Goal: Task Accomplishment & Management: Manage account settings

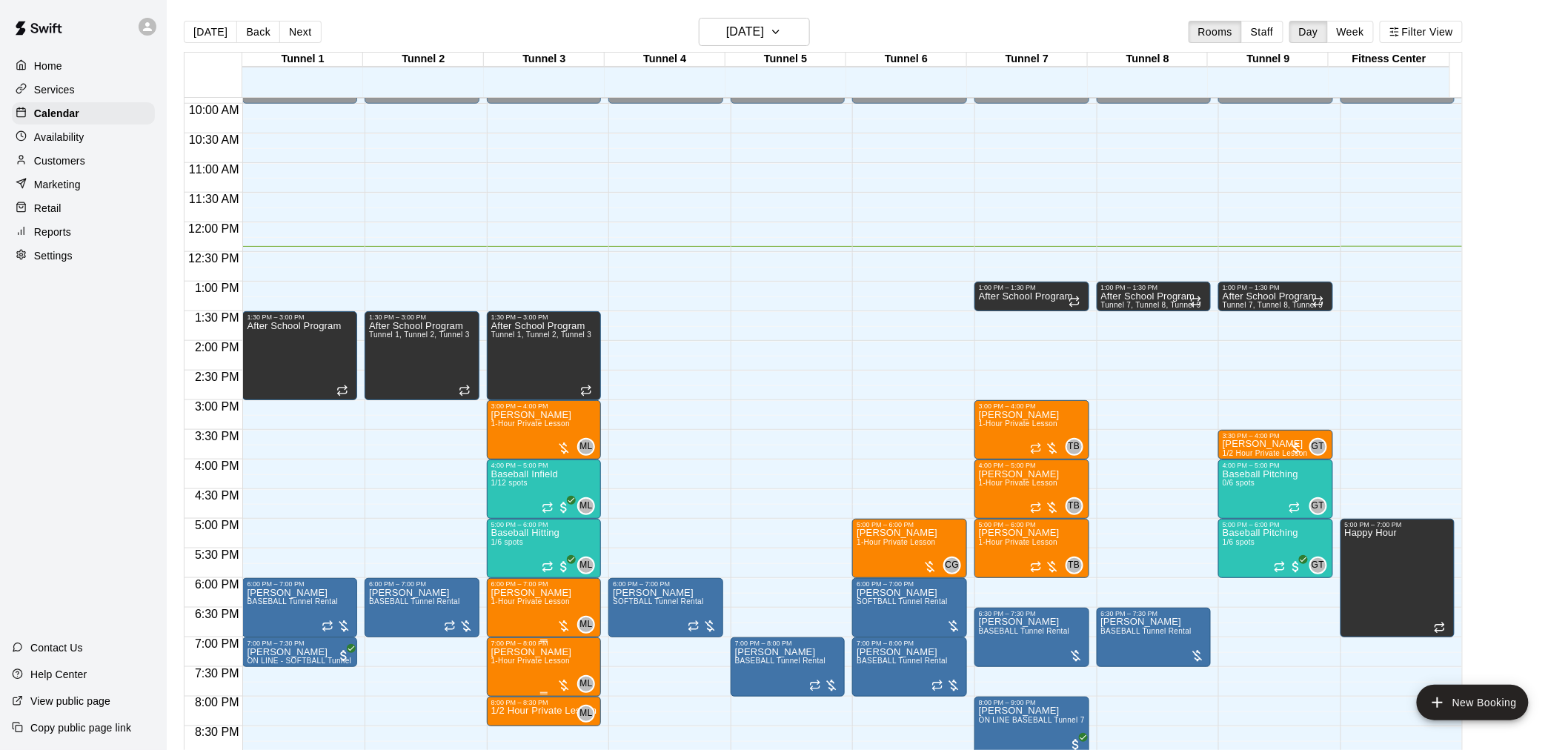
scroll to position [616, 0]
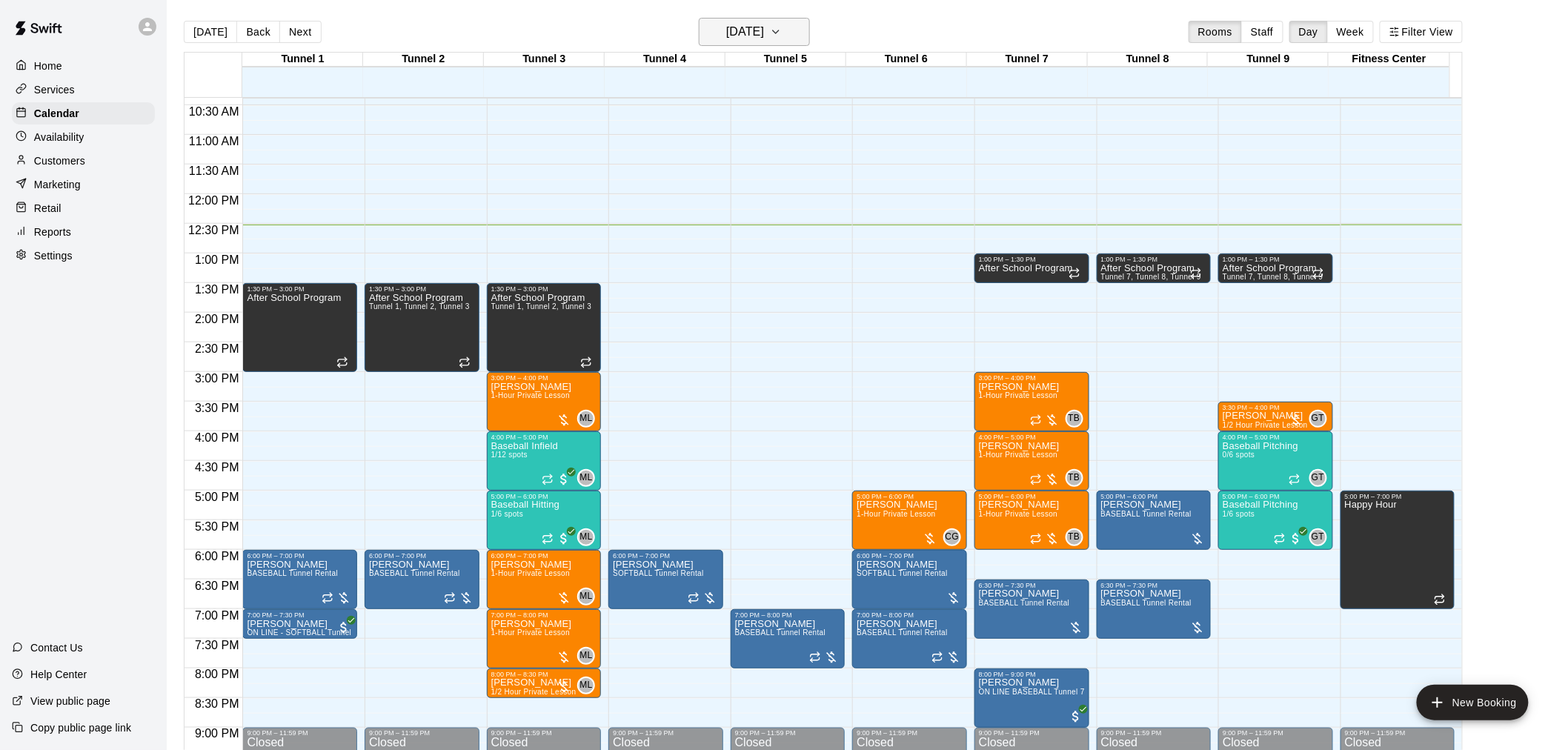
click at [764, 37] on h6 "[DATE]" at bounding box center [745, 32] width 38 height 20
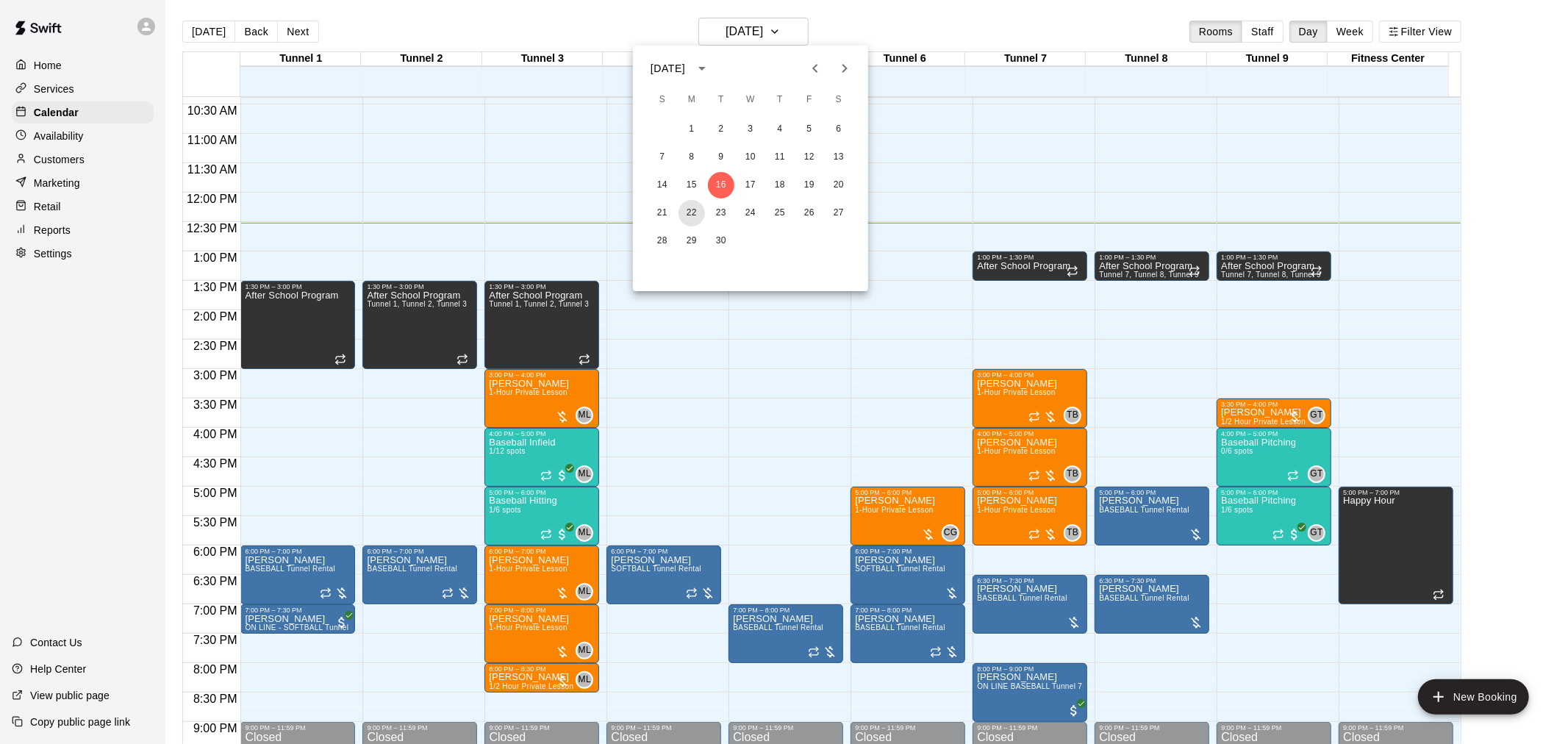
click at [693, 213] on button "22" at bounding box center [691, 213] width 27 height 27
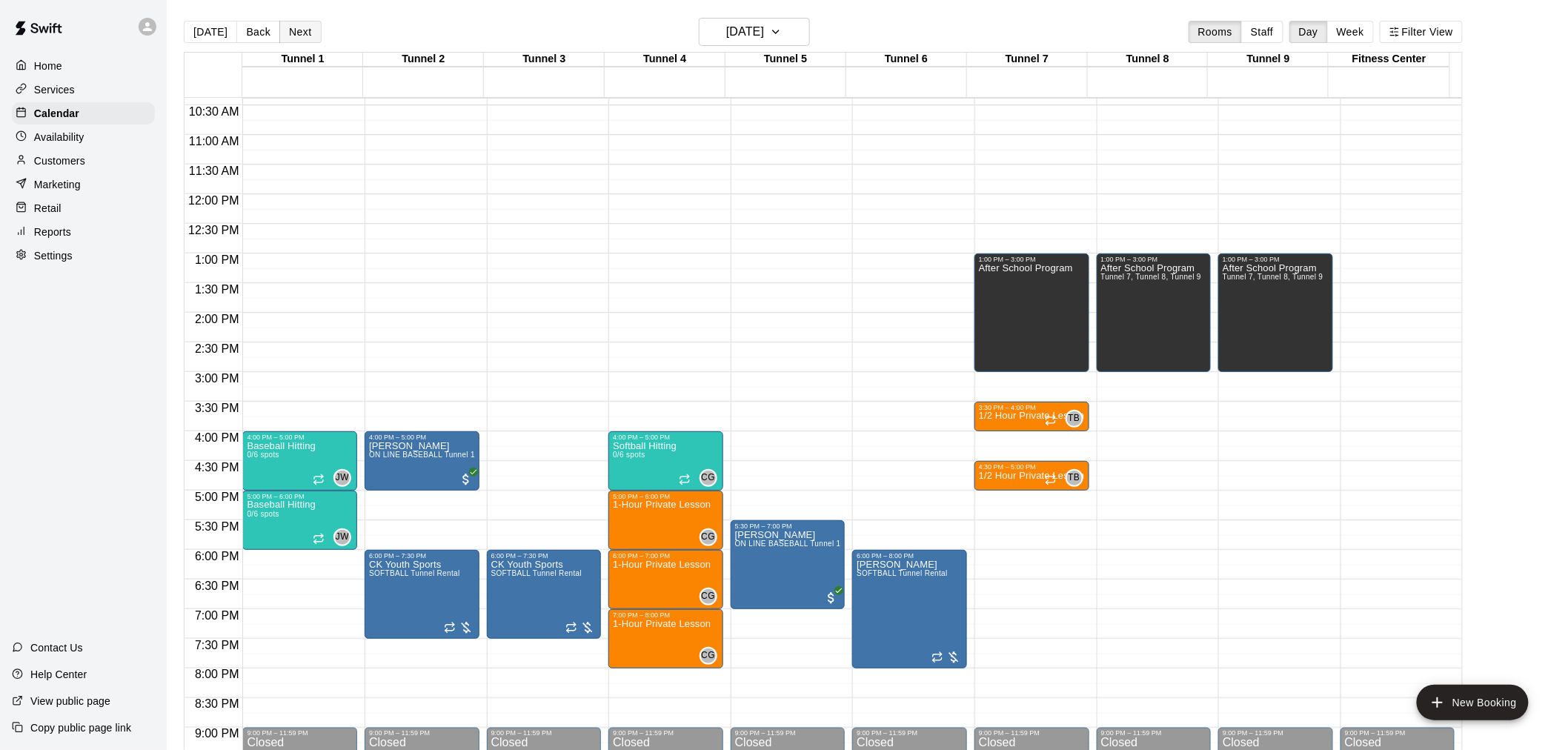
click at [288, 34] on button "Next" at bounding box center [300, 32] width 42 height 22
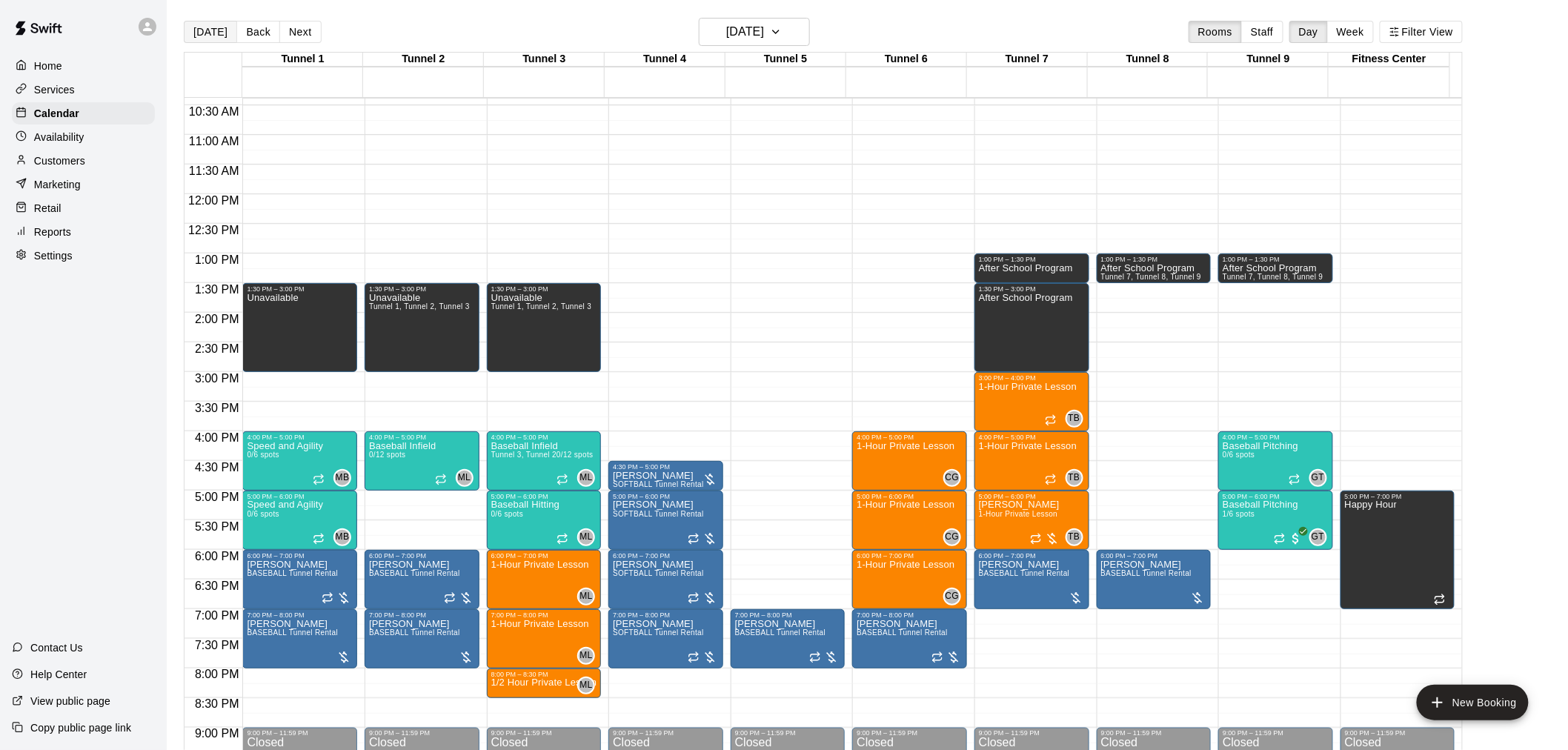
click at [201, 22] on button "[DATE]" at bounding box center [210, 32] width 53 height 22
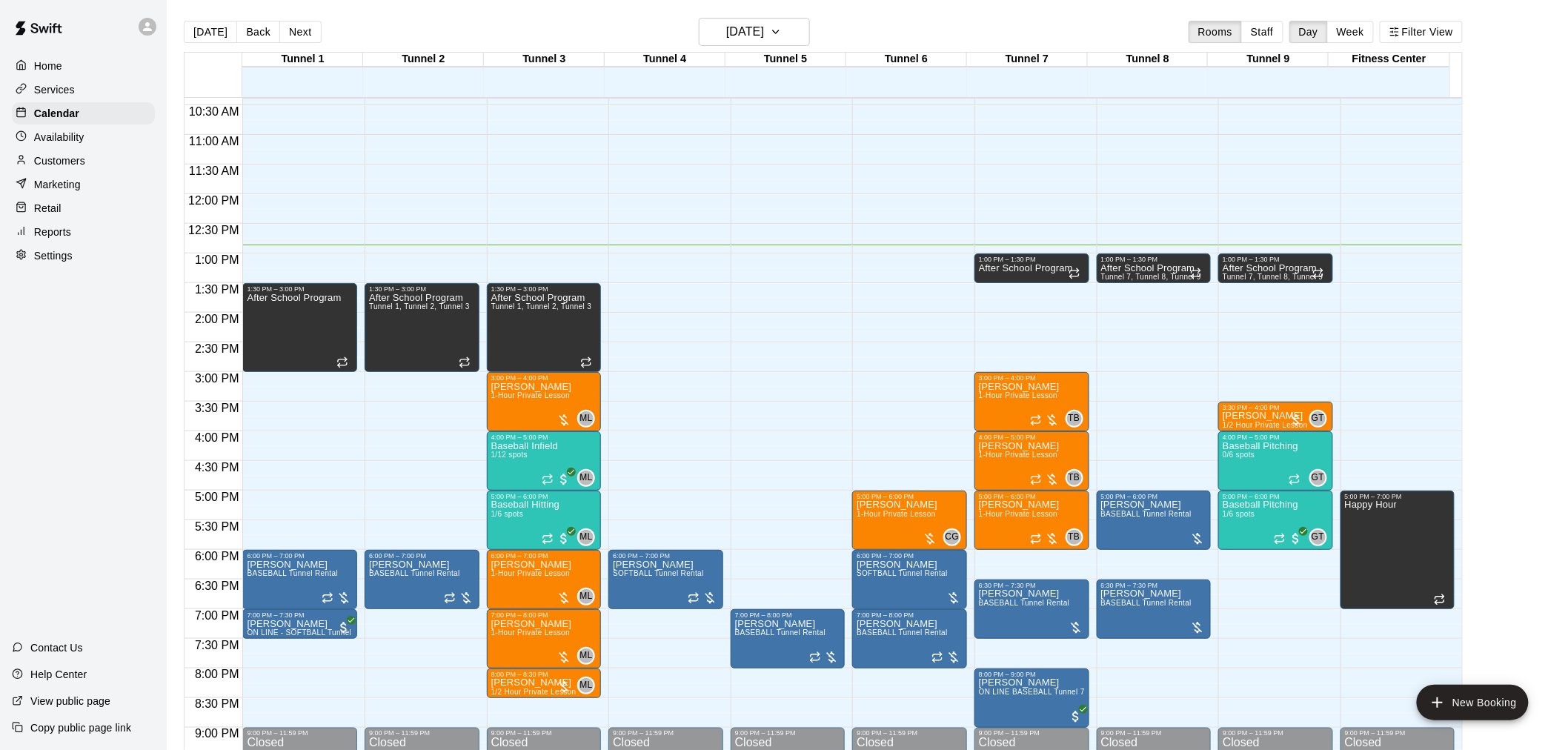
scroll to position [698, 0]
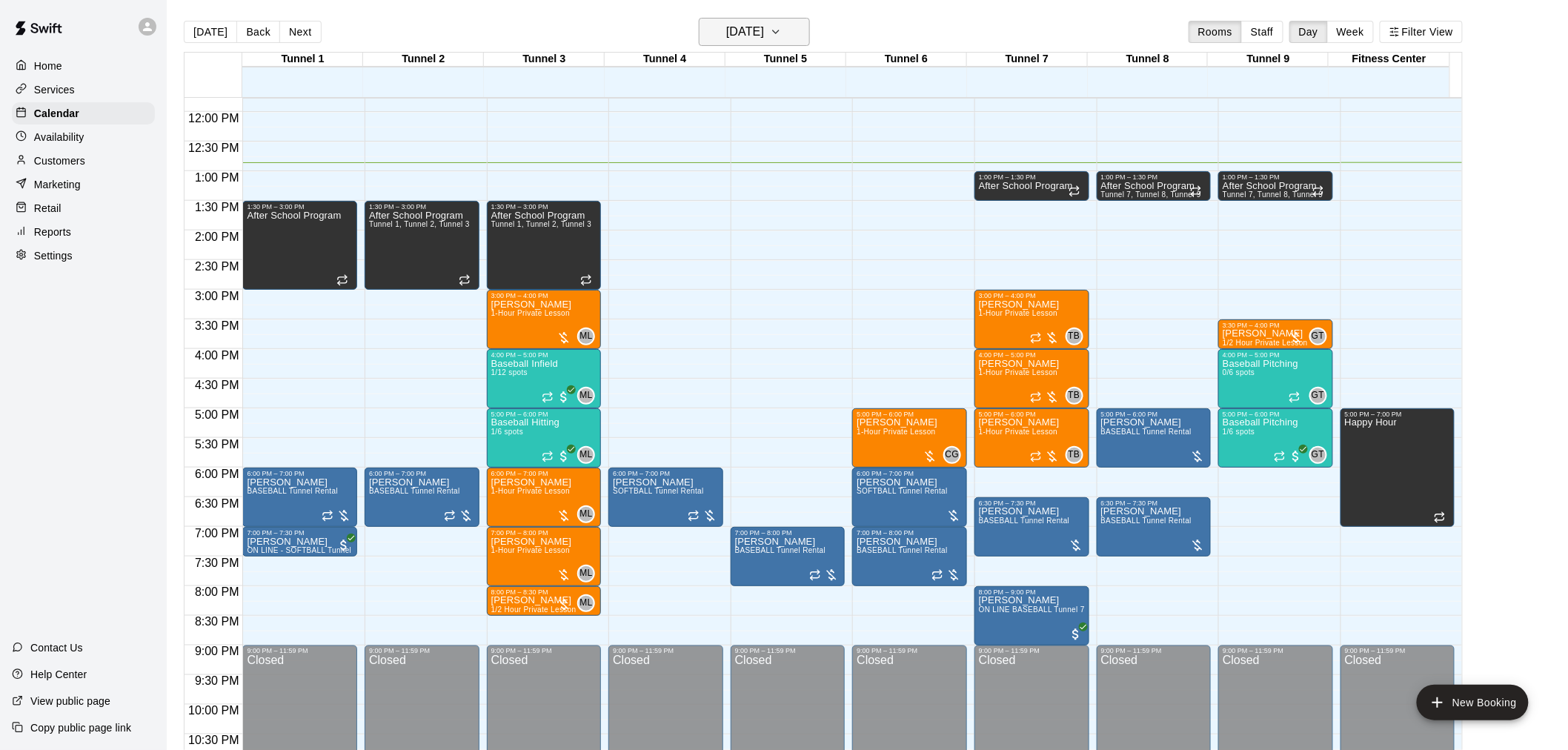
click at [740, 27] on h6 "[DATE]" at bounding box center [745, 32] width 38 height 20
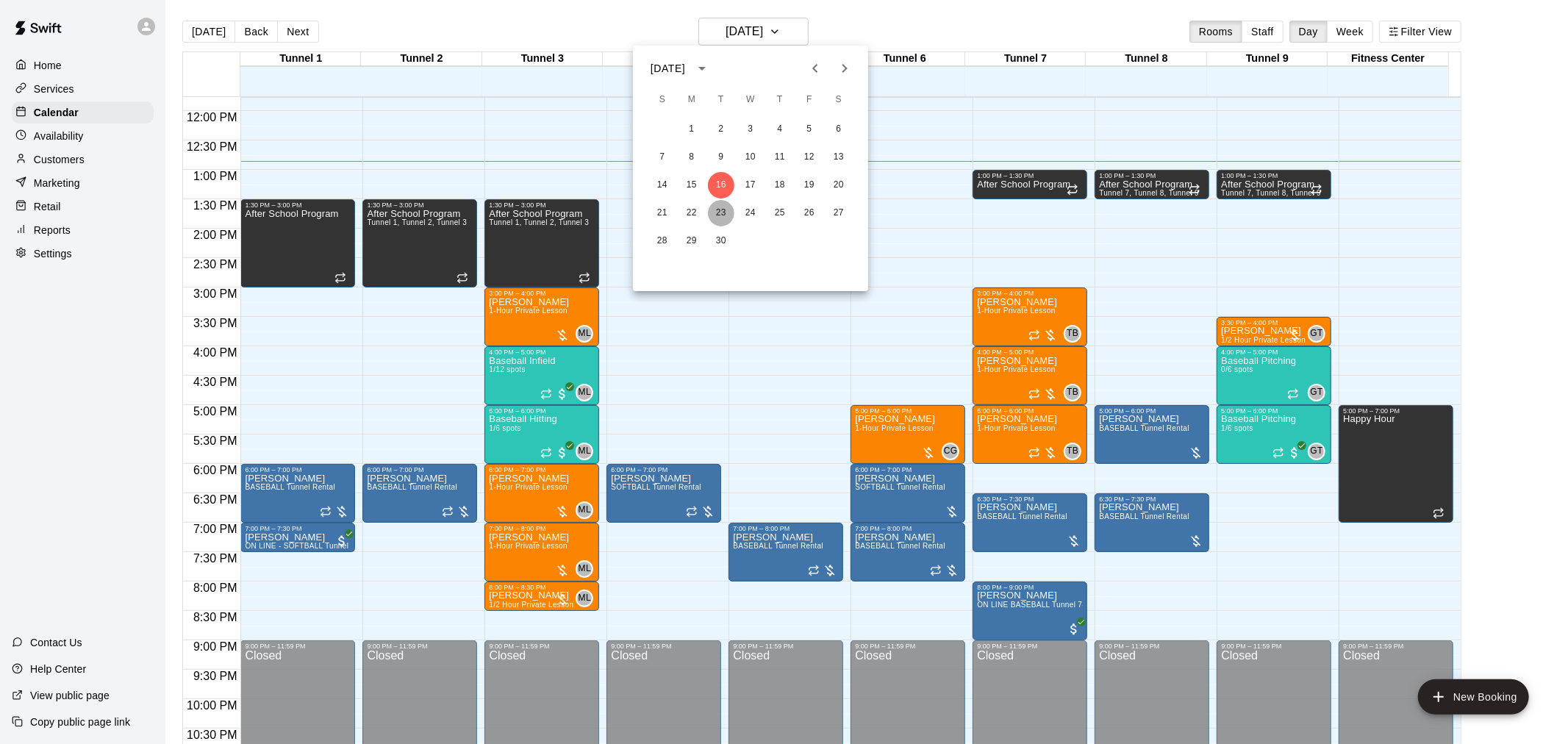
click at [718, 221] on button "23" at bounding box center [721, 213] width 27 height 27
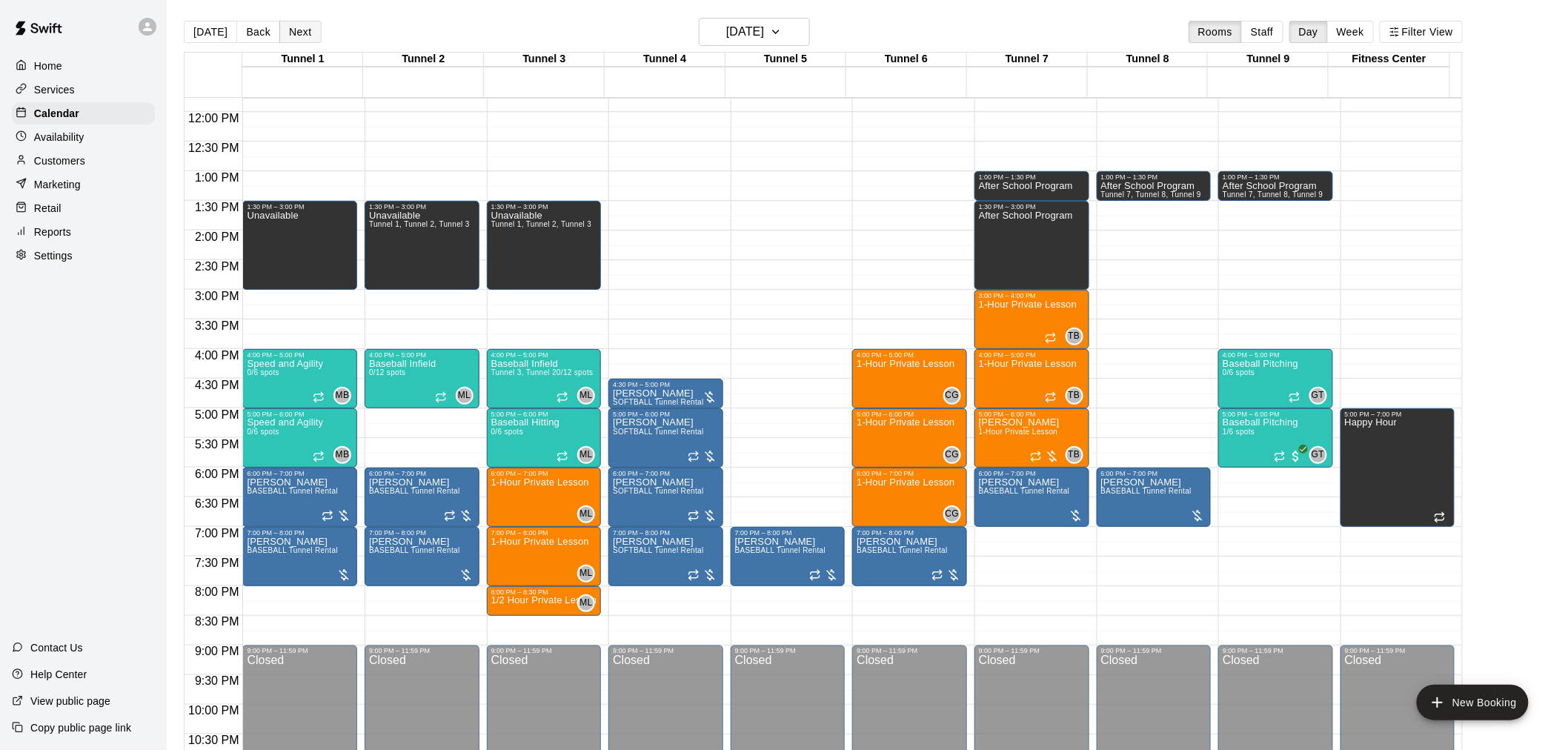
click at [302, 25] on button "Next" at bounding box center [300, 32] width 42 height 22
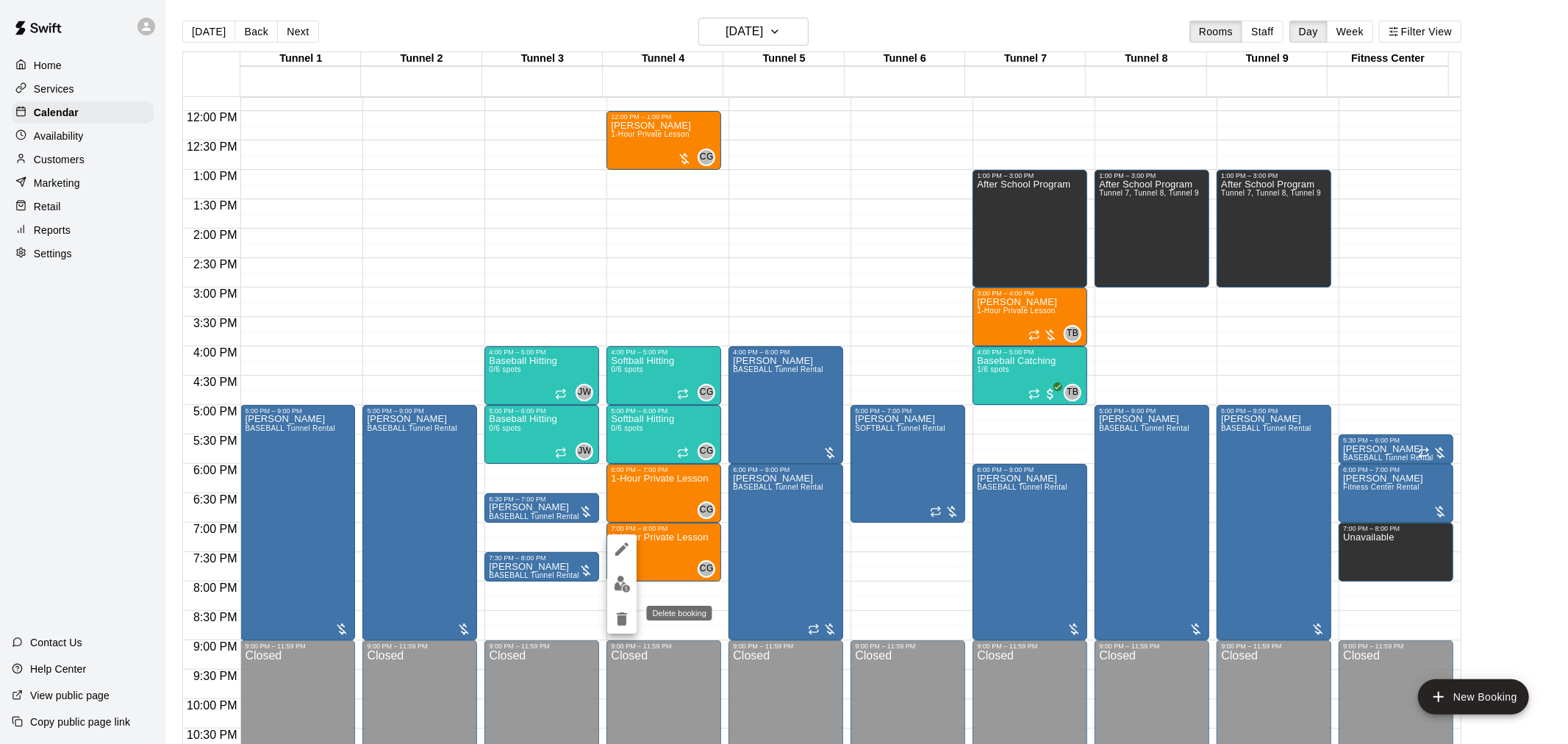
click at [620, 619] on icon "delete" at bounding box center [621, 619] width 10 height 13
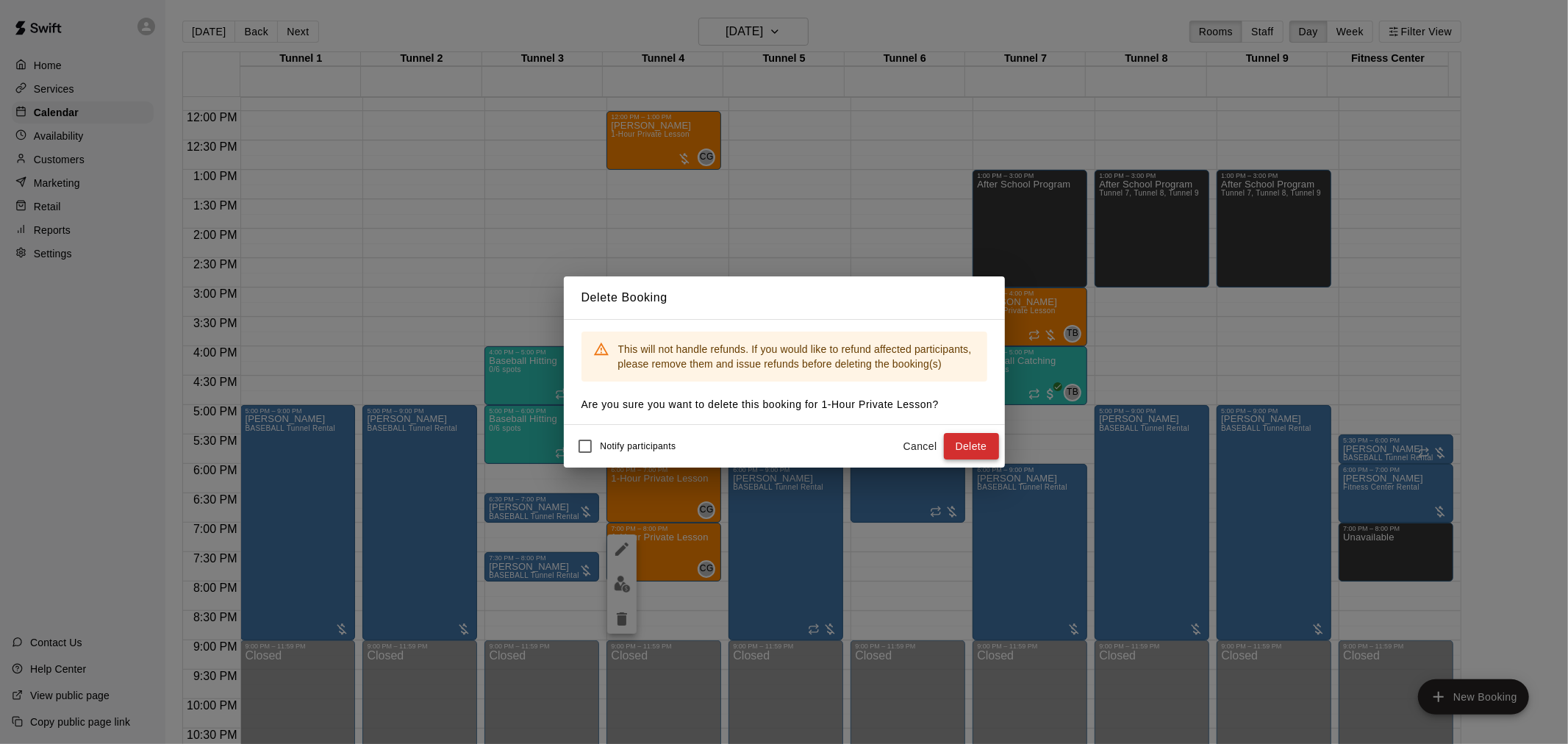
click at [988, 435] on button "Delete" at bounding box center [971, 446] width 55 height 27
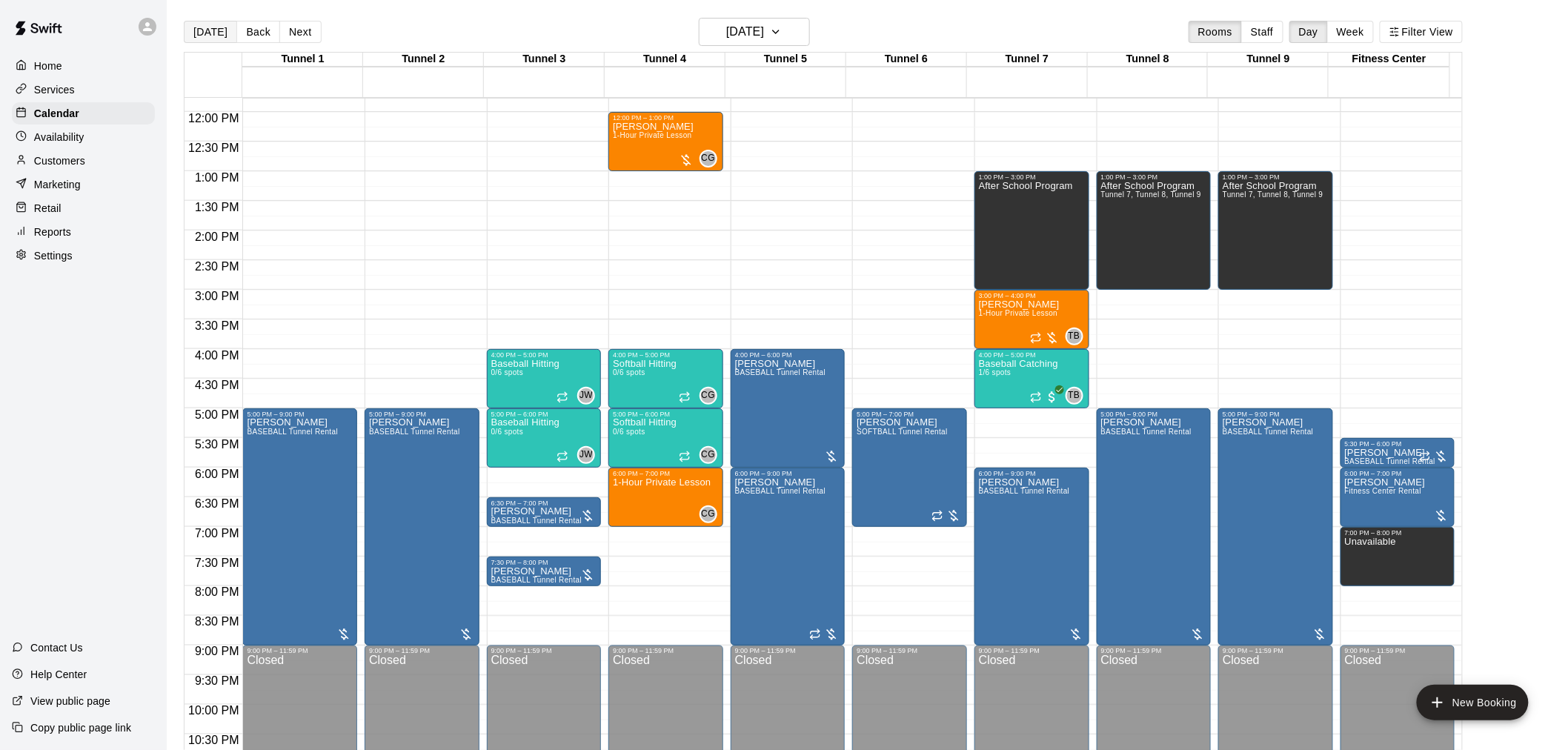
click at [213, 27] on button "[DATE]" at bounding box center [210, 32] width 53 height 22
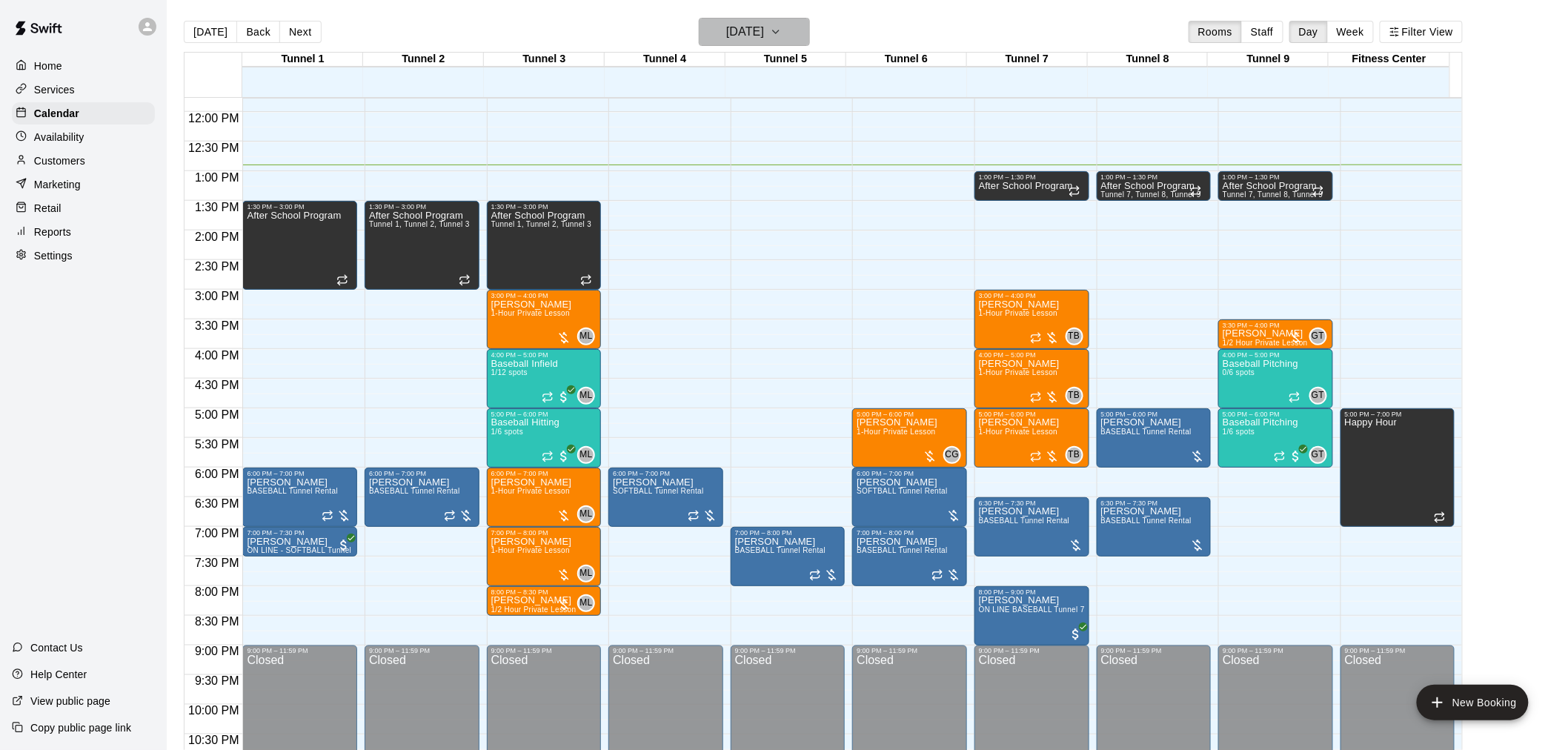
click at [742, 24] on h6 "[DATE]" at bounding box center [745, 32] width 38 height 20
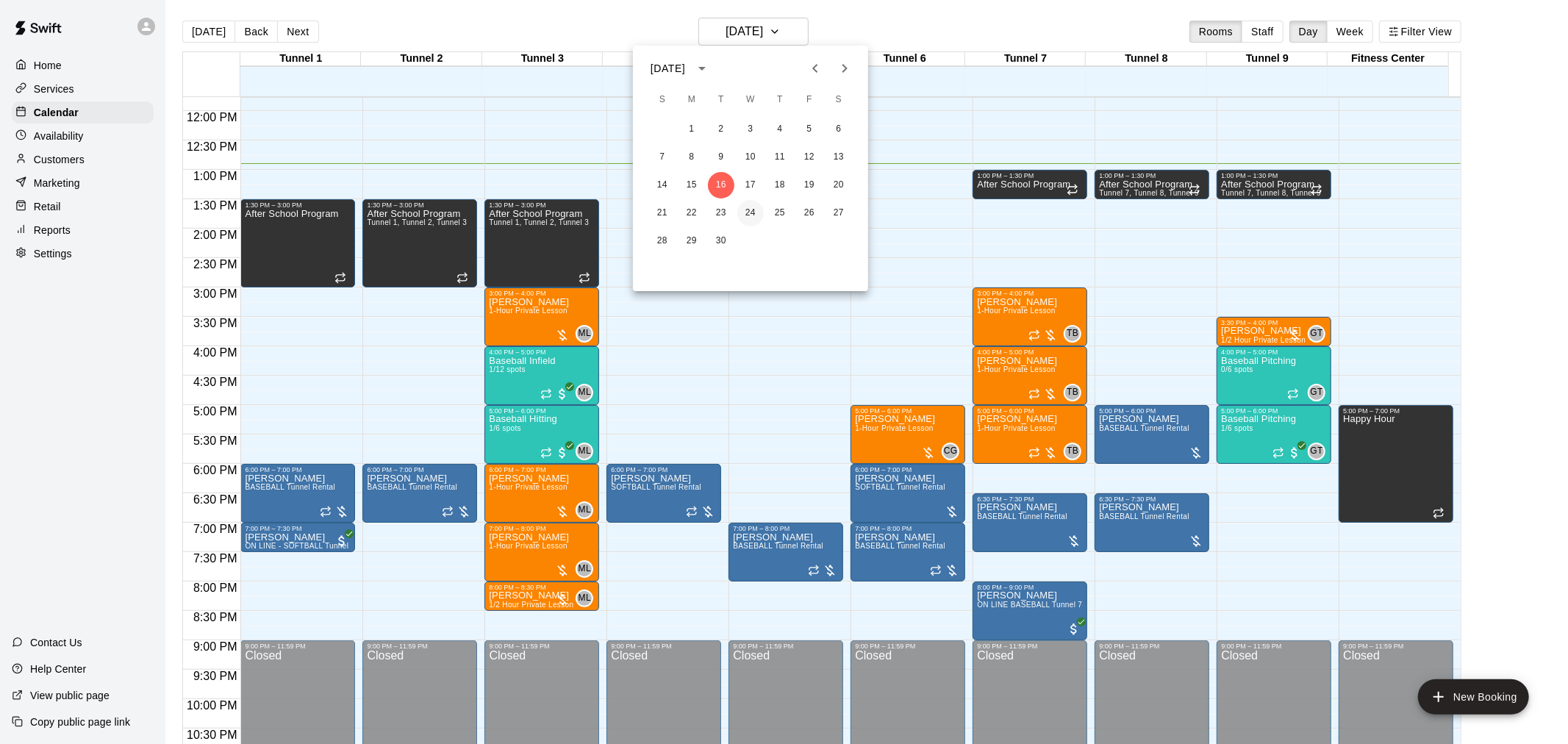
click at [752, 208] on button "24" at bounding box center [750, 213] width 27 height 27
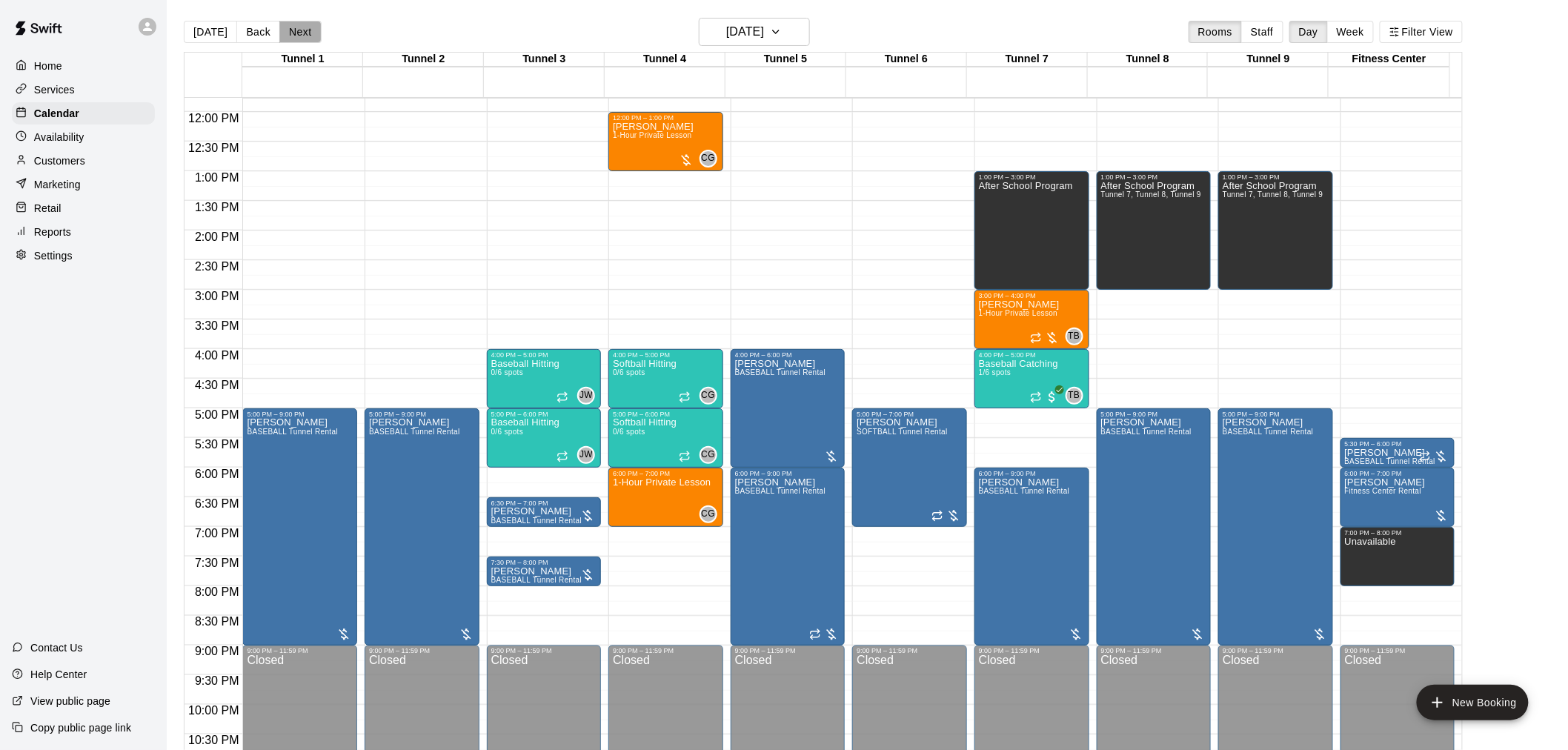
click at [284, 26] on button "Next" at bounding box center [300, 32] width 42 height 22
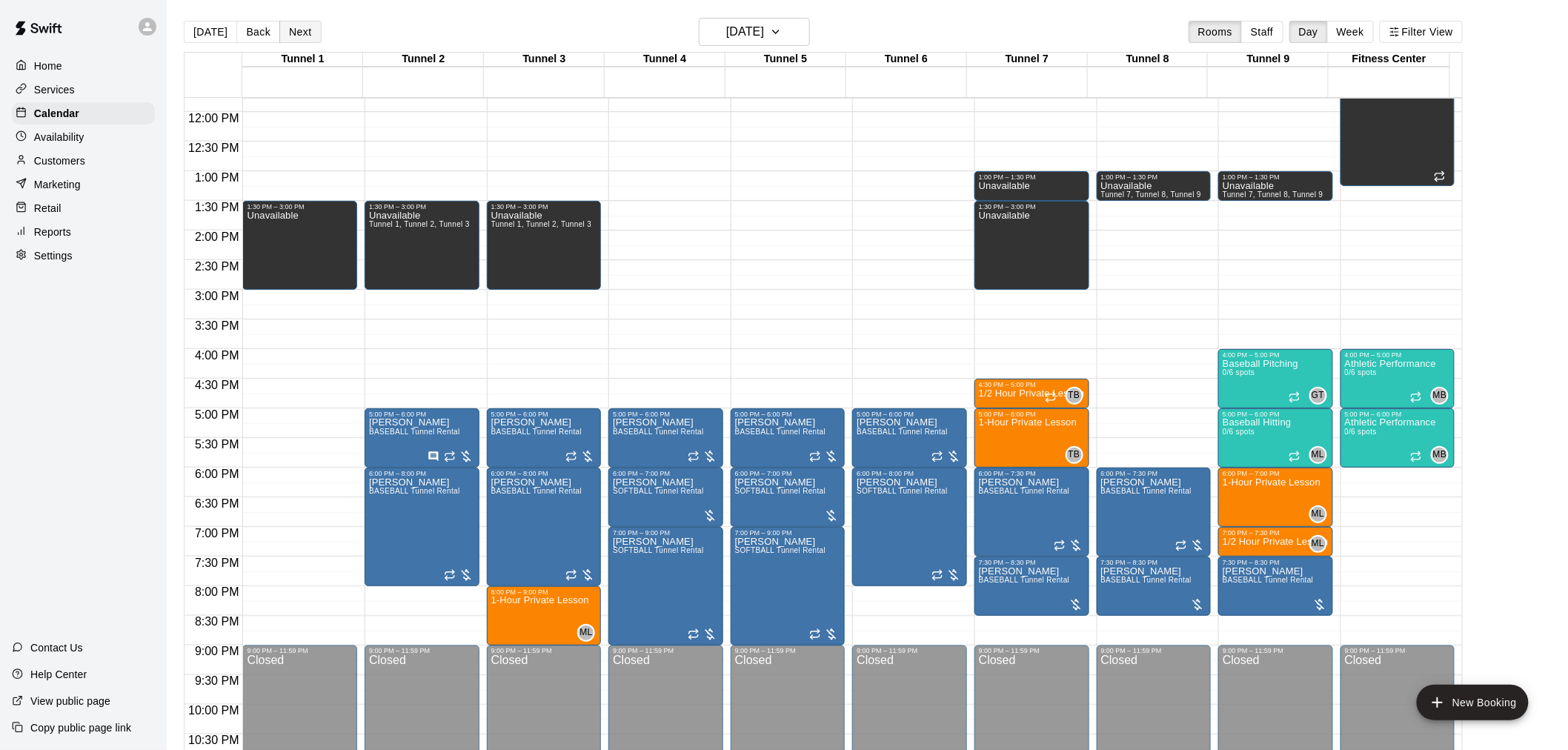
click at [284, 26] on button "Next" at bounding box center [300, 32] width 42 height 22
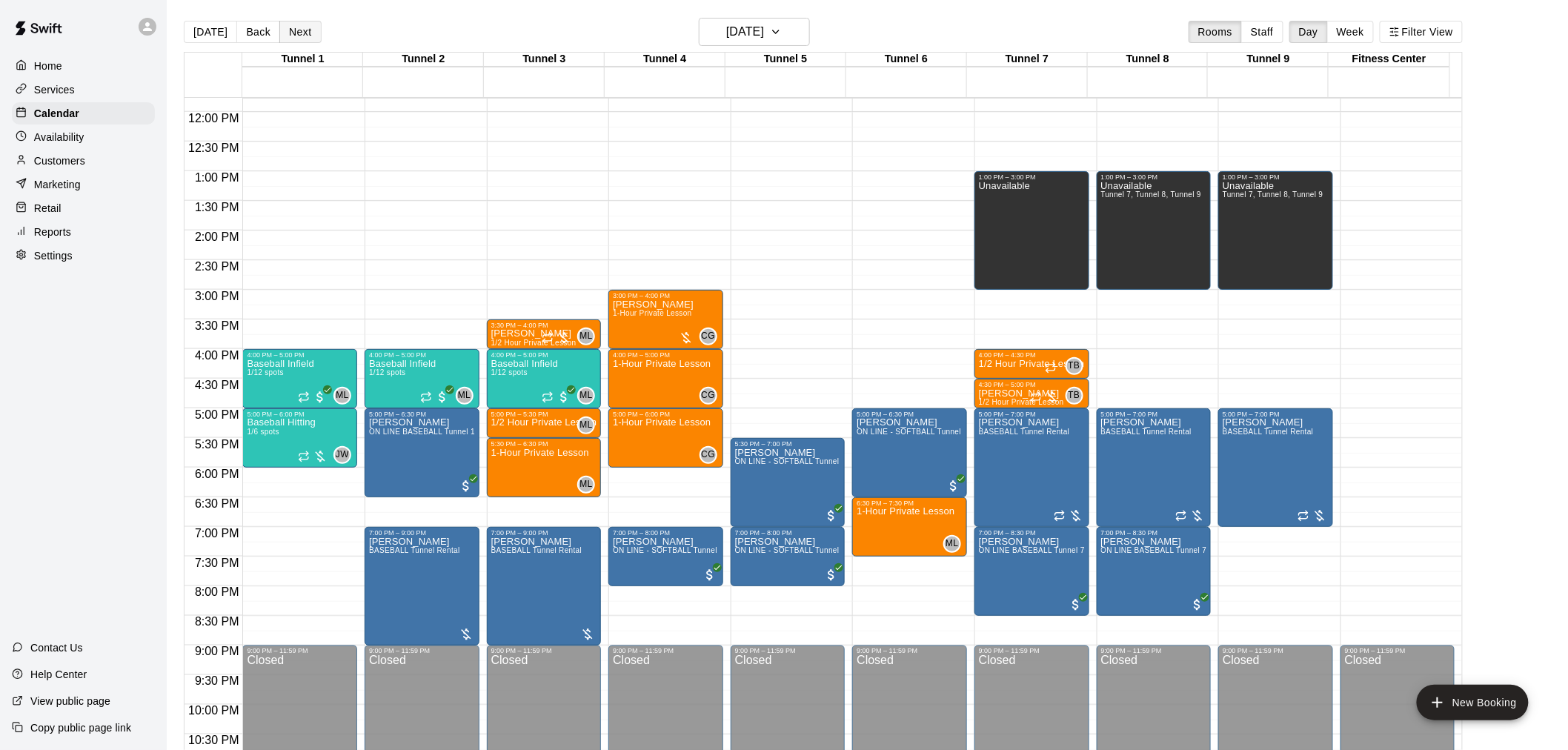
click at [293, 23] on button "Next" at bounding box center [300, 32] width 42 height 22
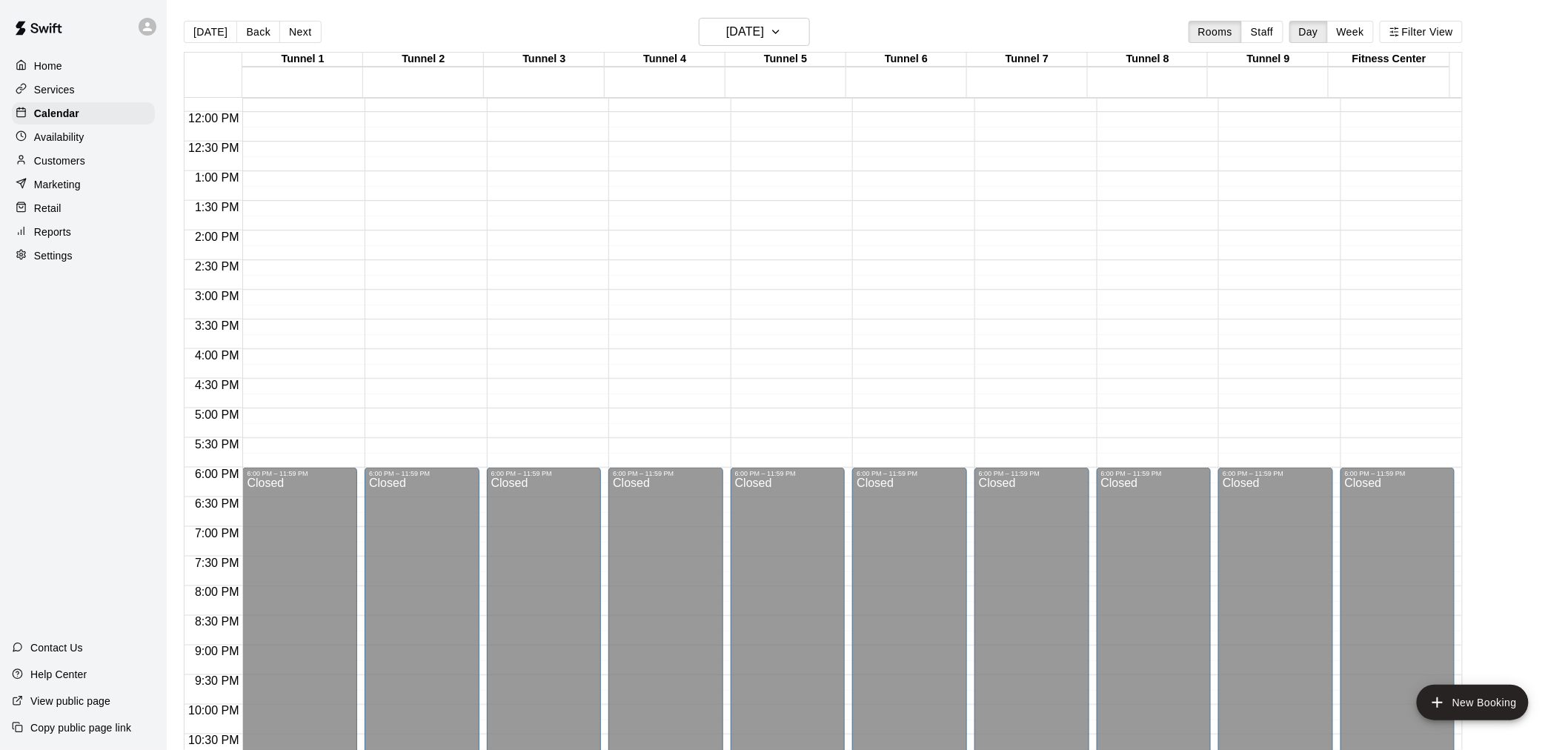
scroll to position [451, 0]
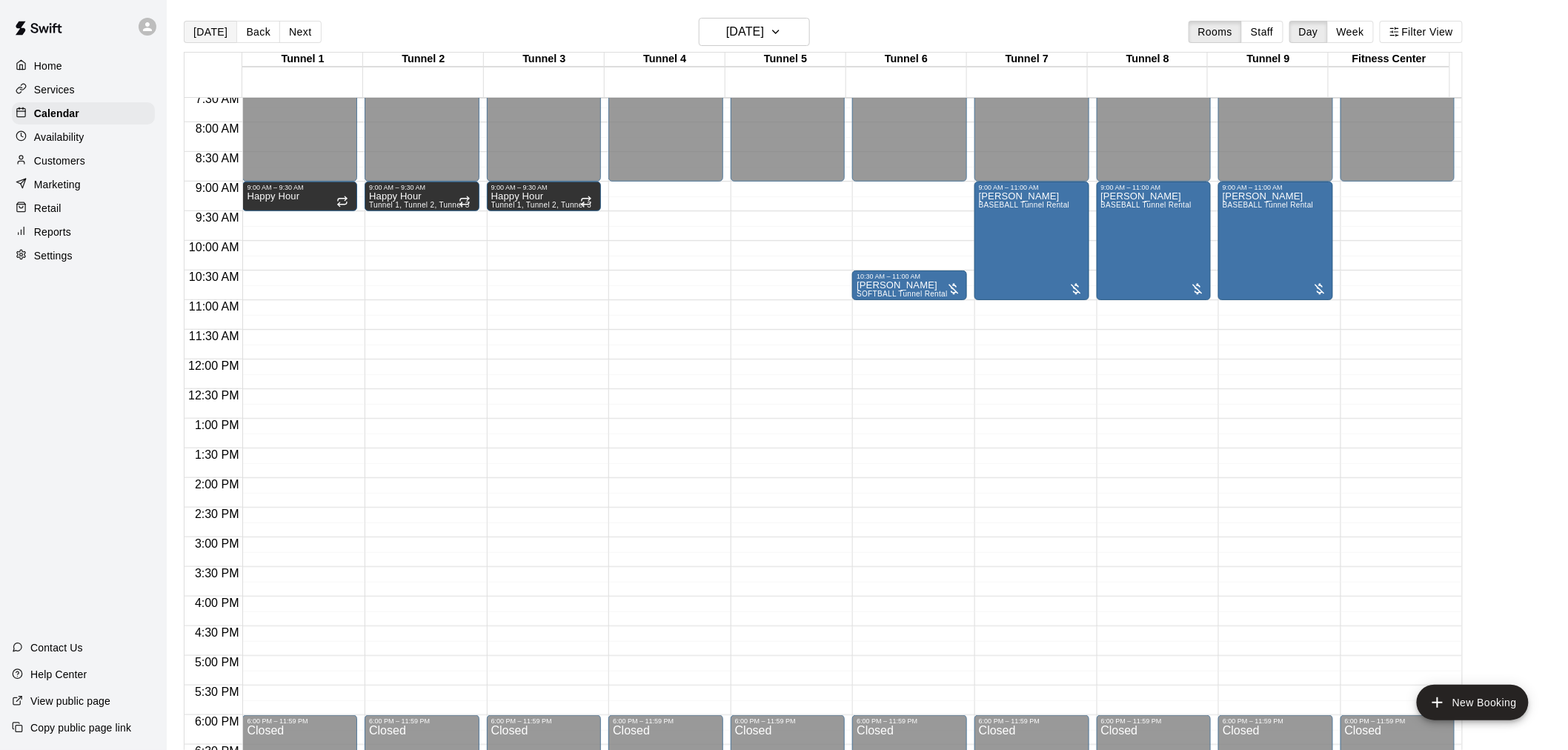
click at [202, 35] on button "[DATE]" at bounding box center [210, 32] width 53 height 22
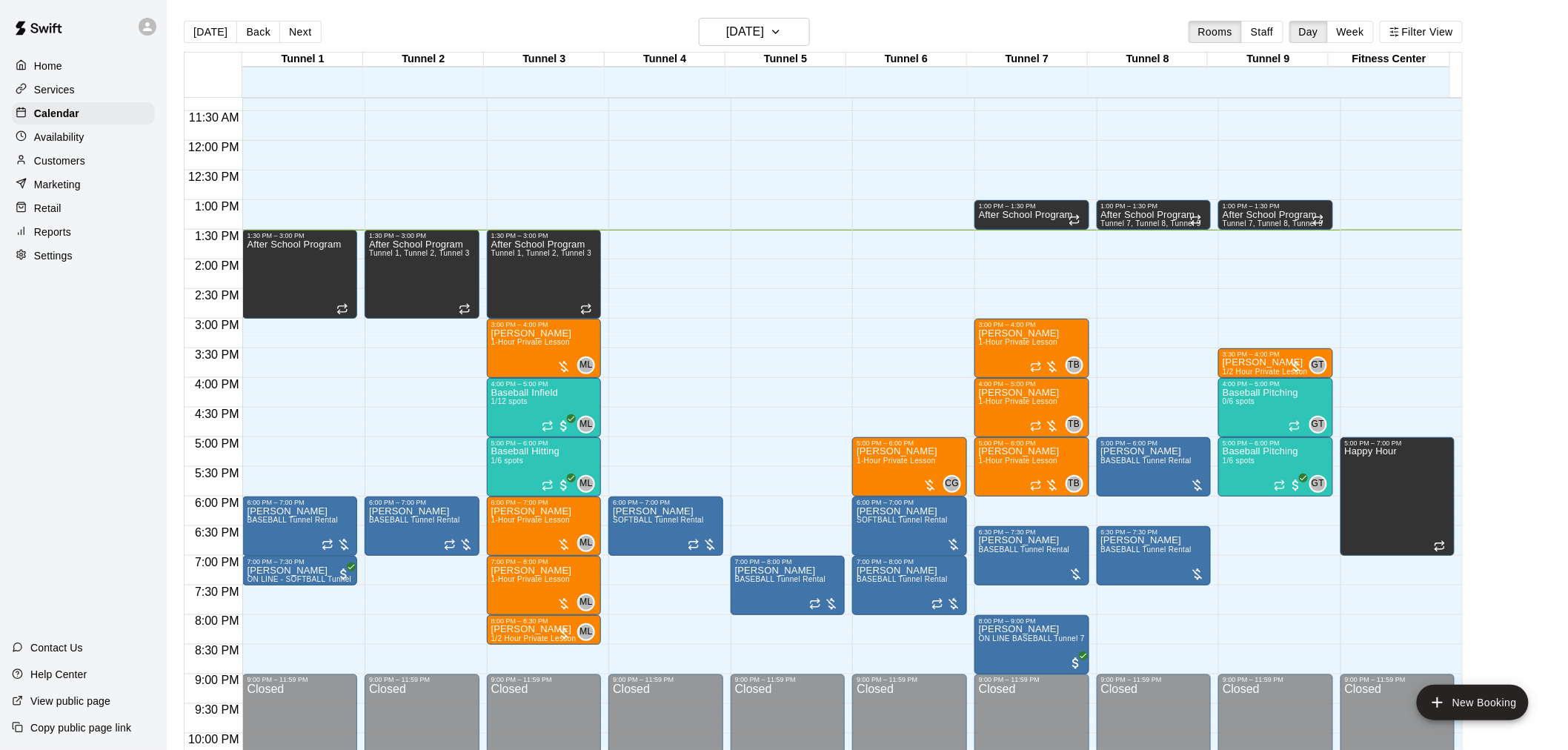
scroll to position [698, 0]
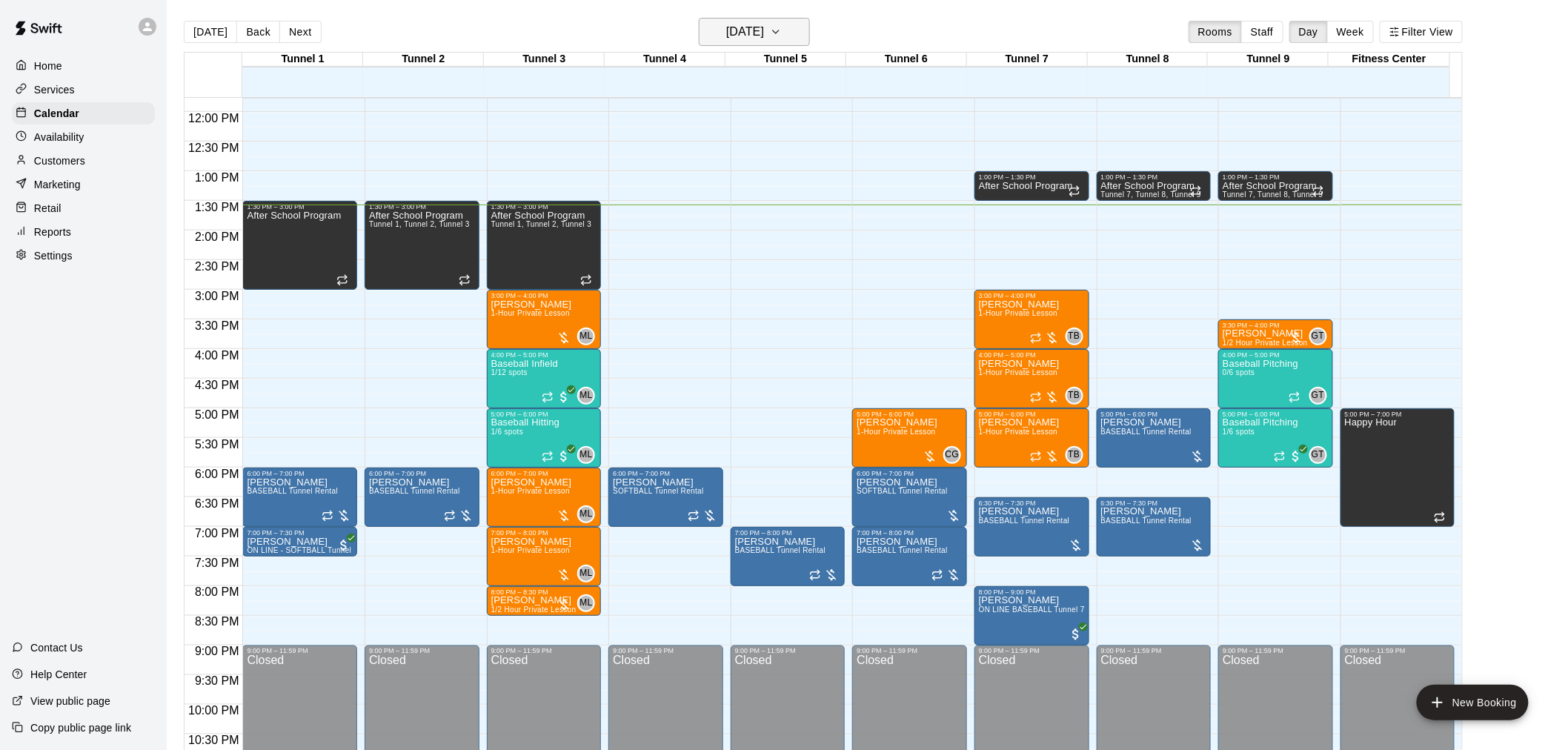
click at [761, 31] on h6 "[DATE]" at bounding box center [745, 32] width 38 height 20
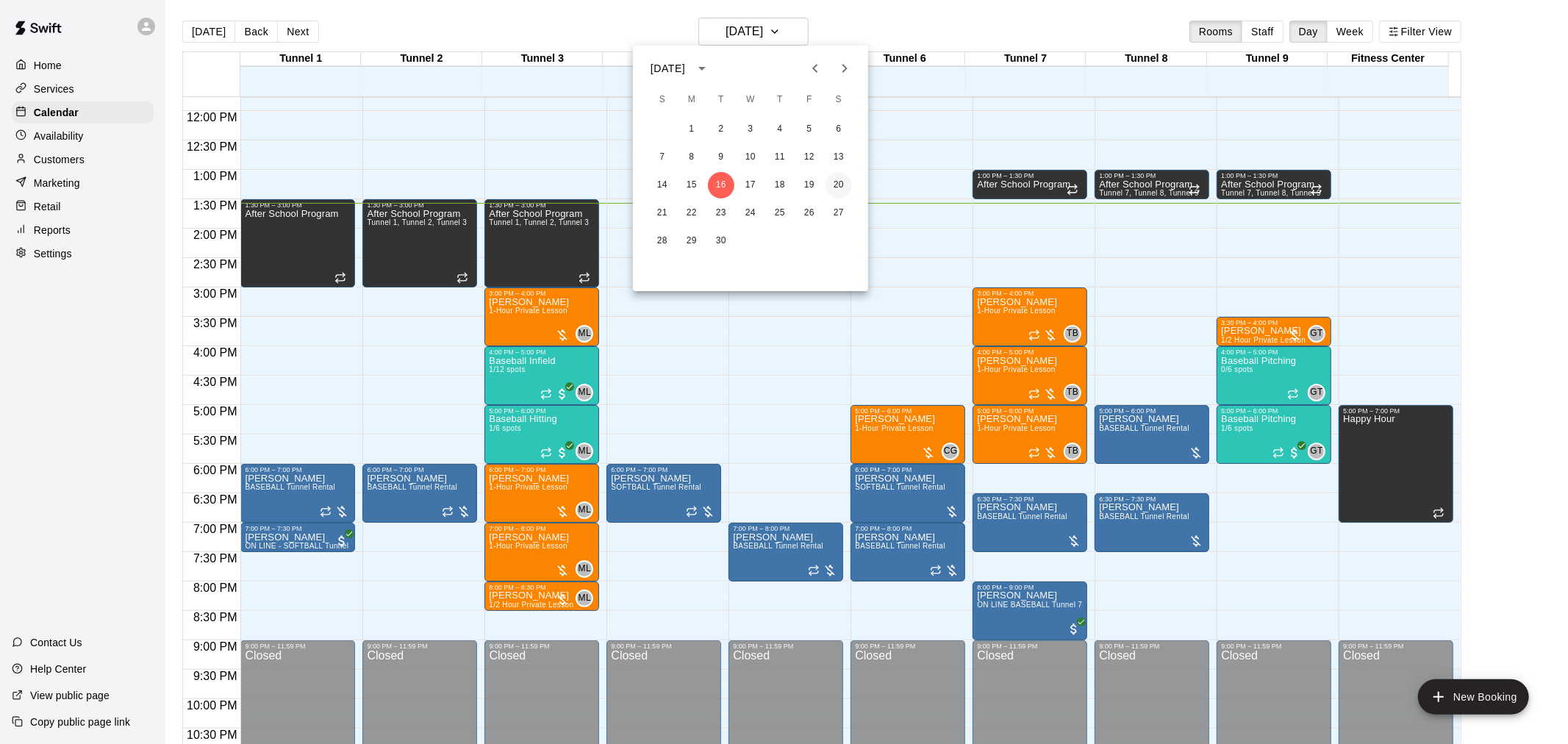
click at [847, 188] on button "20" at bounding box center [838, 185] width 27 height 27
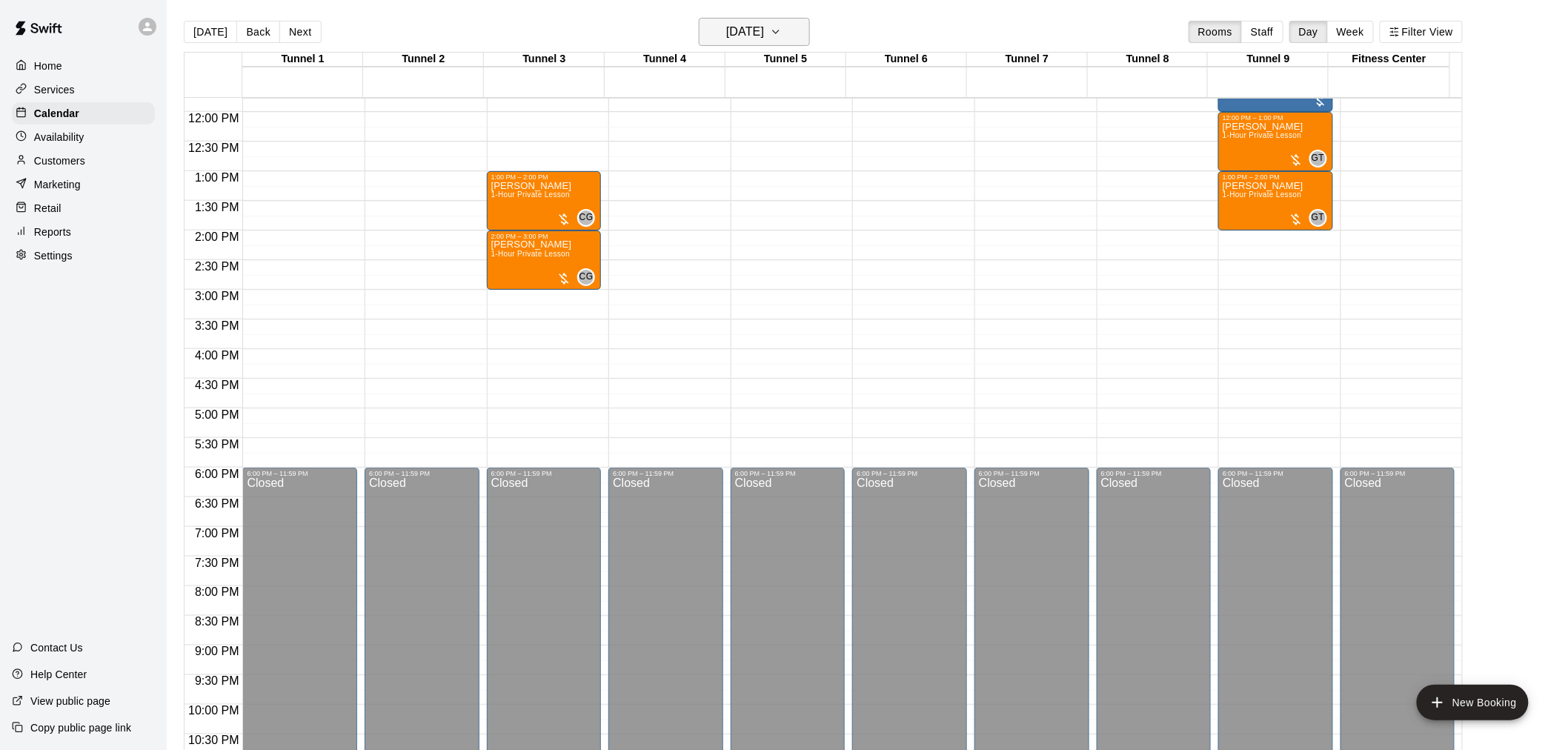
click at [762, 23] on h6 "Saturday Sep 20" at bounding box center [745, 32] width 38 height 20
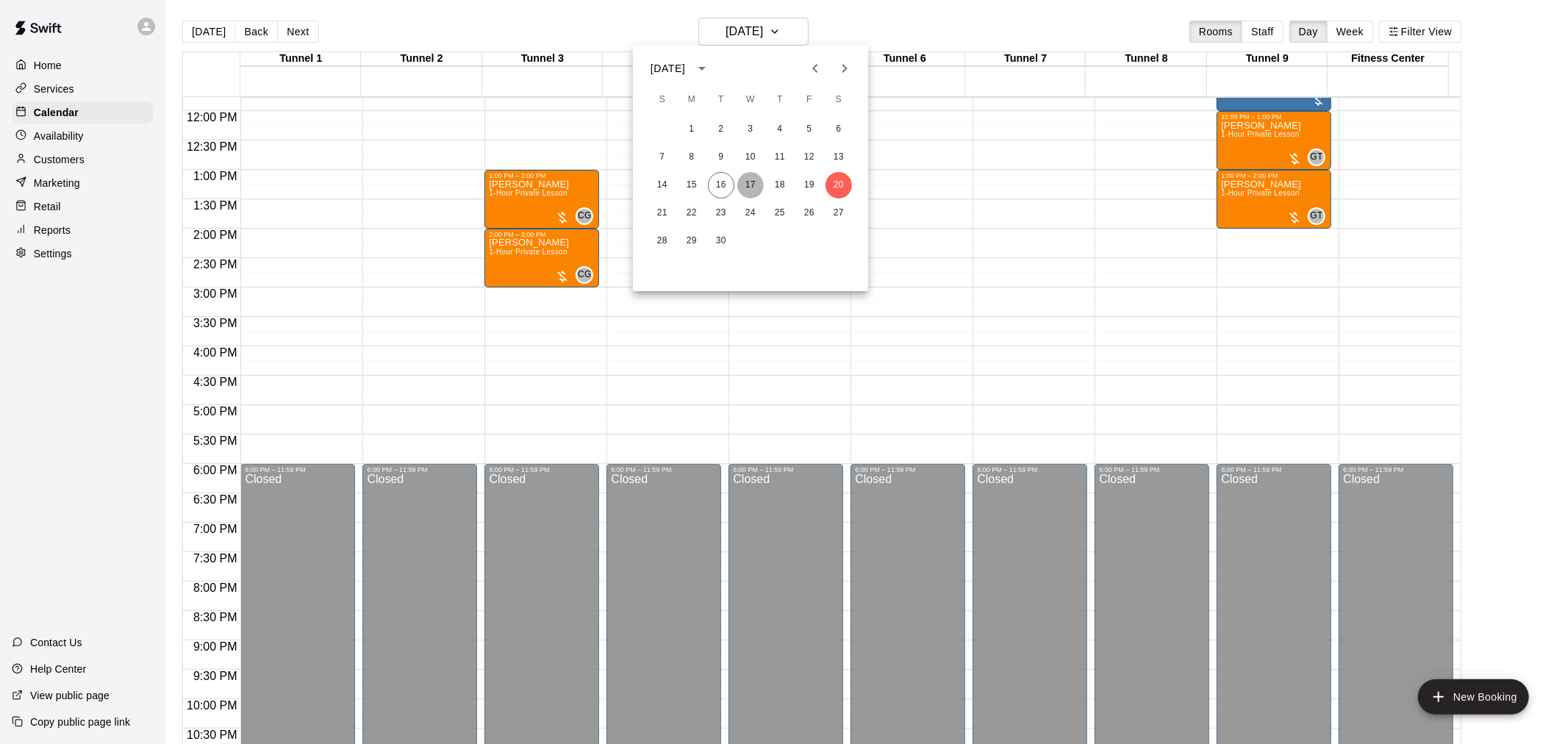
click at [748, 182] on button "17" at bounding box center [750, 185] width 27 height 27
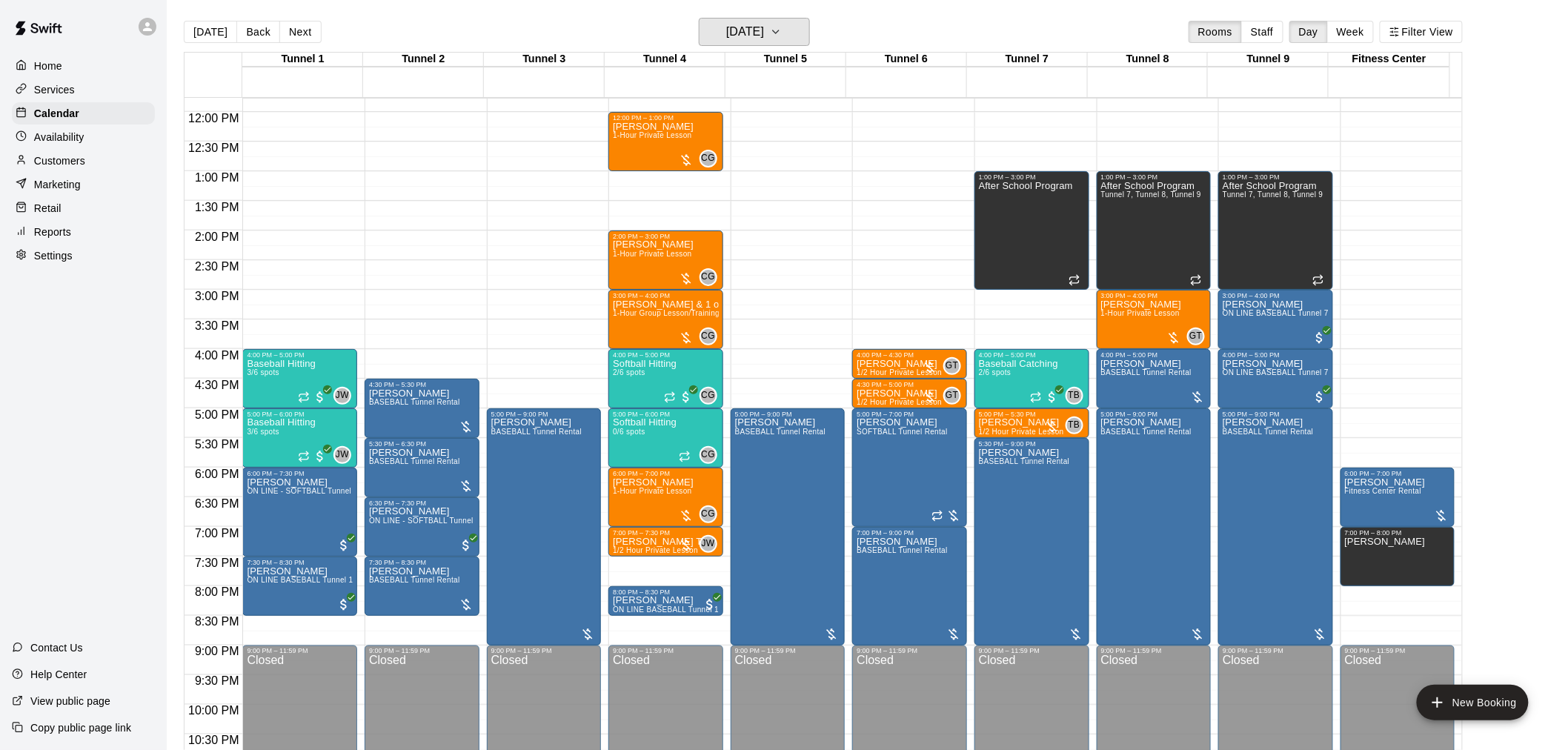
scroll to position [616, 0]
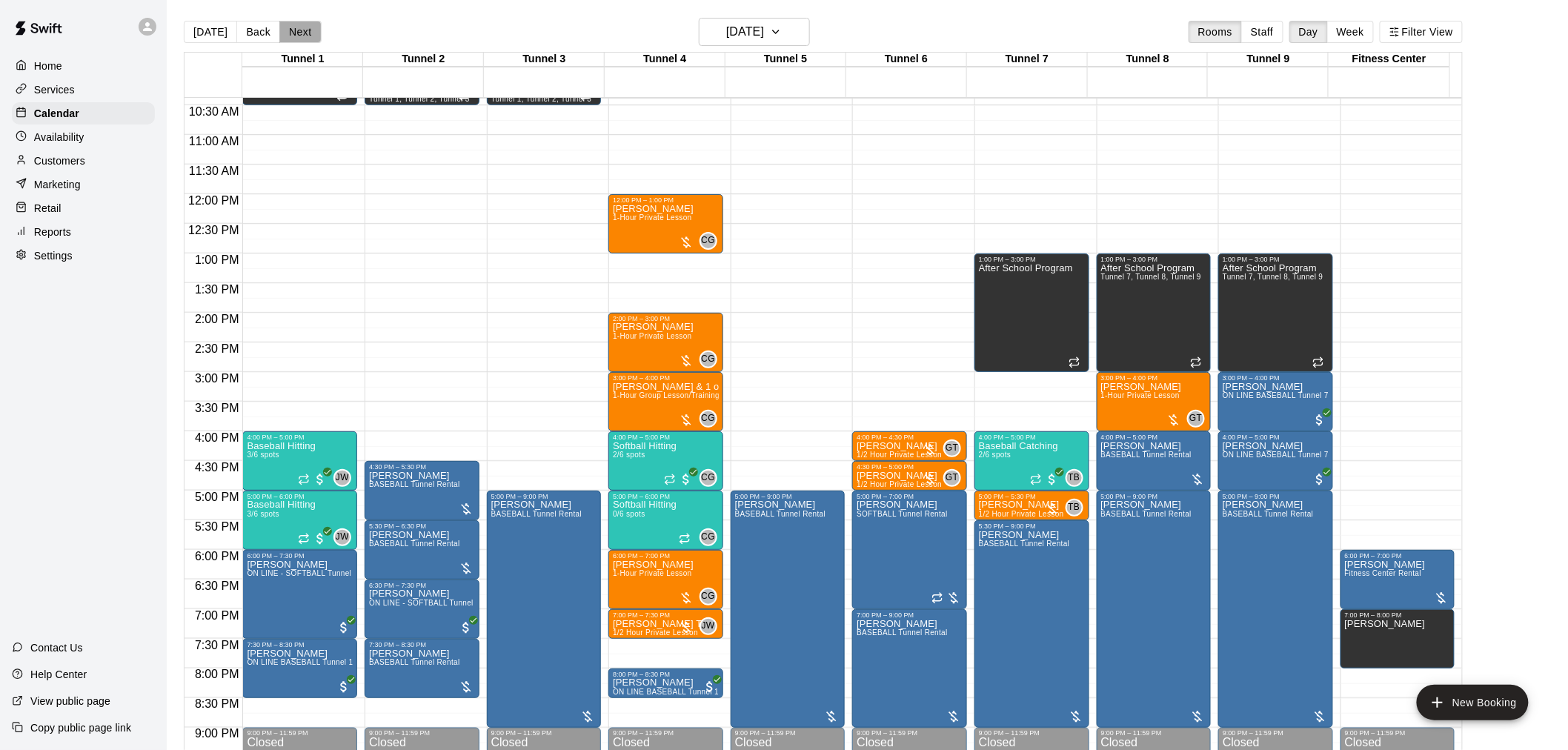
click at [309, 24] on button "Next" at bounding box center [300, 32] width 42 height 22
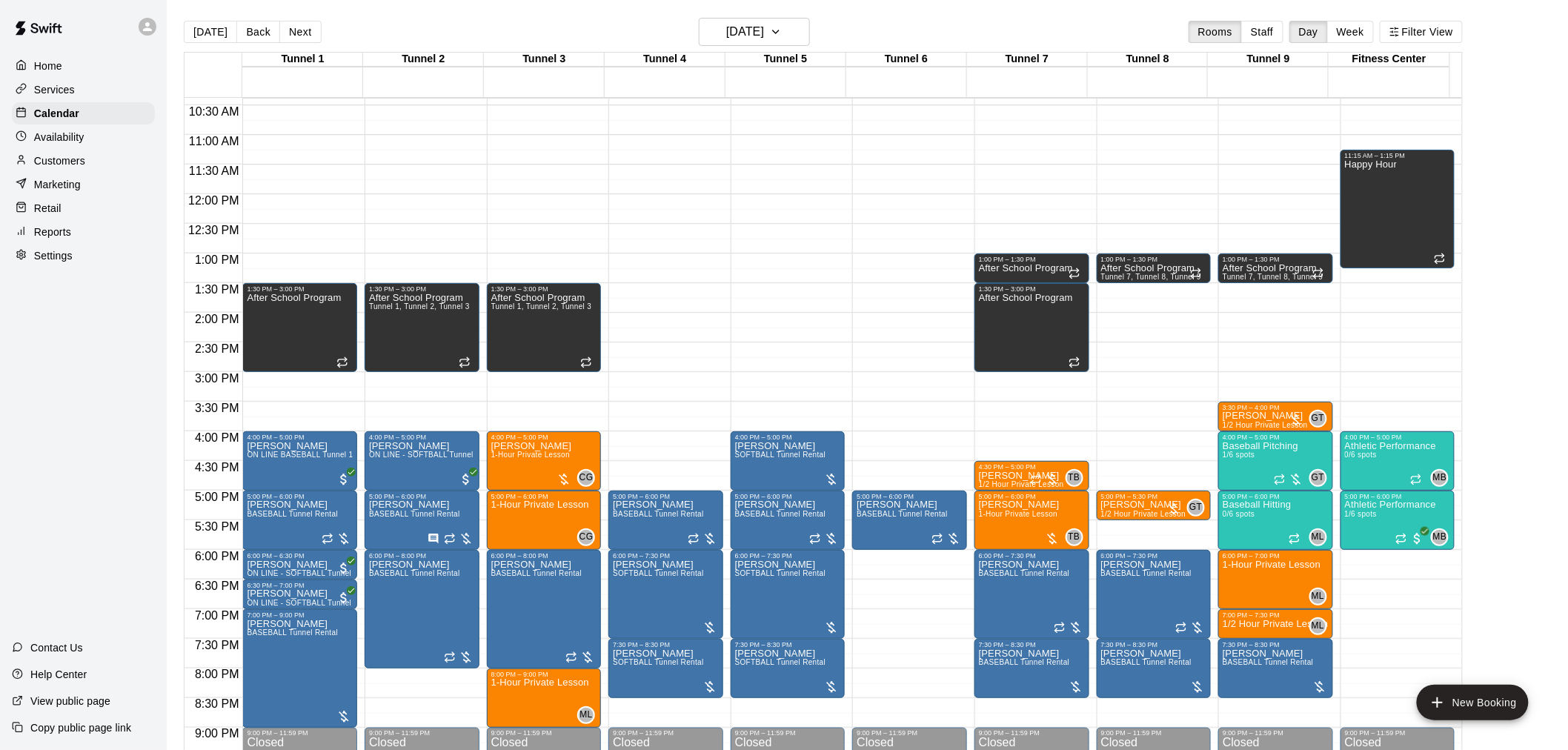
scroll to position [698, 0]
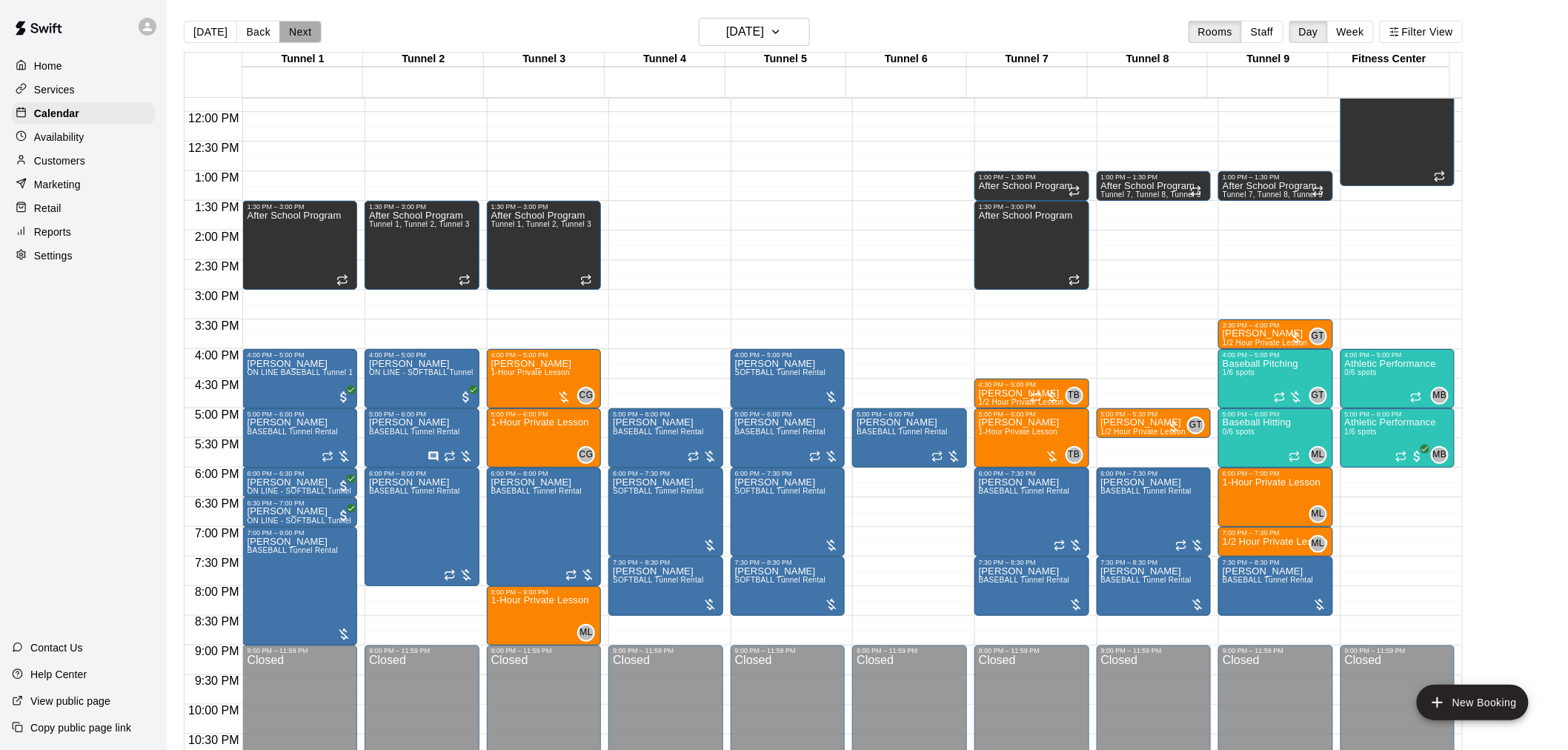
click at [292, 37] on button "Next" at bounding box center [300, 32] width 42 height 22
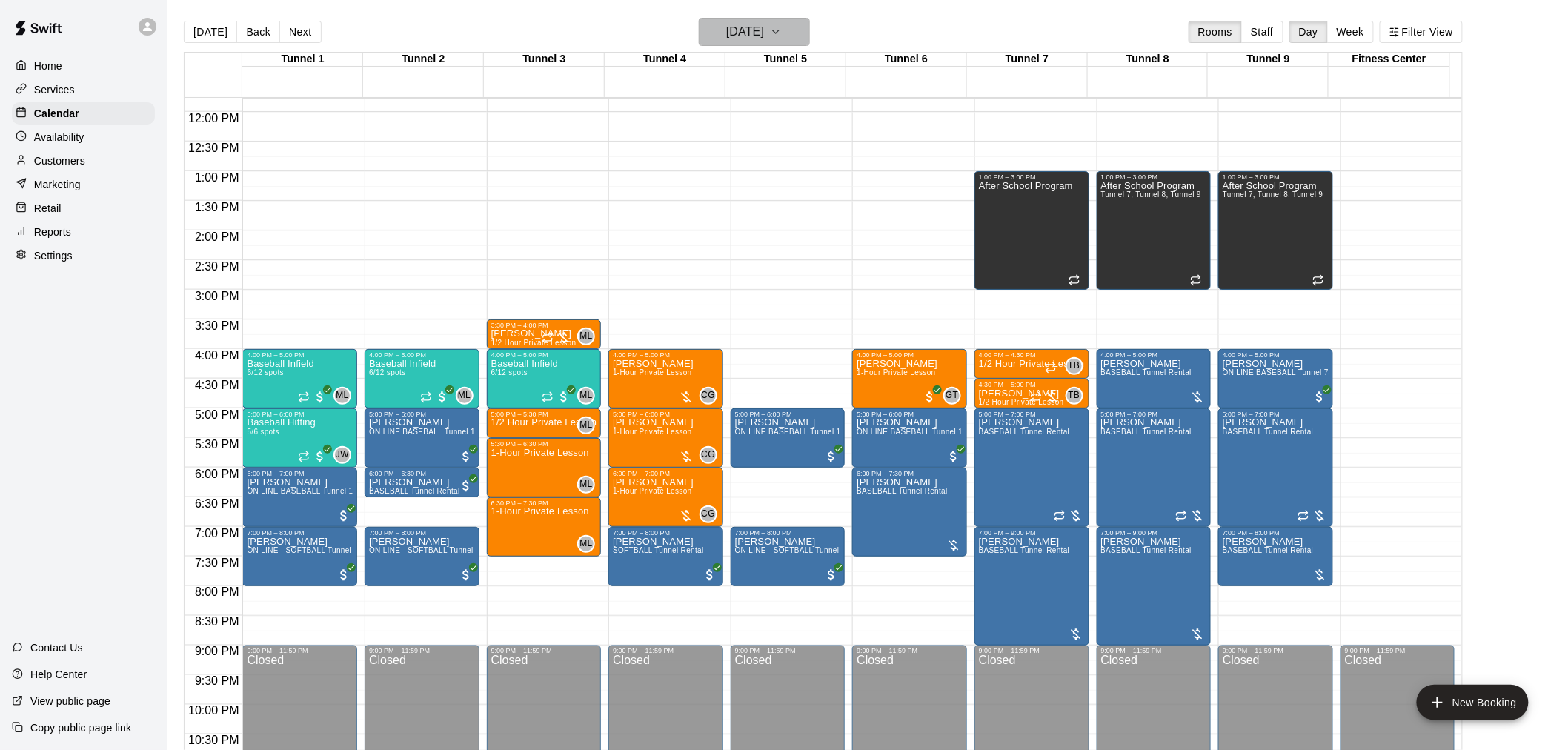
click at [764, 32] on h6 "Friday Sep 19" at bounding box center [745, 32] width 38 height 20
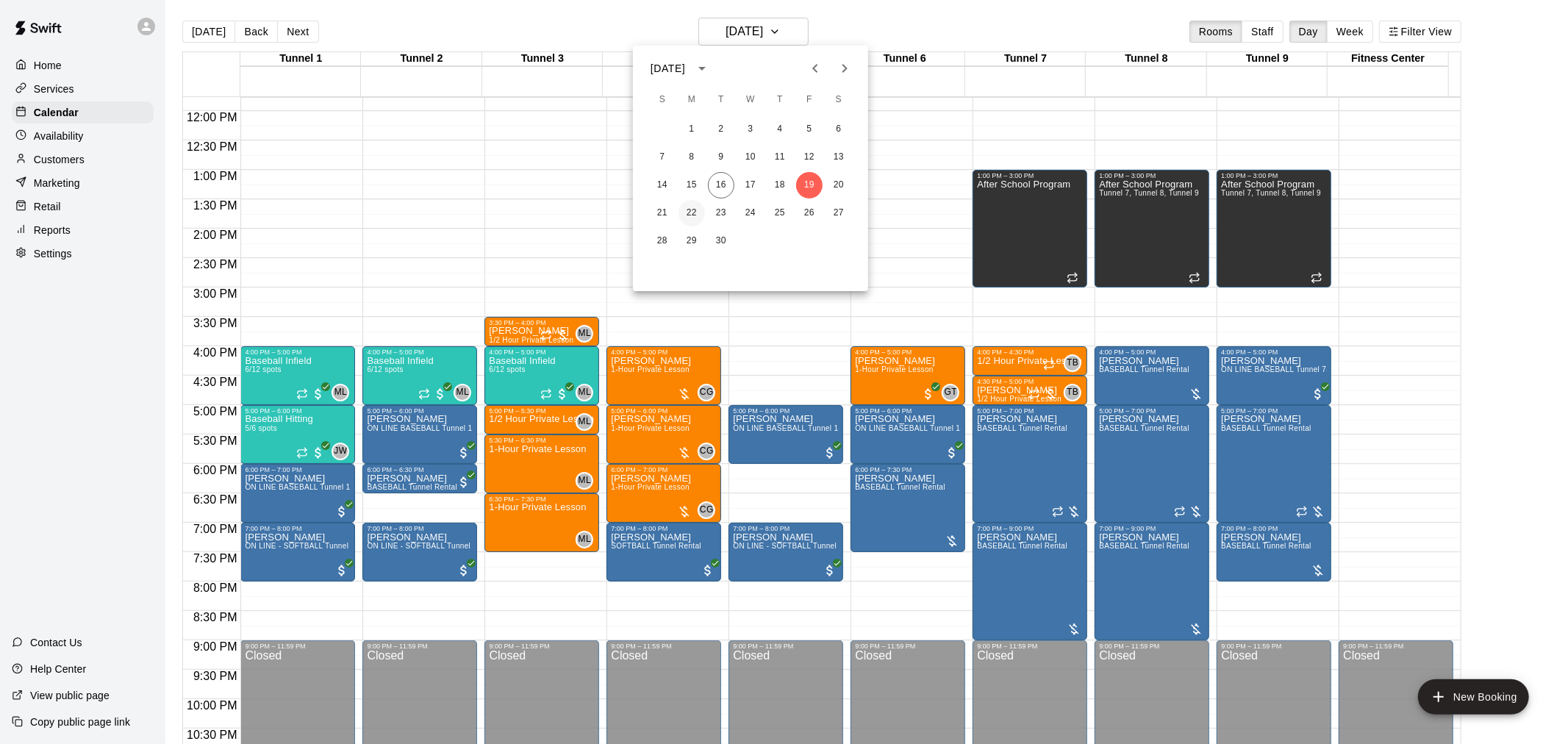
click at [691, 217] on button "22" at bounding box center [691, 213] width 27 height 27
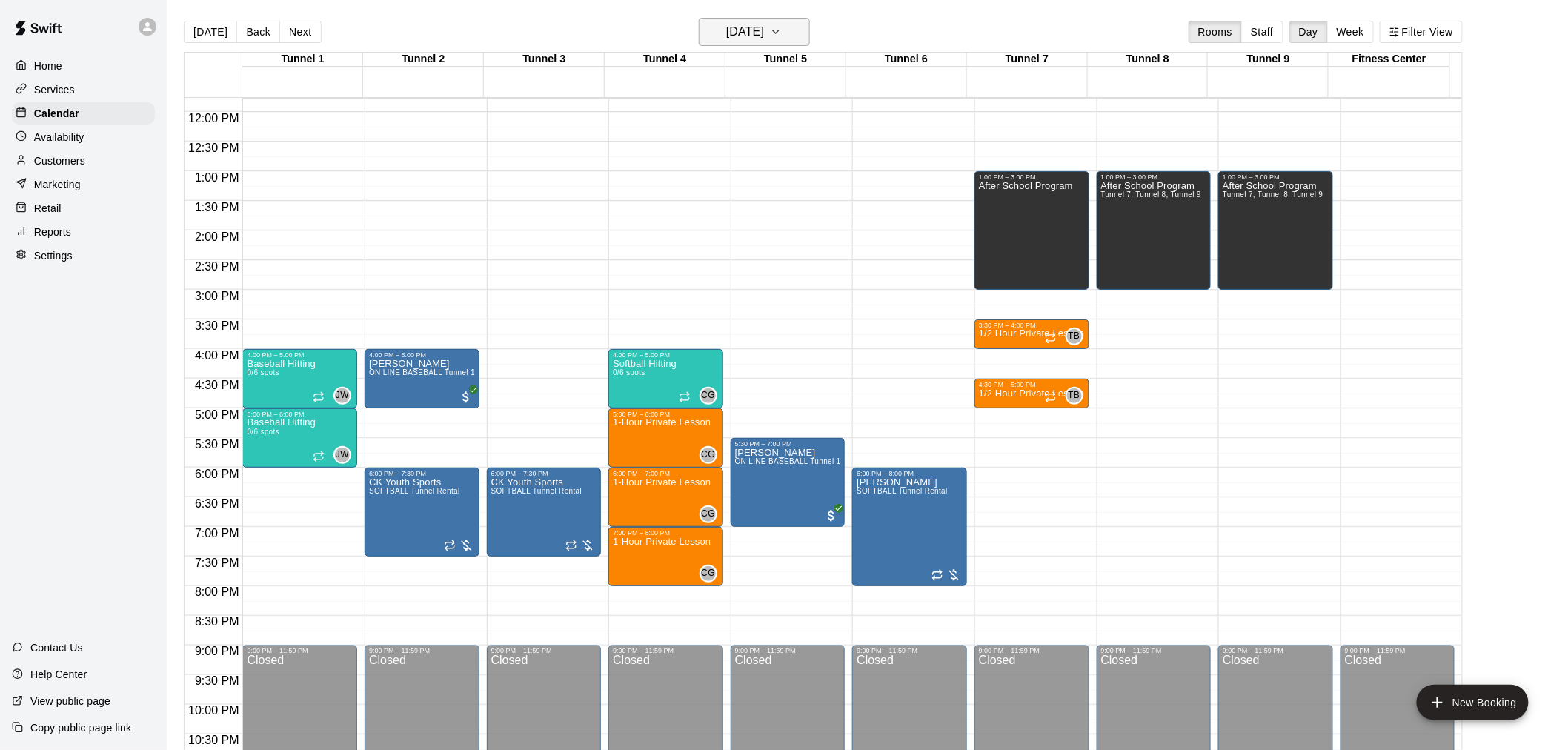
click at [744, 27] on h6 "Monday Sep 22" at bounding box center [745, 32] width 38 height 20
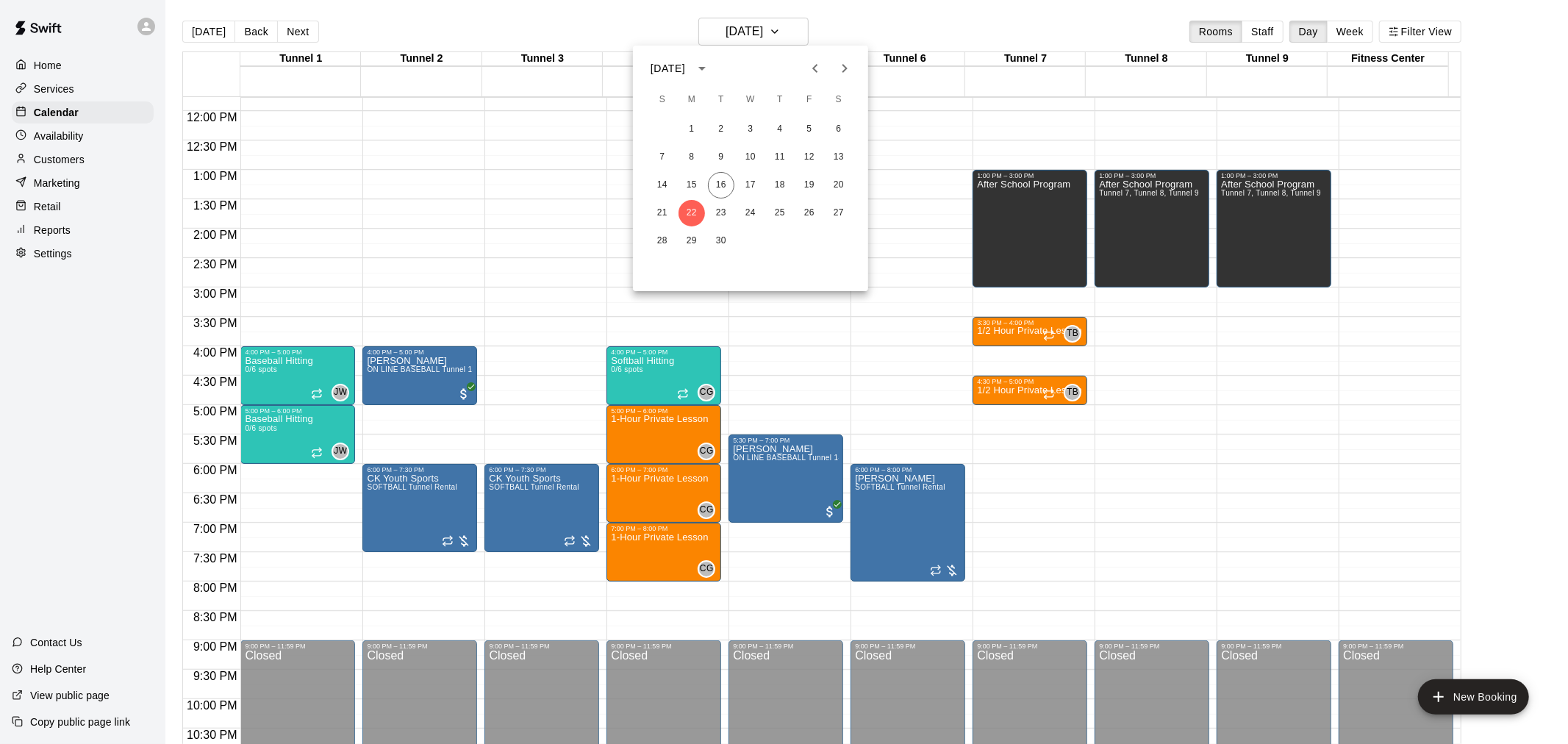
click at [290, 30] on div at bounding box center [784, 372] width 1568 height 744
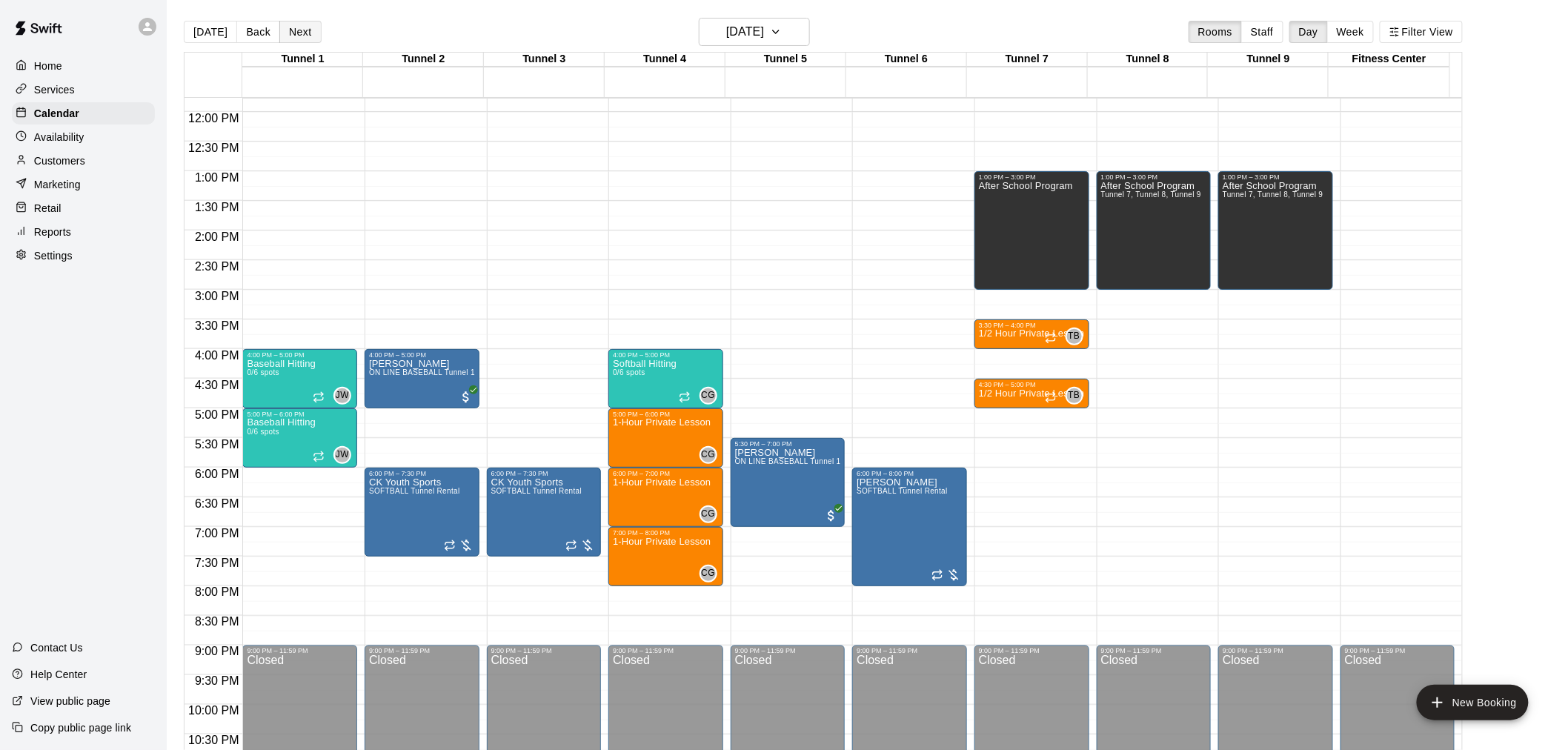
click at [293, 38] on button "Next" at bounding box center [300, 32] width 42 height 22
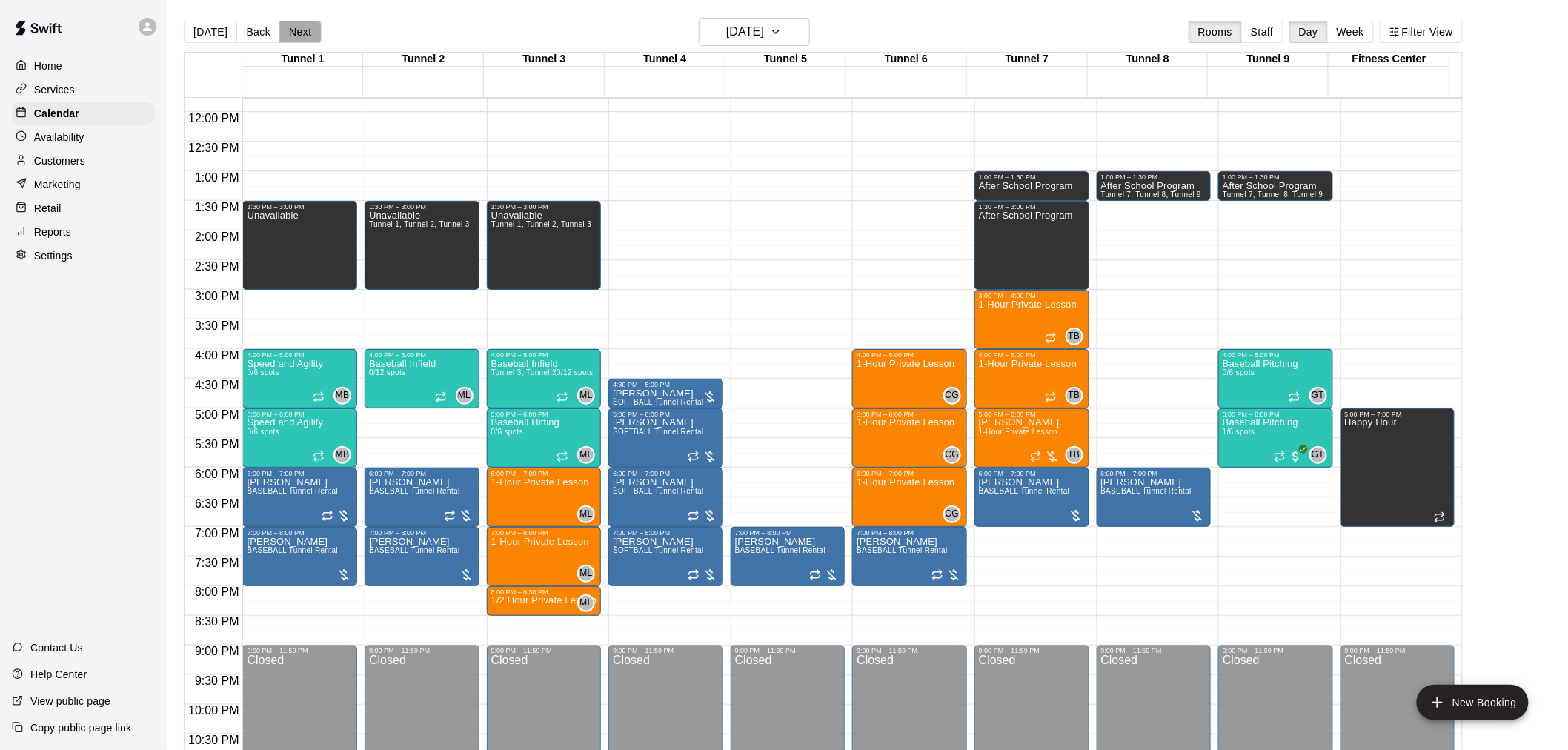
click at [310, 34] on button "Next" at bounding box center [300, 32] width 42 height 22
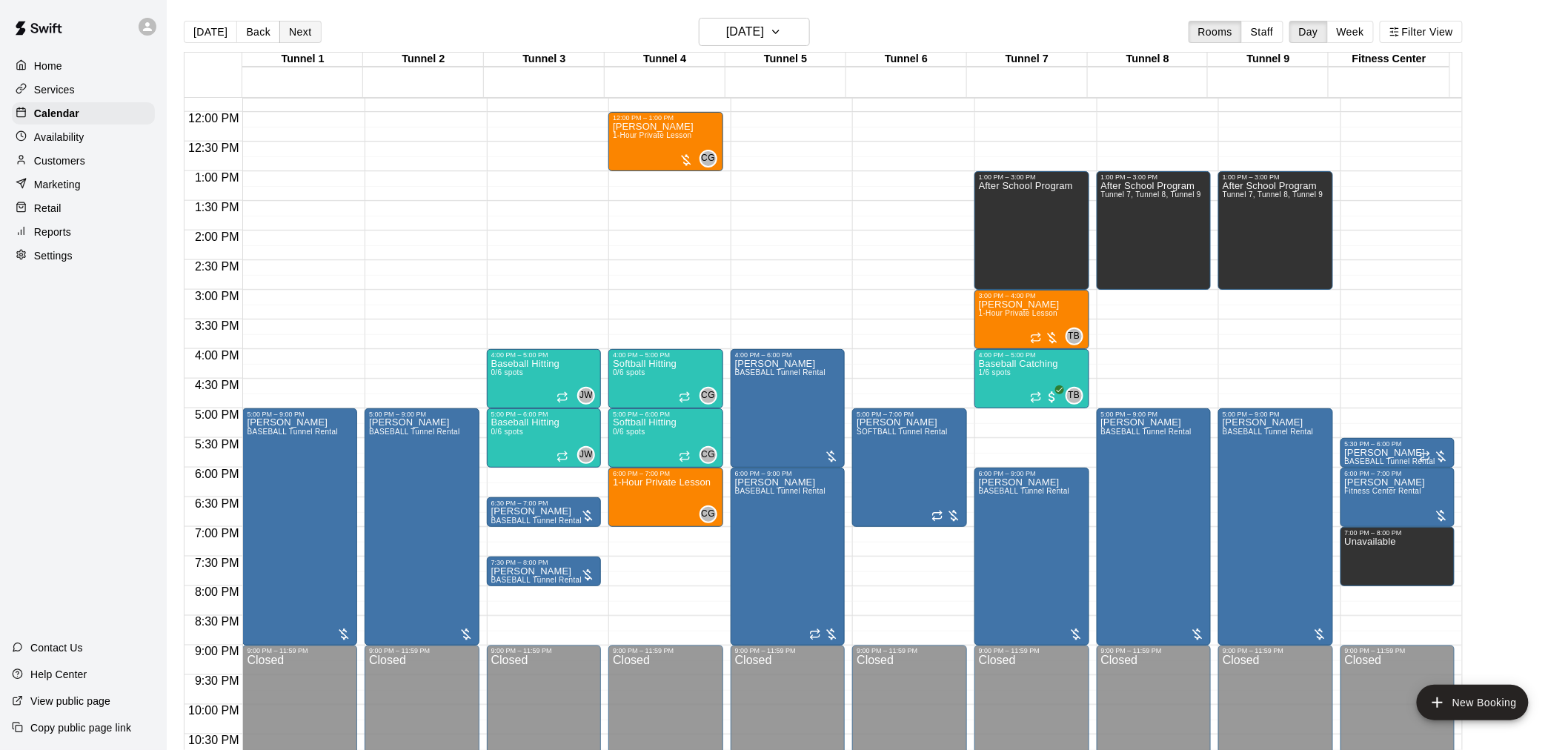
click at [300, 34] on button "Next" at bounding box center [300, 32] width 42 height 22
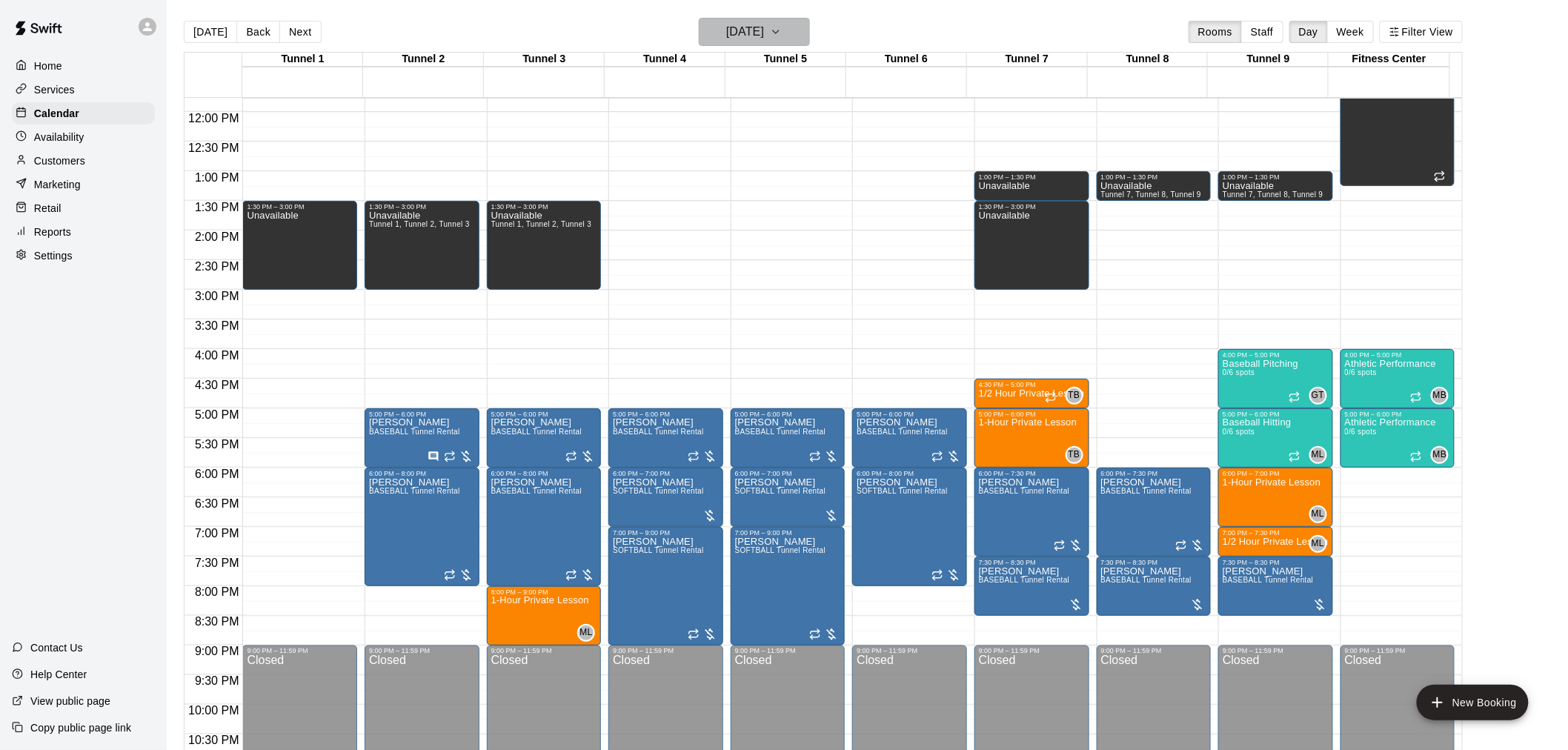
click at [728, 24] on h6 "Thursday Sep 25" at bounding box center [745, 32] width 38 height 20
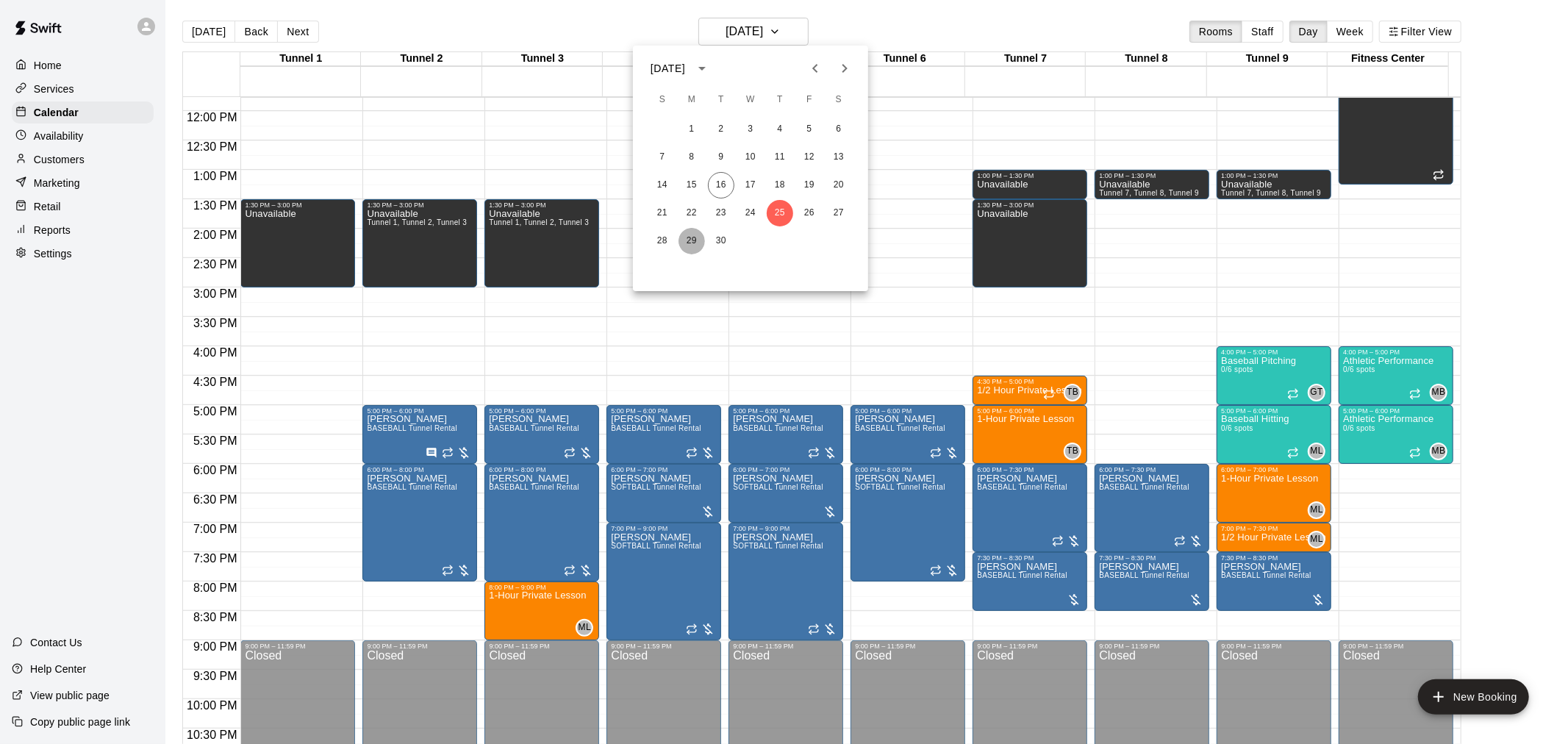
click at [692, 238] on button "29" at bounding box center [691, 241] width 27 height 27
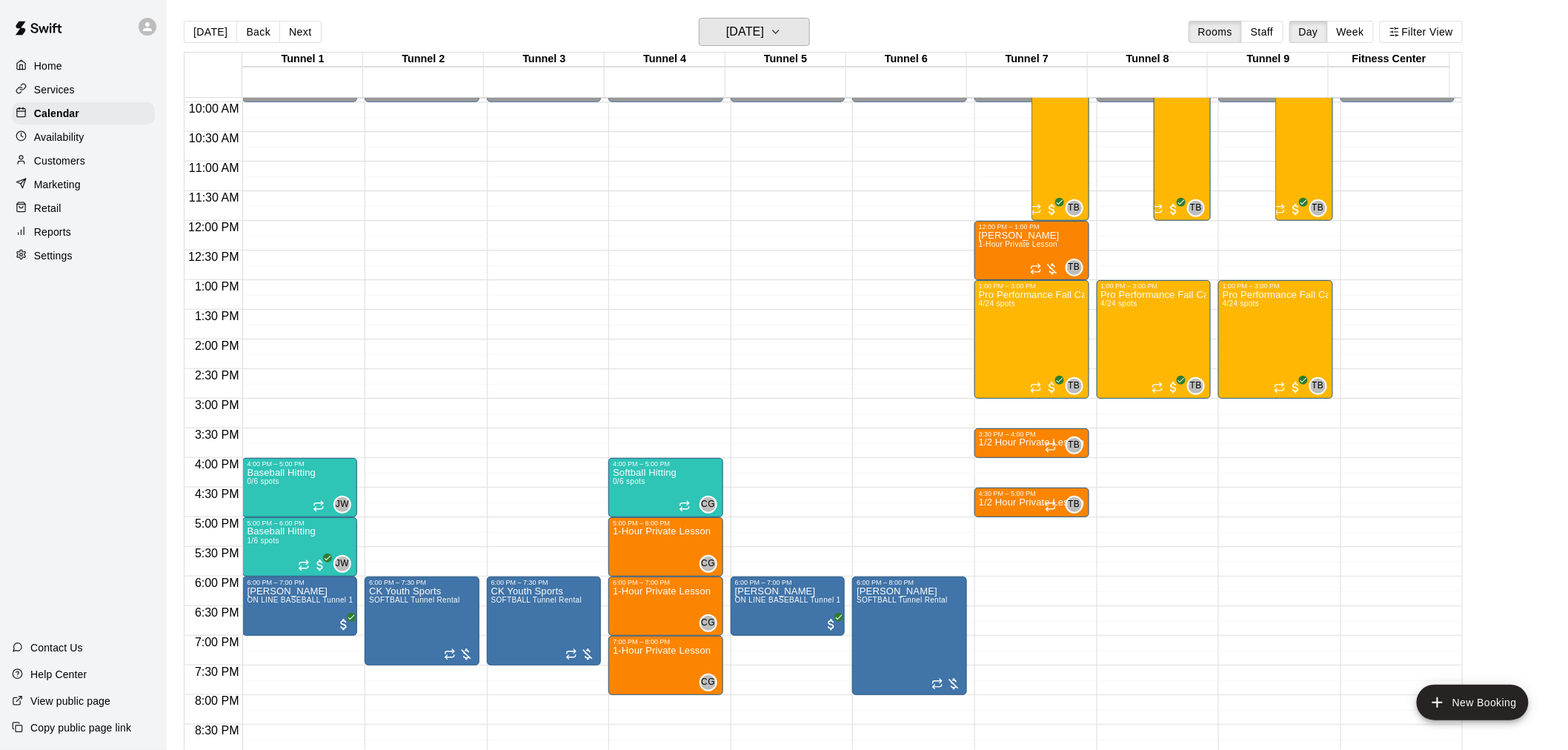
scroll to position [616, 0]
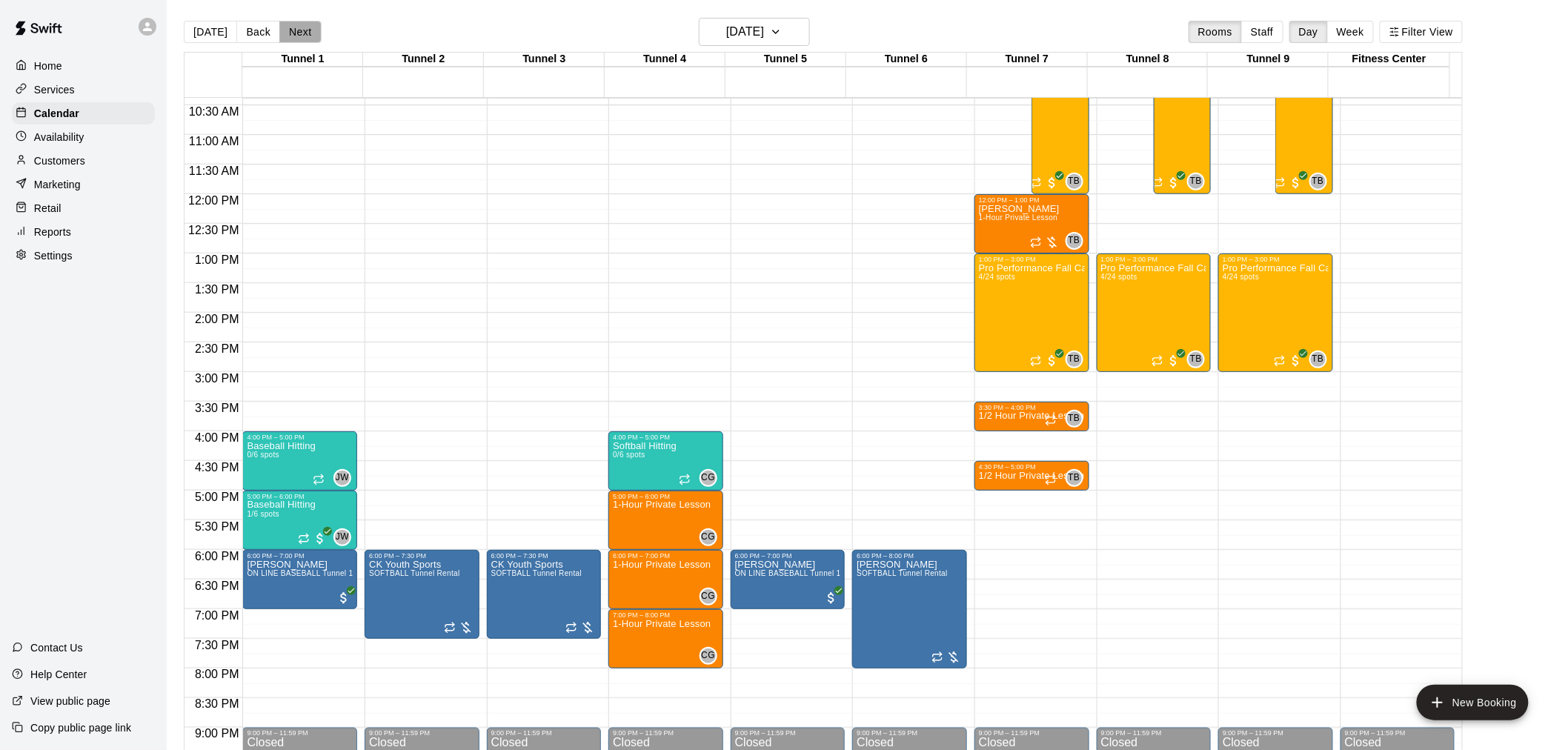
click at [314, 34] on button "Next" at bounding box center [300, 32] width 42 height 22
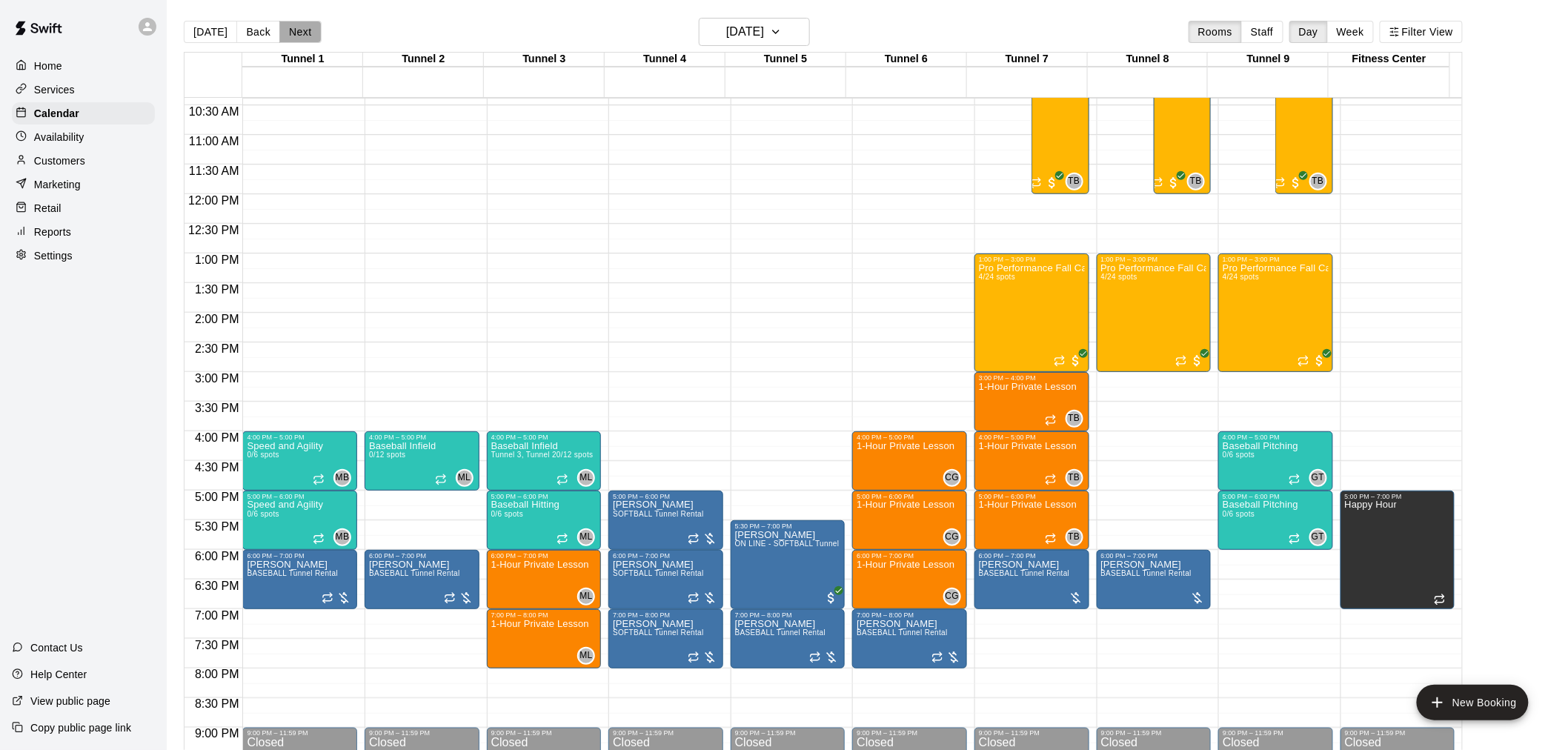
click at [303, 34] on button "Next" at bounding box center [300, 32] width 42 height 22
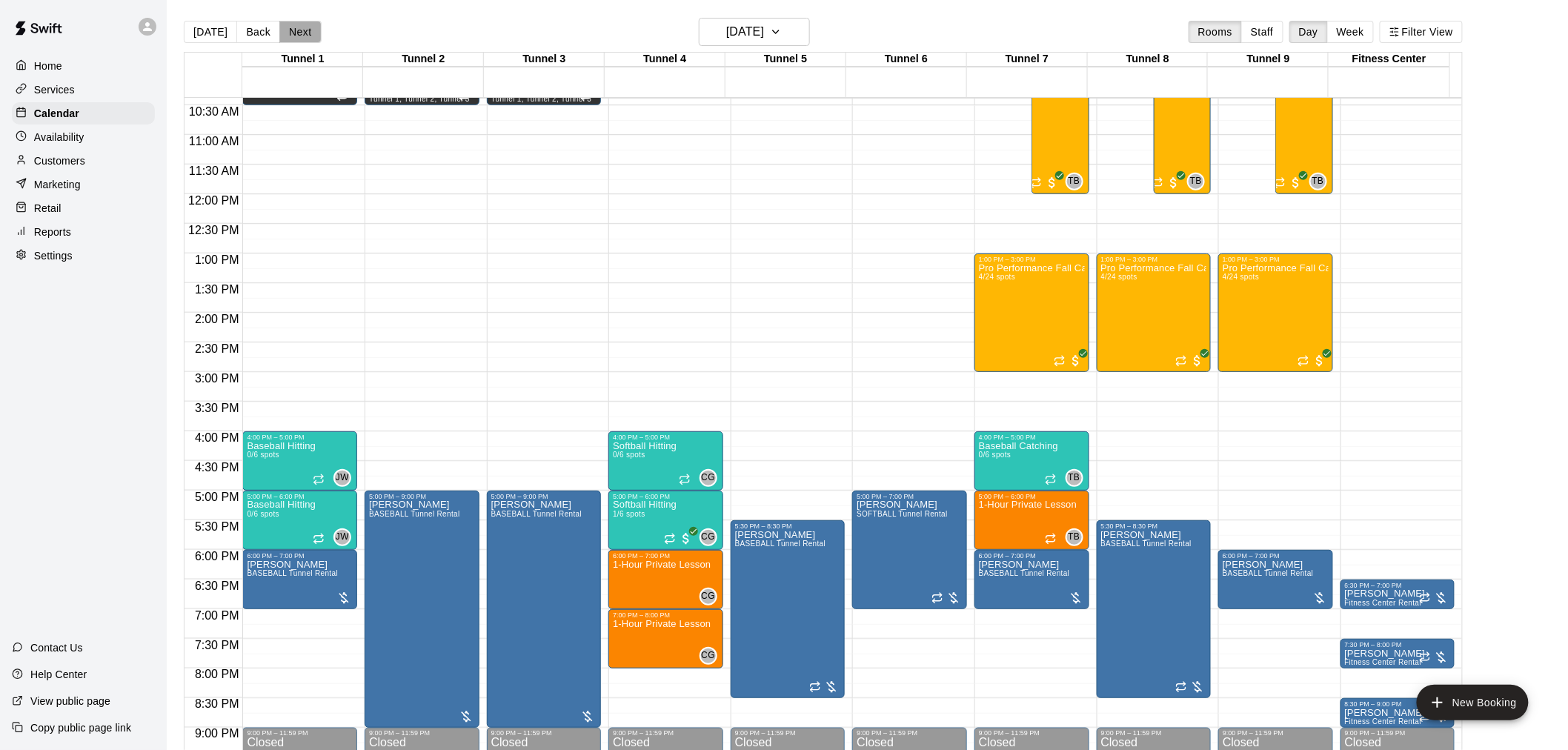
click at [295, 24] on button "Next" at bounding box center [300, 32] width 42 height 22
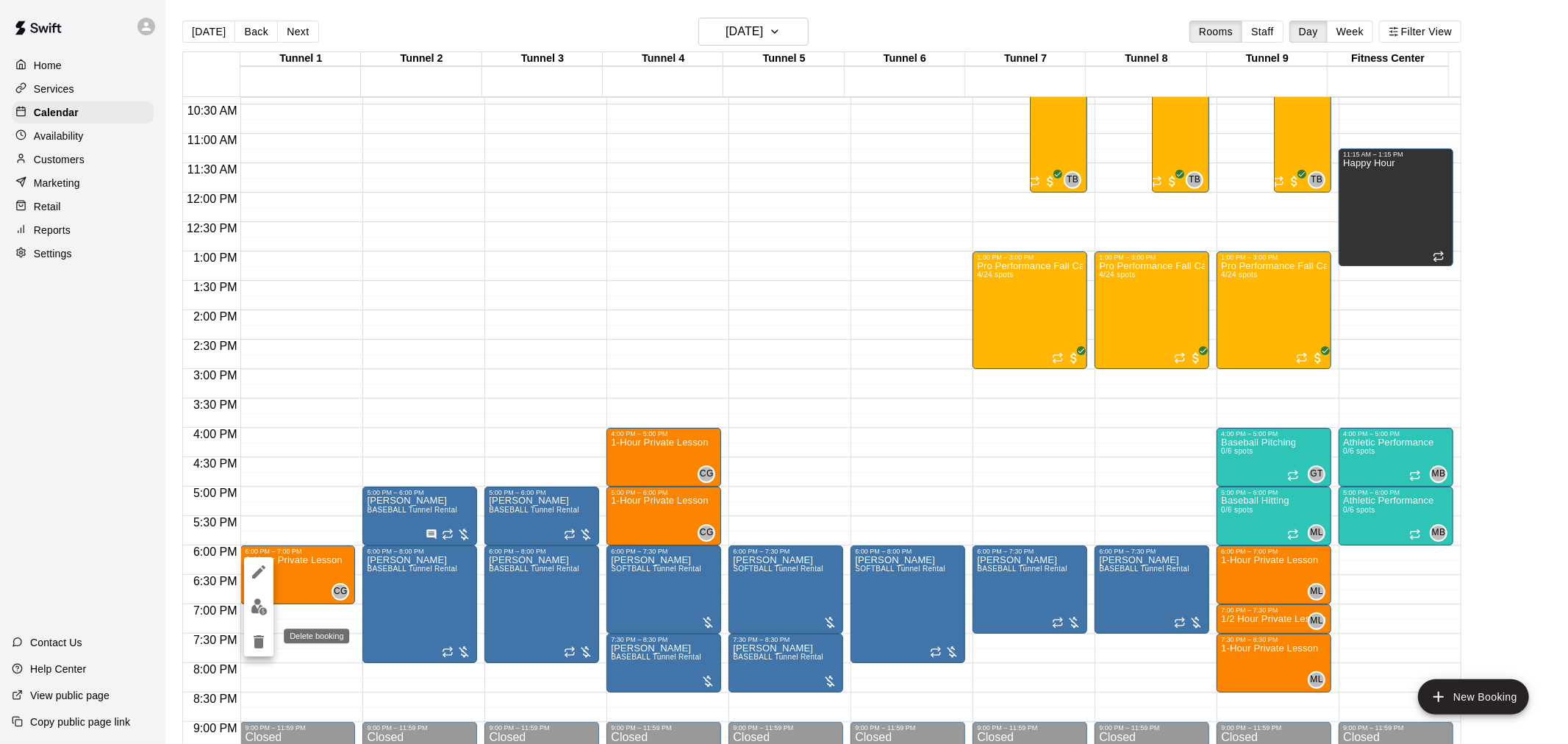
click at [262, 635] on icon "delete" at bounding box center [258, 641] width 18 height 18
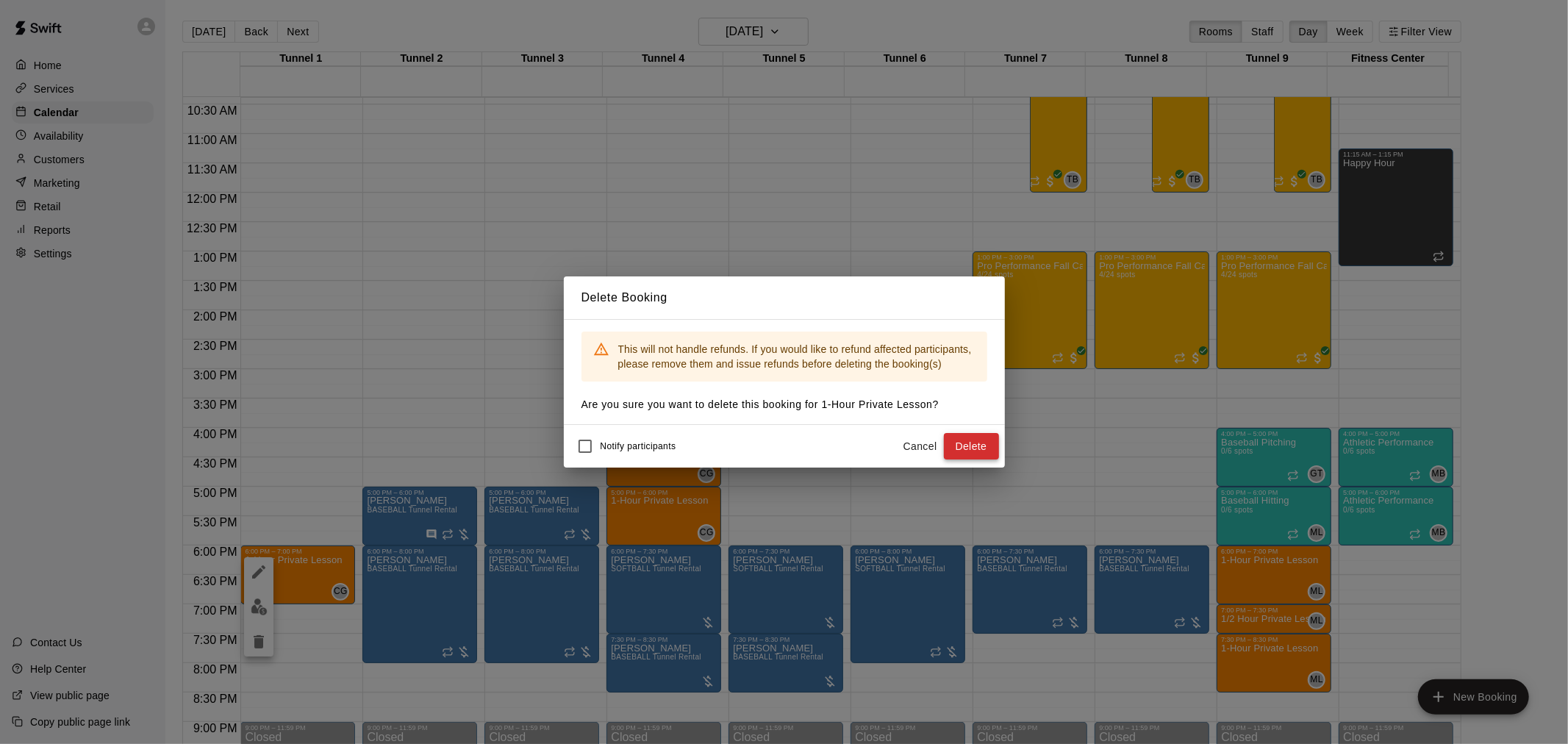
click at [975, 451] on button "Delete" at bounding box center [971, 446] width 55 height 27
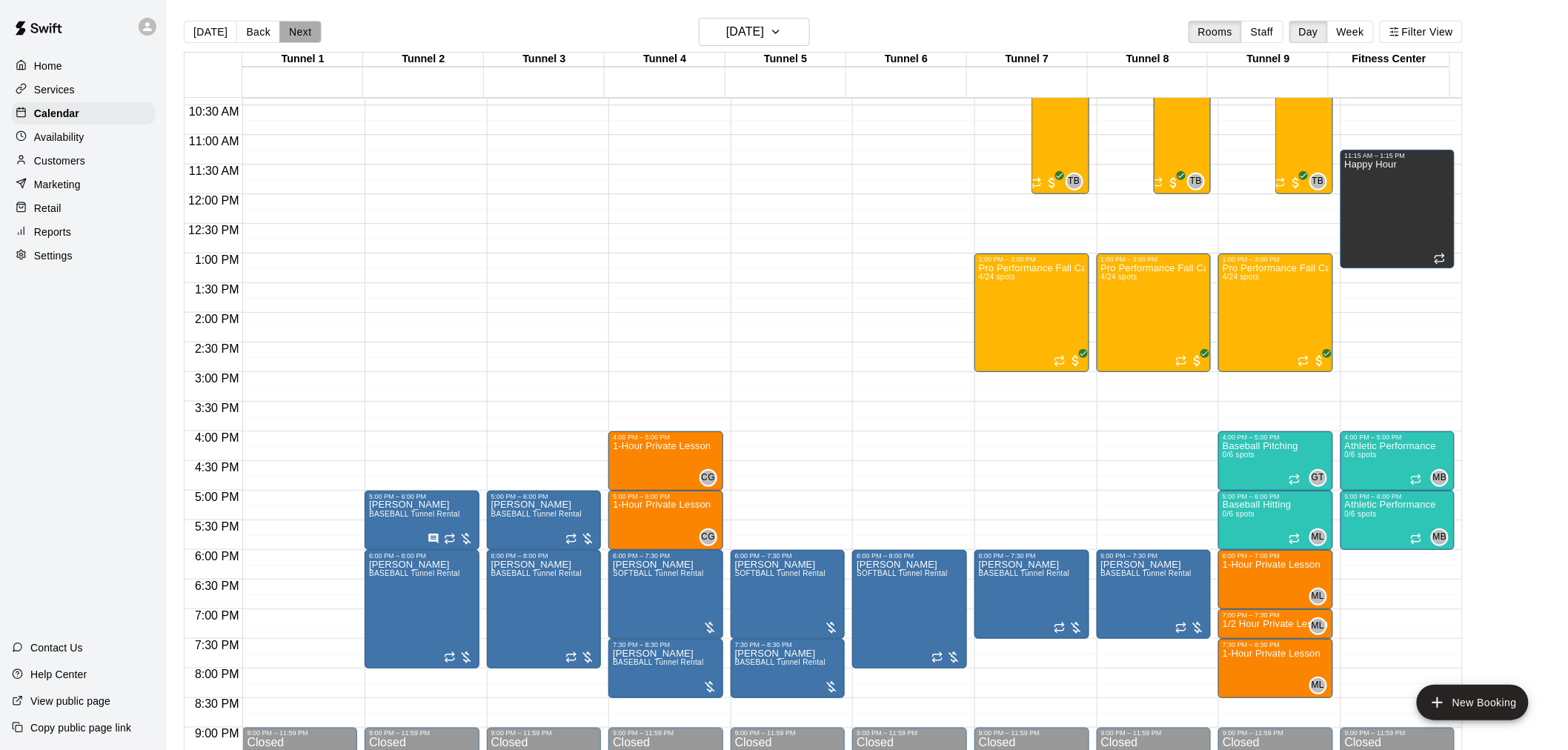
click at [294, 35] on button "Next" at bounding box center [300, 32] width 42 height 22
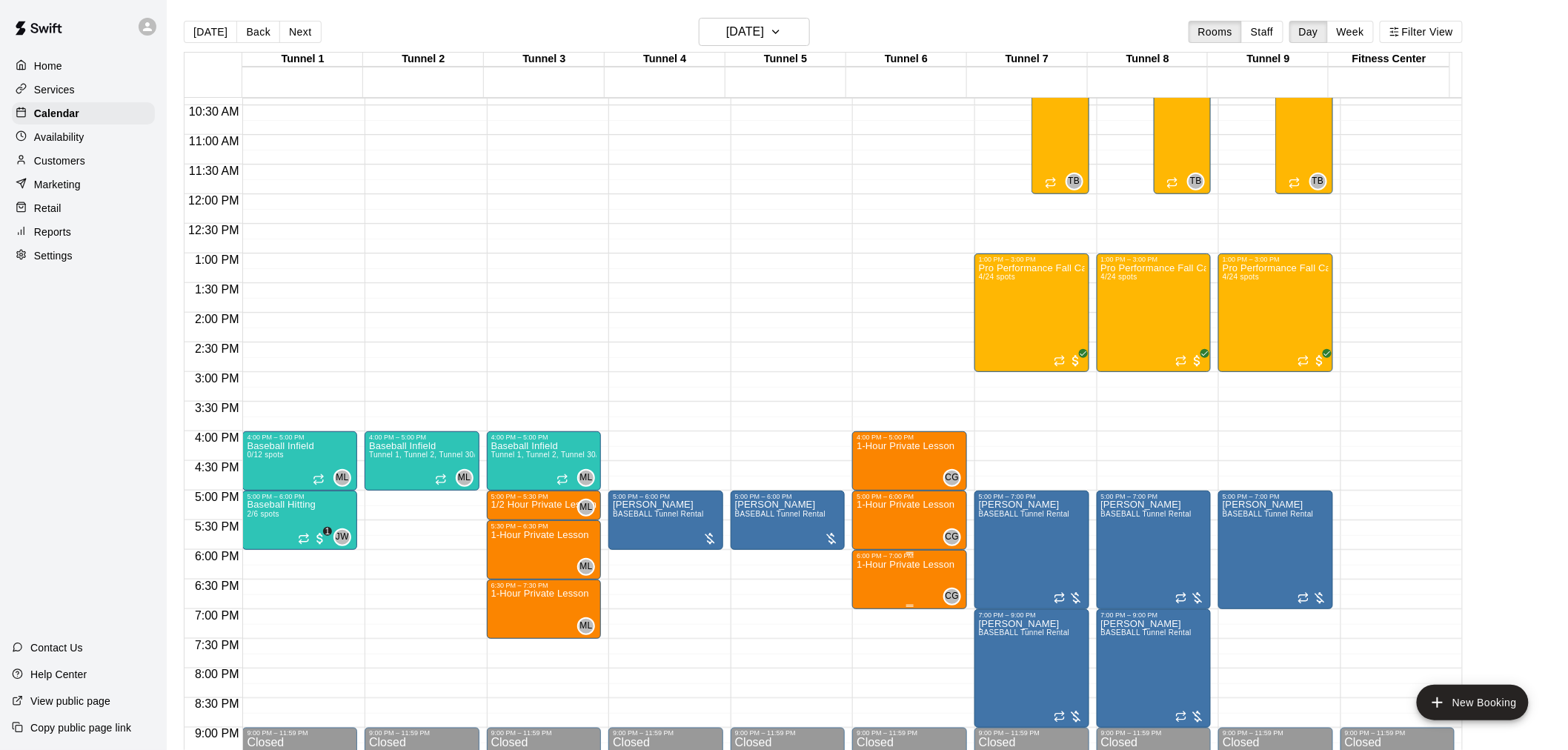
click at [915, 565] on p "1-Hour Private Lesson" at bounding box center [906, 565] width 98 height 0
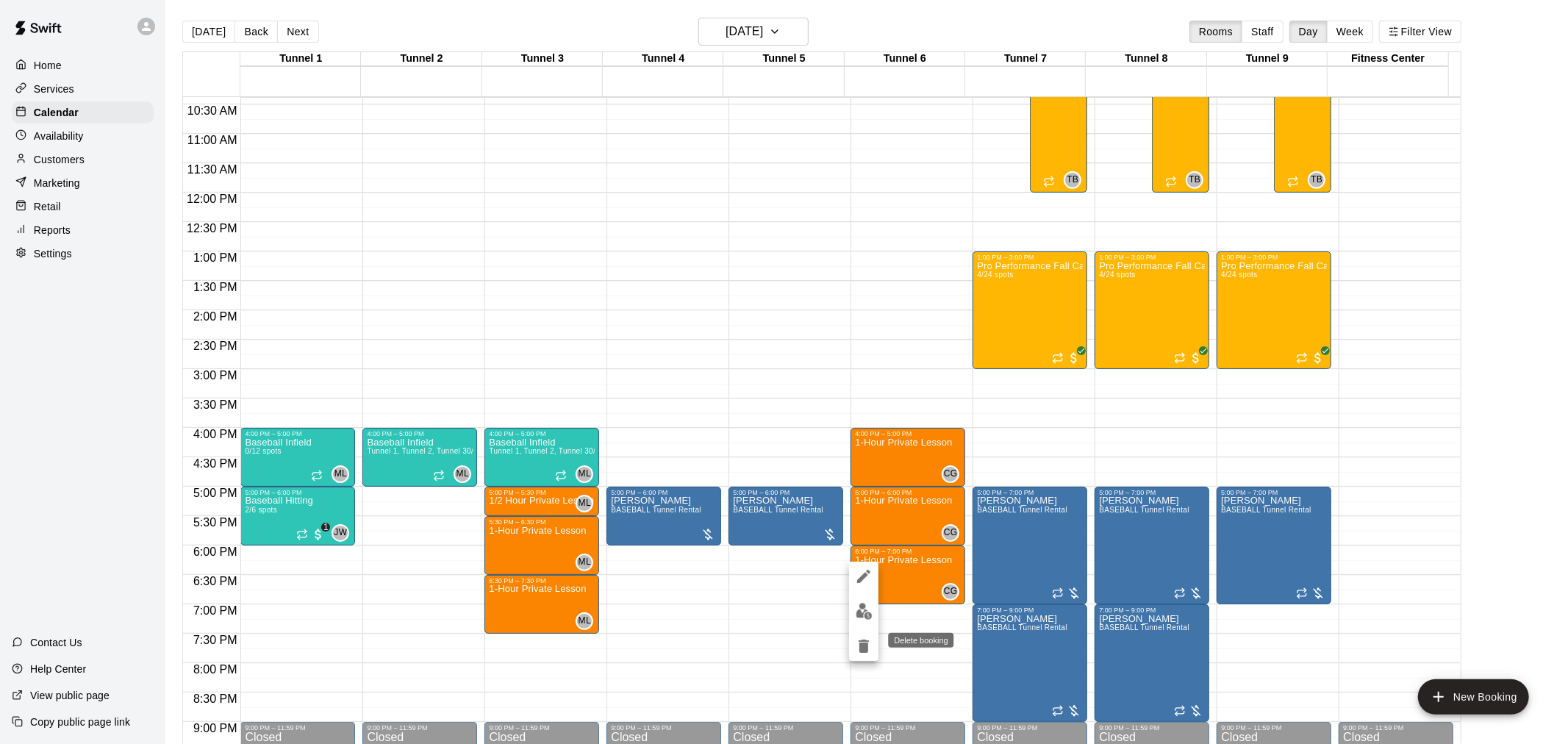
click at [863, 642] on icon "delete" at bounding box center [863, 646] width 10 height 13
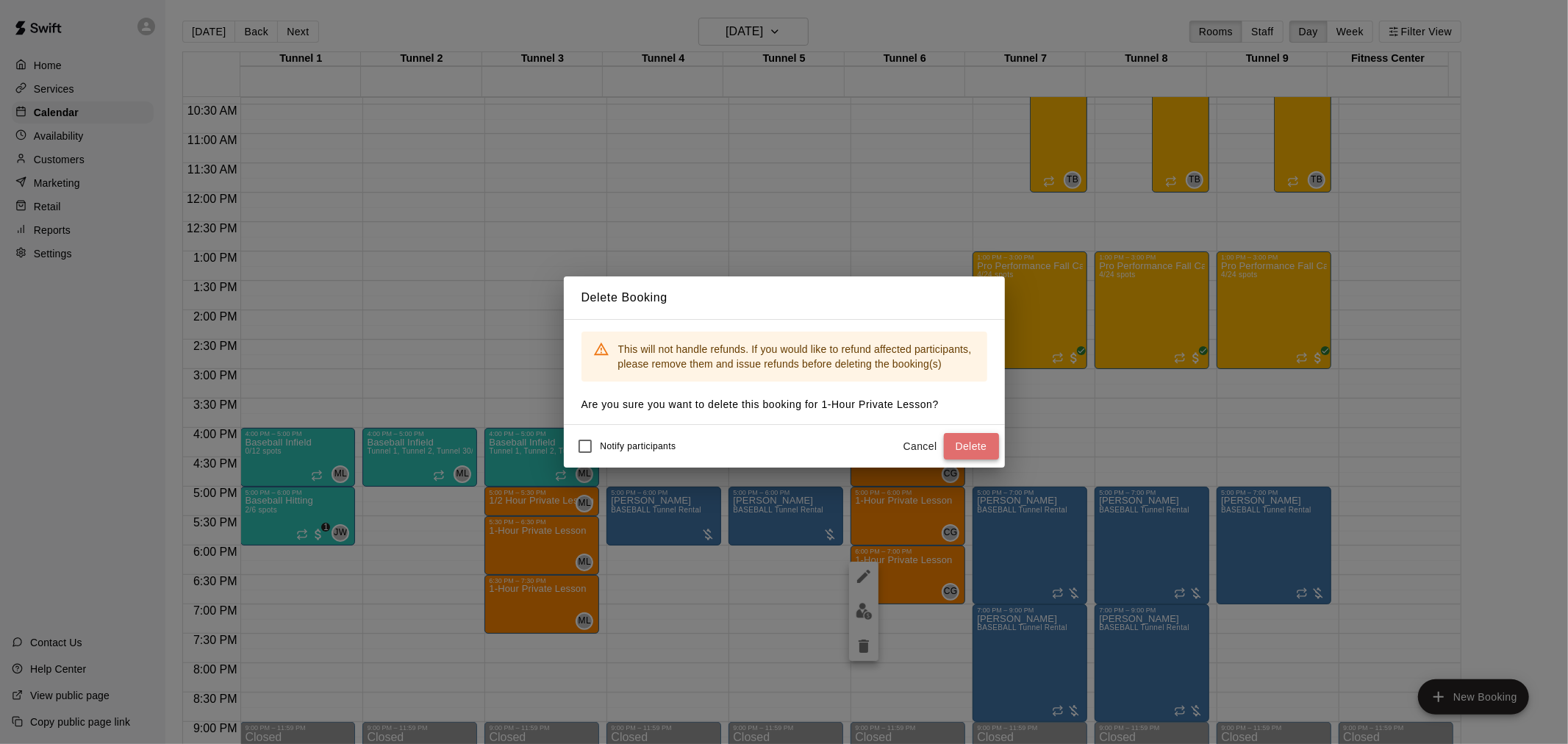
click at [969, 438] on button "Delete" at bounding box center [971, 446] width 55 height 27
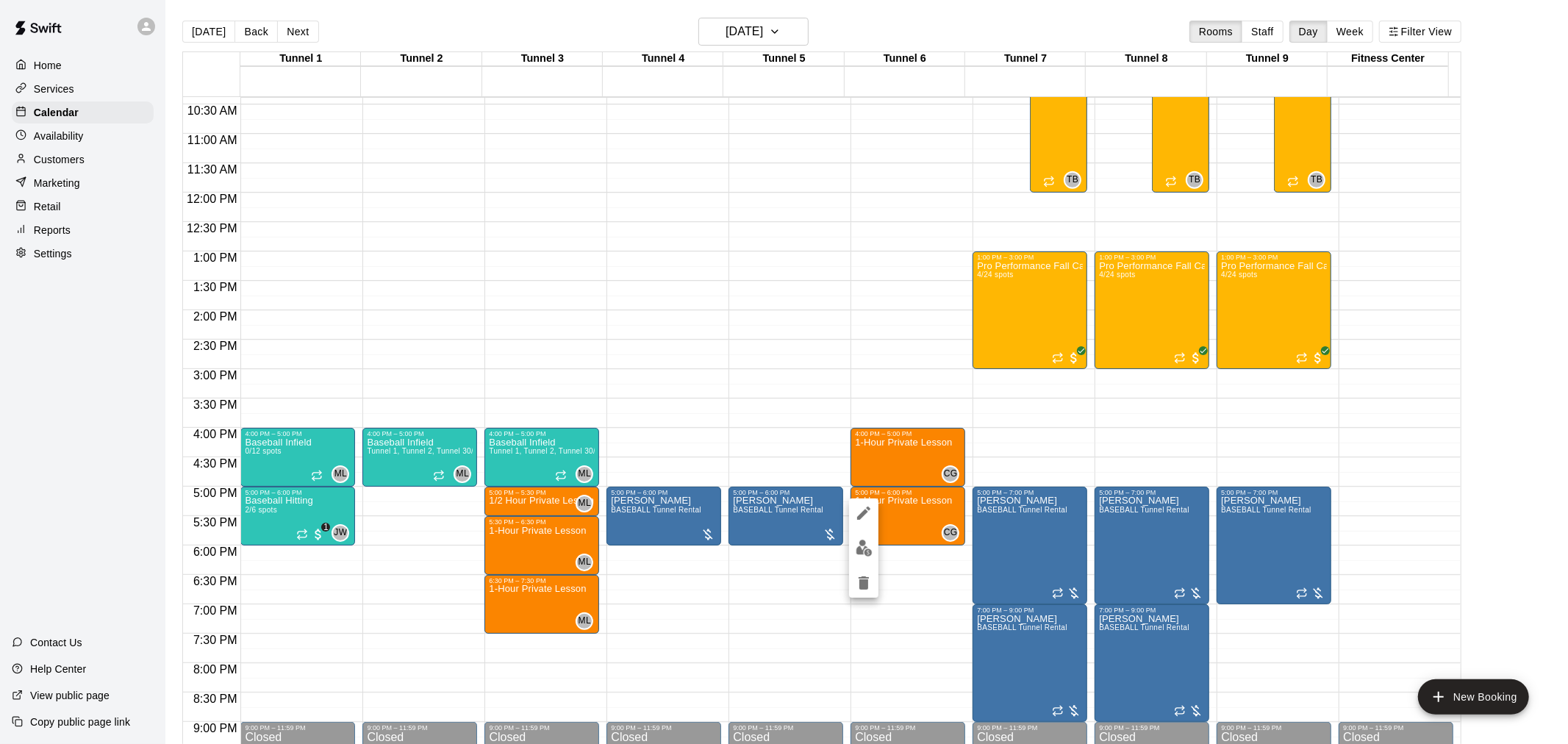
click at [871, 590] on icon "delete" at bounding box center [863, 582] width 18 height 18
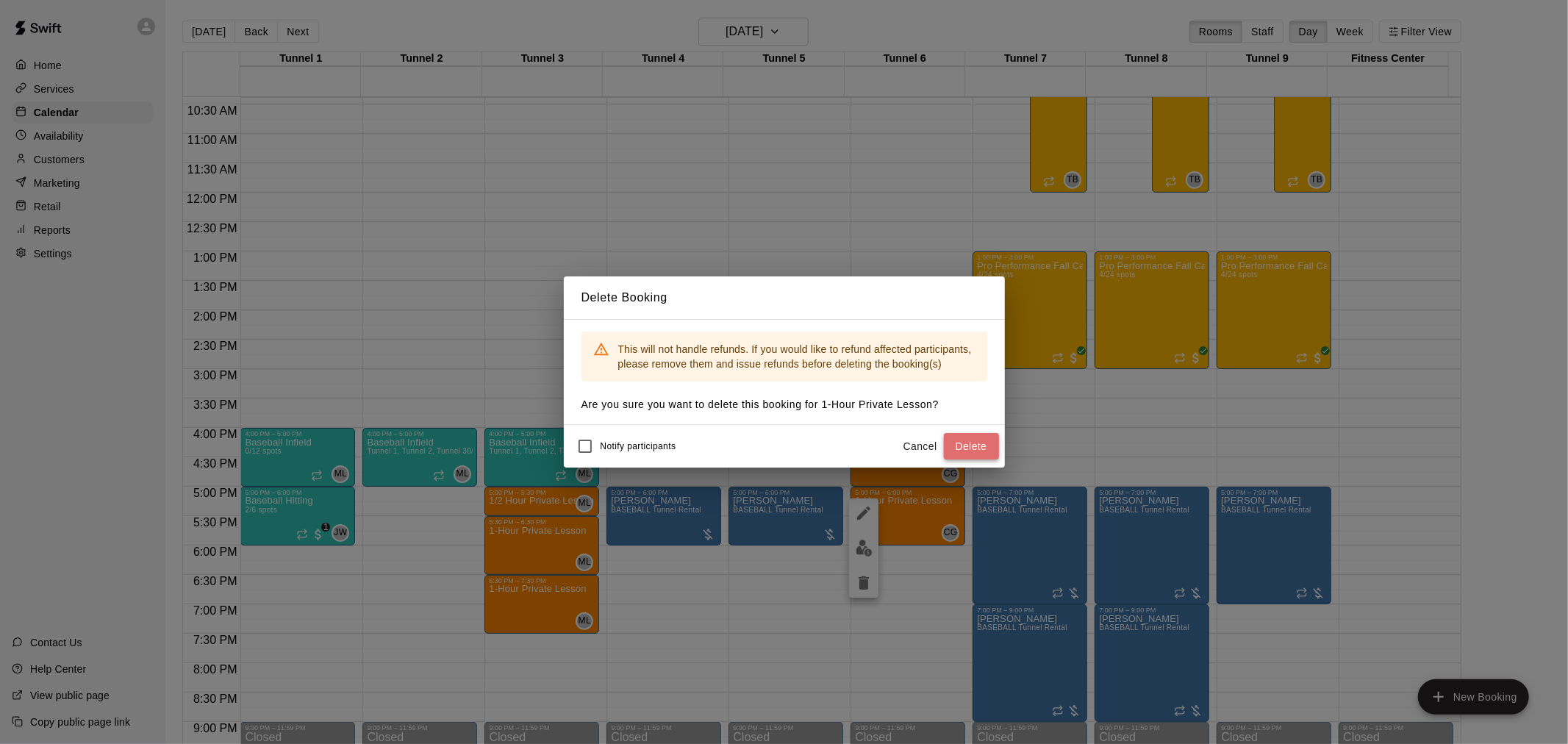
click at [966, 451] on button "Delete" at bounding box center [971, 446] width 55 height 27
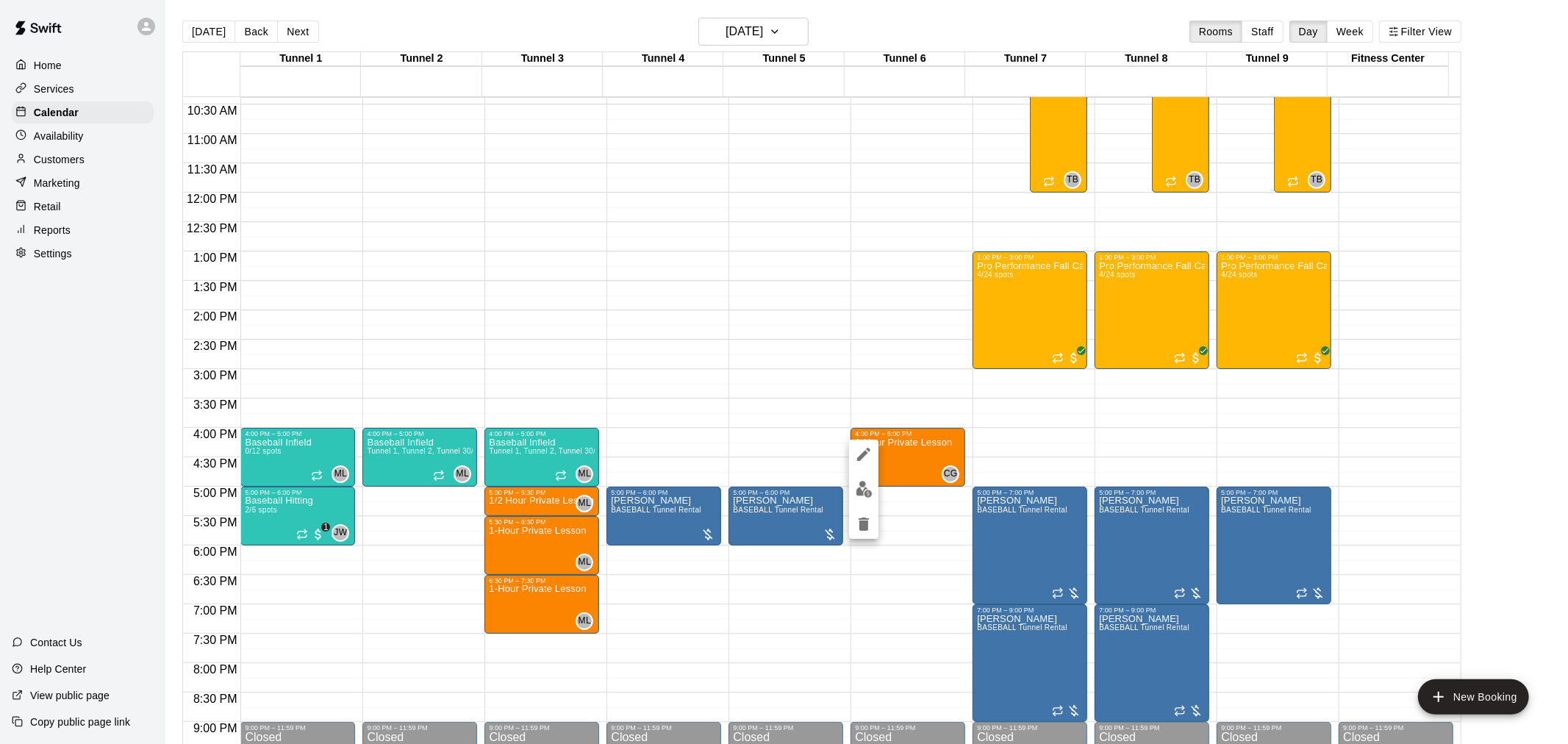
click at [870, 525] on icon "delete" at bounding box center [863, 524] width 18 height 18
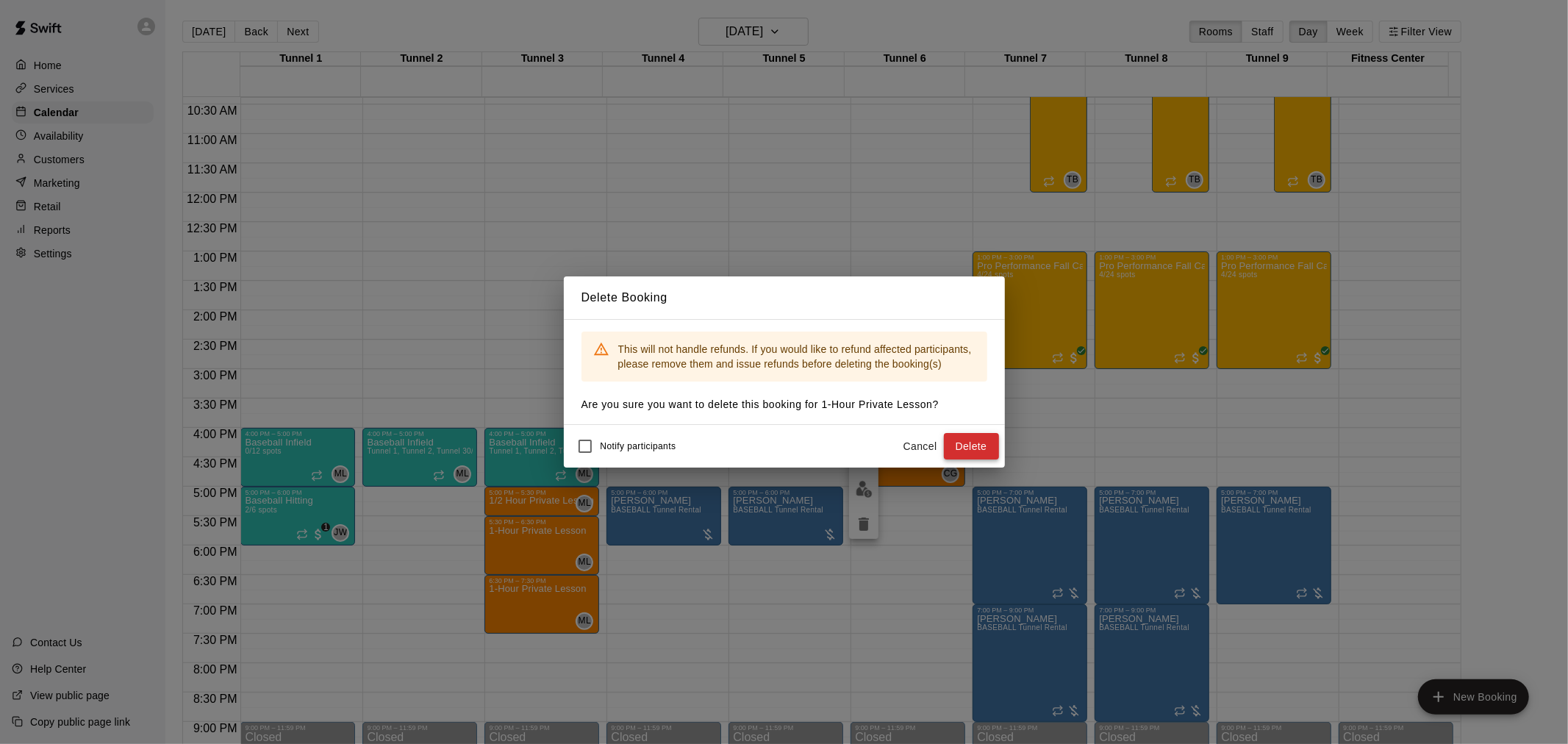
click at [969, 445] on button "Delete" at bounding box center [971, 446] width 55 height 27
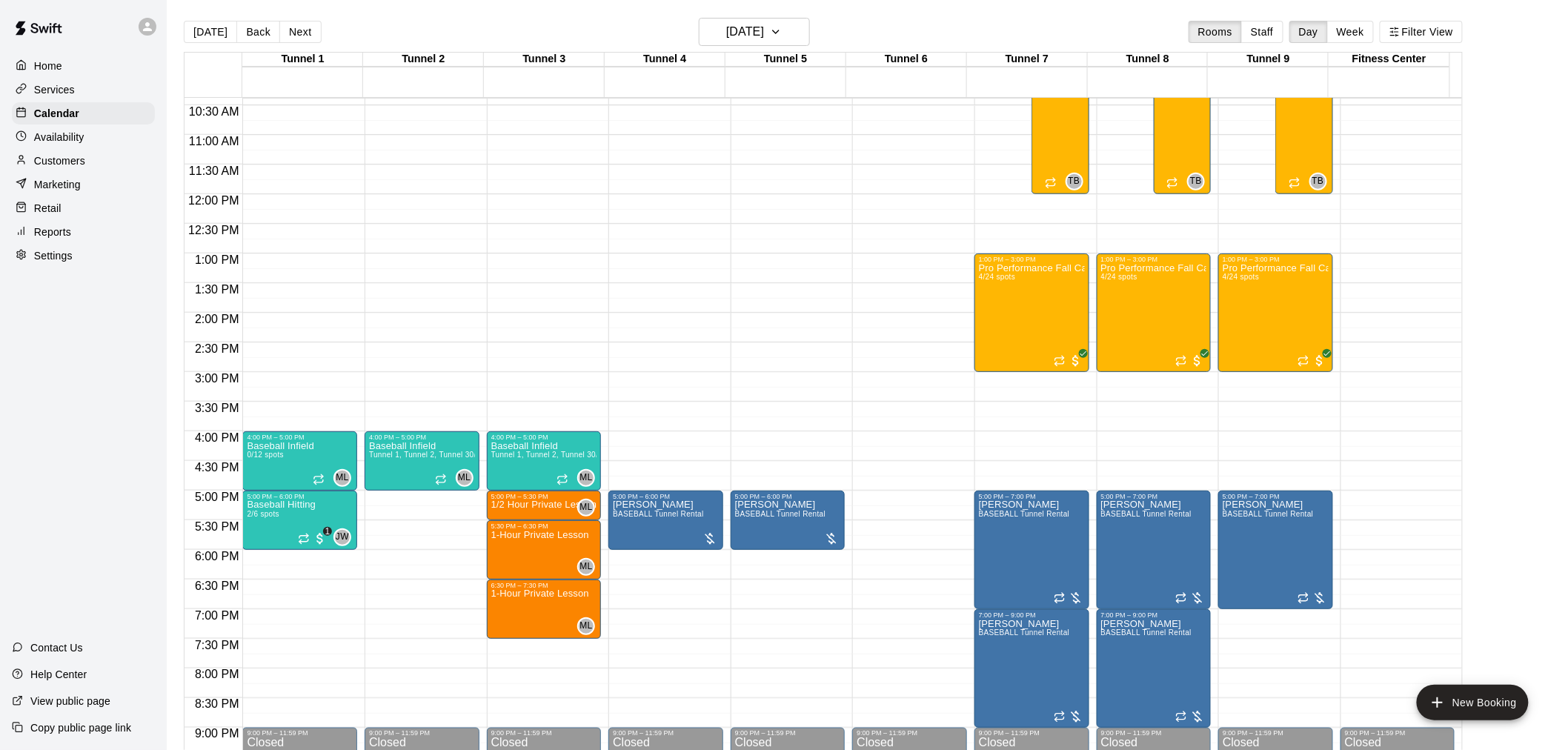
click at [193, 27] on button "[DATE]" at bounding box center [210, 32] width 53 height 22
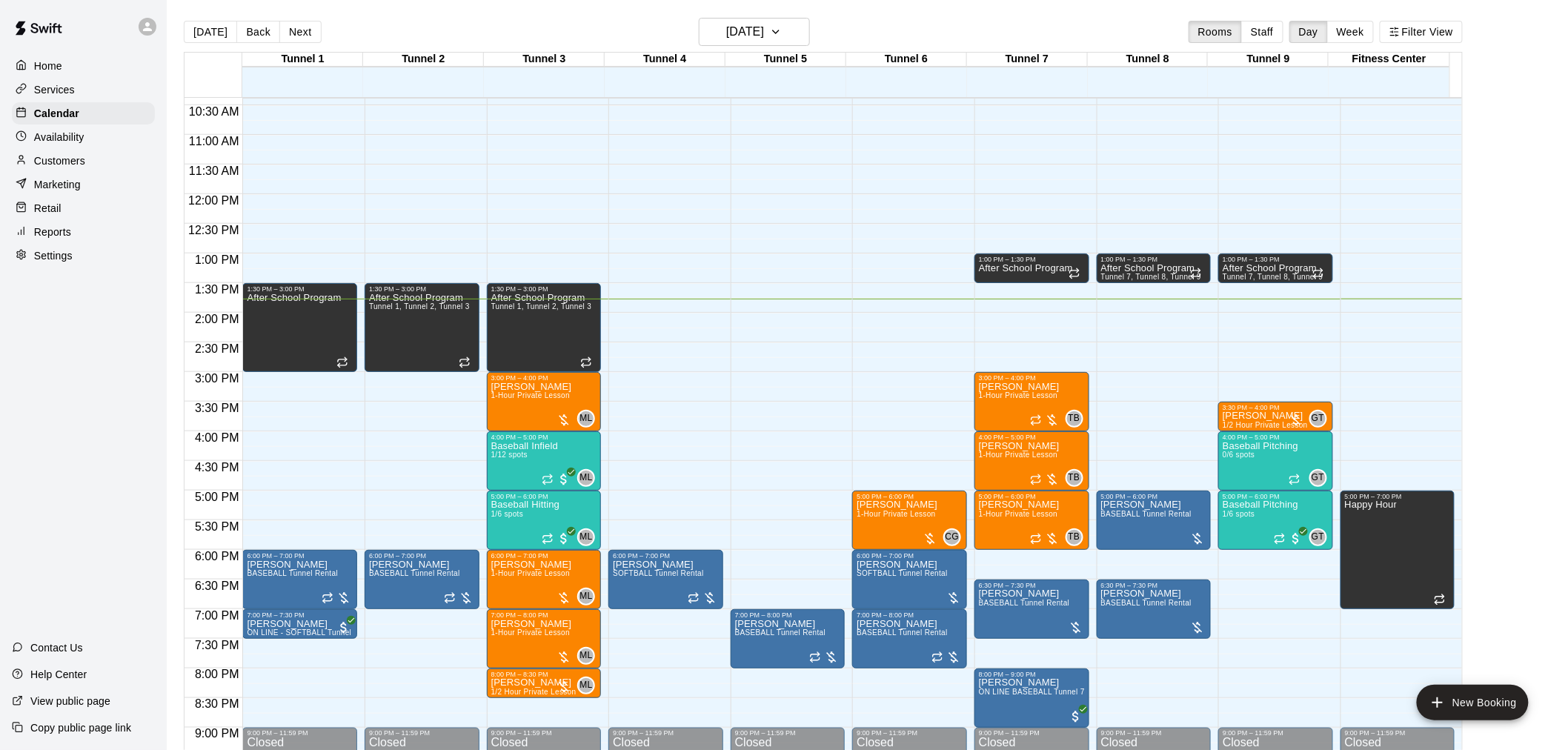
scroll to position [698, 0]
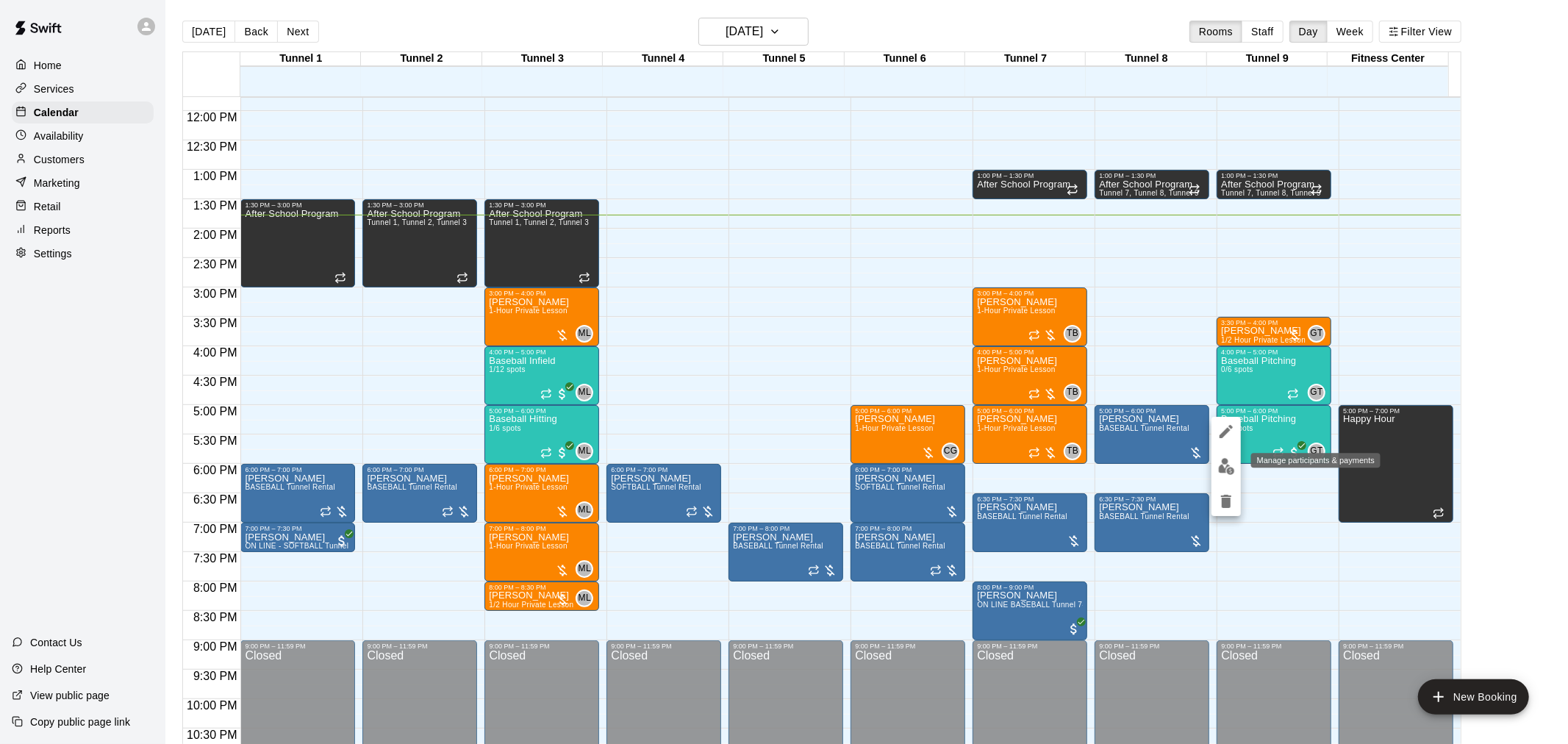
click at [1222, 469] on img "edit" at bounding box center [1226, 467] width 17 height 17
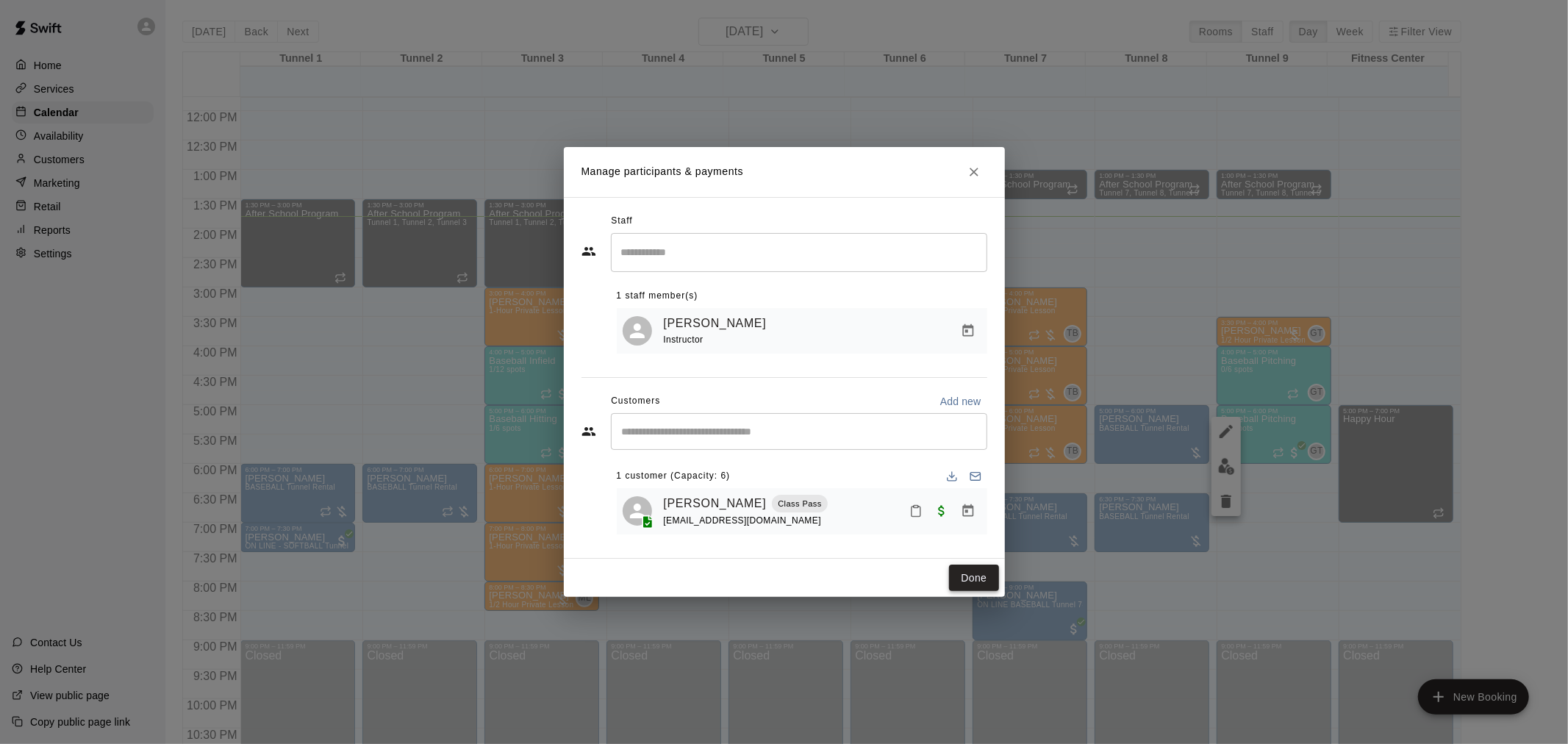
click at [966, 579] on button "Done" at bounding box center [973, 578] width 49 height 27
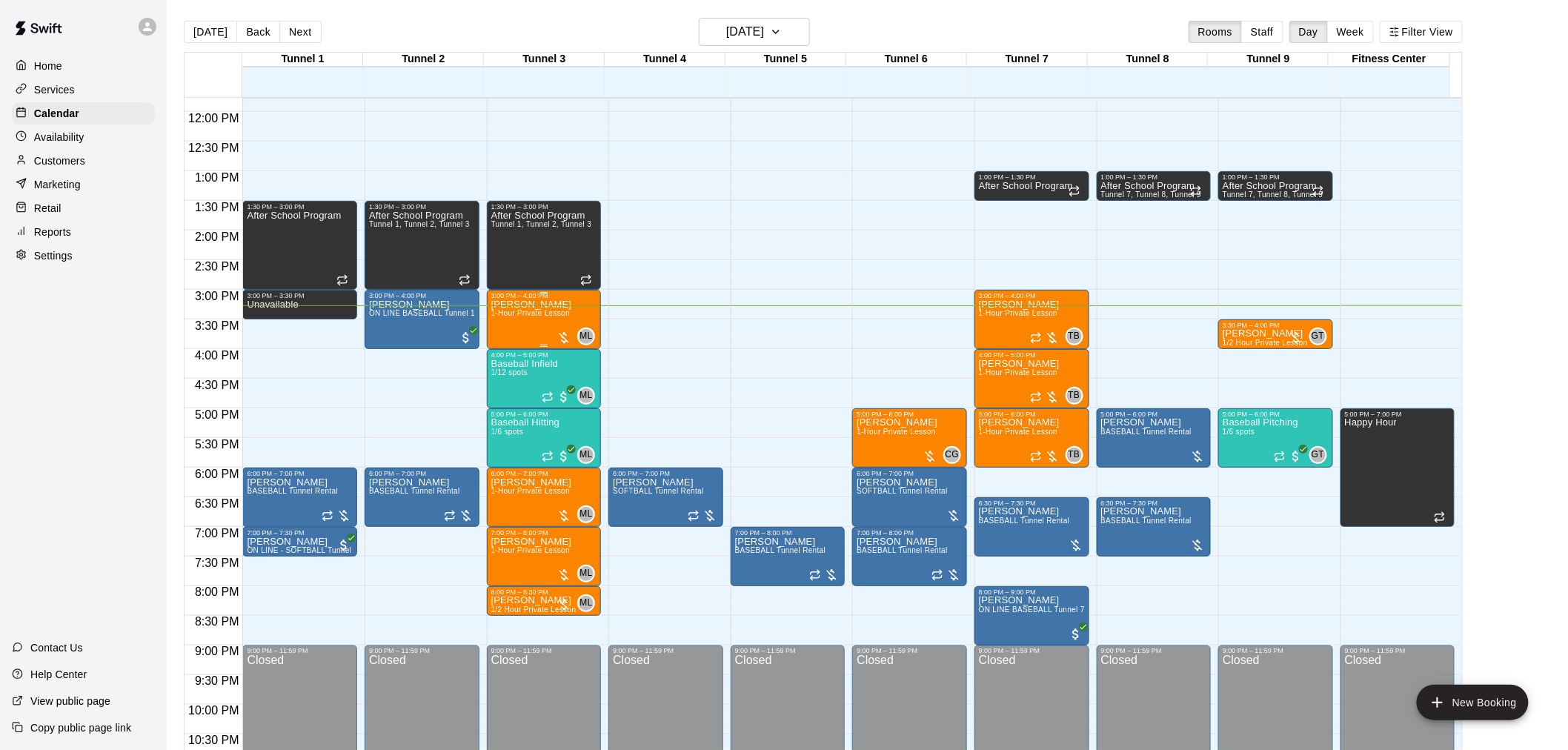
click at [510, 320] on div "Mike Gillard 1-Hour Private Lesson" at bounding box center [531, 674] width 81 height 750
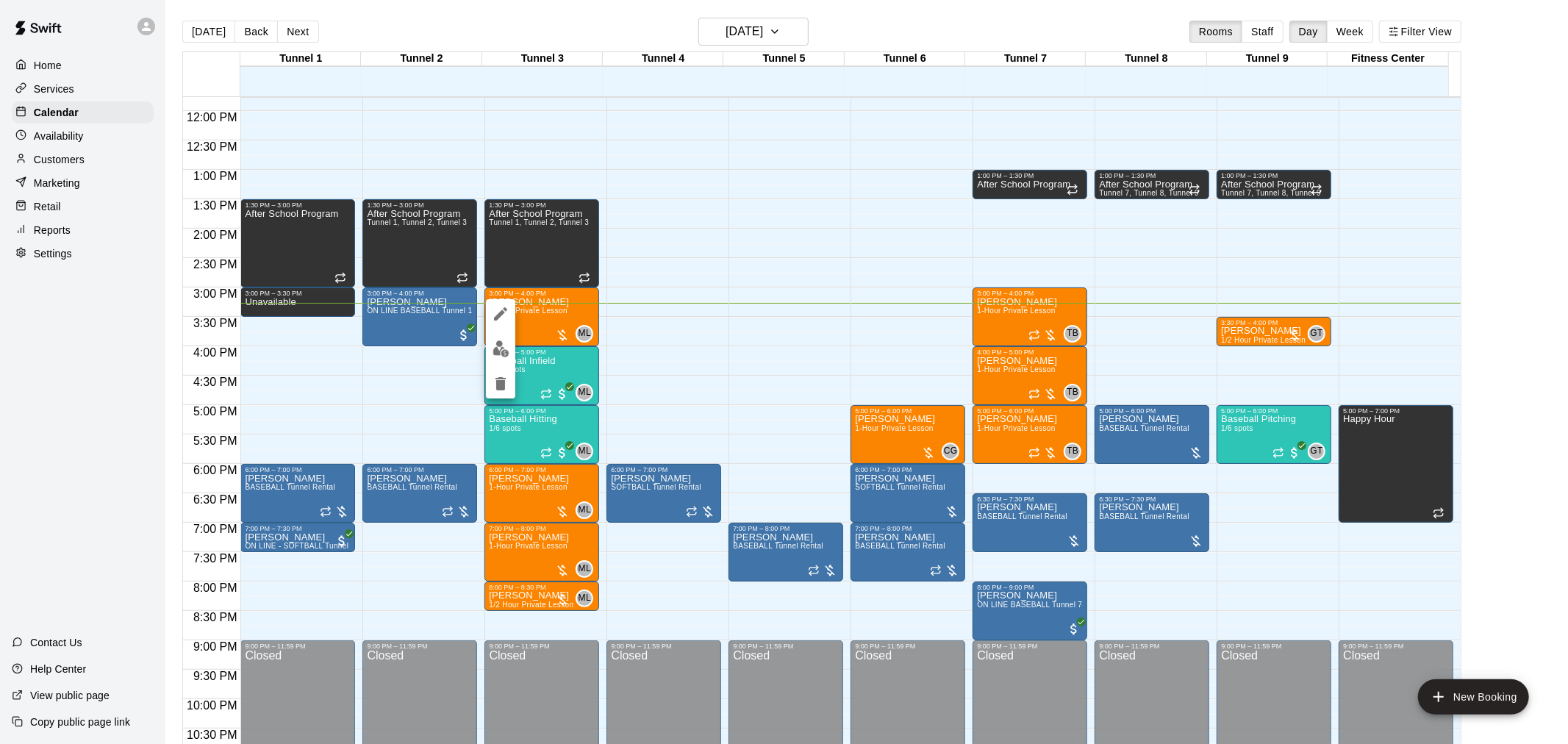
click at [494, 351] on img "edit" at bounding box center [501, 348] width 17 height 17
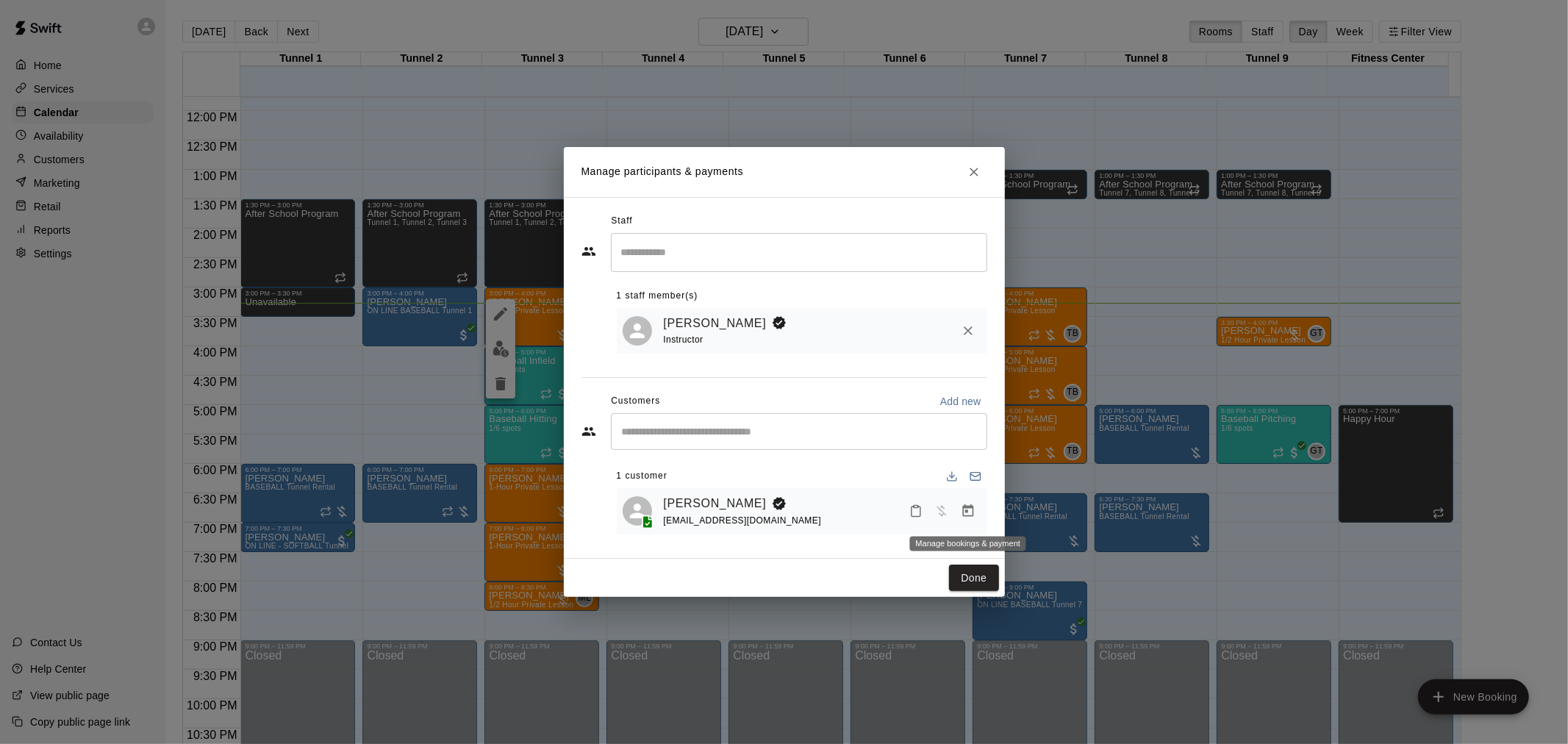
click at [973, 516] on icon "Manage bookings & payment" at bounding box center [968, 511] width 15 height 15
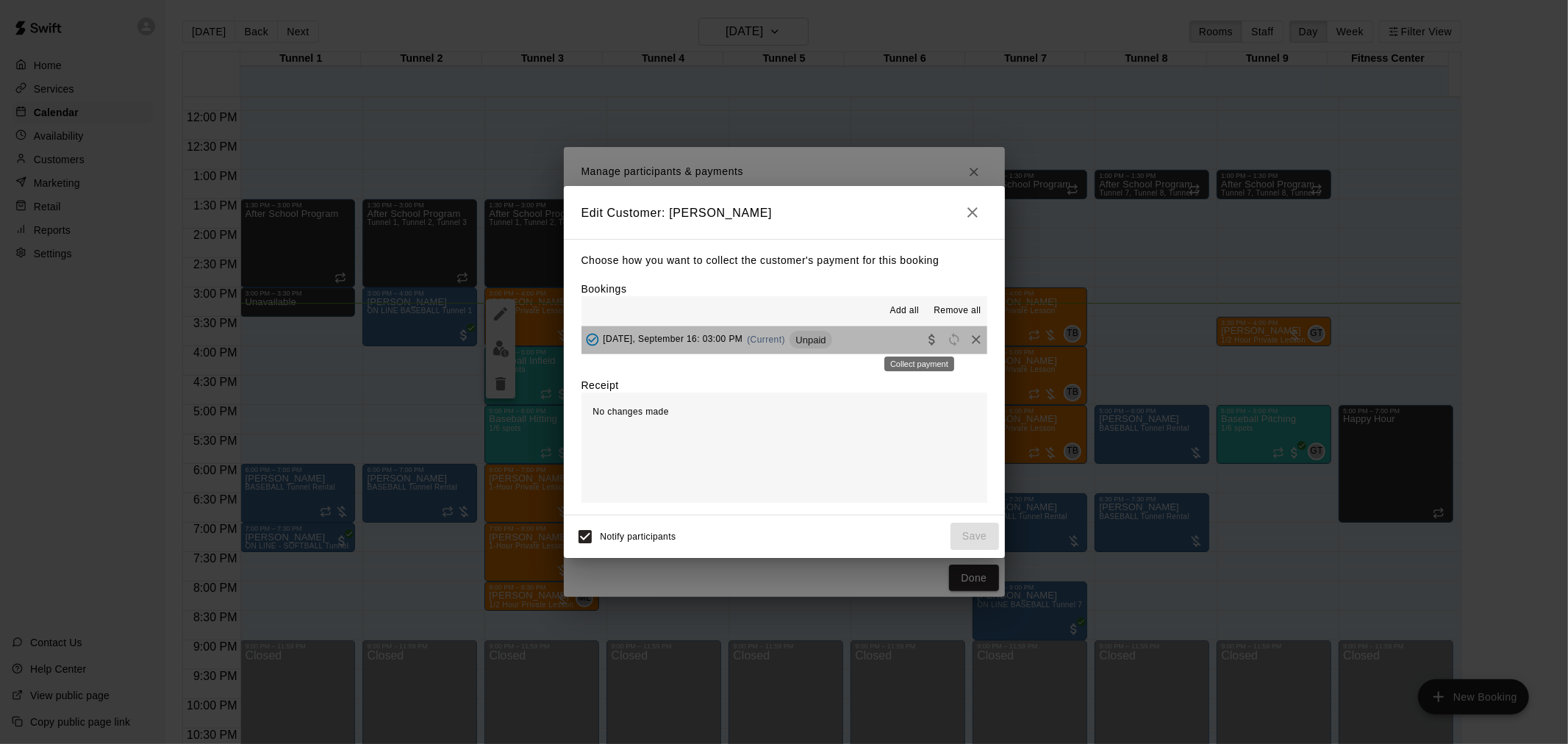
click at [919, 347] on div "Collect payment" at bounding box center [918, 360] width 73 height 27
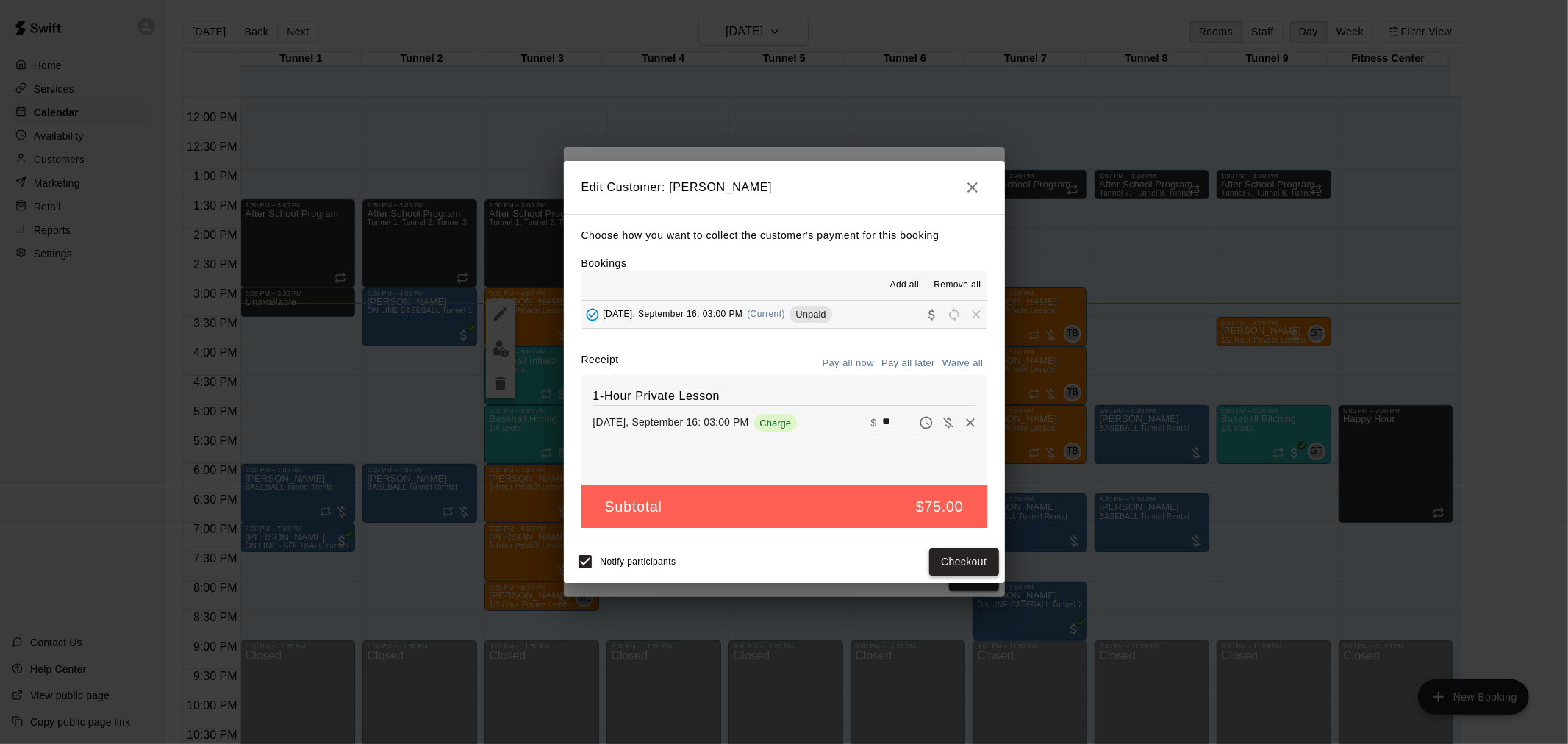
click at [958, 555] on button "Checkout" at bounding box center [964, 561] width 69 height 27
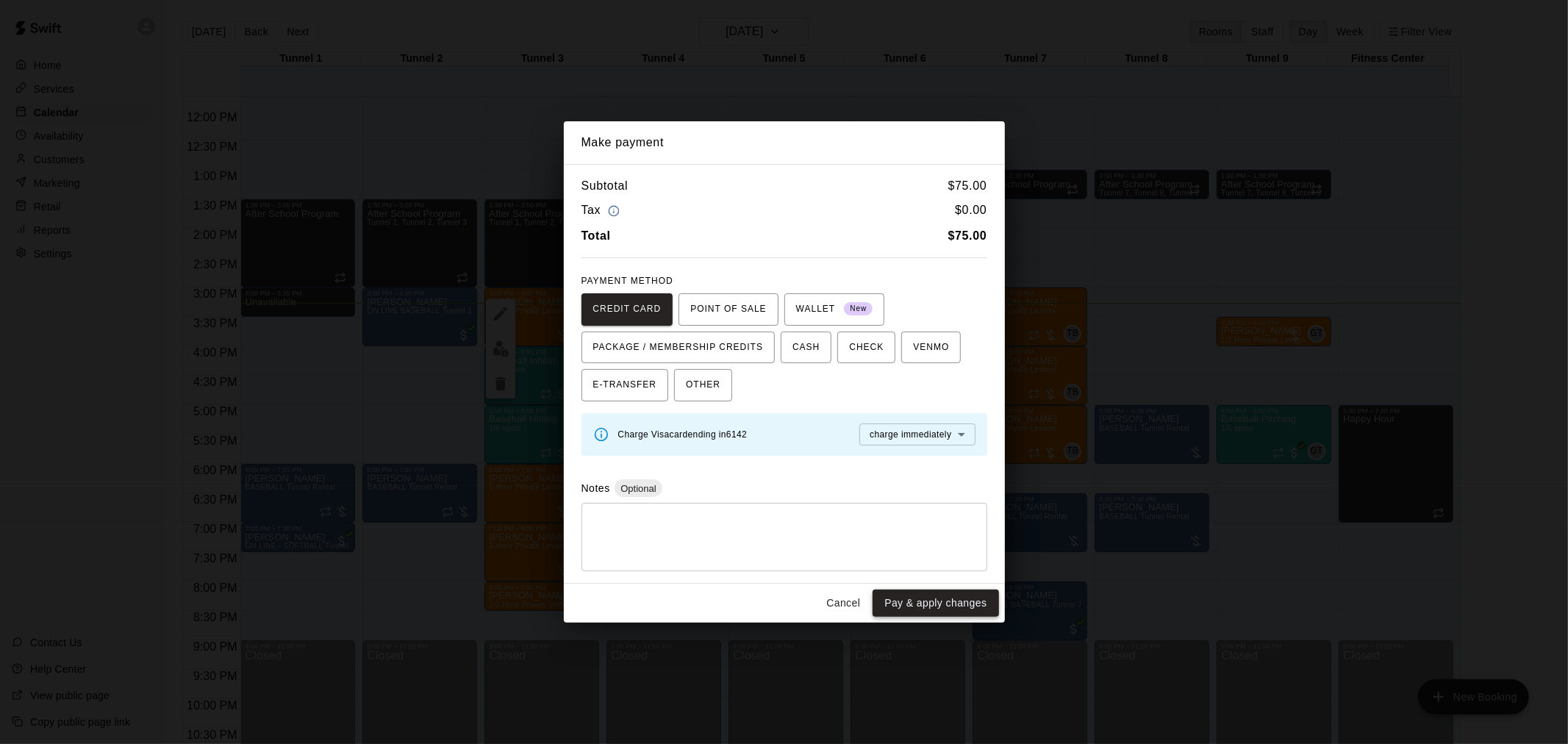
click at [951, 594] on button "Pay & apply changes" at bounding box center [935, 603] width 126 height 27
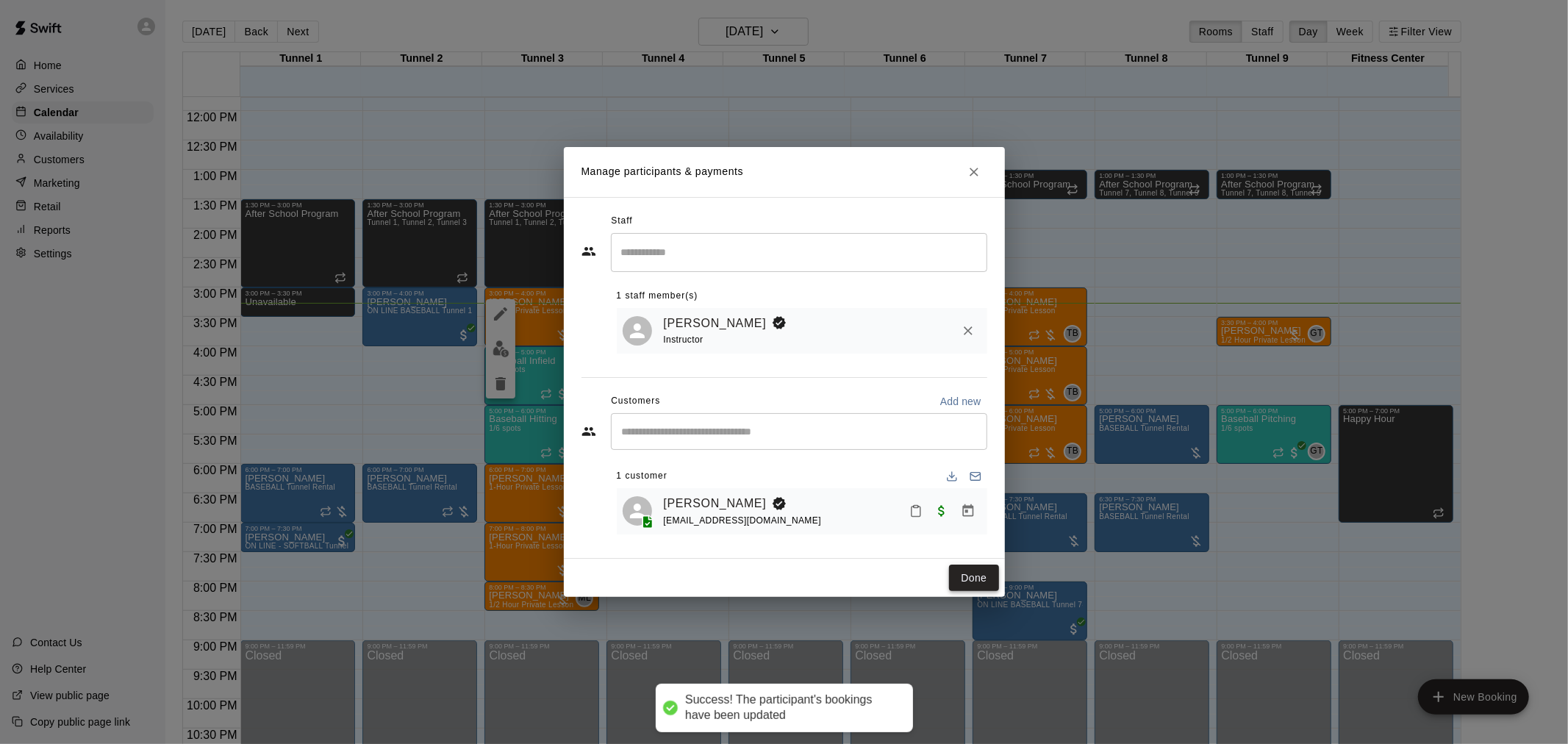
click at [978, 580] on button "Done" at bounding box center [973, 578] width 49 height 27
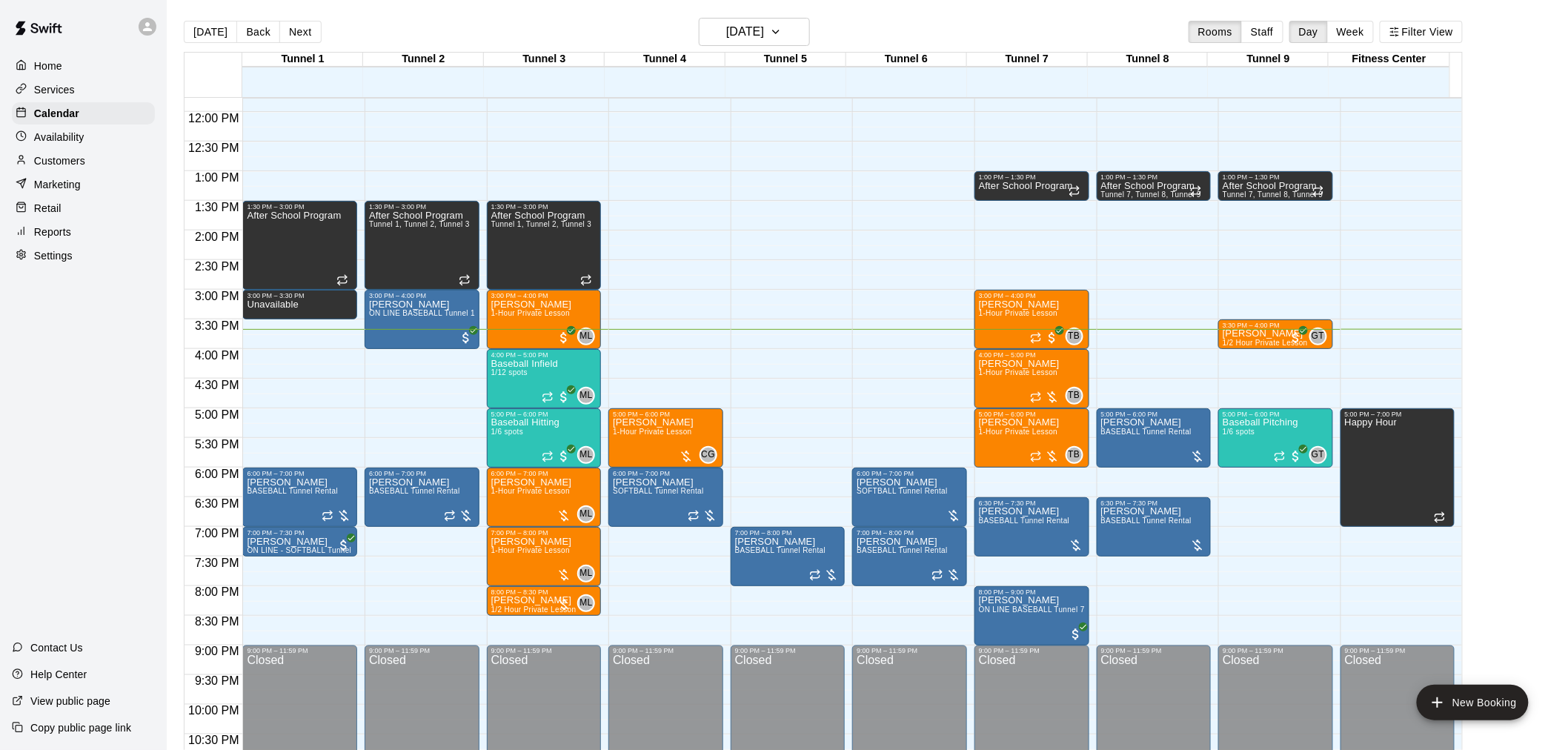
click at [298, 13] on main "Today Back Next Tuesday Sep 16 Rooms Staff Day Week Filter View Tunnel 1 16 Tue…" at bounding box center [867, 387] width 1401 height 774
click at [313, 17] on main "Today Back Next Tuesday Sep 16 Rooms Staff Day Week Filter View Tunnel 1 16 Tue…" at bounding box center [867, 387] width 1401 height 774
click at [316, 11] on main "Today Back Next Tuesday Sep 16 Rooms Staff Day Week Filter View Tunnel 1 16 Tue…" at bounding box center [867, 387] width 1401 height 774
click at [304, 40] on button "Next" at bounding box center [300, 32] width 42 height 22
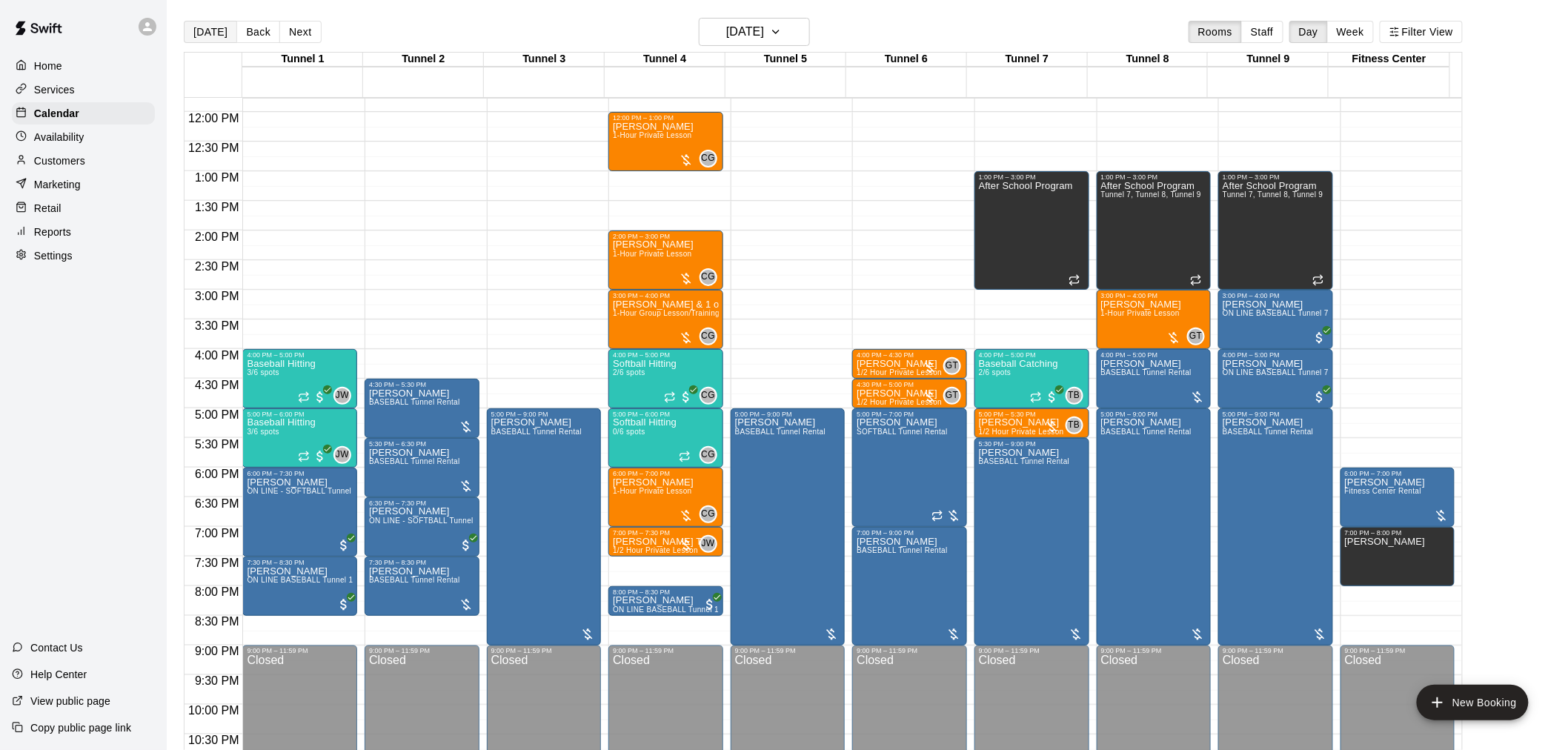
click at [209, 26] on button "[DATE]" at bounding box center [210, 32] width 53 height 22
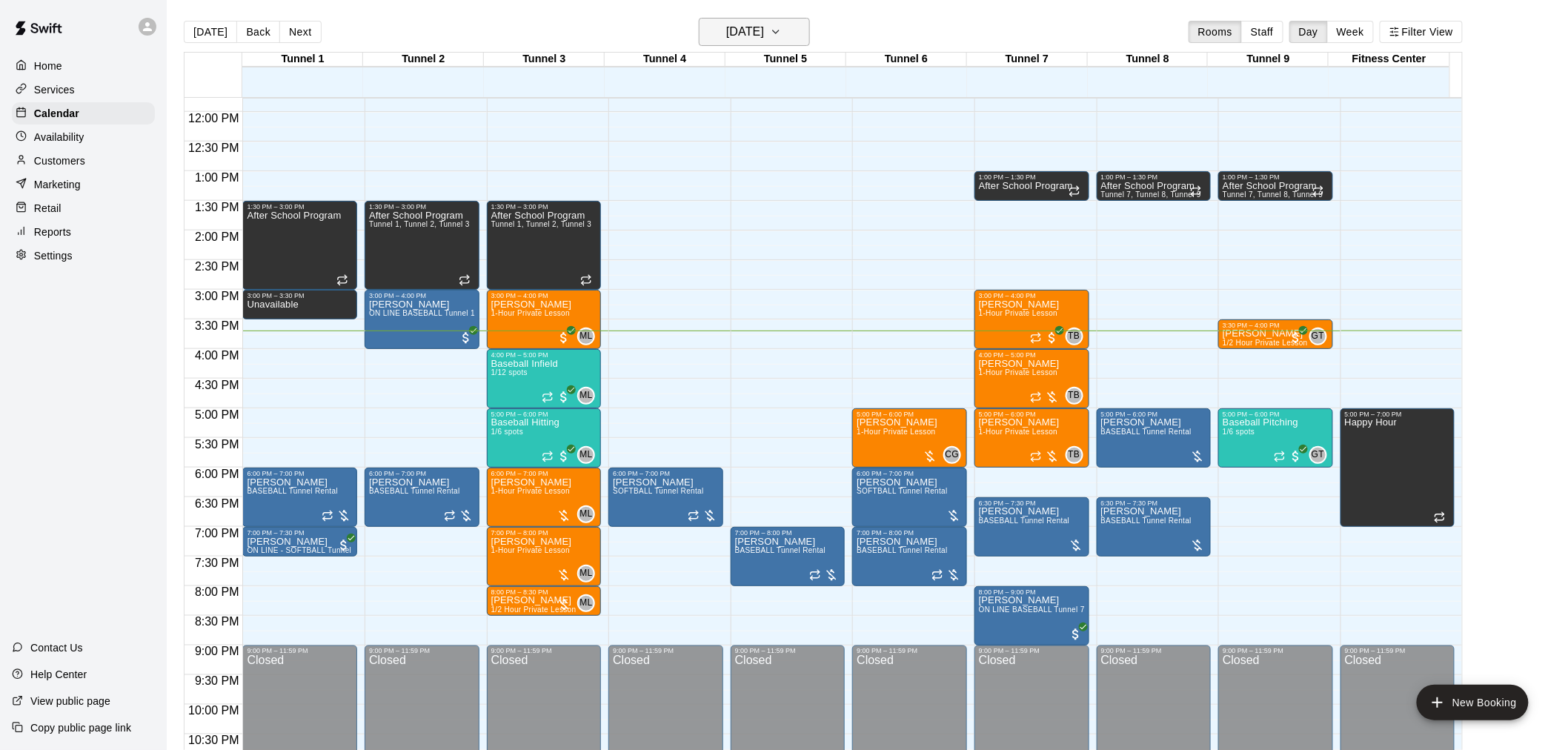
click at [728, 19] on button "[DATE]" at bounding box center [754, 32] width 111 height 28
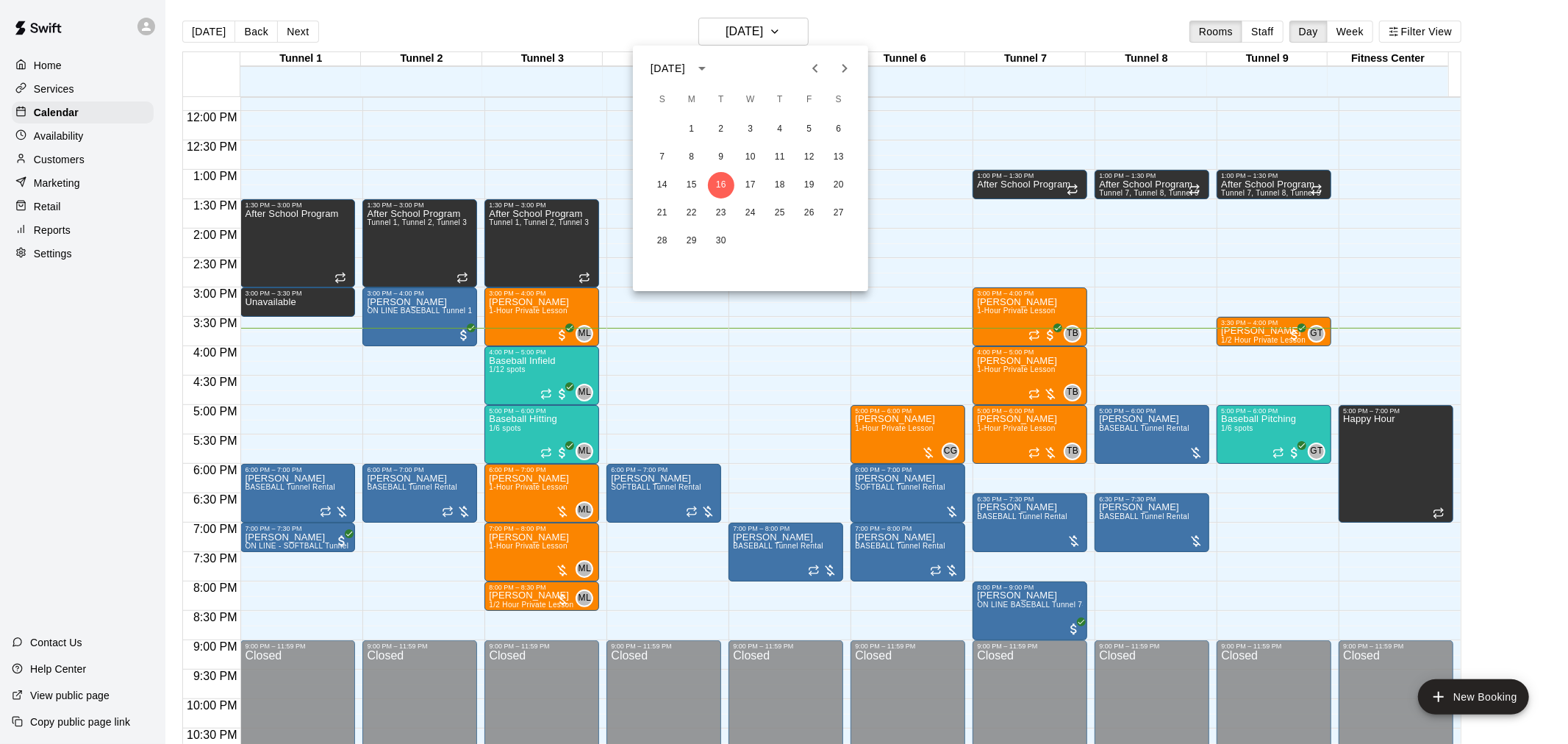
click at [836, 172] on div "14 15 16 17 18 19 20" at bounding box center [750, 185] width 236 height 27
click at [833, 179] on button "20" at bounding box center [838, 185] width 27 height 27
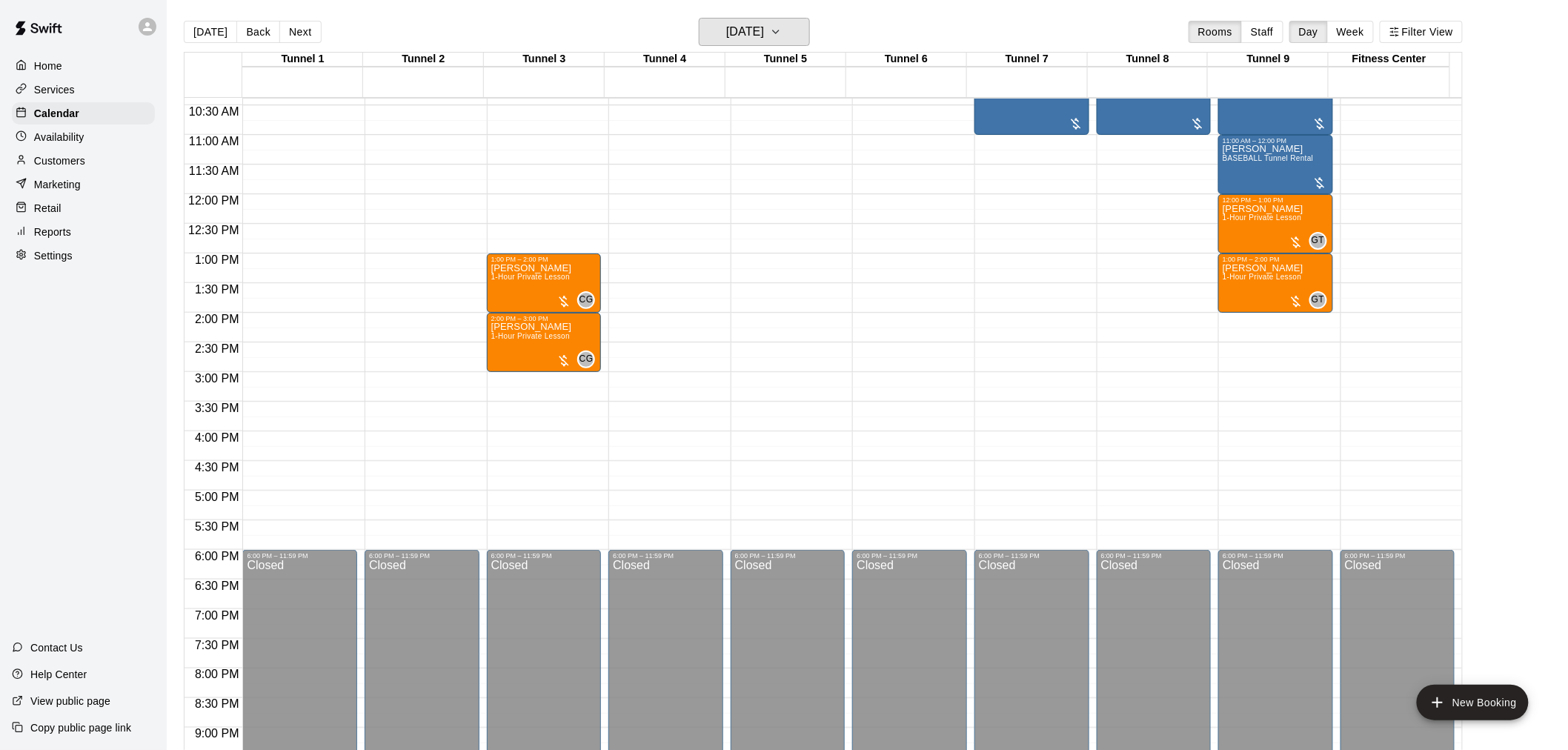
scroll to position [451, 0]
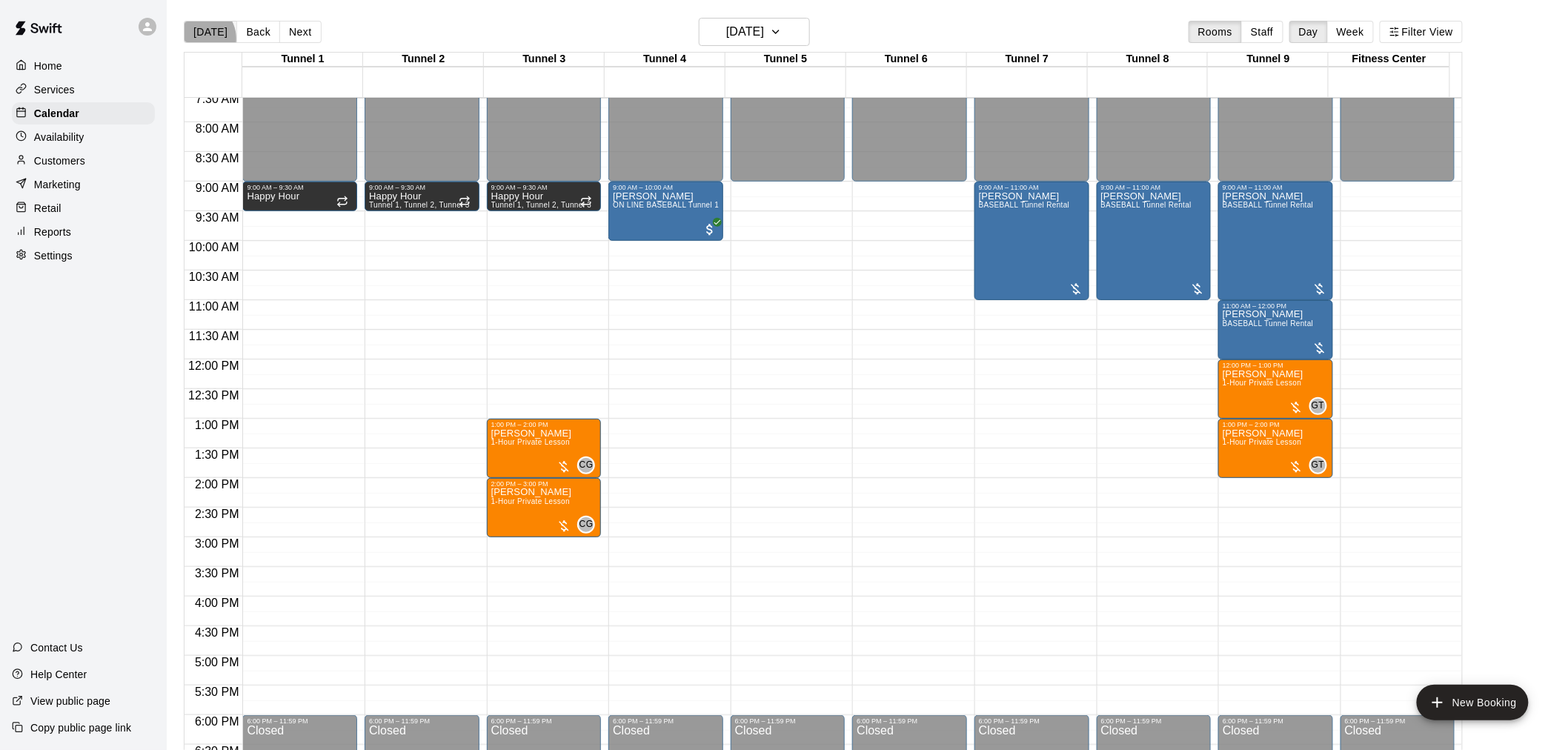
click at [198, 38] on button "[DATE]" at bounding box center [210, 32] width 53 height 22
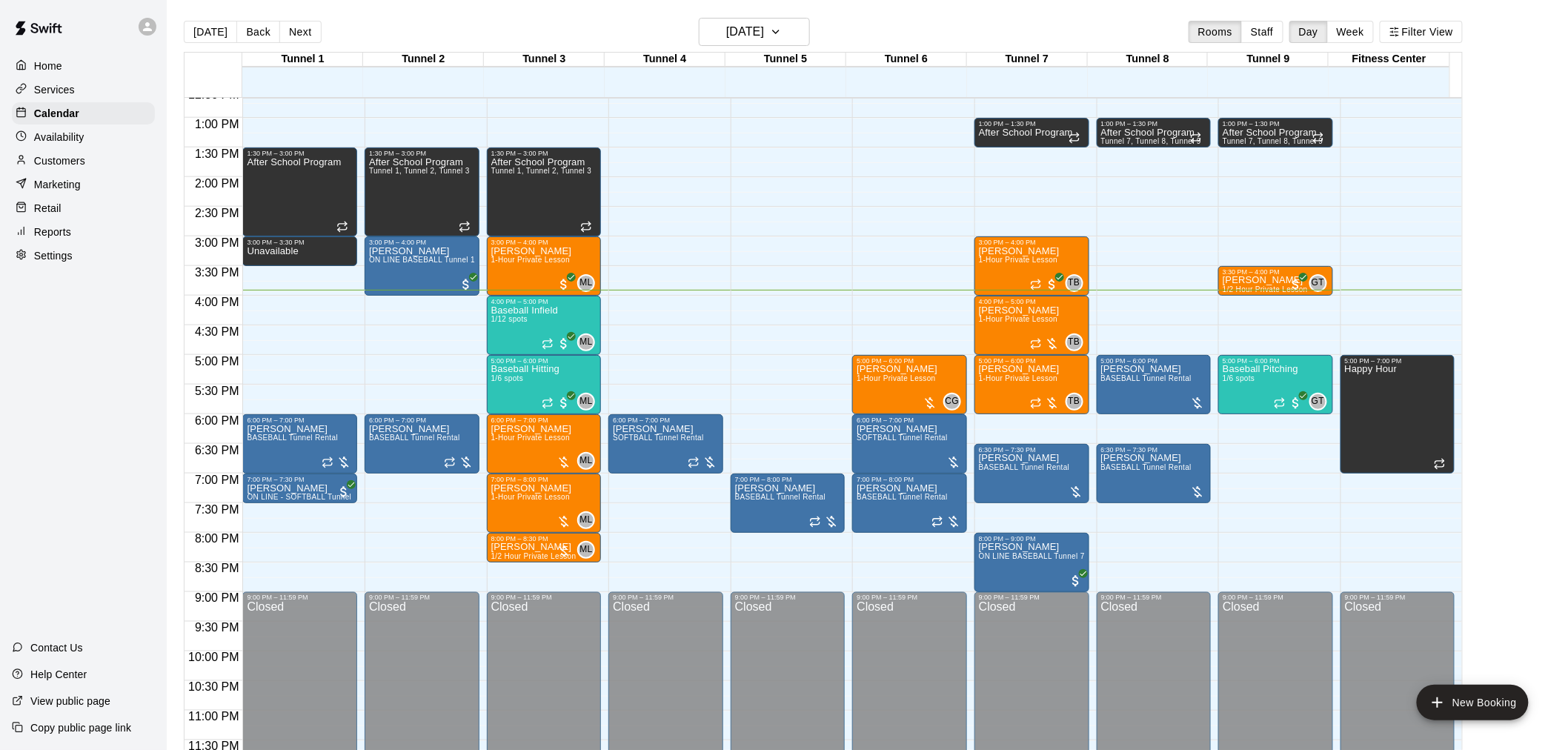
scroll to position [754, 0]
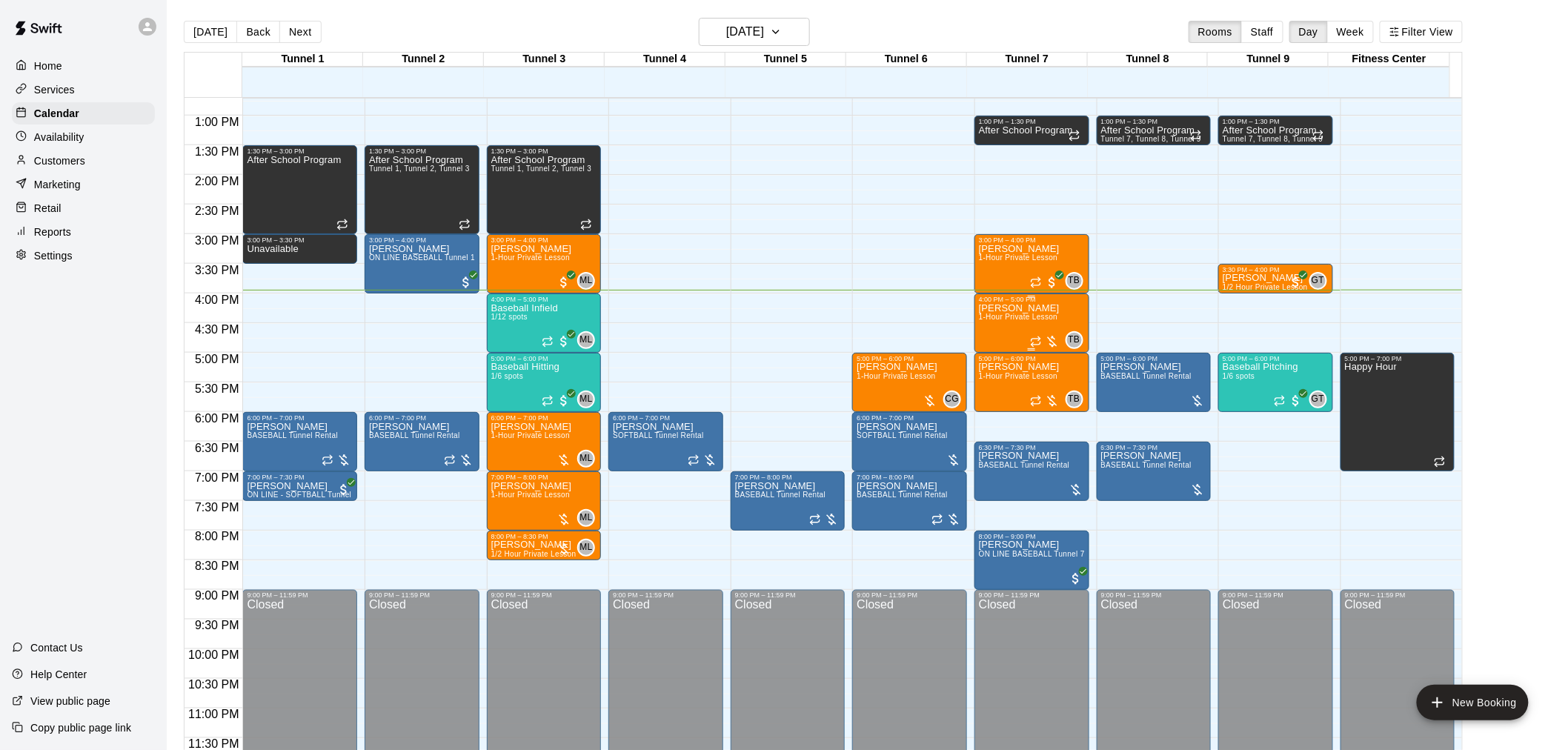
click at [1048, 345] on div at bounding box center [1045, 342] width 30 height 15
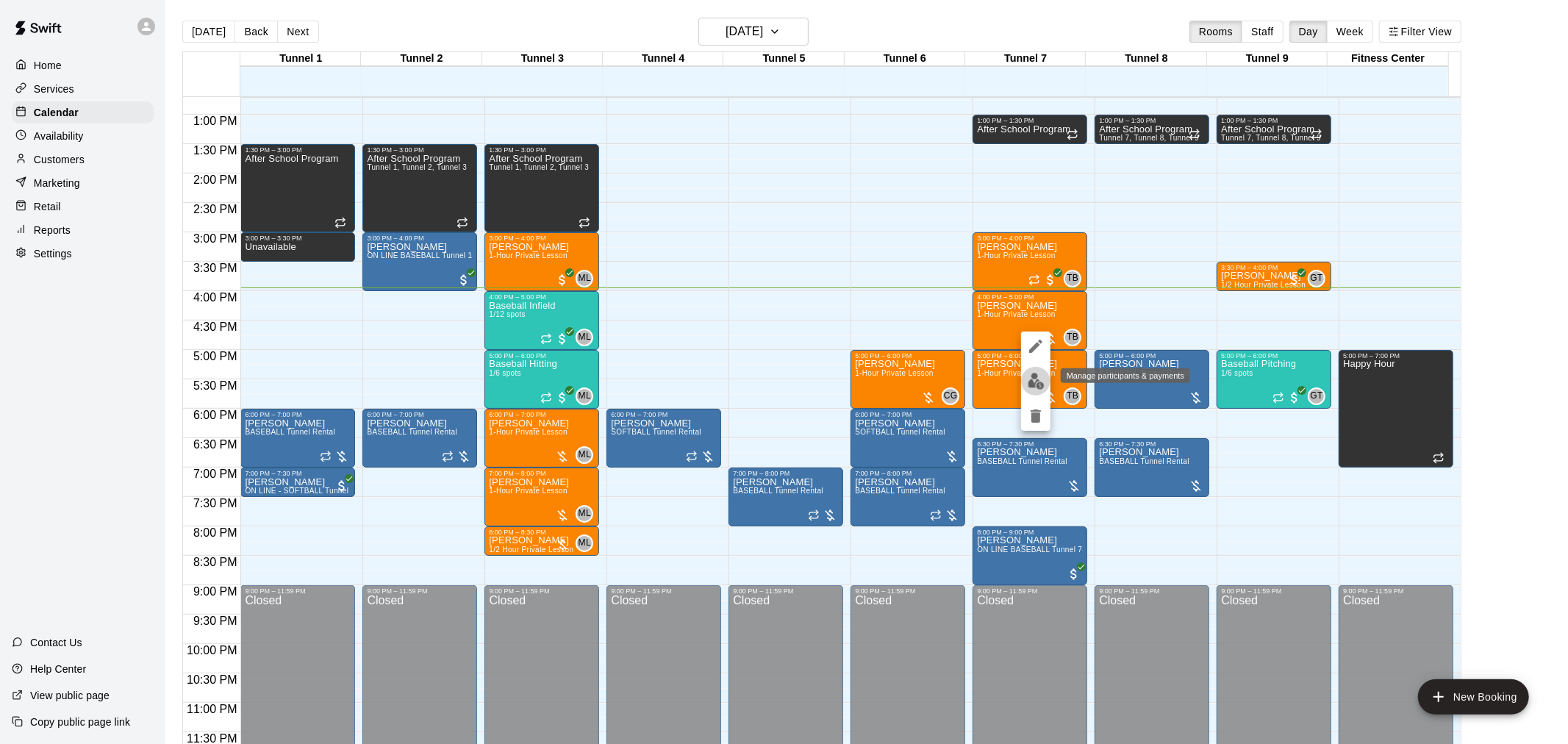
click at [1042, 386] on img "edit" at bounding box center [1036, 381] width 17 height 17
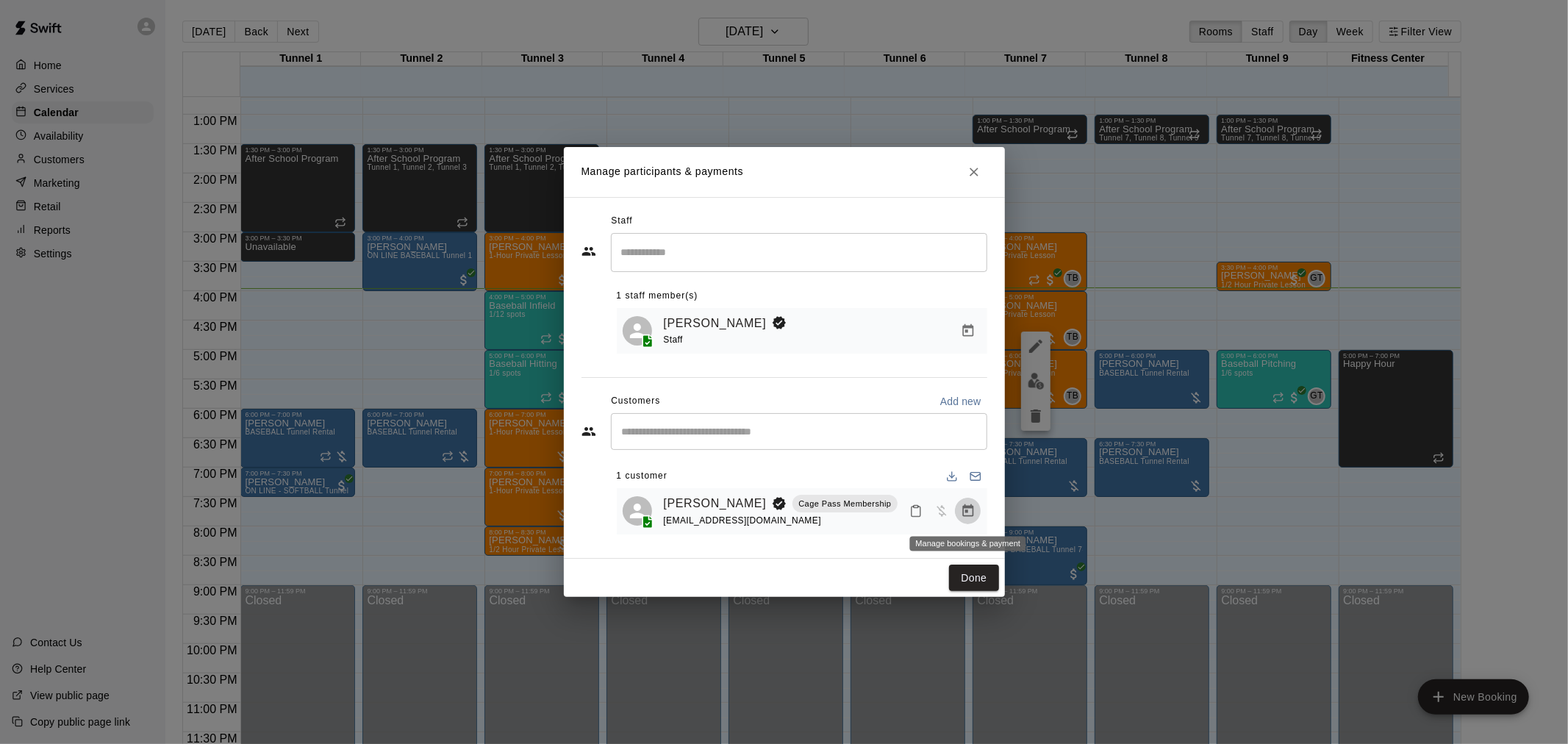
click at [970, 513] on icon "Manage bookings & payment" at bounding box center [968, 511] width 15 height 15
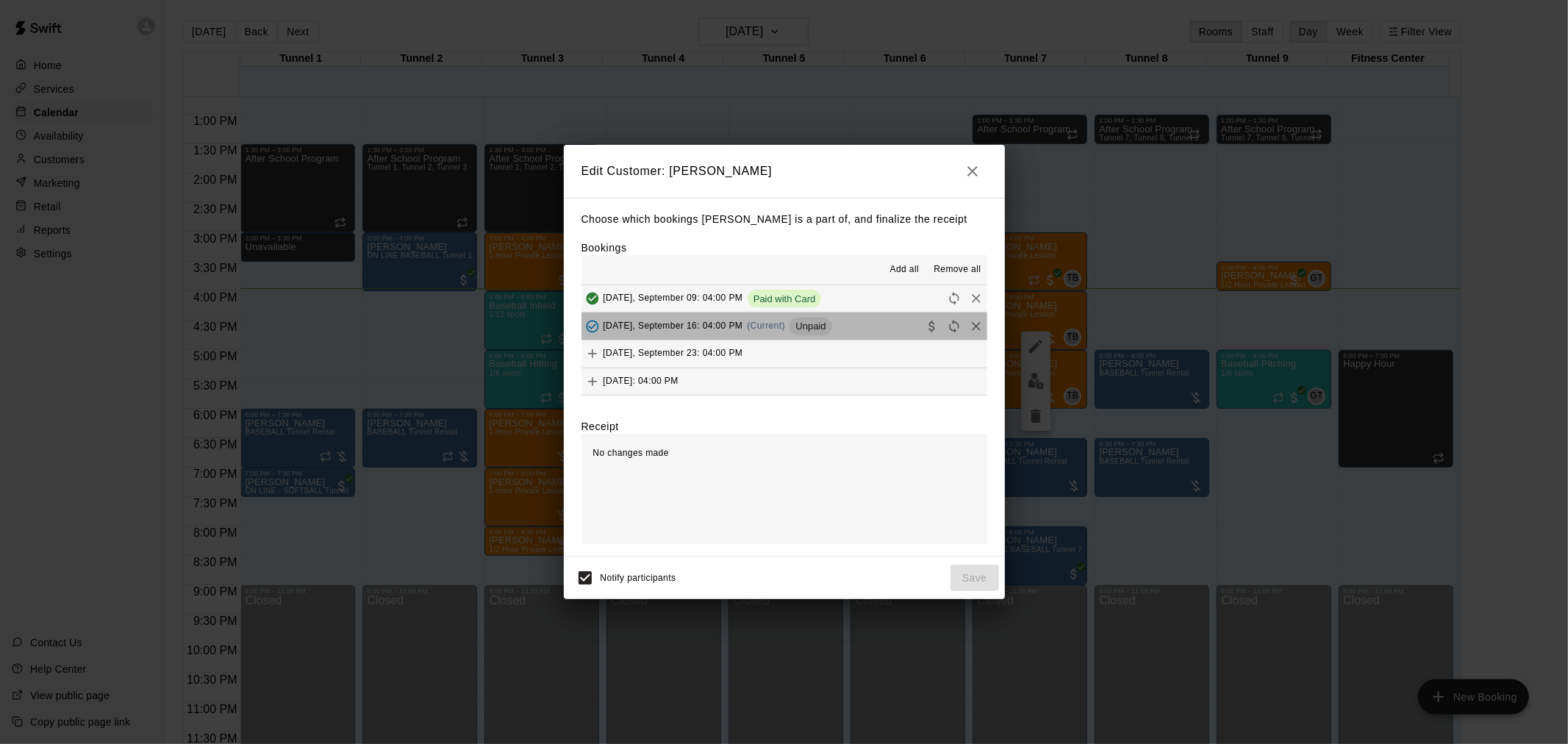
click at [844, 327] on button "Tuesday, September 16: 04:00 PM (Current) Unpaid" at bounding box center [784, 325] width 406 height 27
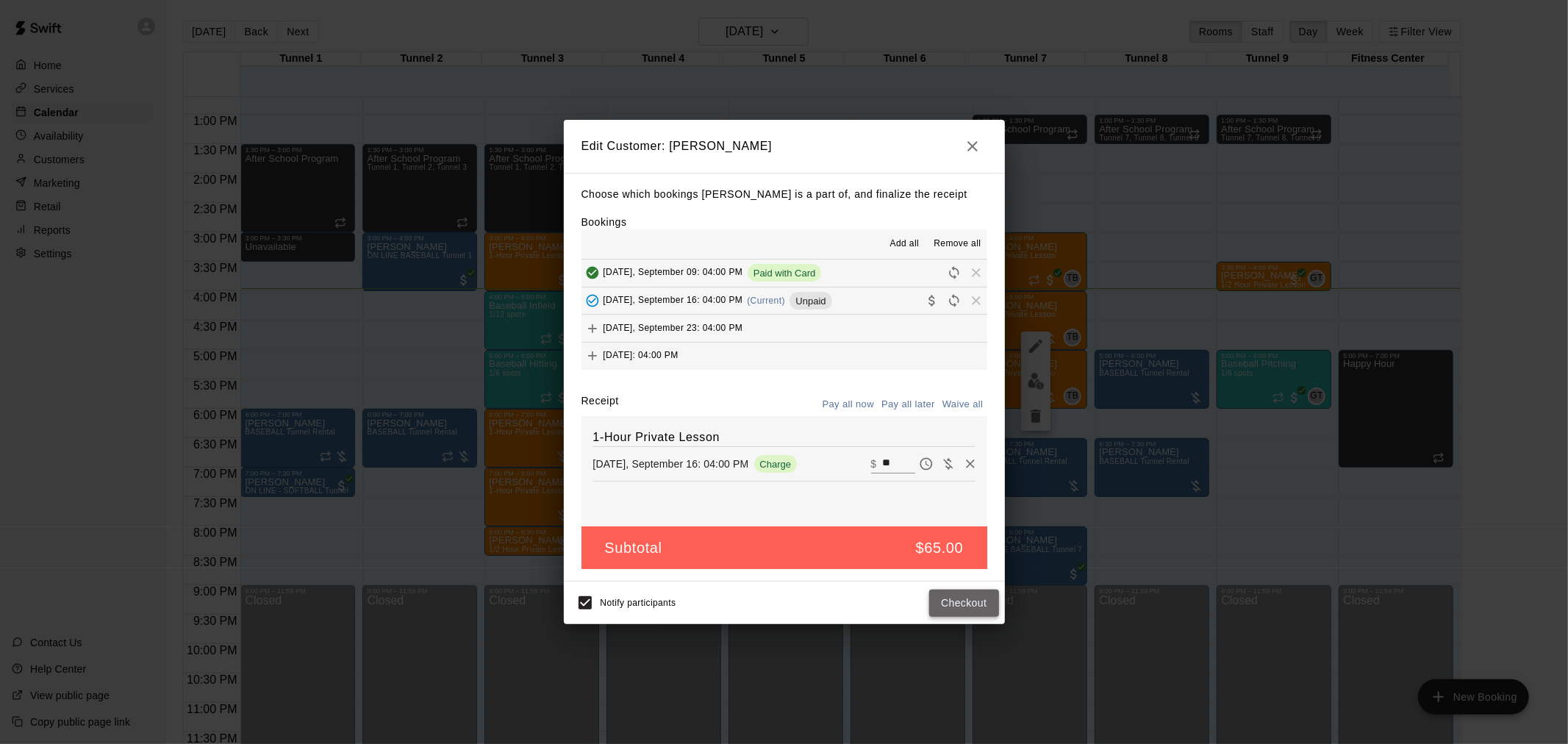
click at [970, 604] on button "Checkout" at bounding box center [964, 603] width 69 height 27
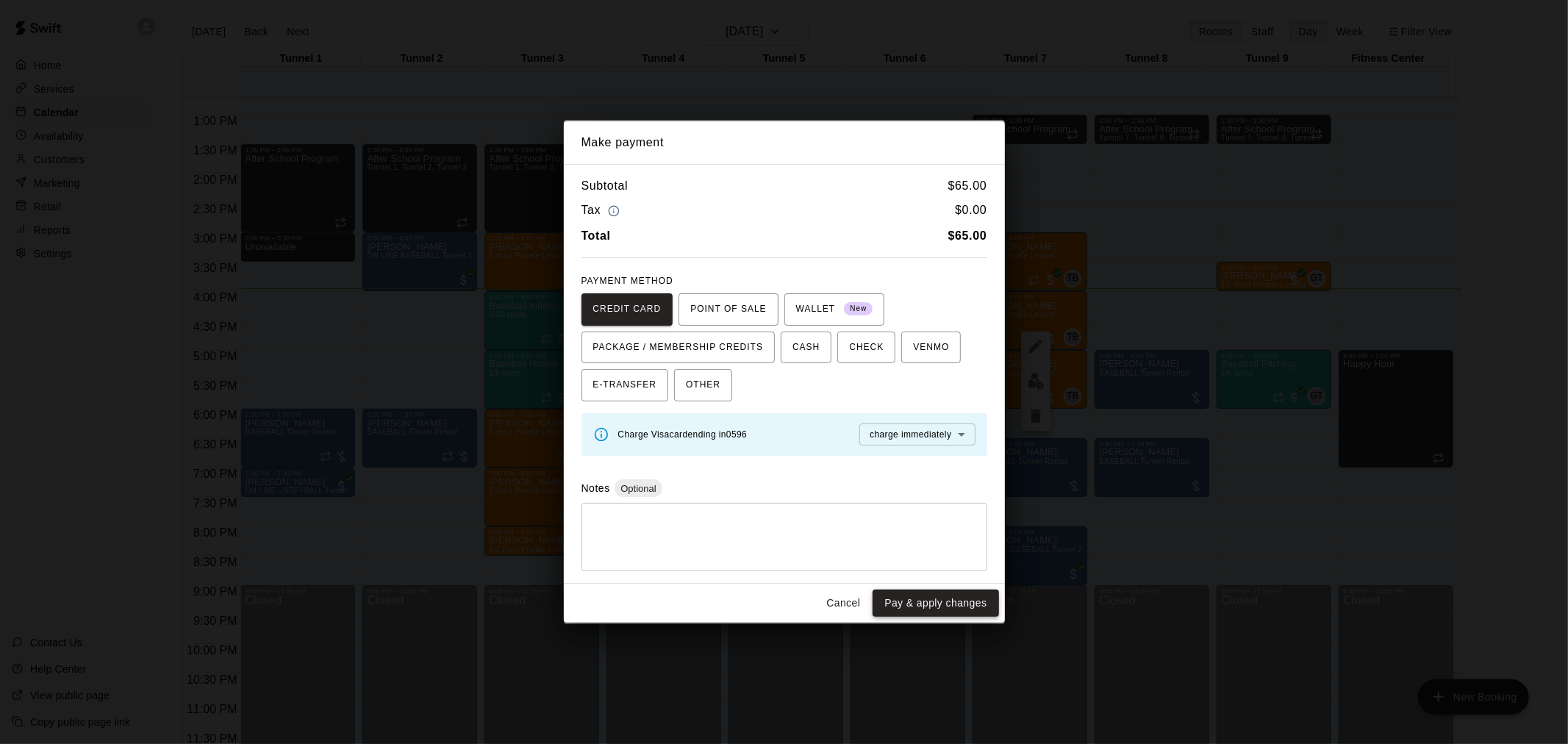
drag, startPoint x: 959, startPoint y: 589, endPoint x: 959, endPoint y: 605, distance: 16.0
click at [959, 599] on div "Cancel Pay & apply changes" at bounding box center [784, 604] width 441 height 39
click at [959, 605] on button "Pay & apply changes" at bounding box center [935, 603] width 126 height 27
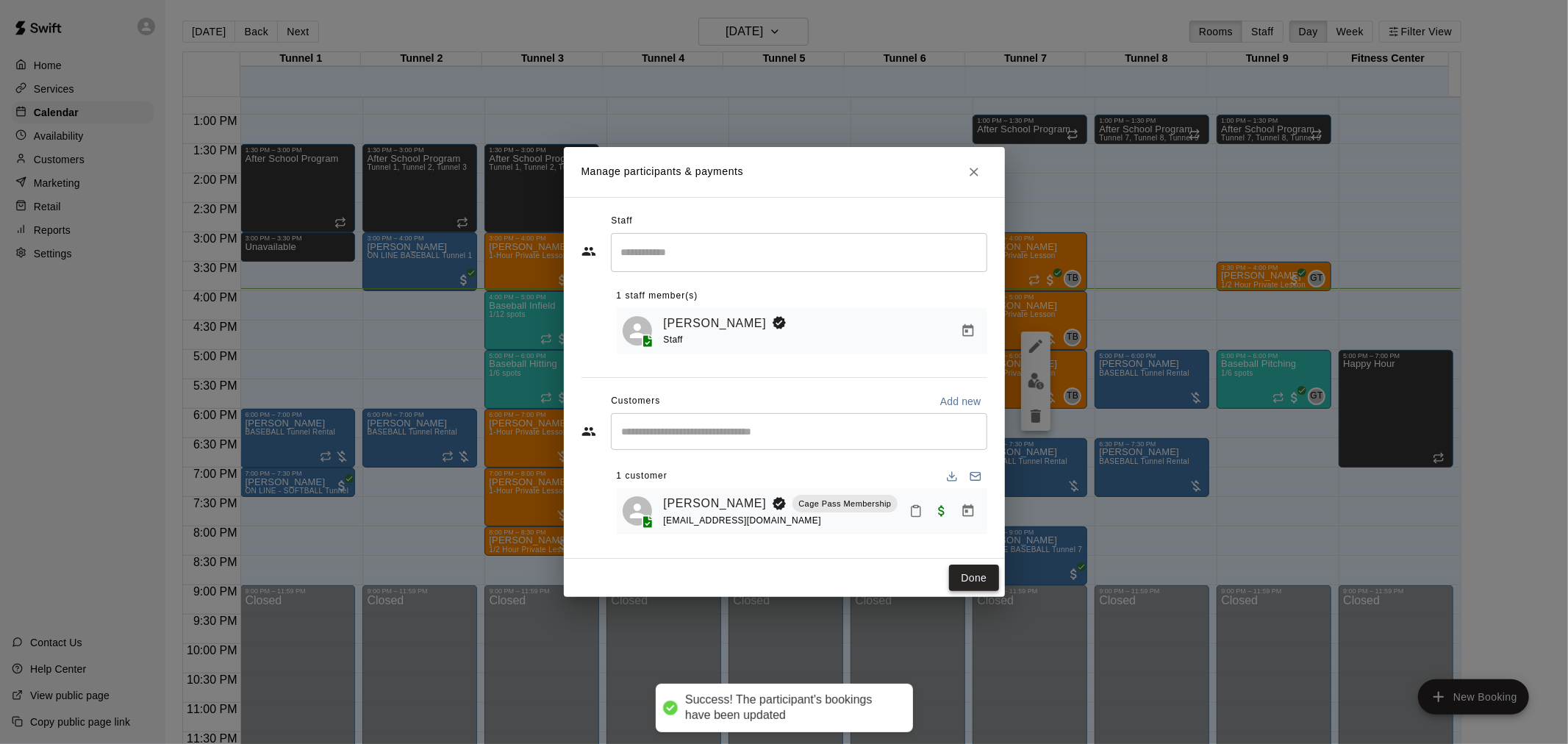
drag, startPoint x: 987, startPoint y: 577, endPoint x: 978, endPoint y: 580, distance: 9.5
click at [987, 577] on button "Done" at bounding box center [973, 578] width 49 height 27
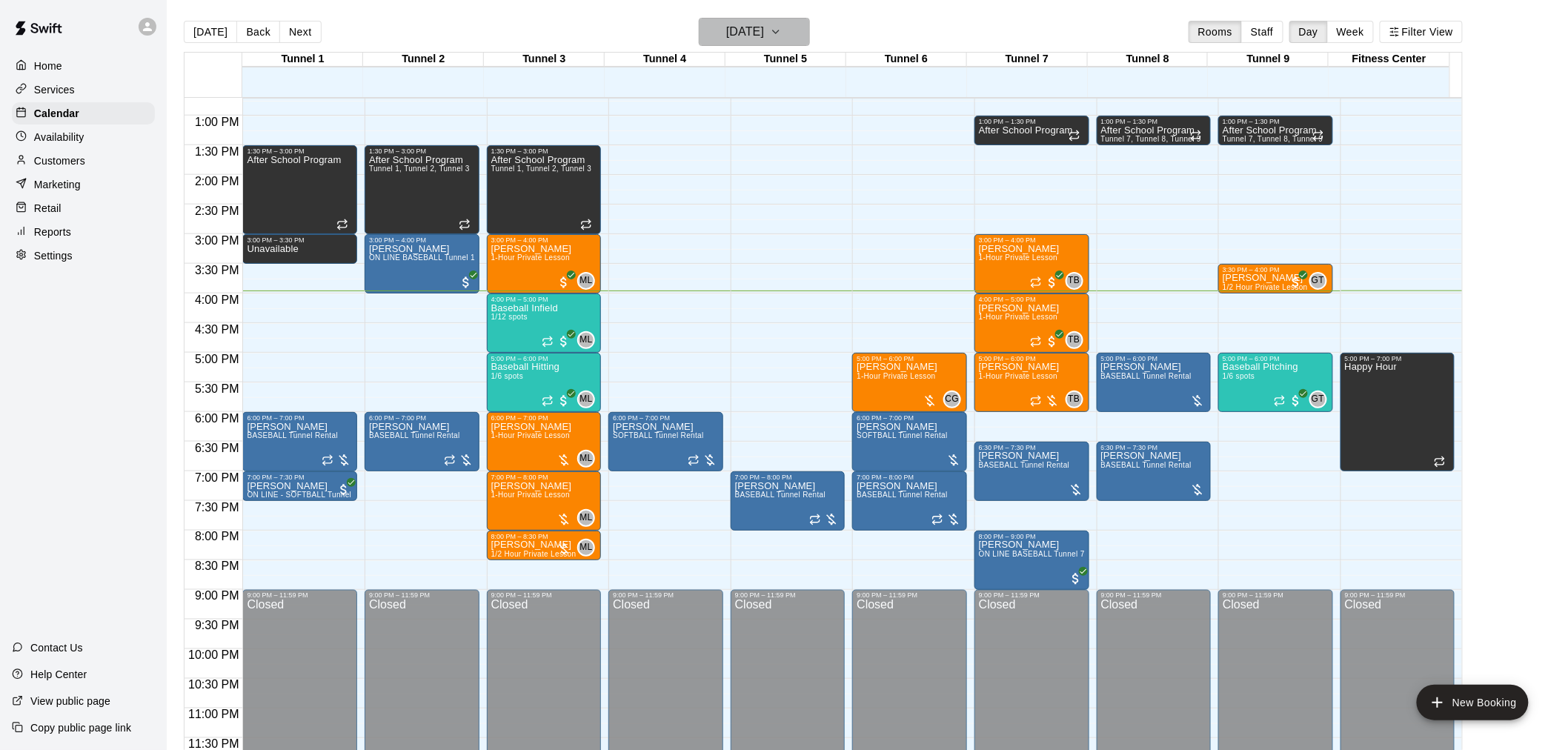
click at [764, 27] on h6 "[DATE]" at bounding box center [745, 32] width 38 height 20
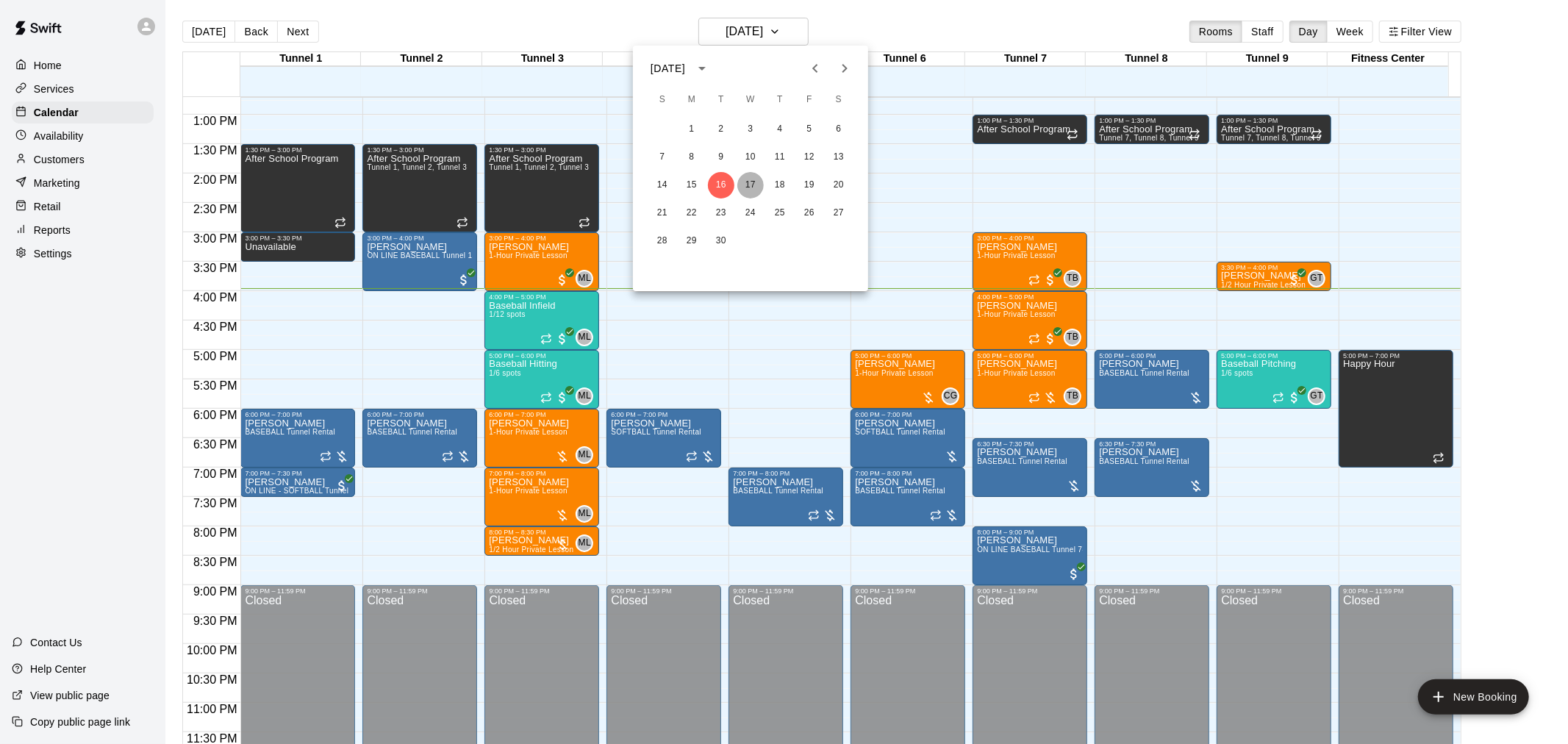
click at [756, 182] on button "17" at bounding box center [750, 185] width 27 height 27
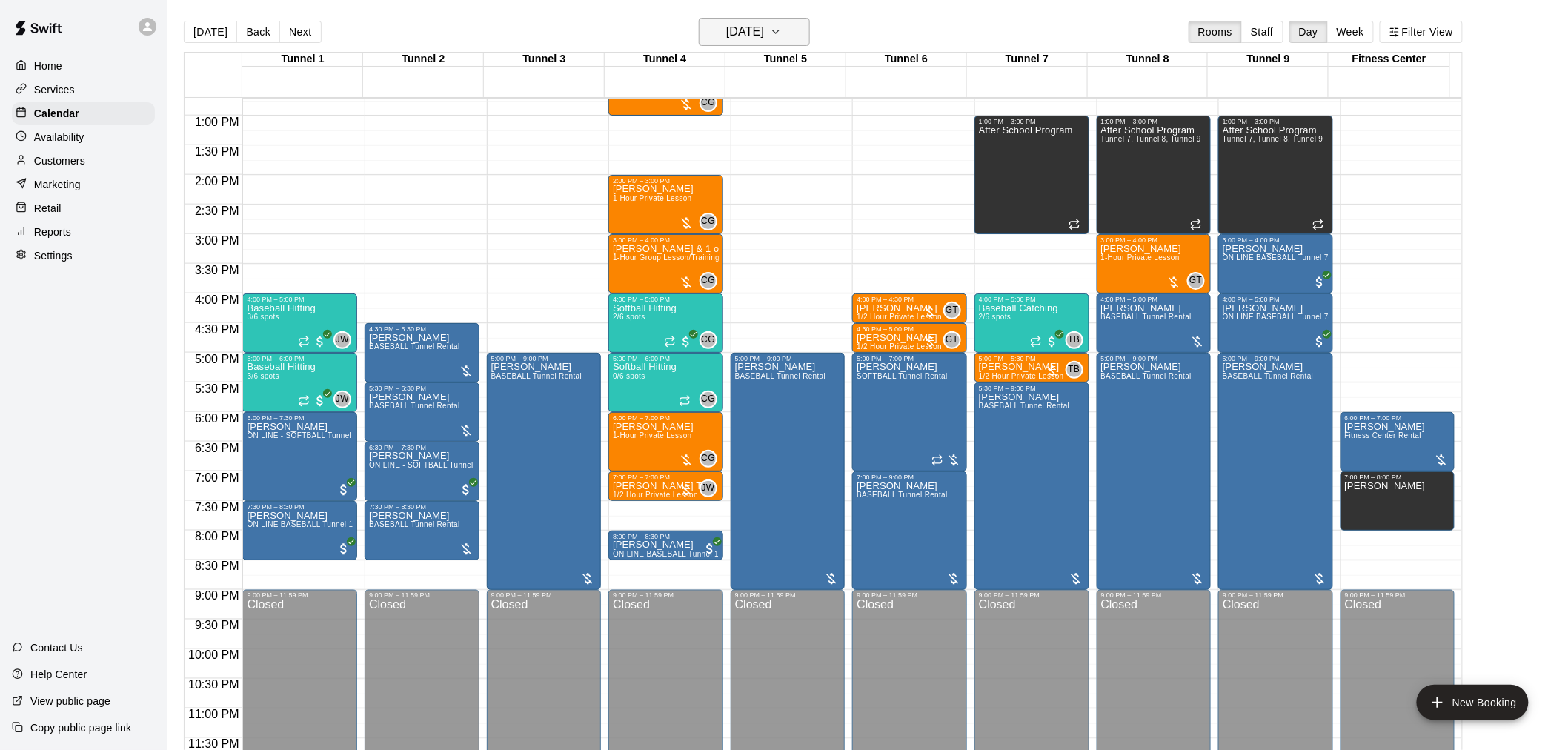
click at [747, 32] on h6 "Wednesday Sep 17" at bounding box center [745, 32] width 38 height 20
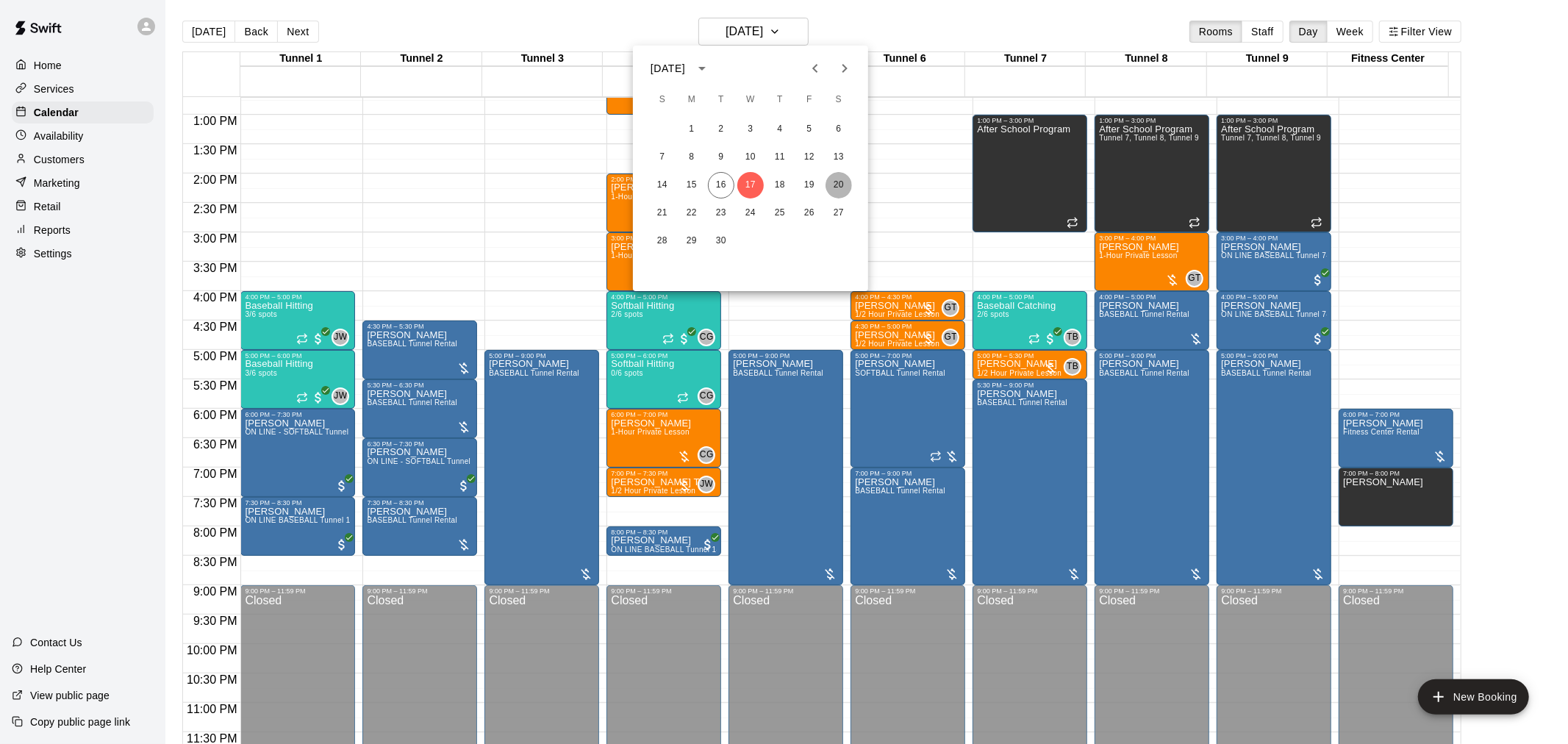
click at [839, 179] on button "20" at bounding box center [838, 185] width 27 height 27
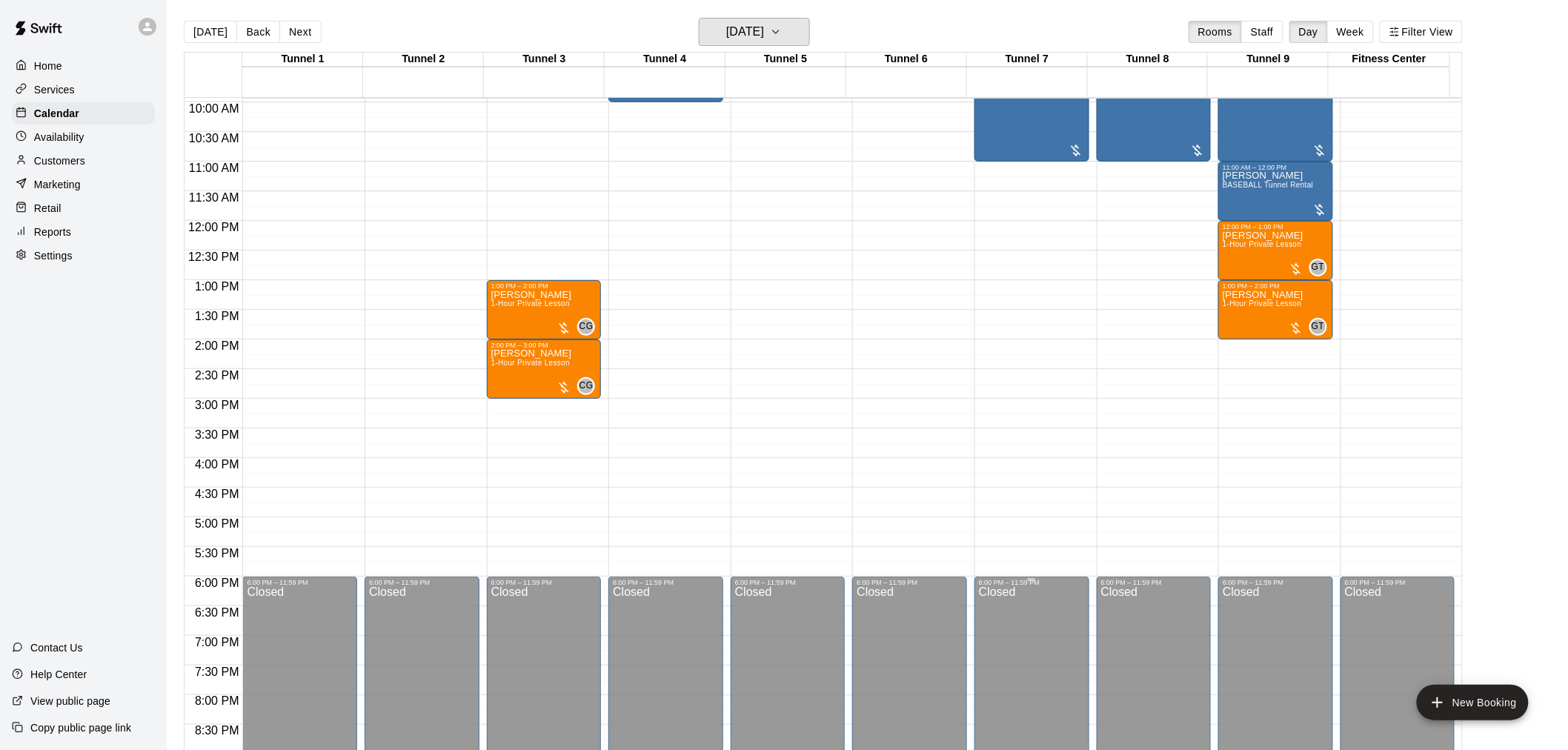
scroll to position [507, 0]
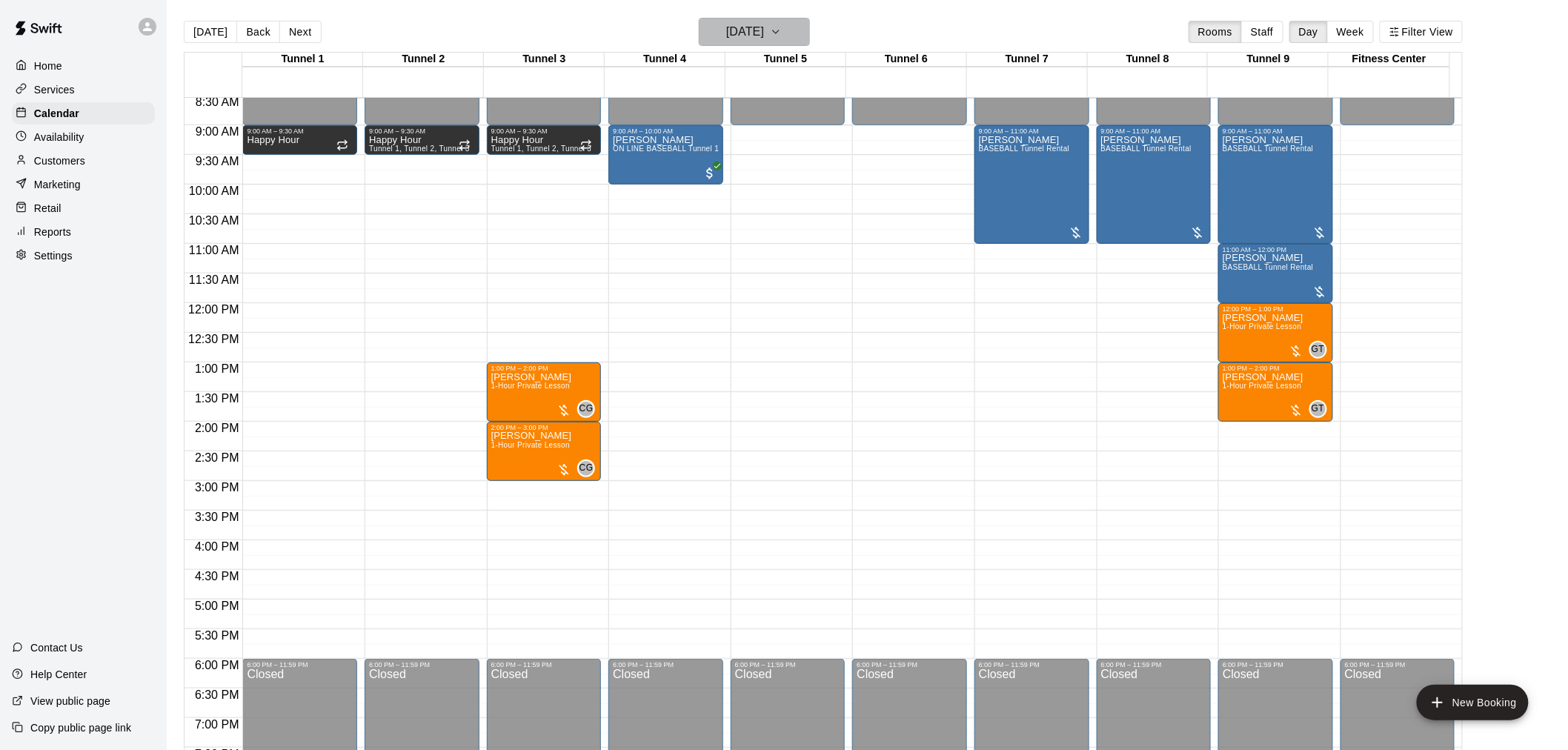
click at [749, 28] on h6 "Saturday Sep 20" at bounding box center [745, 32] width 38 height 20
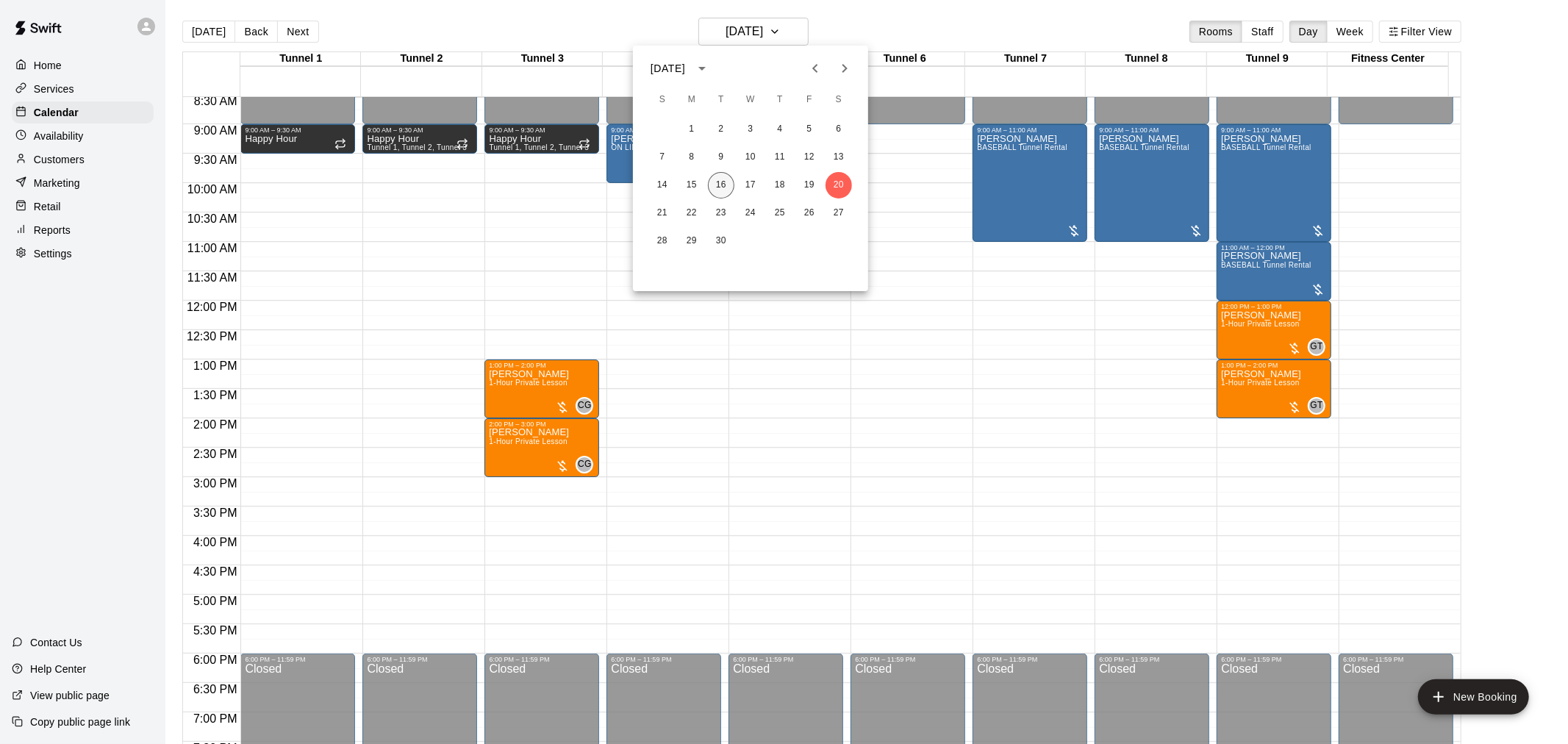
click at [723, 193] on button "16" at bounding box center [721, 185] width 27 height 27
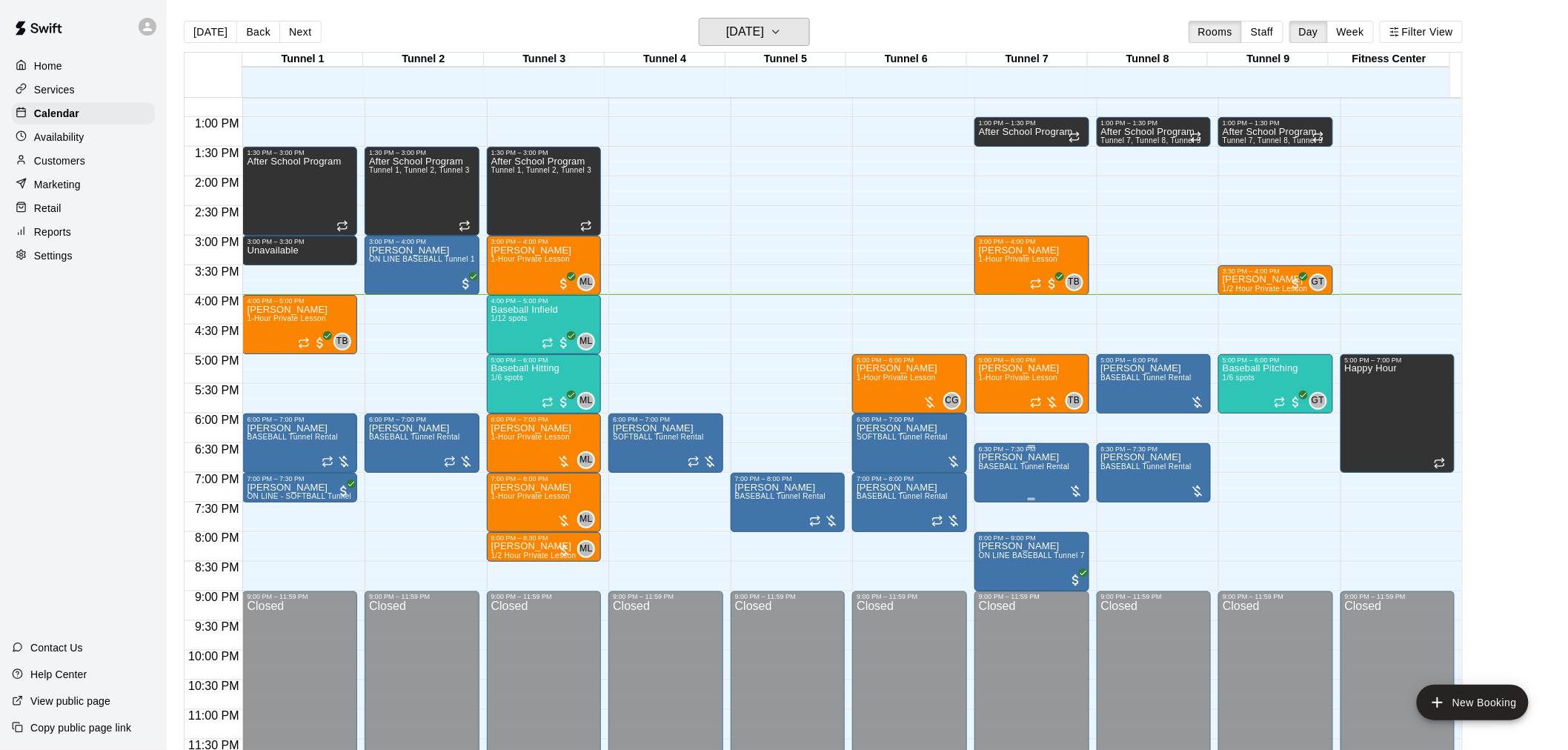
scroll to position [754, 0]
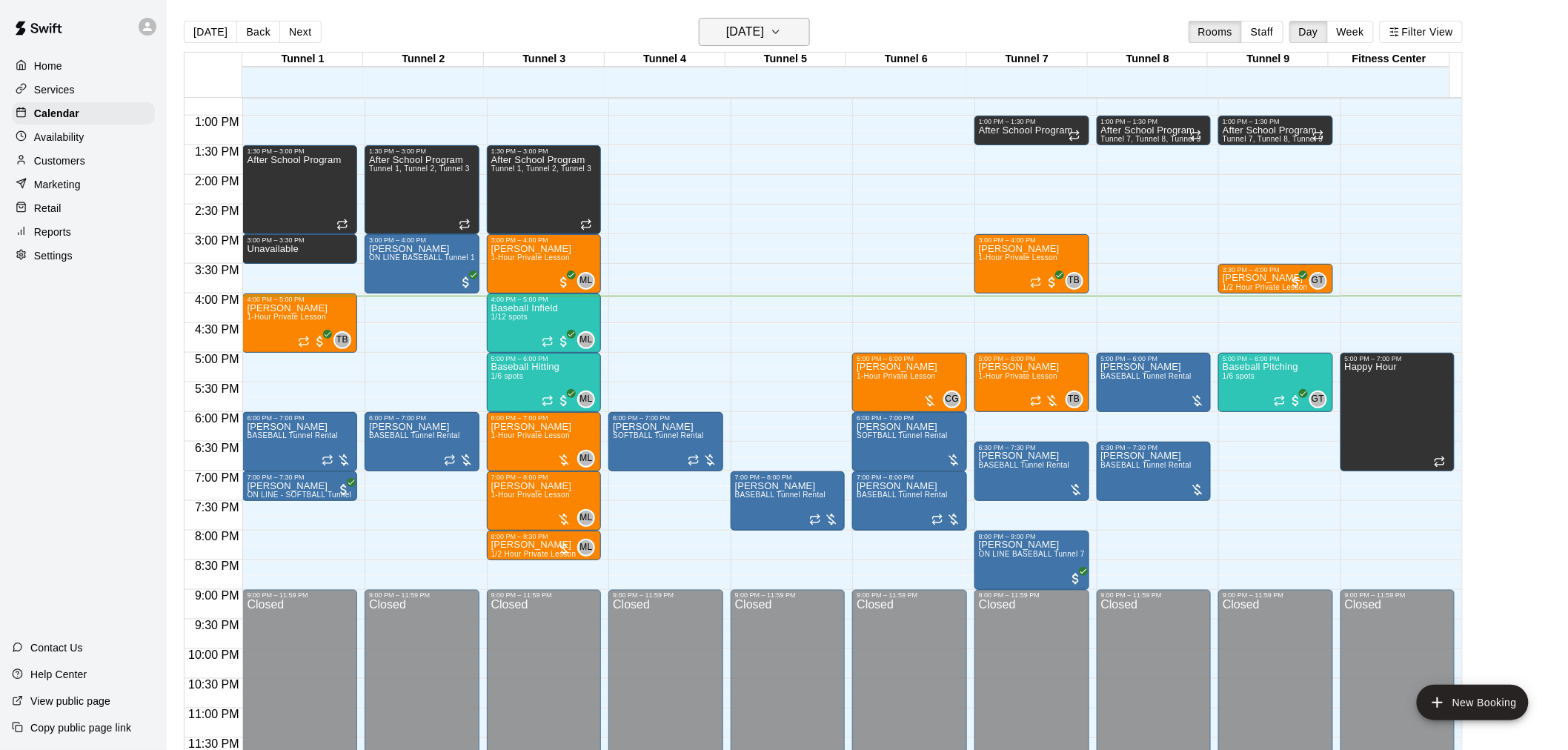
drag, startPoint x: 780, startPoint y: 26, endPoint x: 780, endPoint y: 35, distance: 9.0
click at [780, 35] on button "[DATE]" at bounding box center [754, 32] width 111 height 28
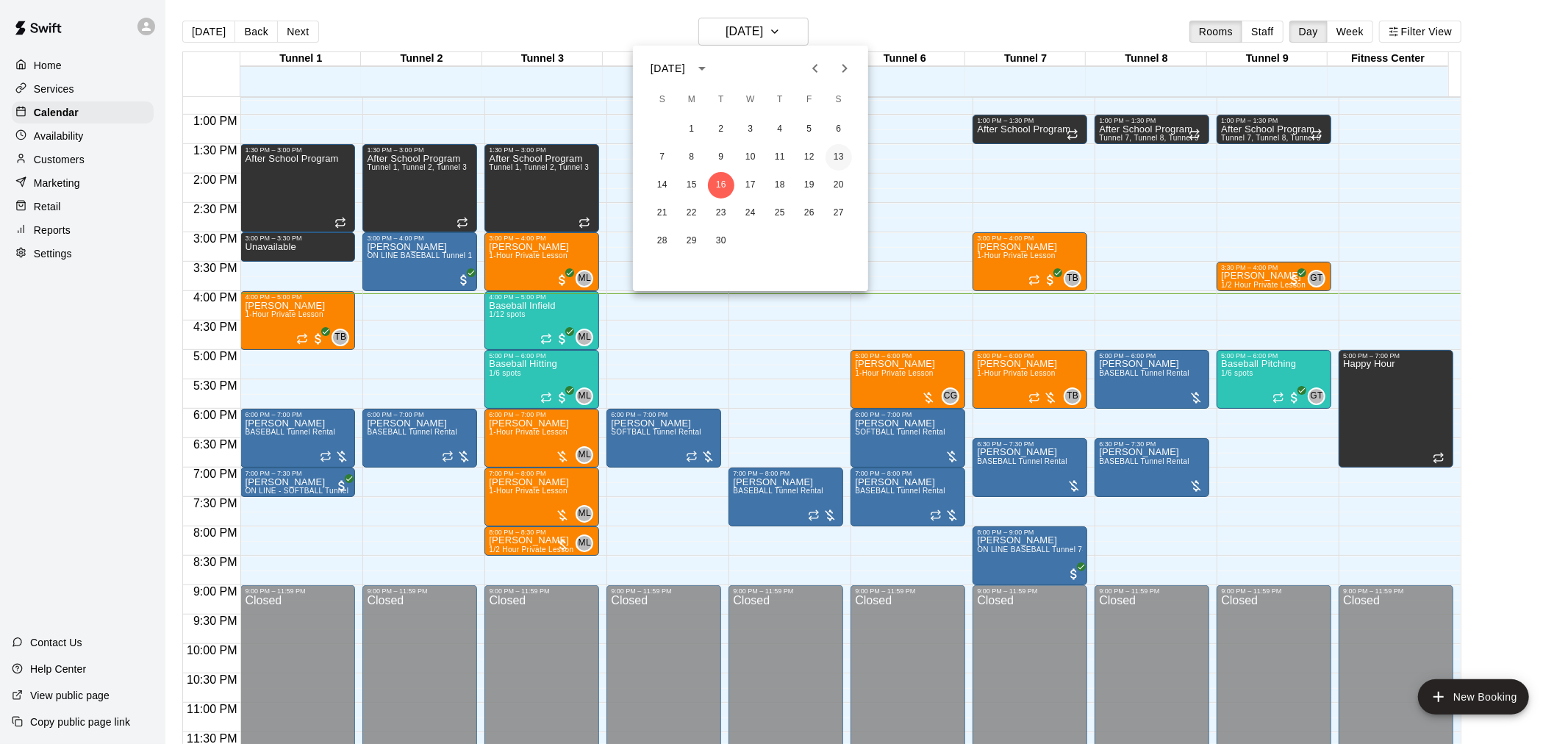
click at [843, 152] on button "13" at bounding box center [838, 157] width 27 height 27
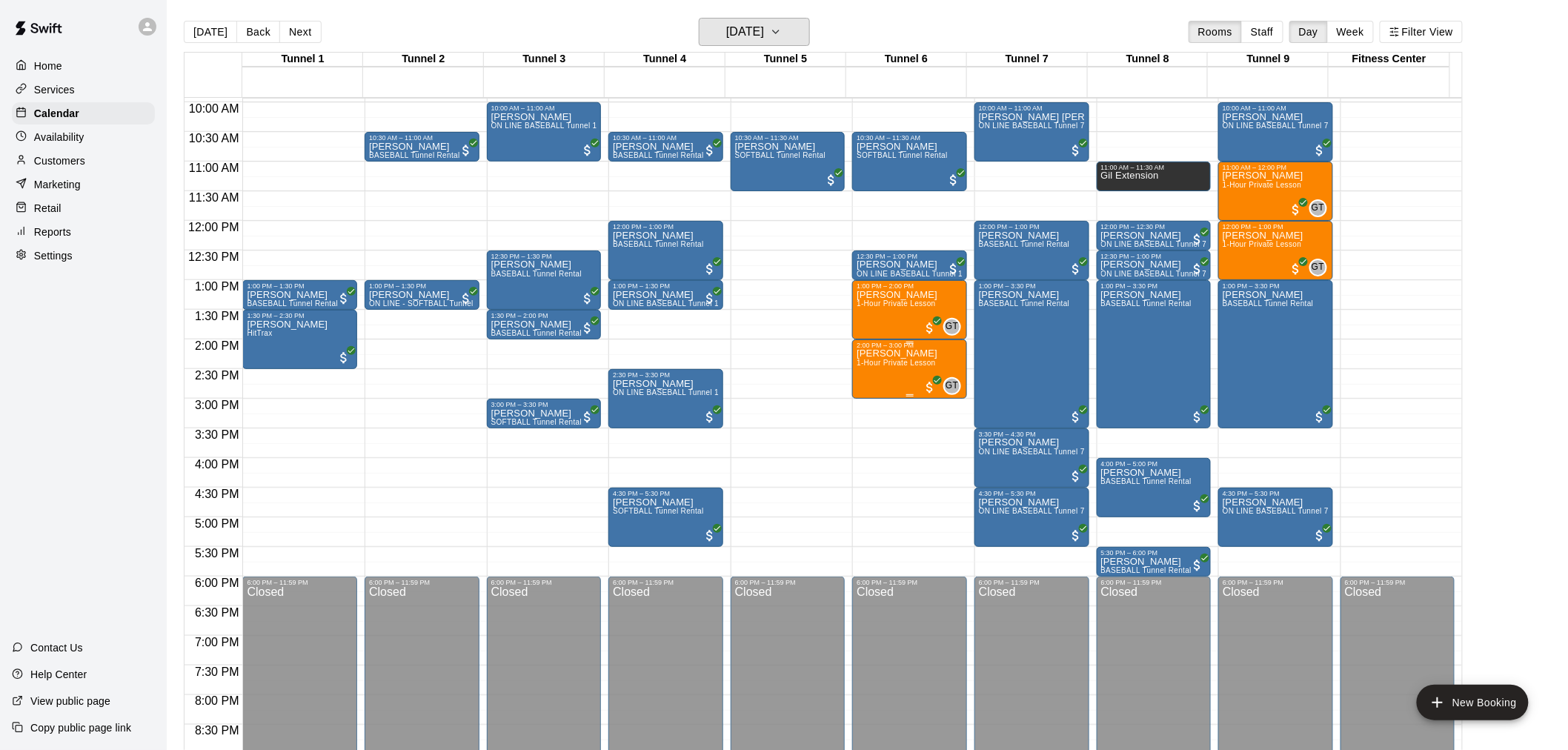
scroll to position [507, 0]
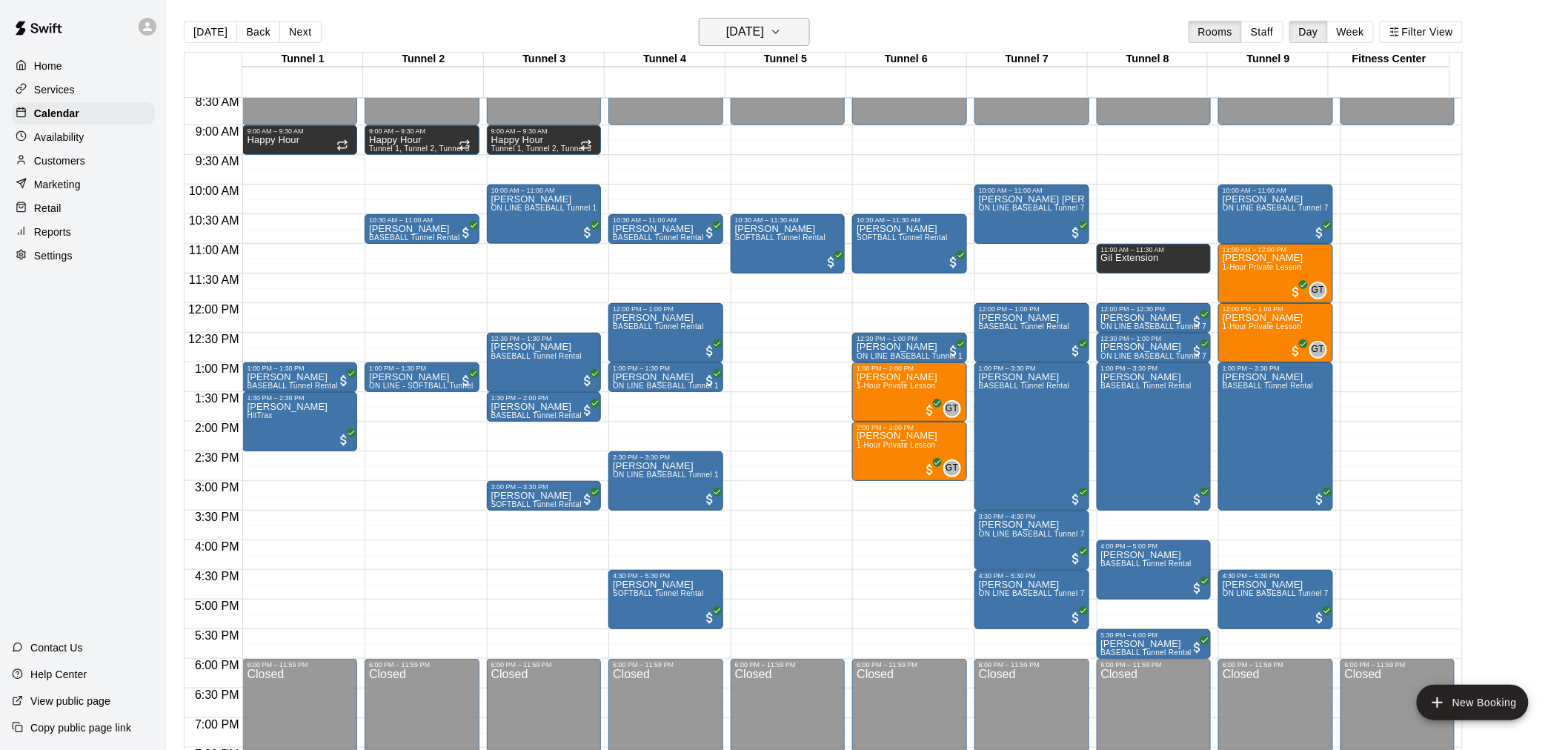
click at [764, 30] on h6 "Saturday Sep 13" at bounding box center [745, 32] width 38 height 20
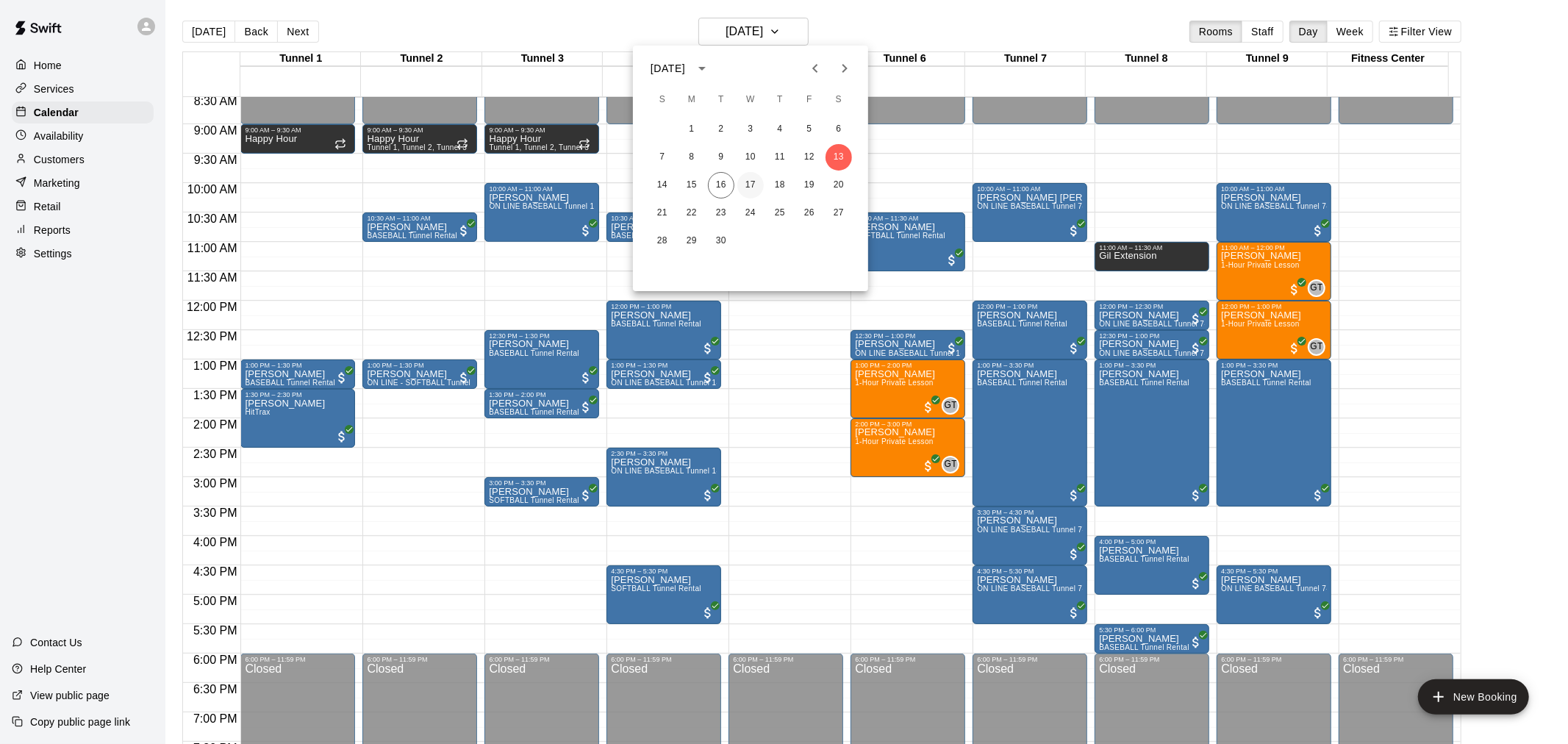
click at [748, 186] on button "17" at bounding box center [750, 185] width 27 height 27
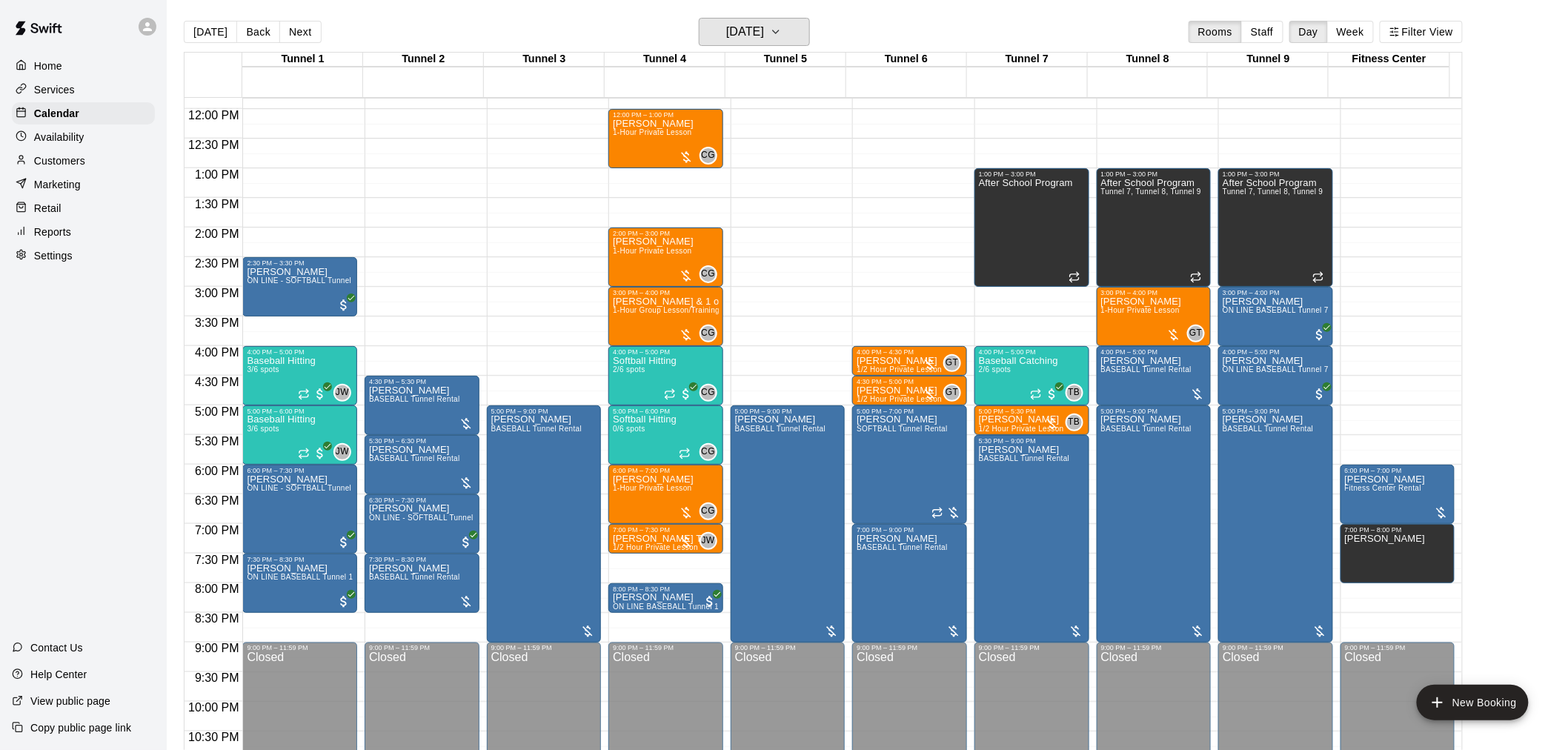
scroll to position [754, 0]
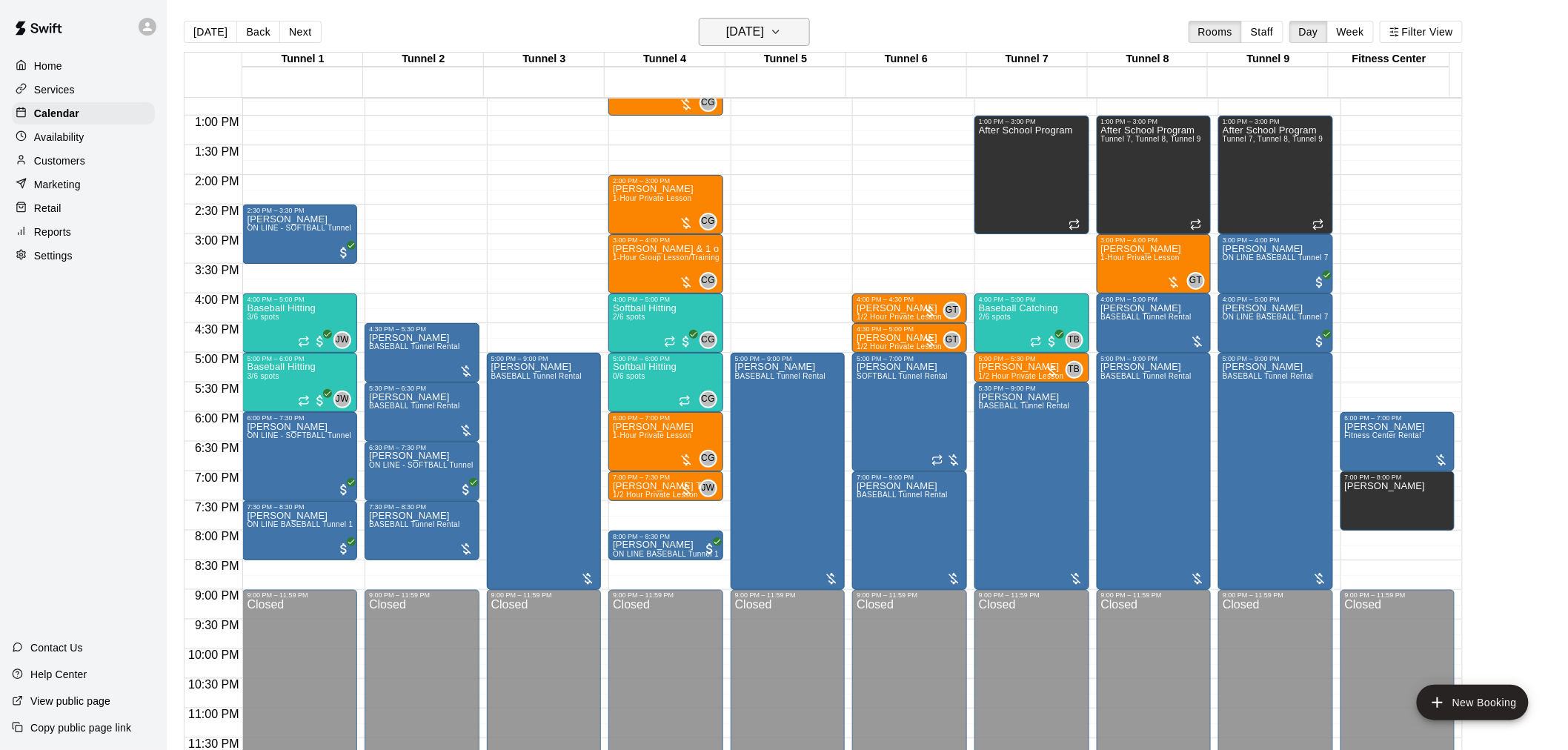
click at [764, 41] on h6 "Wednesday Sep 17" at bounding box center [745, 32] width 38 height 20
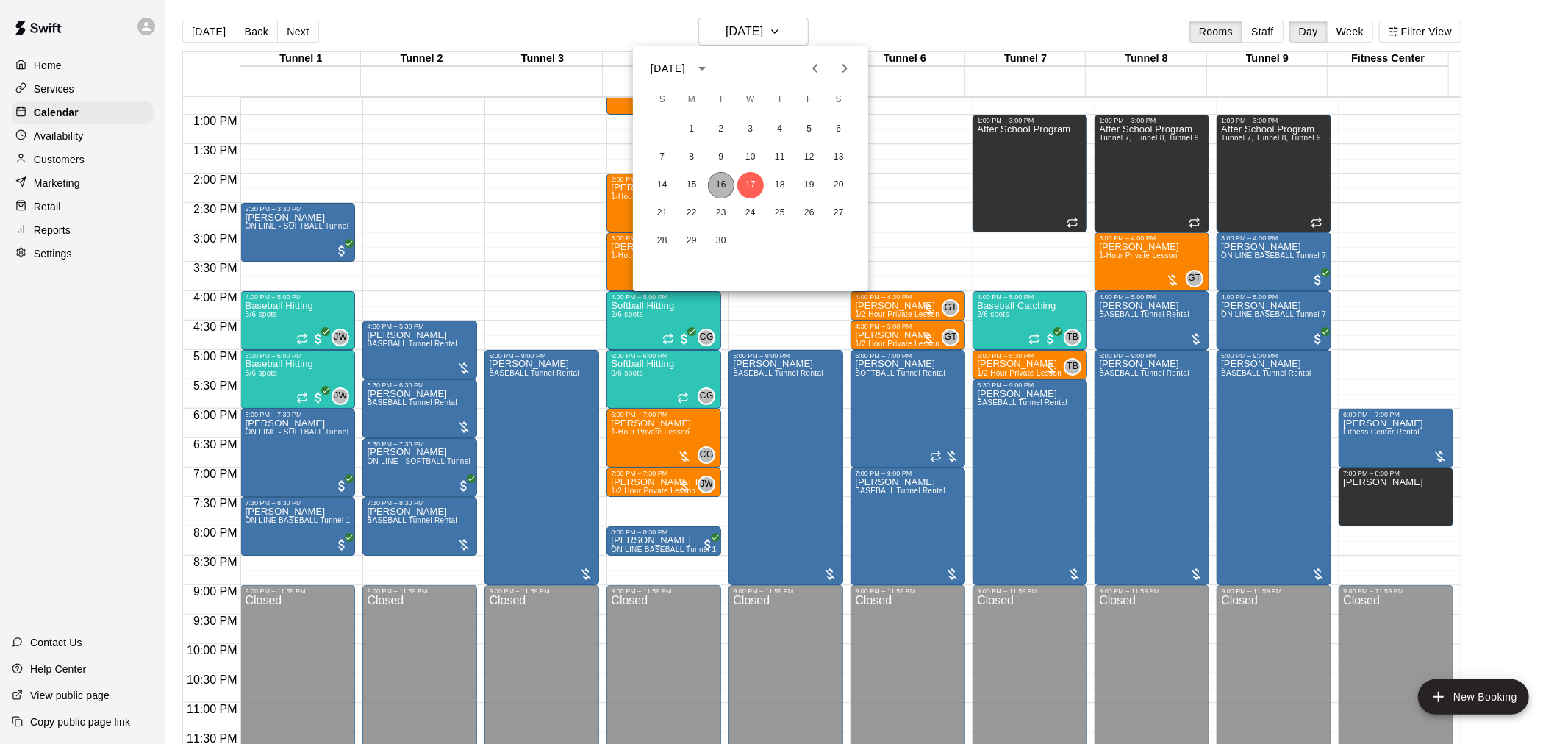
click at [719, 178] on button "16" at bounding box center [721, 185] width 27 height 27
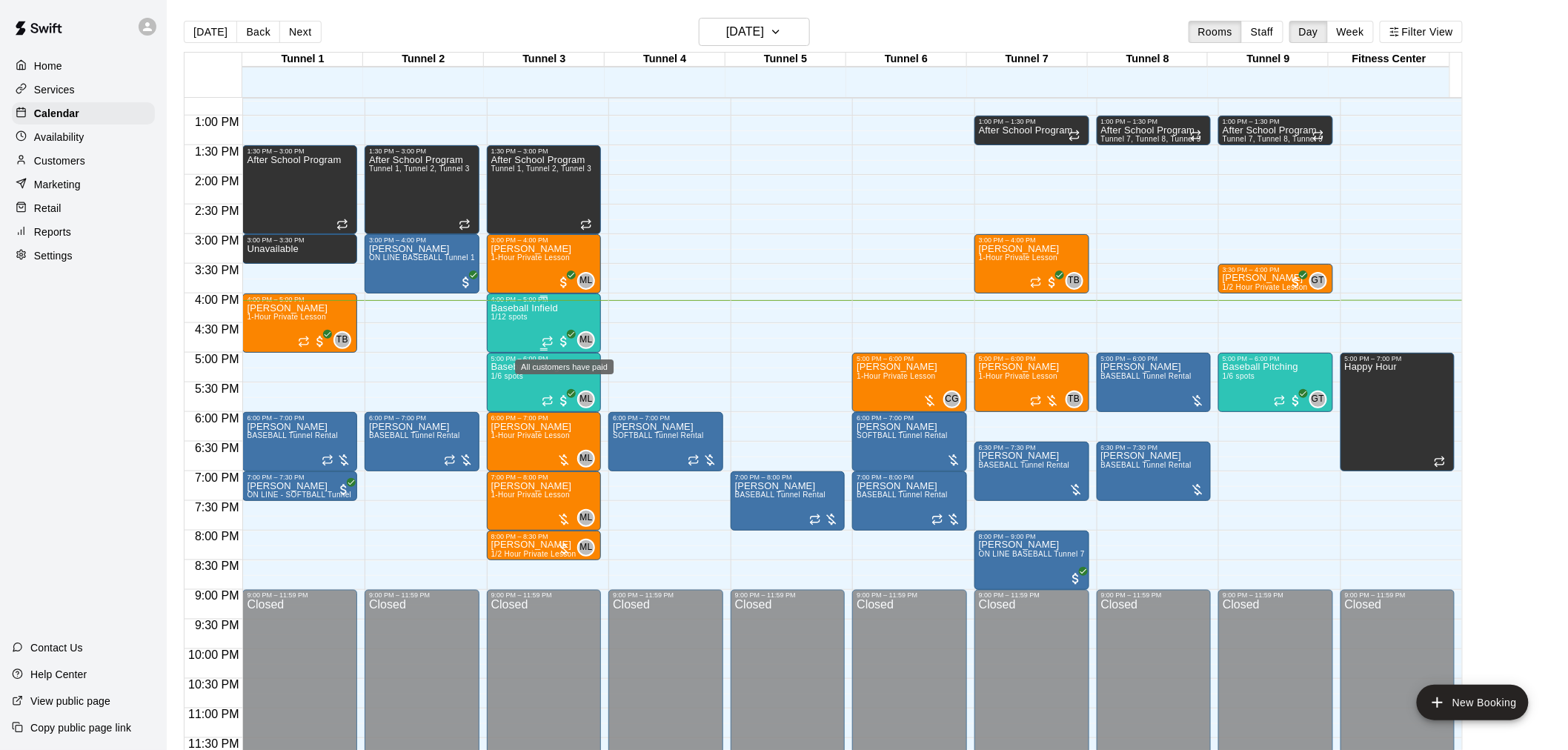
click at [565, 339] on span "All customers have paid" at bounding box center [564, 342] width 15 height 15
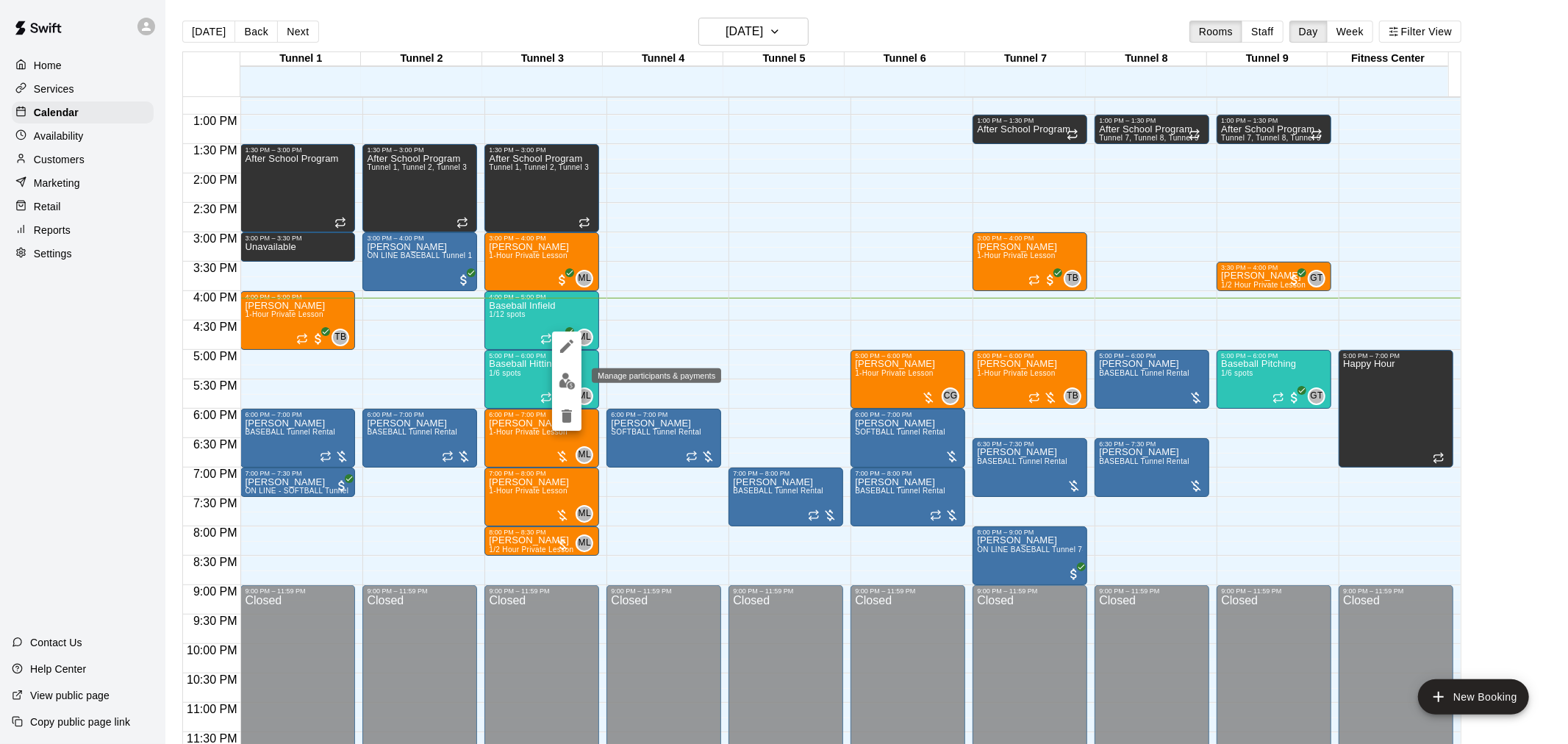
click at [569, 375] on img "edit" at bounding box center [567, 381] width 17 height 17
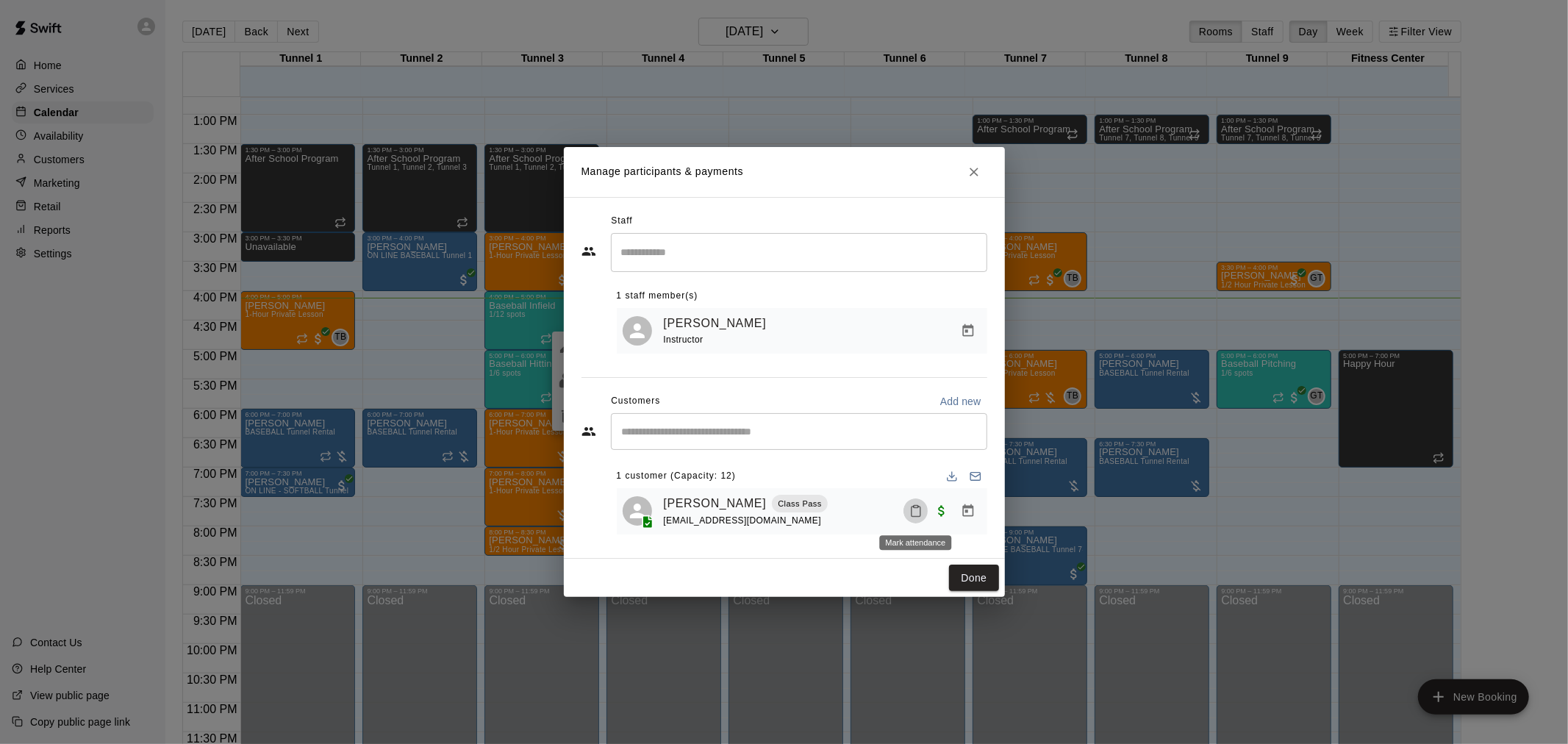
click at [918, 516] on icon "Mark attendance" at bounding box center [916, 511] width 13 height 13
click at [961, 519] on p "Mark attended" at bounding box center [1015, 518] width 130 height 15
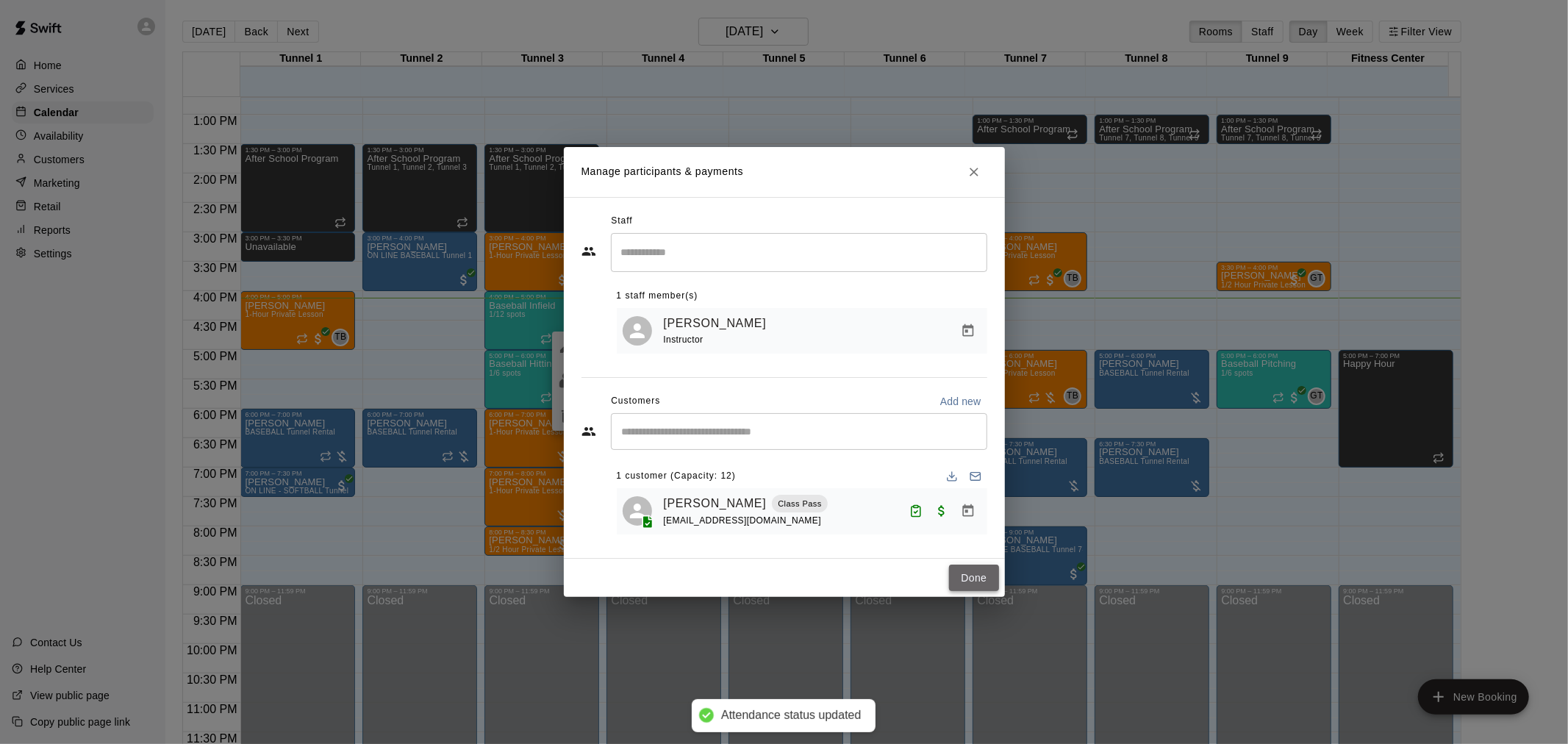
click at [979, 574] on button "Done" at bounding box center [973, 578] width 49 height 27
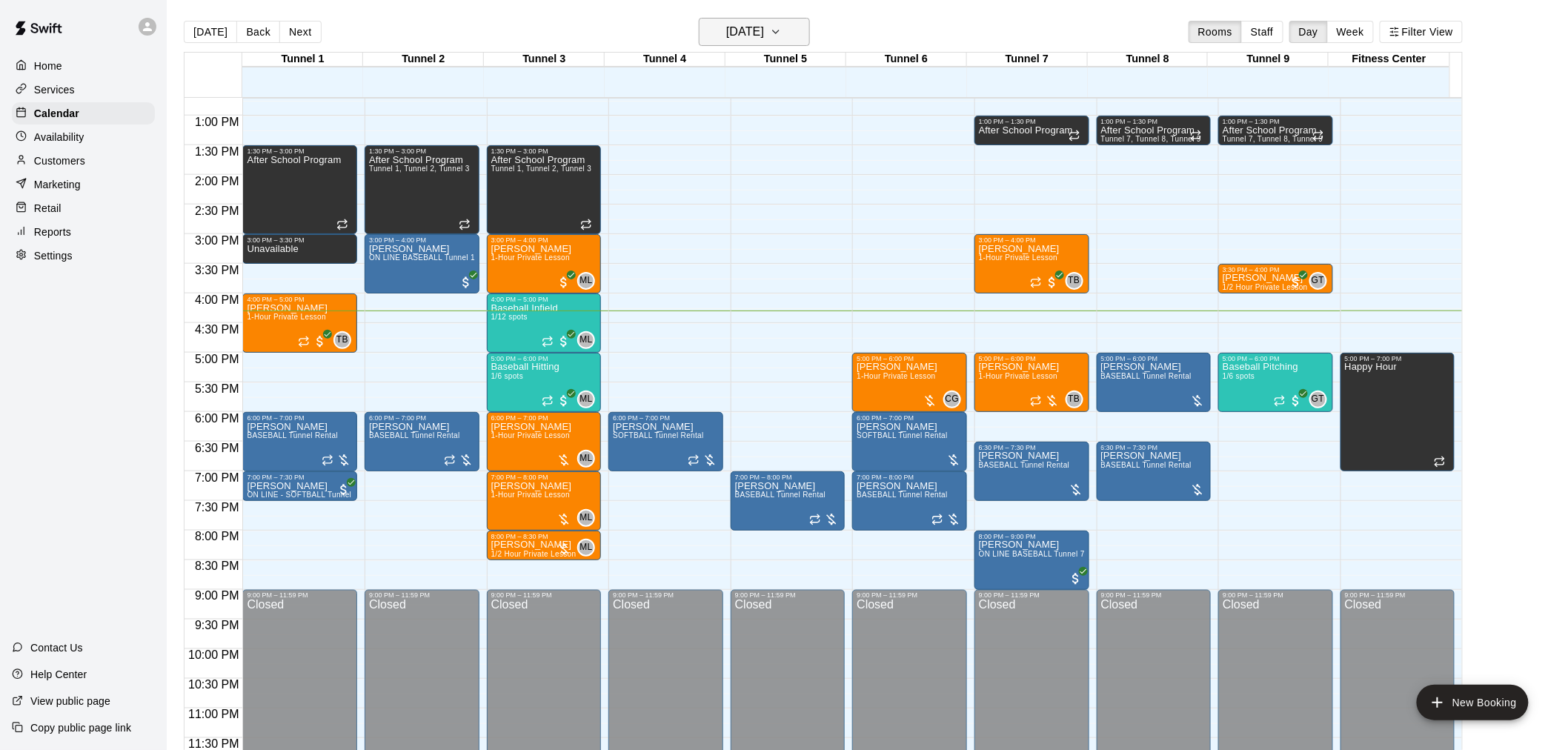
click at [764, 34] on h6 "[DATE]" at bounding box center [745, 32] width 38 height 20
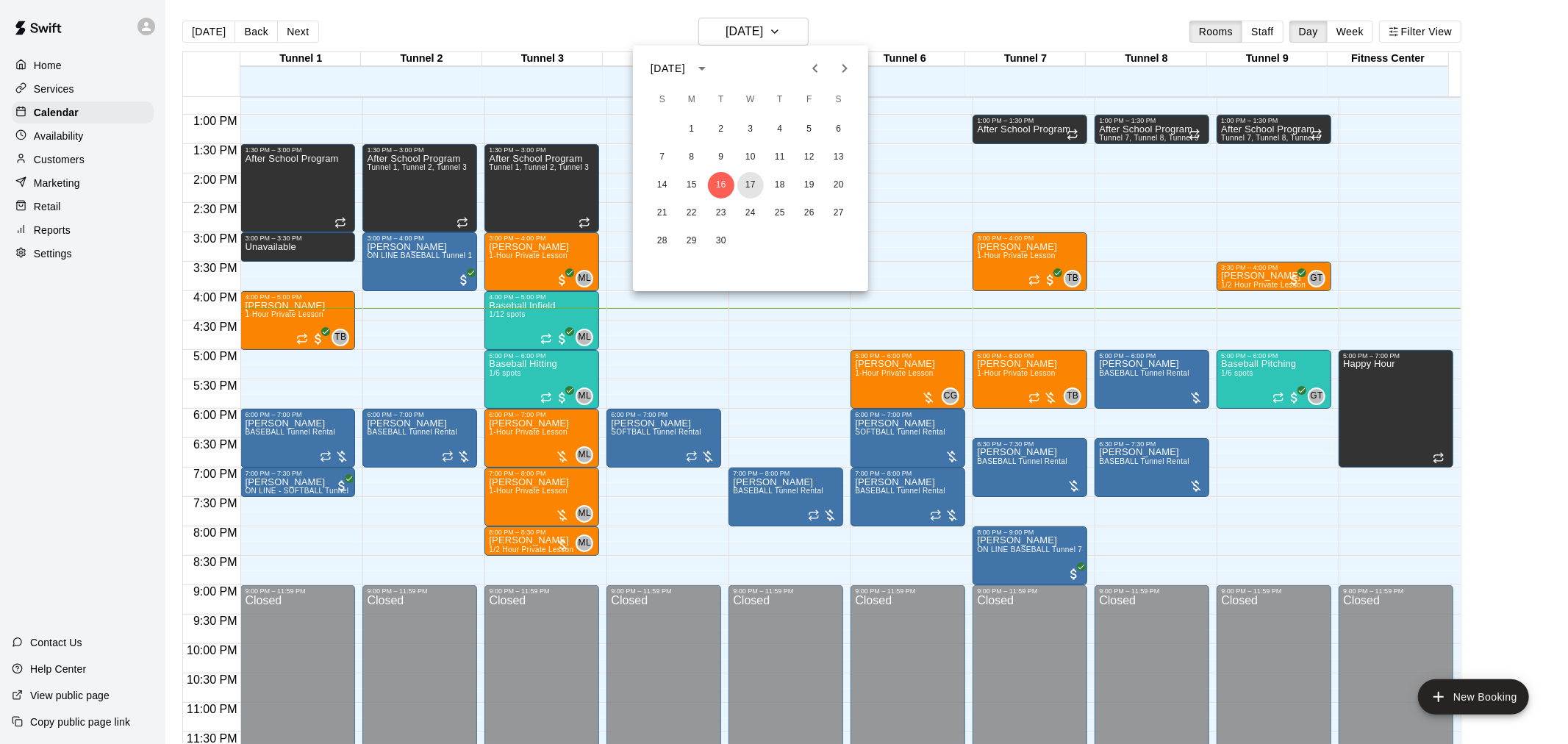
drag, startPoint x: 751, startPoint y: 181, endPoint x: 1027, endPoint y: 409, distance: 358.0
click at [752, 181] on button "17" at bounding box center [750, 185] width 27 height 27
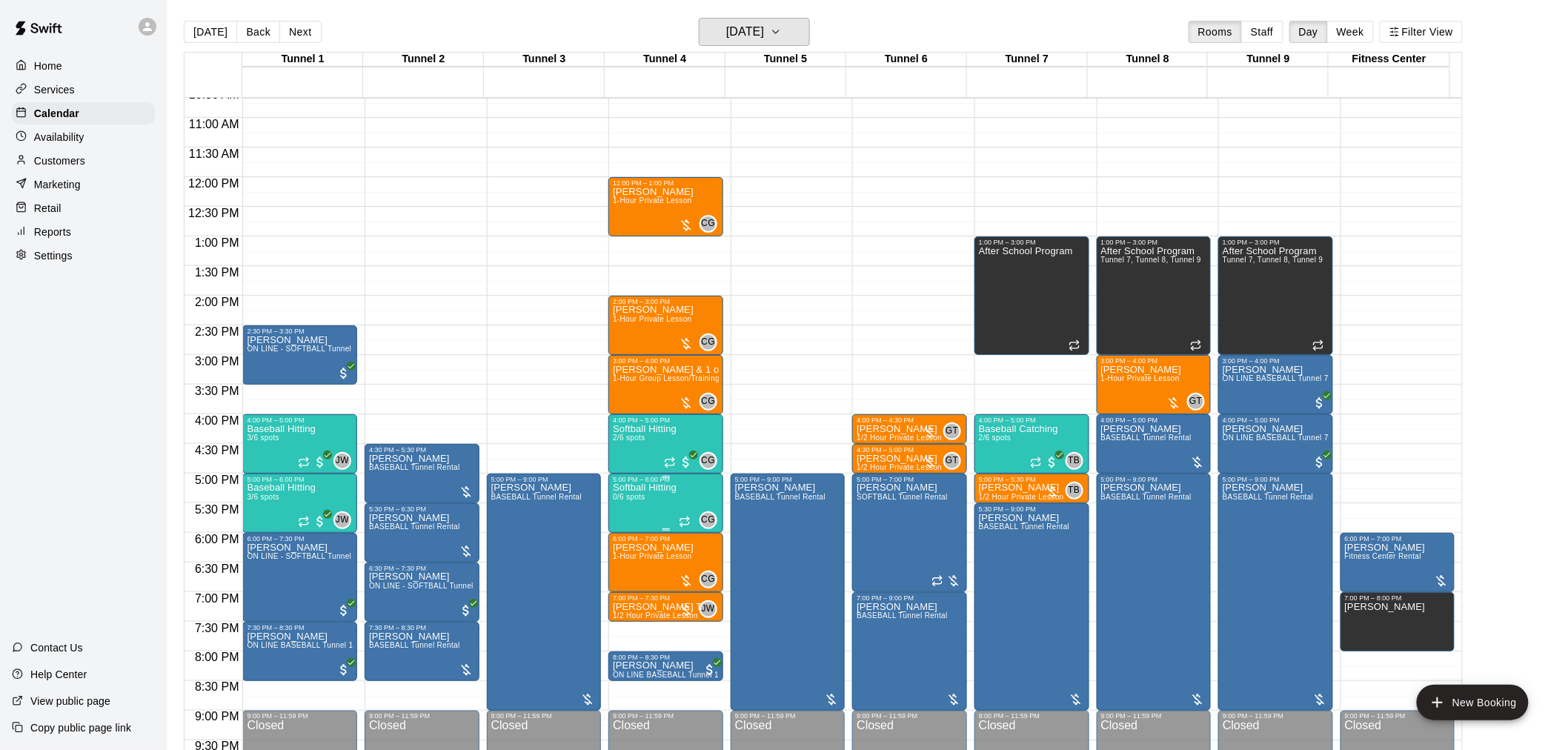
scroll to position [672, 0]
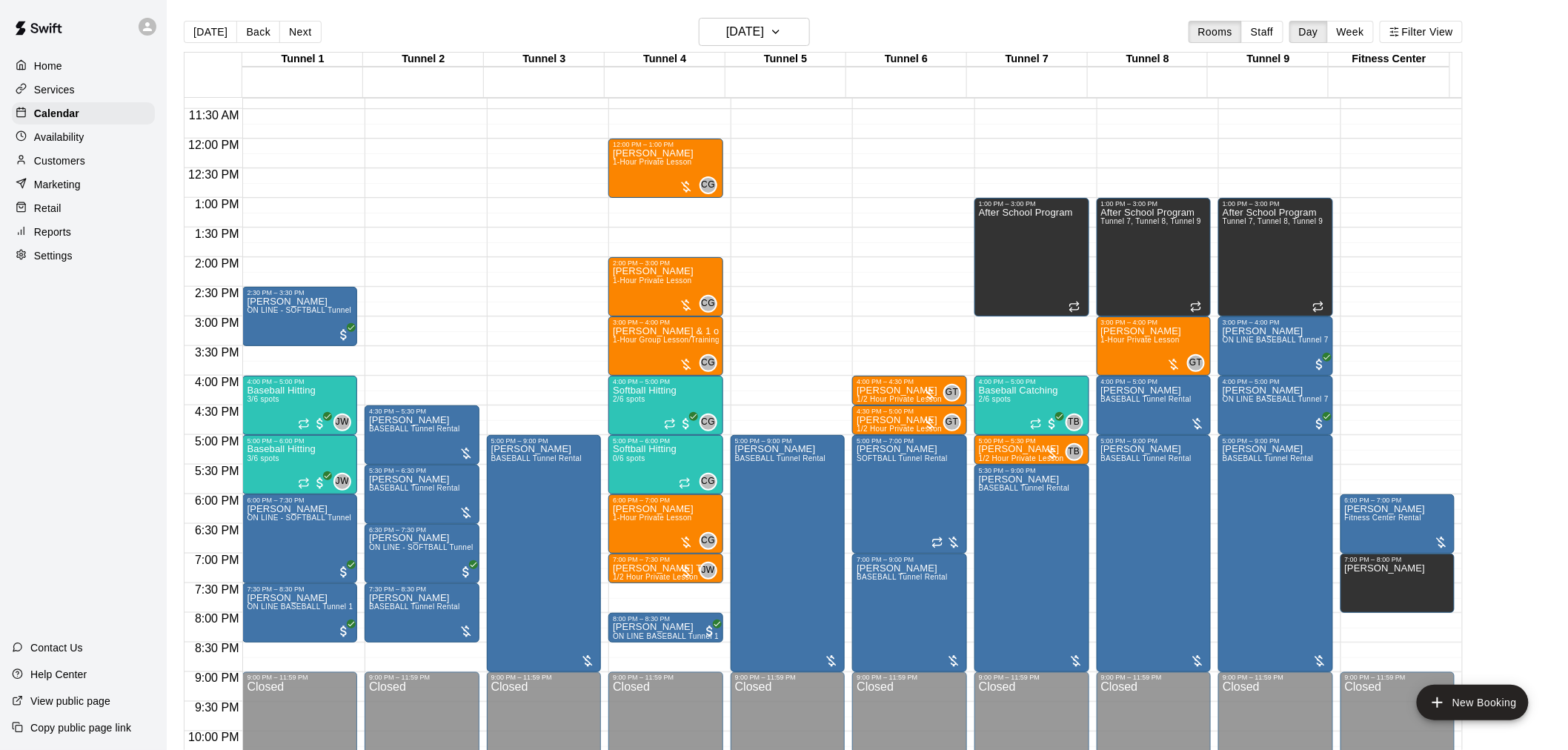
drag, startPoint x: 714, startPoint y: 272, endPoint x: 791, endPoint y: 140, distance: 152.8
click at [1049, 0] on html "Home Services Calendar Availability Customers Marketing Retail Reports Settings…" at bounding box center [784, 387] width 1568 height 774
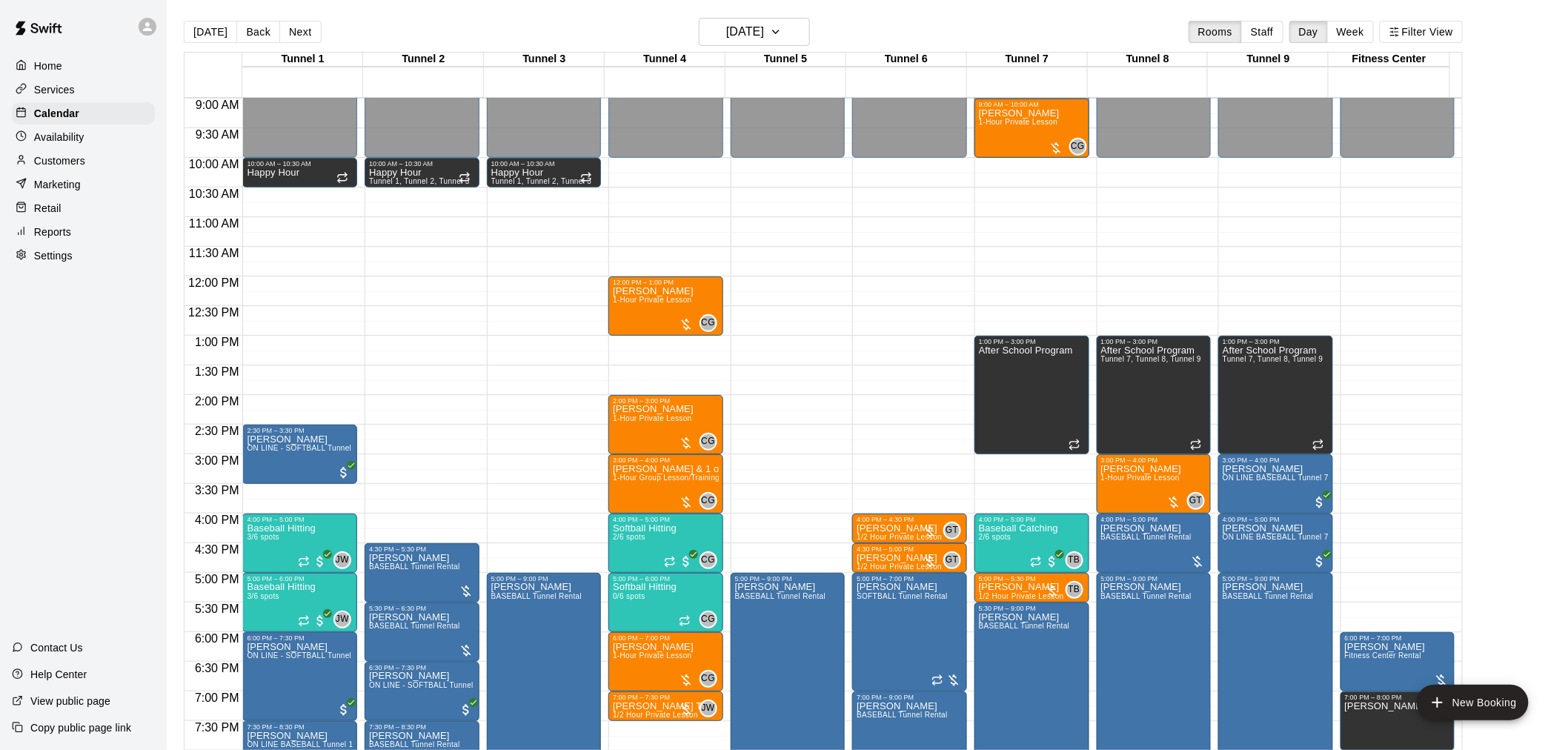
drag, startPoint x: 201, startPoint y: 83, endPoint x: 242, endPoint y: 49, distance: 53.3
click at [205, 37] on button "[DATE]" at bounding box center [210, 32] width 53 height 22
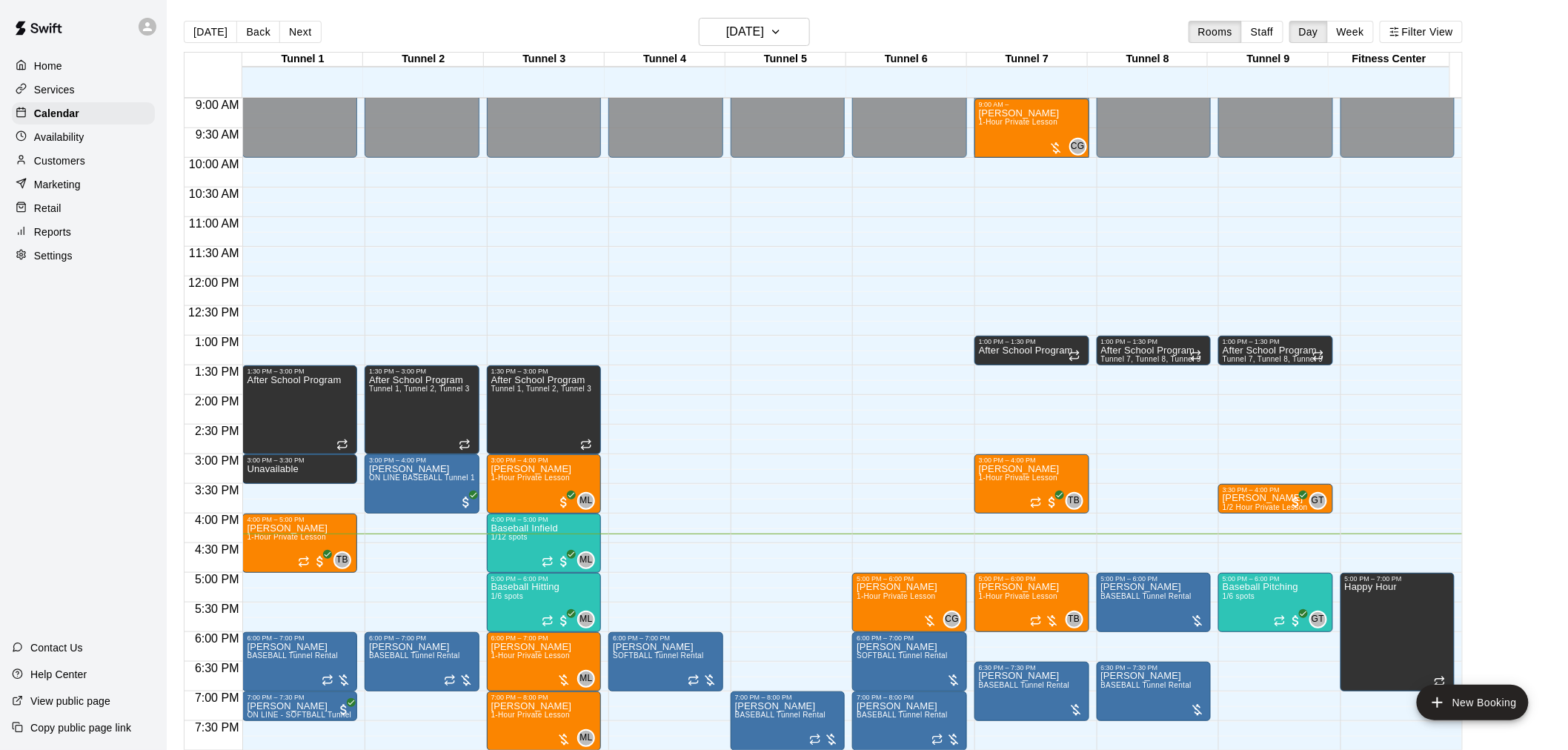
drag, startPoint x: 811, startPoint y: 308, endPoint x: 1485, endPoint y: 344, distance: 675.0
click at [1510, 343] on main "Today Back Next Tuesday Sep 16 Rooms Staff Day Week Filter View Tunnel 1 16 Tue…" at bounding box center [867, 392] width 1390 height 750
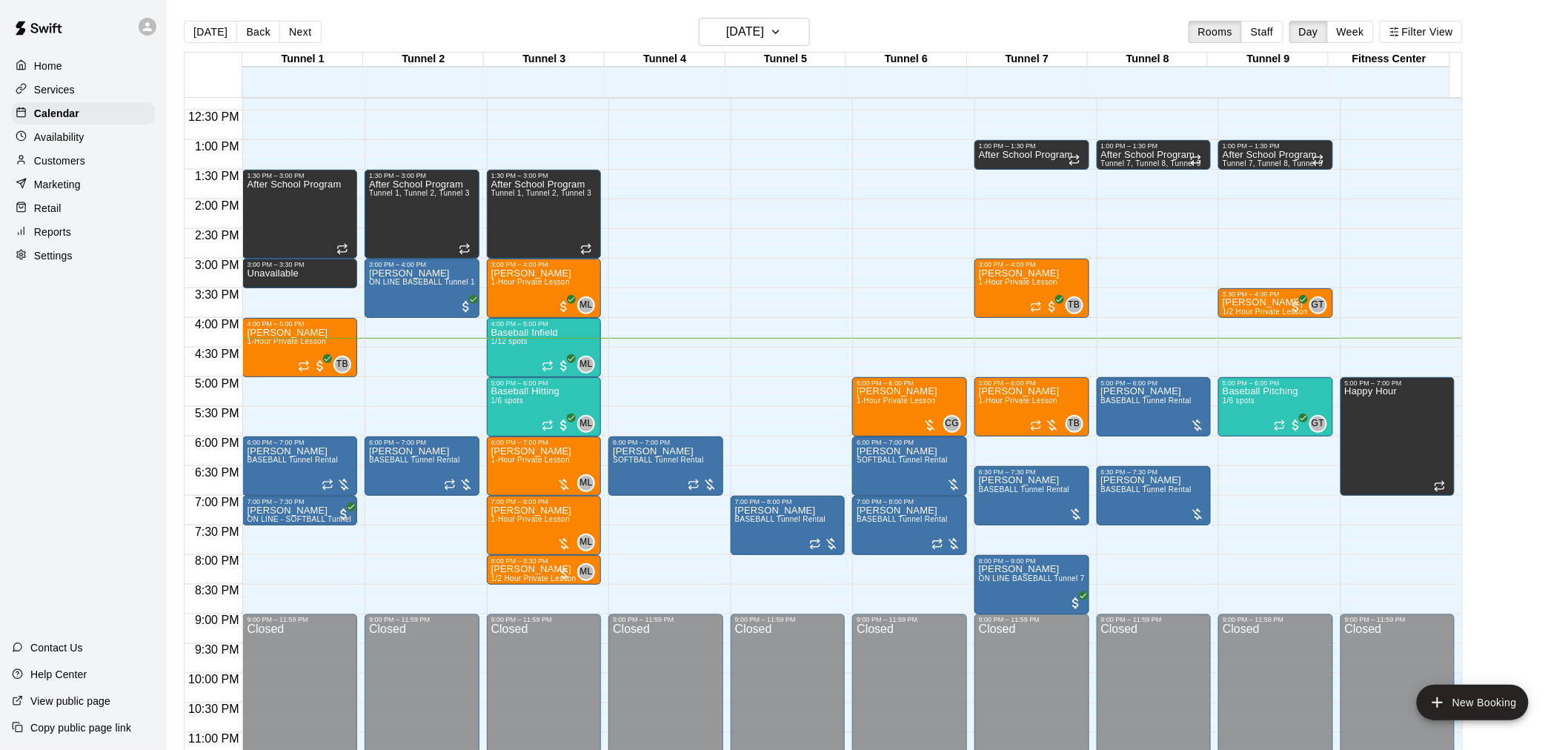
scroll to position [754, 0]
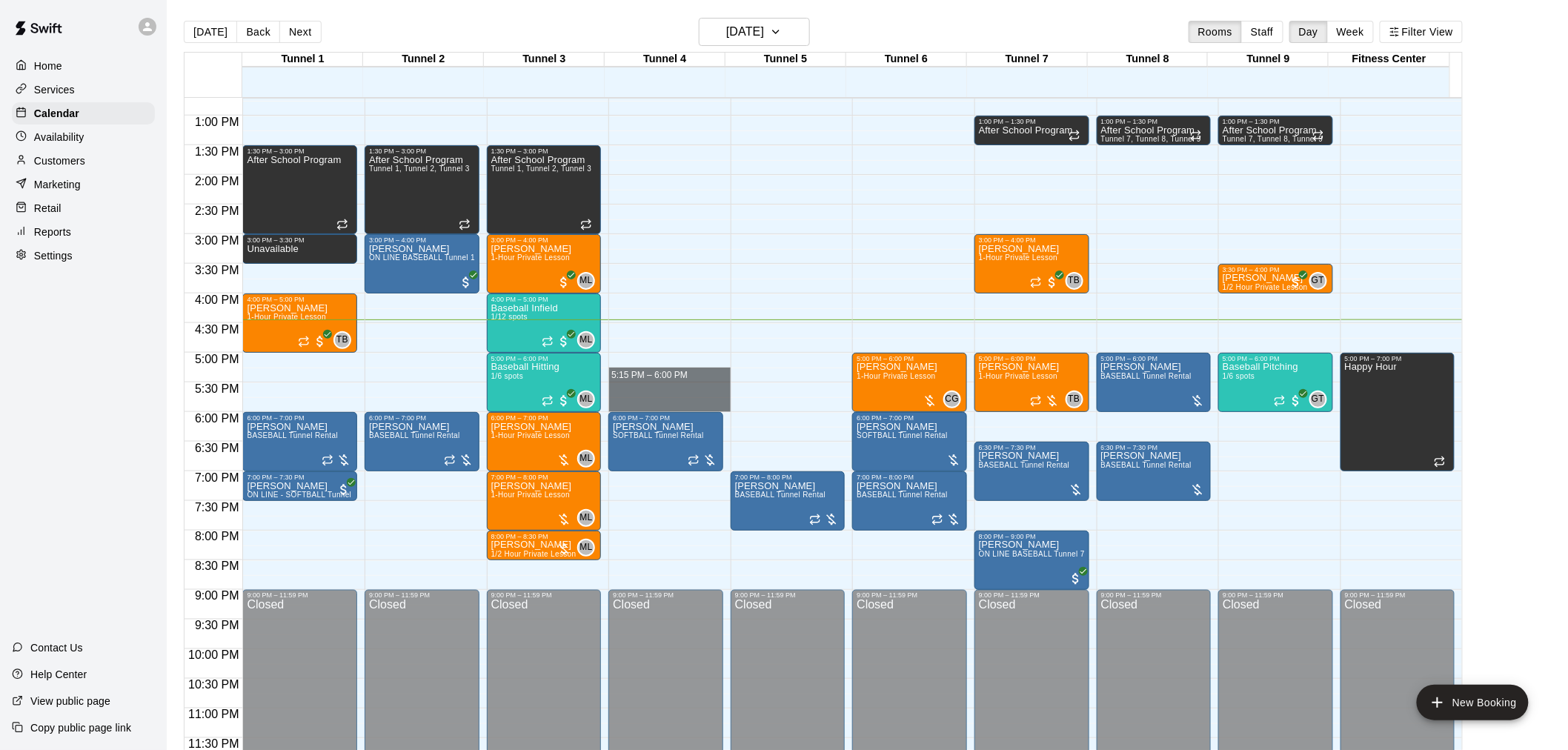
drag, startPoint x: 641, startPoint y: 382, endPoint x: 642, endPoint y: 406, distance: 24.0
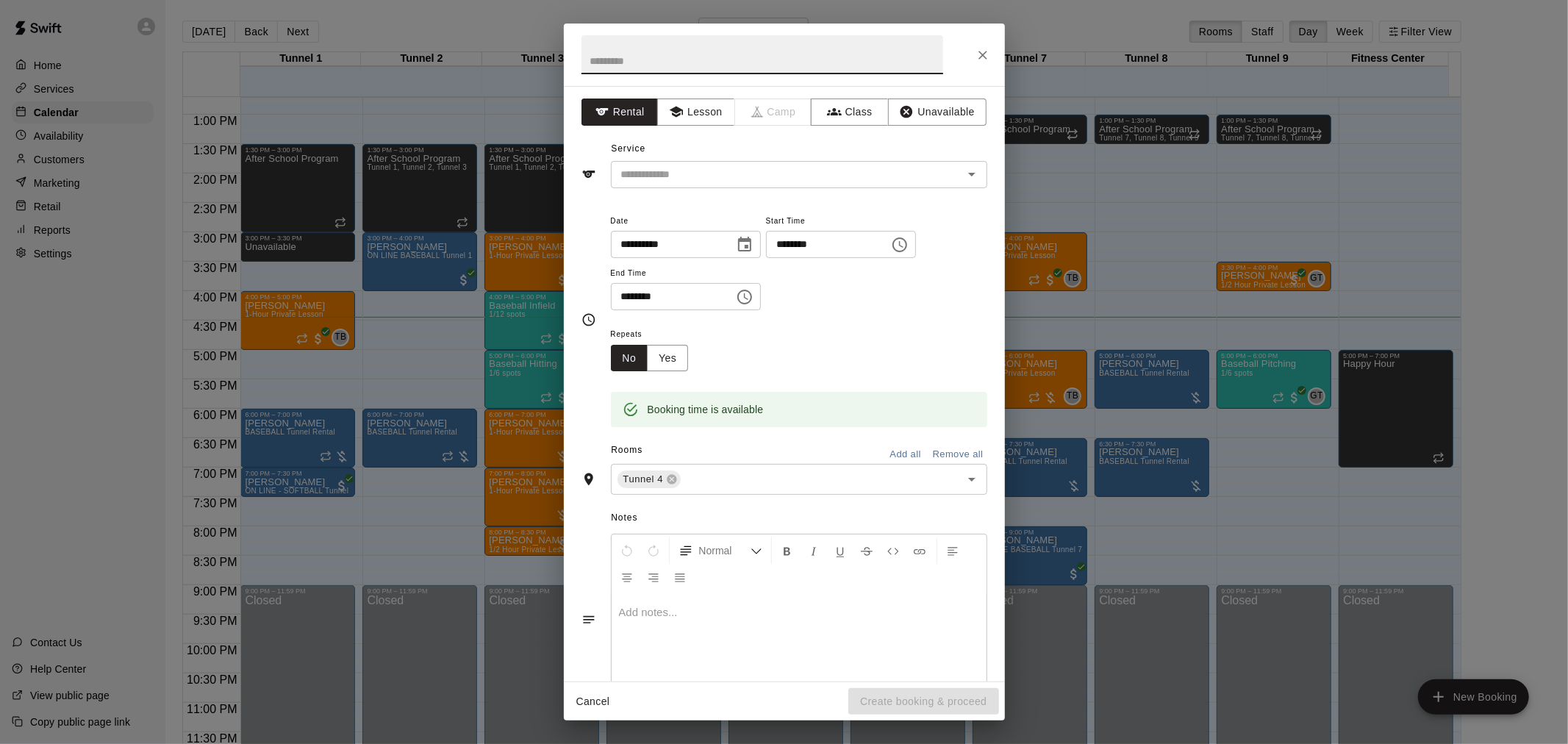
click at [826, 243] on input "********" at bounding box center [822, 244] width 114 height 27
type input "********"
click at [735, 479] on input "text" at bounding box center [810, 480] width 256 height 18
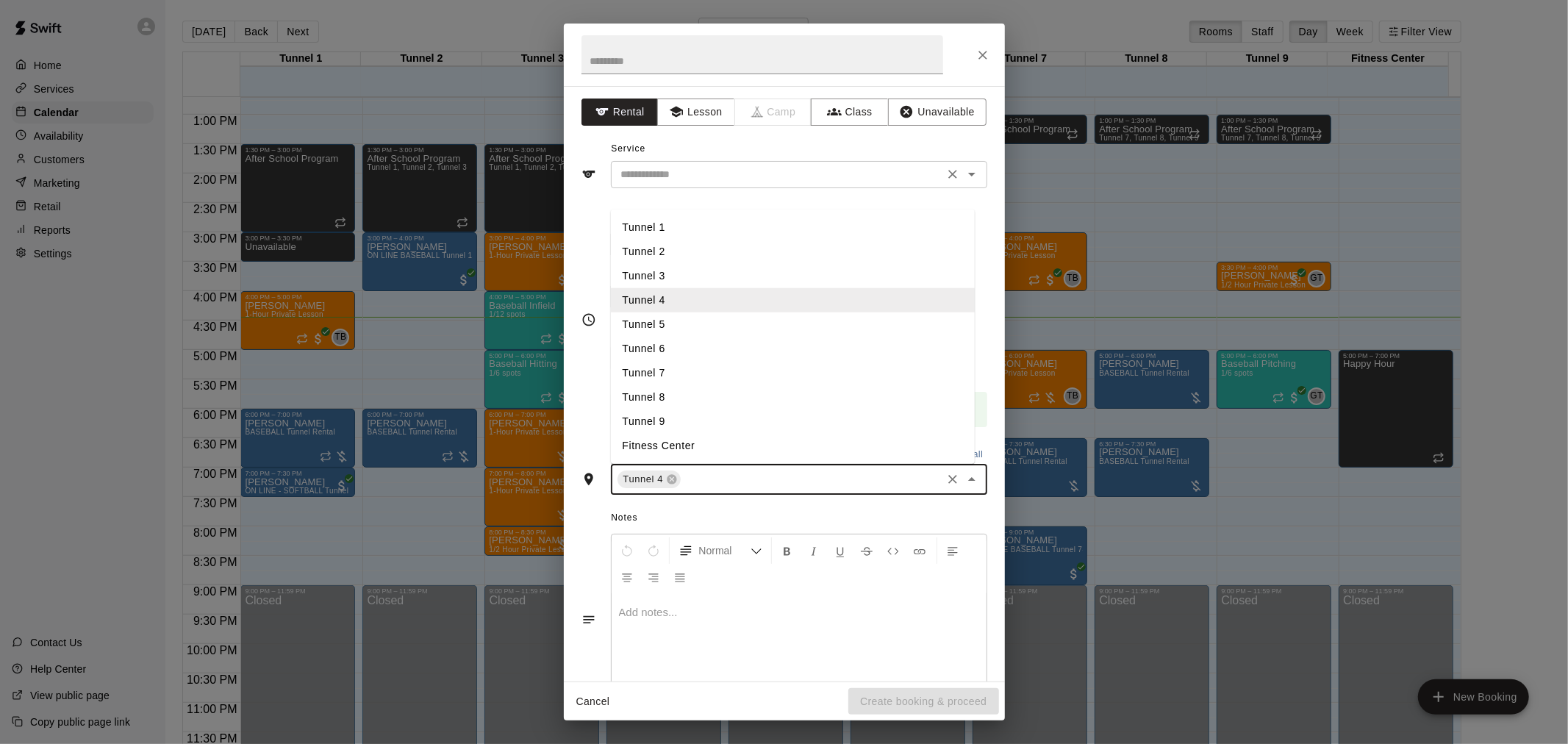
click at [719, 172] on input "text" at bounding box center [777, 175] width 324 height 18
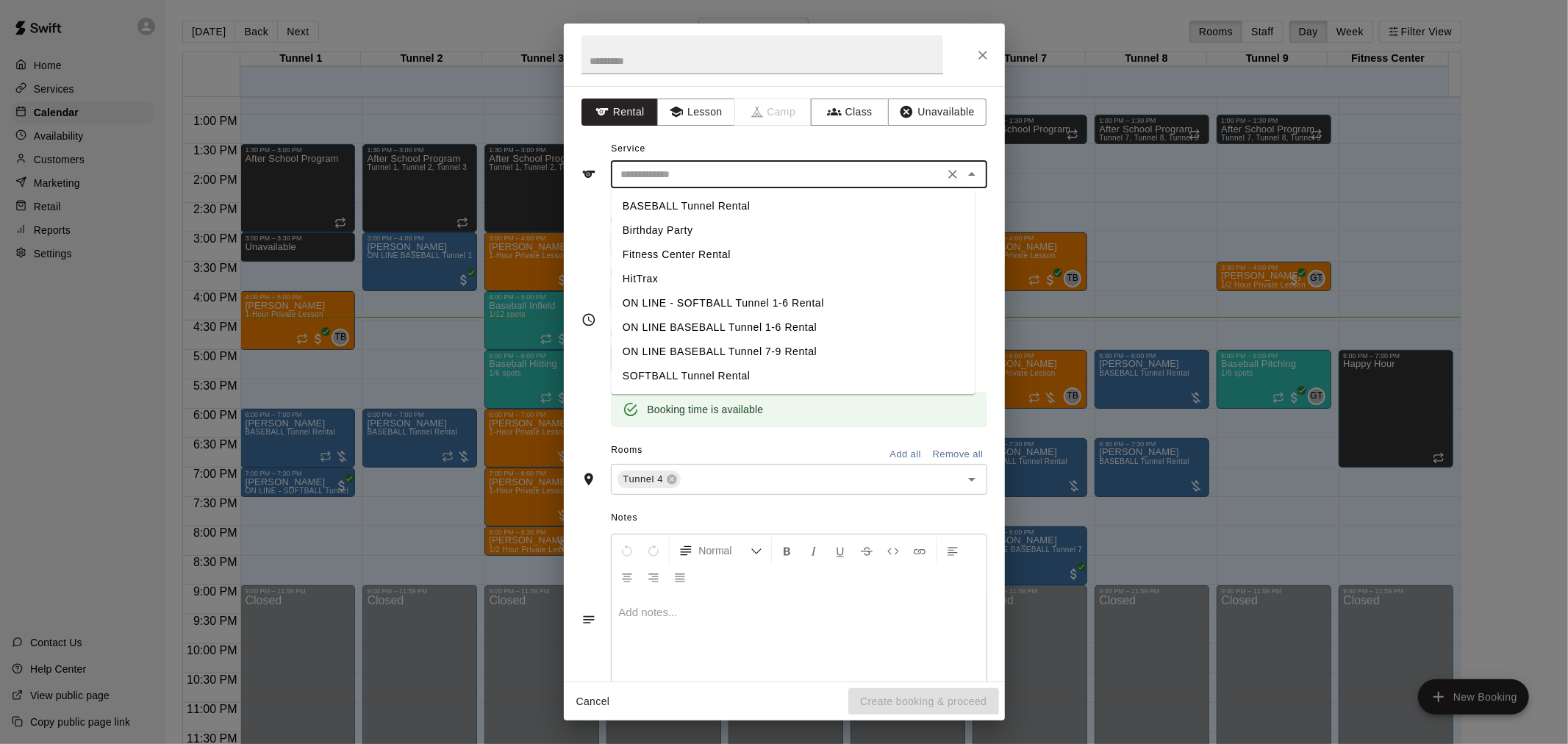
click at [702, 207] on li "BASEBALL Tunnel Rental" at bounding box center [793, 206] width 364 height 24
type input "**********"
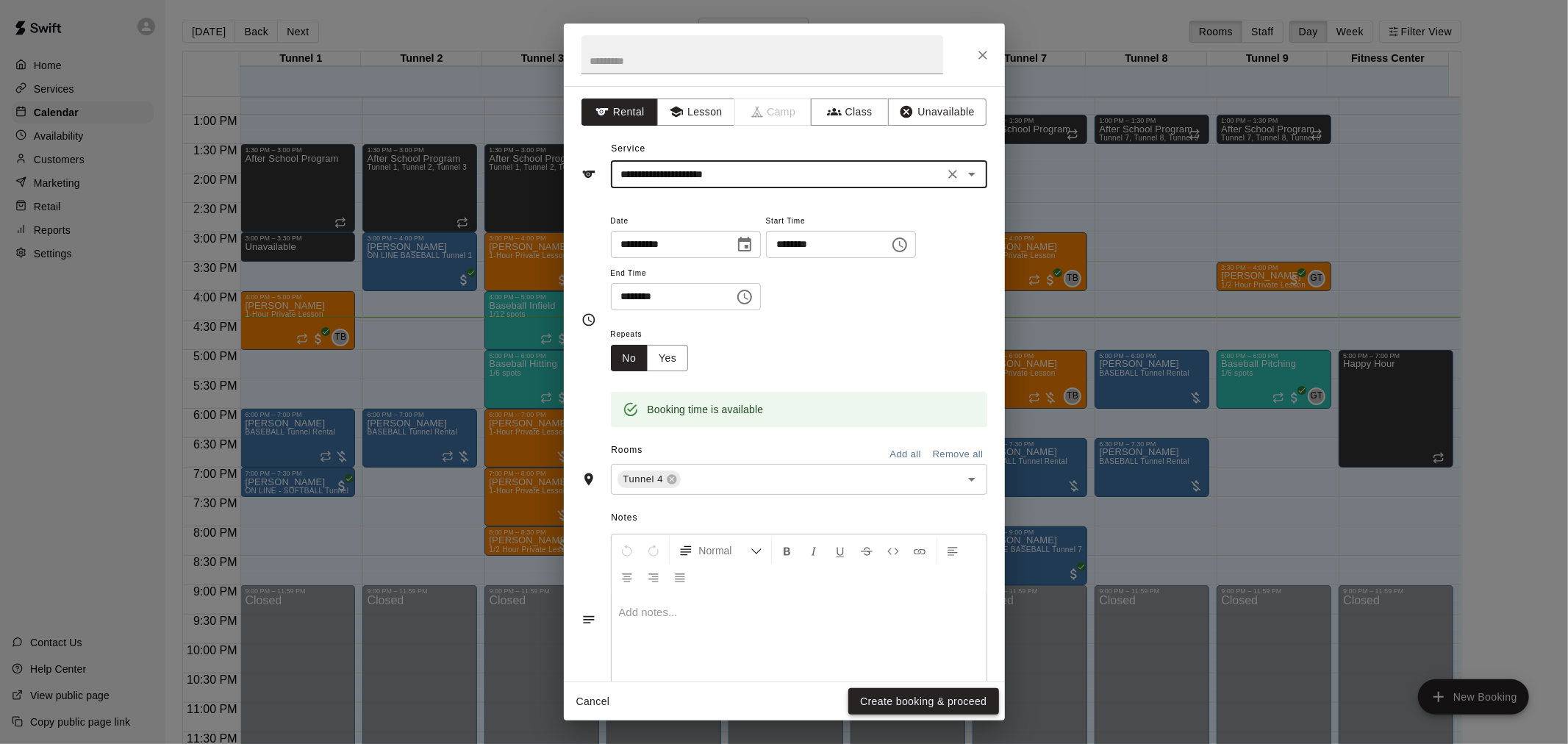
click at [882, 700] on button "Create booking & proceed" at bounding box center [923, 701] width 150 height 27
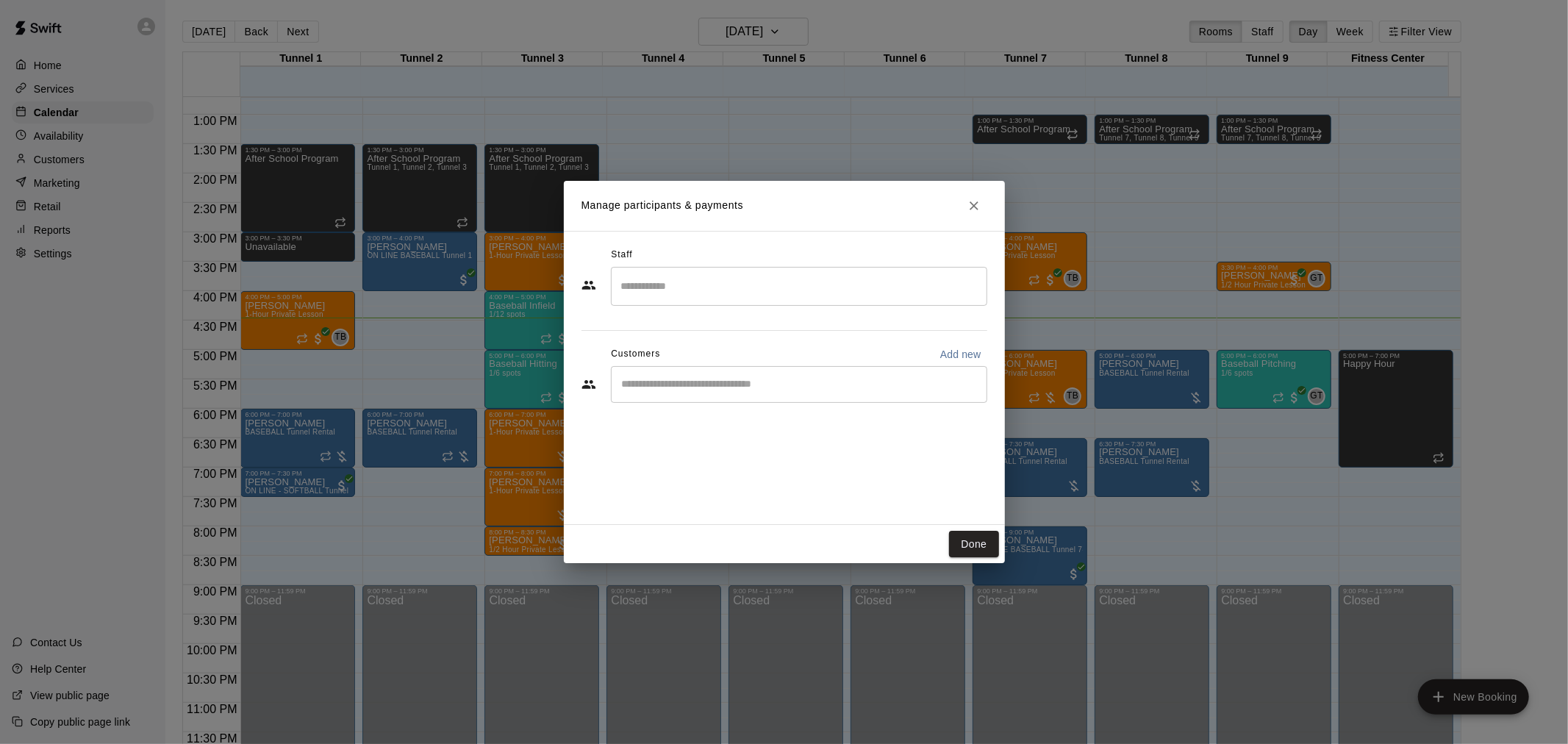
click at [838, 399] on div "​" at bounding box center [798, 384] width 376 height 37
type input "*****"
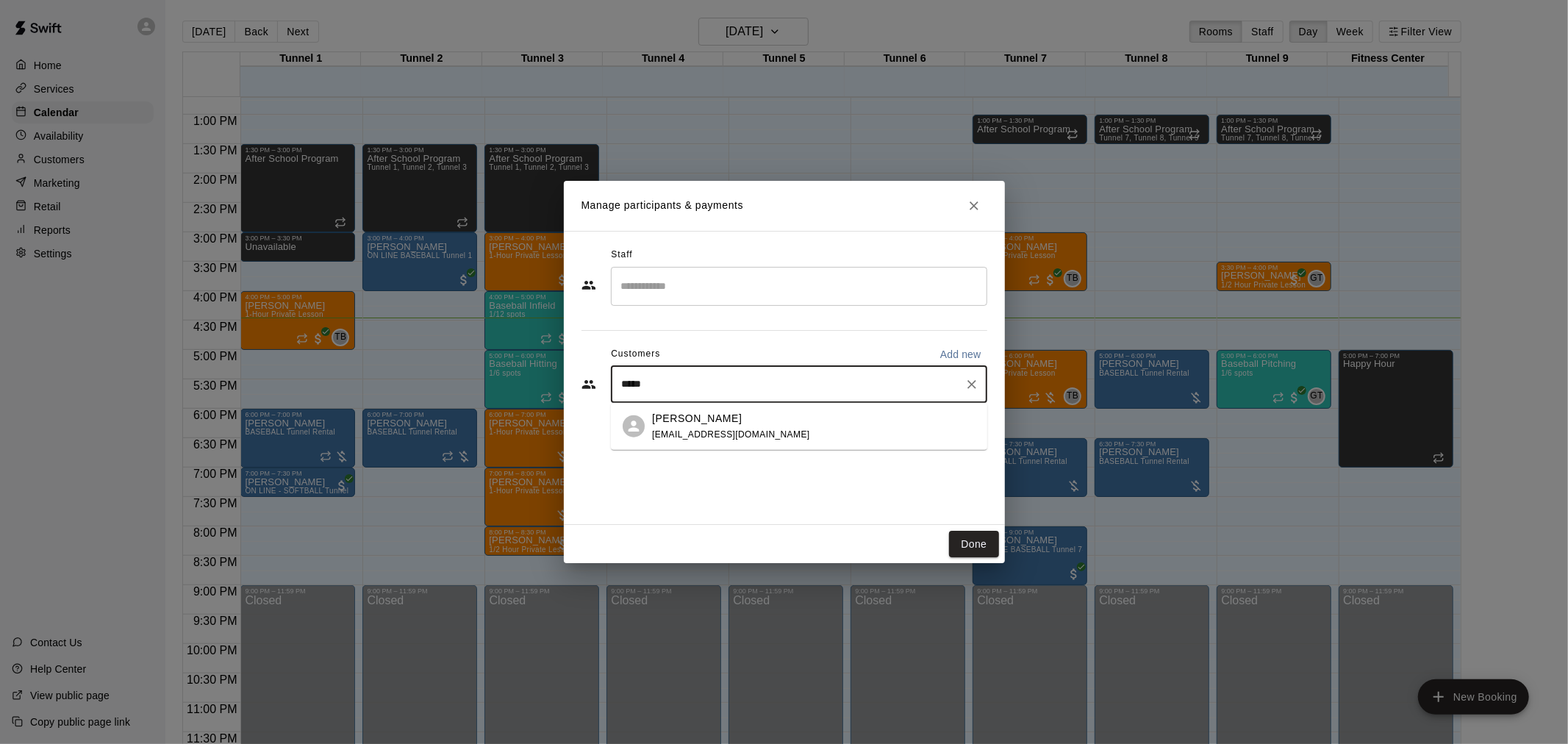
click at [760, 427] on div "Ozzie Lewis omanlewis@yahoo.com" at bounding box center [814, 426] width 323 height 31
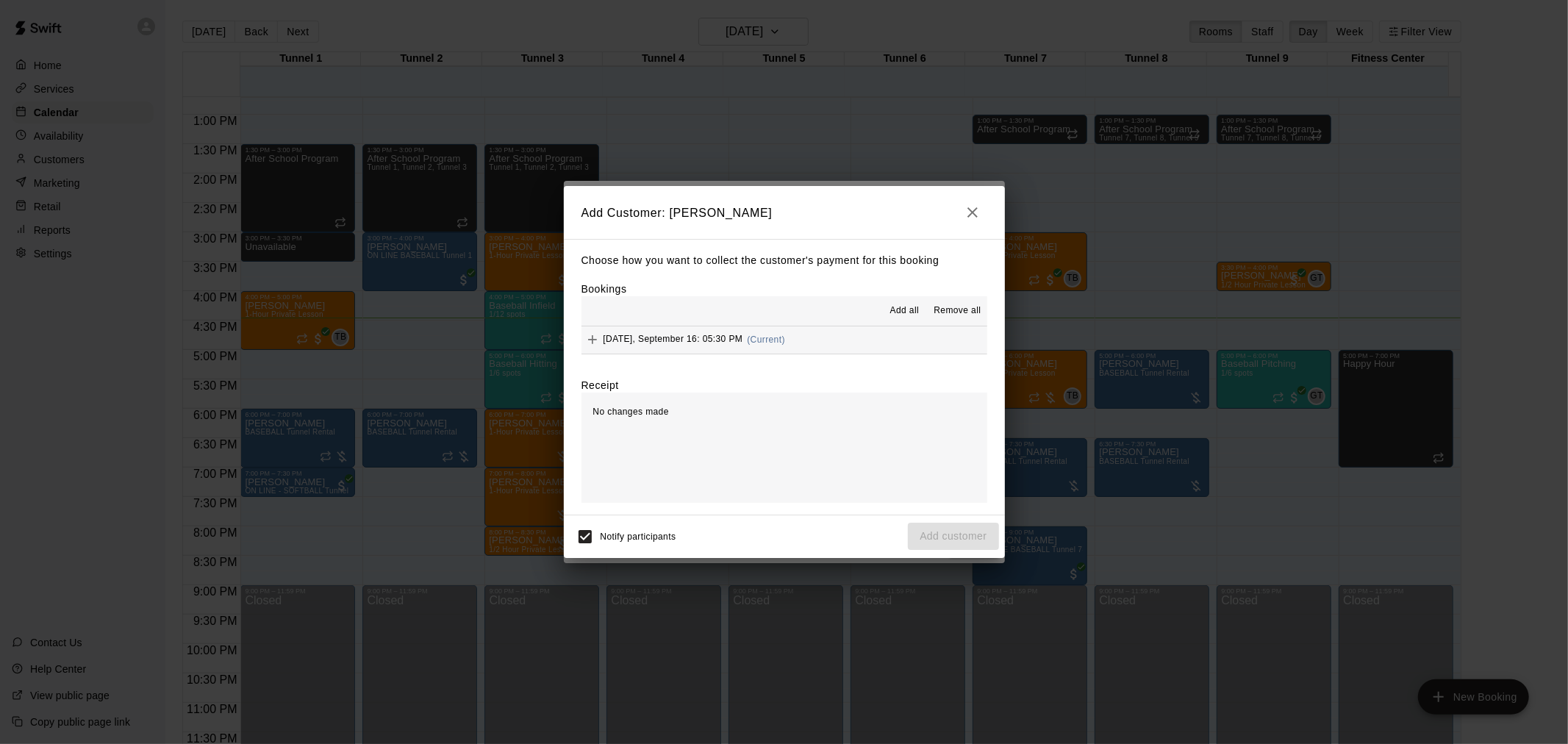
click at [851, 340] on button "Tuesday, September 16: 05:30 PM (Current)" at bounding box center [784, 339] width 406 height 27
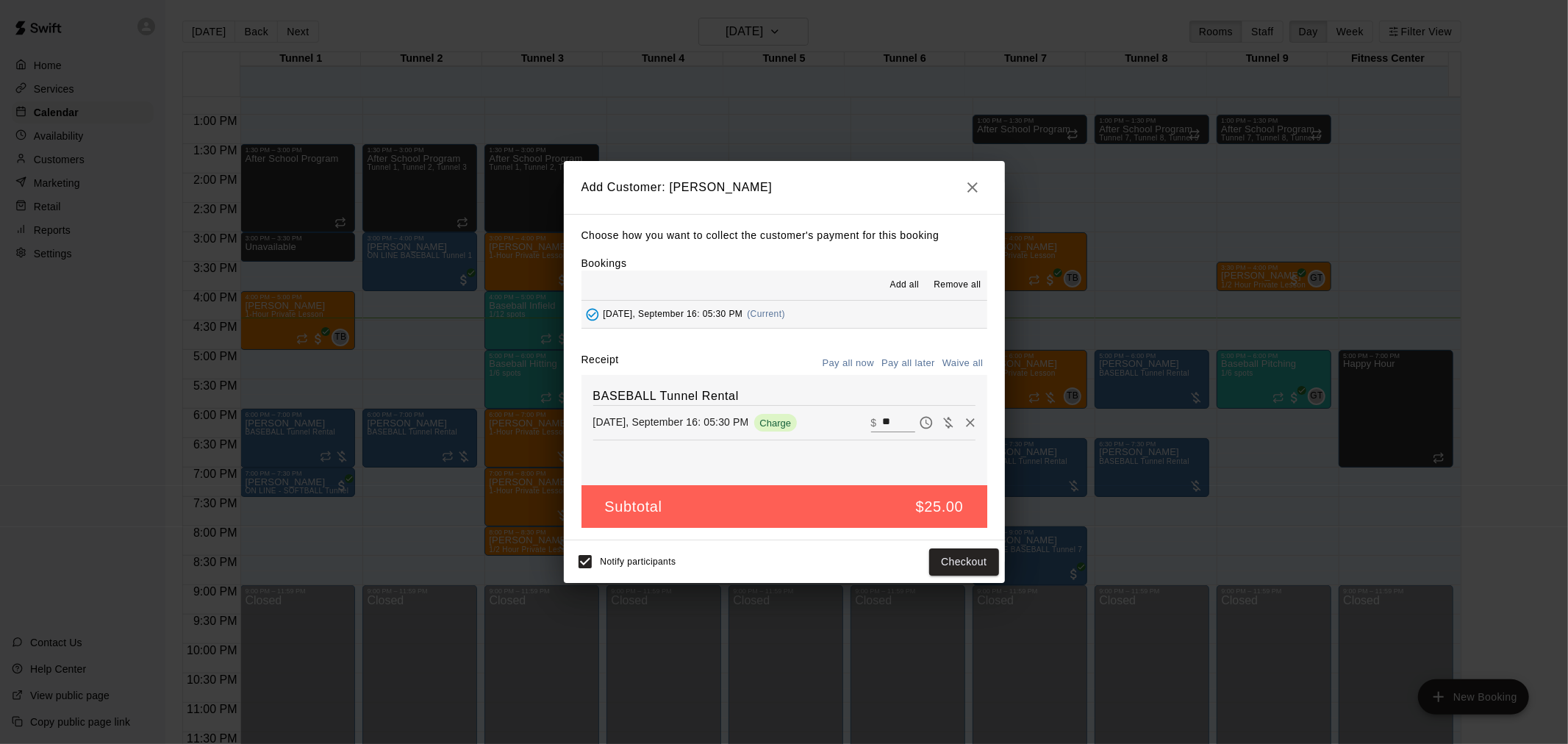
click at [905, 365] on button "Pay all later" at bounding box center [908, 363] width 61 height 23
click at [972, 565] on button "Add customer" at bounding box center [954, 561] width 91 height 27
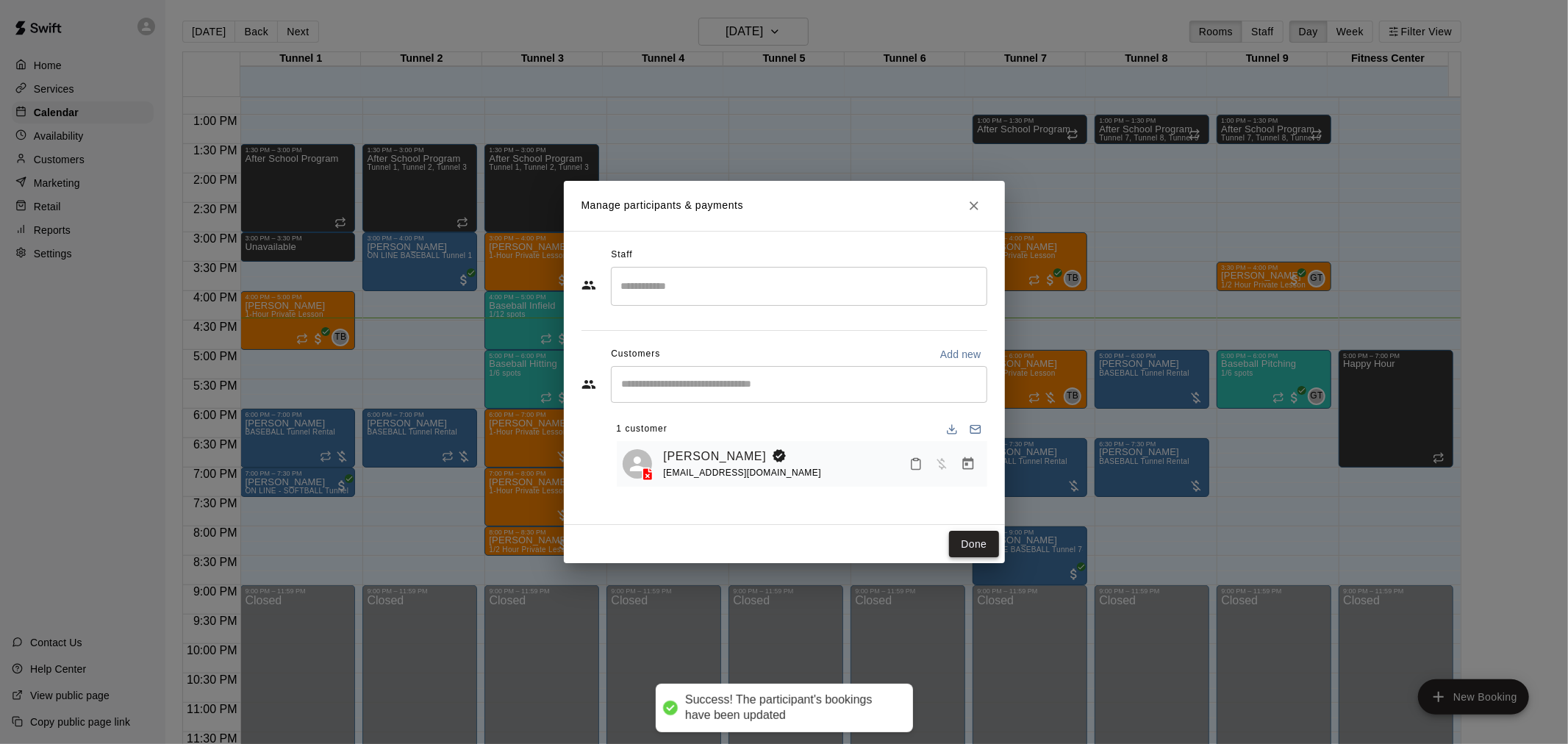
click at [976, 543] on button "Done" at bounding box center [973, 543] width 49 height 27
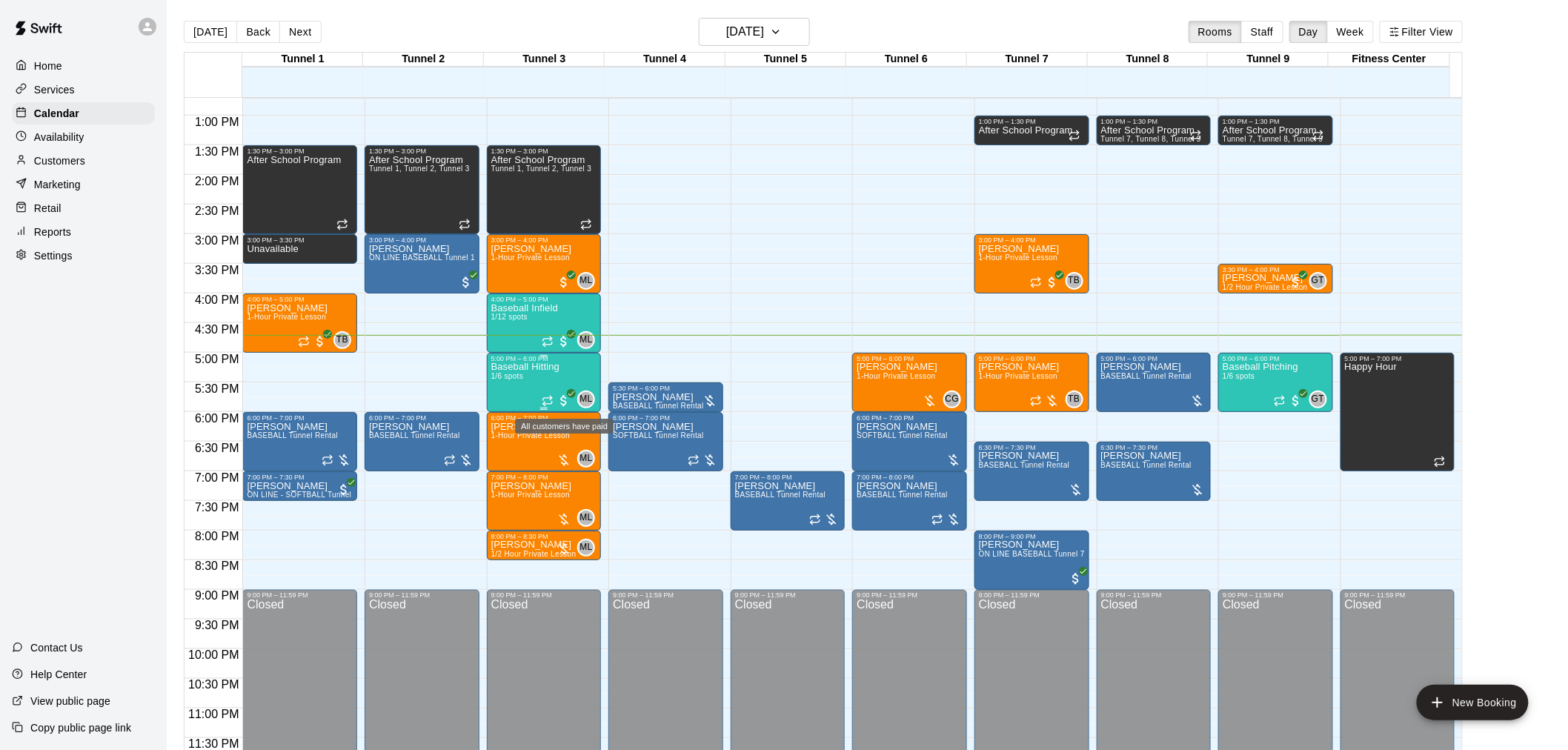
click at [565, 398] on span "All customers have paid" at bounding box center [564, 401] width 15 height 15
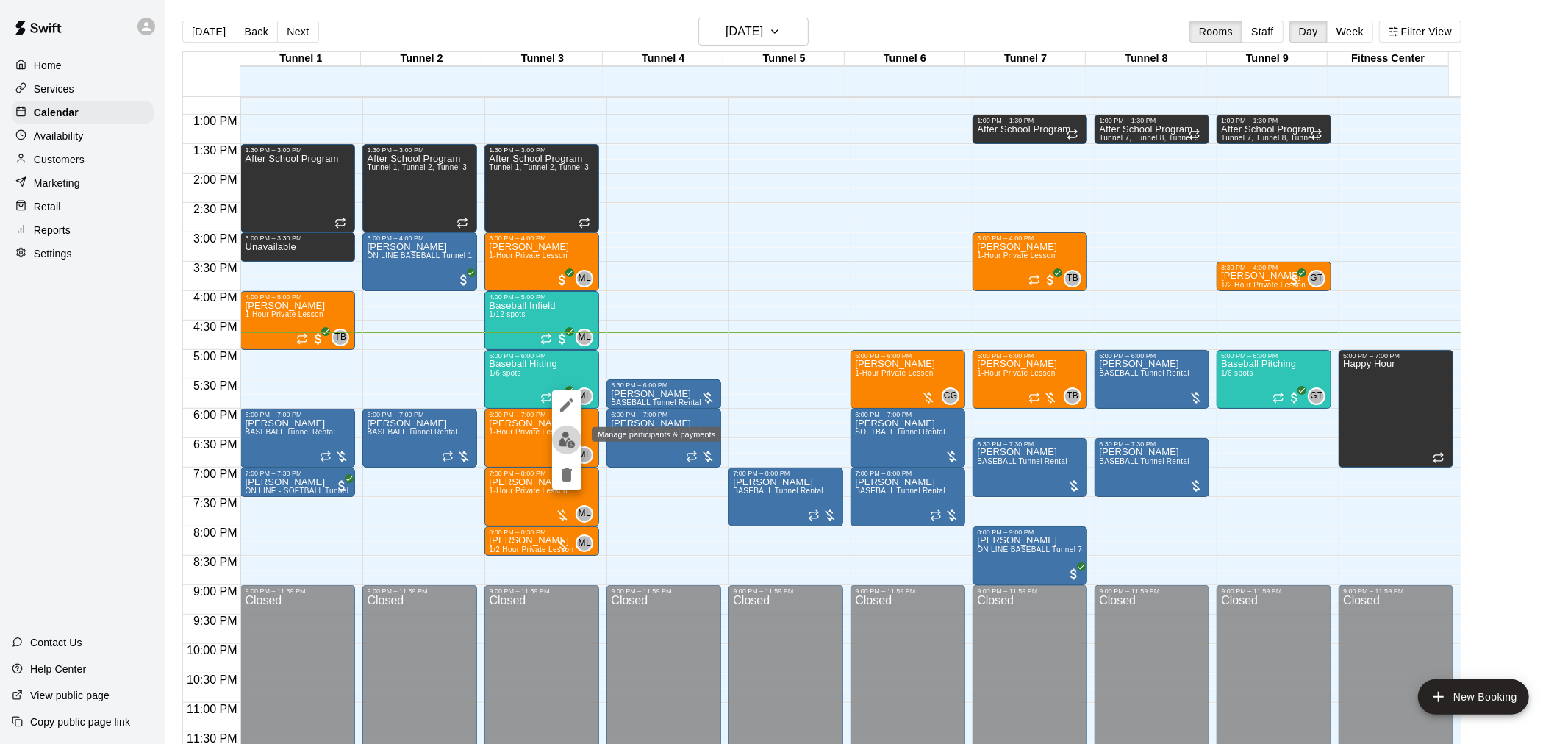
click at [569, 437] on img "edit" at bounding box center [567, 440] width 17 height 17
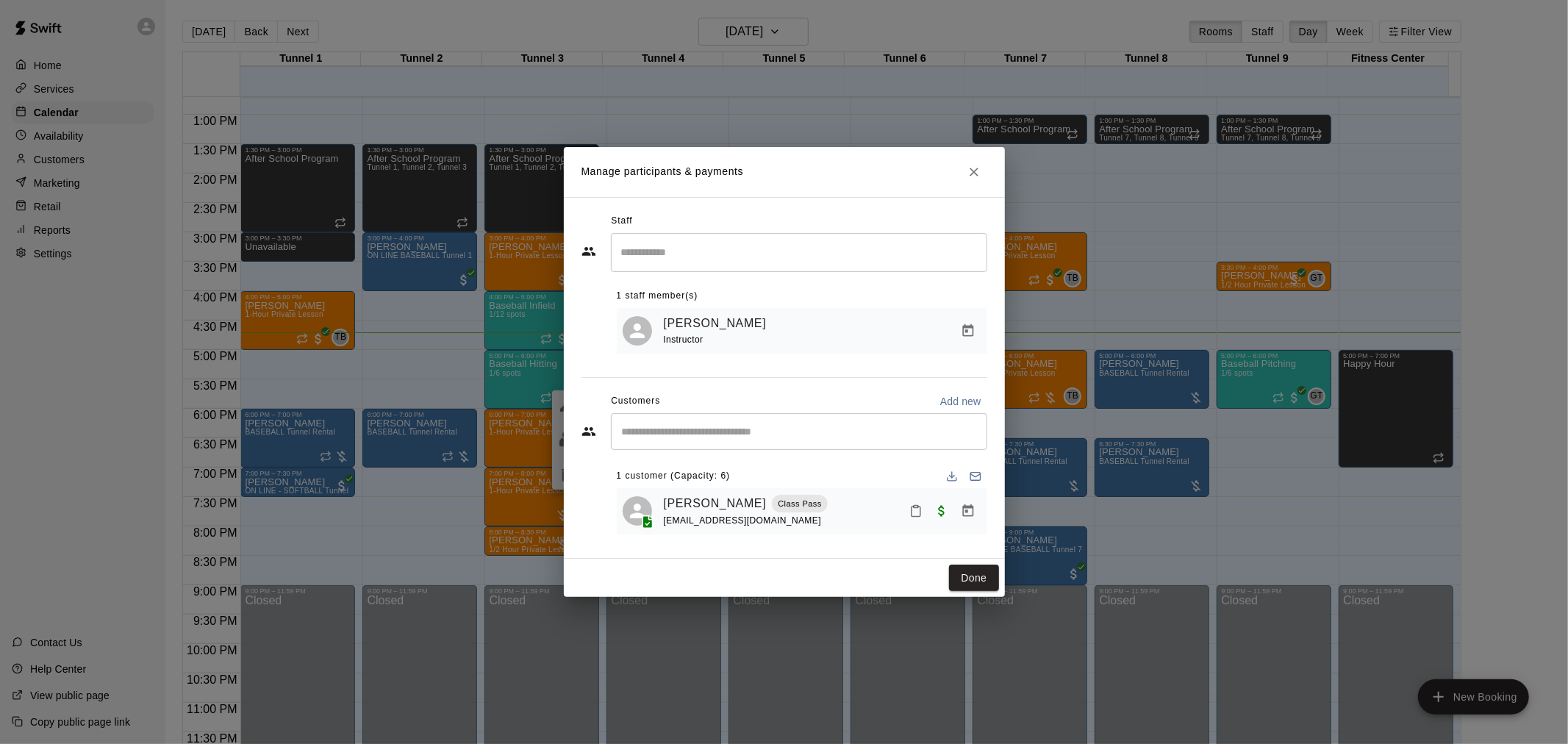
click at [921, 508] on icon "Mark attendance" at bounding box center [916, 511] width 13 height 13
click at [972, 518] on p "Mark attended" at bounding box center [1015, 518] width 130 height 15
click at [990, 569] on button "Done" at bounding box center [973, 578] width 49 height 27
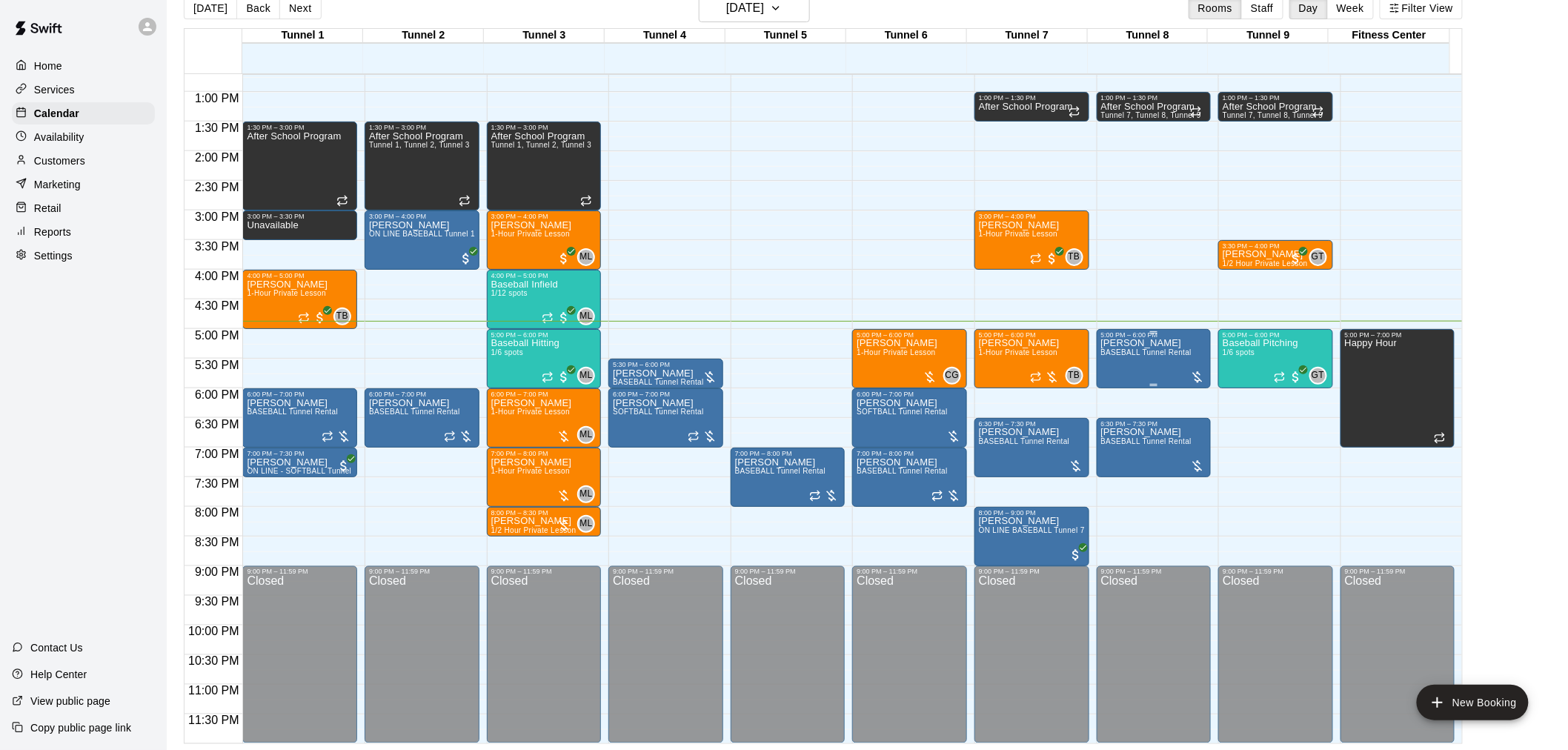
click at [1199, 372] on div at bounding box center [1198, 377] width 15 height 15
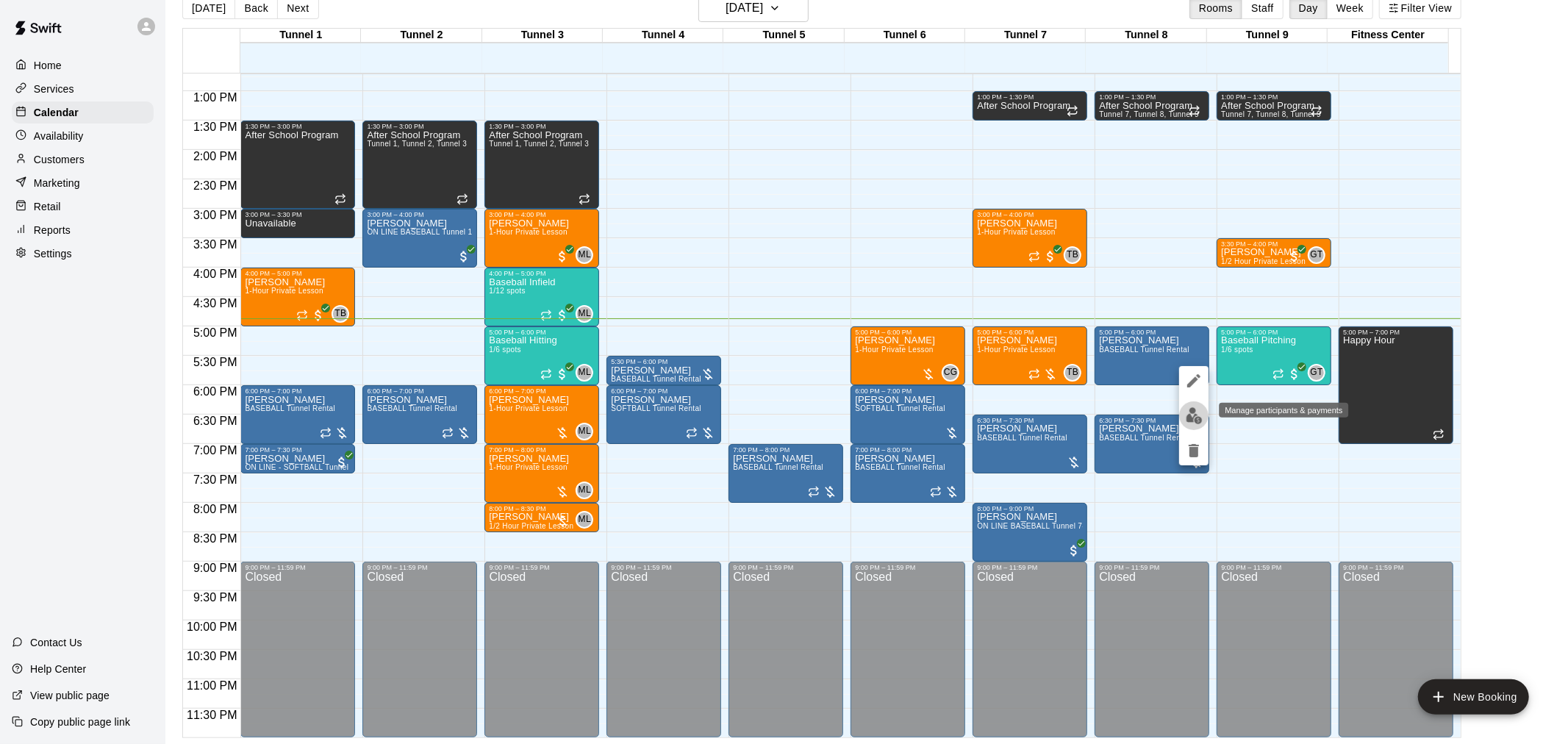
click at [1187, 415] on img "edit" at bounding box center [1194, 416] width 17 height 17
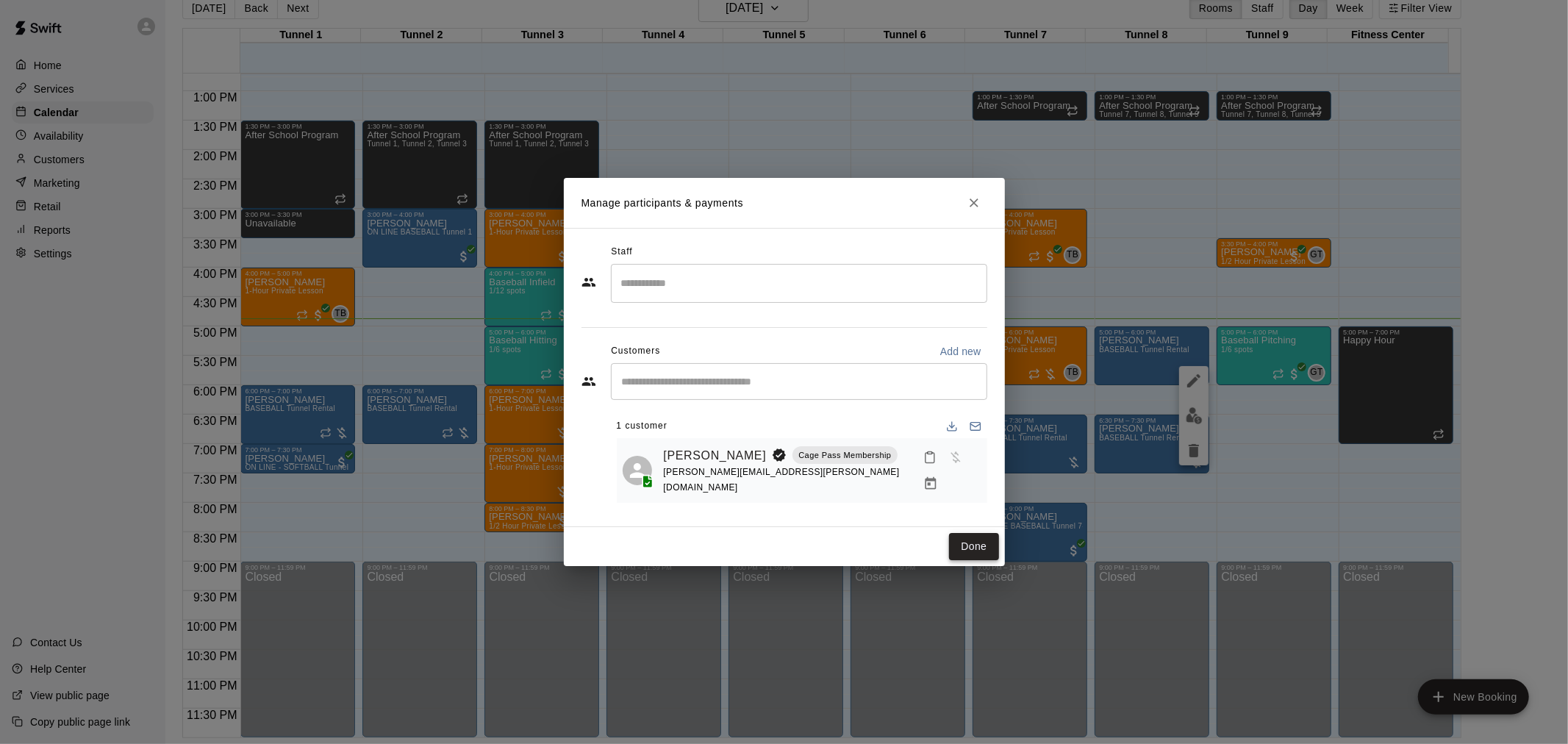
click at [962, 539] on button "Done" at bounding box center [973, 546] width 49 height 27
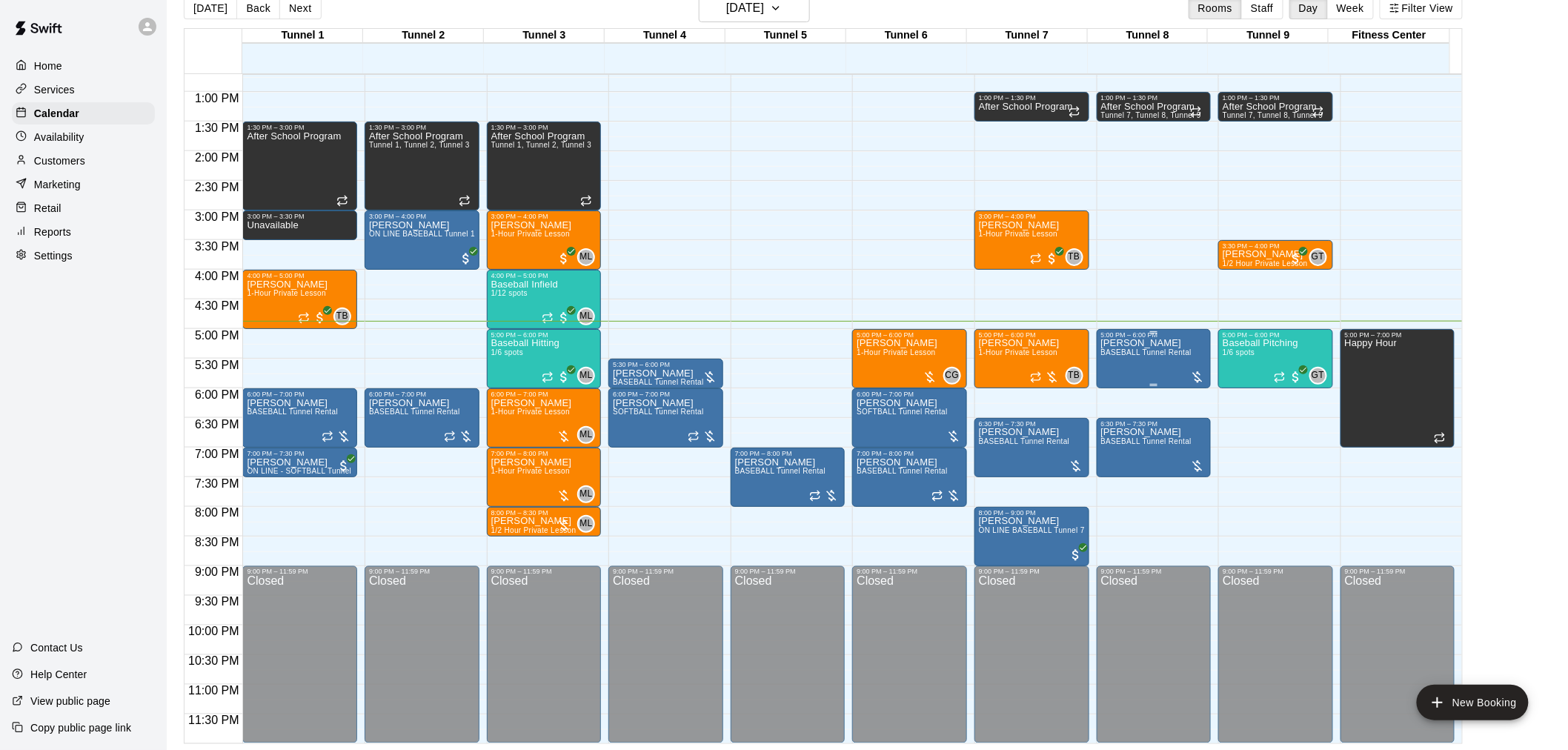
click at [1195, 374] on div at bounding box center [1198, 377] width 15 height 15
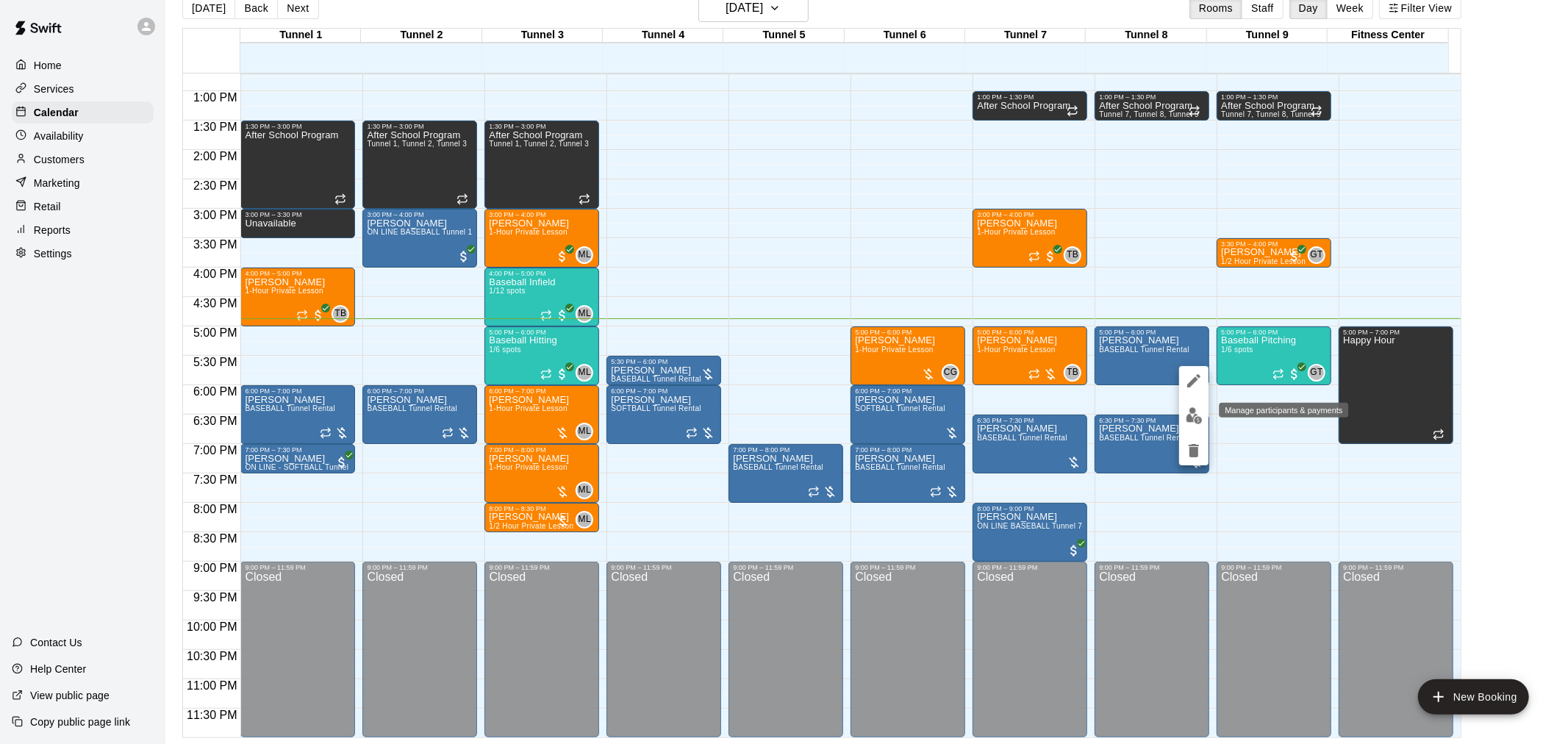
click at [1196, 419] on img "edit" at bounding box center [1194, 416] width 17 height 17
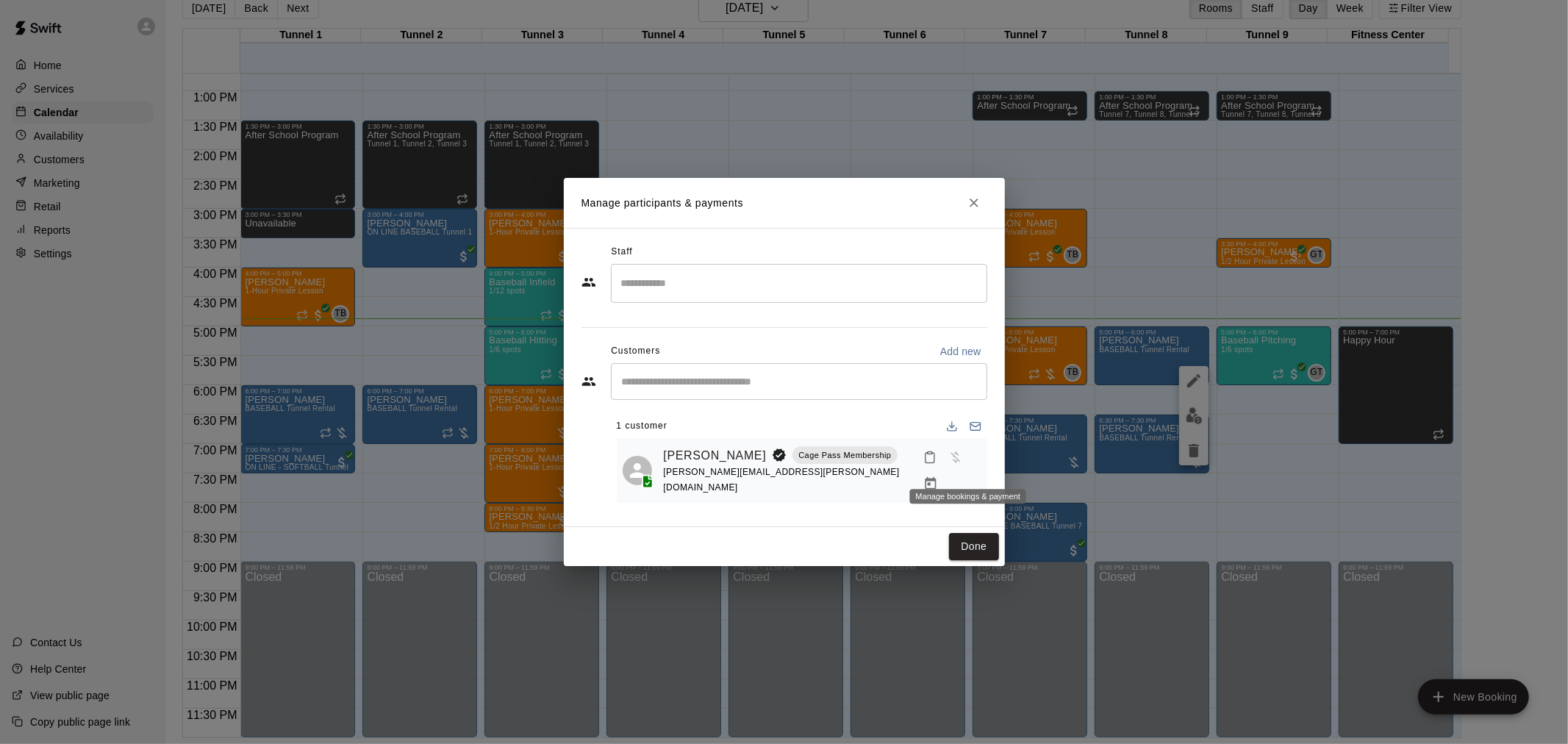
click at [938, 477] on icon "Manage bookings & payment" at bounding box center [930, 484] width 15 height 15
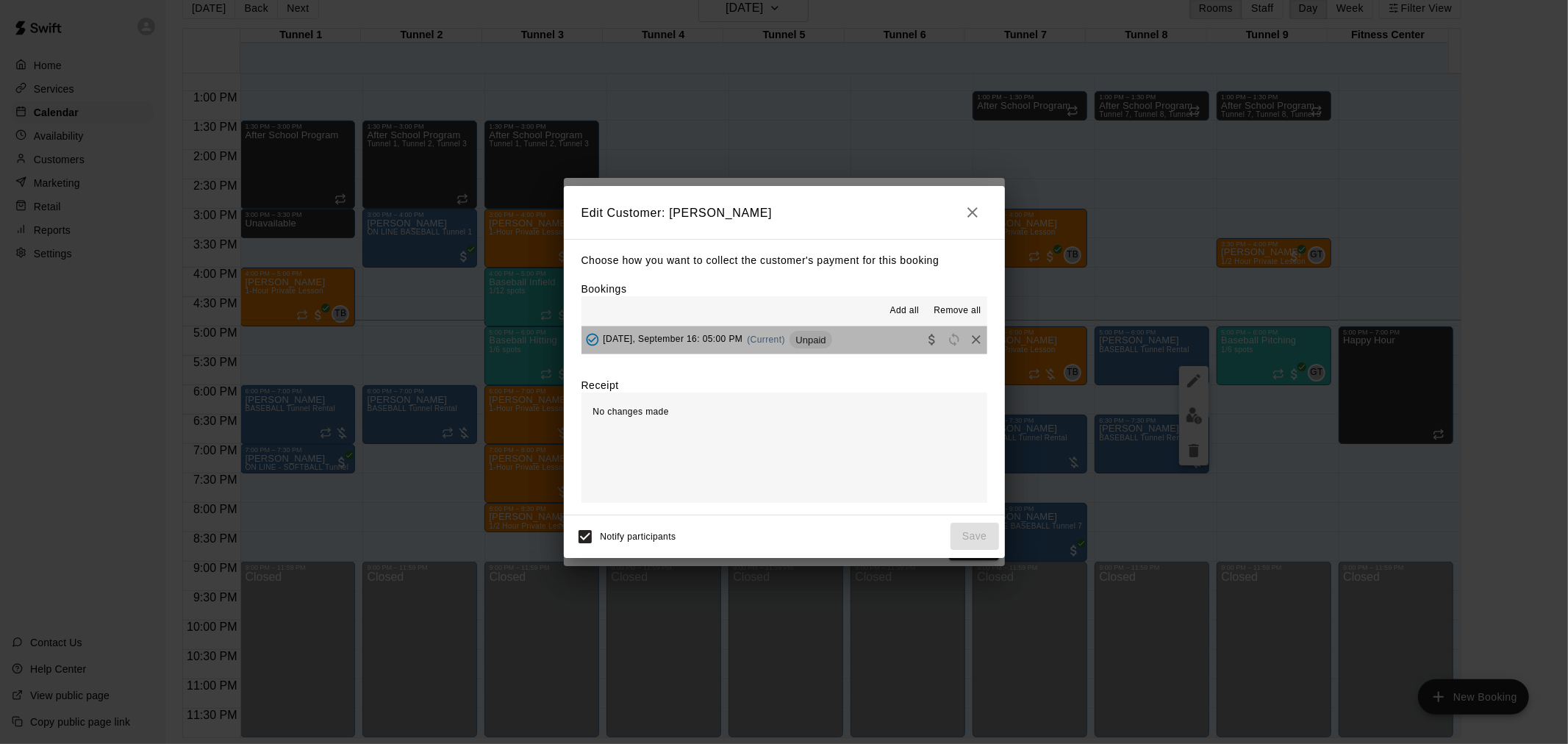
click at [854, 347] on button "Tuesday, September 16: 05:00 PM (Current) Unpaid" at bounding box center [784, 339] width 406 height 27
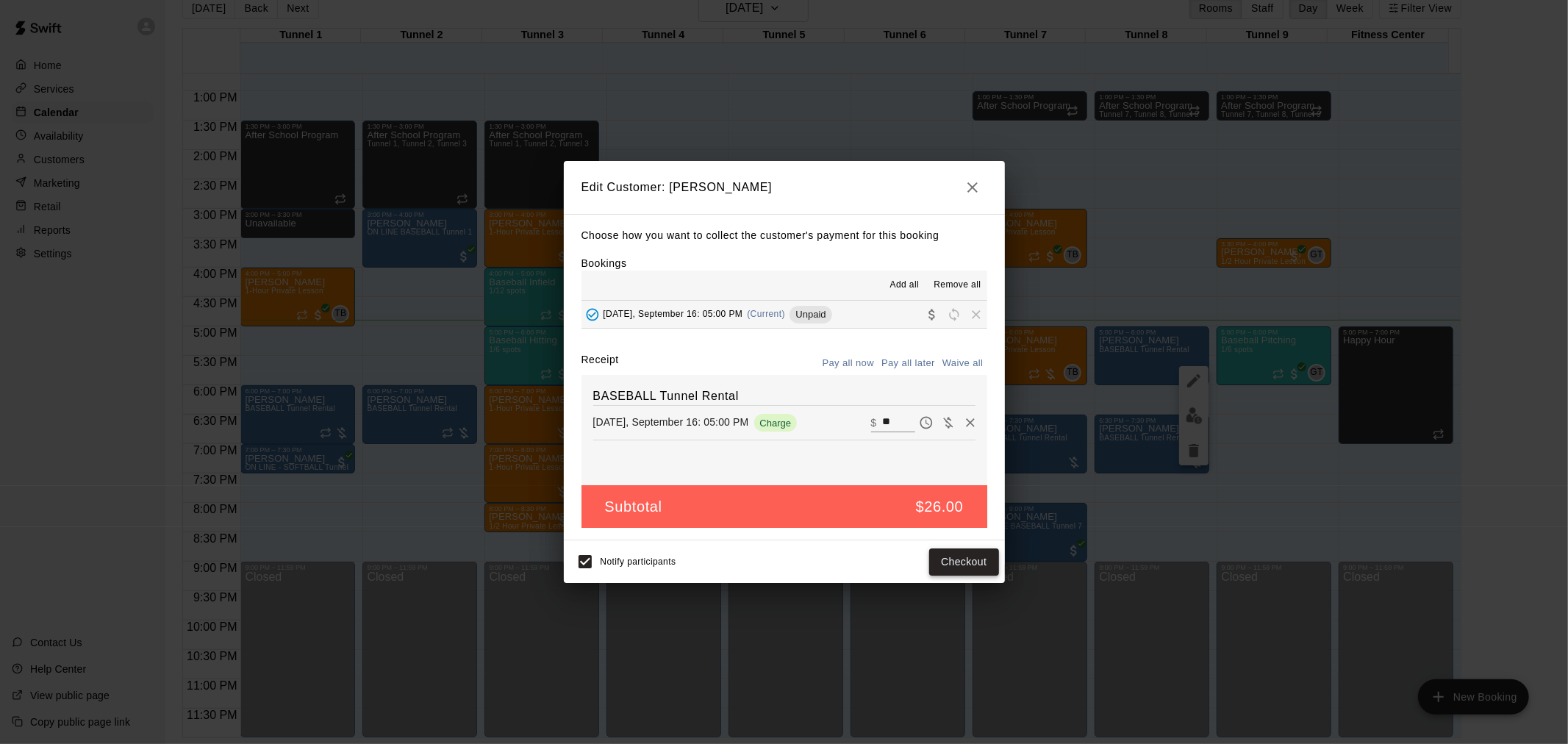
click at [969, 569] on button "Checkout" at bounding box center [964, 561] width 69 height 27
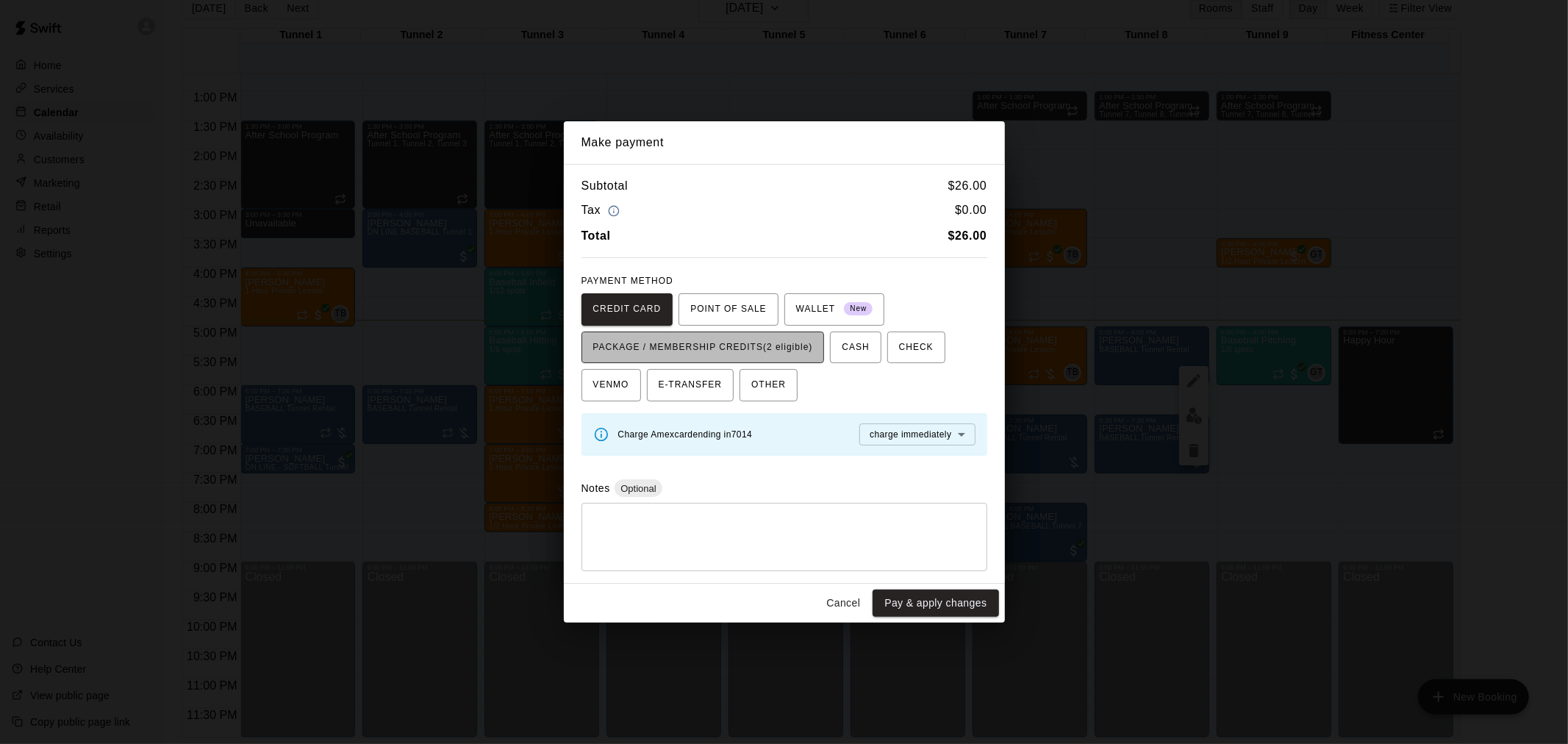
click at [796, 332] on button "PACKAGE / MEMBERSHIP CREDITS (2 eligible)" at bounding box center [702, 348] width 243 height 32
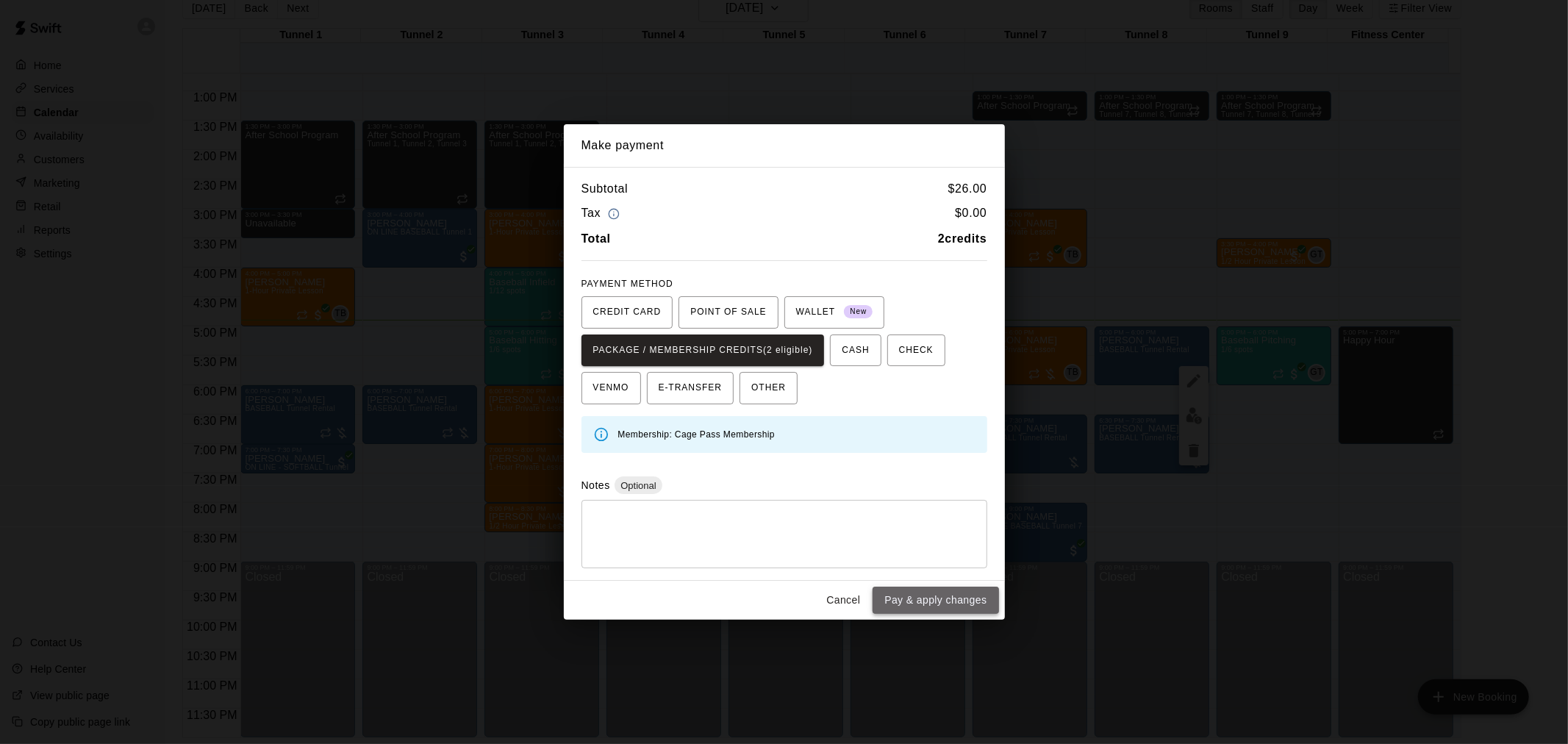
click at [915, 592] on button "Pay & apply changes" at bounding box center [935, 600] width 126 height 27
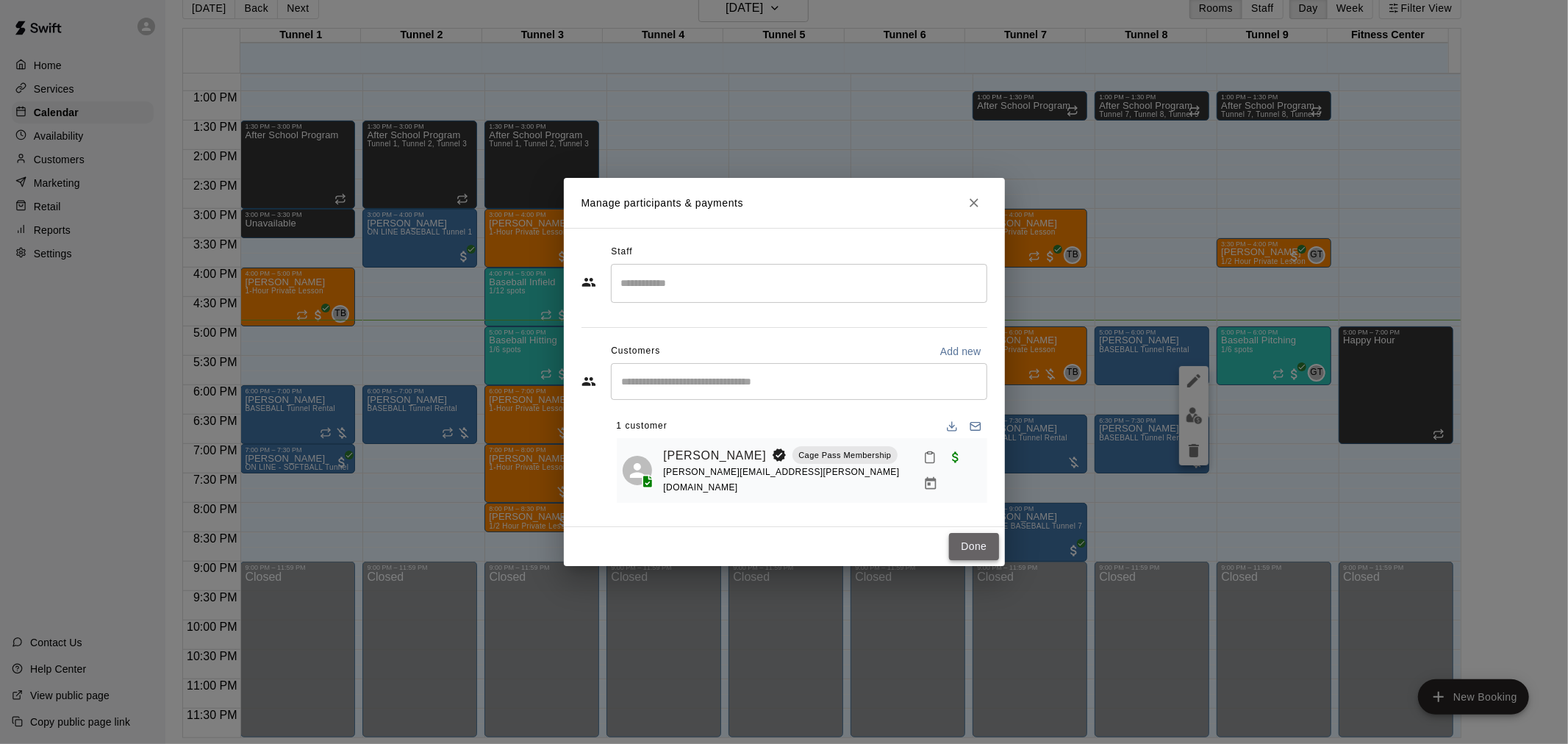
drag, startPoint x: 1386, startPoint y: 441, endPoint x: 961, endPoint y: 532, distance: 434.6
click at [976, 542] on button "Done" at bounding box center [973, 546] width 49 height 27
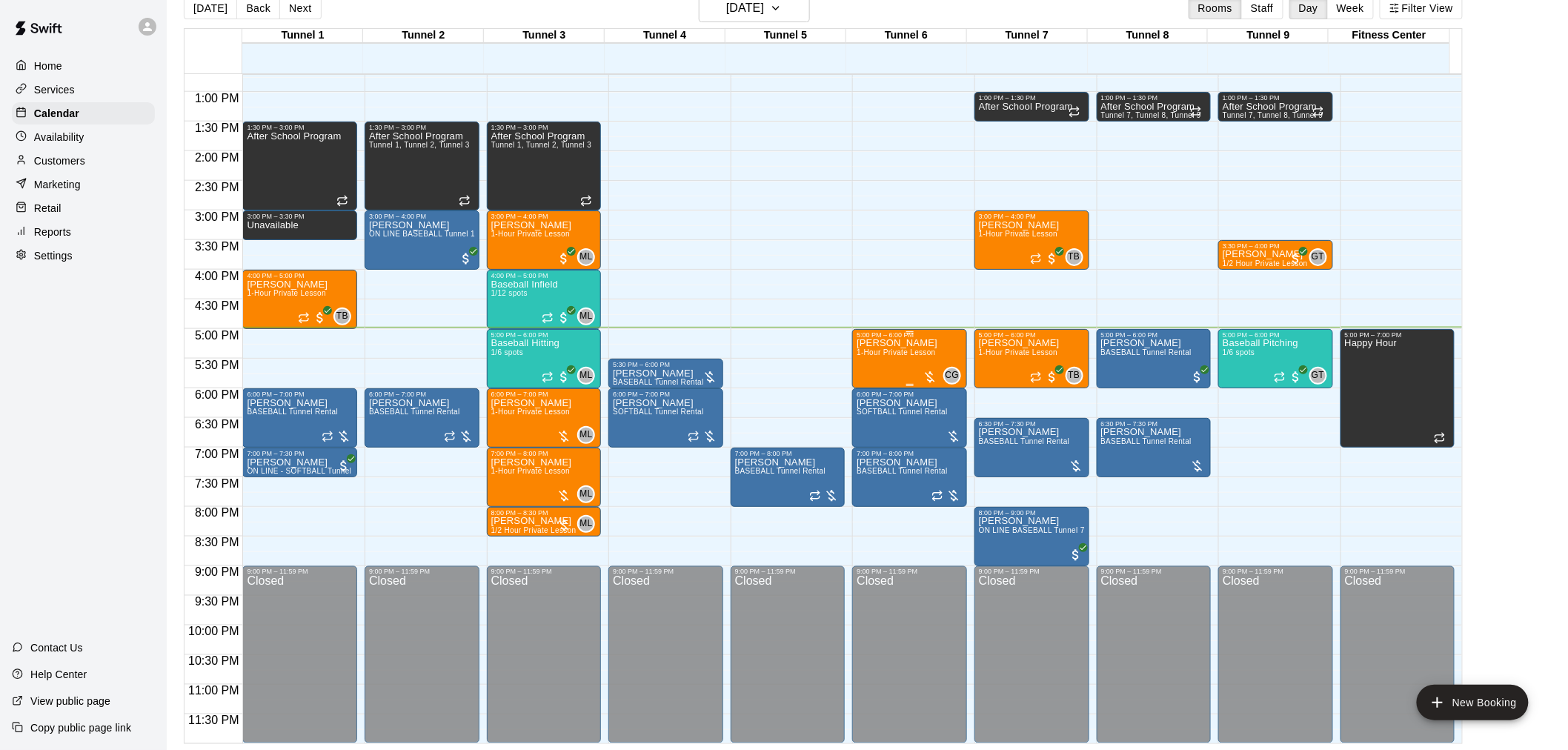
click at [933, 376] on div at bounding box center [930, 377] width 15 height 15
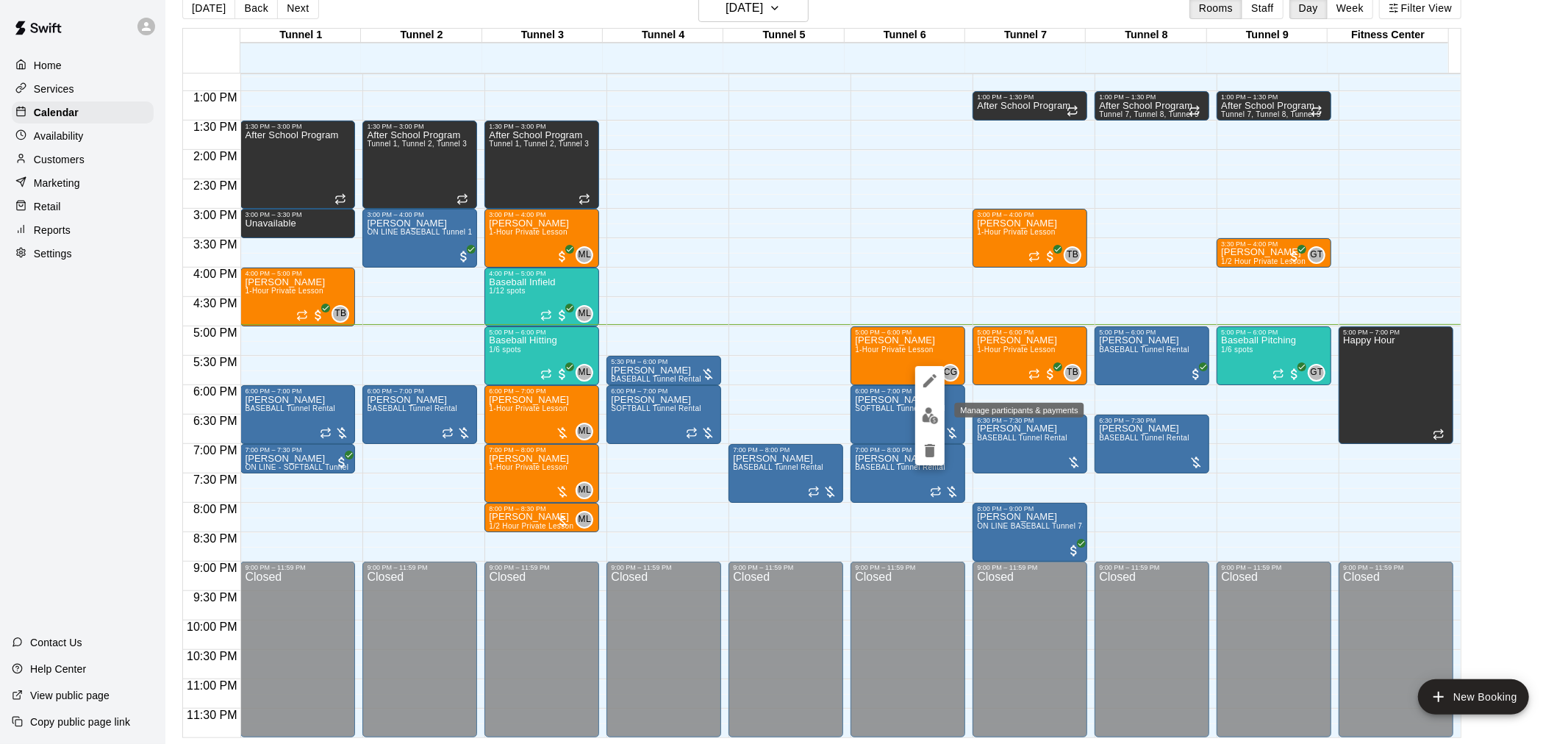
click at [928, 415] on img "edit" at bounding box center [930, 416] width 17 height 17
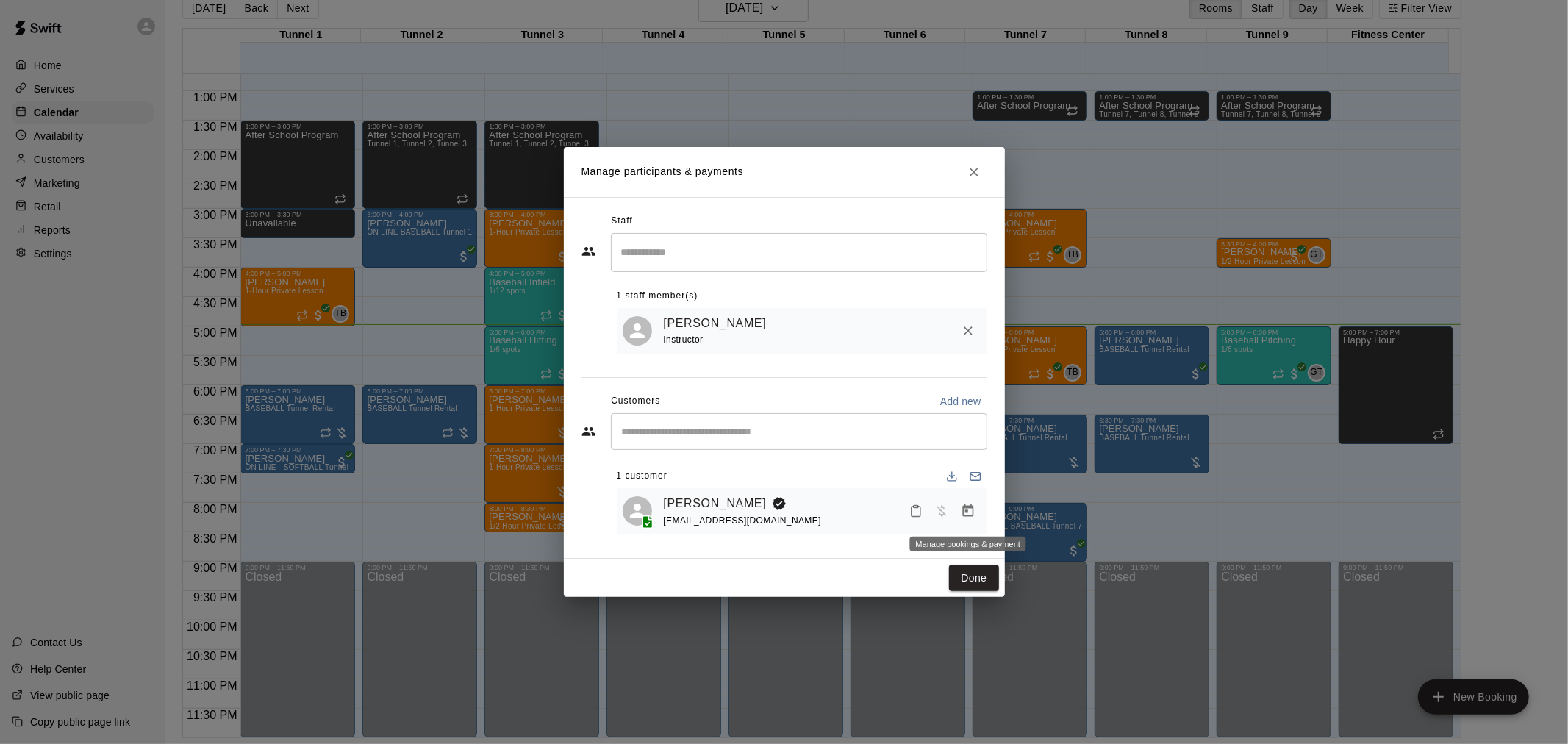
click at [969, 513] on icon "Manage bookings & payment" at bounding box center [968, 511] width 15 height 15
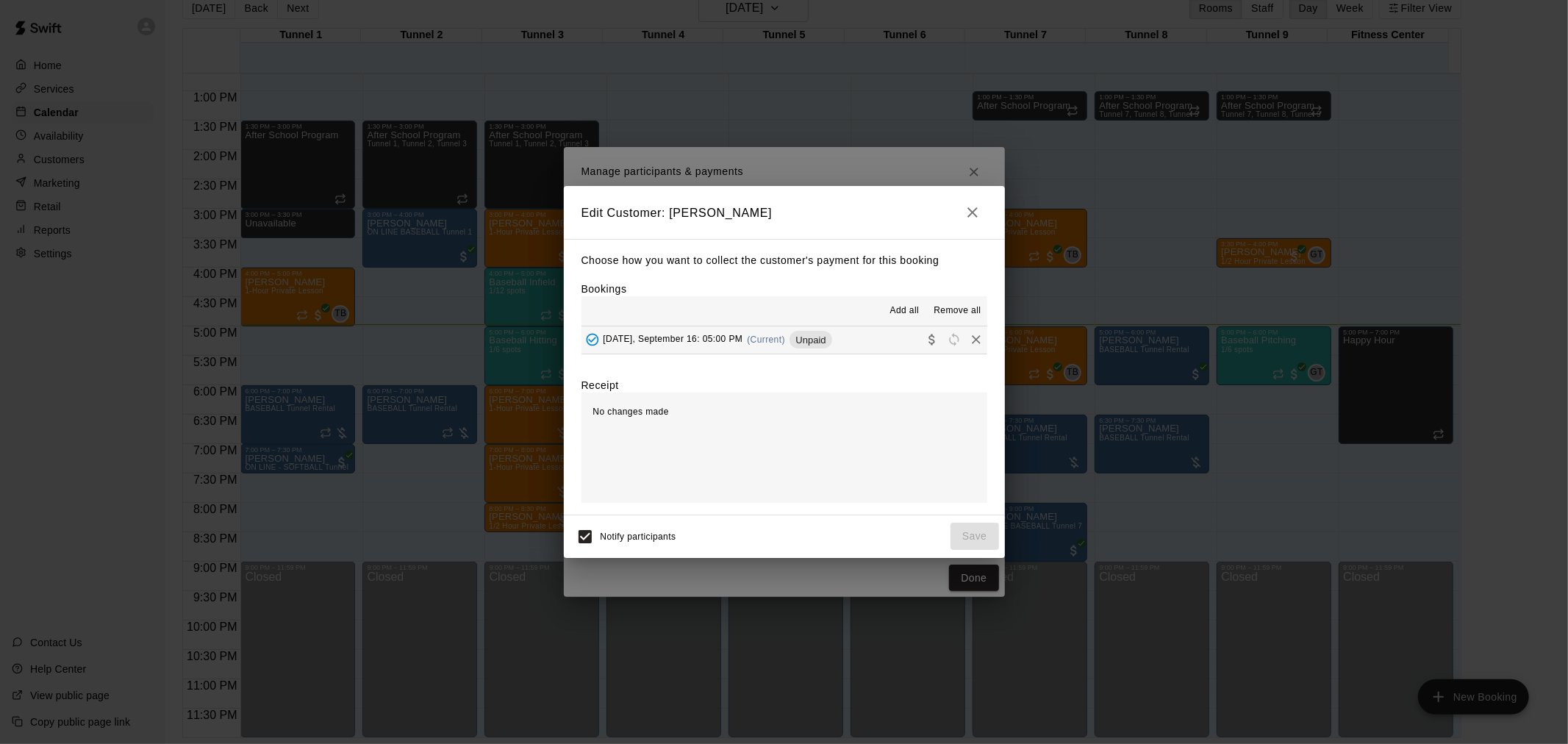
click at [810, 336] on span "Unpaid" at bounding box center [809, 340] width 42 height 11
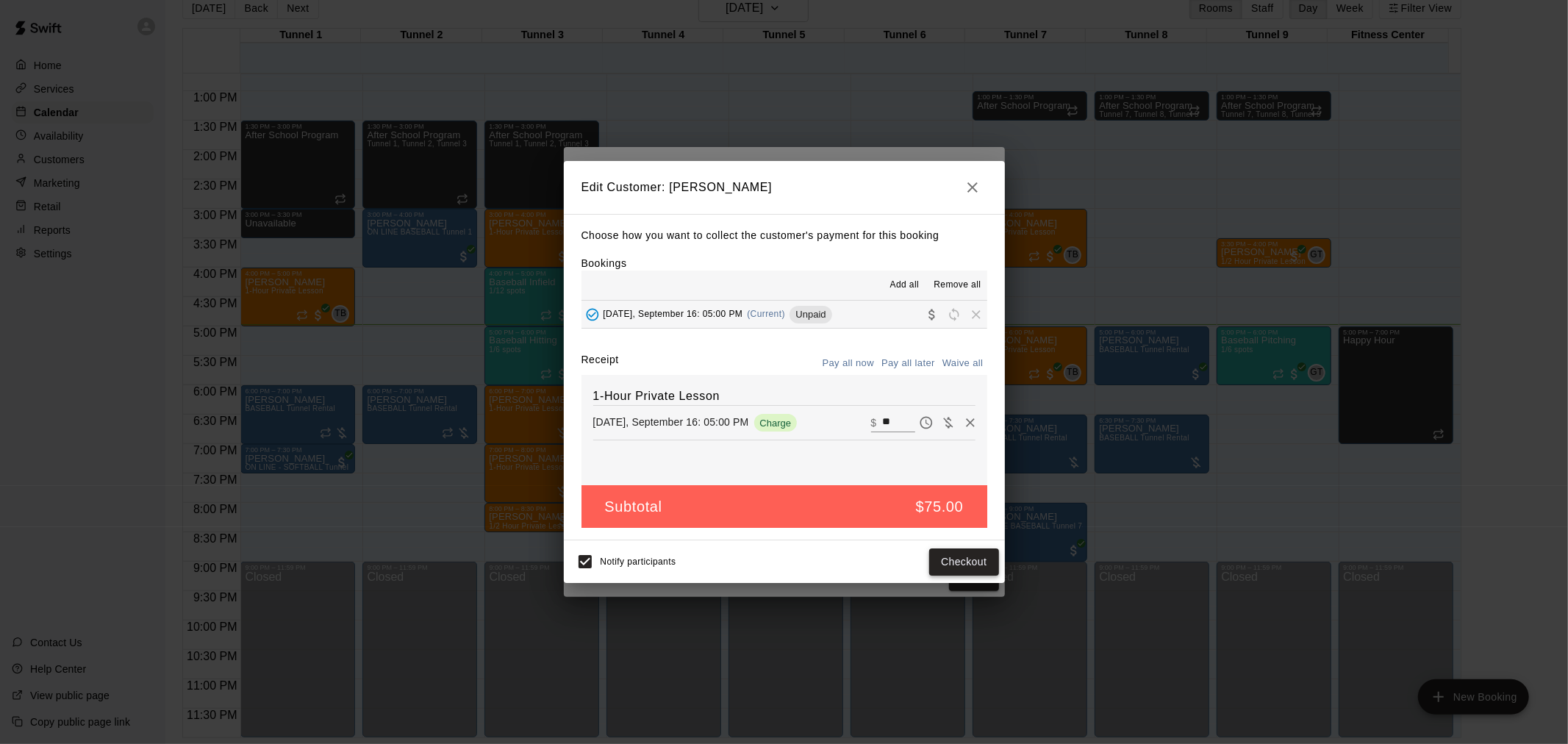
click at [971, 568] on button "Checkout" at bounding box center [964, 561] width 69 height 27
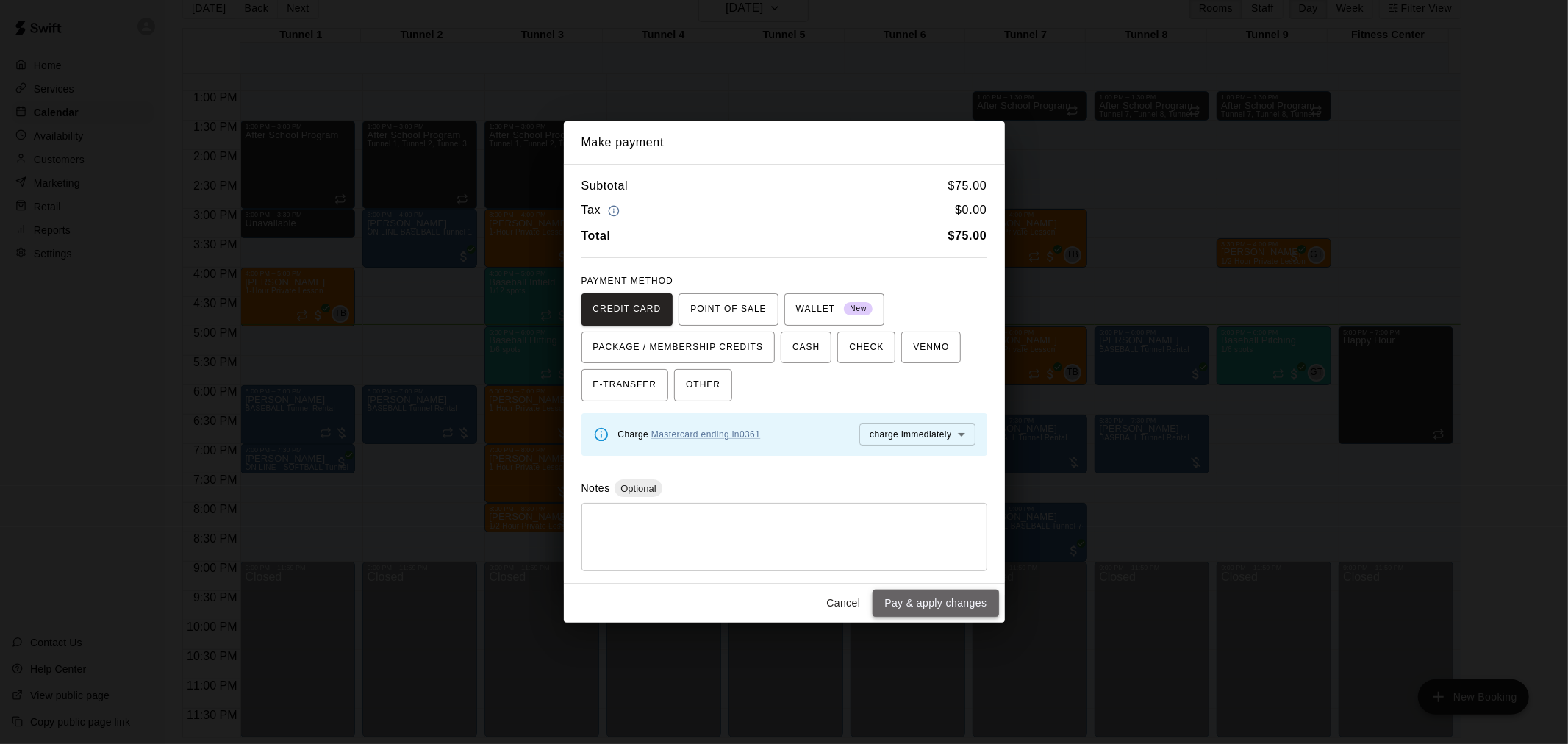
click at [959, 606] on button "Pay & apply changes" at bounding box center [935, 603] width 126 height 27
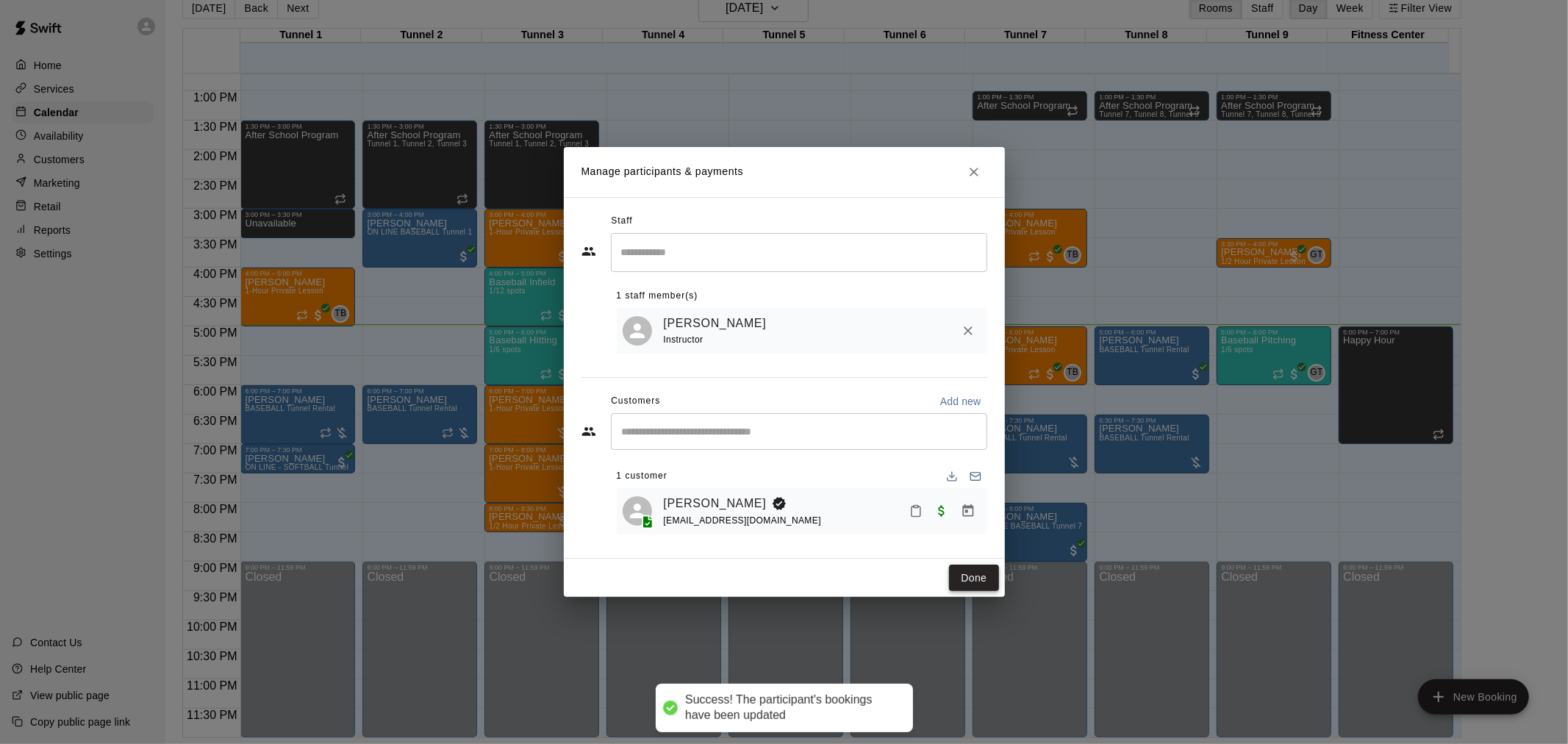
click at [973, 572] on button "Done" at bounding box center [973, 578] width 49 height 27
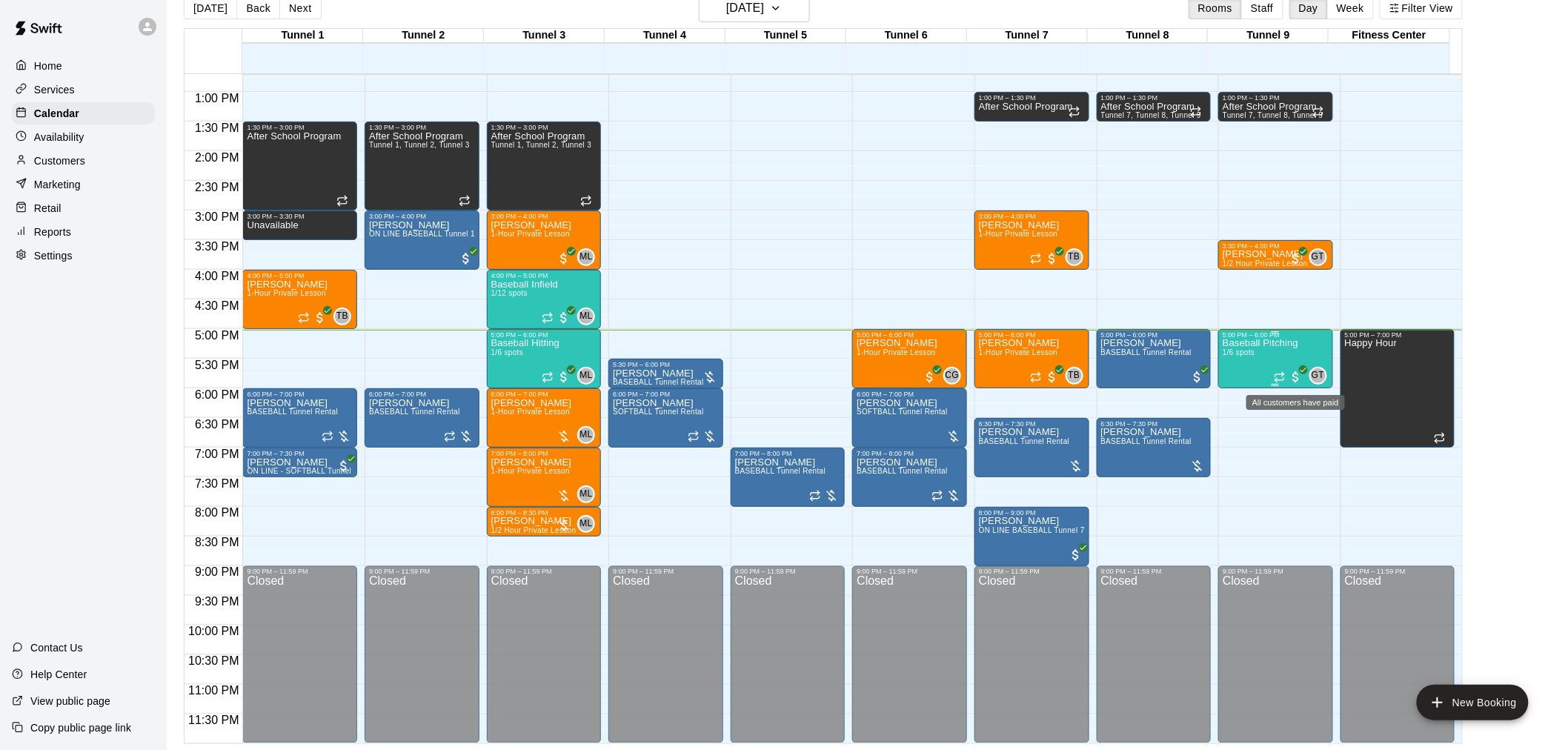
click at [1299, 375] on span "All customers have paid" at bounding box center [1296, 377] width 15 height 15
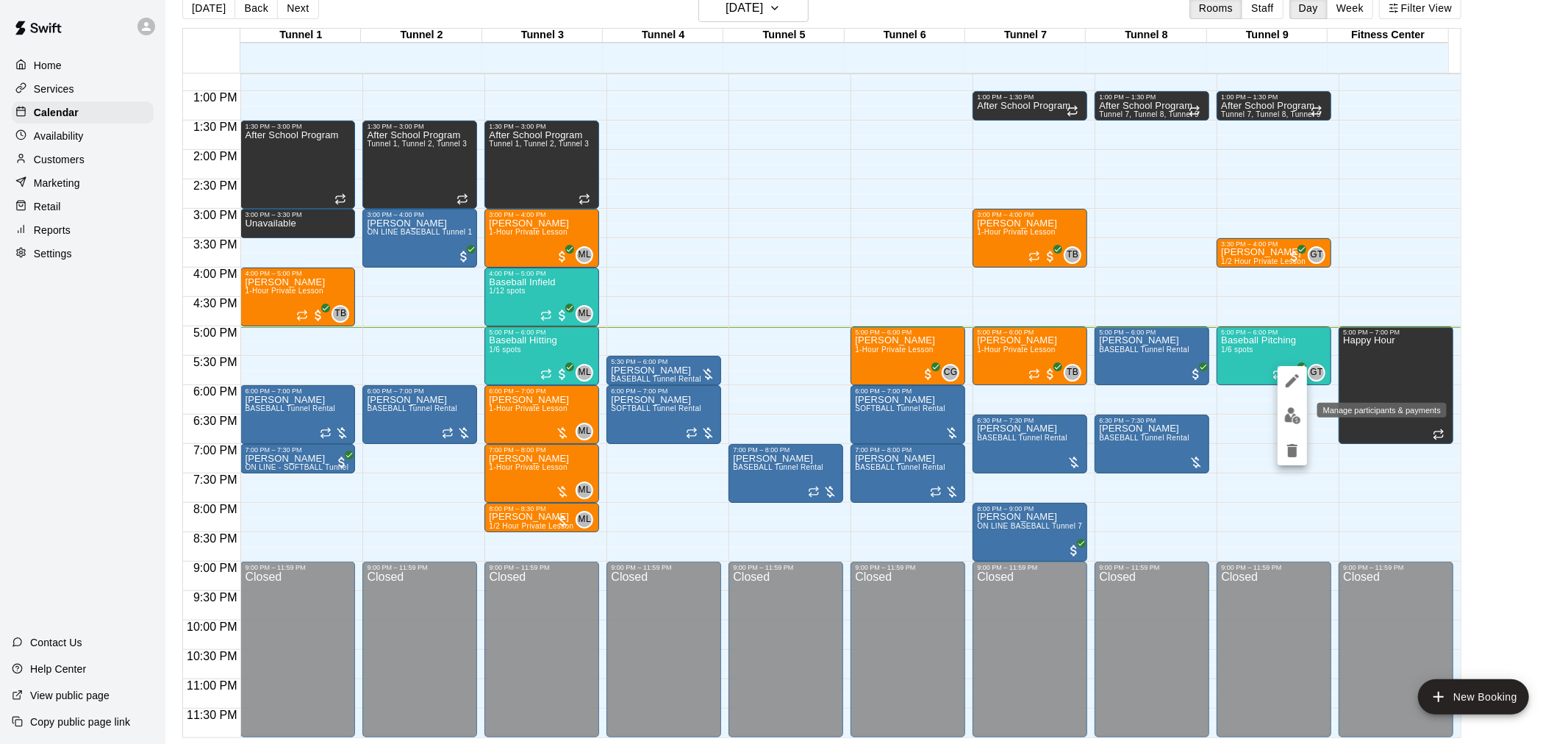
click at [1297, 419] on img "edit" at bounding box center [1293, 416] width 17 height 17
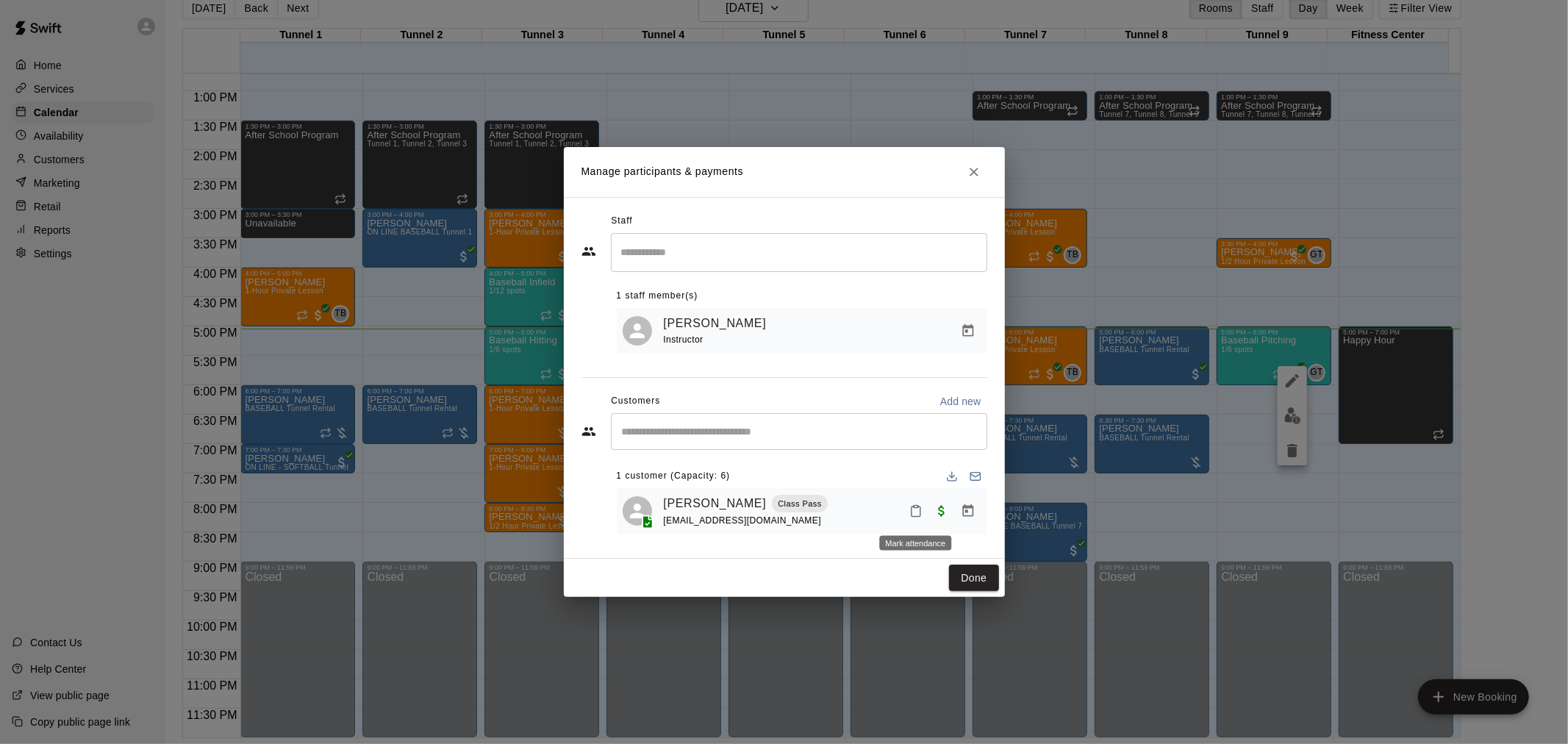
click at [917, 510] on icon "Mark attendance" at bounding box center [916, 511] width 13 height 13
click at [969, 512] on p "Mark attended" at bounding box center [1015, 518] width 130 height 15
click at [983, 570] on button "Done" at bounding box center [973, 578] width 49 height 27
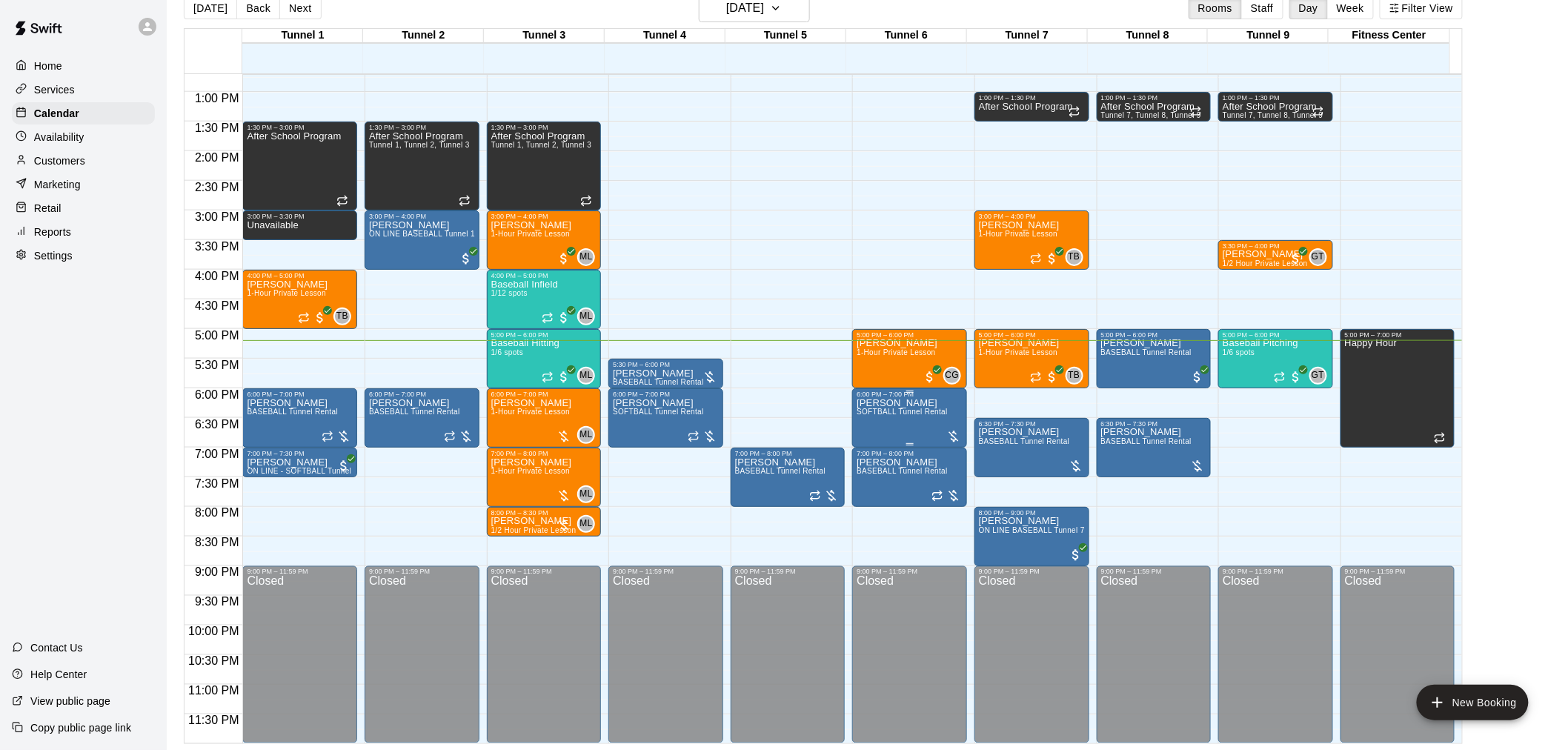
click at [890, 409] on span "SOFTBALL Tunnel Rental" at bounding box center [903, 412] width 91 height 8
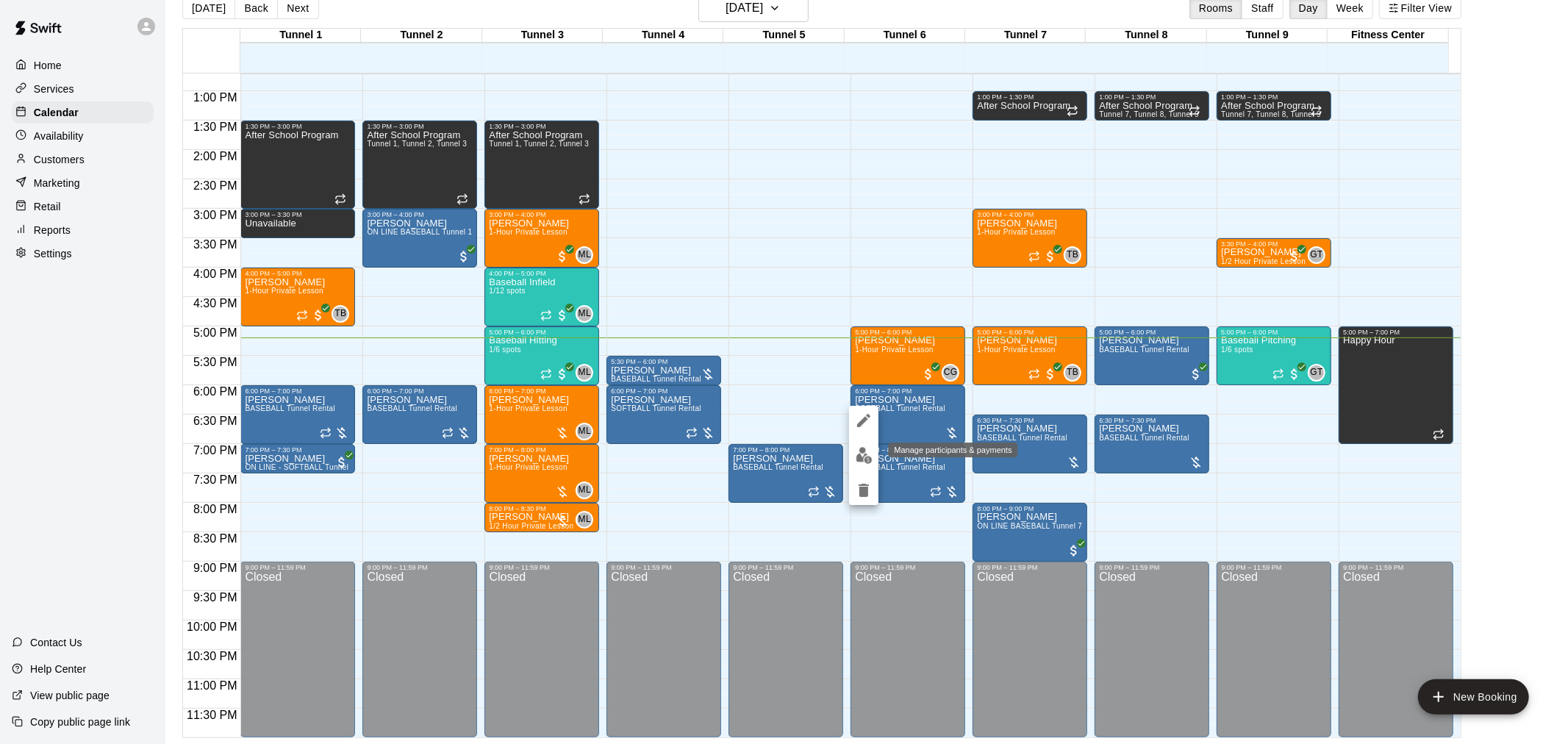
click at [865, 453] on img "edit" at bounding box center [864, 456] width 17 height 17
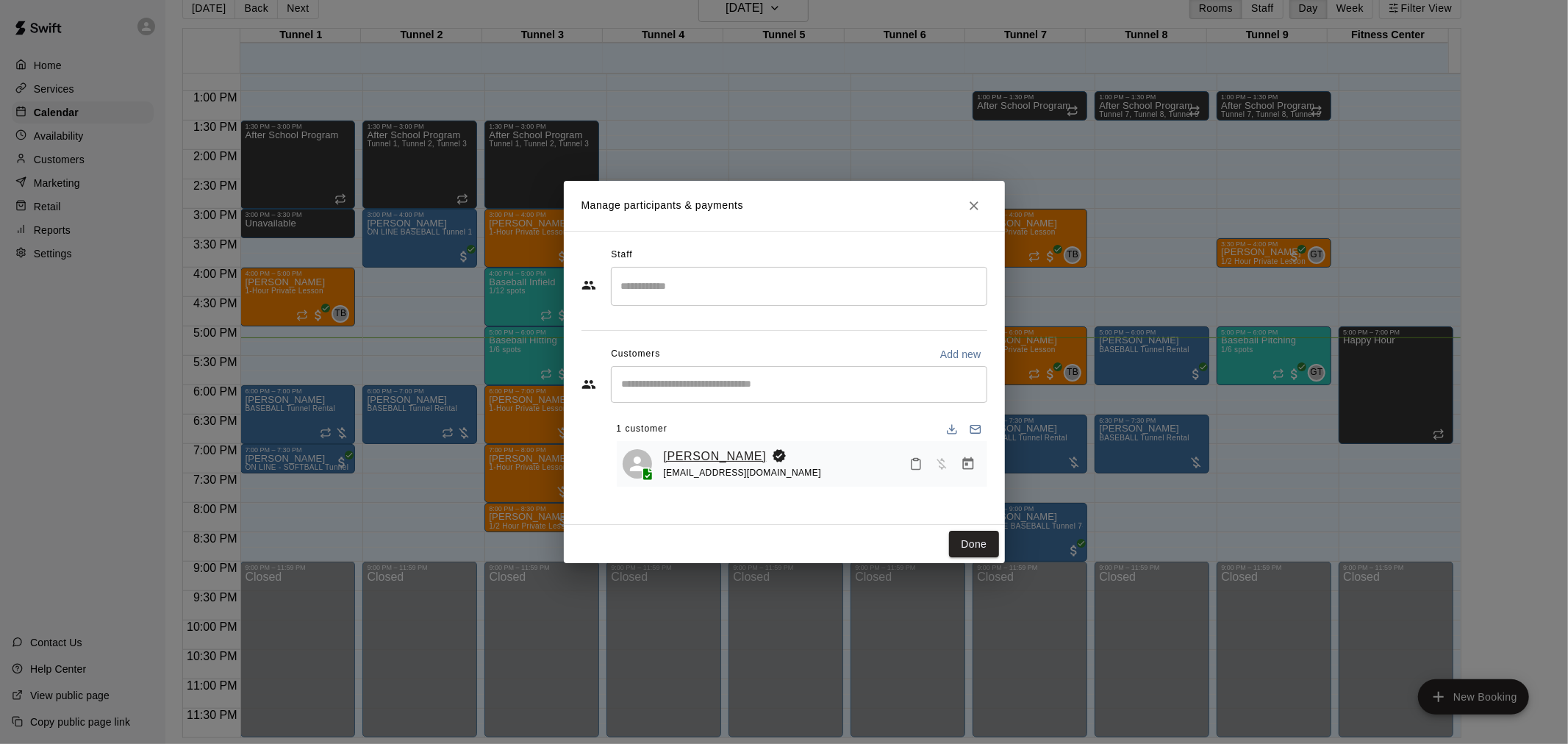
click at [707, 451] on link "Grace Camblin" at bounding box center [714, 457] width 103 height 19
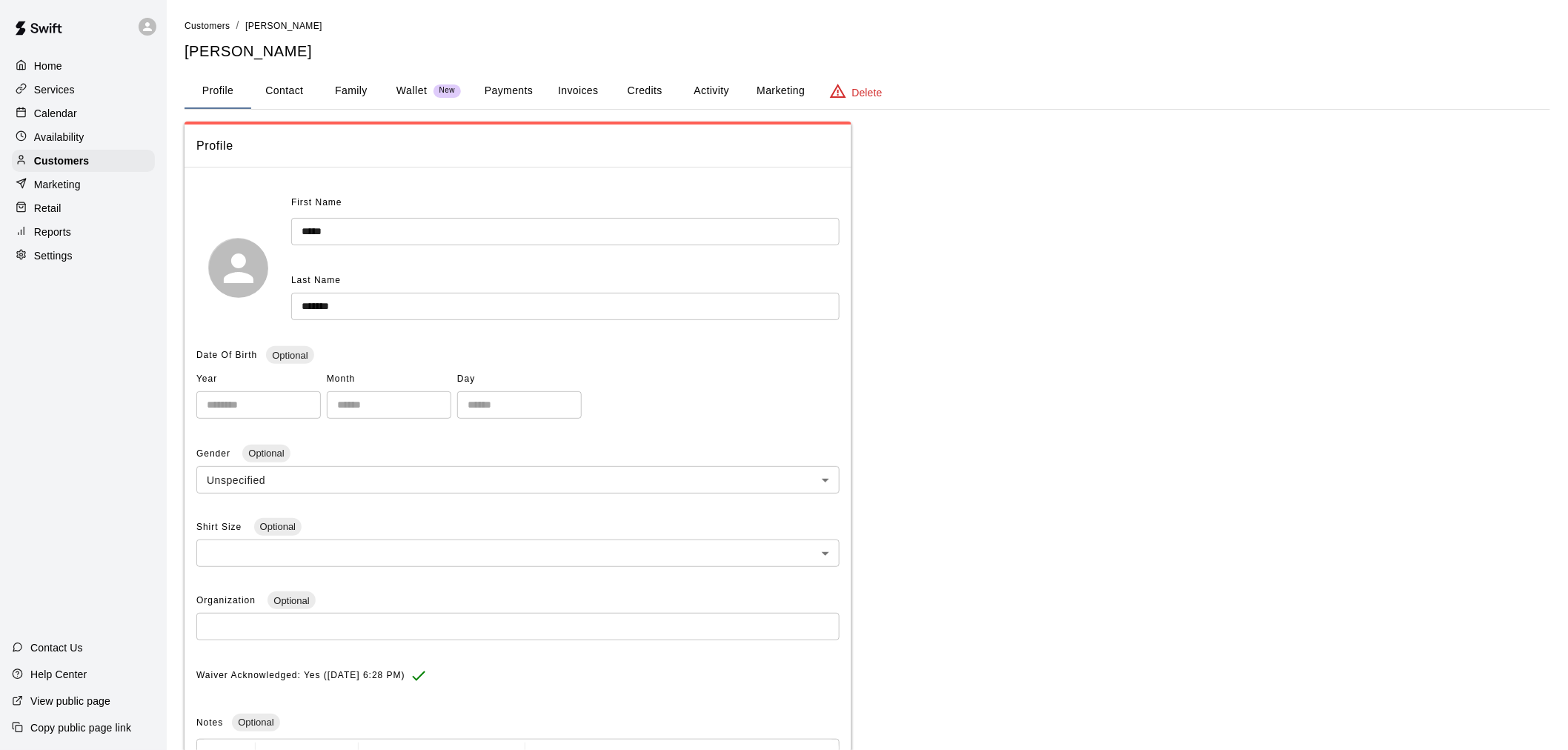
click at [491, 86] on button "Payments" at bounding box center [509, 91] width 72 height 35
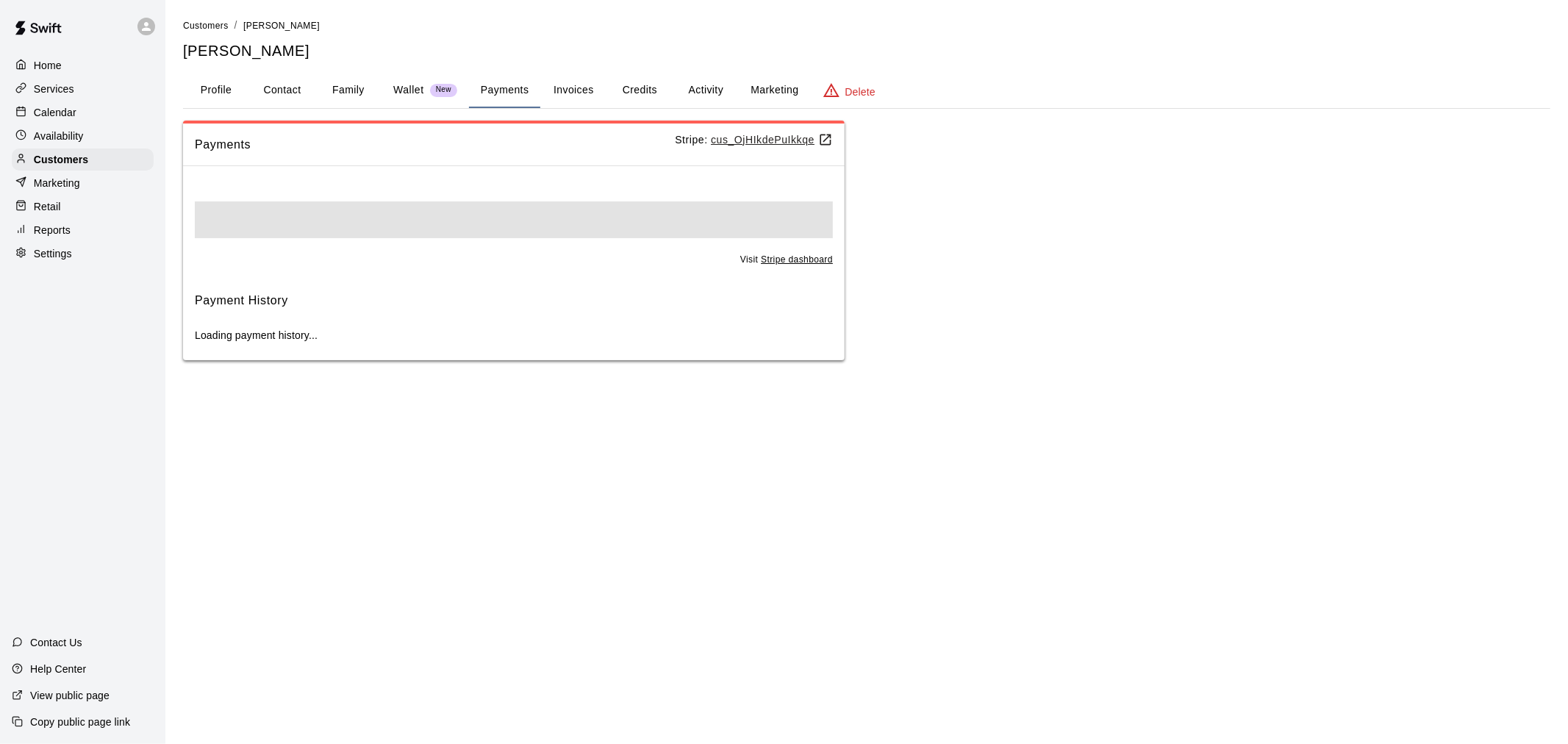
click at [392, 95] on button "Wallet New" at bounding box center [425, 91] width 88 height 35
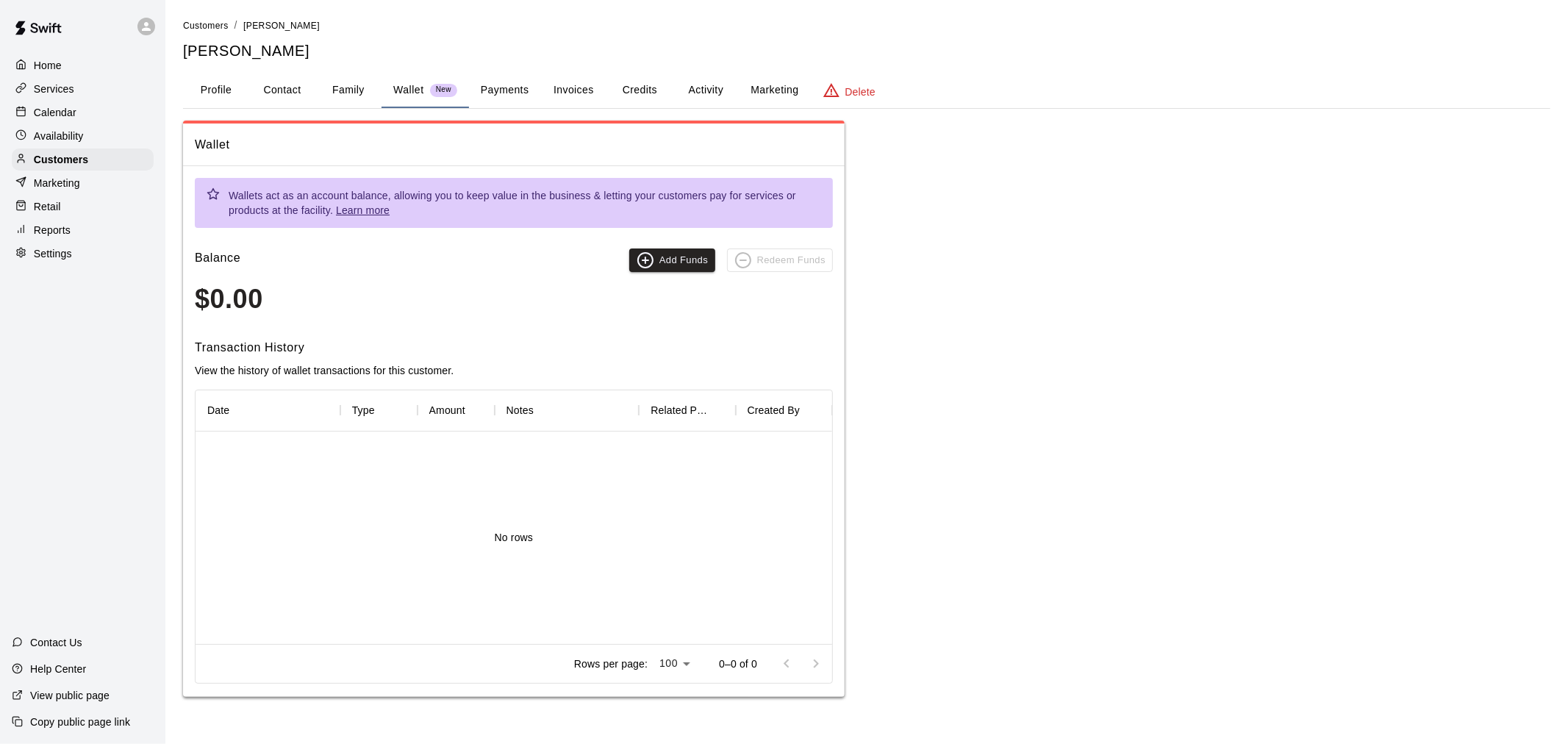
click at [225, 83] on button "Profile" at bounding box center [216, 91] width 67 height 35
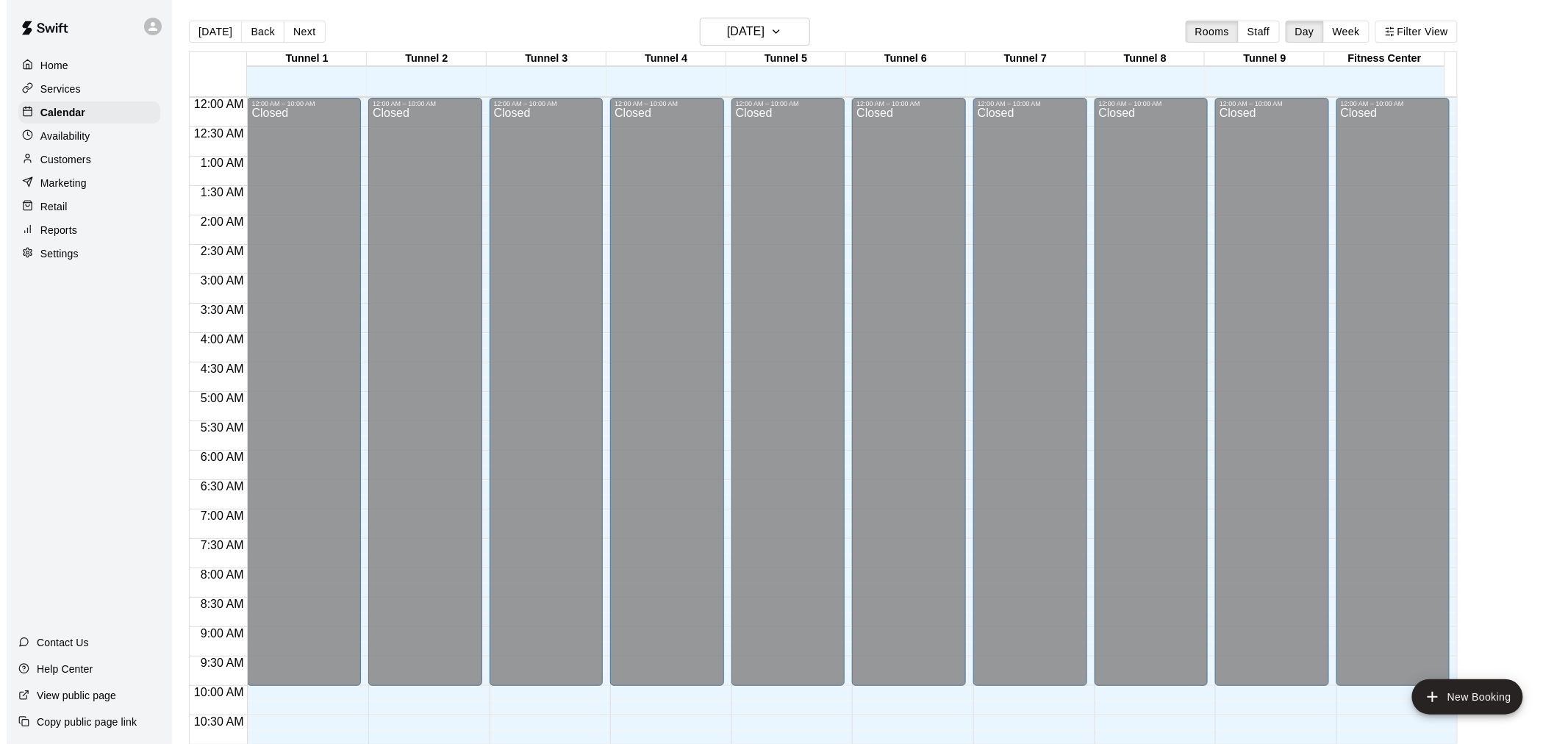
scroll to position [703, 0]
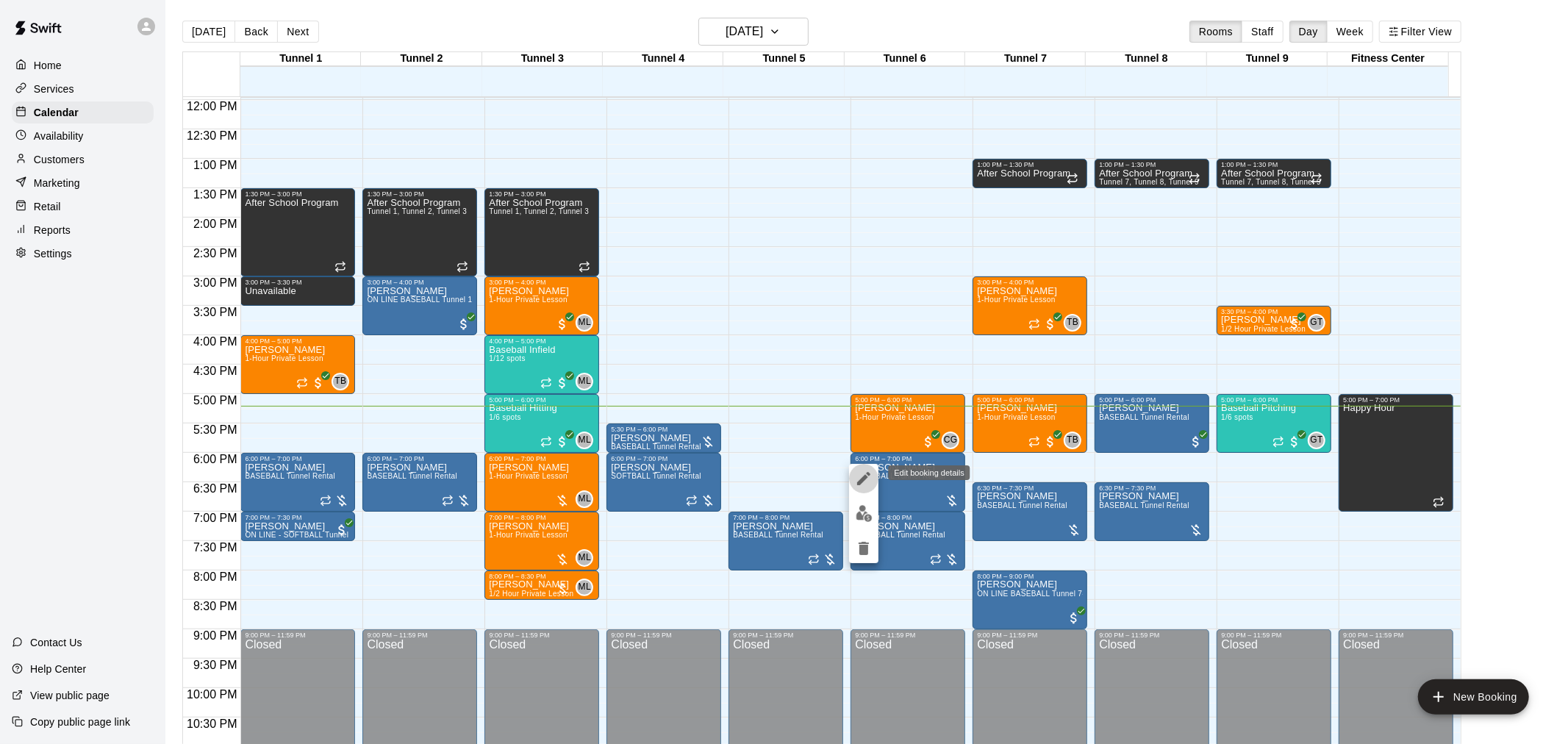
click at [861, 476] on icon "edit" at bounding box center [863, 478] width 18 height 18
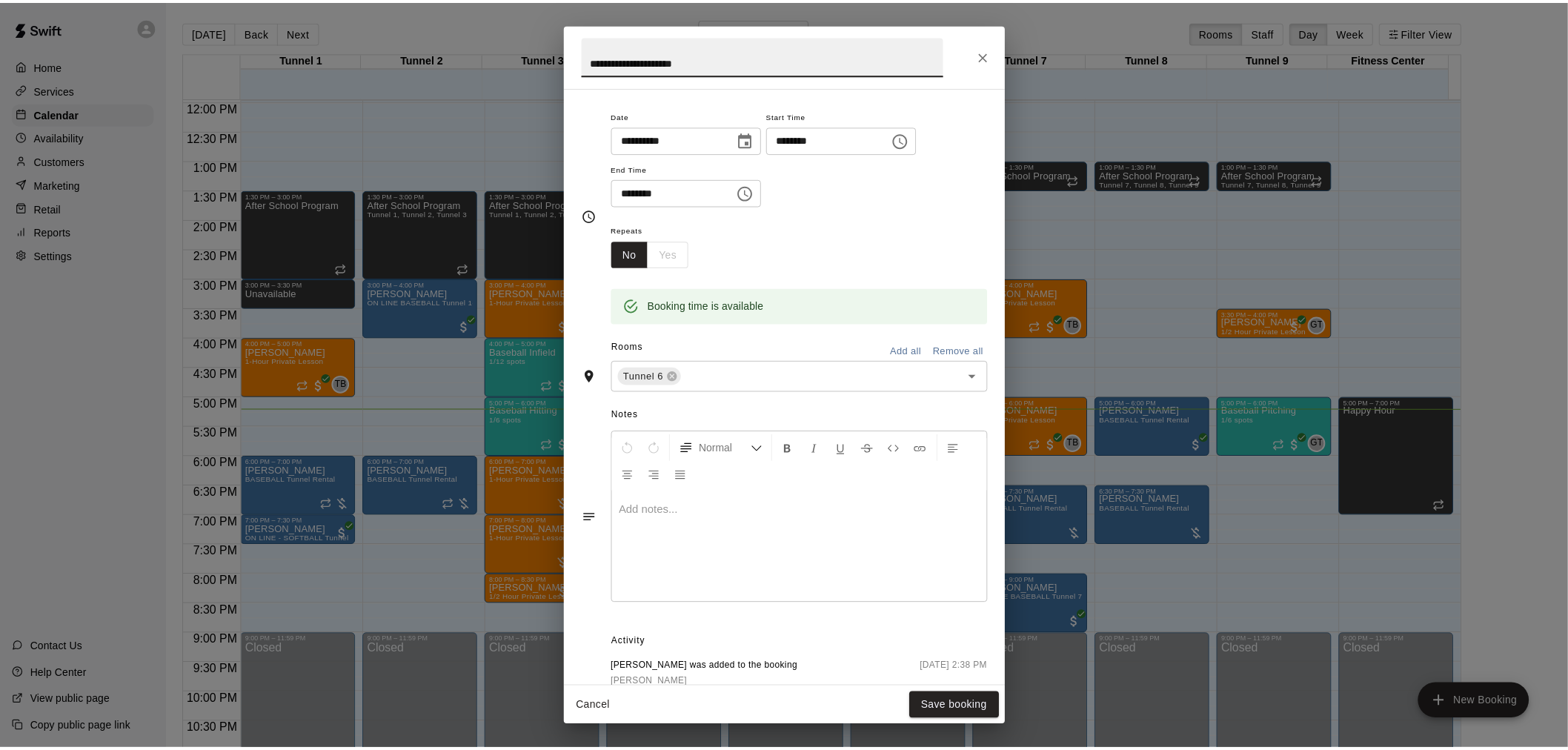
scroll to position [0, 0]
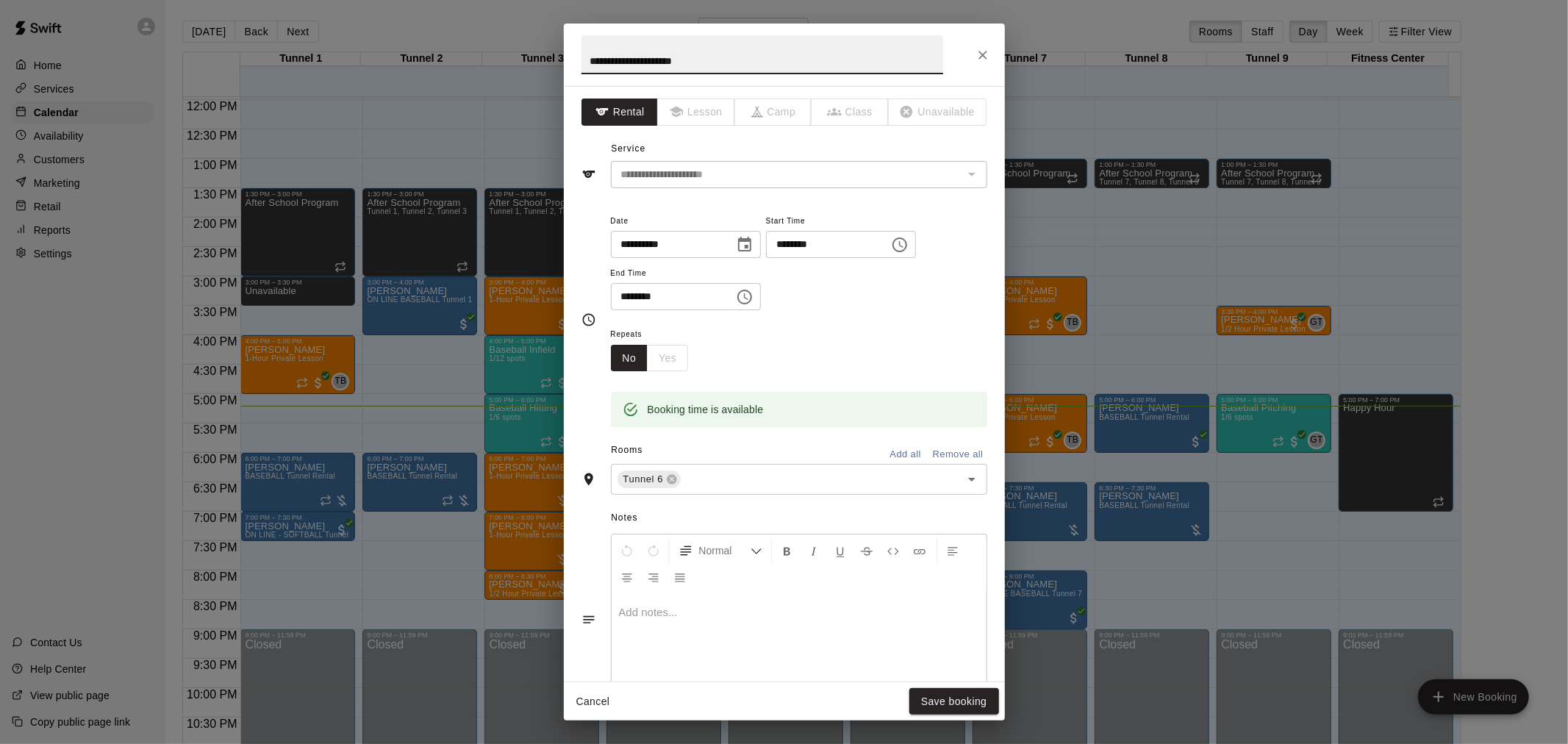
click at [595, 702] on button "Cancel" at bounding box center [593, 701] width 47 height 27
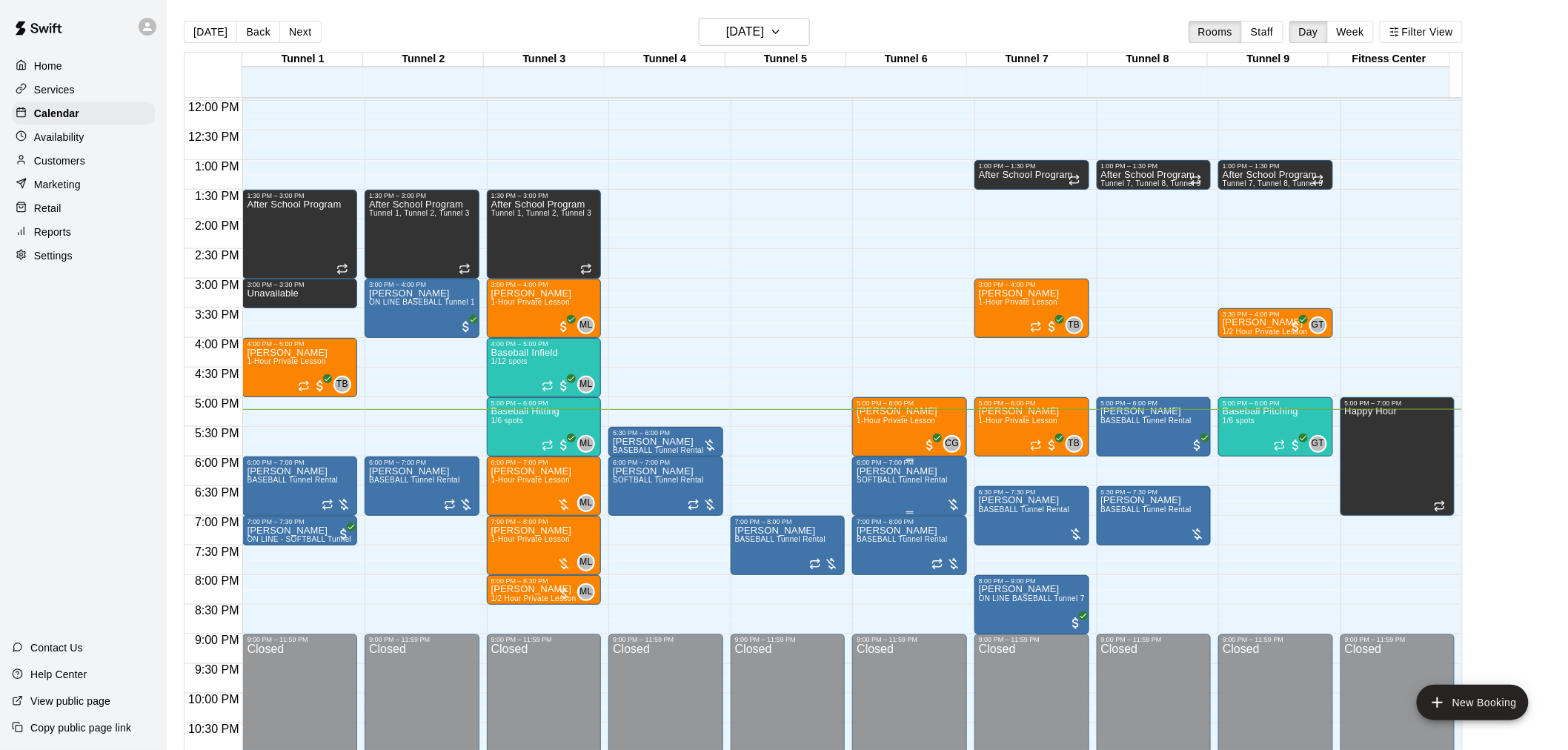
click at [906, 480] on span "SOFTBALL Tunnel Rental" at bounding box center [903, 480] width 91 height 8
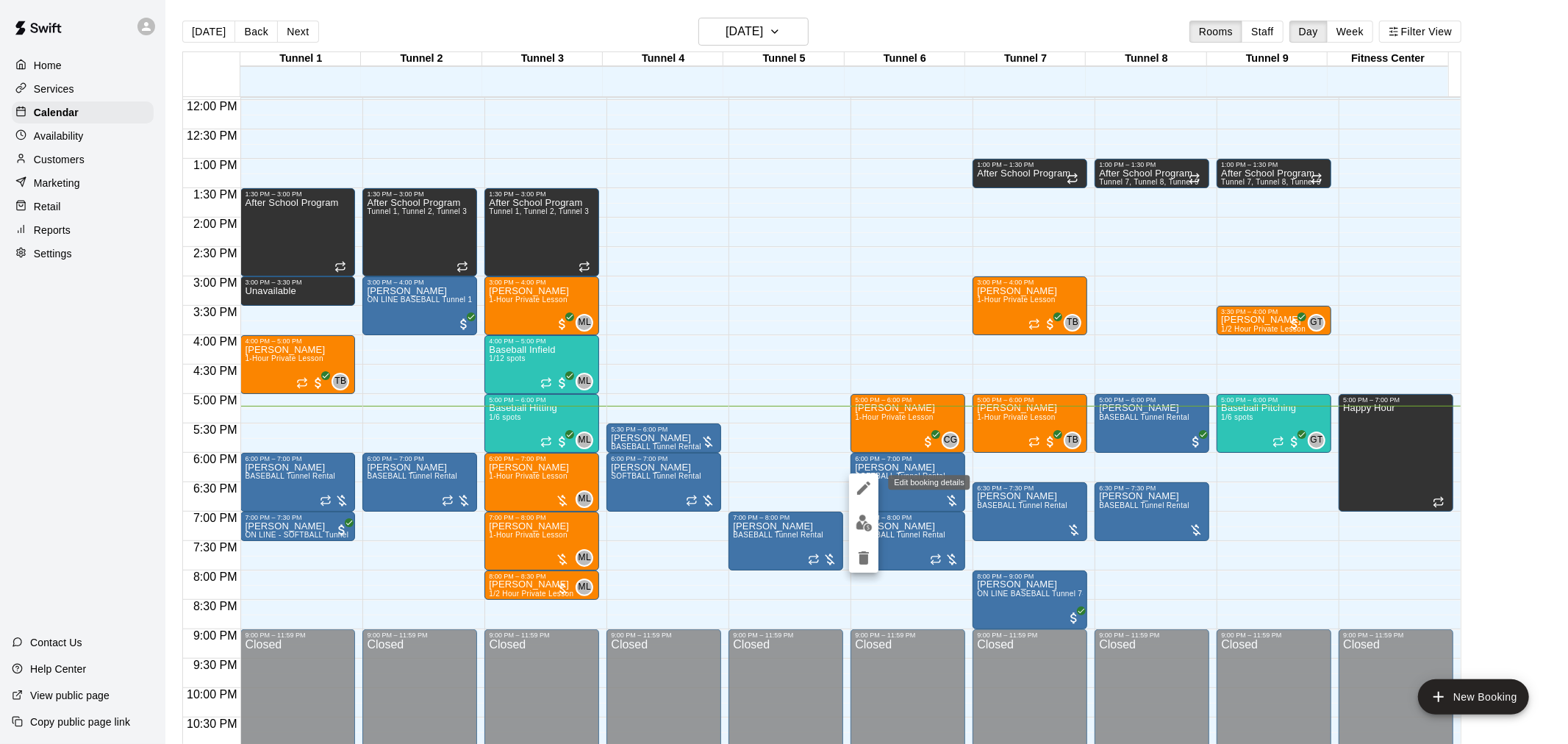
click at [865, 489] on icon "edit" at bounding box center [864, 488] width 13 height 13
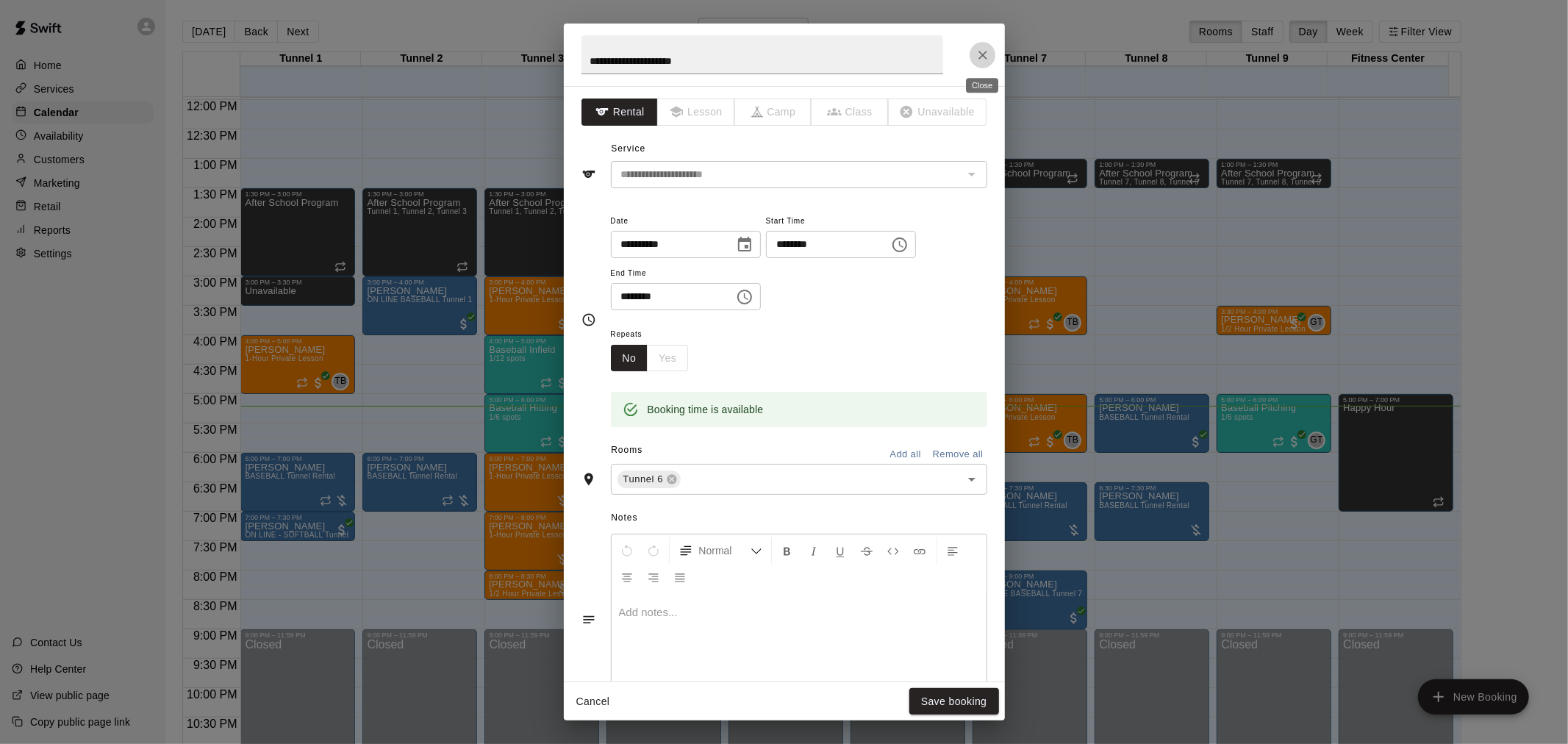
click at [973, 48] on button "Close" at bounding box center [982, 55] width 27 height 27
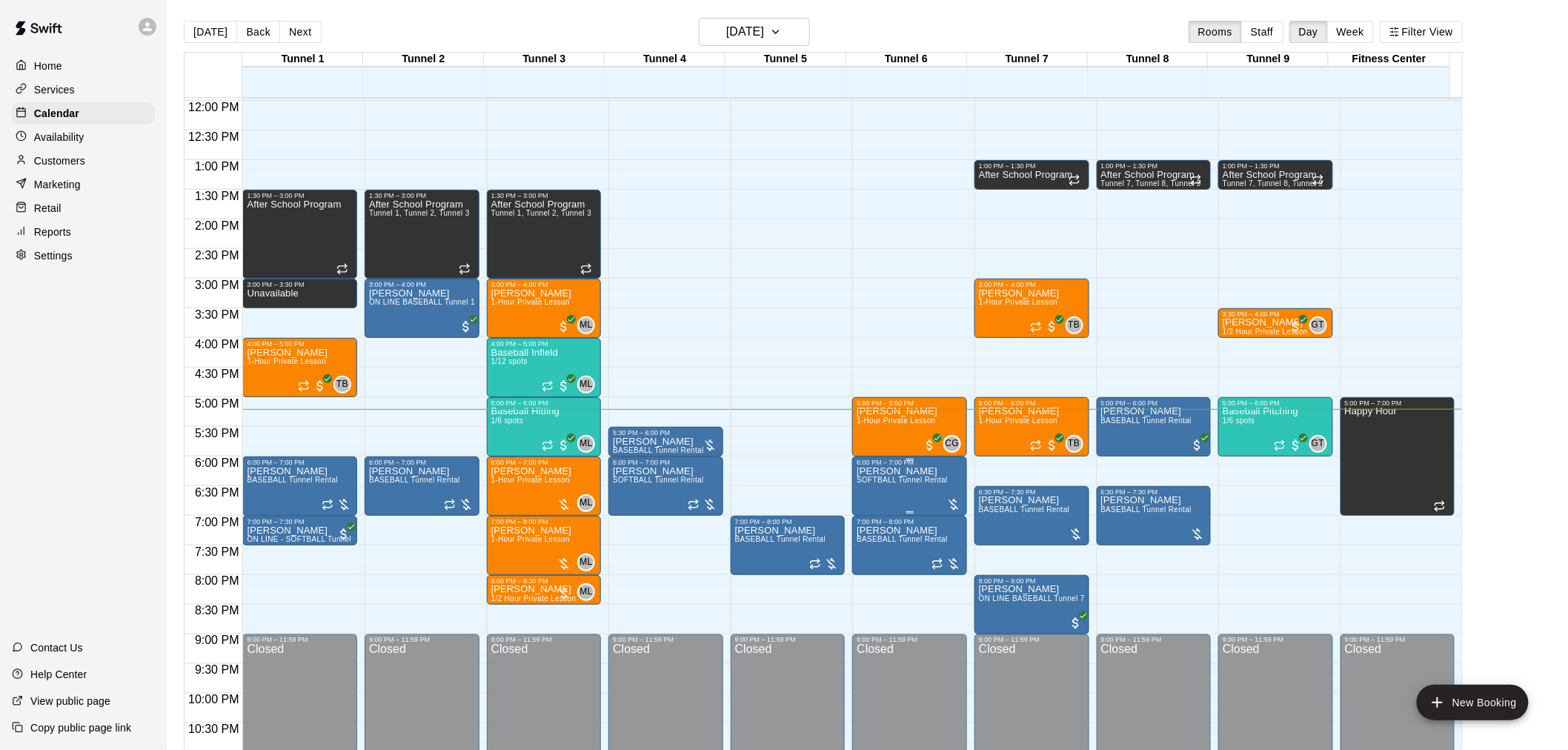
click at [909, 484] on span "SOFTBALL Tunnel Rental" at bounding box center [903, 480] width 91 height 8
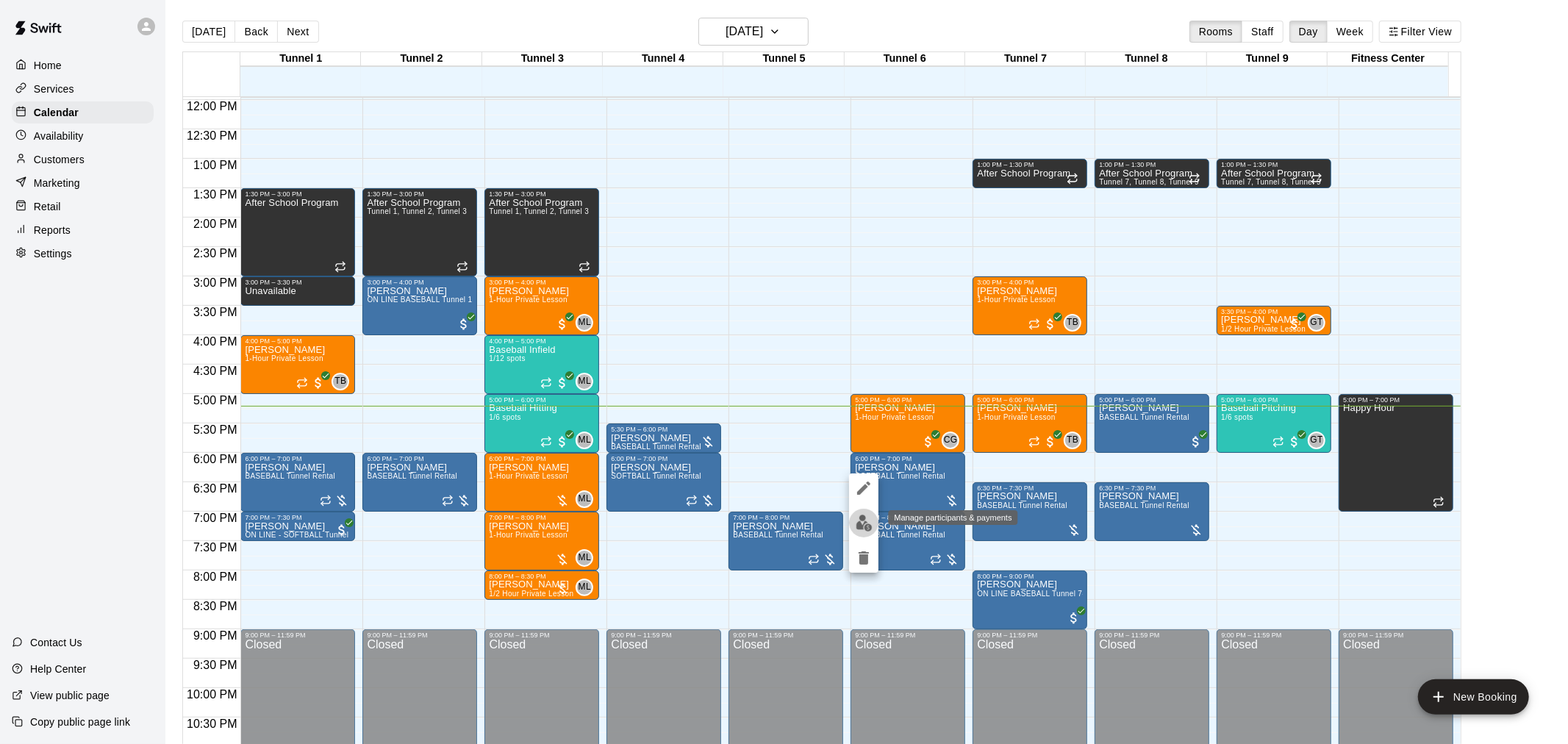
click at [865, 519] on img "edit" at bounding box center [864, 523] width 17 height 17
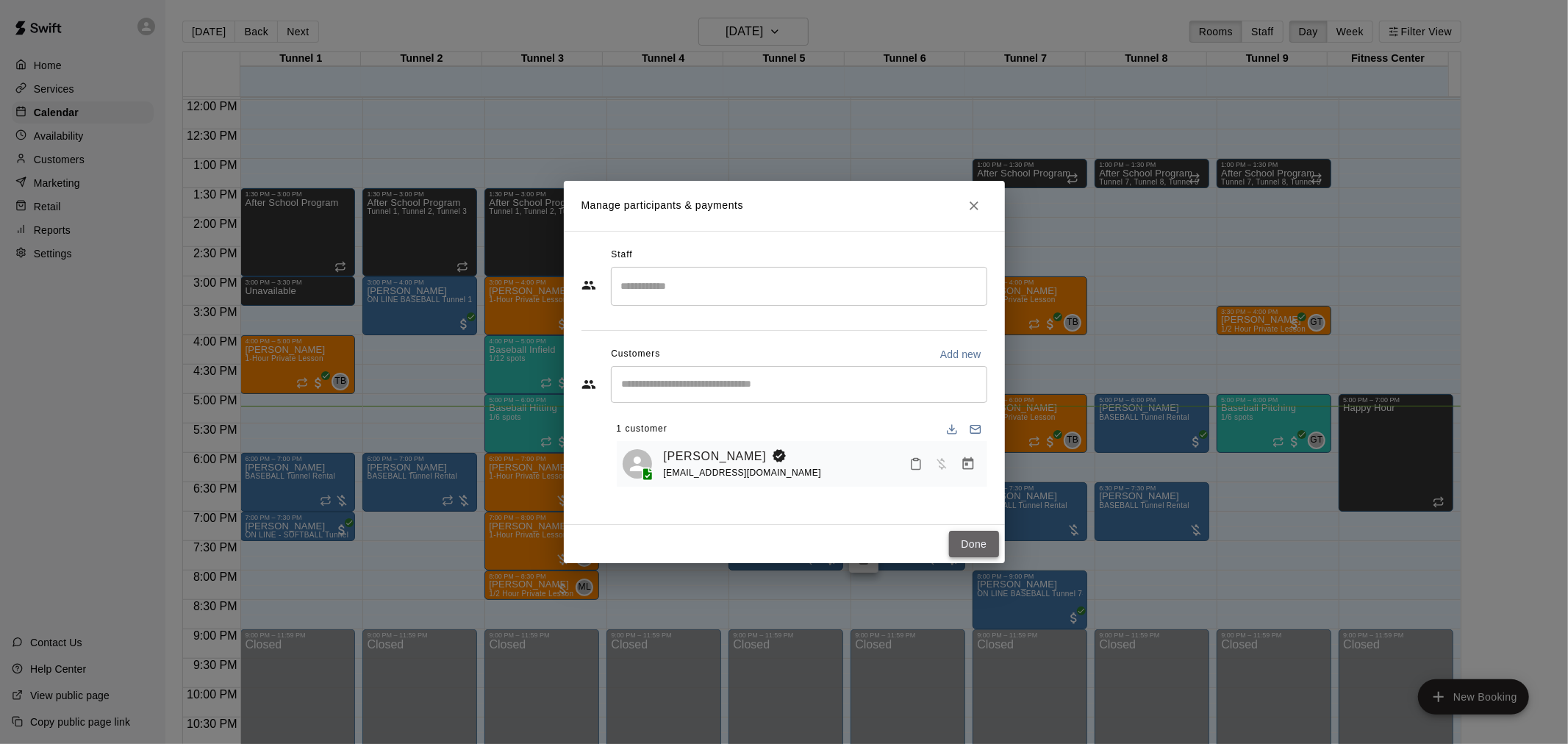
click at [978, 540] on button "Done" at bounding box center [973, 543] width 49 height 27
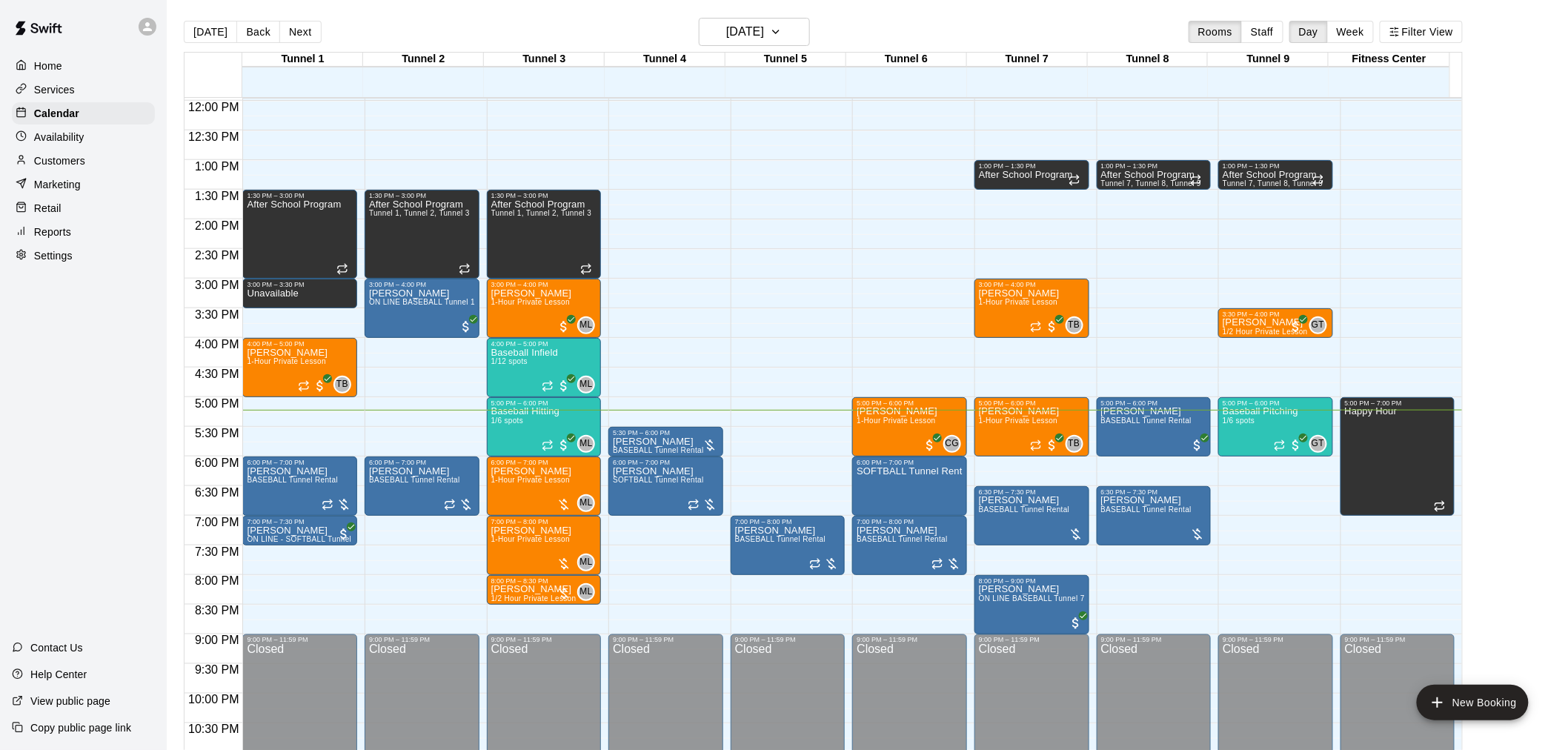
click at [204, 25] on button "[DATE]" at bounding box center [210, 32] width 53 height 22
click at [212, 40] on button "[DATE]" at bounding box center [210, 32] width 53 height 22
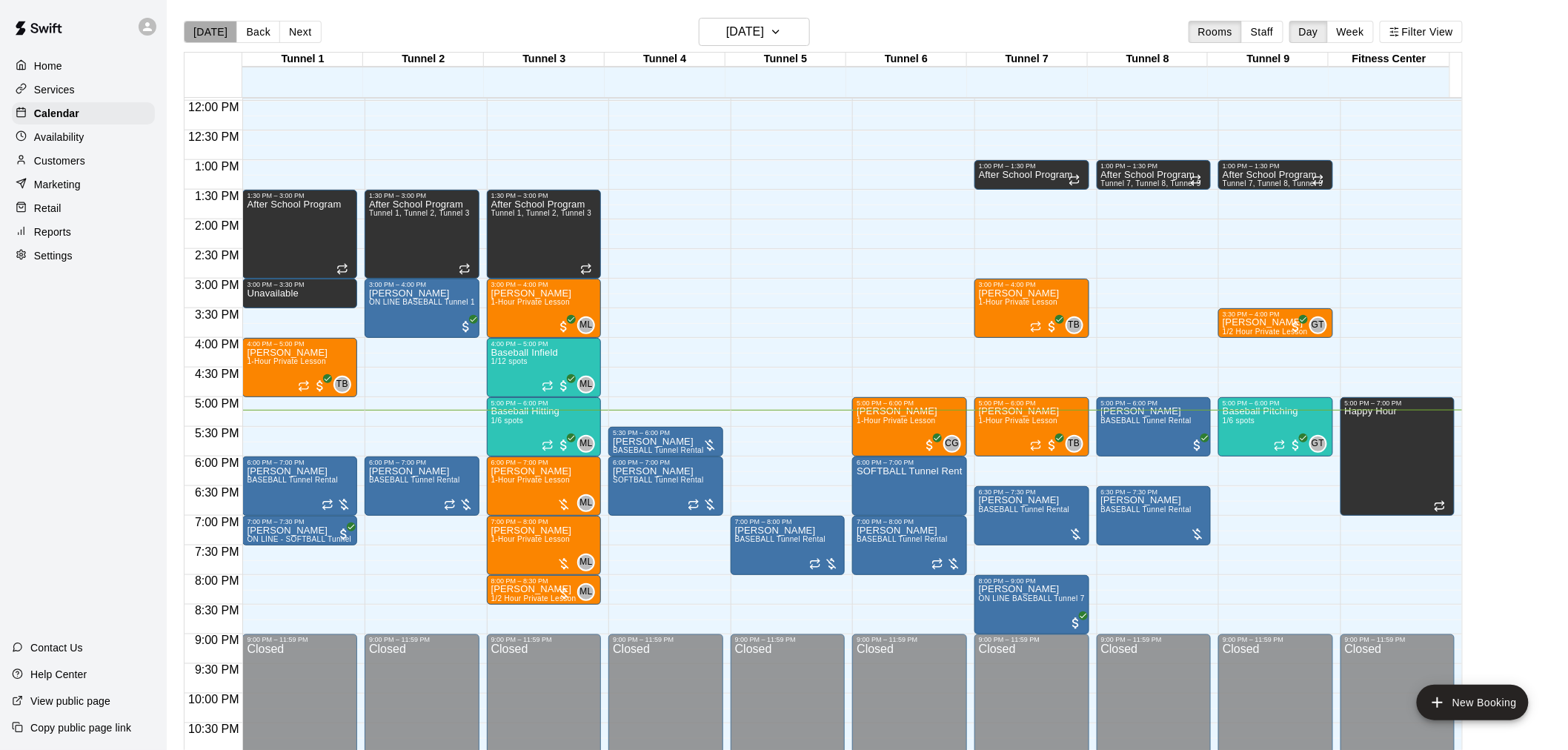
click at [212, 40] on button "[DATE]" at bounding box center [210, 32] width 53 height 22
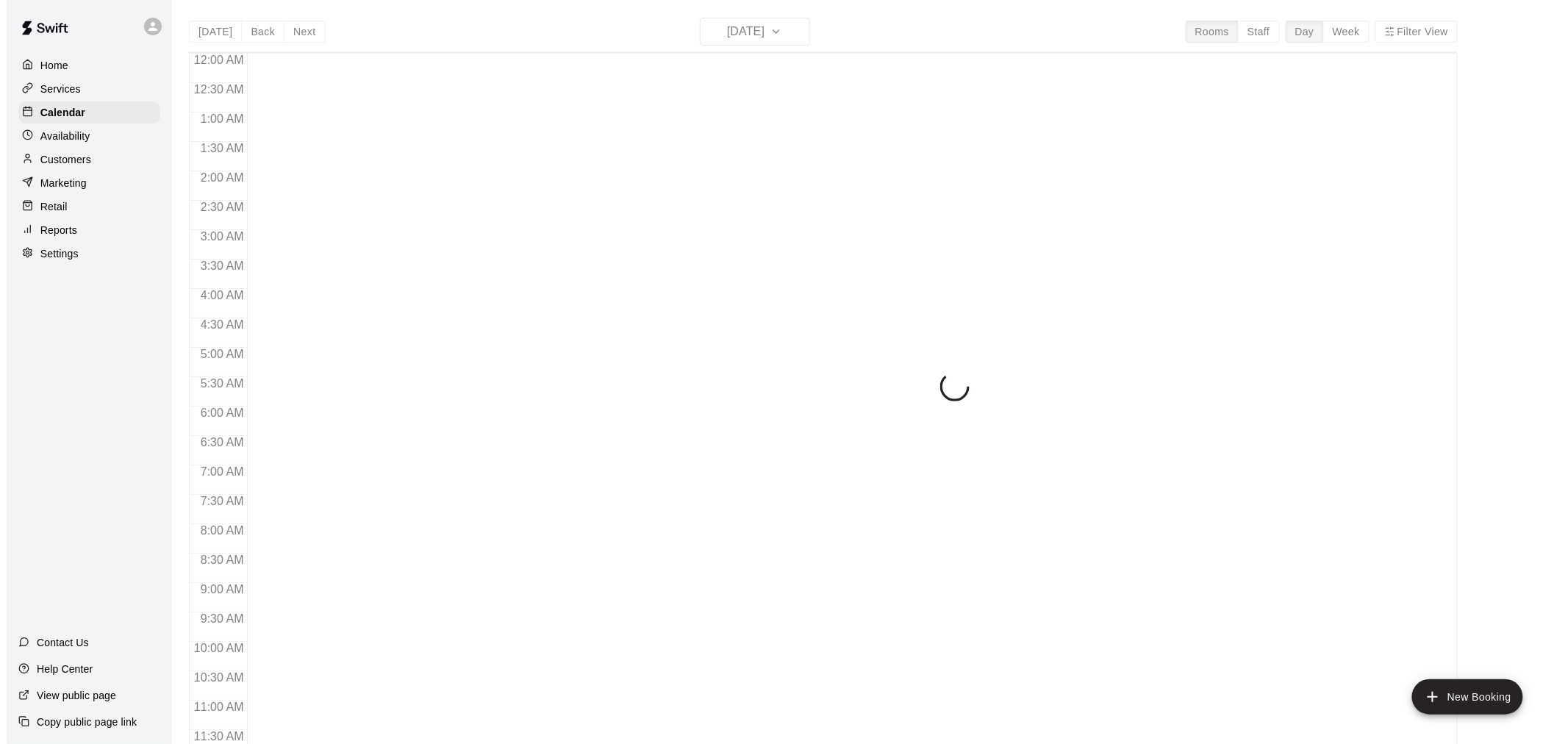
scroll to position [703, 0]
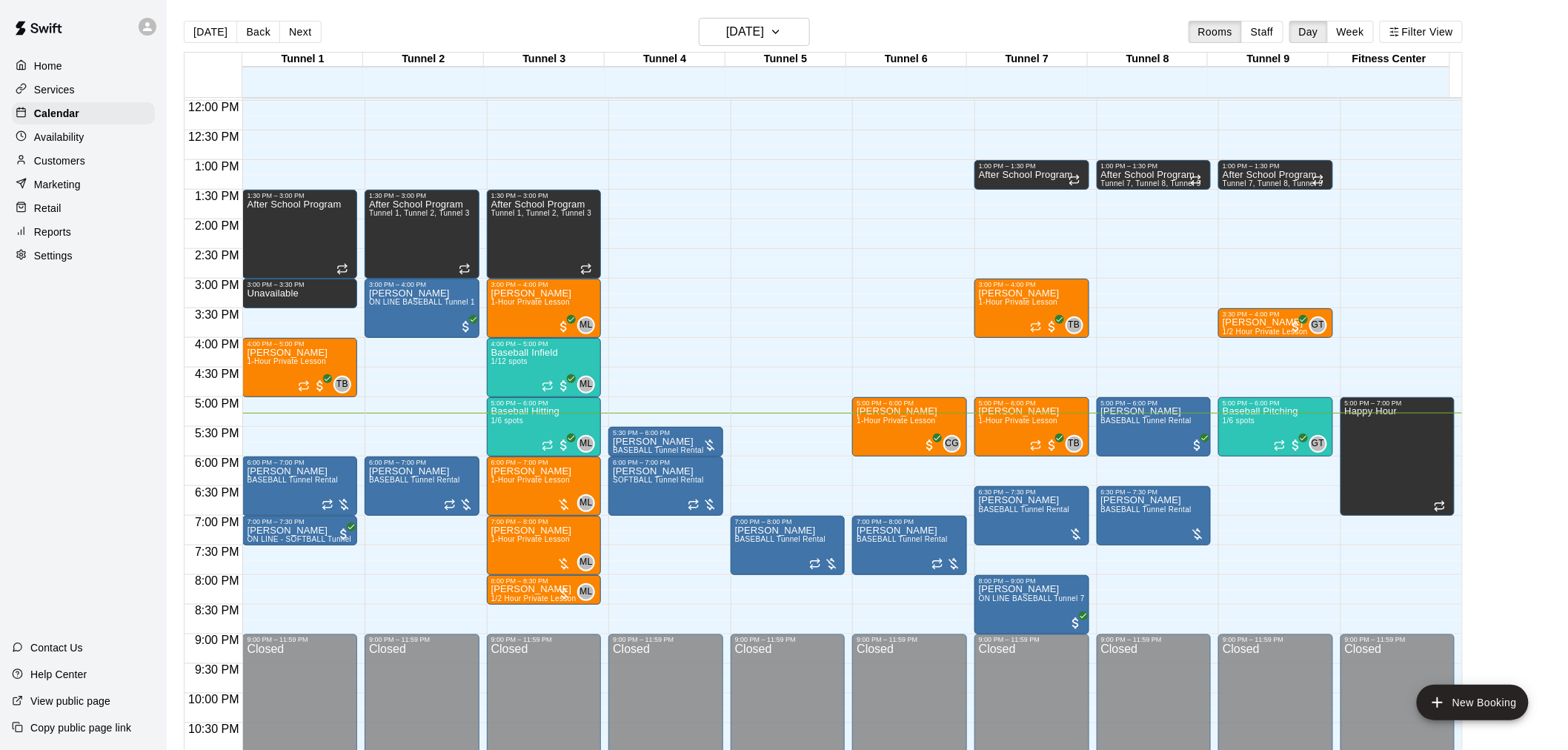
click at [1288, 130] on div "12:00 AM – 10:00 AM Closed 1:00 PM – 1:30 PM After School Program Tunnel 7, Tun…" at bounding box center [1275, 100] width 115 height 1423
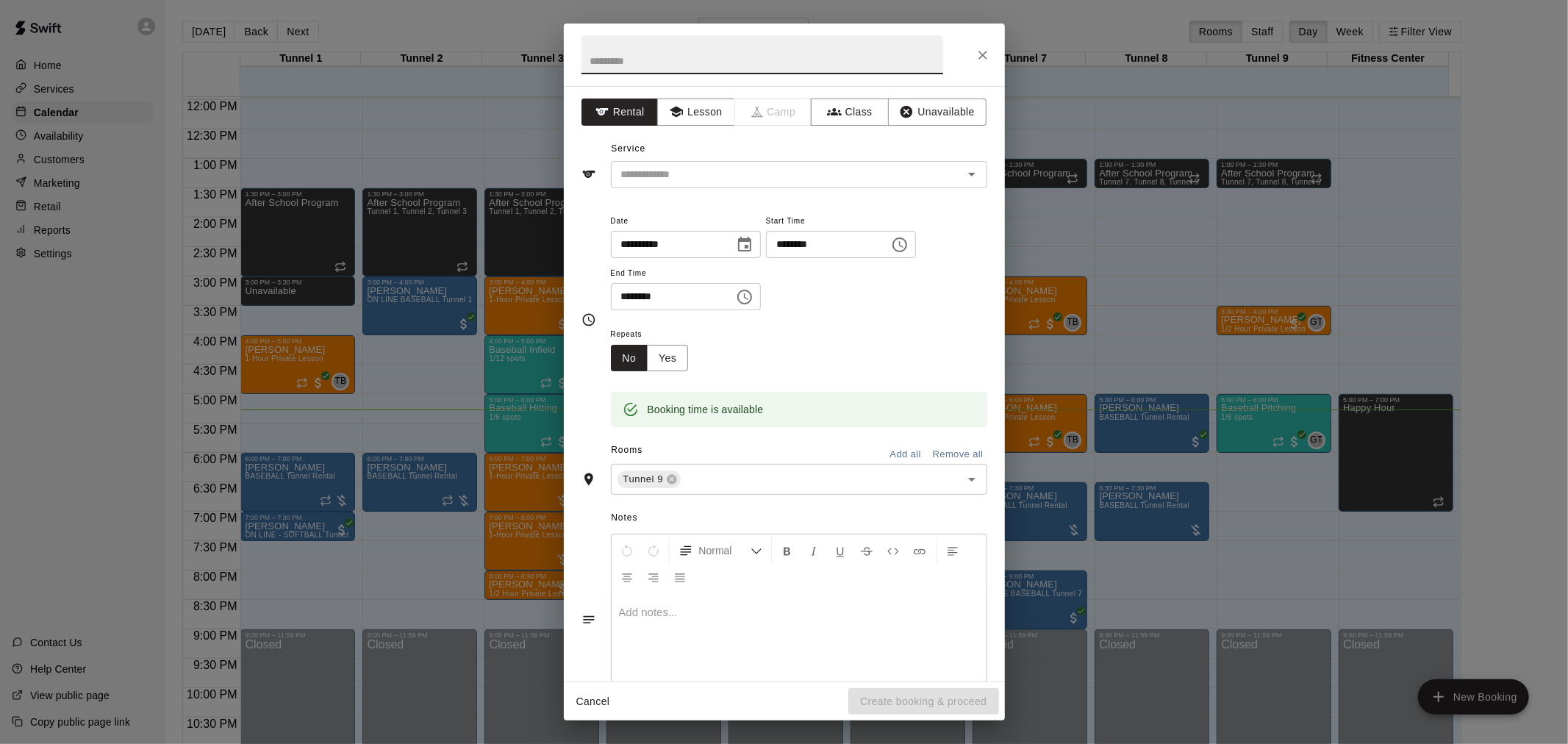
click at [591, 699] on button "Cancel" at bounding box center [593, 701] width 47 height 27
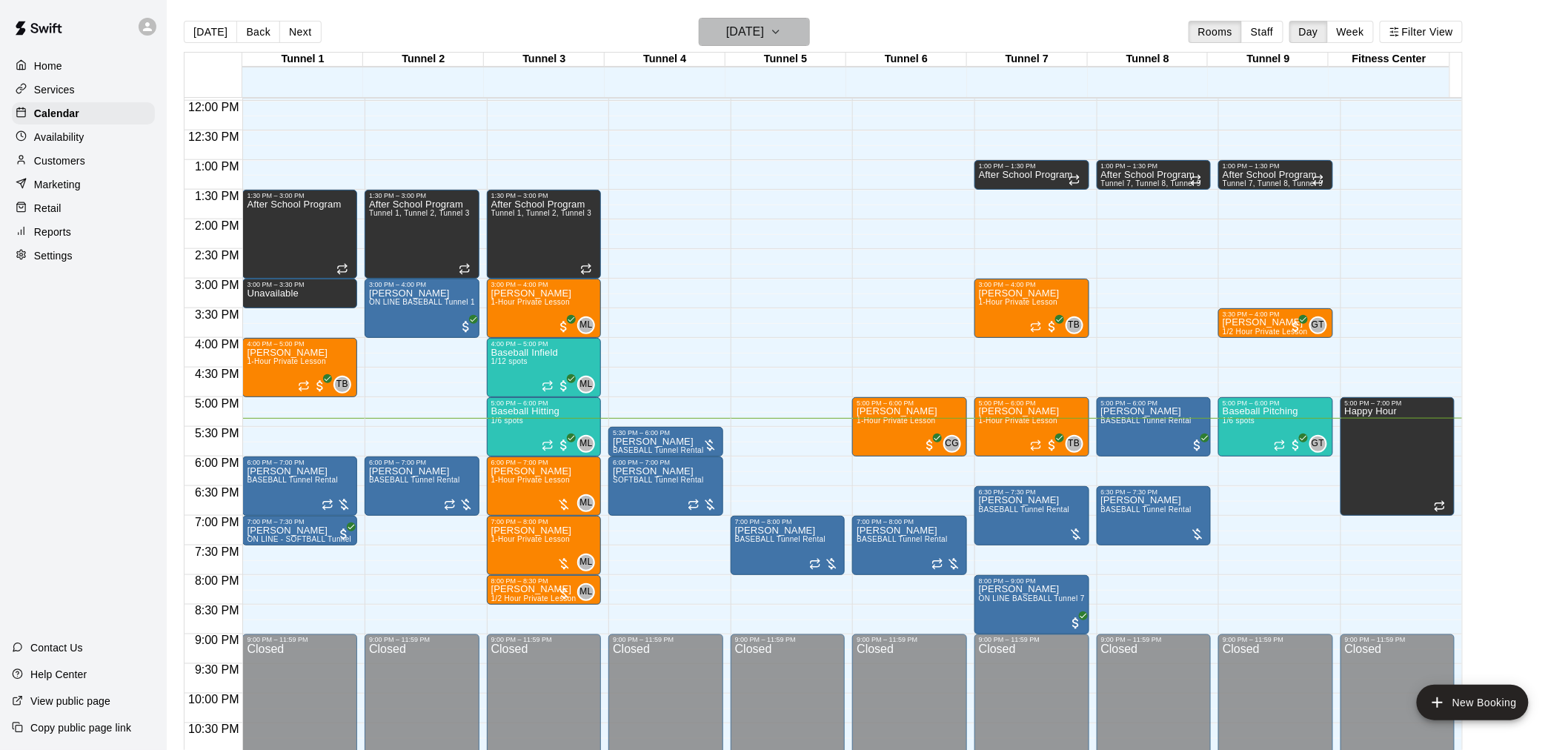
click at [764, 33] on h6 "[DATE]" at bounding box center [745, 32] width 38 height 20
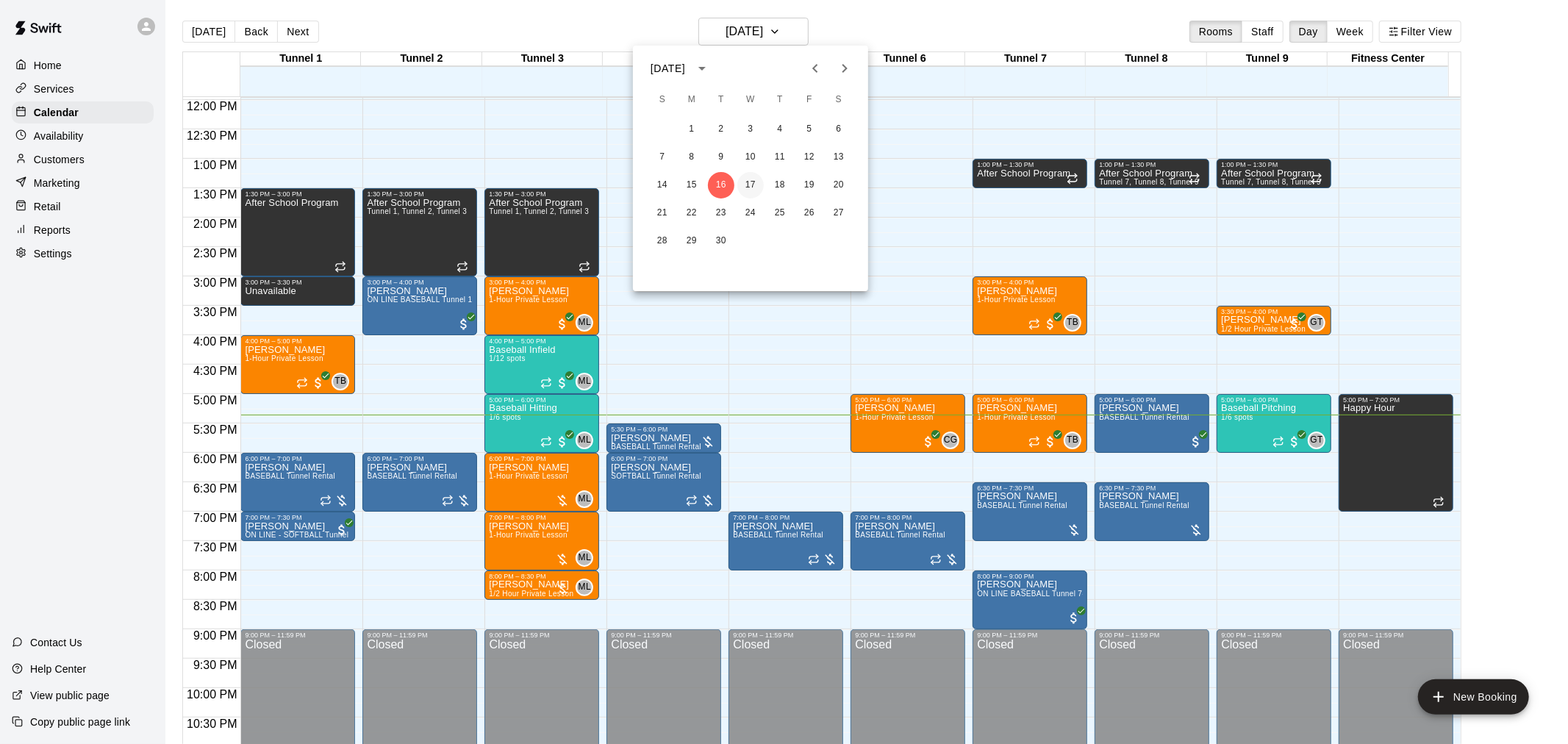
click at [746, 191] on button "17" at bounding box center [750, 185] width 27 height 27
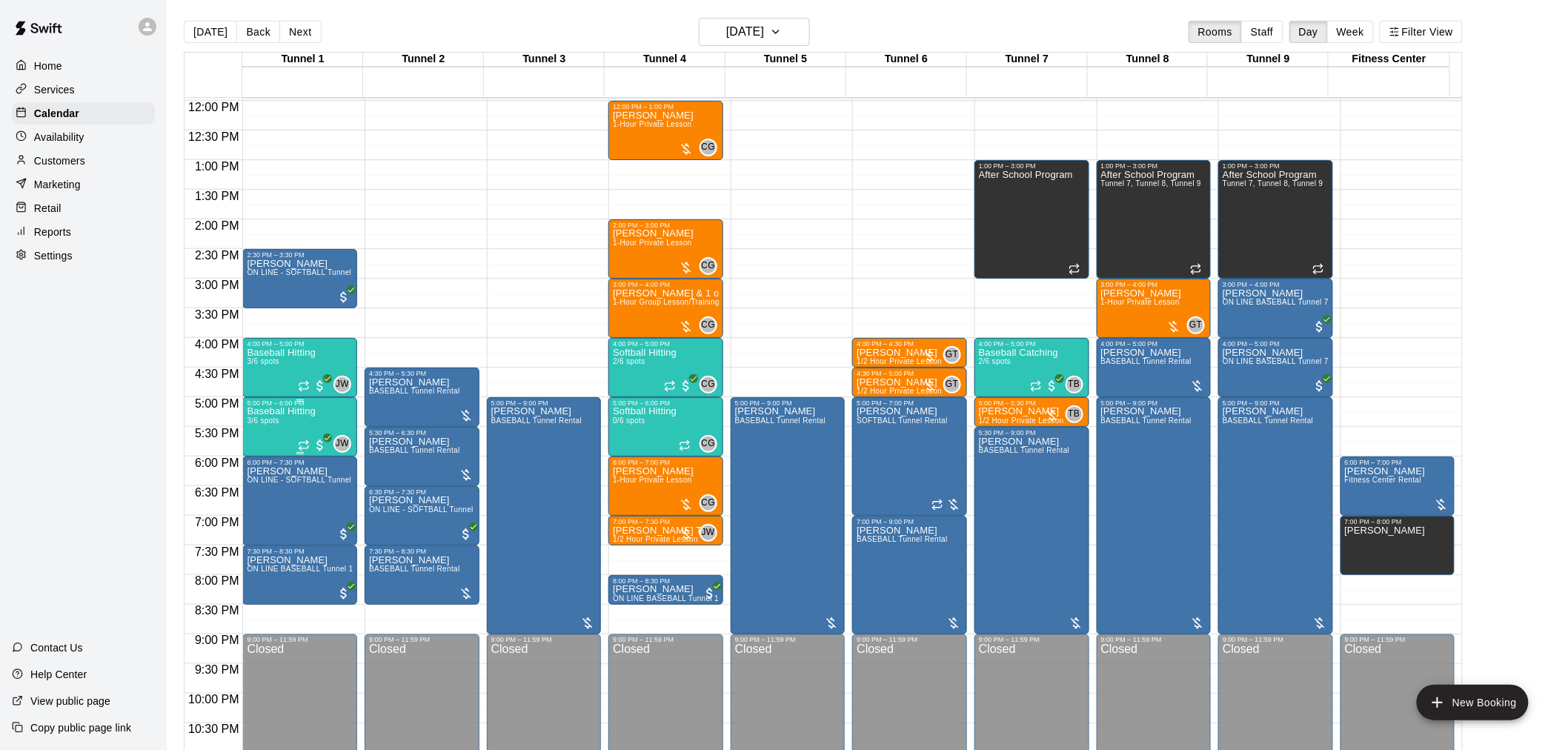
click at [328, 444] on div "JW 0" at bounding box center [324, 443] width 53 height 18
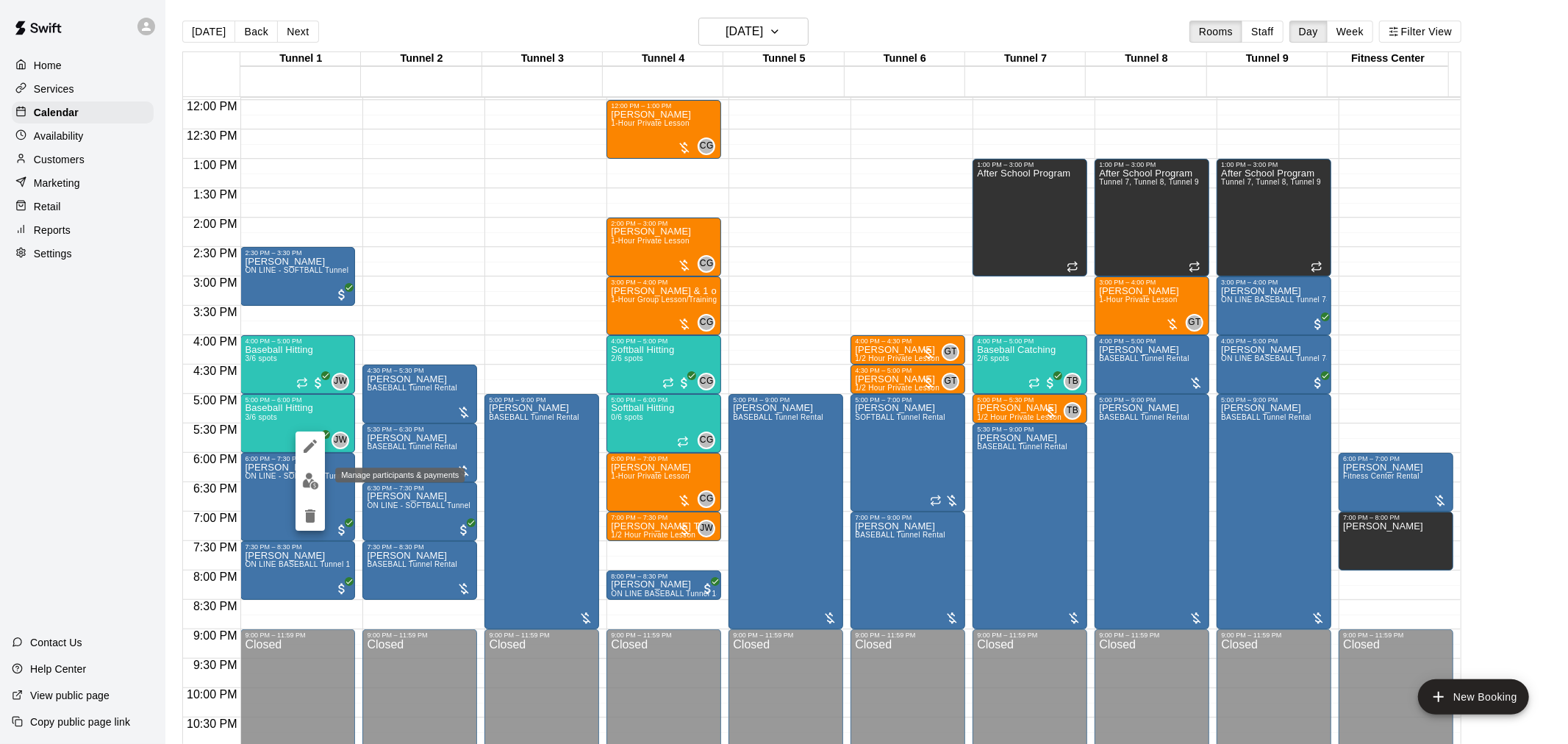
click at [317, 473] on img "edit" at bounding box center [310, 482] width 17 height 17
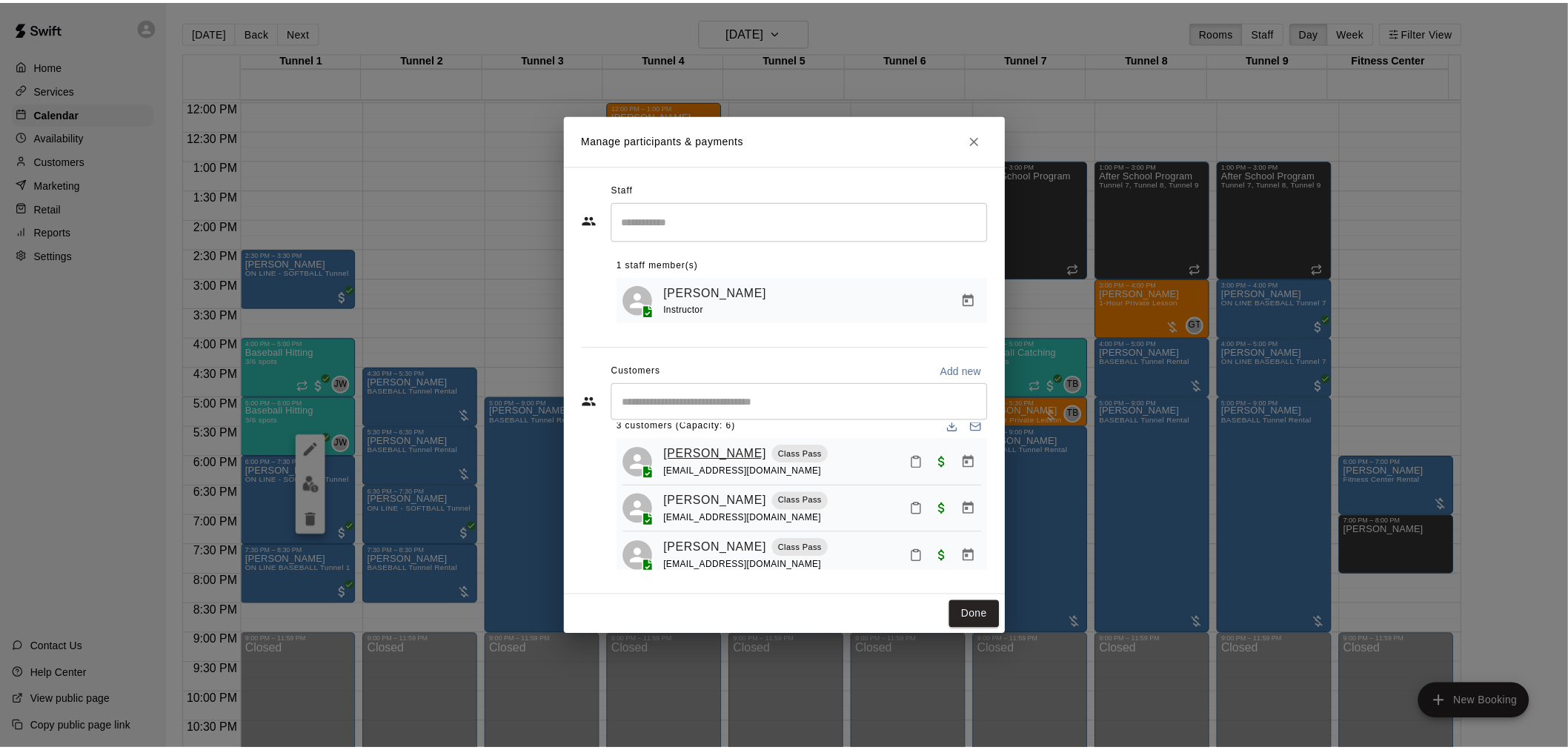
scroll to position [0, 0]
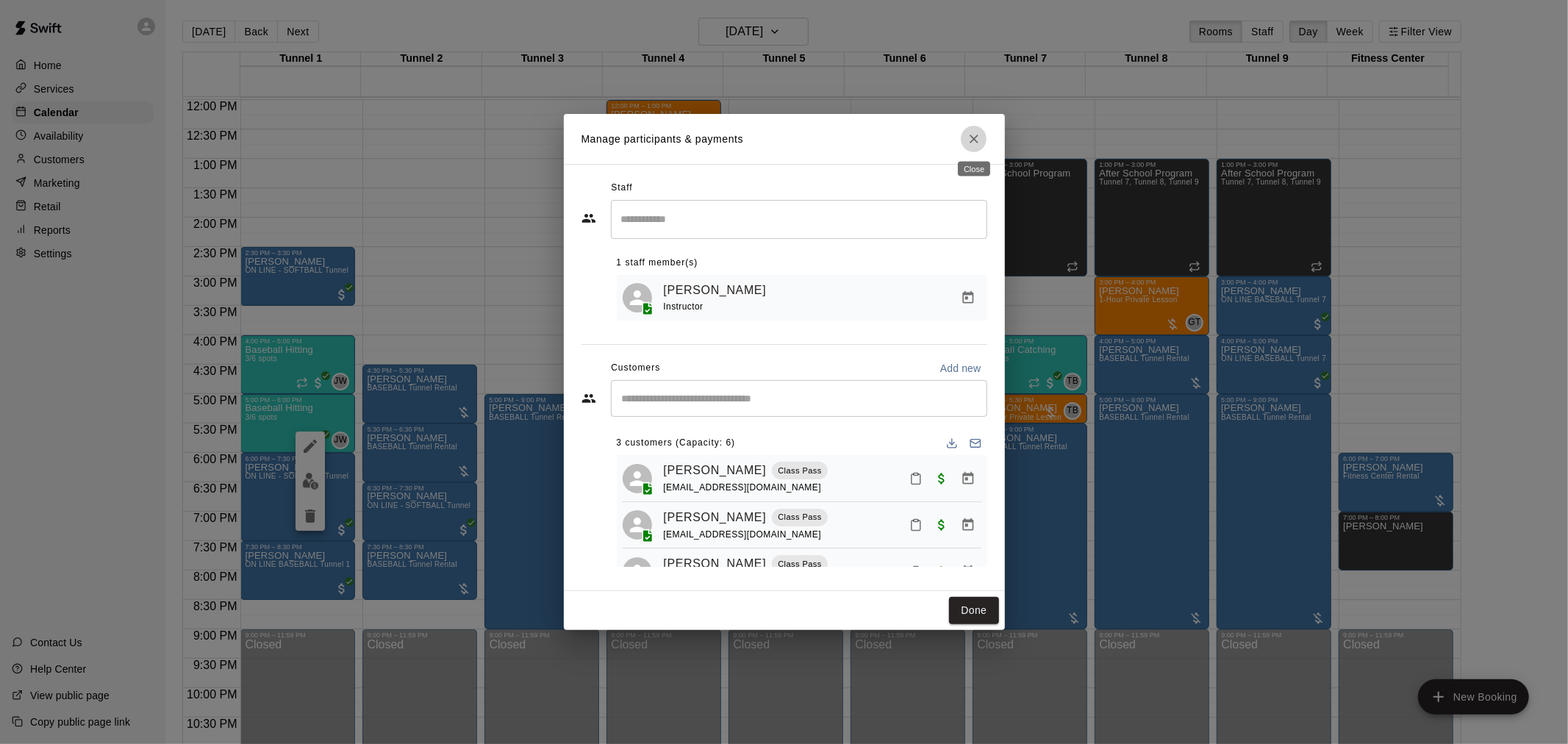
click at [980, 131] on icon "Close" at bounding box center [974, 139] width 15 height 15
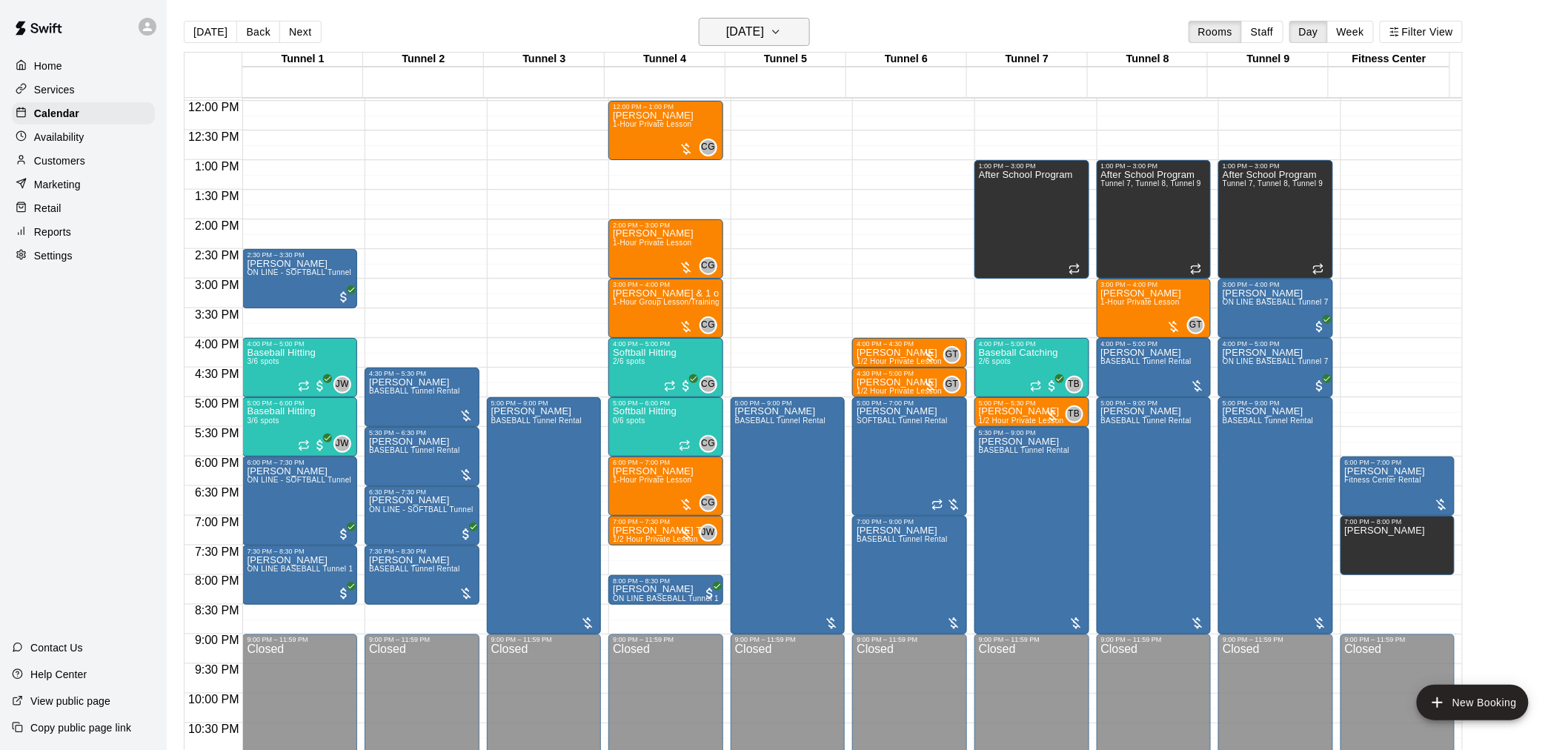
click at [749, 24] on h6 "Wednesday Sep 17" at bounding box center [745, 32] width 38 height 20
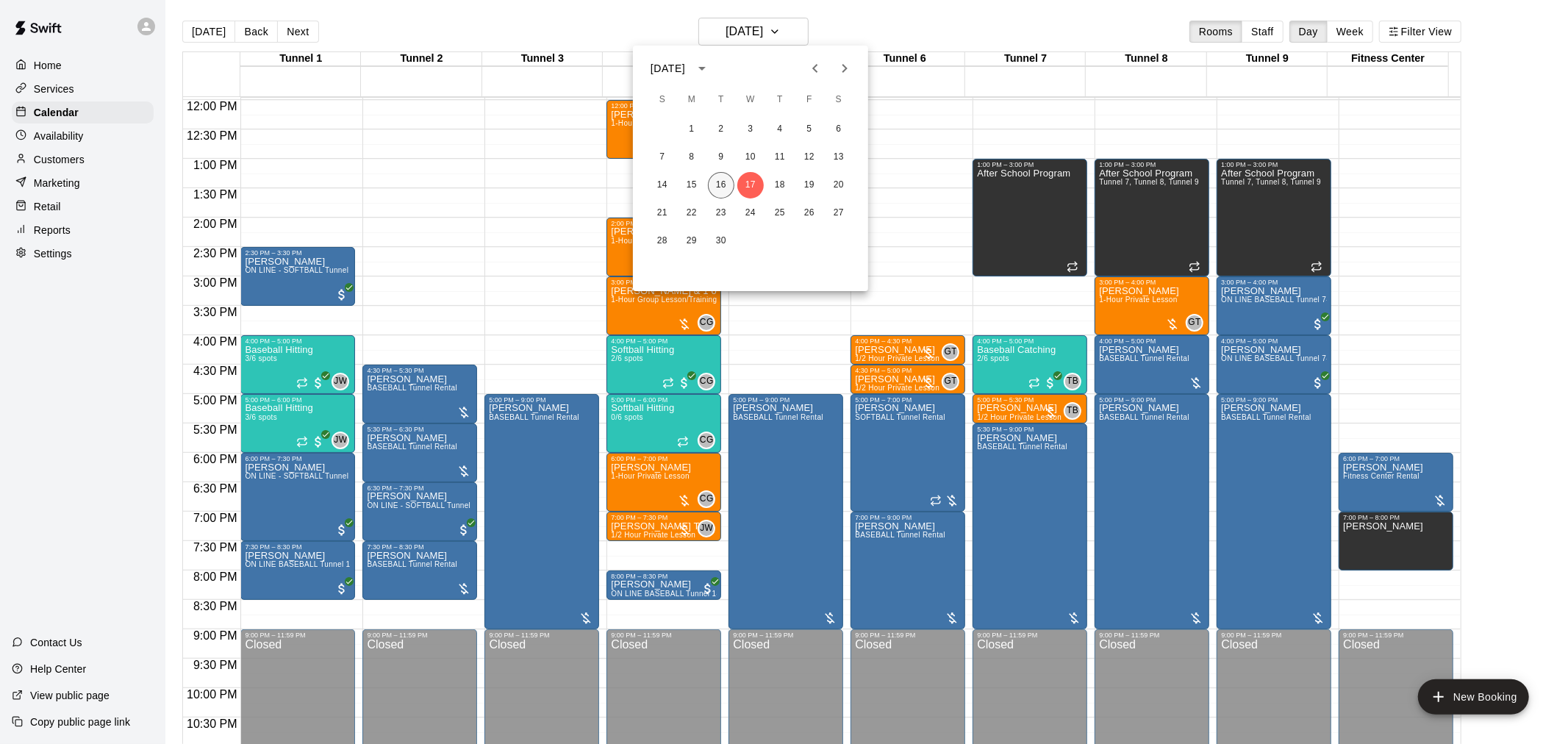
click at [728, 181] on button "16" at bounding box center [721, 185] width 27 height 27
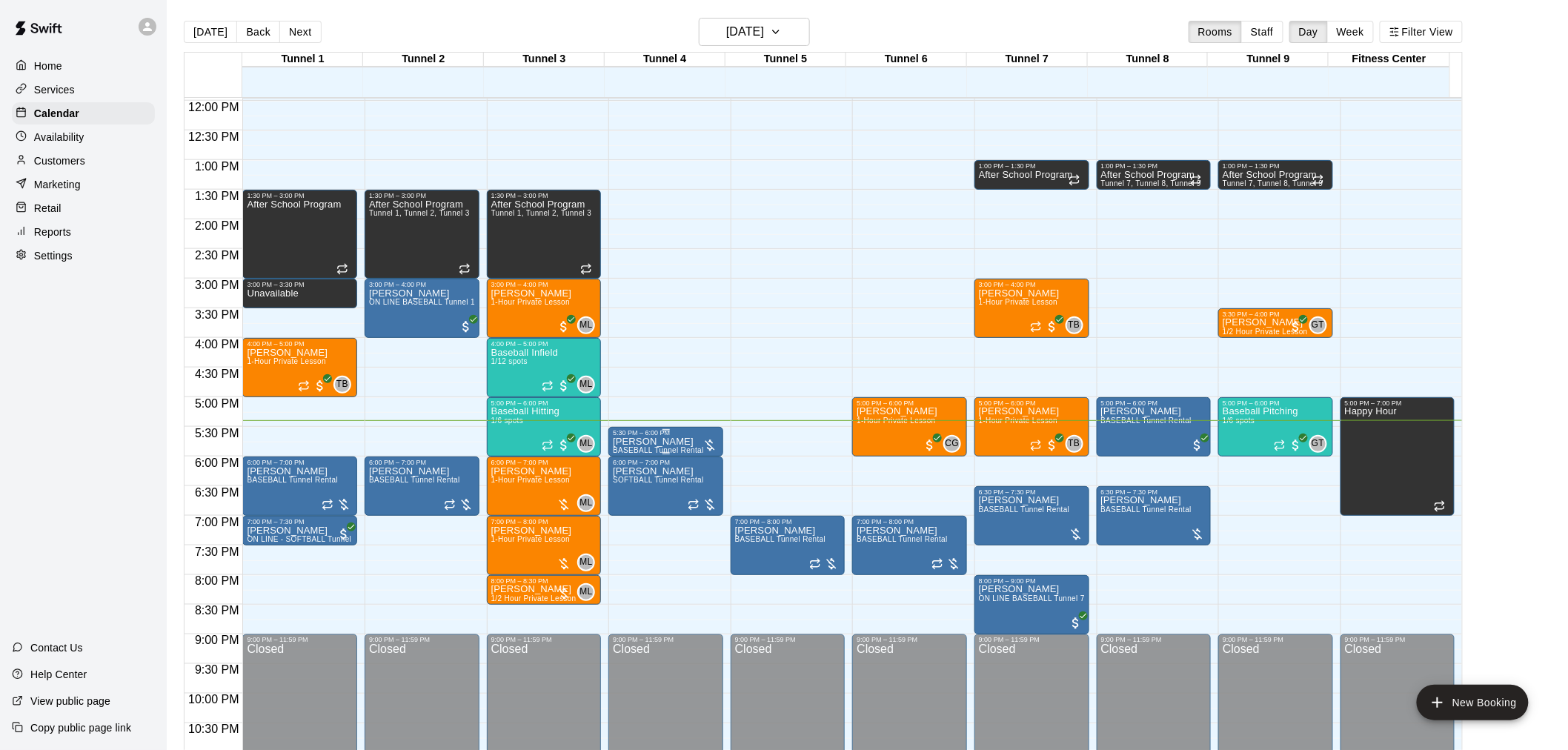
click at [713, 449] on div at bounding box center [710, 445] width 15 height 15
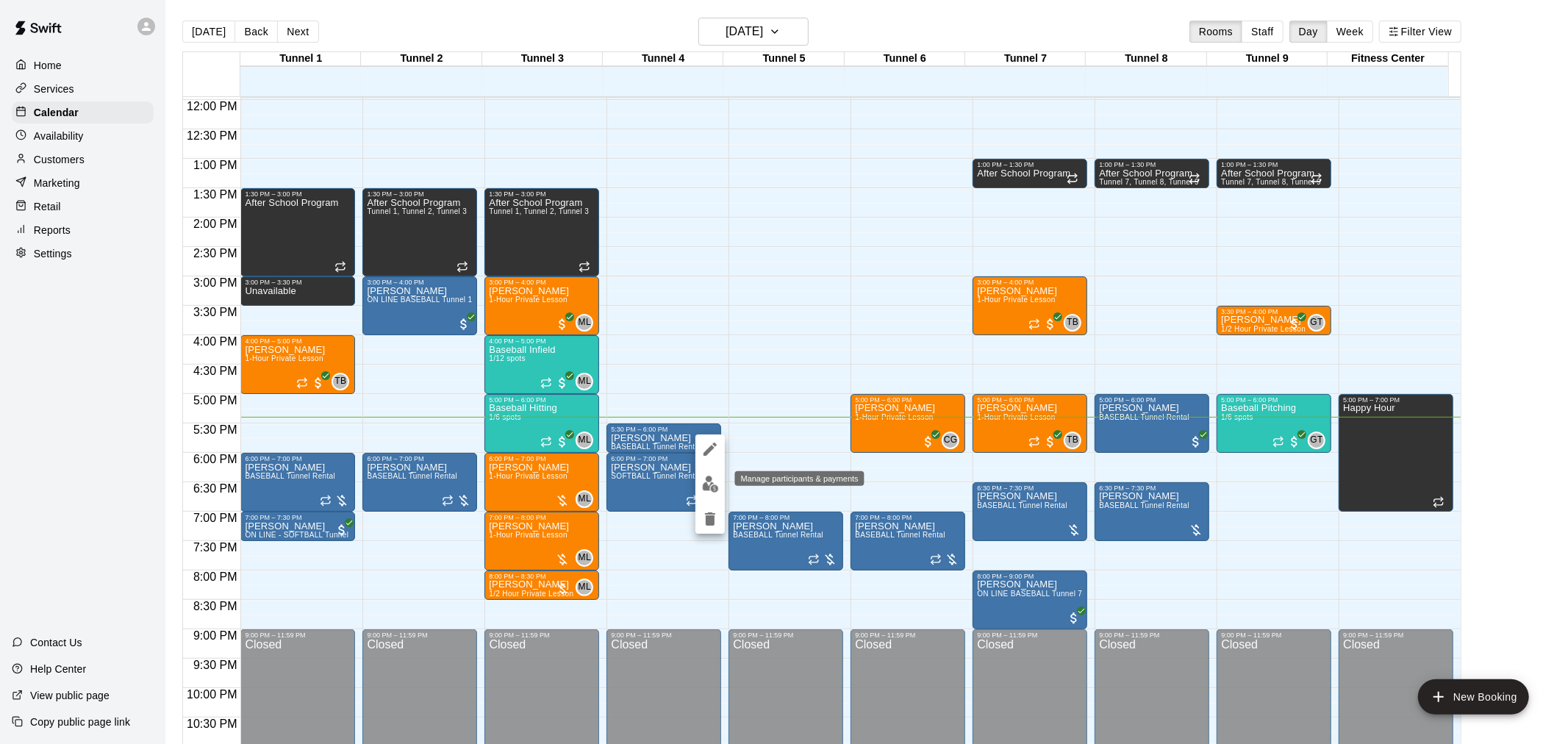
click at [706, 483] on img "edit" at bounding box center [711, 484] width 17 height 17
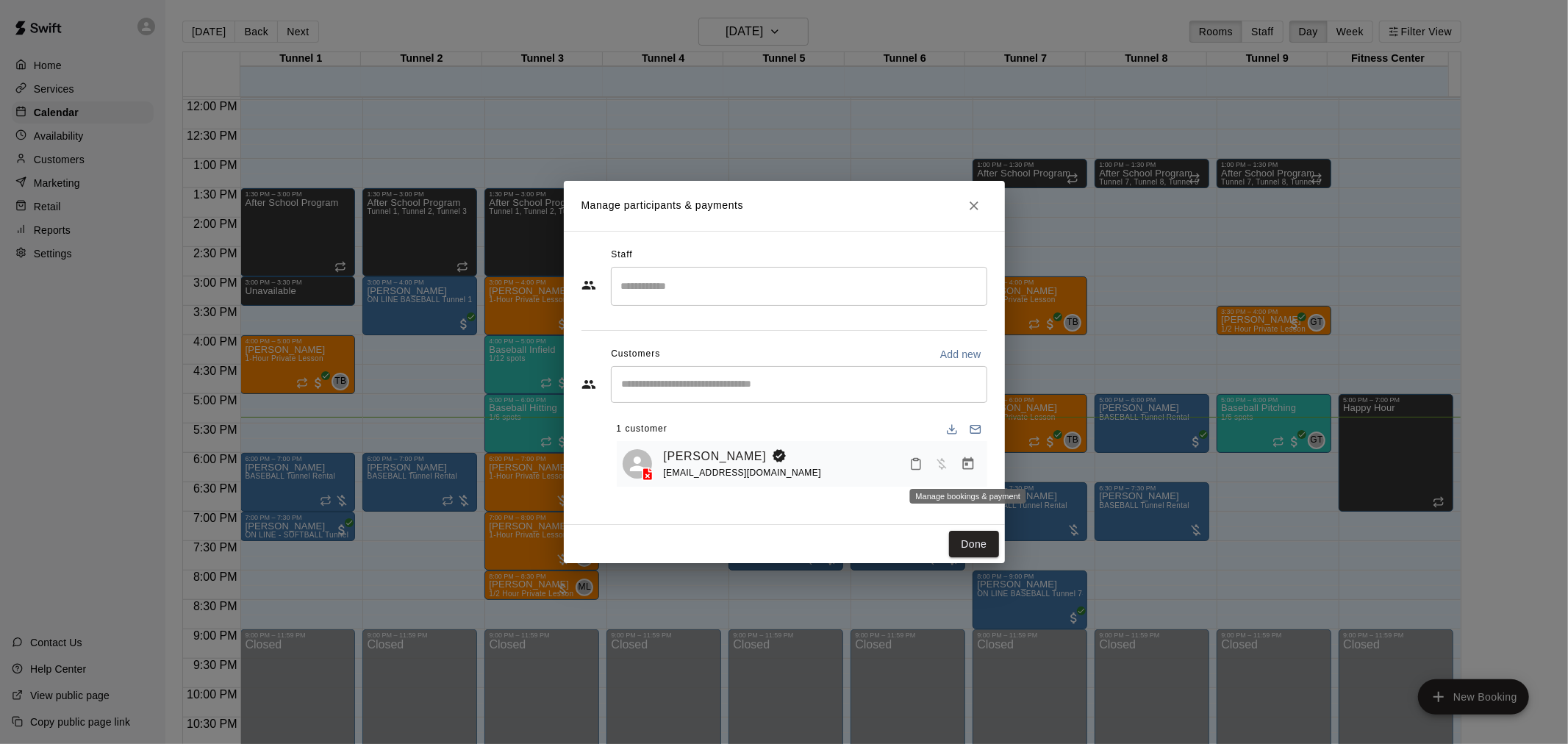
click at [971, 471] on icon "Manage bookings & payment" at bounding box center [968, 464] width 15 height 15
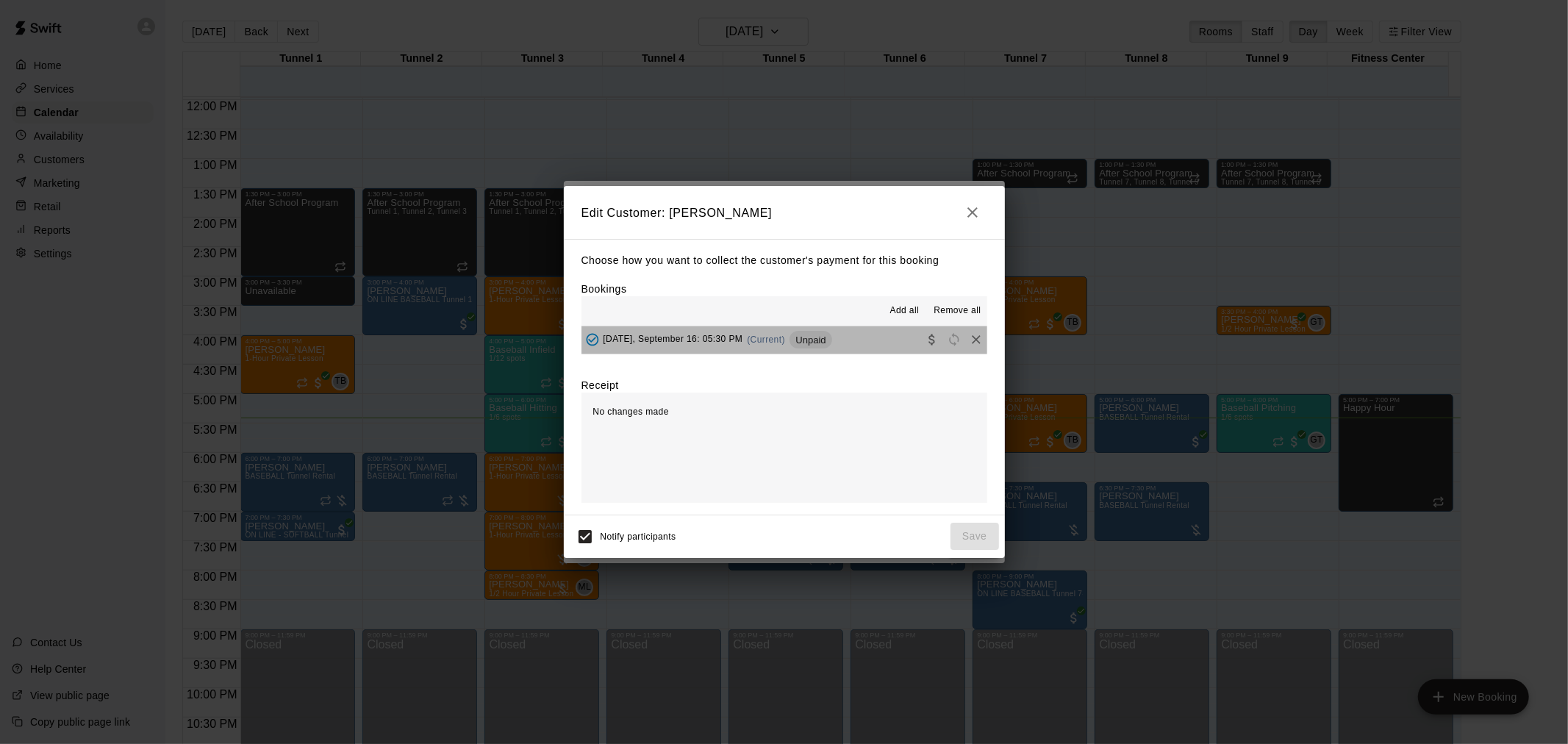
click at [828, 342] on span "Unpaid" at bounding box center [809, 340] width 42 height 11
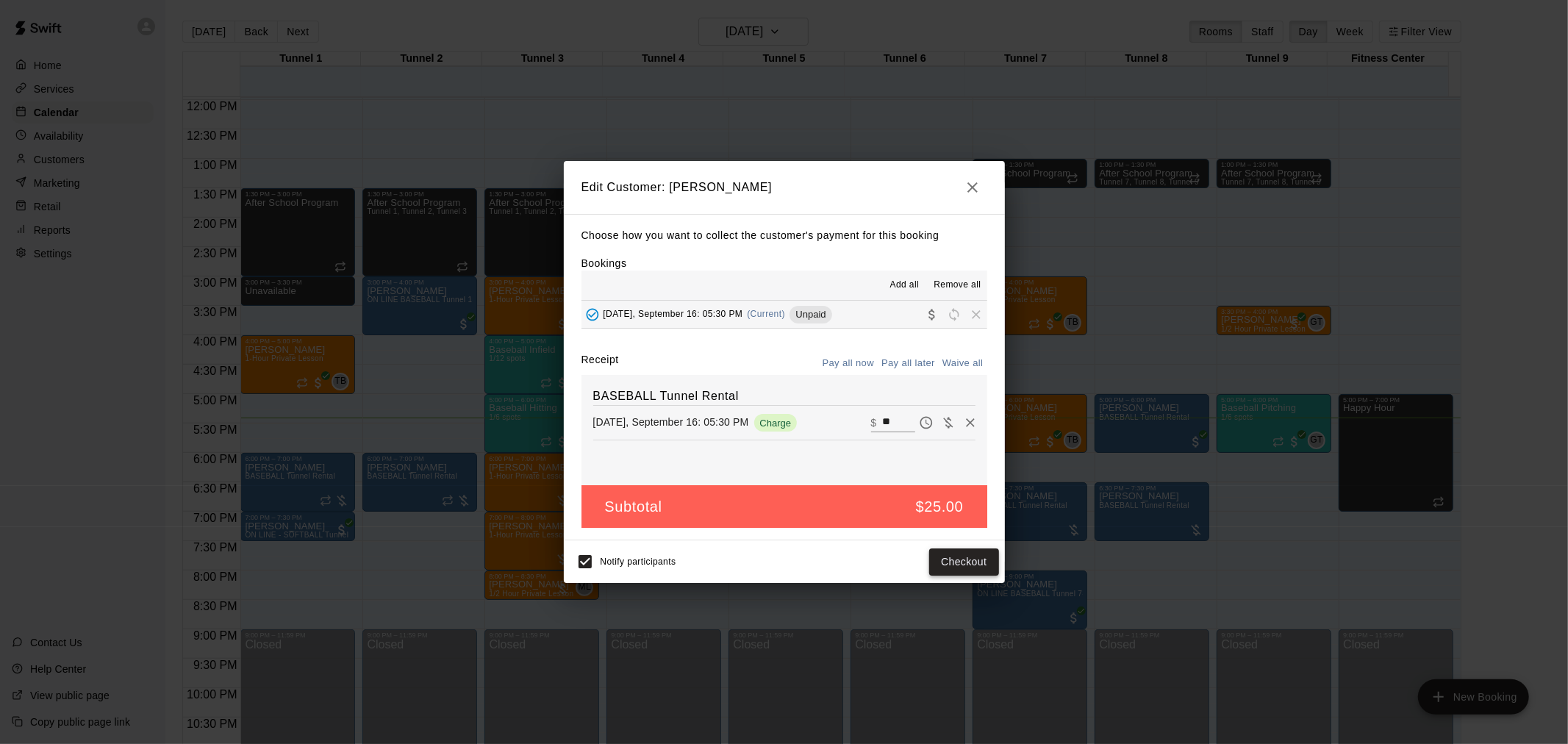
click at [966, 575] on button "Checkout" at bounding box center [964, 561] width 69 height 27
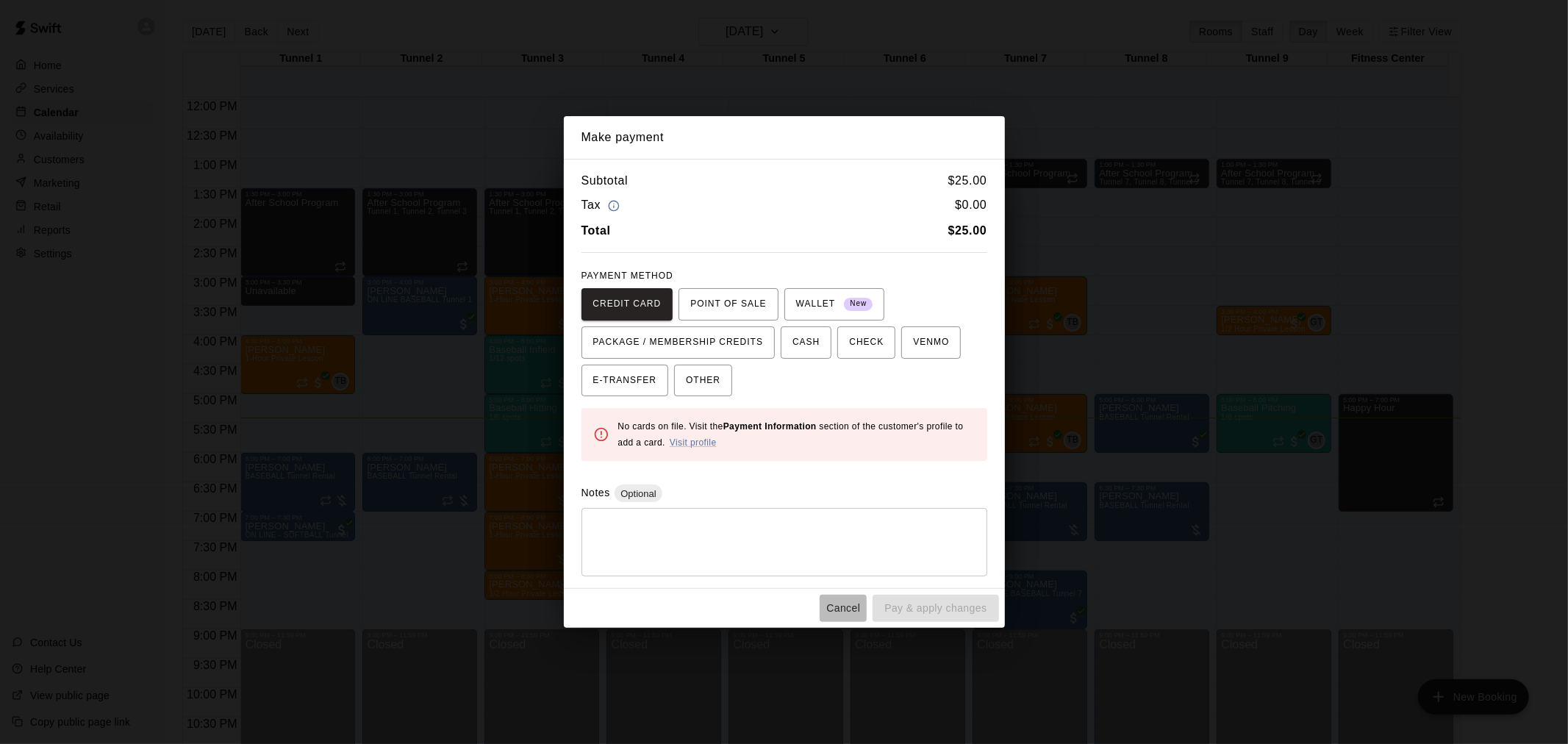
click at [847, 609] on button "Cancel" at bounding box center [843, 608] width 47 height 27
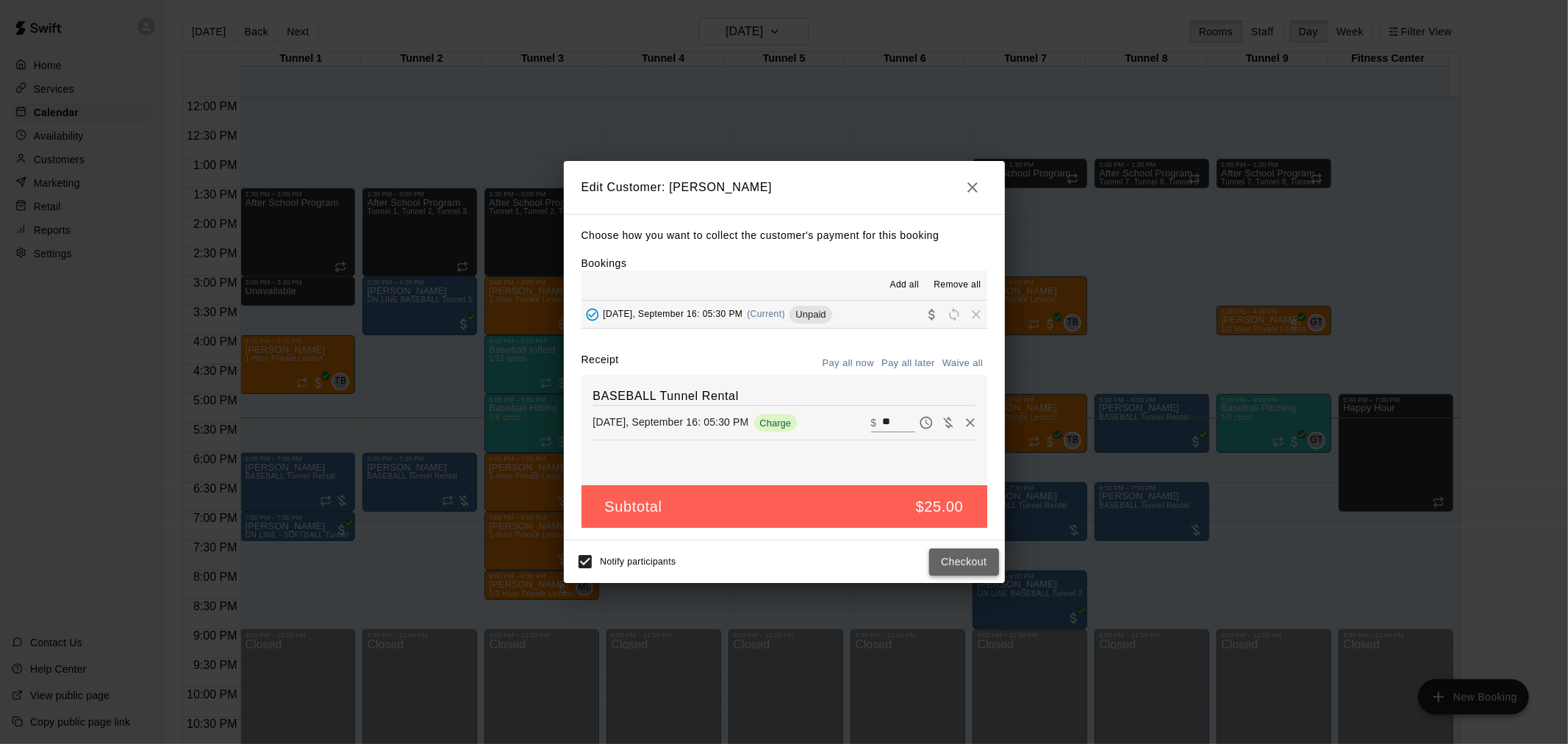
click at [978, 567] on button "Checkout" at bounding box center [964, 561] width 69 height 27
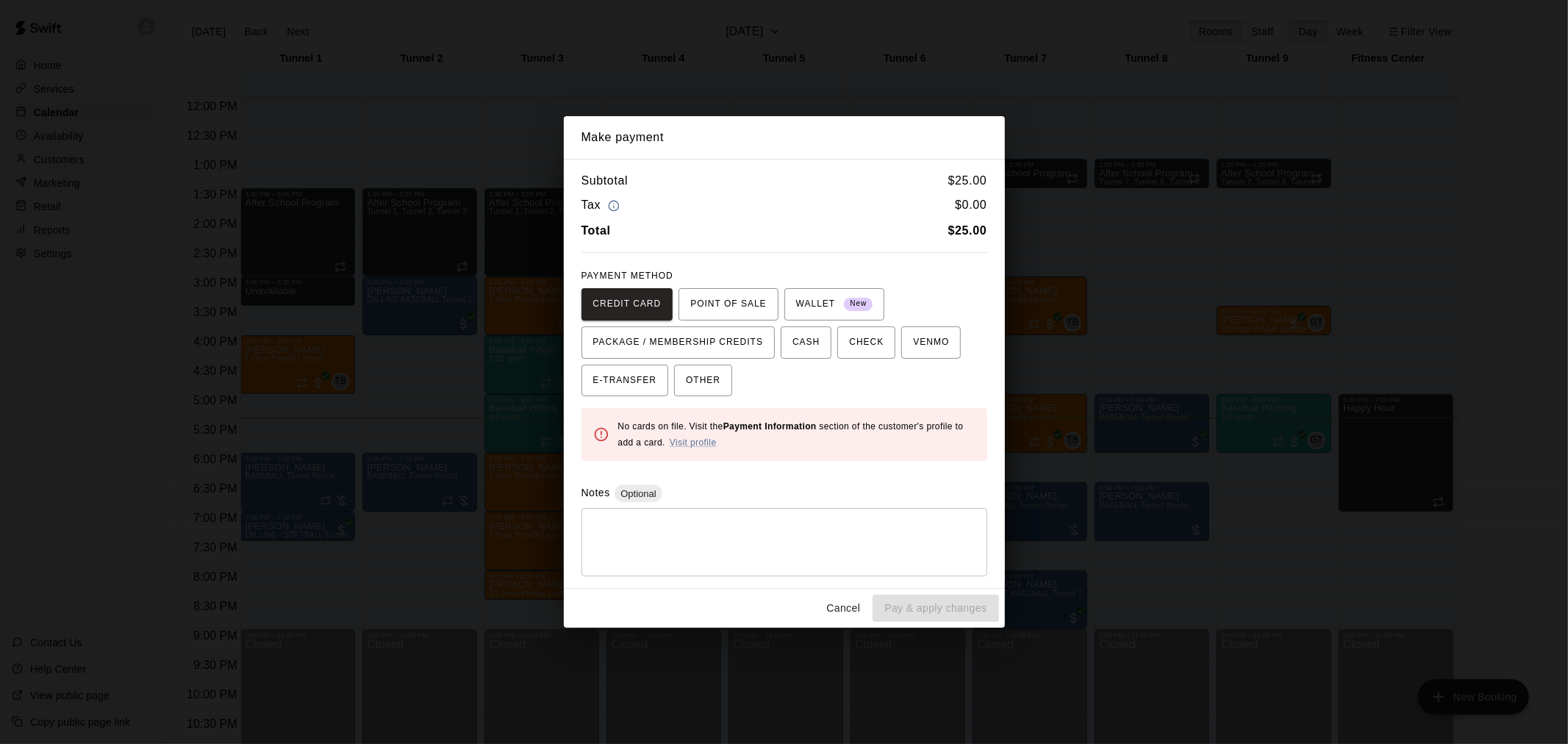
drag, startPoint x: 715, startPoint y: 383, endPoint x: 682, endPoint y: 509, distance: 130.2
click at [713, 395] on button "OTHER" at bounding box center [703, 381] width 58 height 32
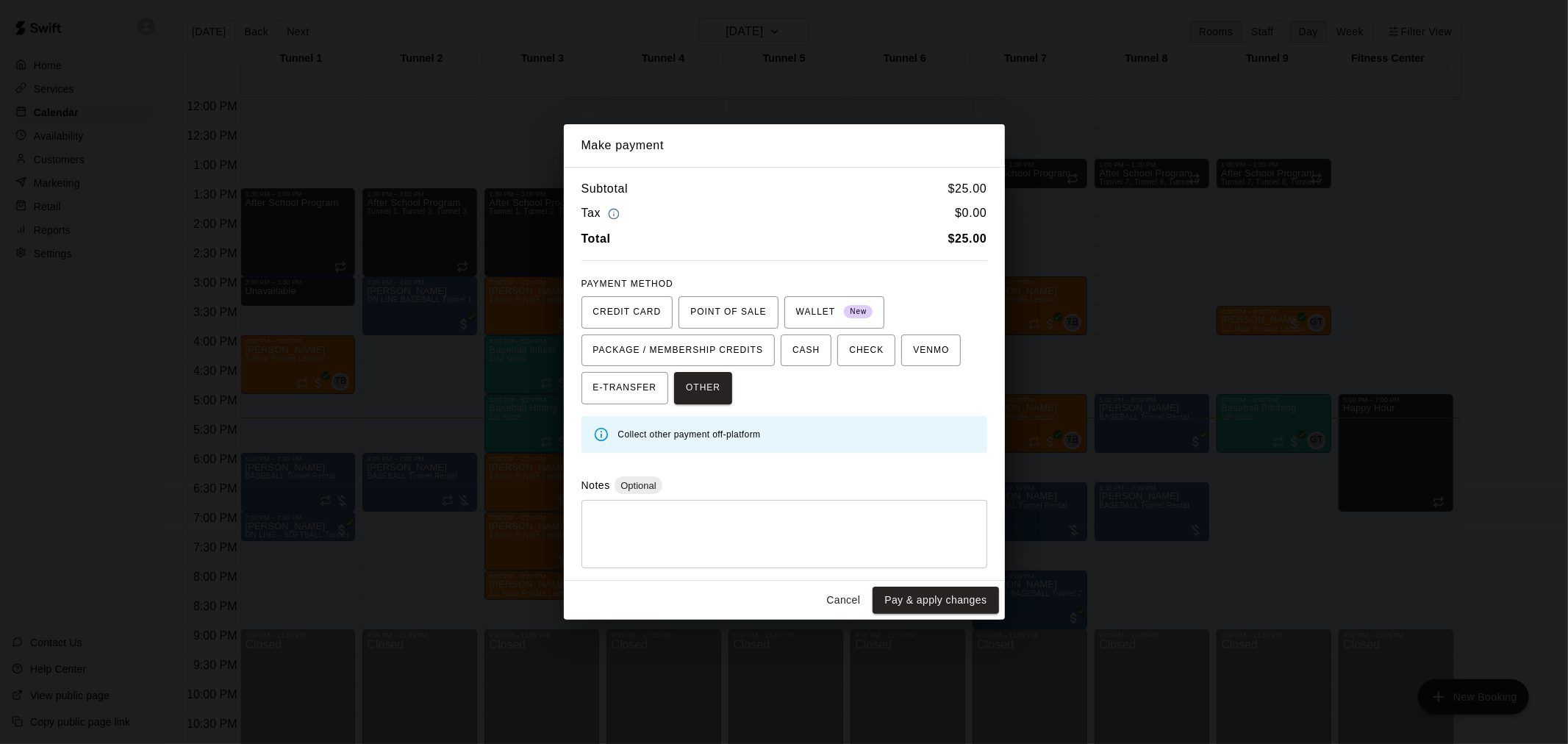
click at [659, 530] on textarea at bounding box center [784, 534] width 385 height 44
type textarea "*********"
click at [941, 604] on button "Pay & apply changes" at bounding box center [935, 600] width 126 height 27
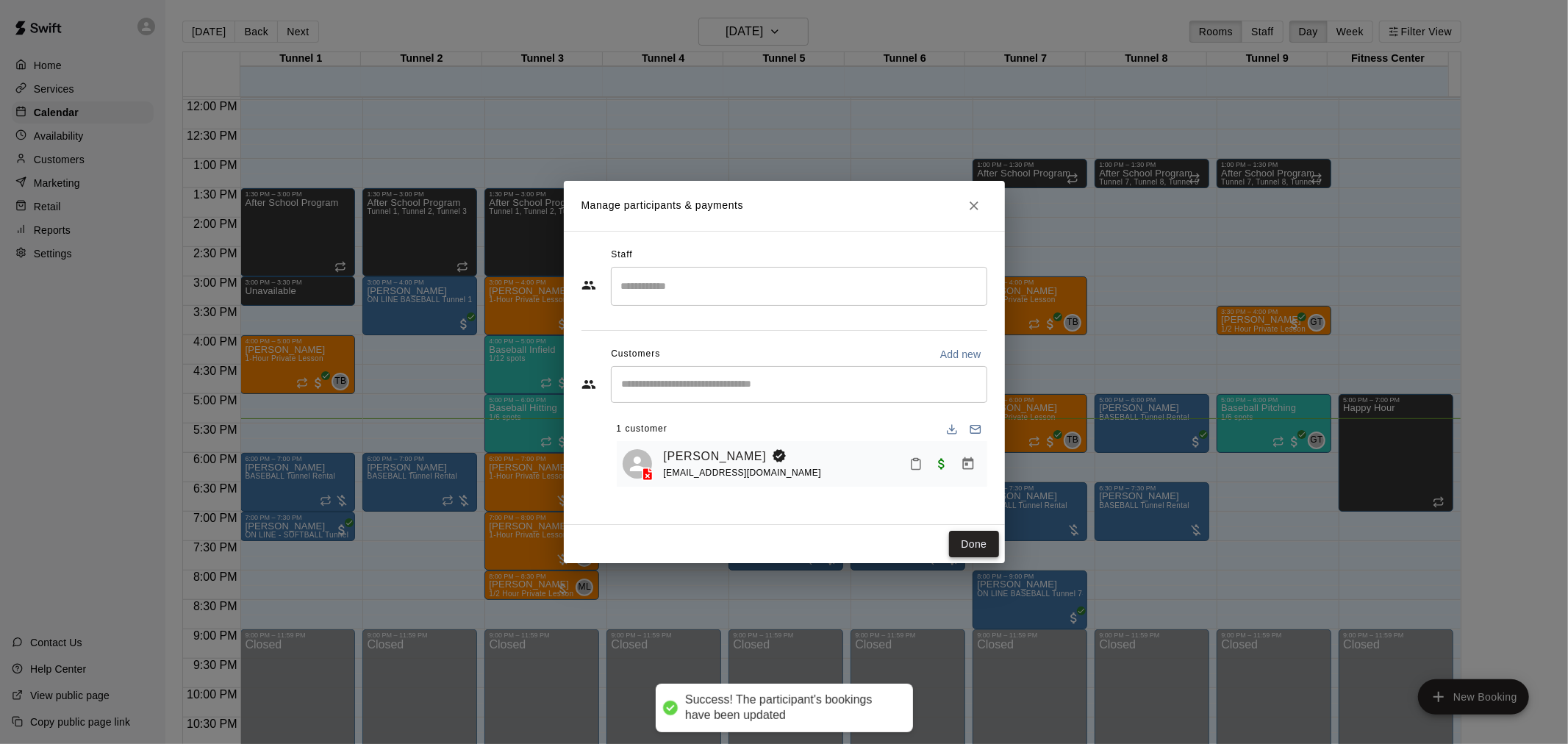
click at [995, 545] on button "Done" at bounding box center [973, 543] width 49 height 27
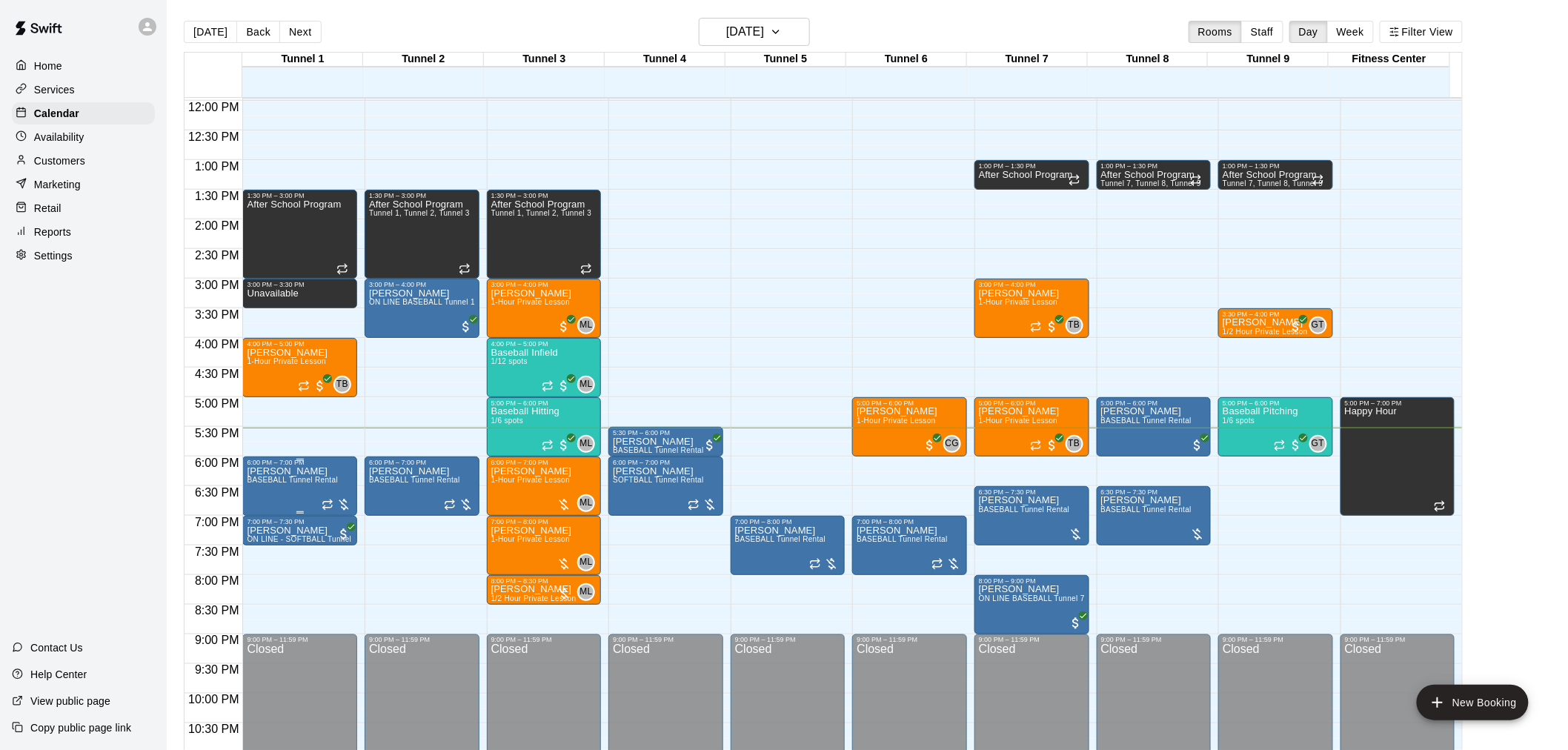
click at [341, 498] on div at bounding box center [336, 505] width 30 height 15
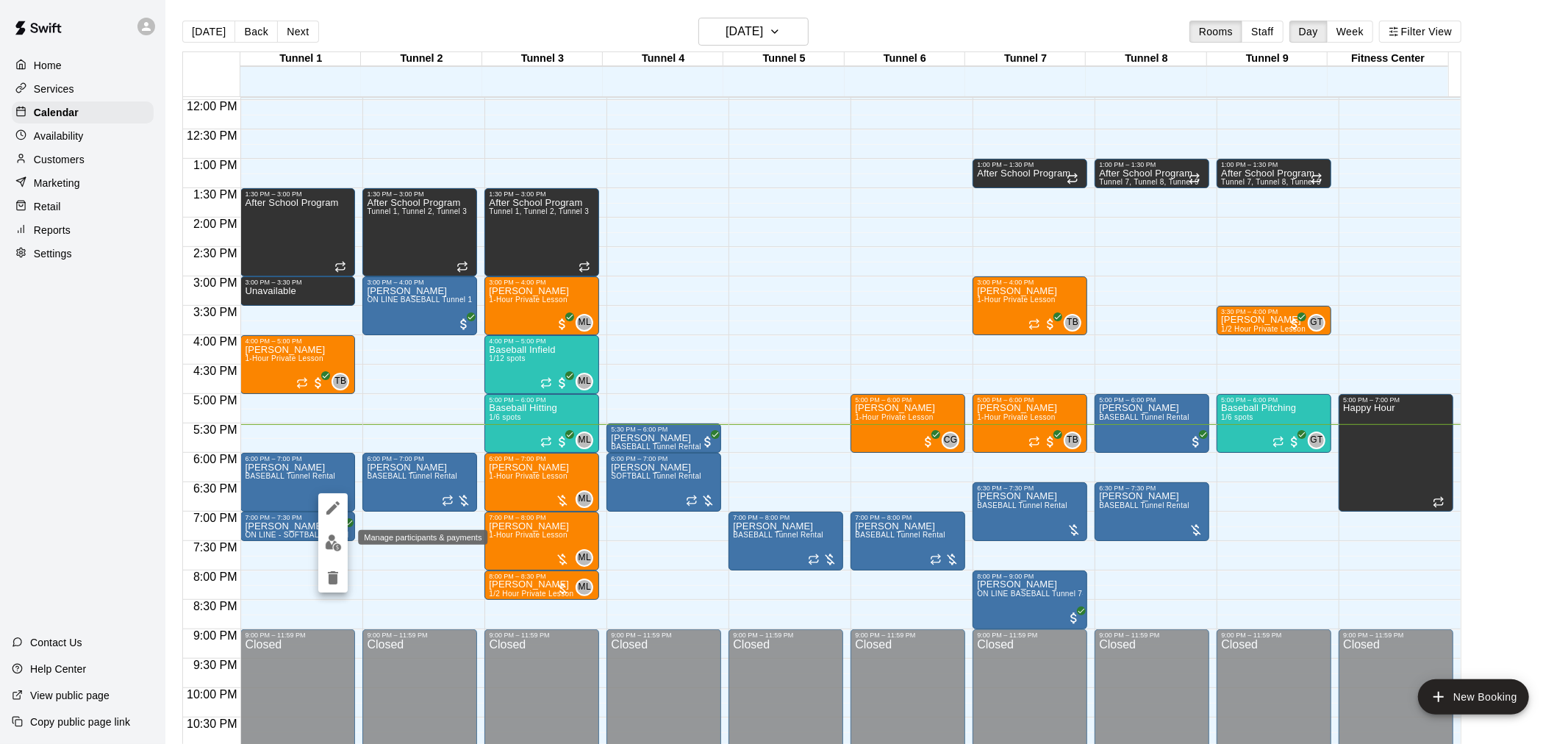
click at [335, 549] on img "edit" at bounding box center [334, 543] width 17 height 17
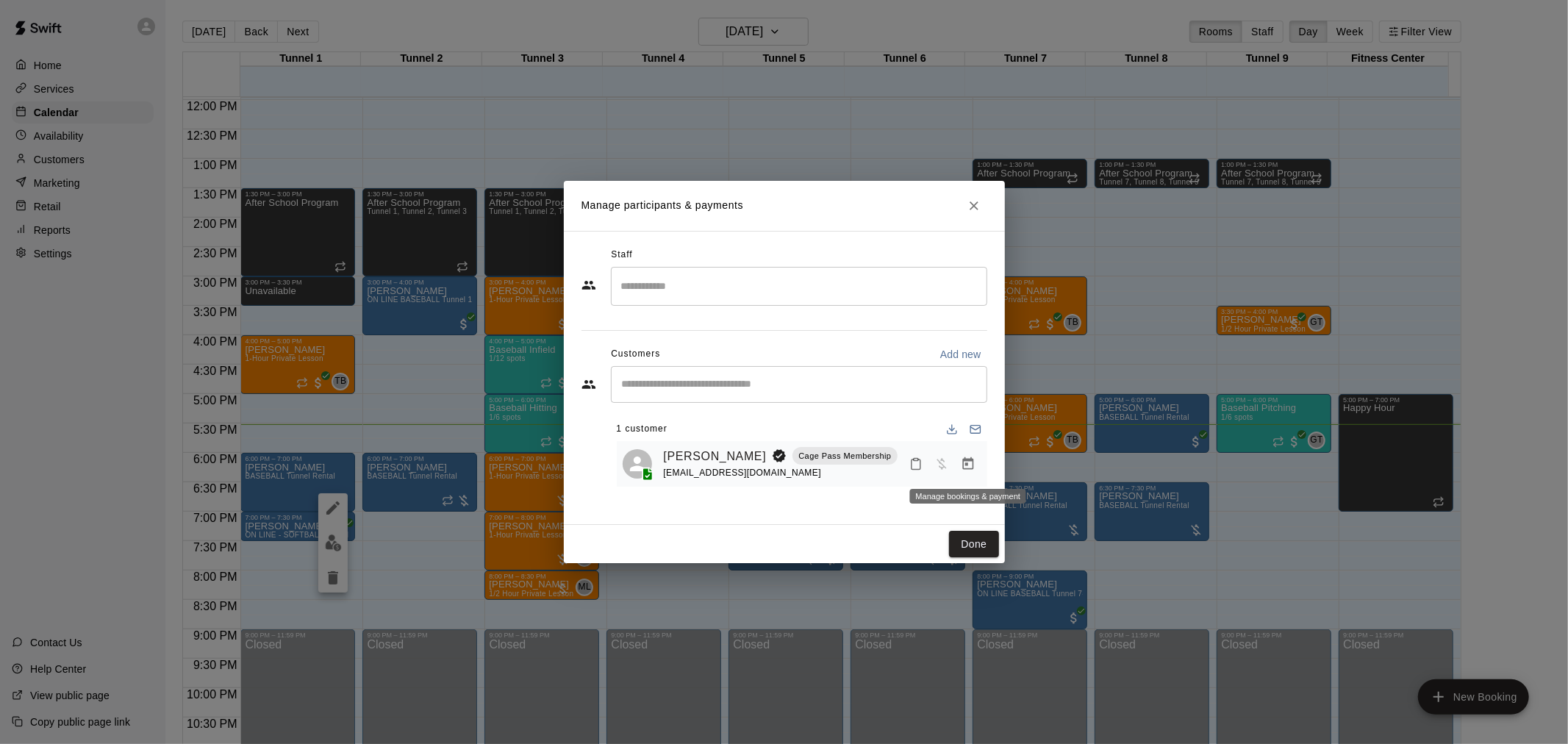
click at [969, 458] on icon "Manage bookings & payment" at bounding box center [968, 464] width 15 height 15
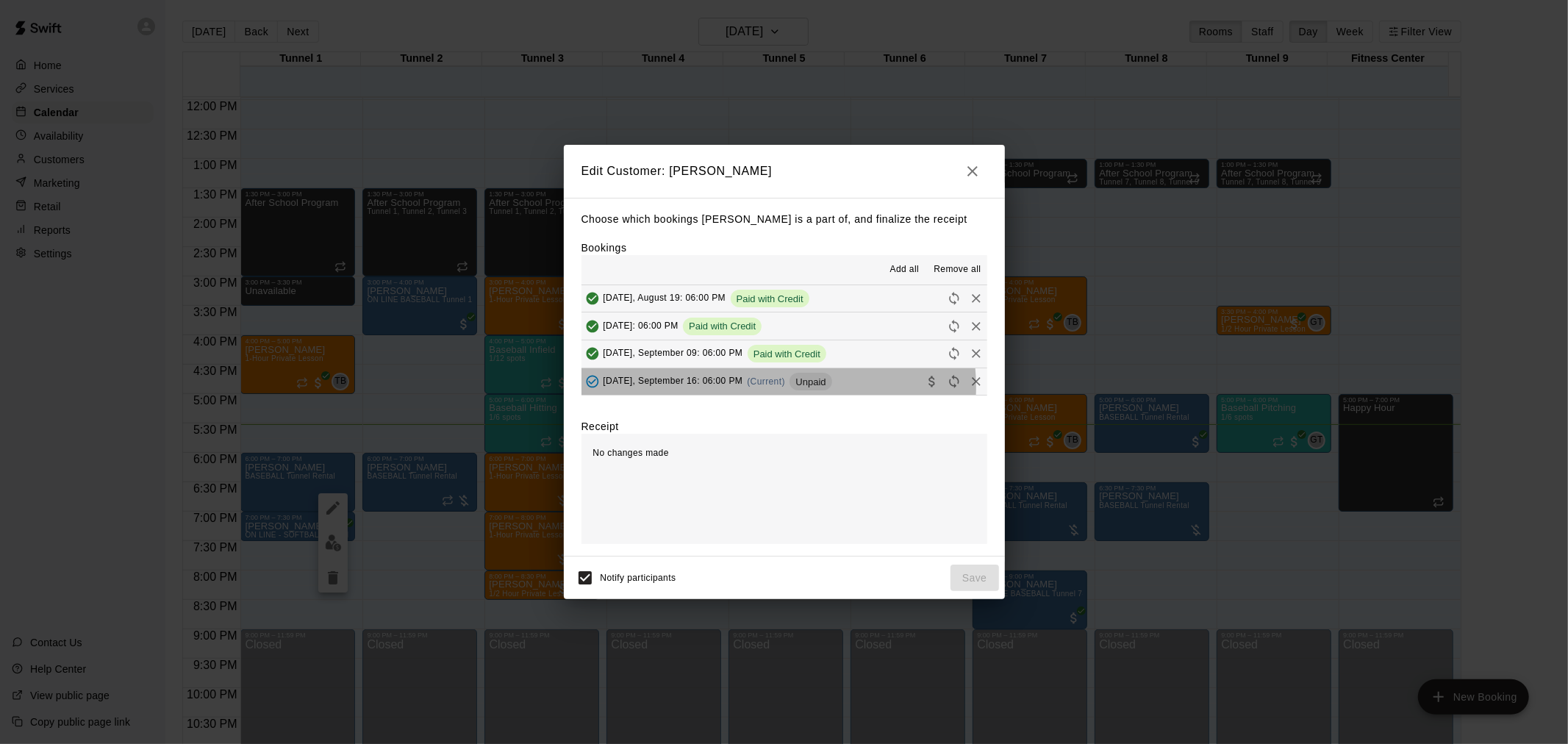
click at [766, 388] on div "Tuesday, September 16: 06:00 PM (Current) Unpaid" at bounding box center [706, 382] width 250 height 22
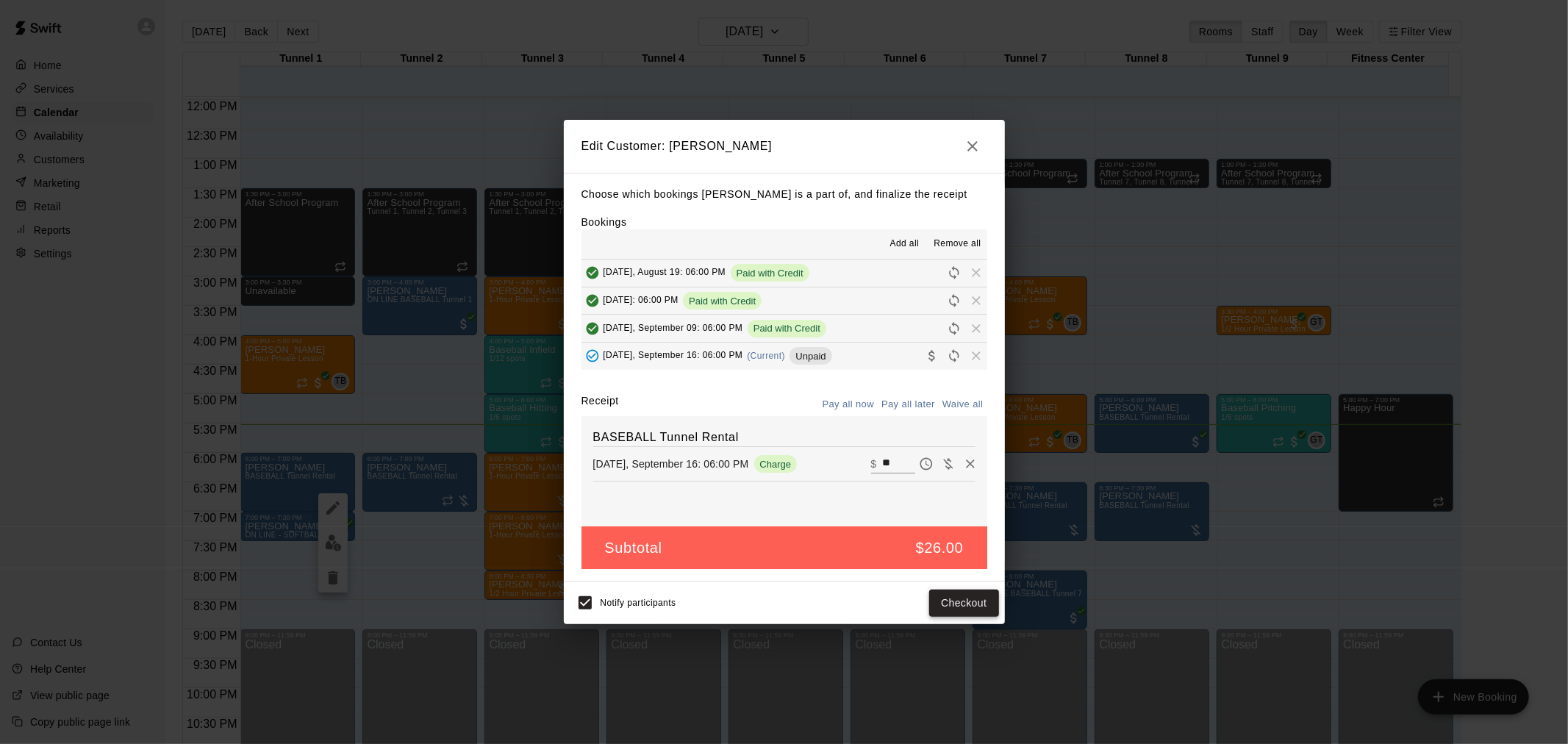
click at [961, 602] on button "Checkout" at bounding box center [964, 603] width 69 height 27
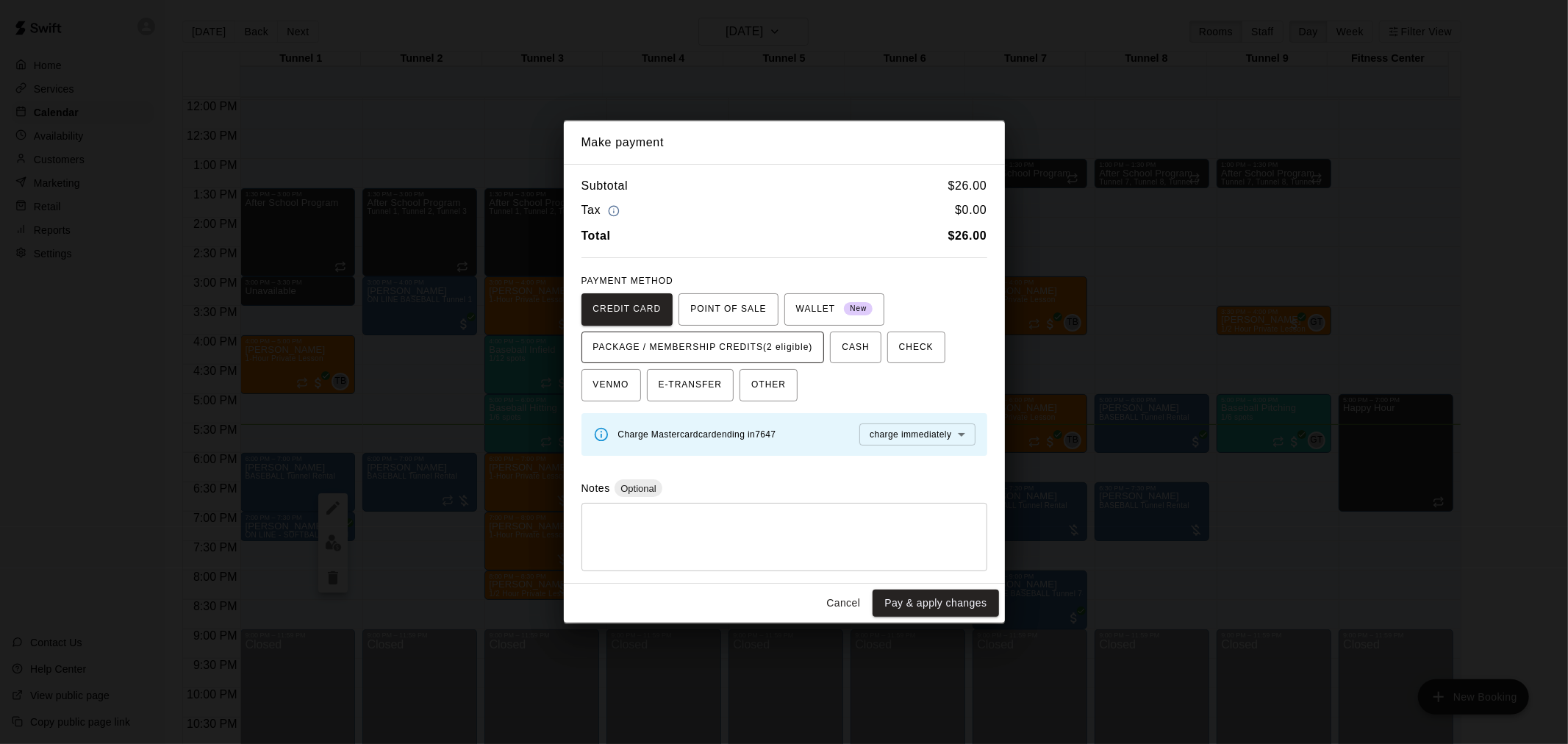
click at [806, 338] on span "PACKAGE / MEMBERSHIP CREDITS (2 eligible)" at bounding box center [703, 348] width 220 height 23
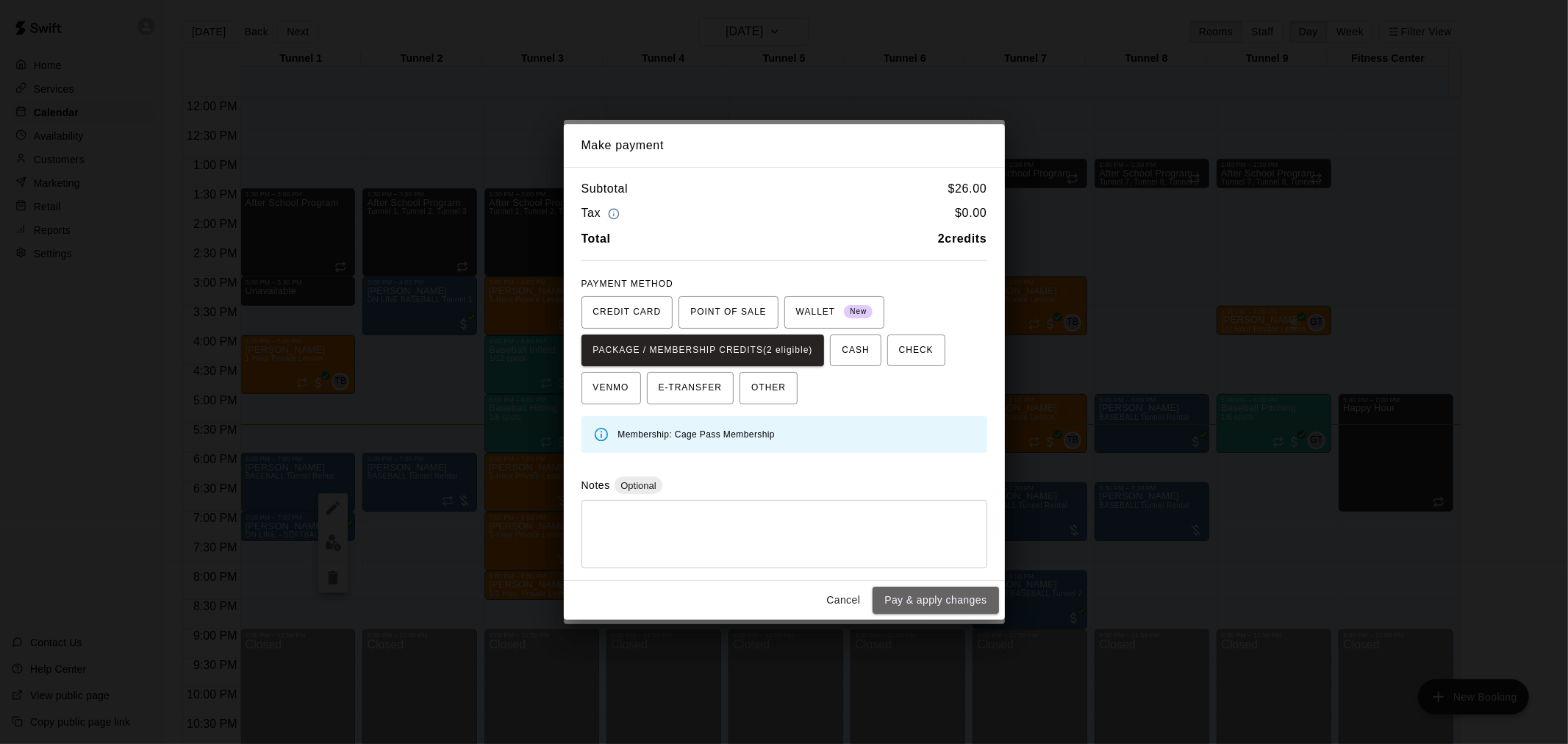
drag, startPoint x: 939, startPoint y: 607, endPoint x: 929, endPoint y: 606, distance: 10.0
click at [940, 607] on button "Pay & apply changes" at bounding box center [935, 600] width 126 height 27
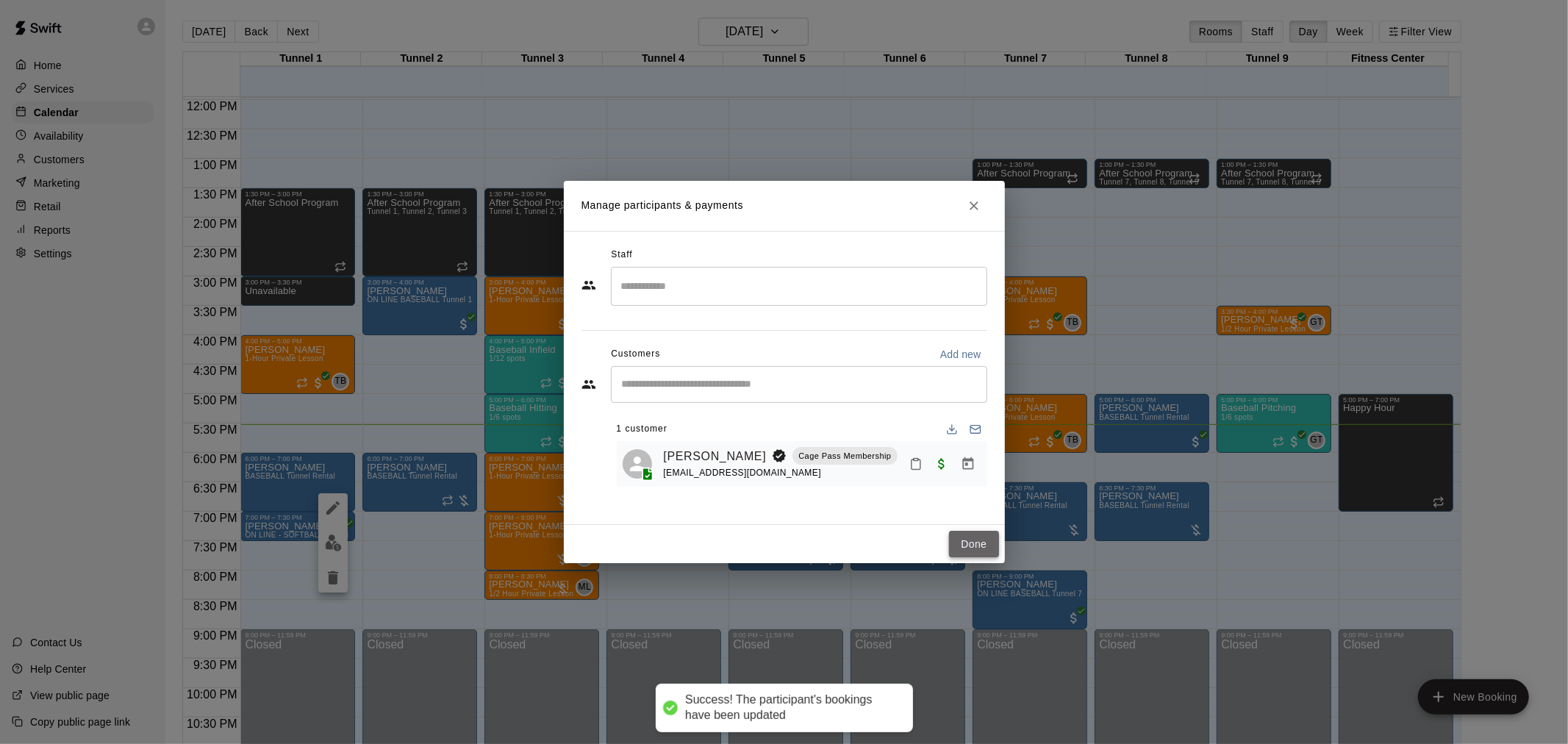
click at [969, 531] on button "Done" at bounding box center [973, 543] width 49 height 27
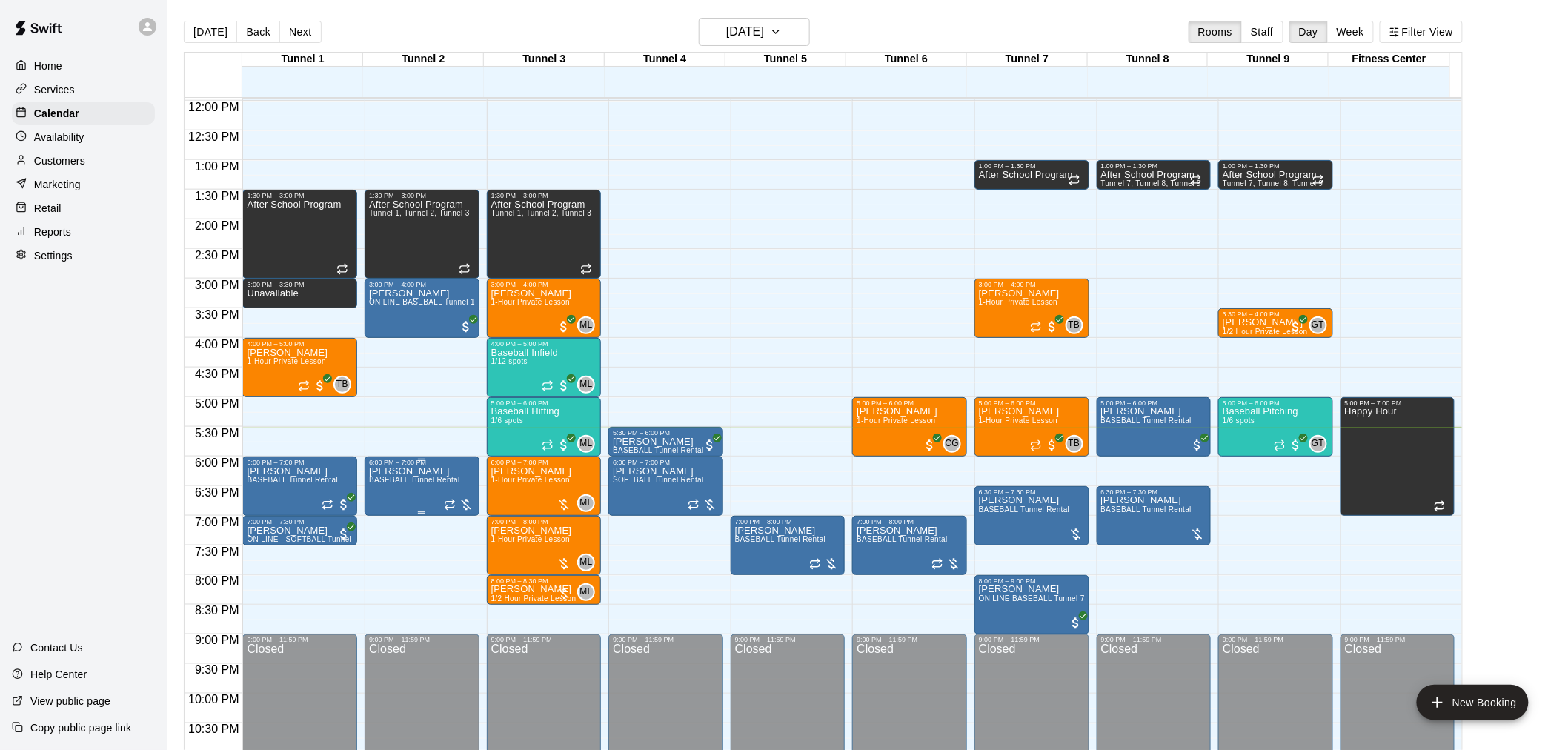
click at [470, 501] on div at bounding box center [459, 505] width 30 height 15
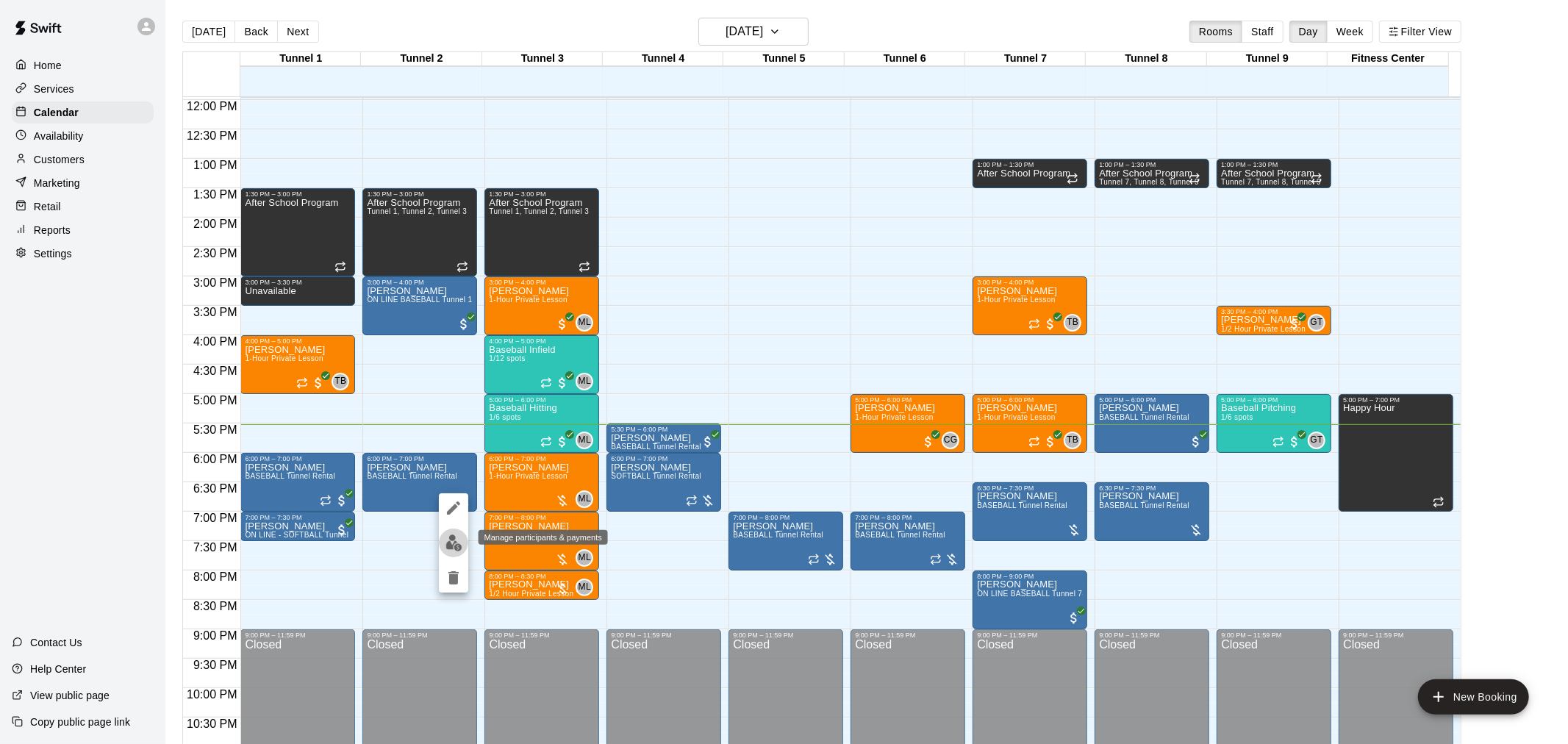
click at [452, 541] on img "edit" at bounding box center [454, 543] width 17 height 17
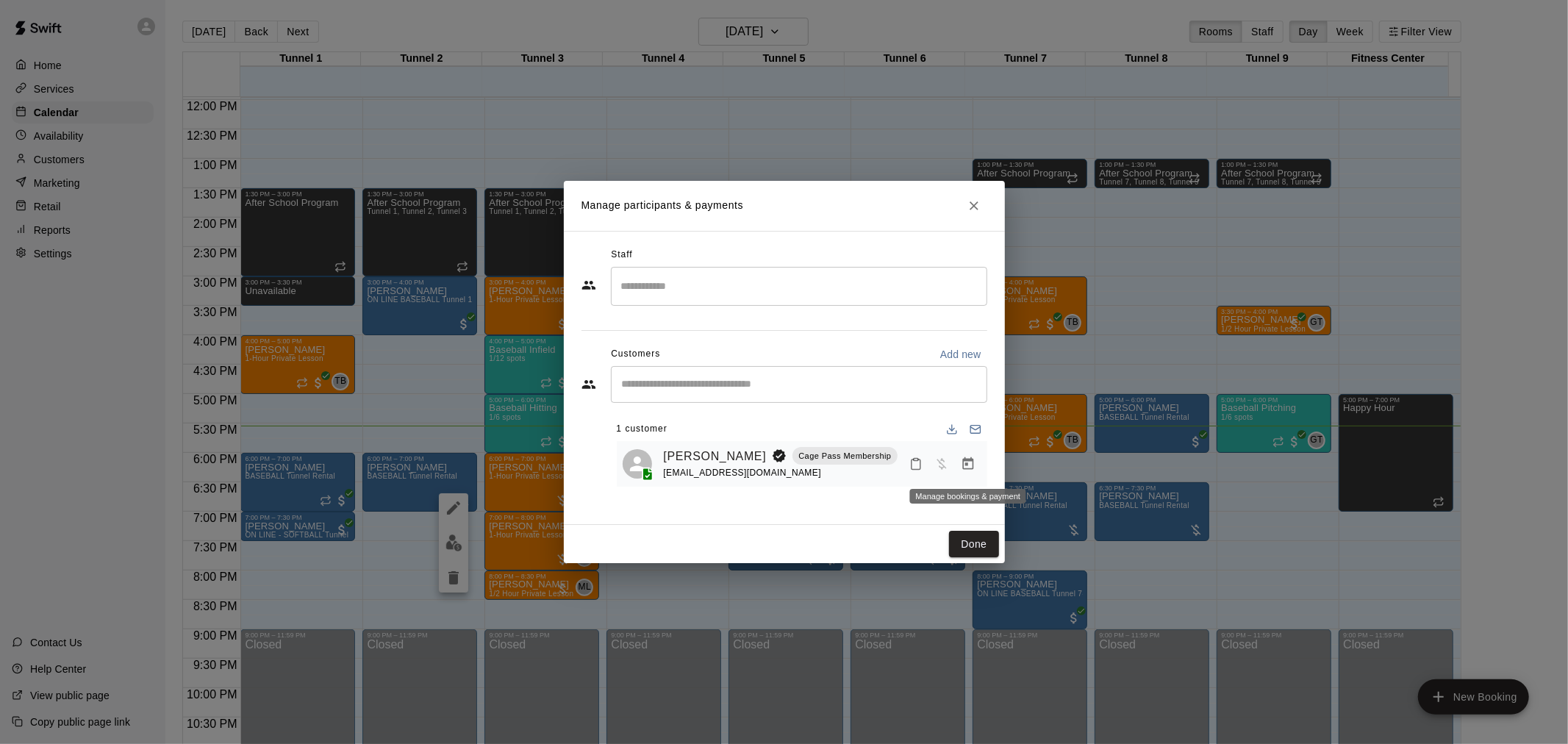
click at [975, 466] on icon "Manage bookings & payment" at bounding box center [968, 464] width 15 height 15
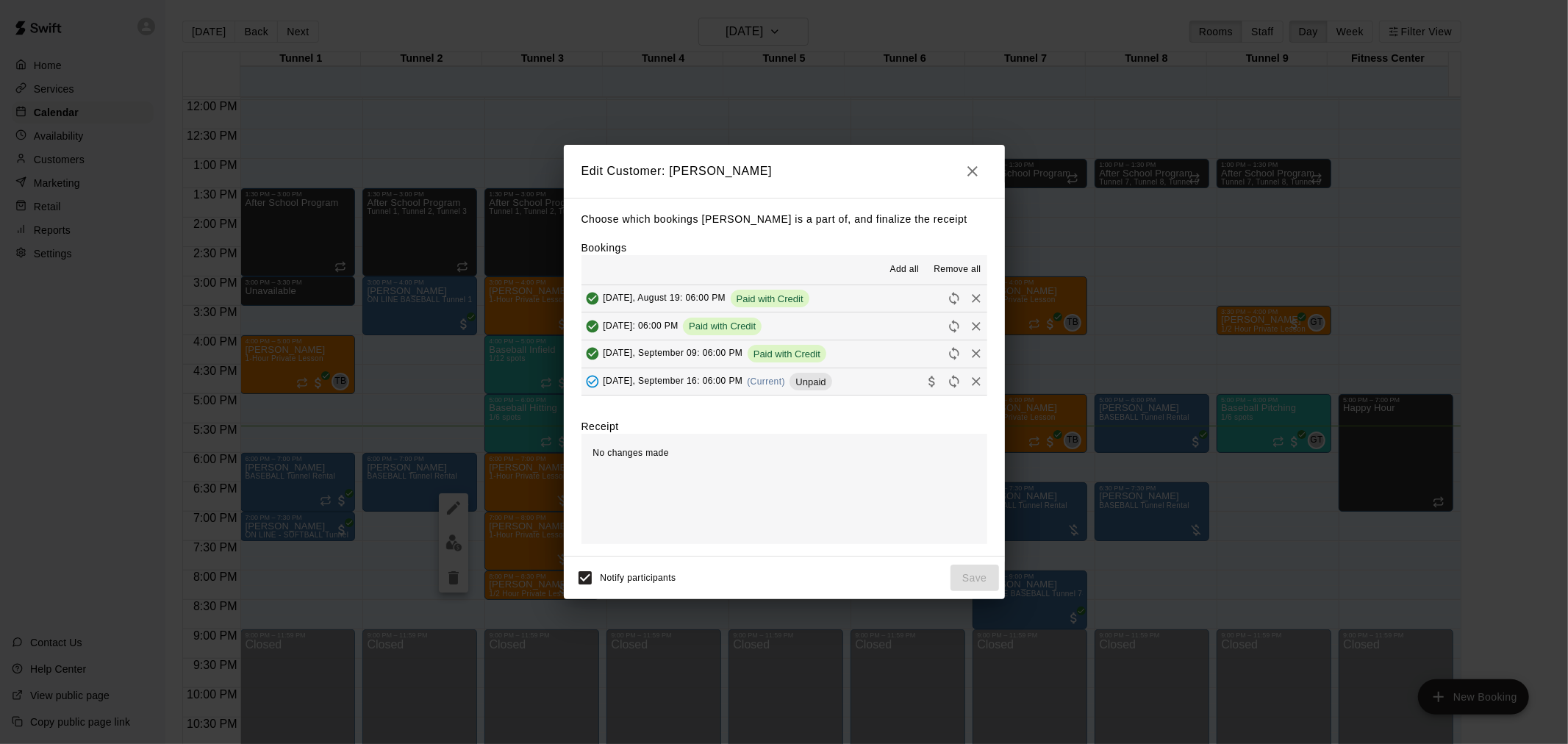
click at [775, 386] on span "(Current)" at bounding box center [765, 381] width 38 height 10
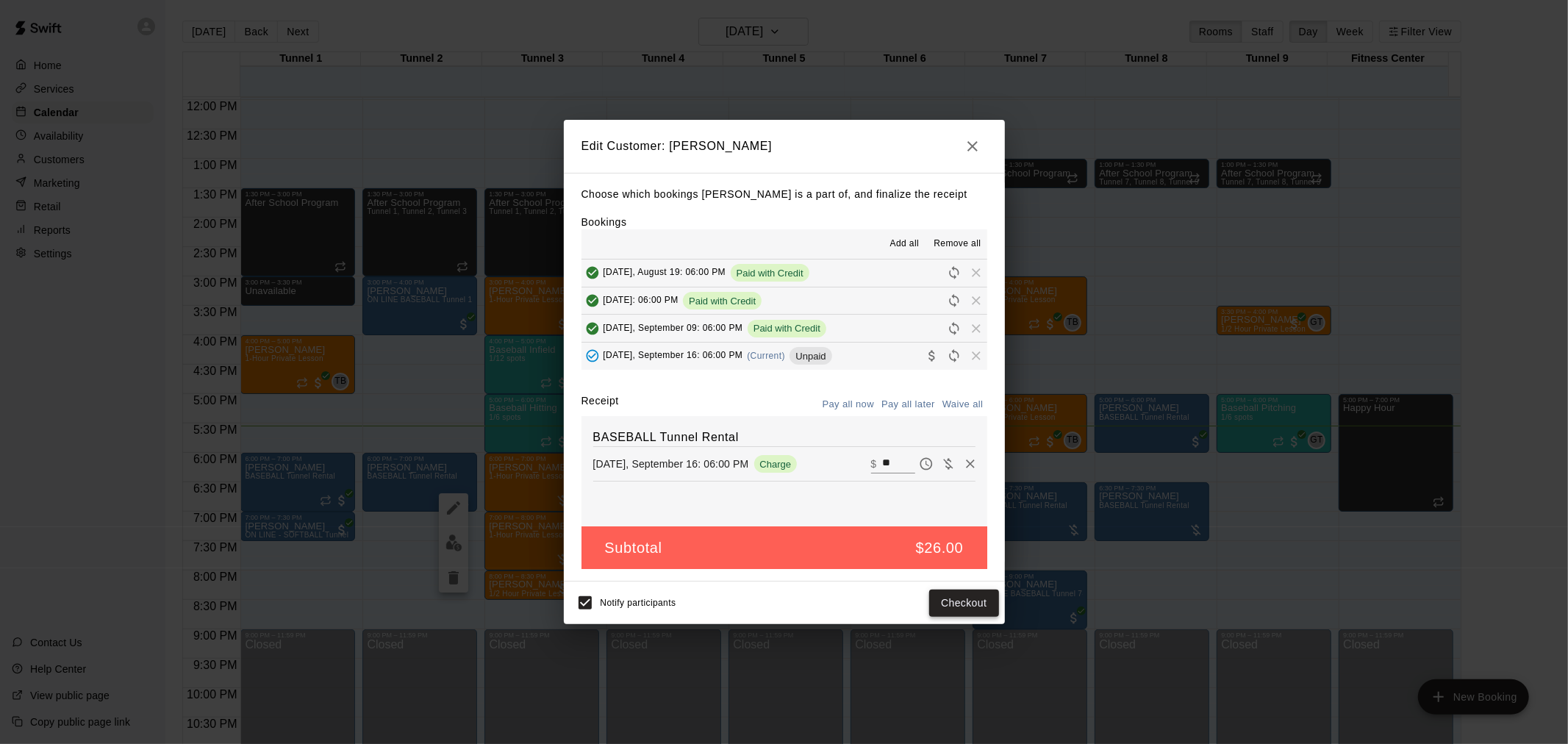
click at [987, 600] on button "Checkout" at bounding box center [964, 603] width 69 height 27
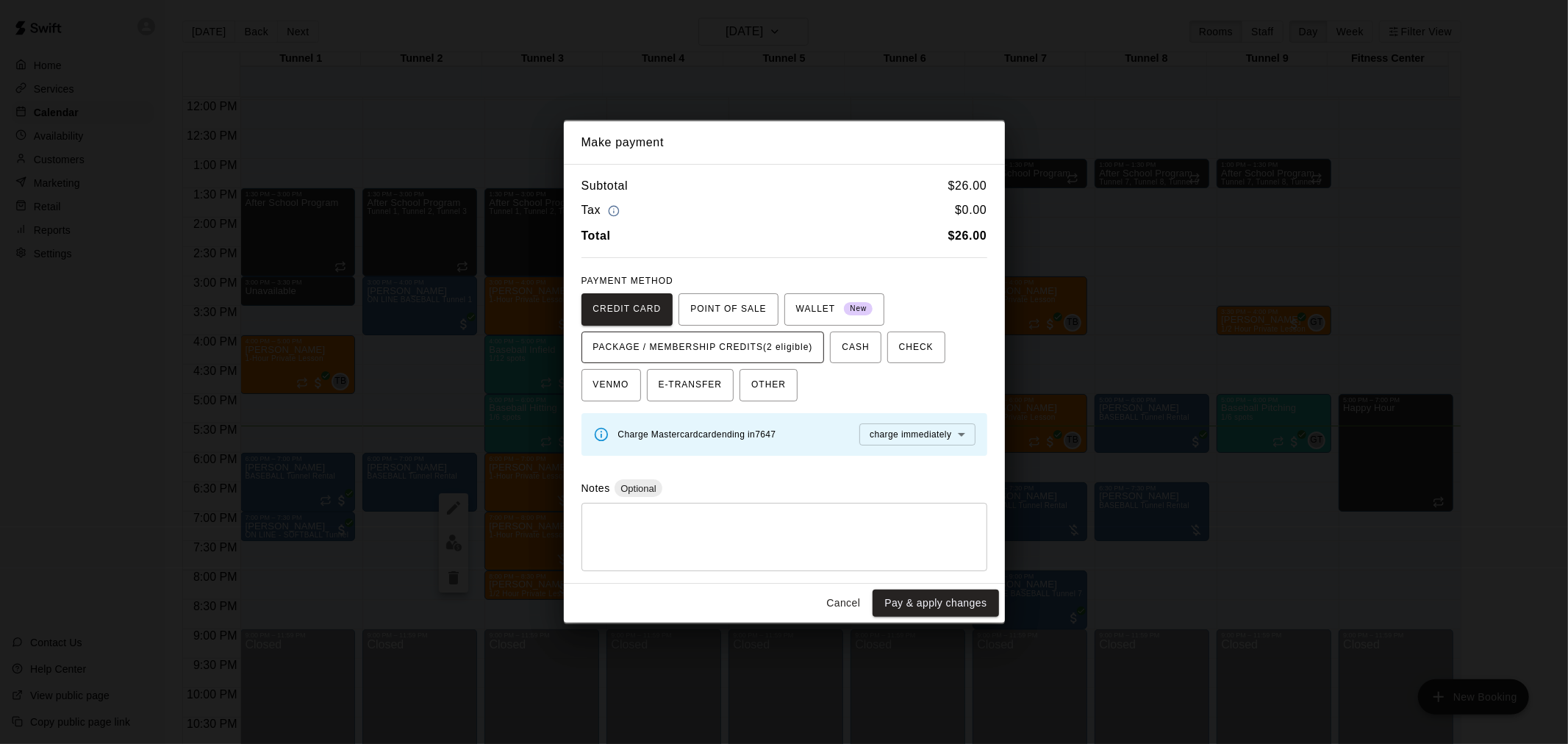
click at [760, 360] on button "PACKAGE / MEMBERSHIP CREDITS (2 eligible)" at bounding box center [702, 348] width 243 height 32
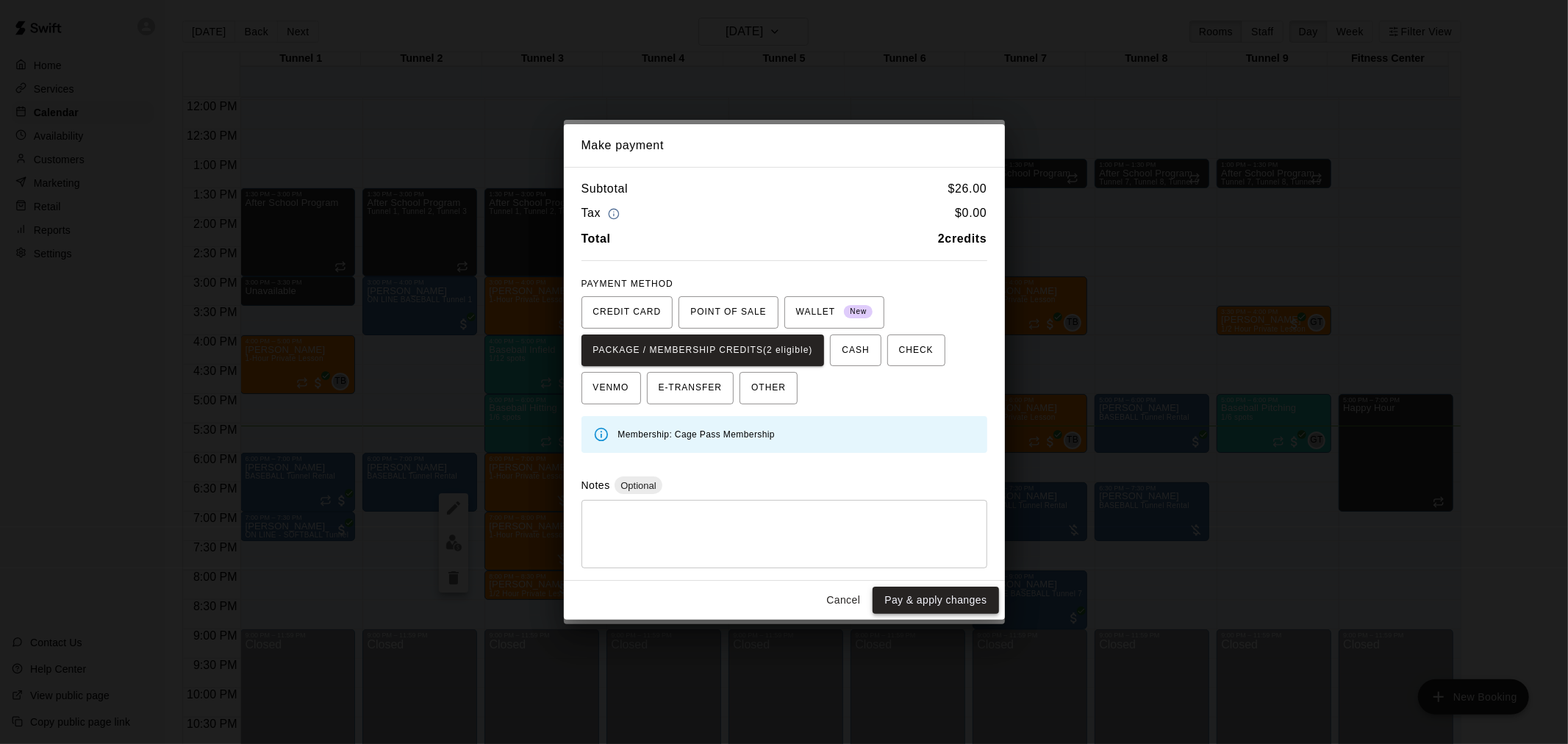
click at [918, 601] on button "Pay & apply changes" at bounding box center [935, 600] width 126 height 27
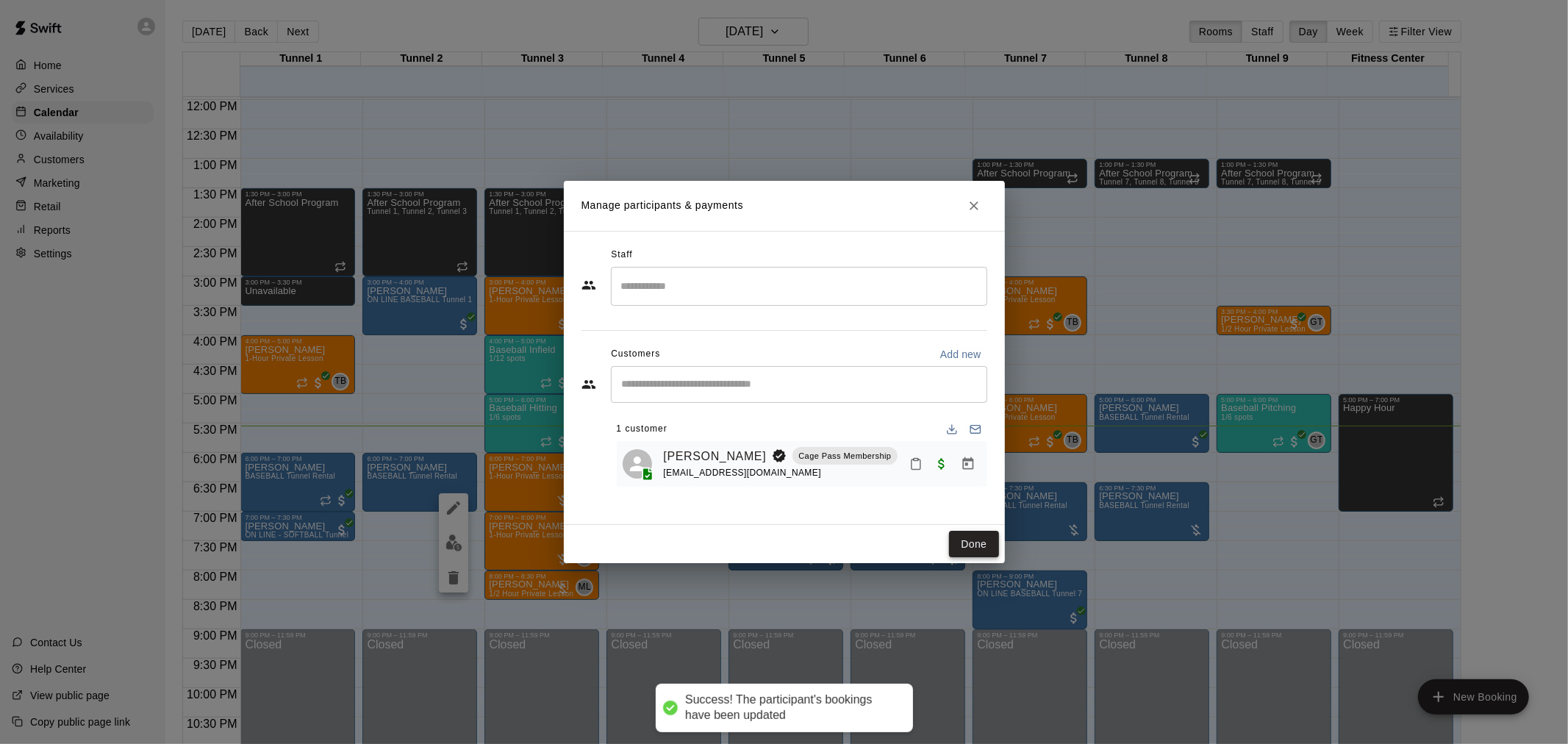
click at [976, 545] on button "Done" at bounding box center [973, 543] width 49 height 27
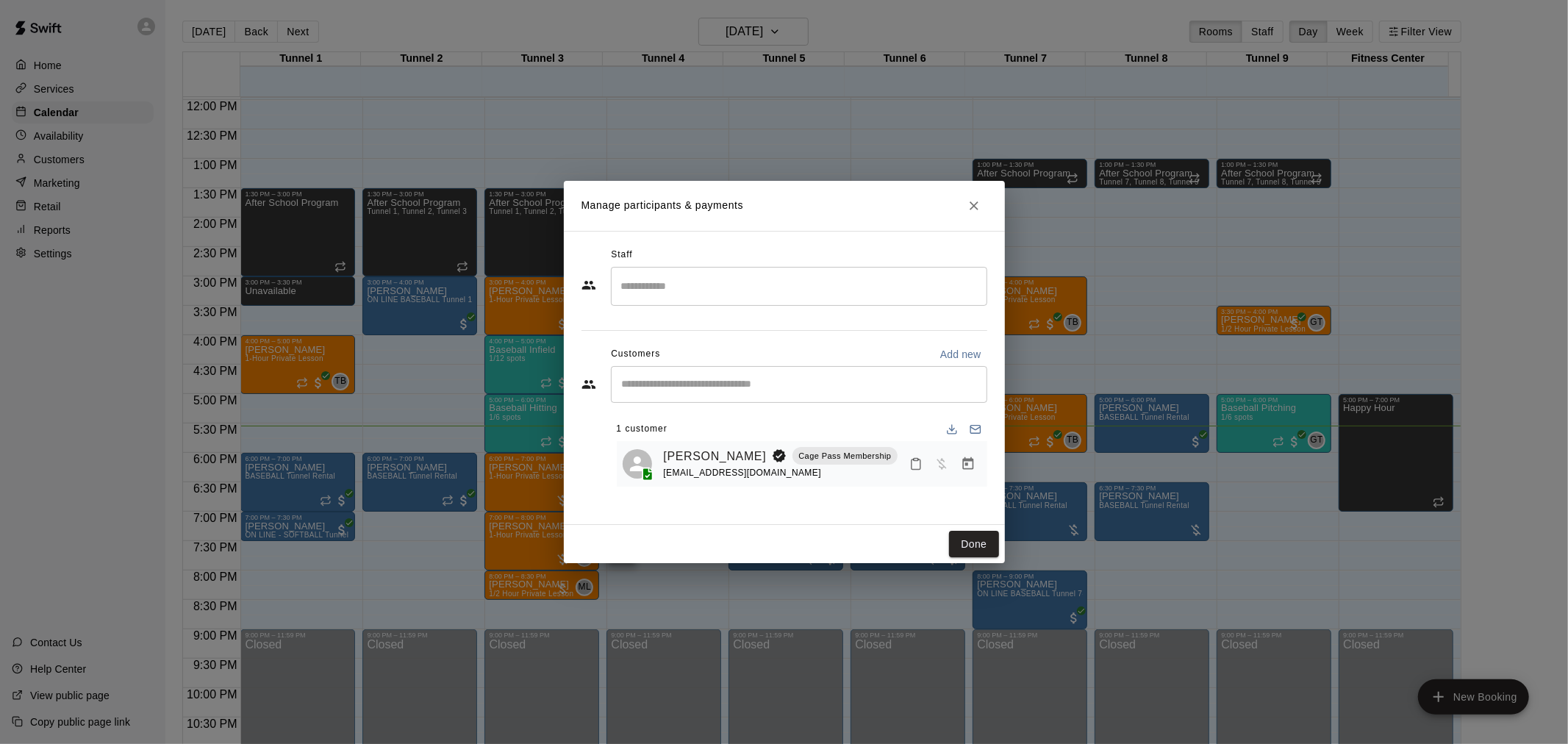
click at [970, 207] on icon "Close" at bounding box center [974, 206] width 15 height 15
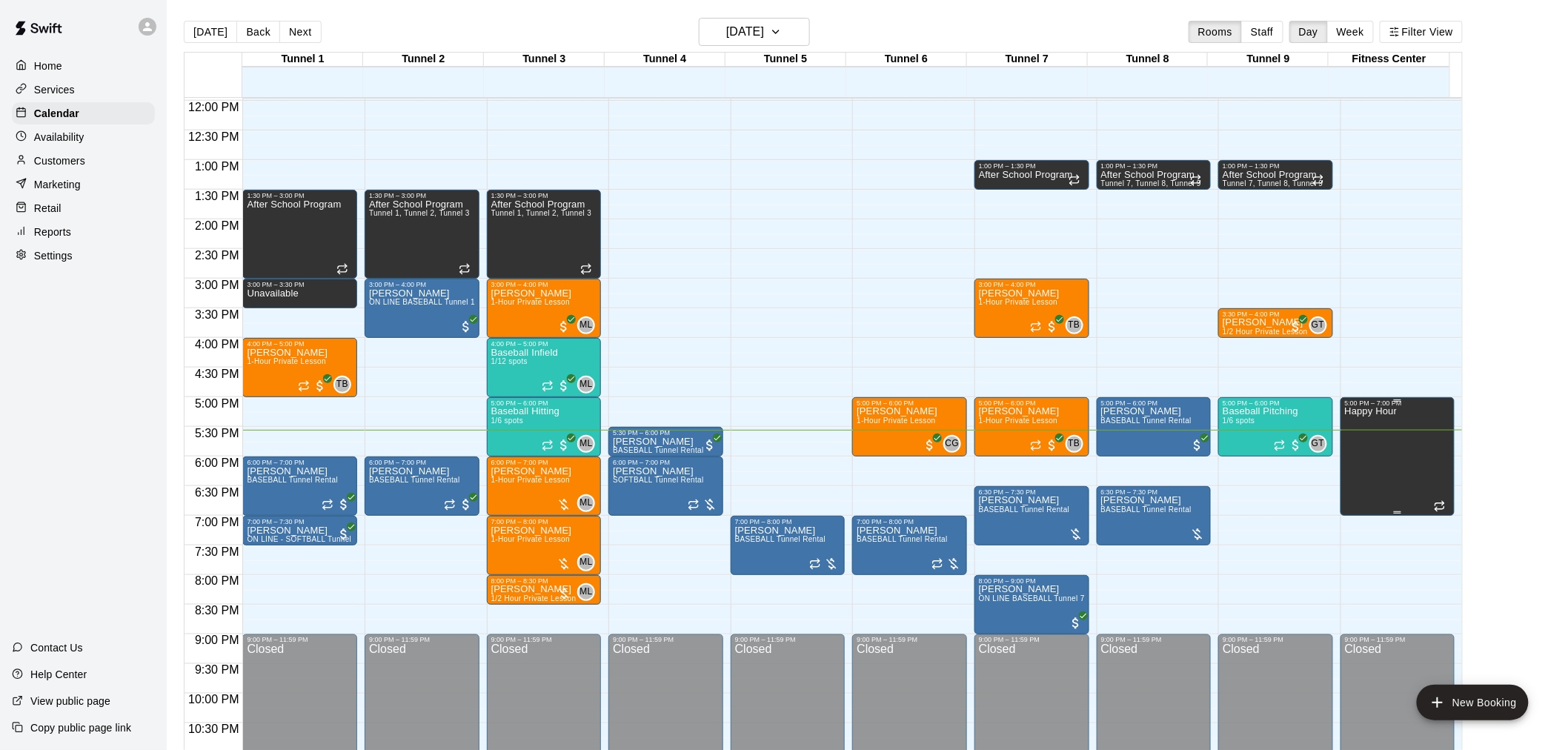
drag, startPoint x: 1426, startPoint y: 494, endPoint x: 1435, endPoint y: 508, distance: 16.6
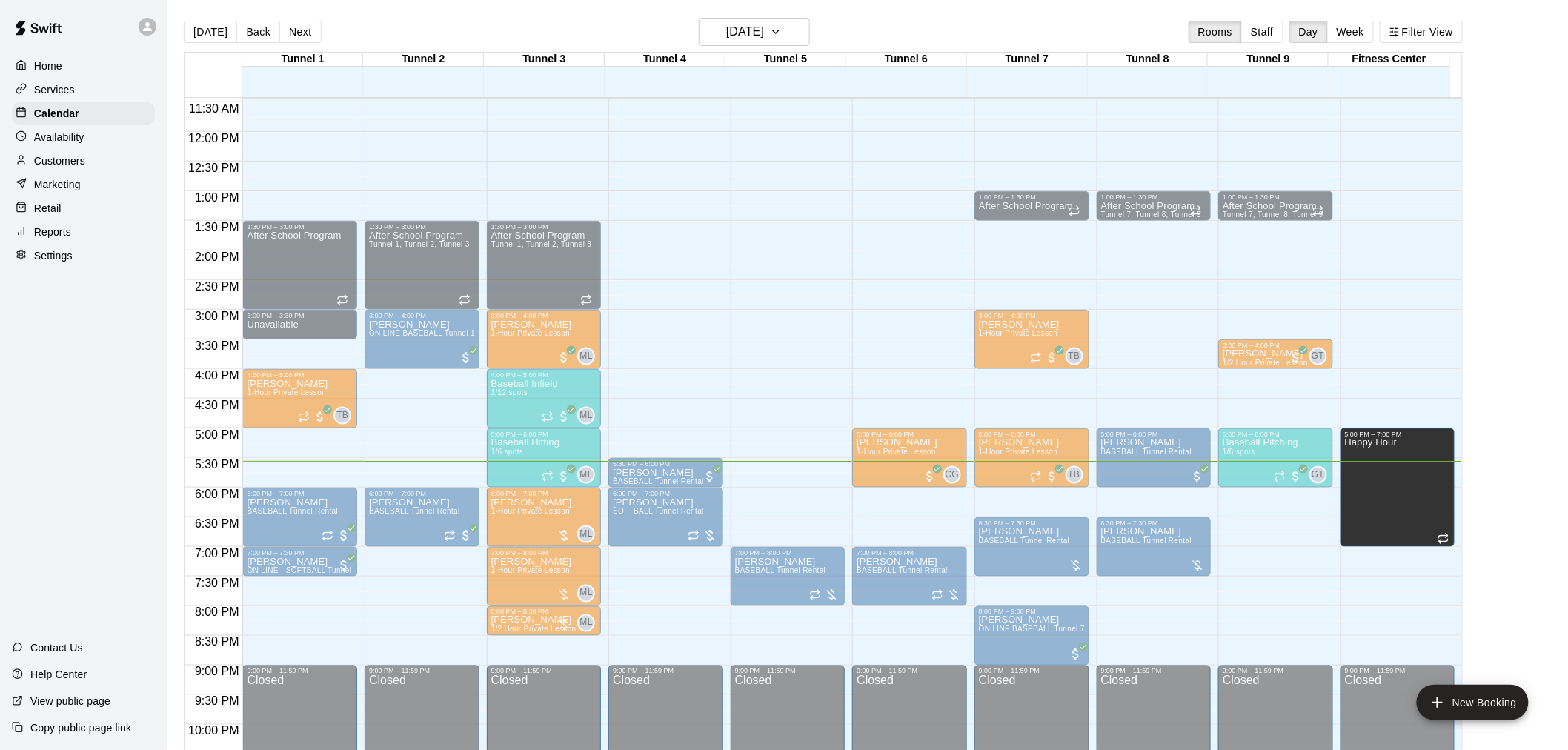
scroll to position [672, 0]
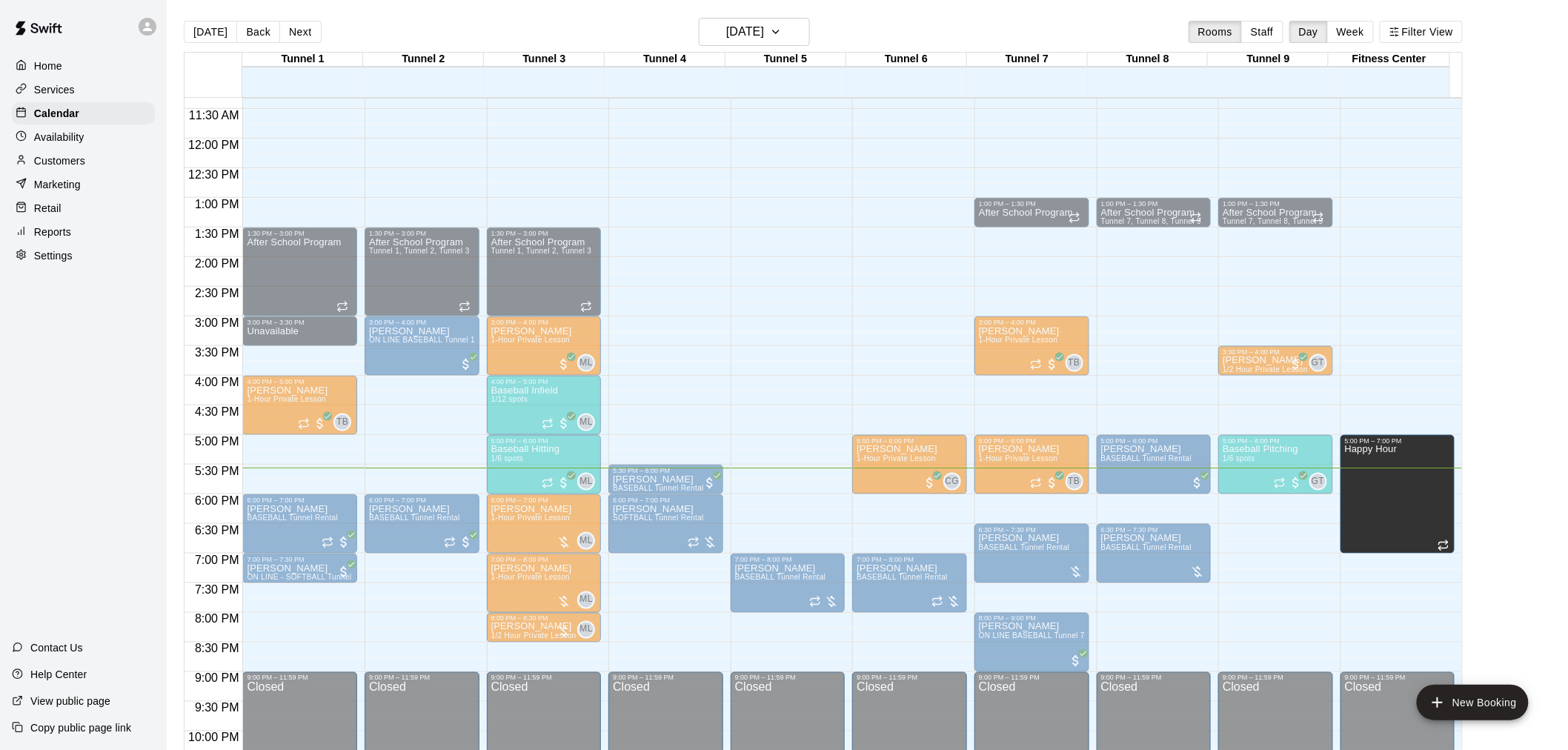
click at [1534, 433] on main "Today Back Next Tuesday Sep 16 Rooms Staff Day Week Filter View Tunnel 1 16 Tue…" at bounding box center [867, 392] width 1390 height 750
click at [95, 117] on div "Calendar" at bounding box center [84, 114] width 143 height 22
click at [209, 40] on button "[DATE]" at bounding box center [210, 32] width 53 height 22
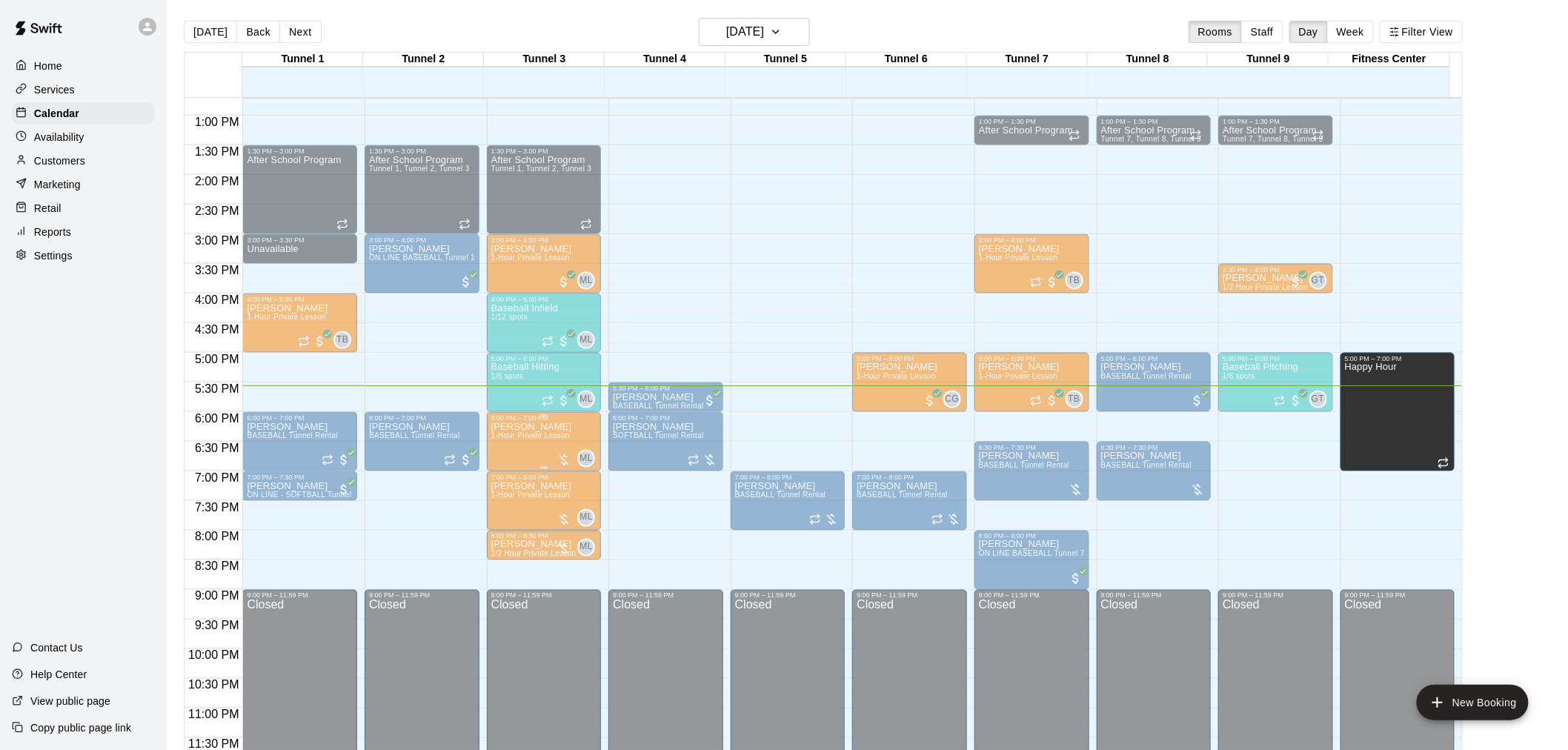
click at [564, 462] on div at bounding box center [564, 460] width 15 height 15
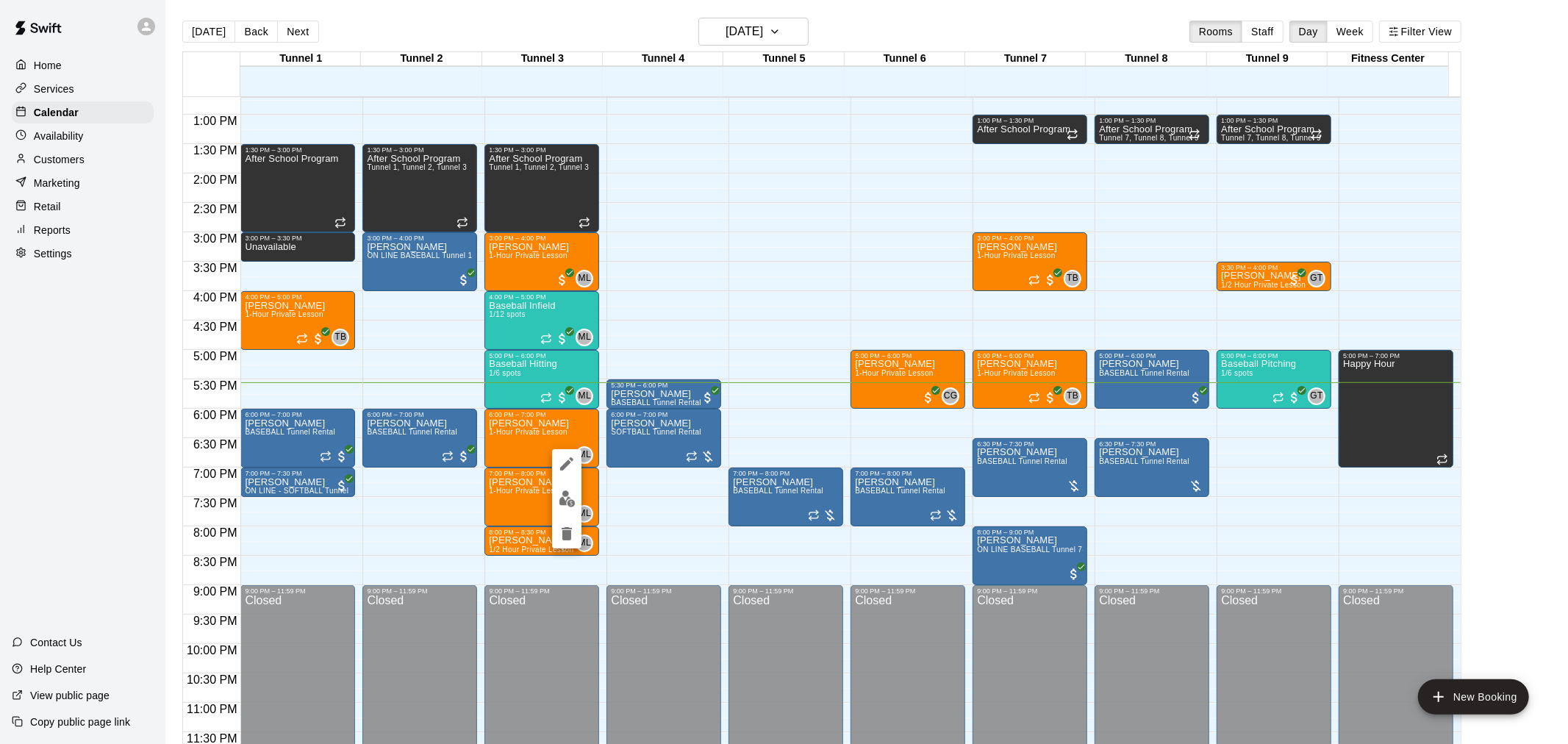
click at [1504, 474] on div at bounding box center [784, 372] width 1568 height 744
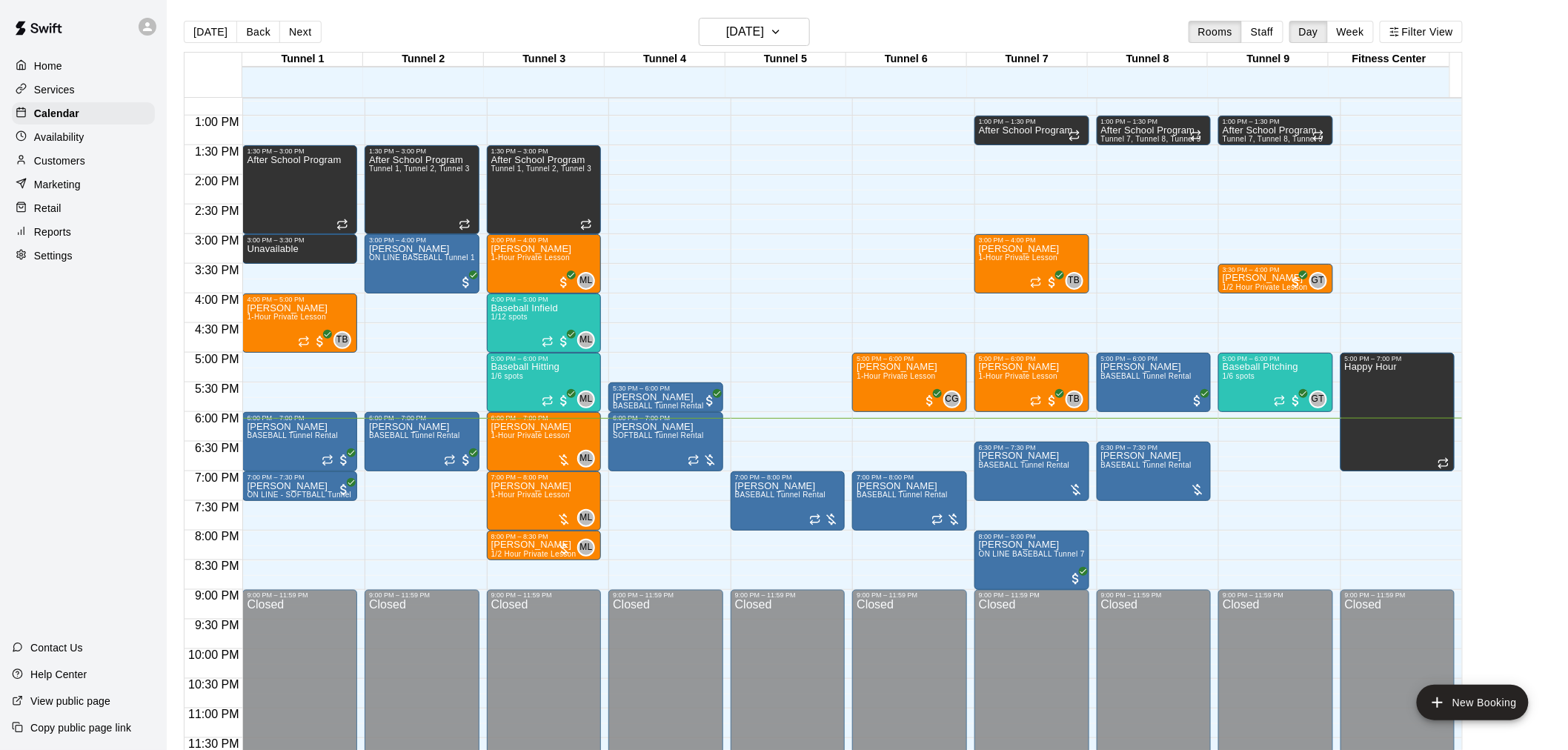
click at [95, 172] on div "Customers" at bounding box center [84, 161] width 143 height 22
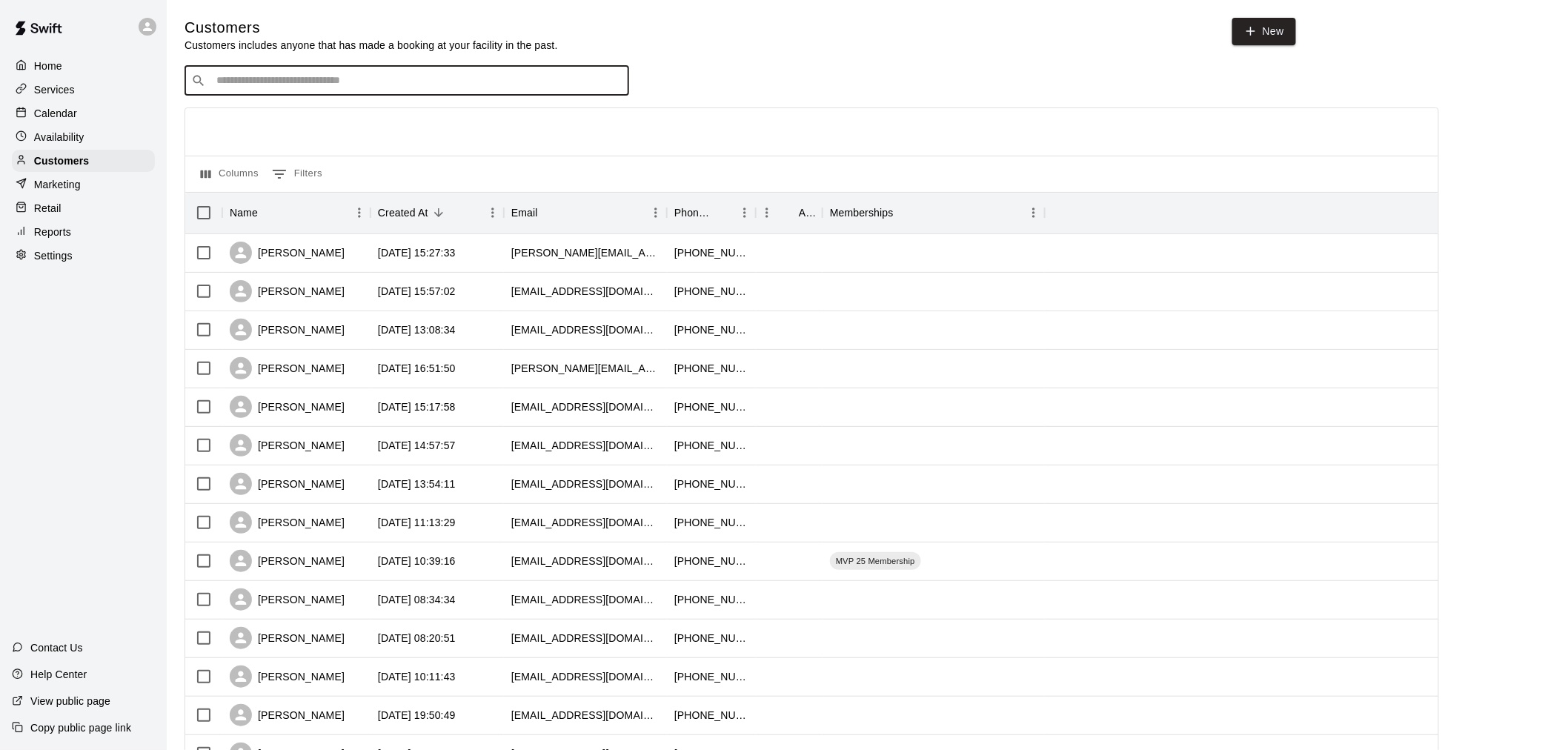
click at [361, 79] on input "Search customers by name or email" at bounding box center [417, 81] width 411 height 15
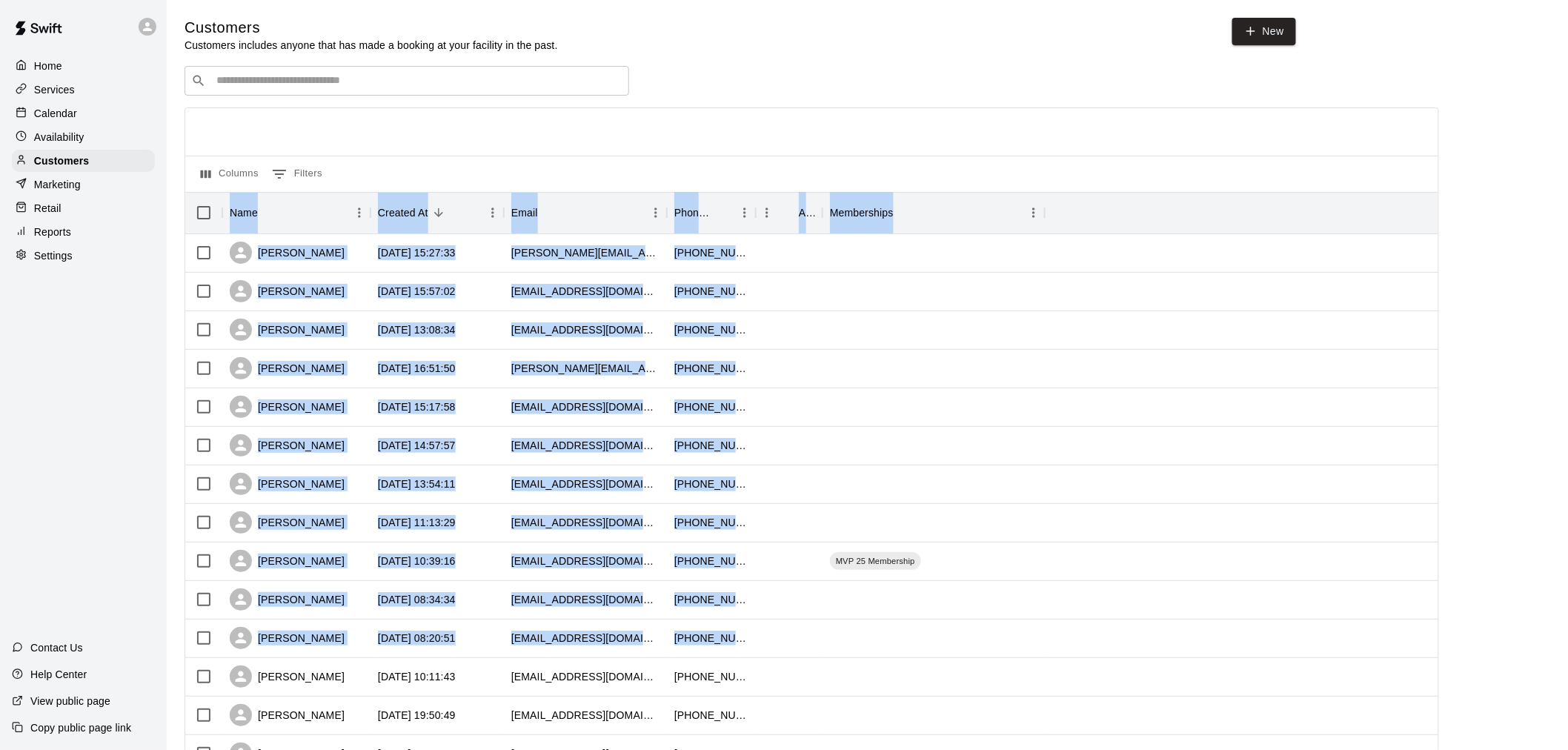
drag, startPoint x: 554, startPoint y: 115, endPoint x: 752, endPoint y: 639, distance: 560.2
click at [752, 639] on div "Columns 0 Filters Name Created At Email Phone Number Age Memberships Leo Putrus…" at bounding box center [811, 672] width 1255 height 1130
click at [830, 132] on div at bounding box center [811, 131] width 1253 height 48
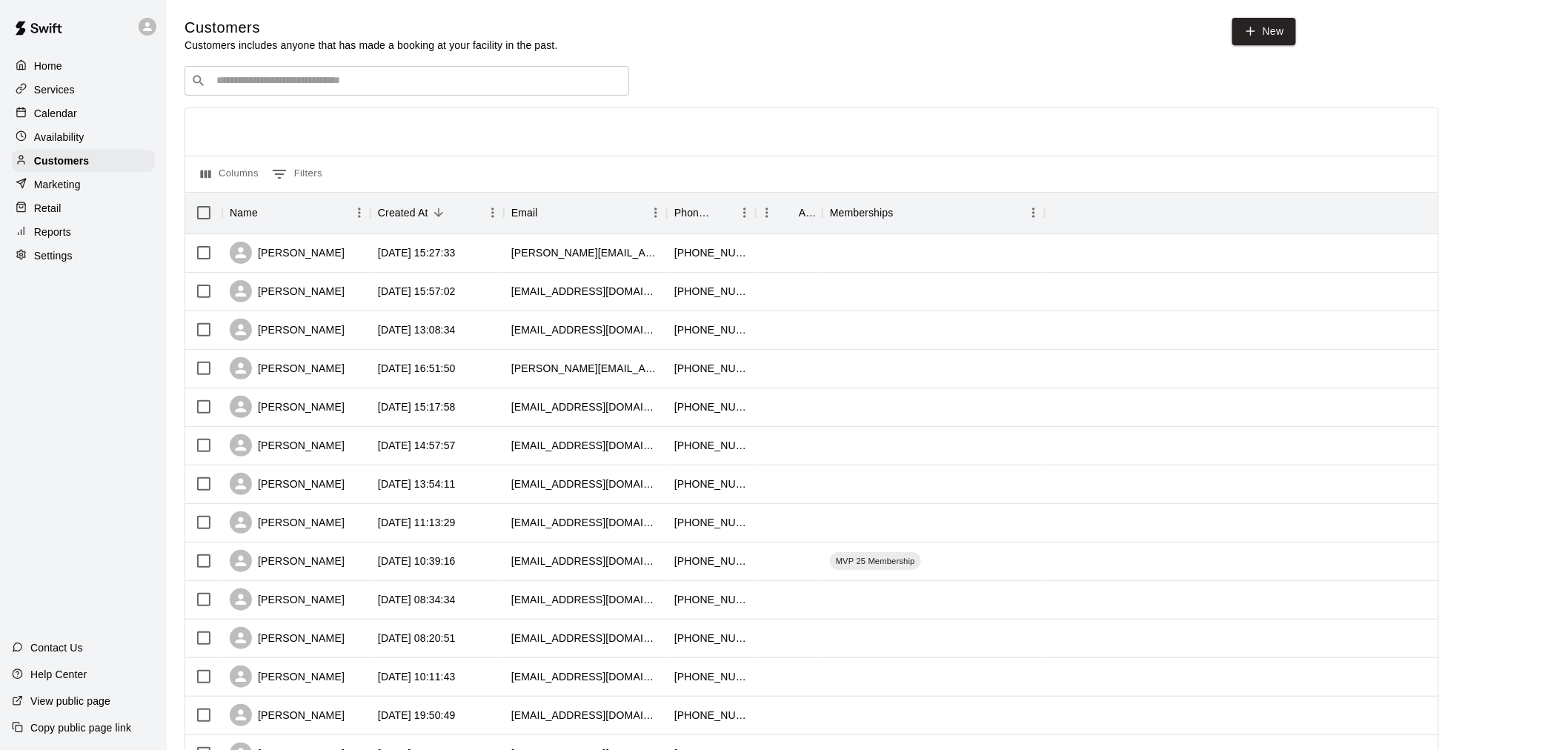
click at [378, 85] on input "Search customers by name or email" at bounding box center [417, 81] width 411 height 15
type input "******"
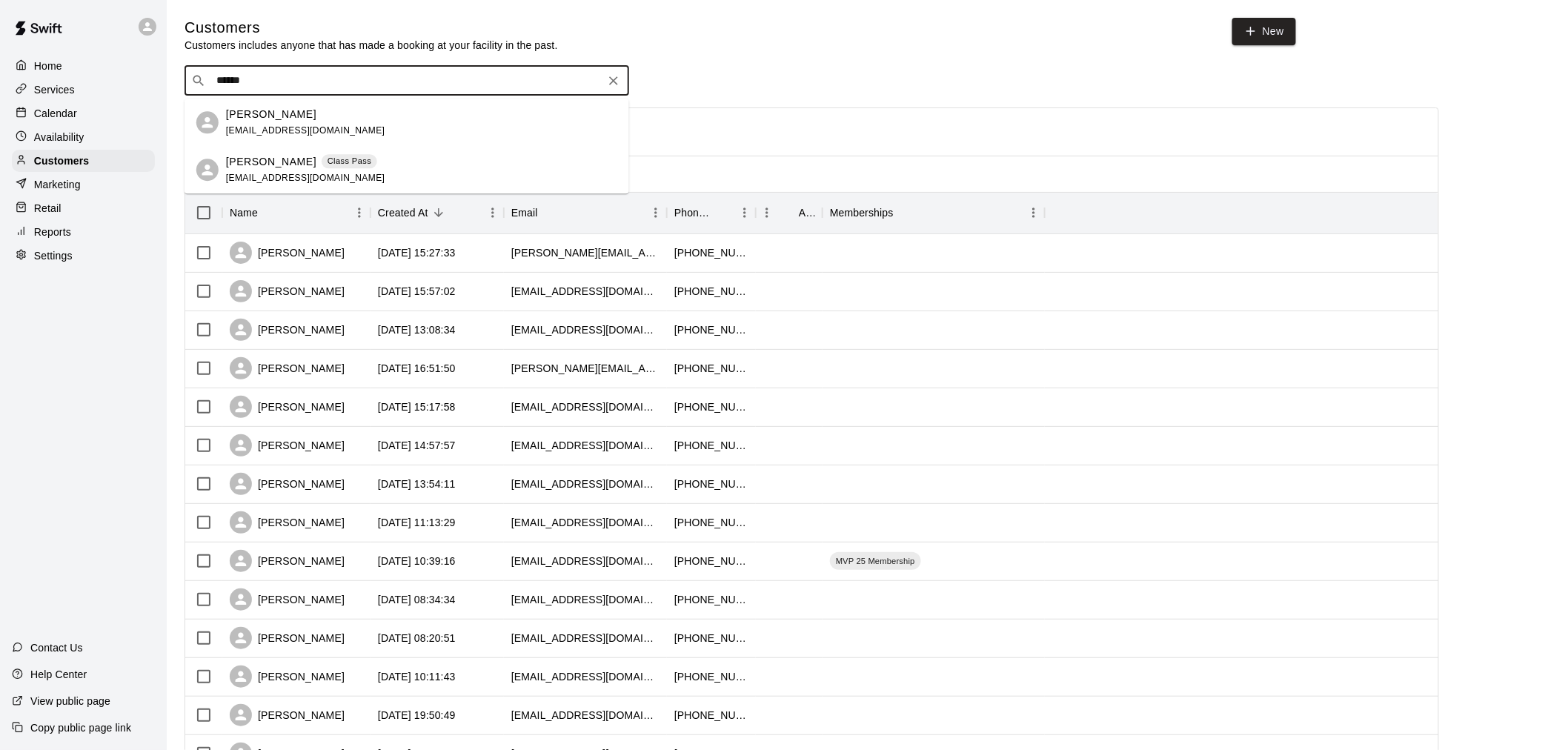
click at [363, 165] on p "Class Pass" at bounding box center [349, 161] width 44 height 13
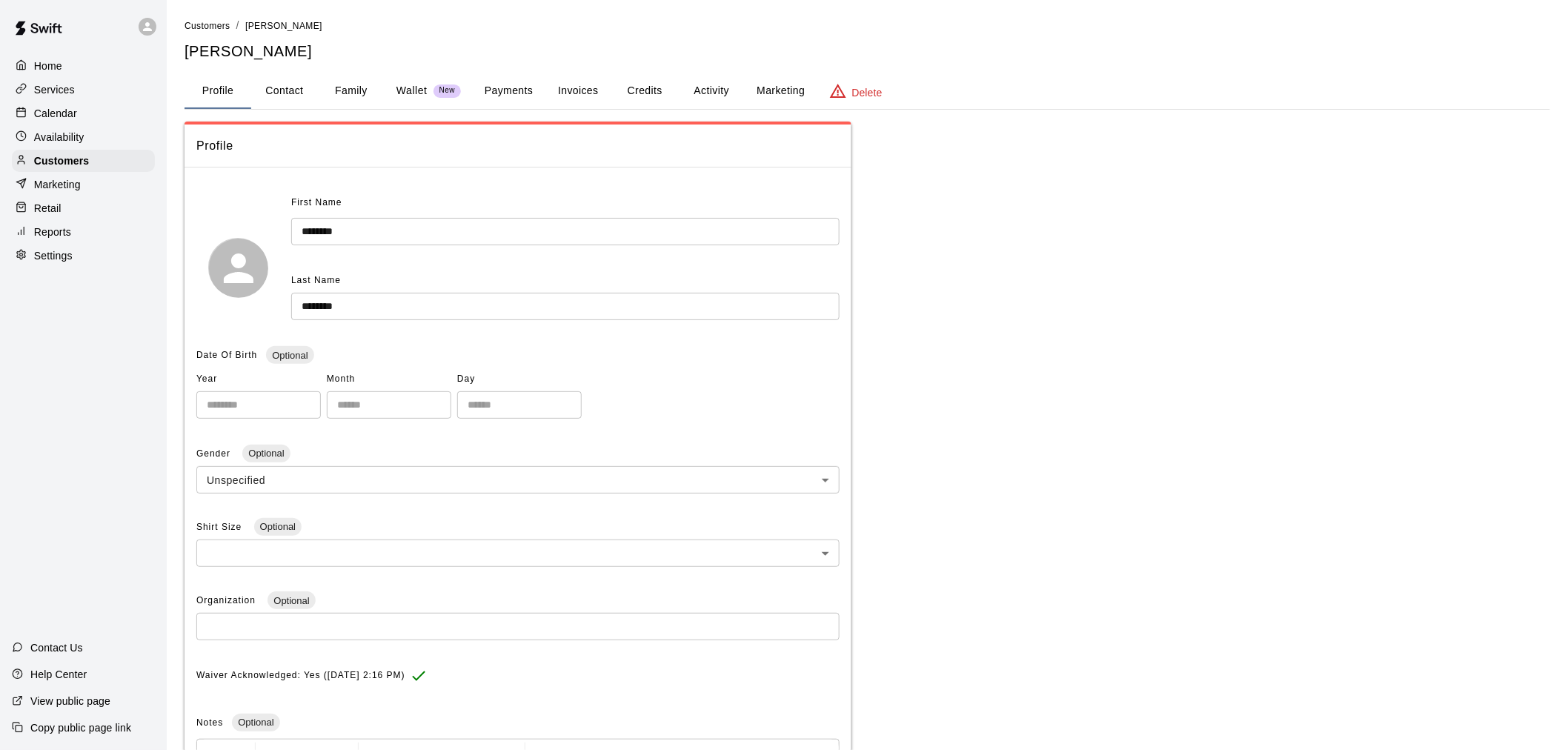
click at [706, 94] on button "Activity" at bounding box center [712, 91] width 67 height 35
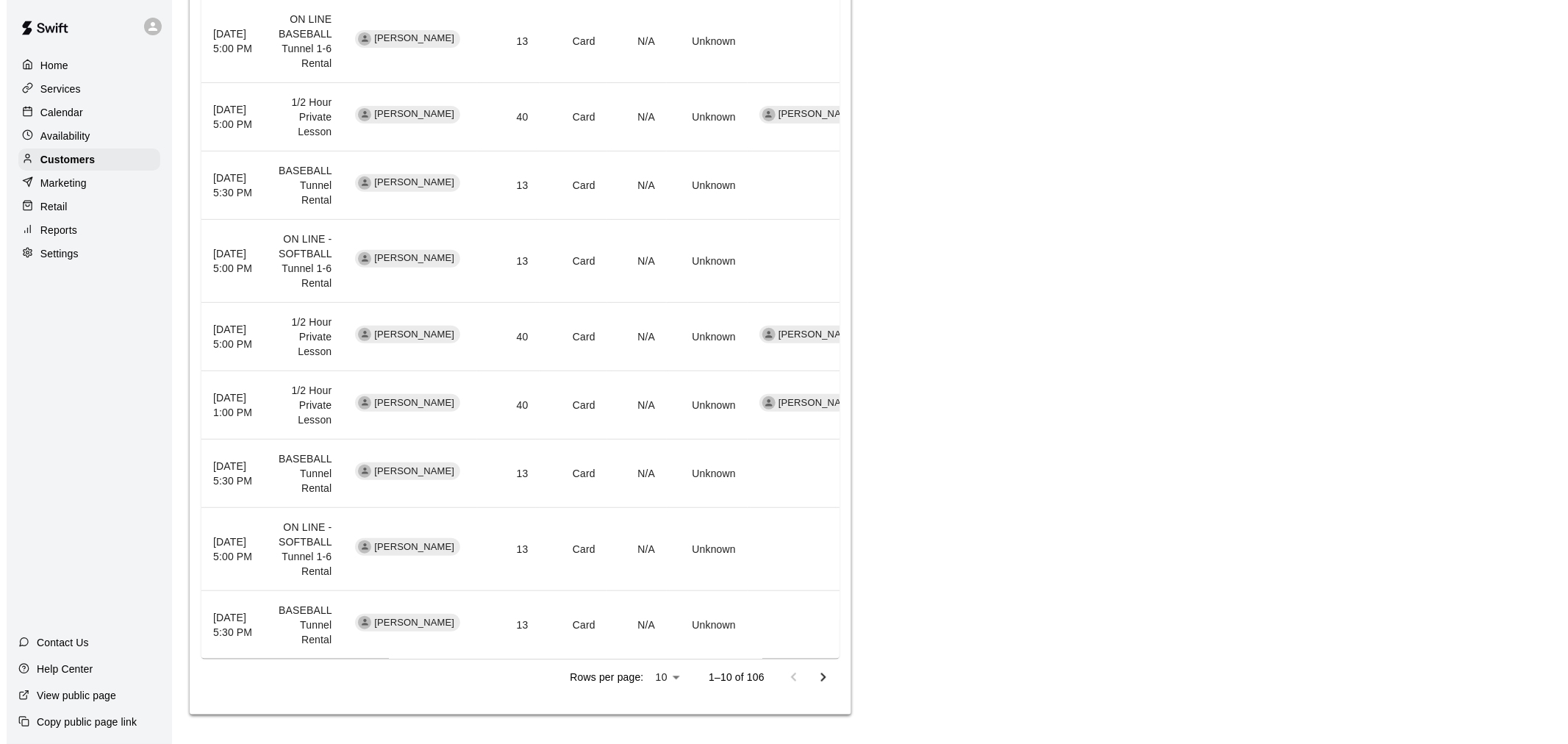
scroll to position [1091, 0]
click at [631, 679] on p "Rows per page:" at bounding box center [601, 678] width 74 height 15
click at [655, 717] on li "25" at bounding box center [661, 714] width 36 height 24
type input "**"
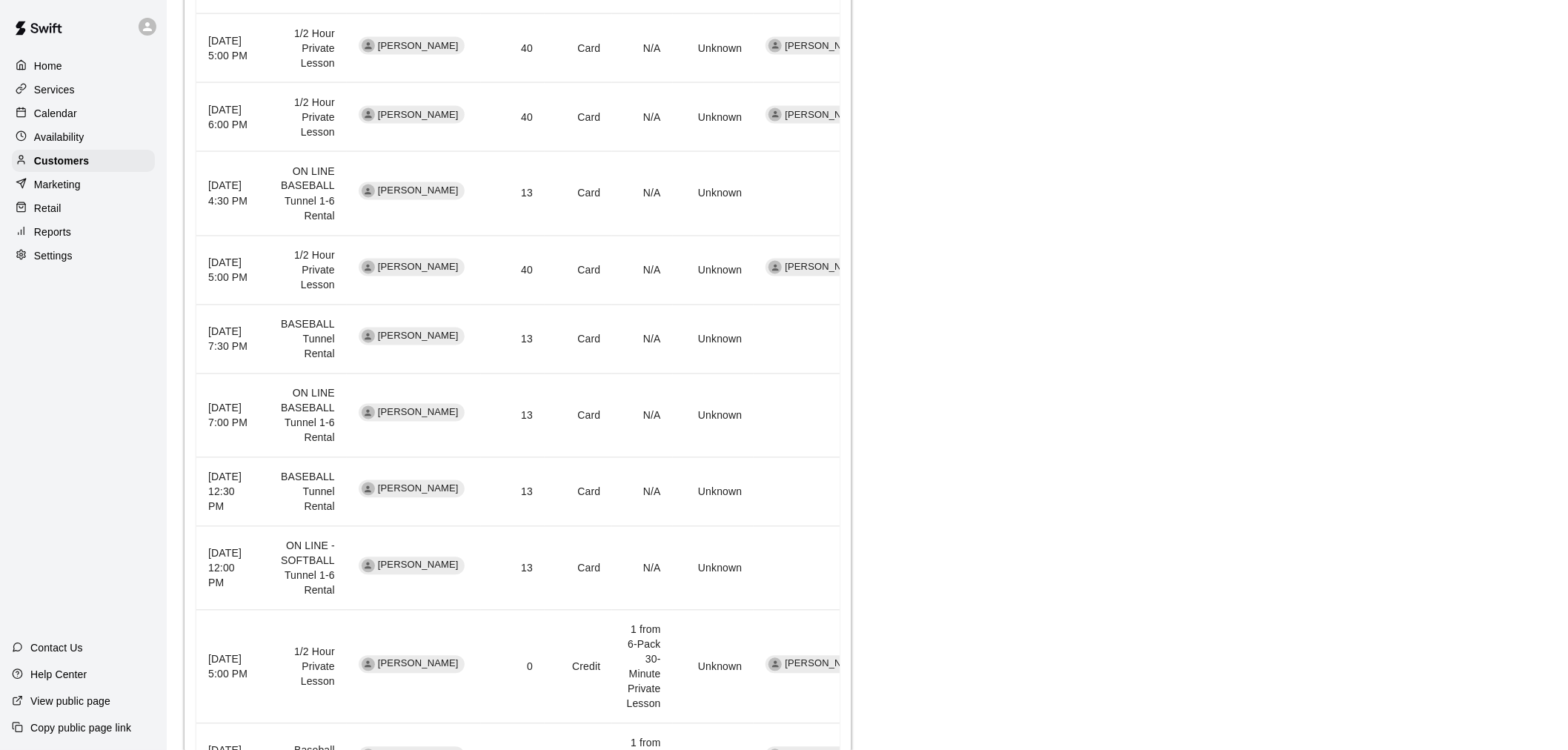
scroll to position [1894, 0]
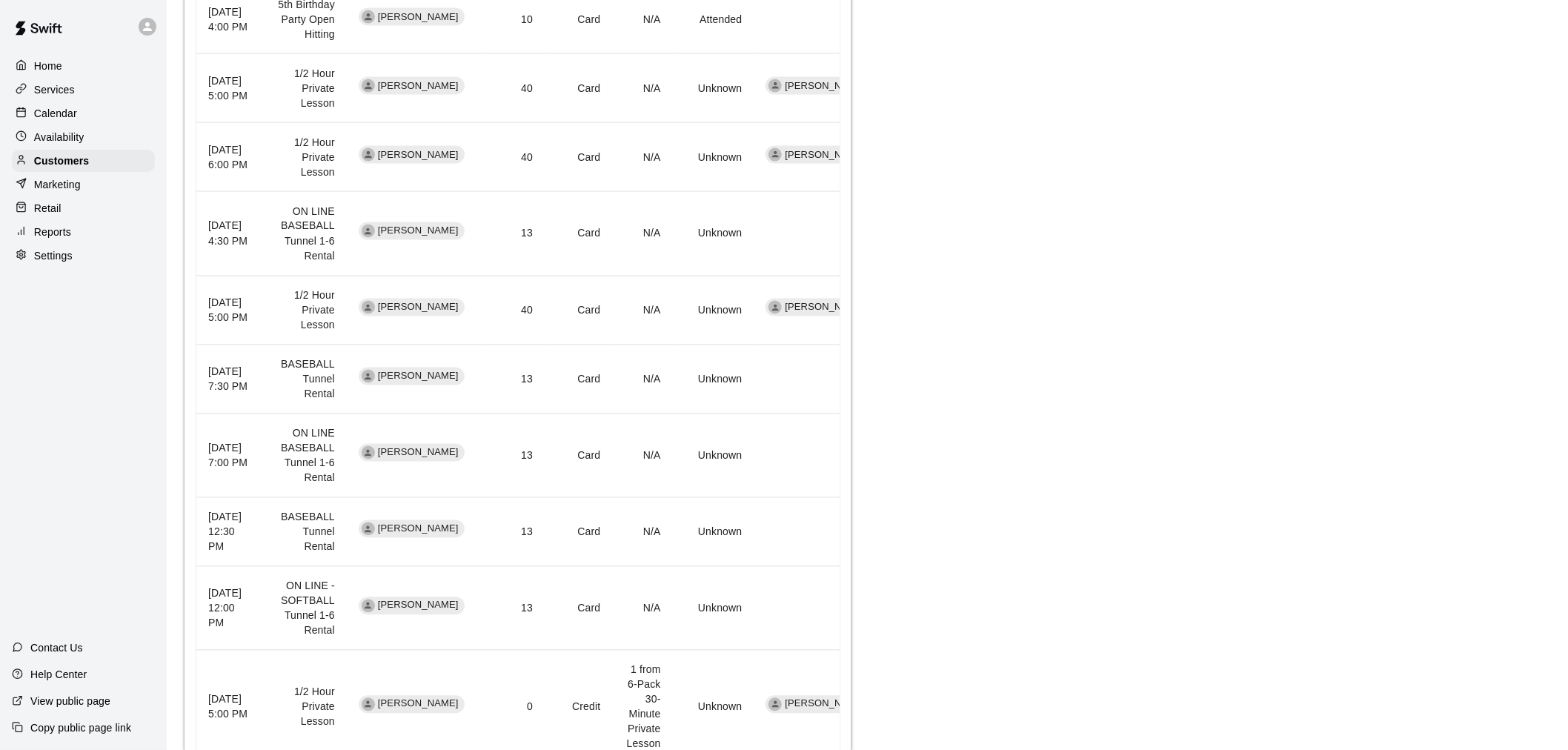
click at [552, 324] on td "Card" at bounding box center [579, 309] width 67 height 69
click at [551, 165] on td "Card" at bounding box center [579, 157] width 67 height 69
click at [538, 87] on td "40" at bounding box center [512, 88] width 63 height 69
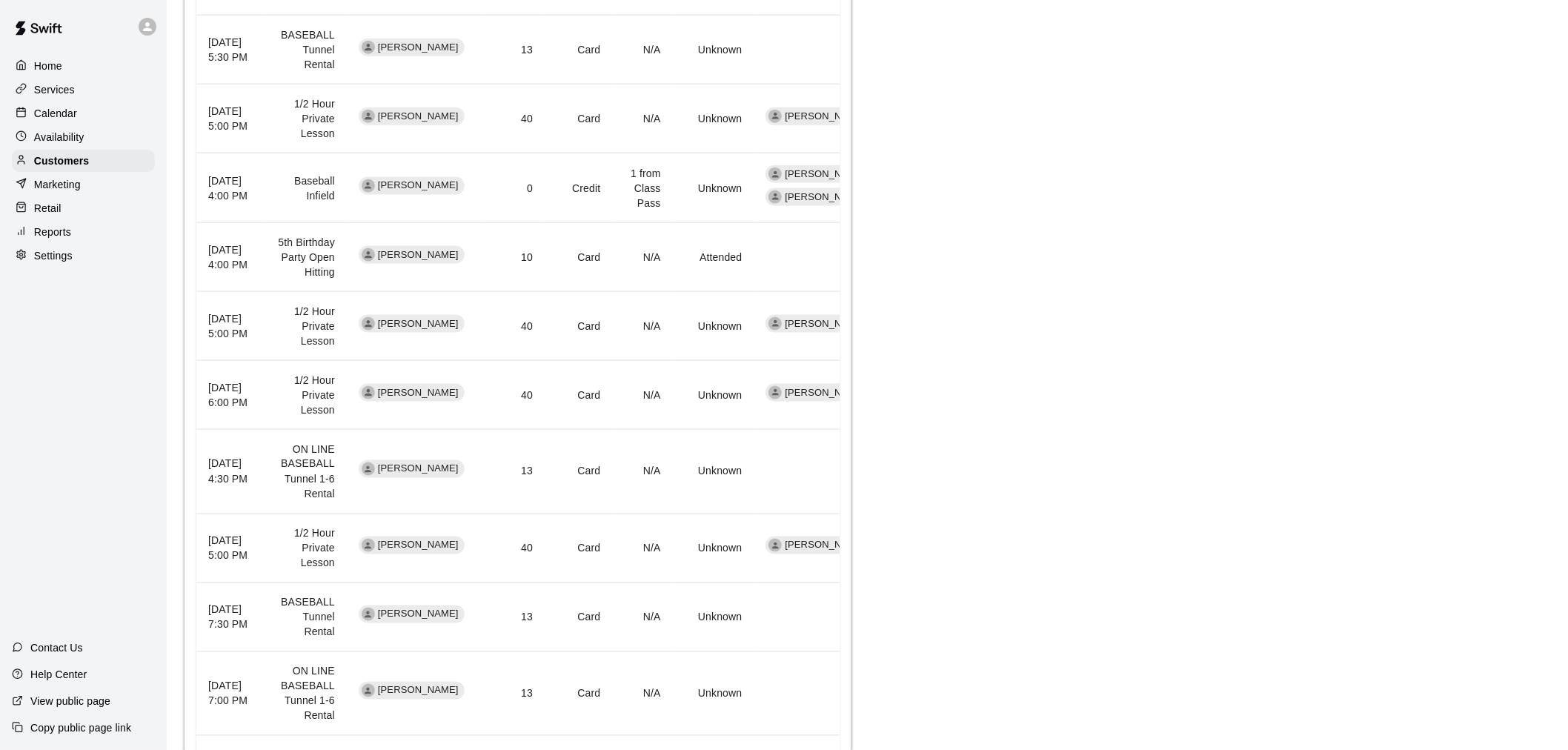
scroll to position [1565, 0]
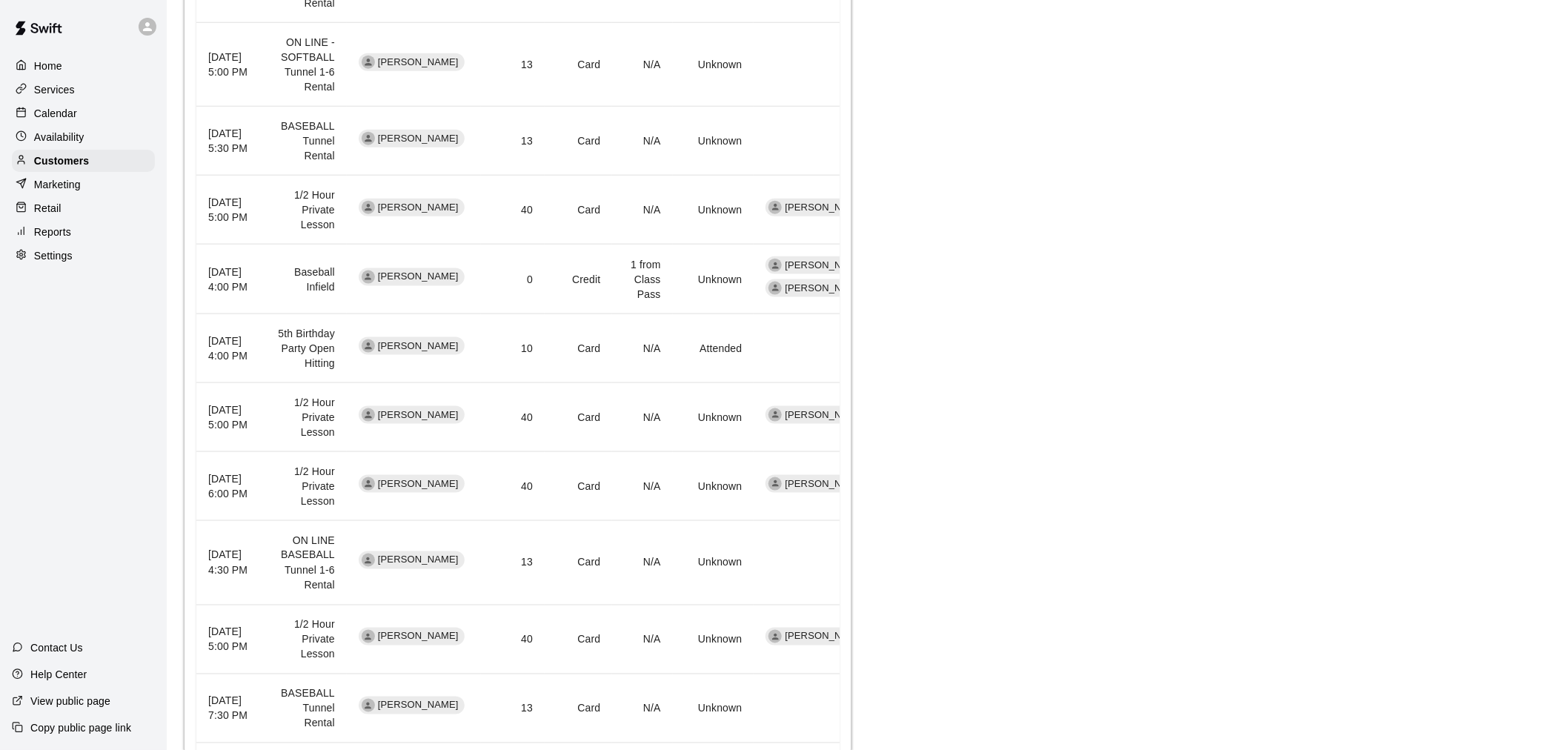
click at [550, 228] on td "Card" at bounding box center [579, 210] width 67 height 69
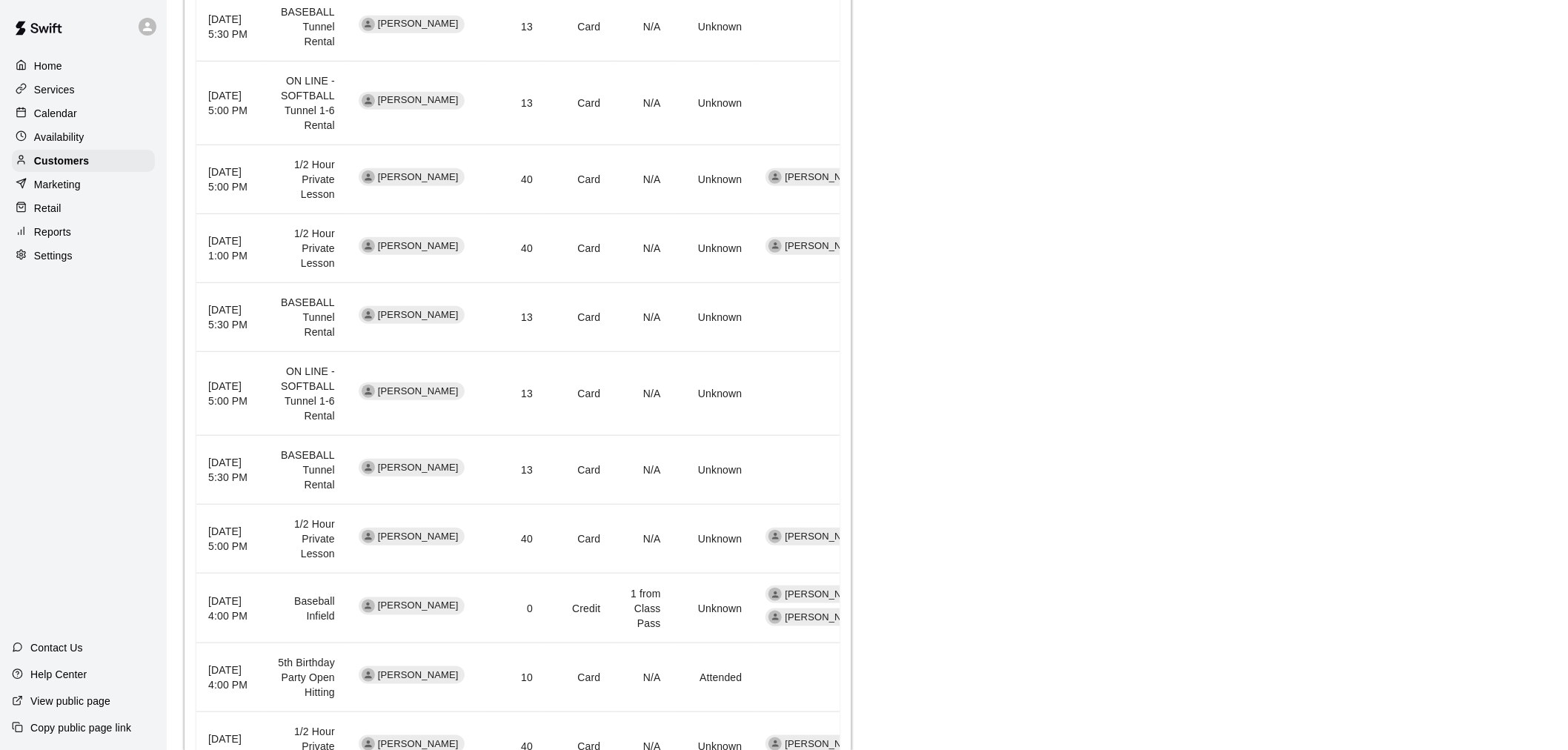
scroll to position [1235, 0]
click at [549, 276] on td "Card" at bounding box center [579, 249] width 67 height 69
click at [545, 179] on td "40" at bounding box center [512, 180] width 63 height 69
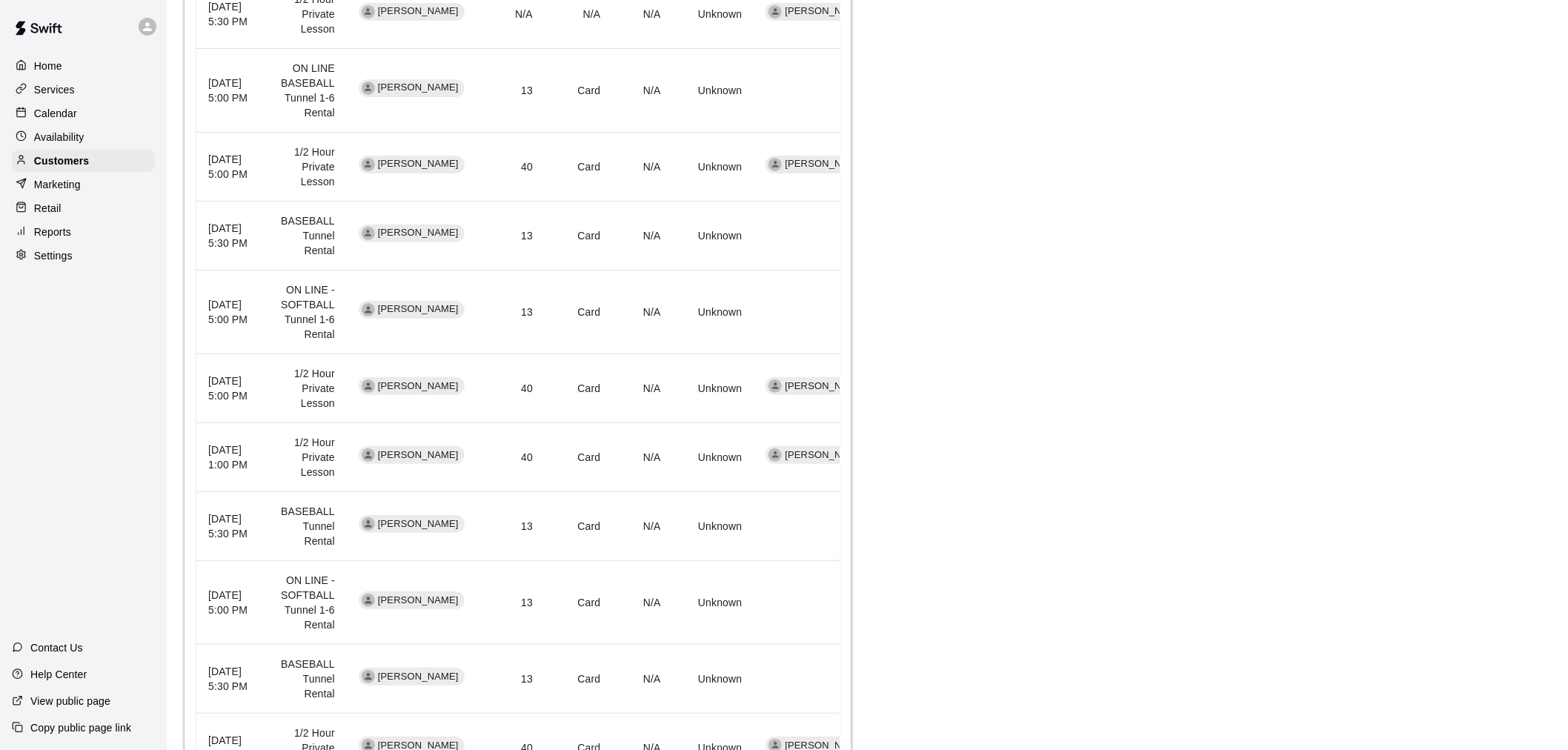
scroll to position [989, 0]
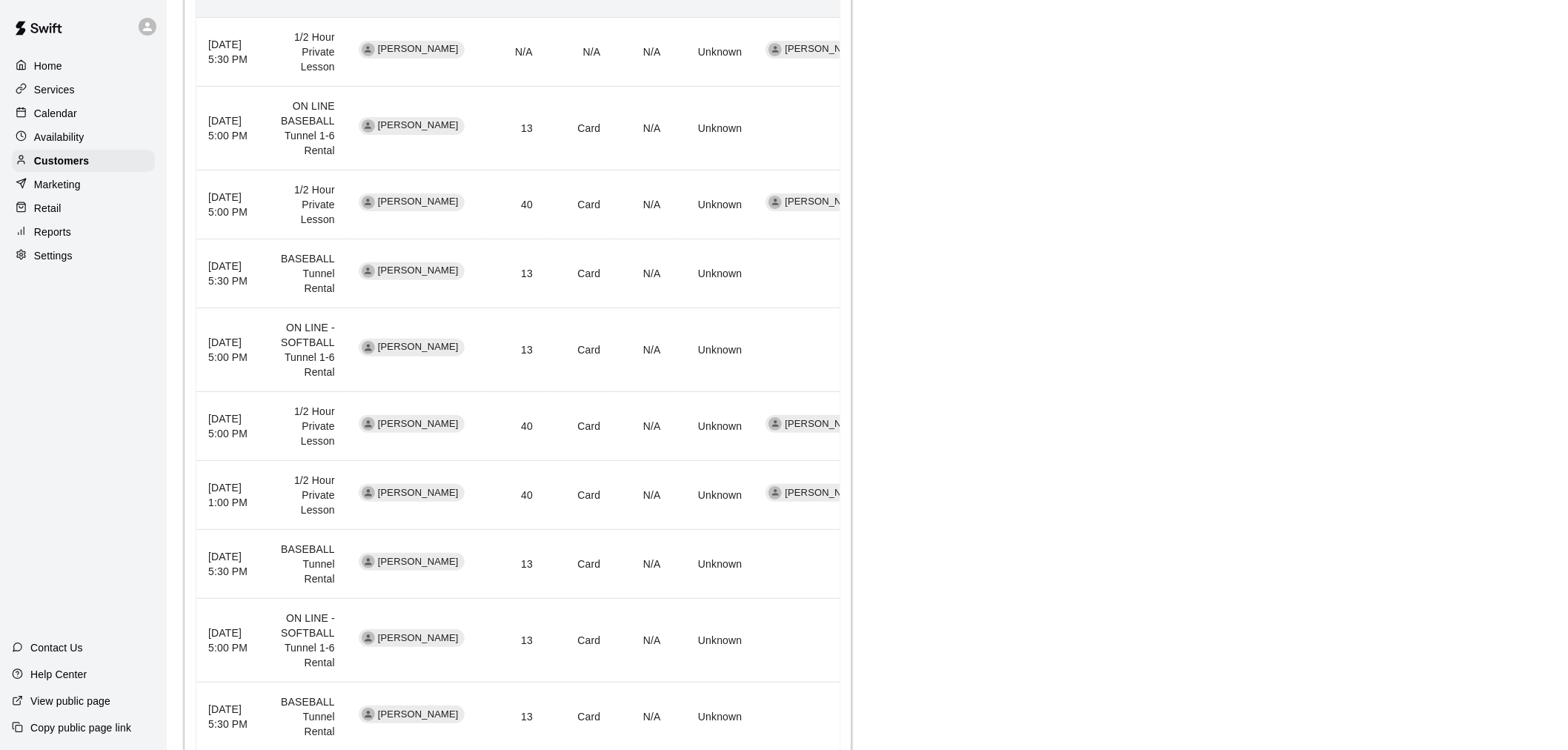
click at [556, 209] on td "Card" at bounding box center [579, 204] width 67 height 69
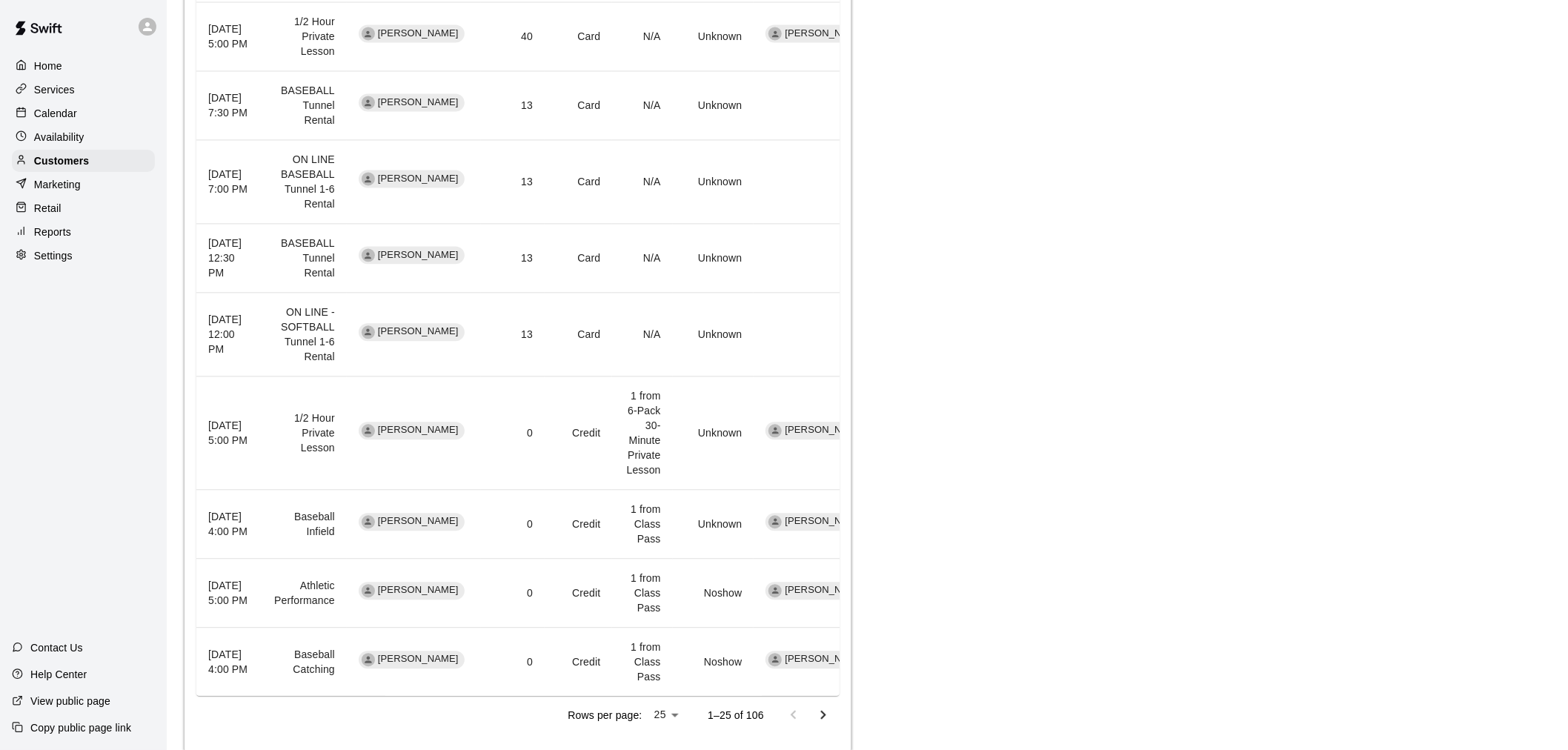
scroll to position [2142, 0]
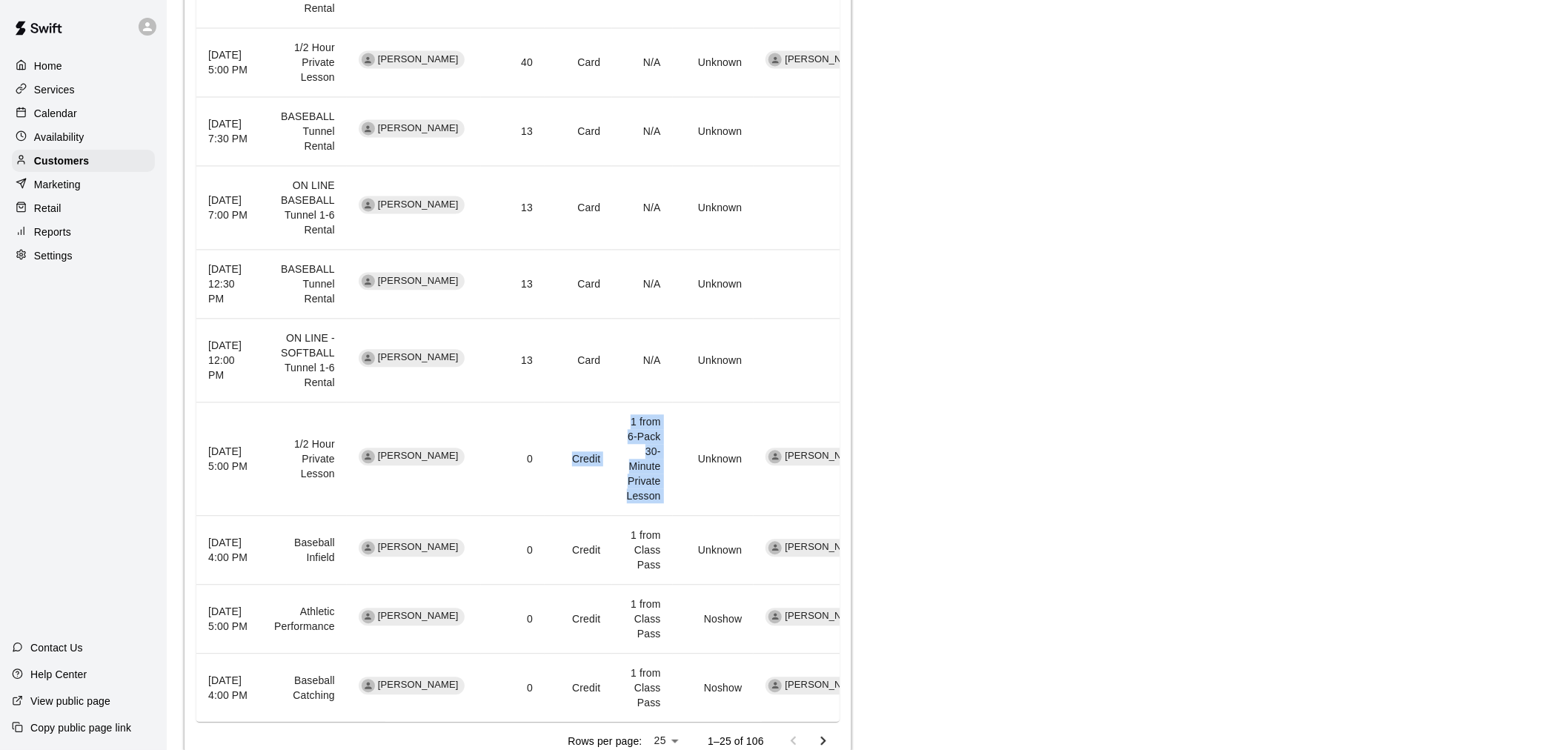
drag, startPoint x: 689, startPoint y: 462, endPoint x: 485, endPoint y: 457, distance: 204.1
click at [524, 460] on tr "August 01, 2025 5:00 PM 1/2 Hour Private Lesson Vikram Prasanna 0 Credit 1 from…" at bounding box center [542, 458] width 692 height 114
click at [545, 444] on td "0" at bounding box center [512, 458] width 63 height 114
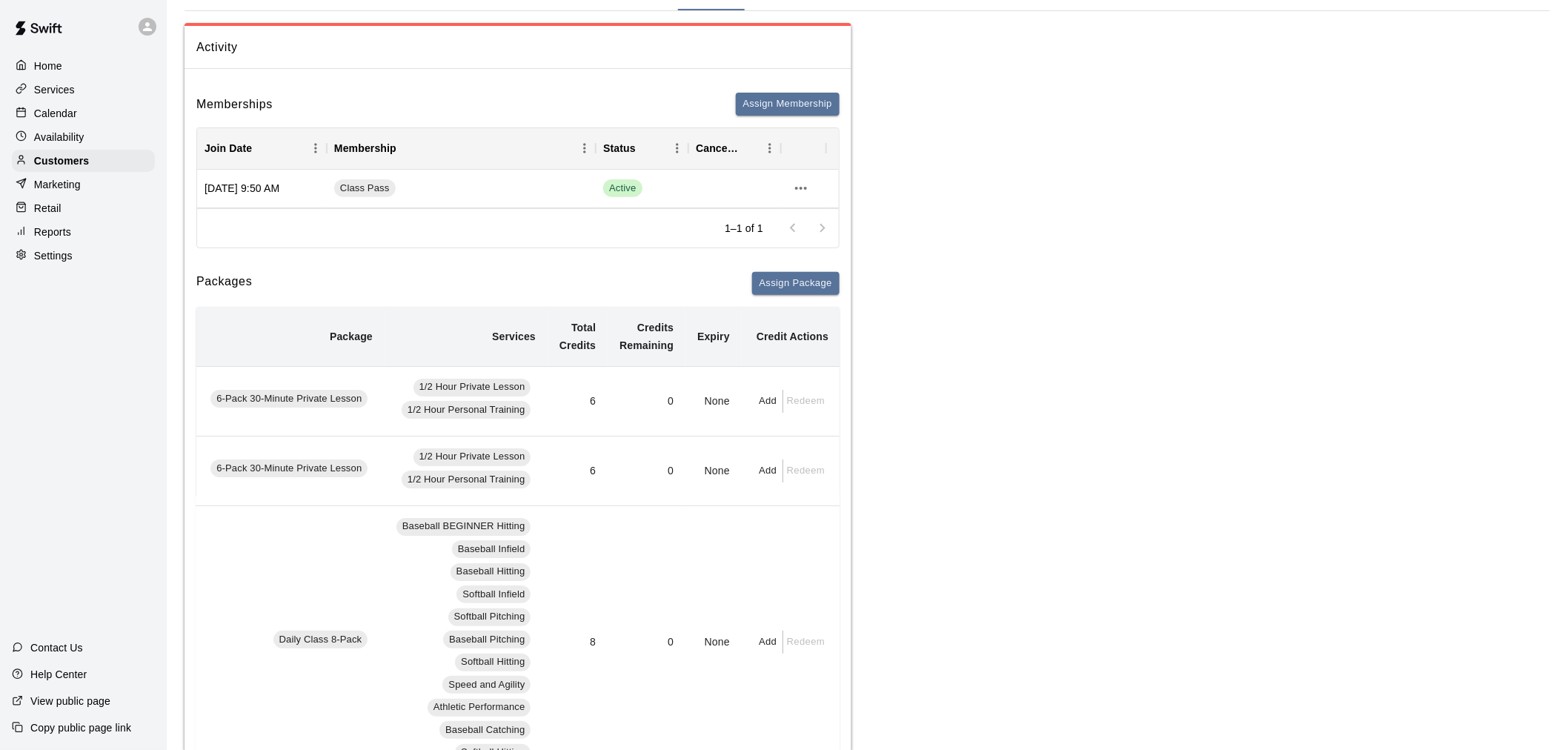
scroll to position [82, 0]
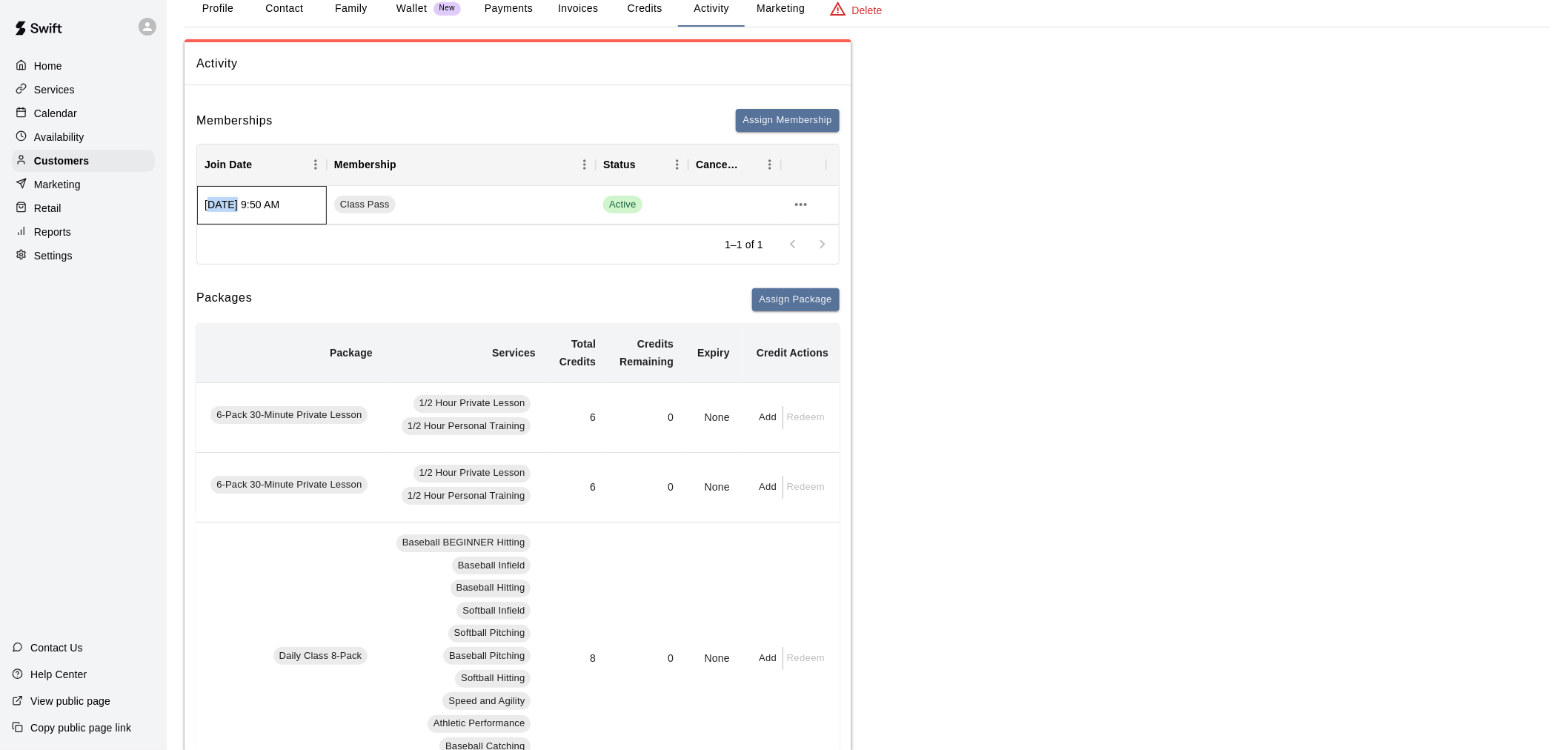
drag, startPoint x: 211, startPoint y: 208, endPoint x: 234, endPoint y: 200, distance: 24.4
click at [234, 200] on div "Jun 24, 2025 9:50 AM" at bounding box center [262, 205] width 130 height 38
drag, startPoint x: 234, startPoint y: 200, endPoint x: 249, endPoint y: 198, distance: 15.1
click at [234, 200] on div "Jun 24, 2025 9:50 AM" at bounding box center [262, 205] width 130 height 38
click at [266, 231] on div "1–1 of 1" at bounding box center [518, 244] width 642 height 39
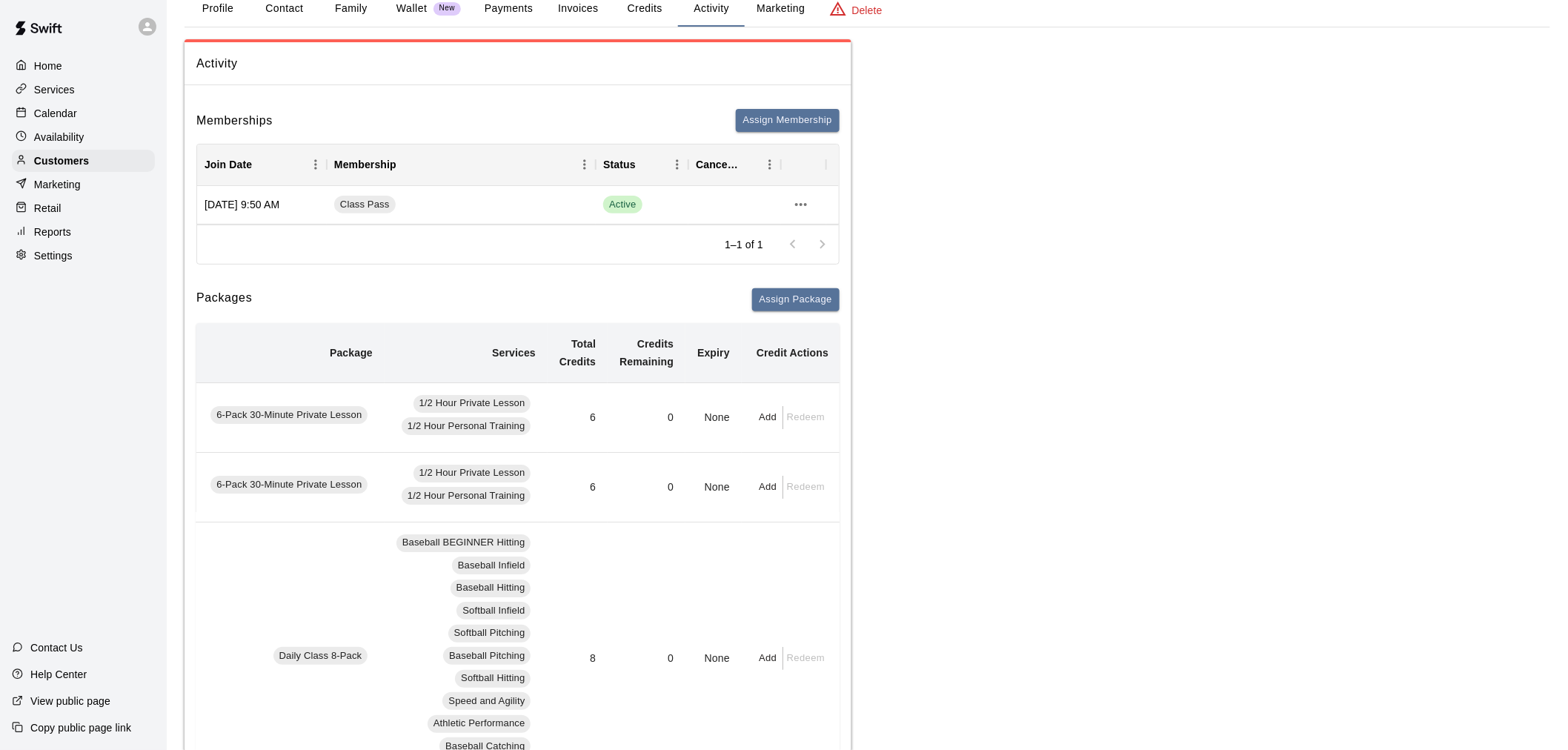
click at [766, 416] on button "Add" at bounding box center [769, 417] width 30 height 23
click at [839, 479] on div "credits ​" at bounding box center [827, 475] width 125 height 27
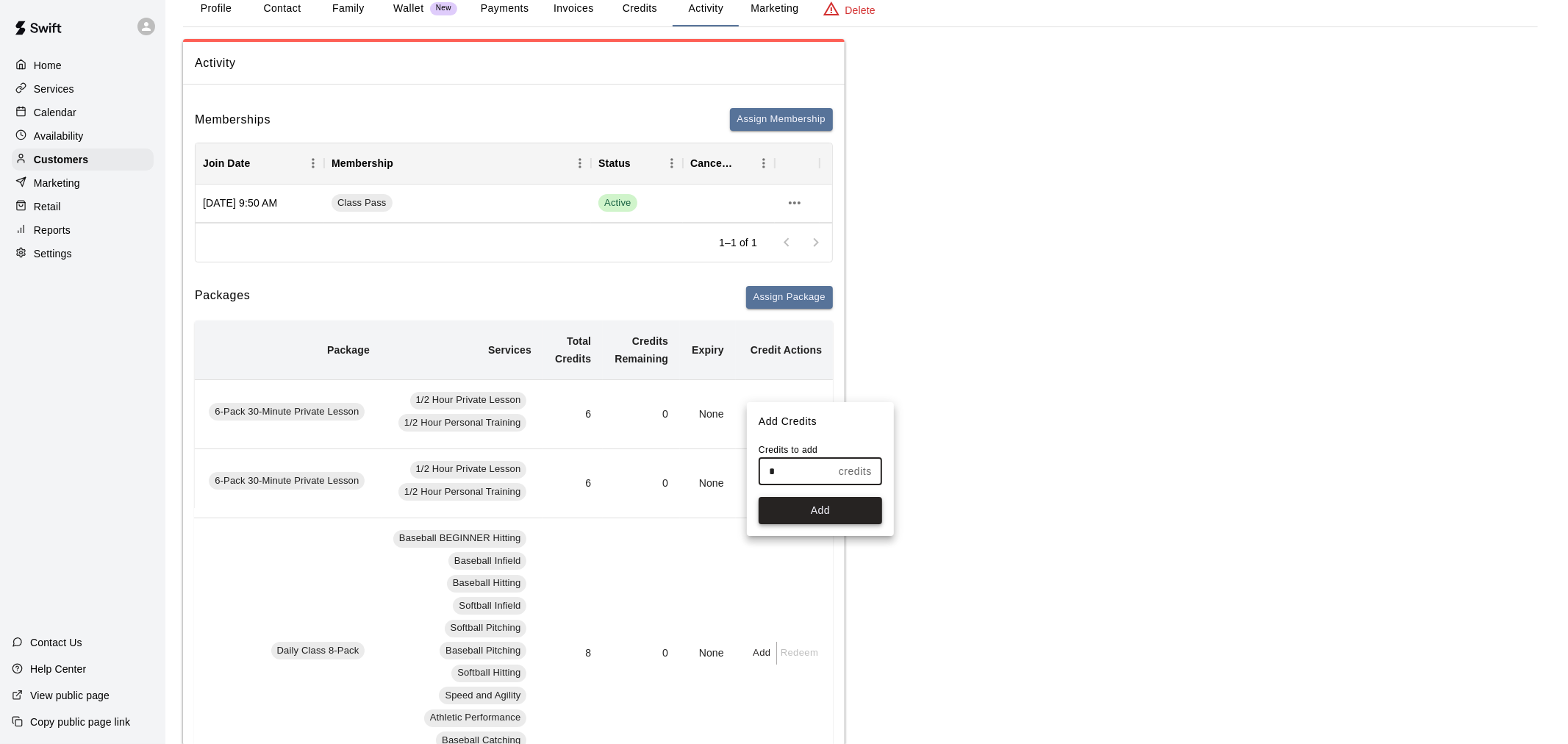
type input "*"
click at [817, 507] on button "Add" at bounding box center [820, 510] width 124 height 27
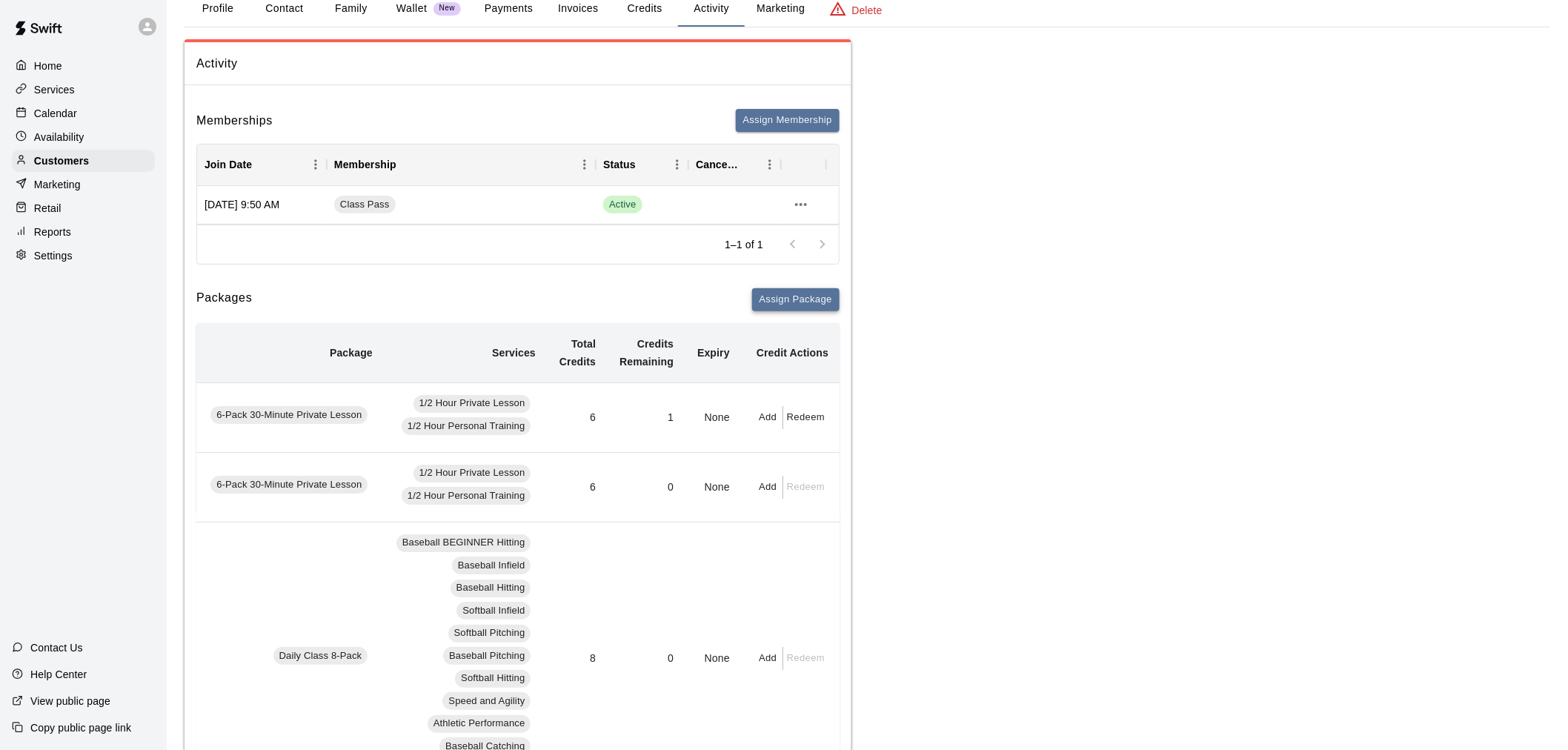
click at [827, 295] on button "Assign Package" at bounding box center [796, 299] width 88 height 23
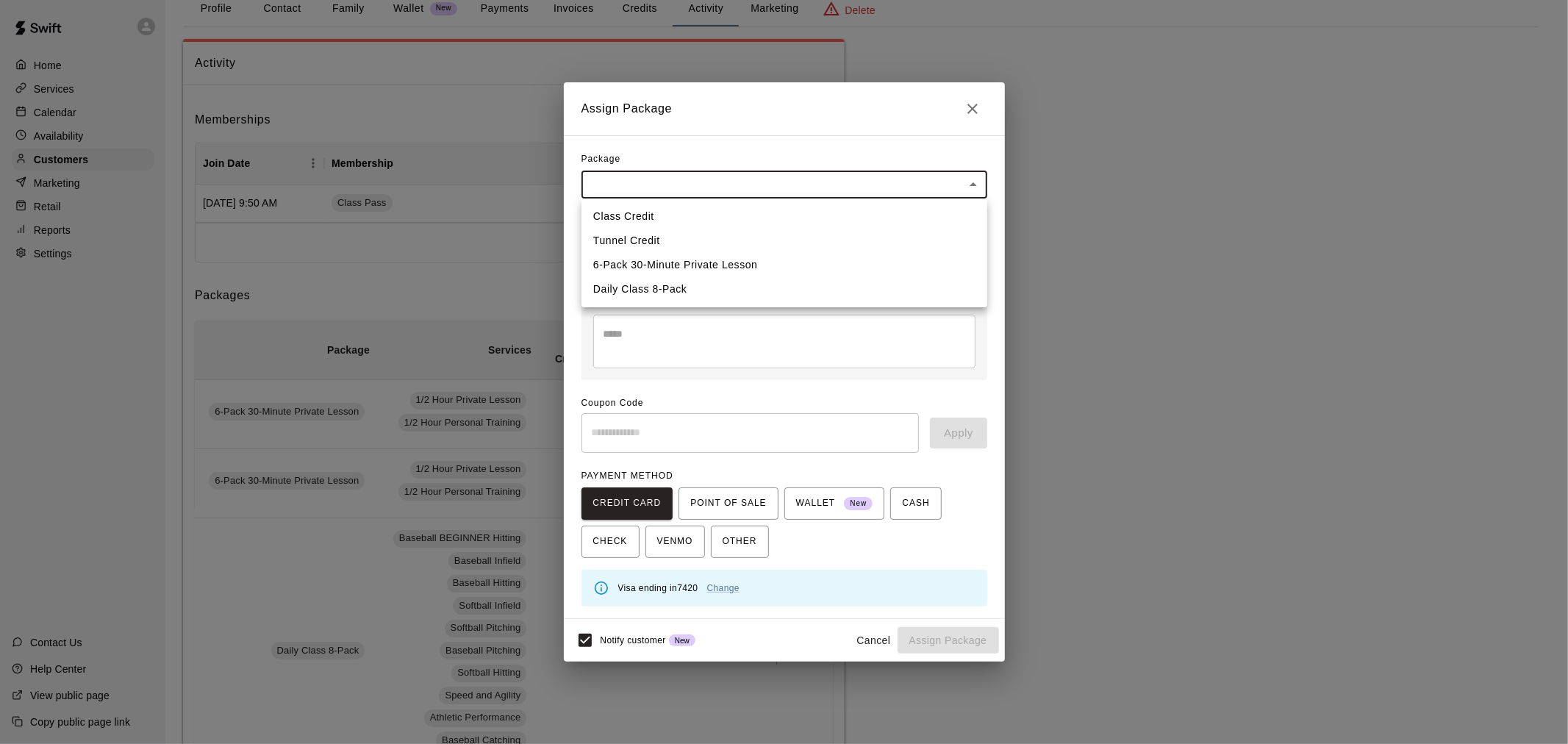
click at [697, 262] on li "6-Pack 30-Minute Private Lesson" at bounding box center [784, 265] width 406 height 24
type input "**********"
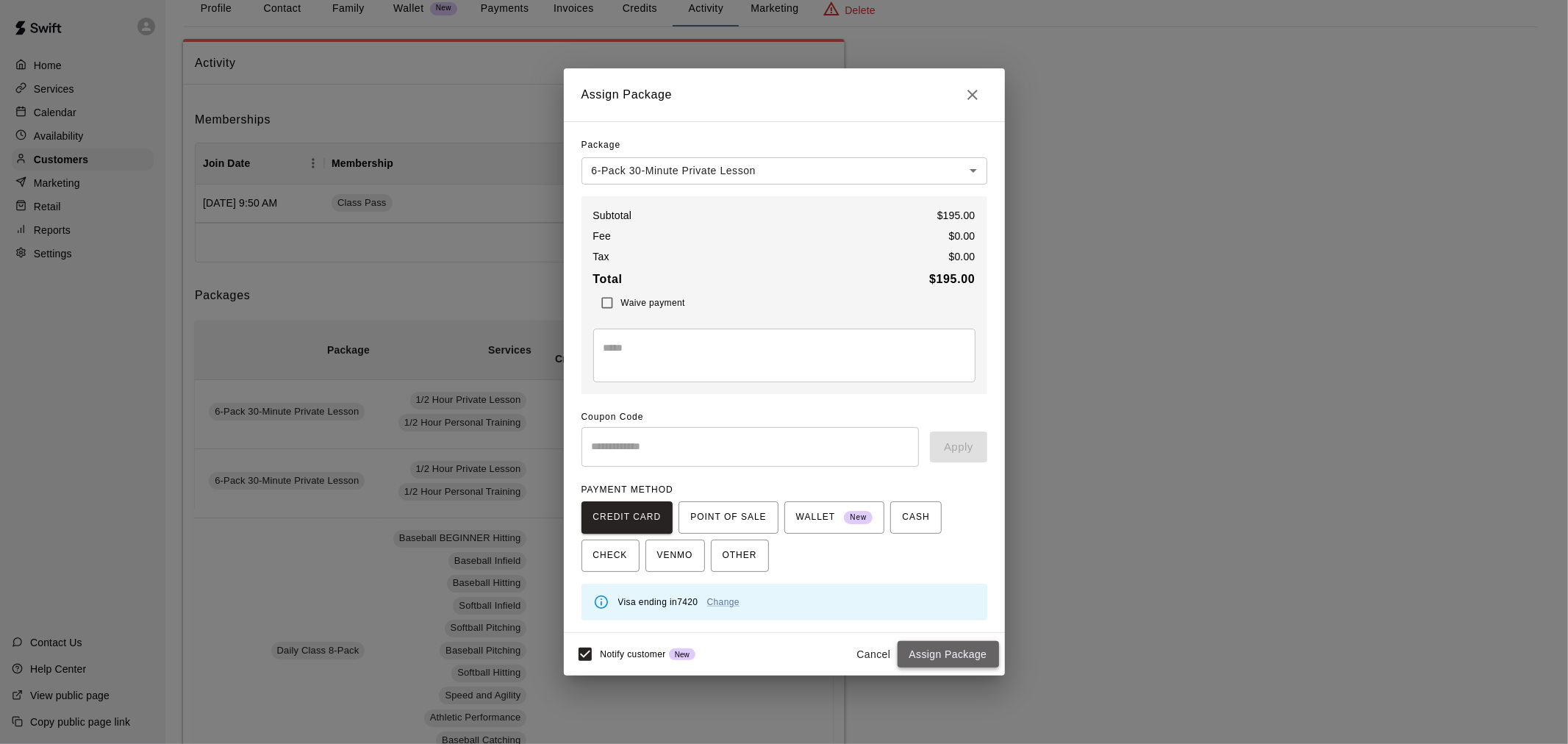
click at [952, 651] on button "Assign Package" at bounding box center [948, 654] width 102 height 27
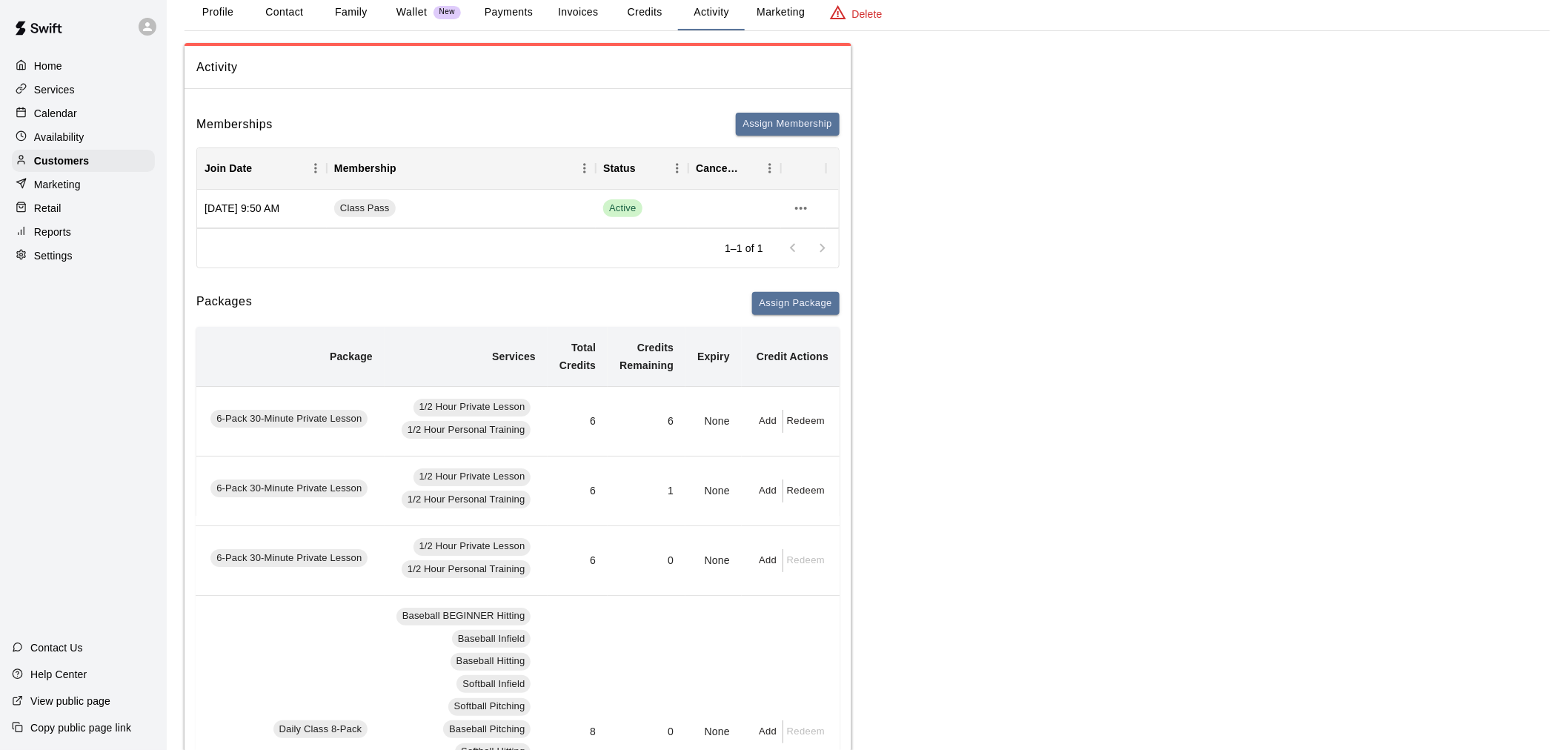
scroll to position [0, 0]
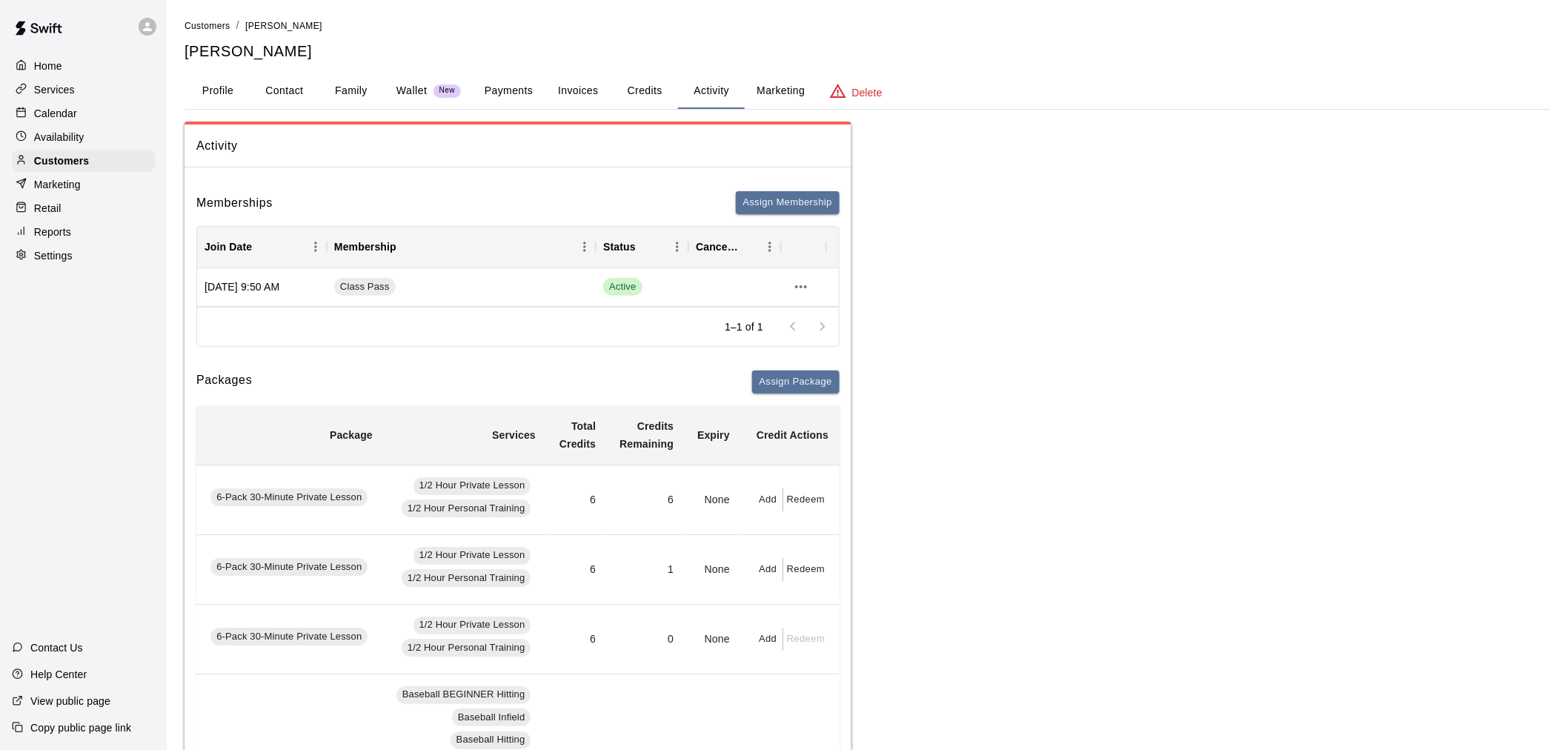
click at [85, 121] on div "Calendar" at bounding box center [84, 114] width 143 height 22
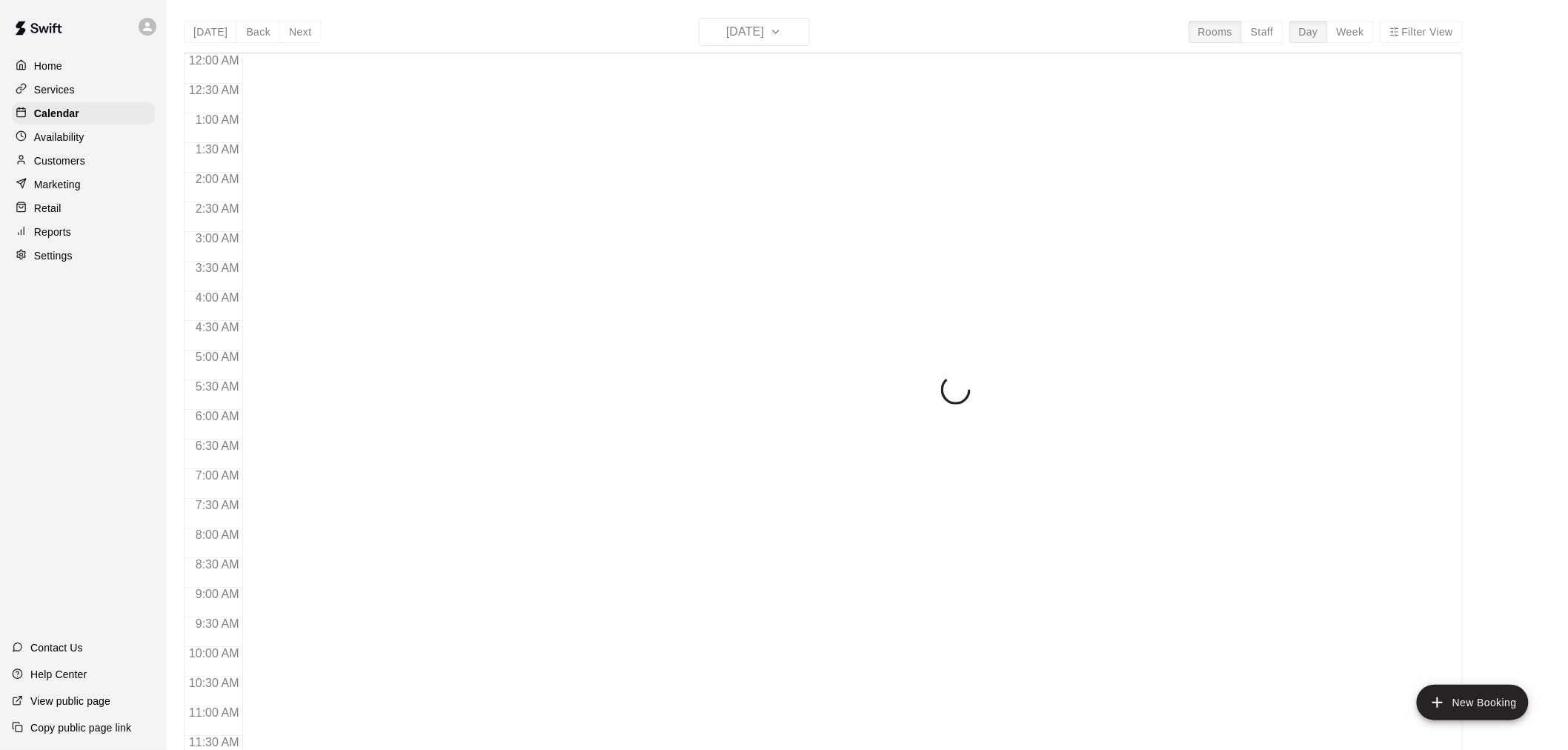
scroll to position [709, 0]
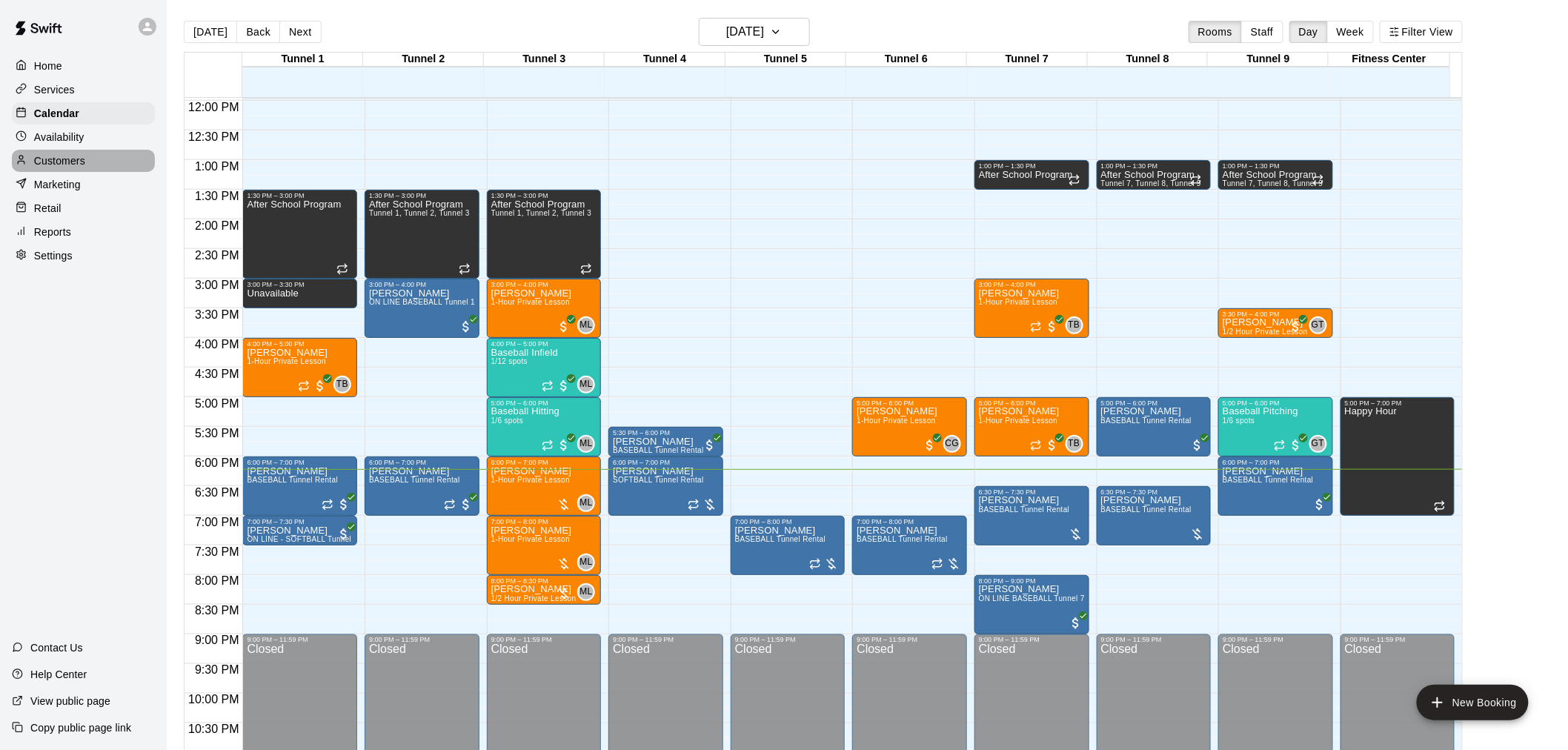
click at [84, 168] on p "Customers" at bounding box center [60, 161] width 51 height 15
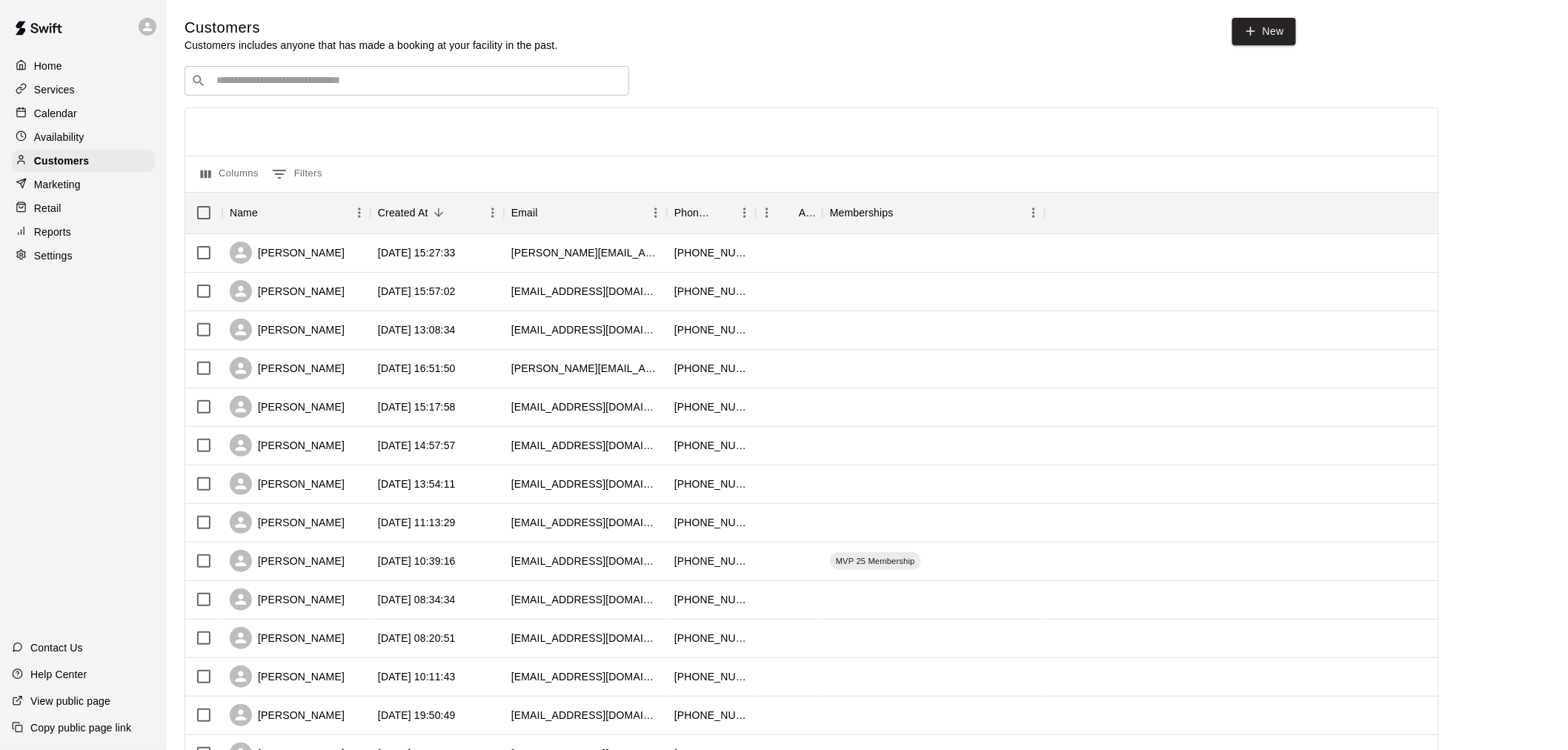
click at [412, 89] on input "Search customers by name or email" at bounding box center [417, 81] width 411 height 15
type input "*********"
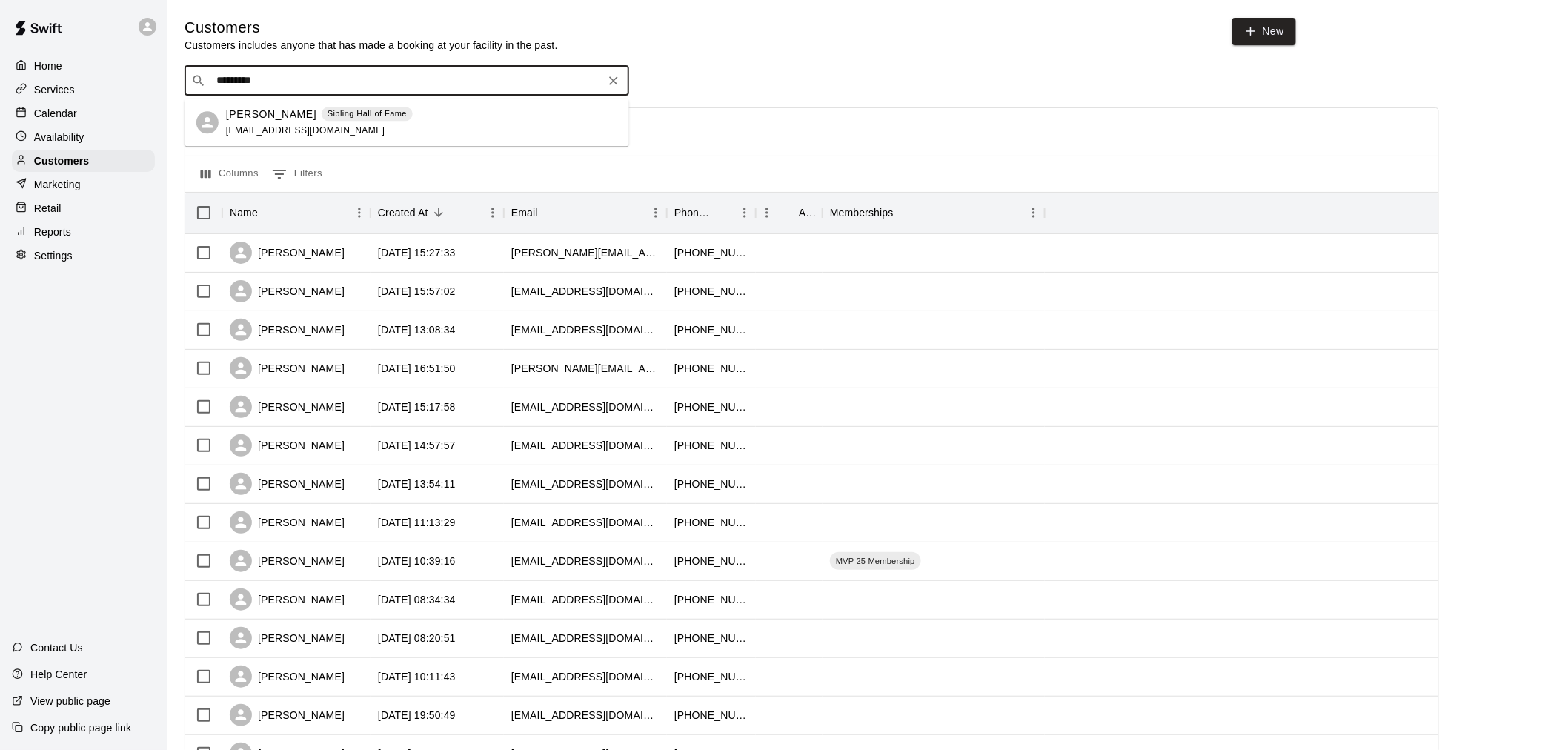
click at [374, 124] on div "Shawn Herrick Sibling Hall of Fame successcoach1@ymail.com" at bounding box center [320, 123] width 186 height 32
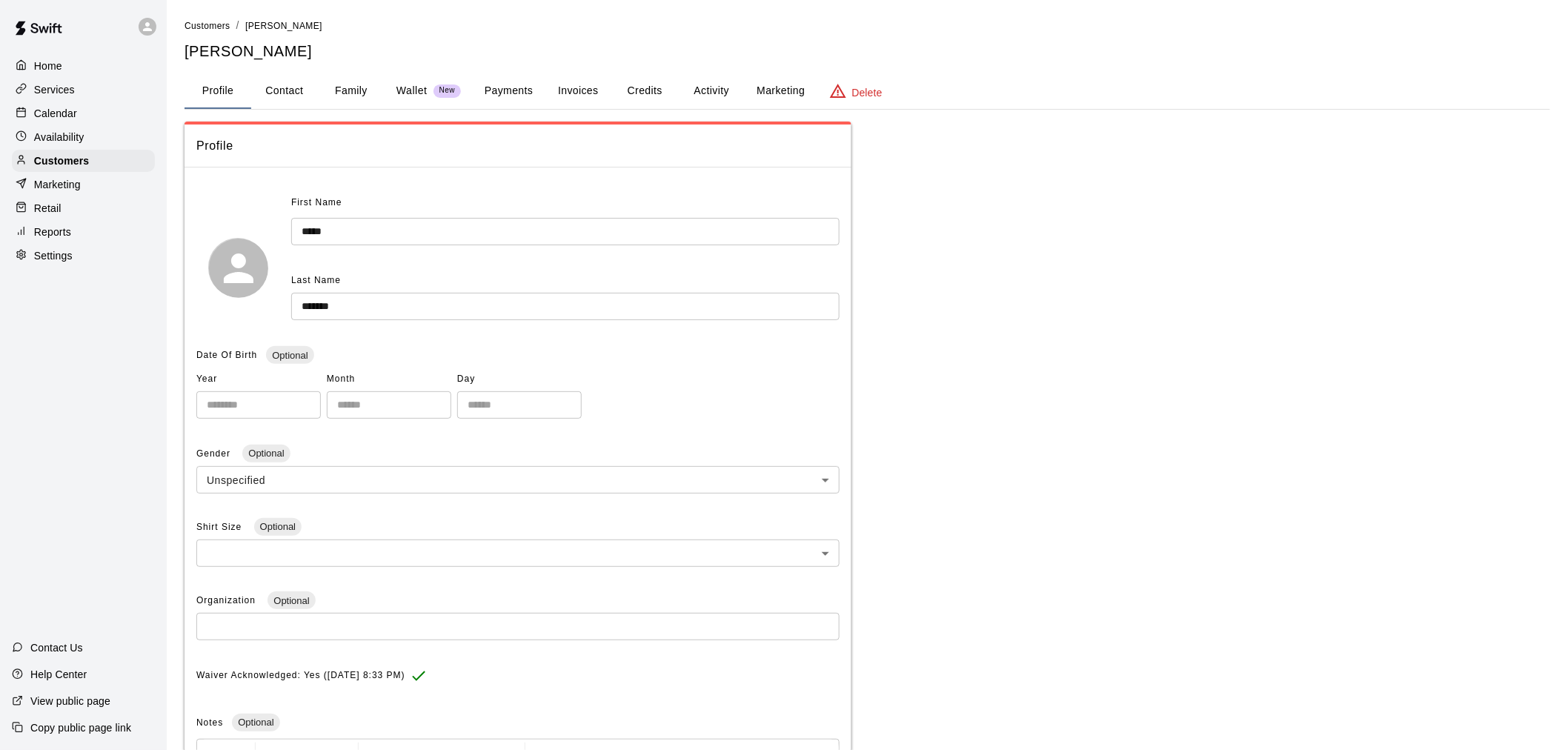
click at [646, 85] on button "Credits" at bounding box center [645, 91] width 67 height 35
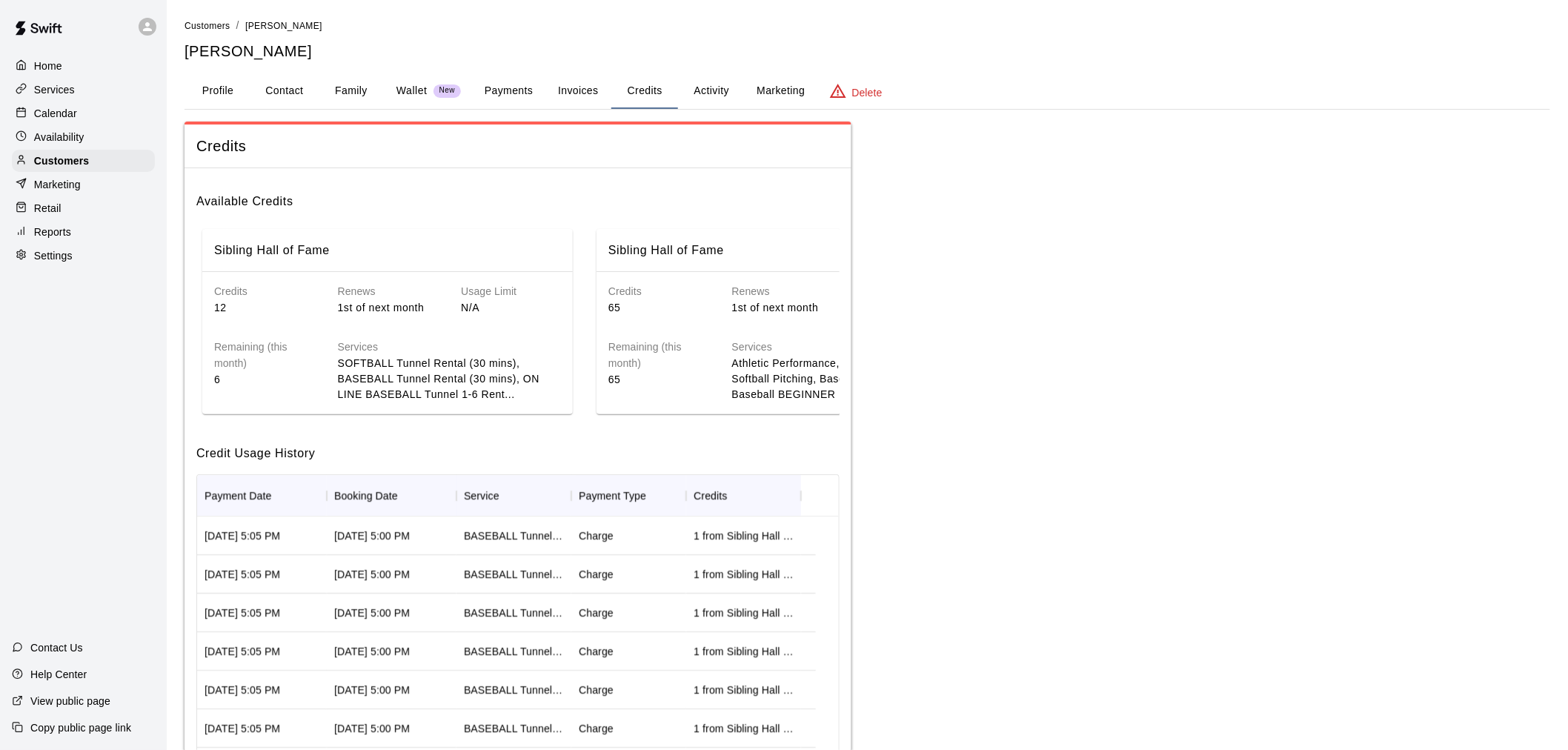
click at [717, 92] on button "Activity" at bounding box center [712, 91] width 67 height 35
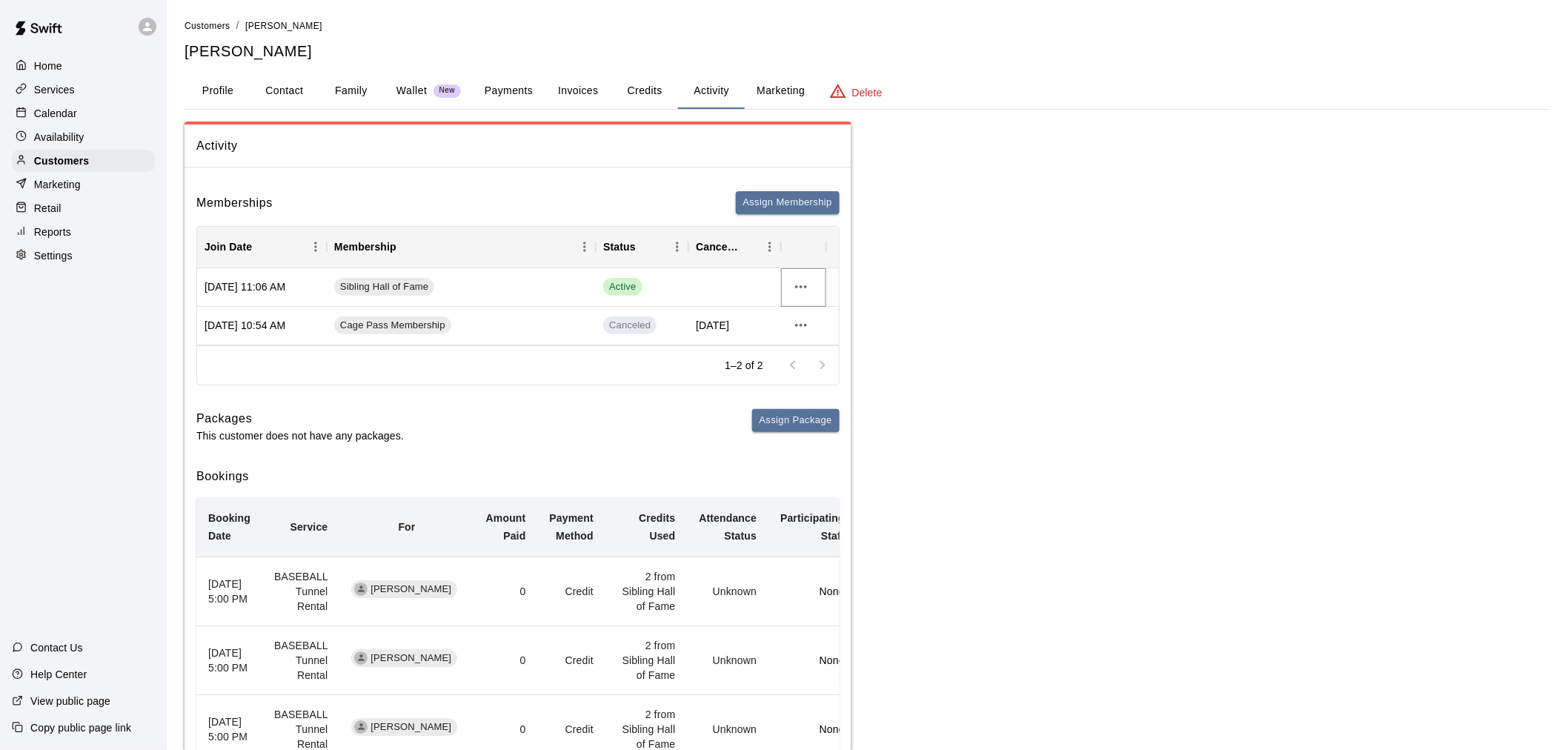
click at [802, 287] on icon "more actions" at bounding box center [801, 286] width 12 height 3
click at [899, 299] on div at bounding box center [790, 375] width 1581 height 750
click at [497, 96] on button "Payments" at bounding box center [509, 91] width 72 height 35
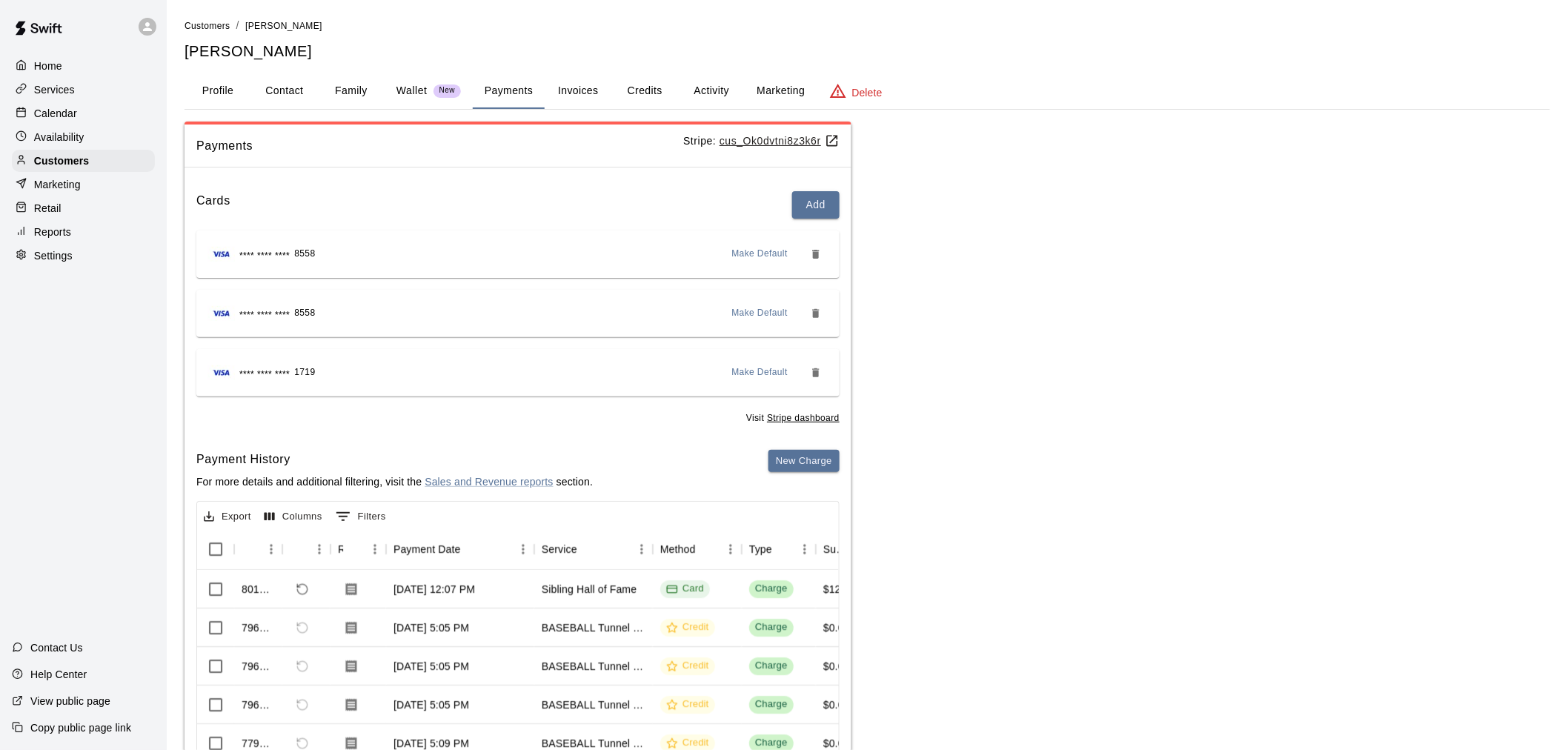
click at [717, 71] on div "Customers / Shawn Herrick Shawn Herrick Profile Contact Family Wallet New Payme…" at bounding box center [867, 428] width 1366 height 820
click at [716, 78] on button "Activity" at bounding box center [712, 91] width 67 height 35
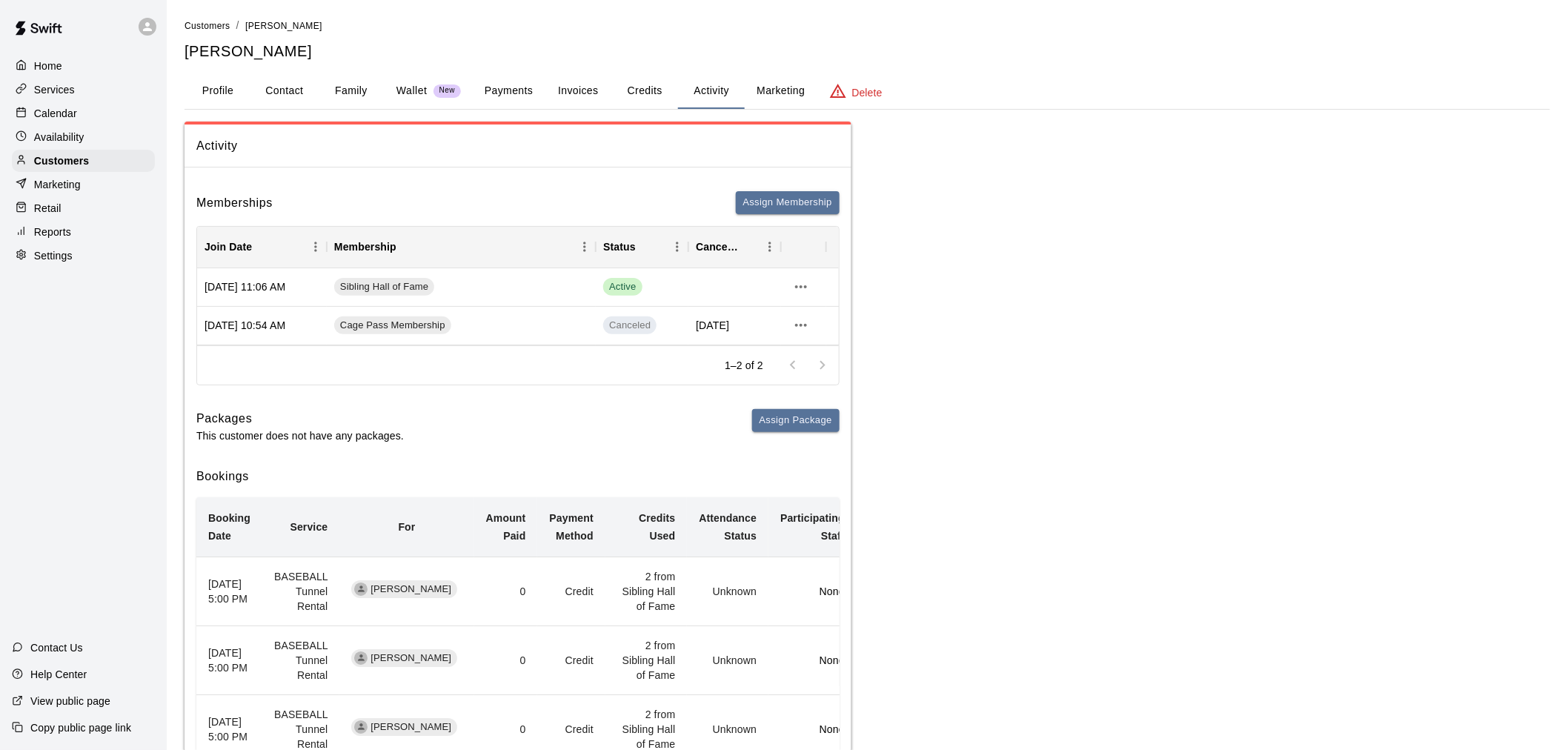
click at [636, 97] on button "Credits" at bounding box center [645, 91] width 67 height 35
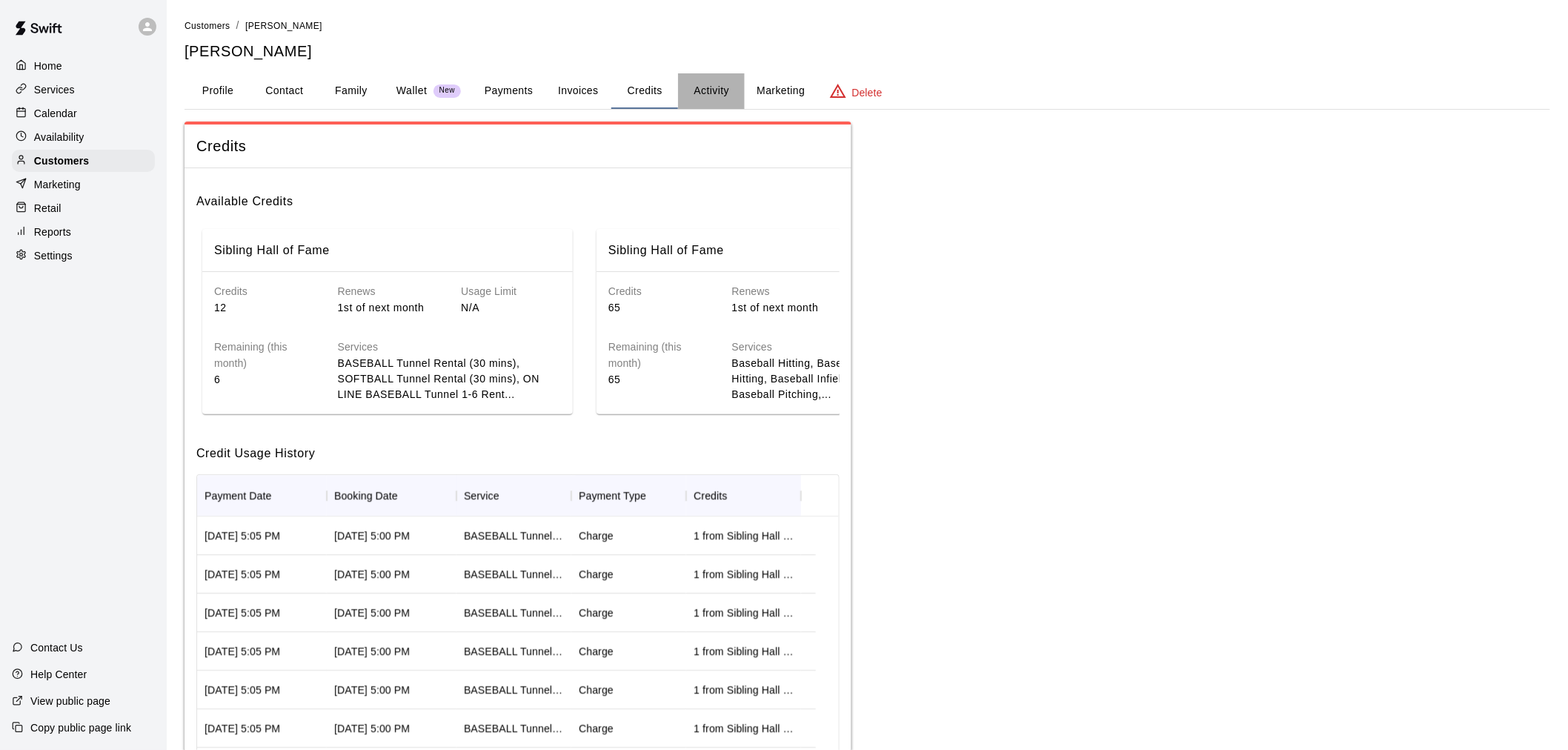
click at [724, 85] on button "Activity" at bounding box center [712, 91] width 67 height 35
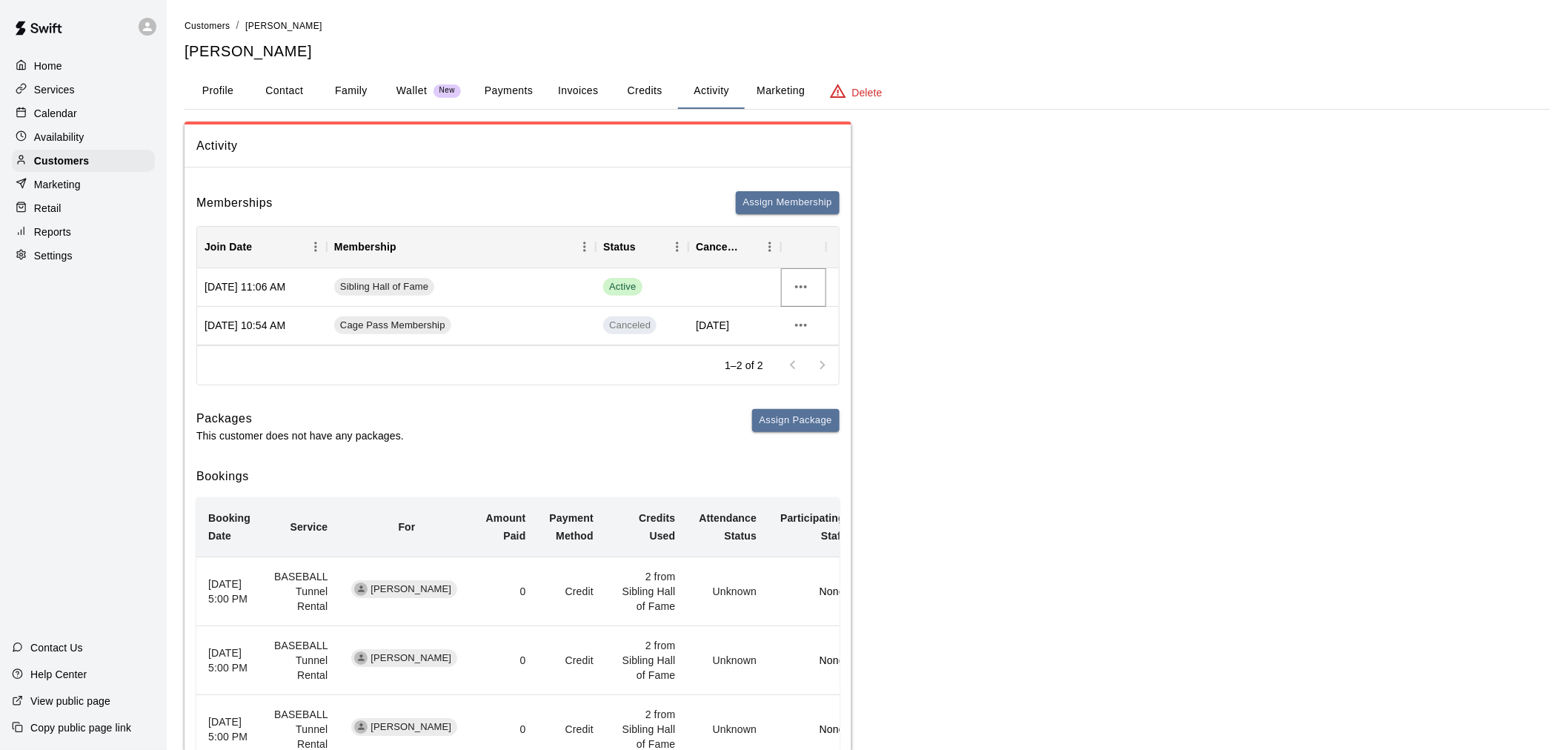
click at [803, 285] on icon "more actions" at bounding box center [800, 286] width 18 height 18
click at [661, 375] on div at bounding box center [790, 375] width 1581 height 750
click at [797, 283] on icon "more actions" at bounding box center [800, 286] width 18 height 18
click at [814, 343] on li "Cancel" at bounding box center [830, 341] width 84 height 24
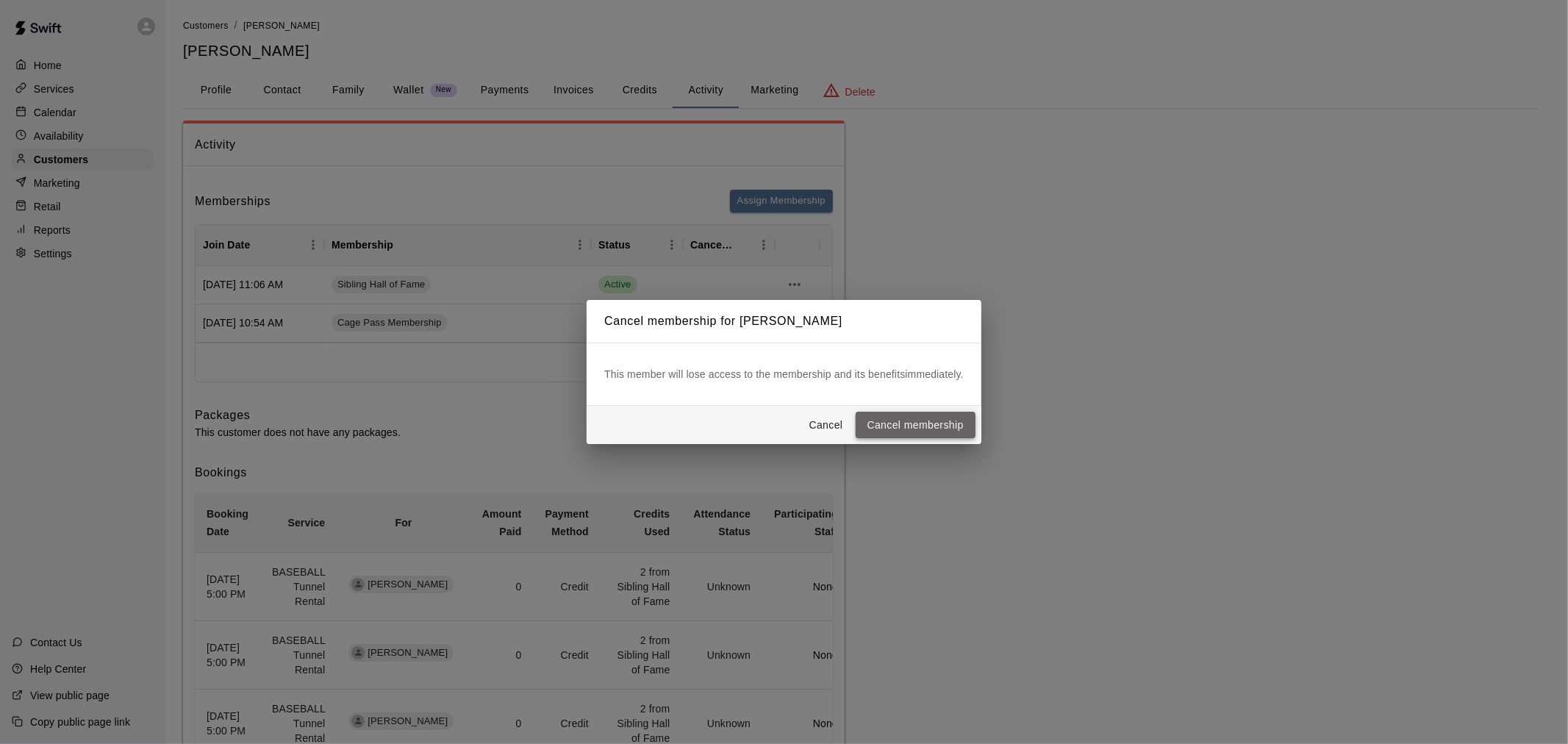
click at [897, 415] on button "Cancel membership" at bounding box center [916, 425] width 120 height 27
click at [346, 88] on div "Cancel membership for Shawn Herrick This member will lose access to the members…" at bounding box center [784, 372] width 1568 height 744
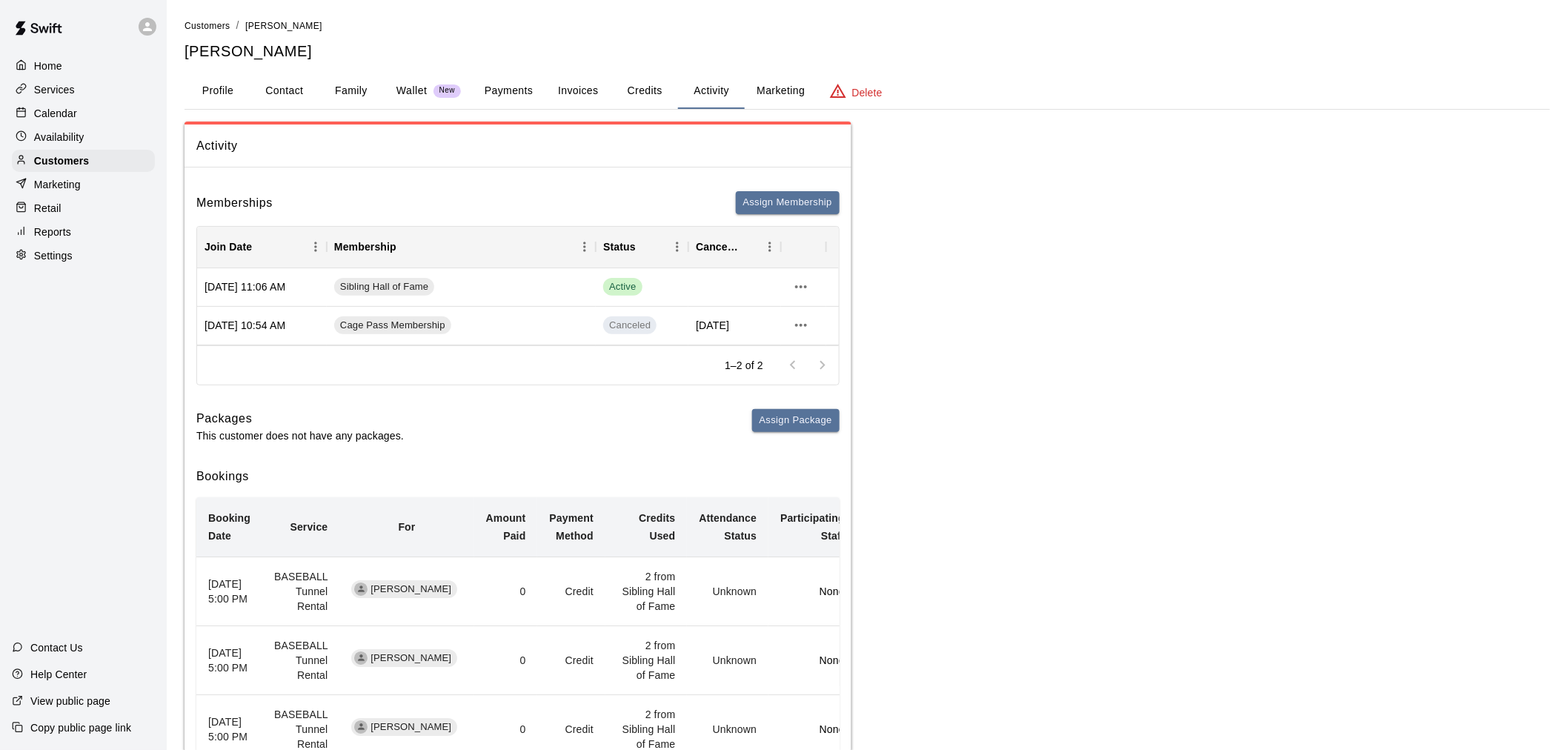
click at [524, 92] on button "Payments" at bounding box center [509, 91] width 72 height 35
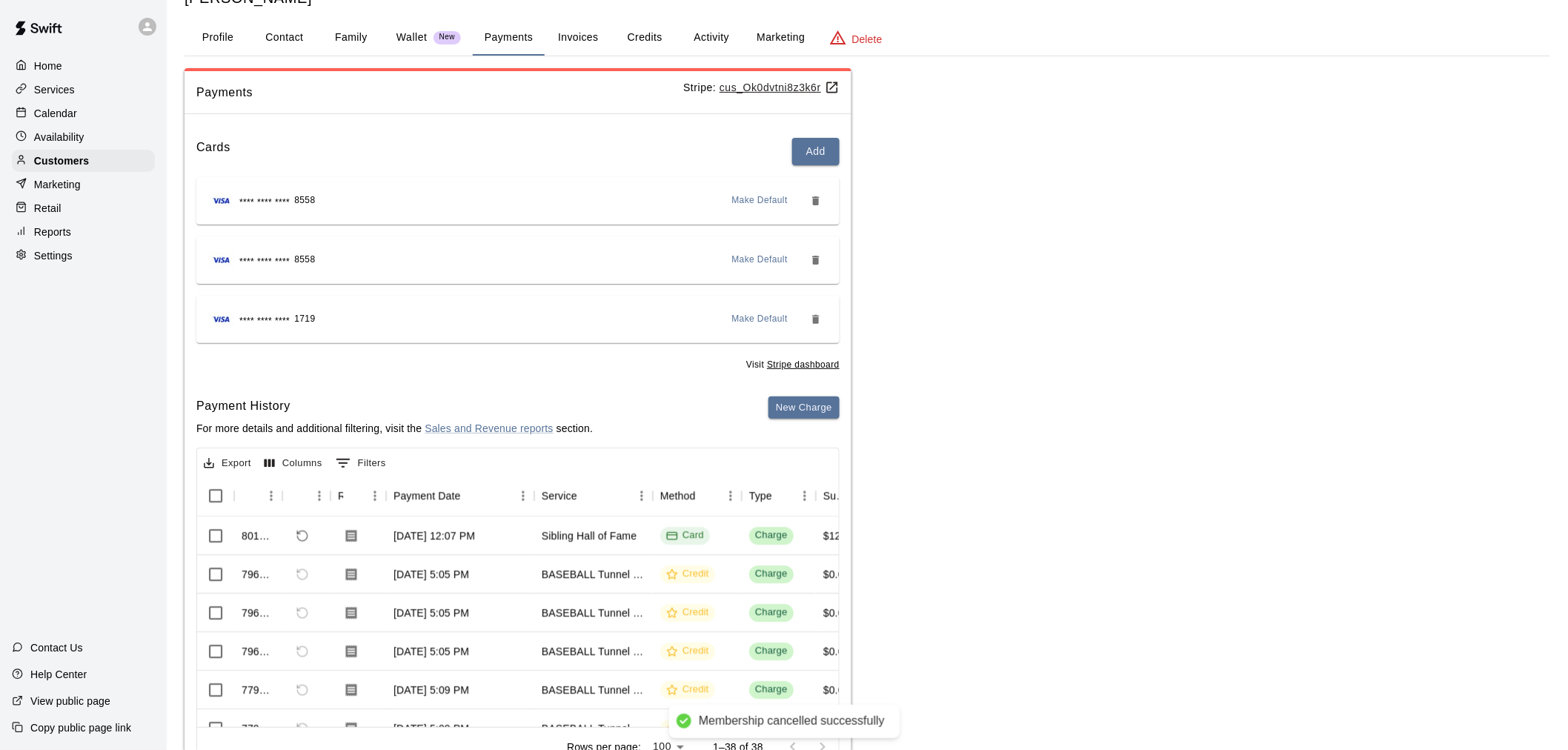
scroll to position [116, 0]
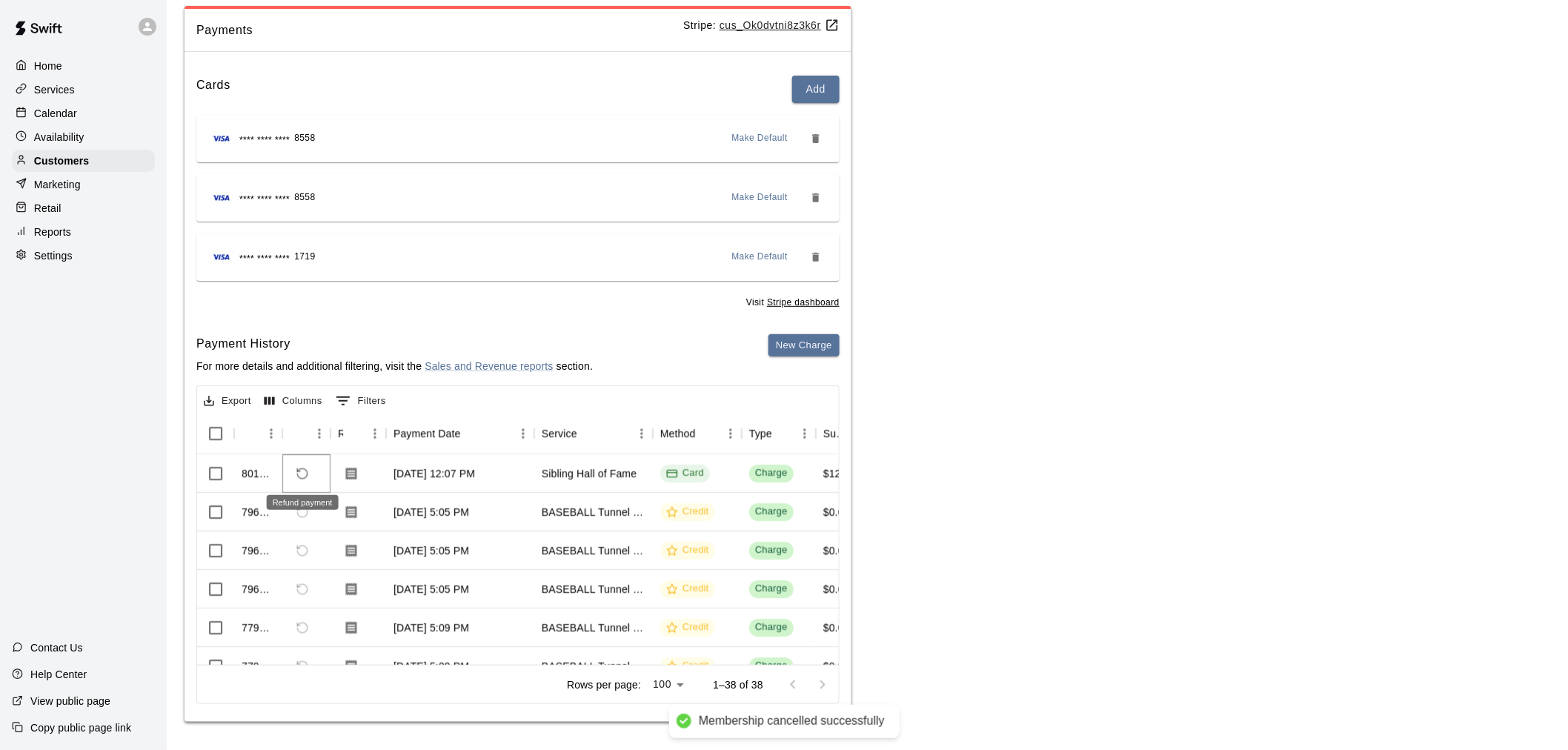
click at [307, 472] on icon "Refund payment" at bounding box center [302, 473] width 13 height 13
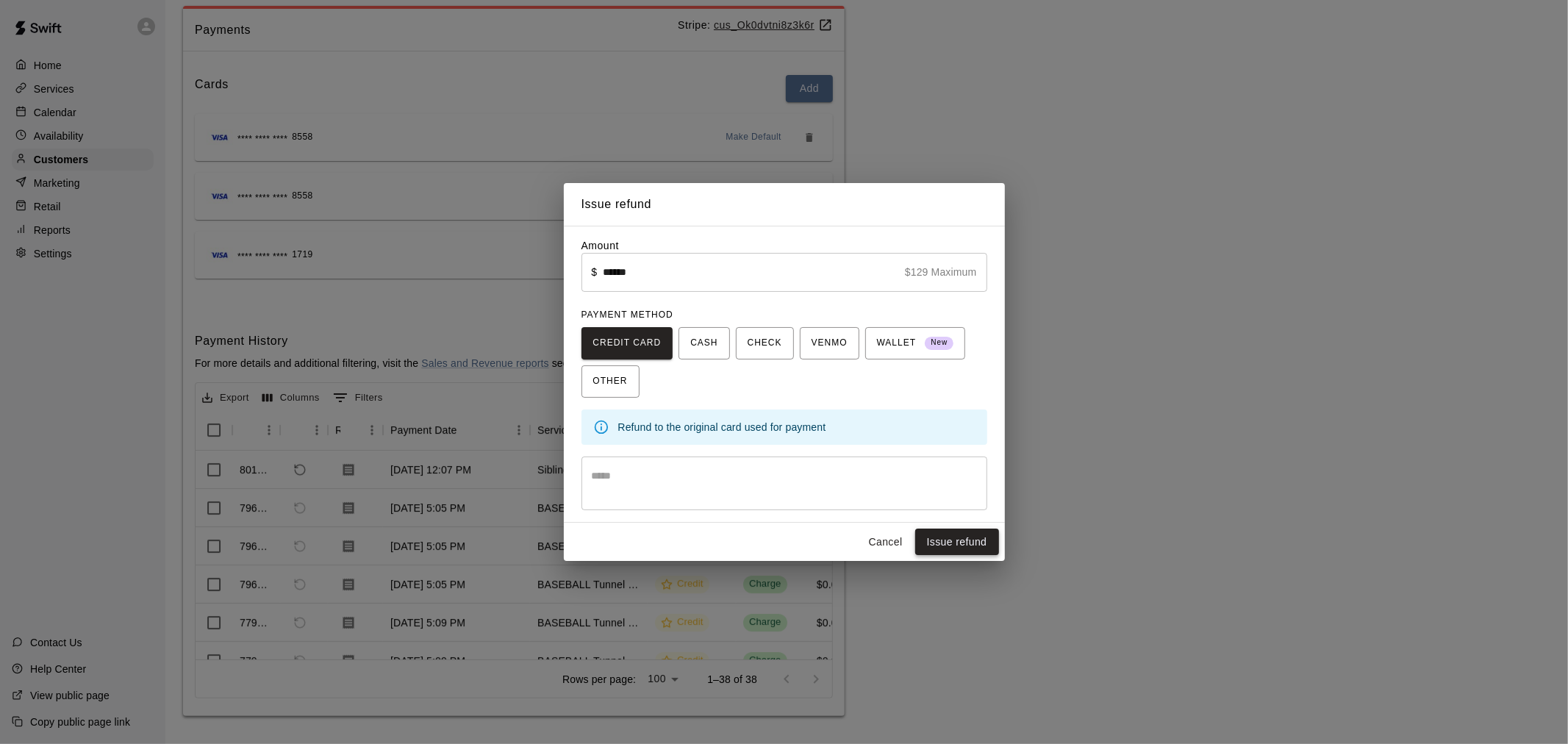
click at [966, 540] on button "Issue refund" at bounding box center [956, 542] width 84 height 27
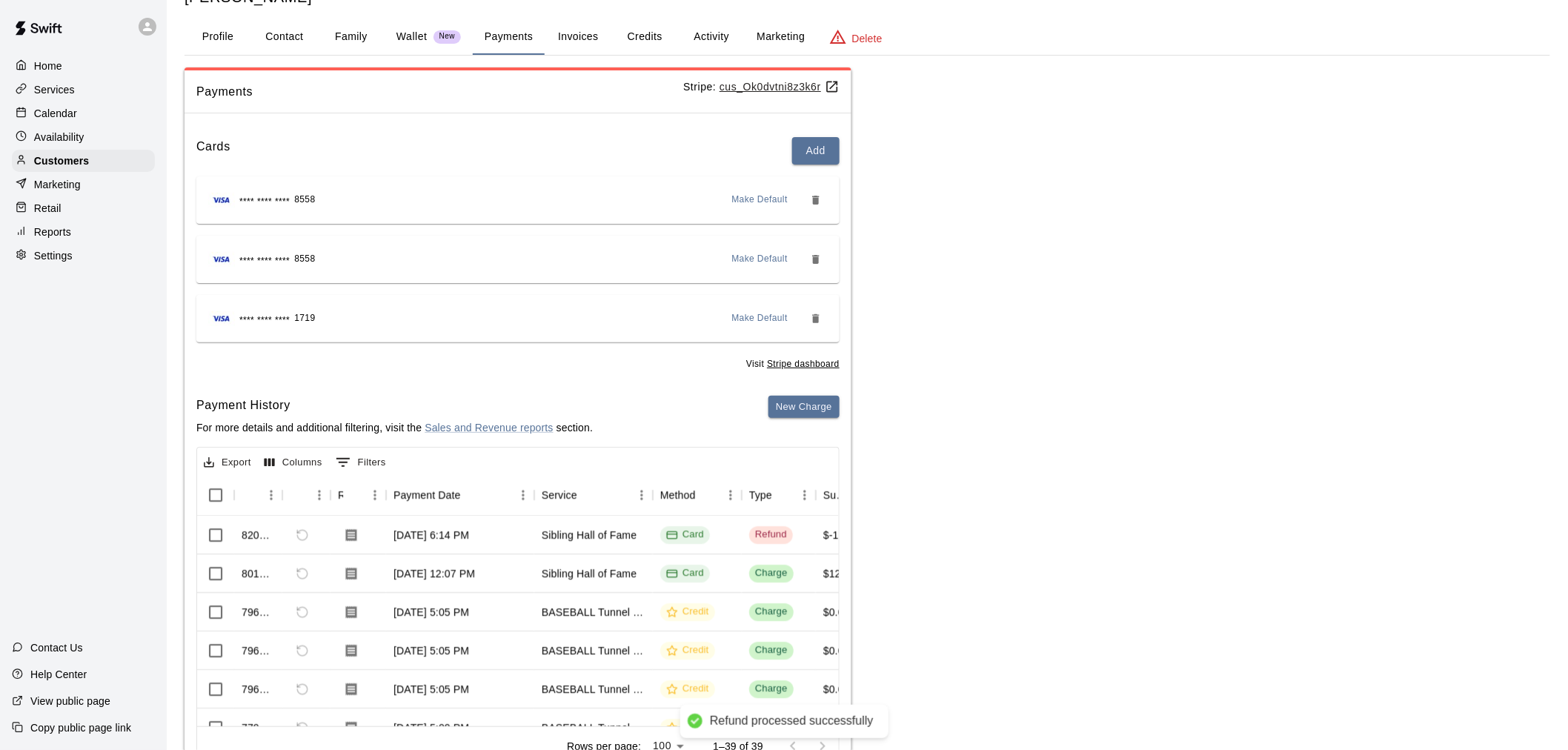
scroll to position [0, 0]
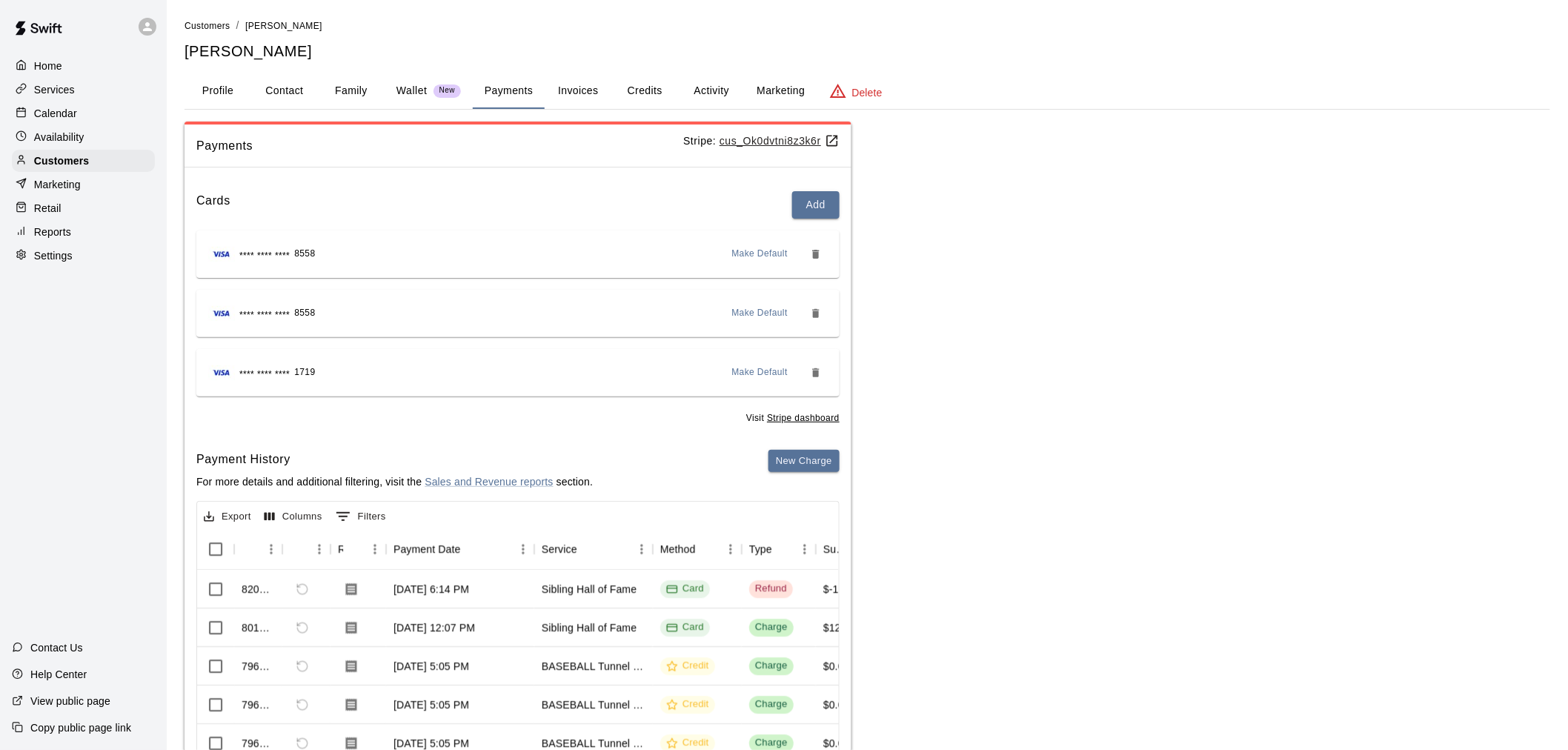
click at [75, 115] on p "Calendar" at bounding box center [56, 114] width 43 height 15
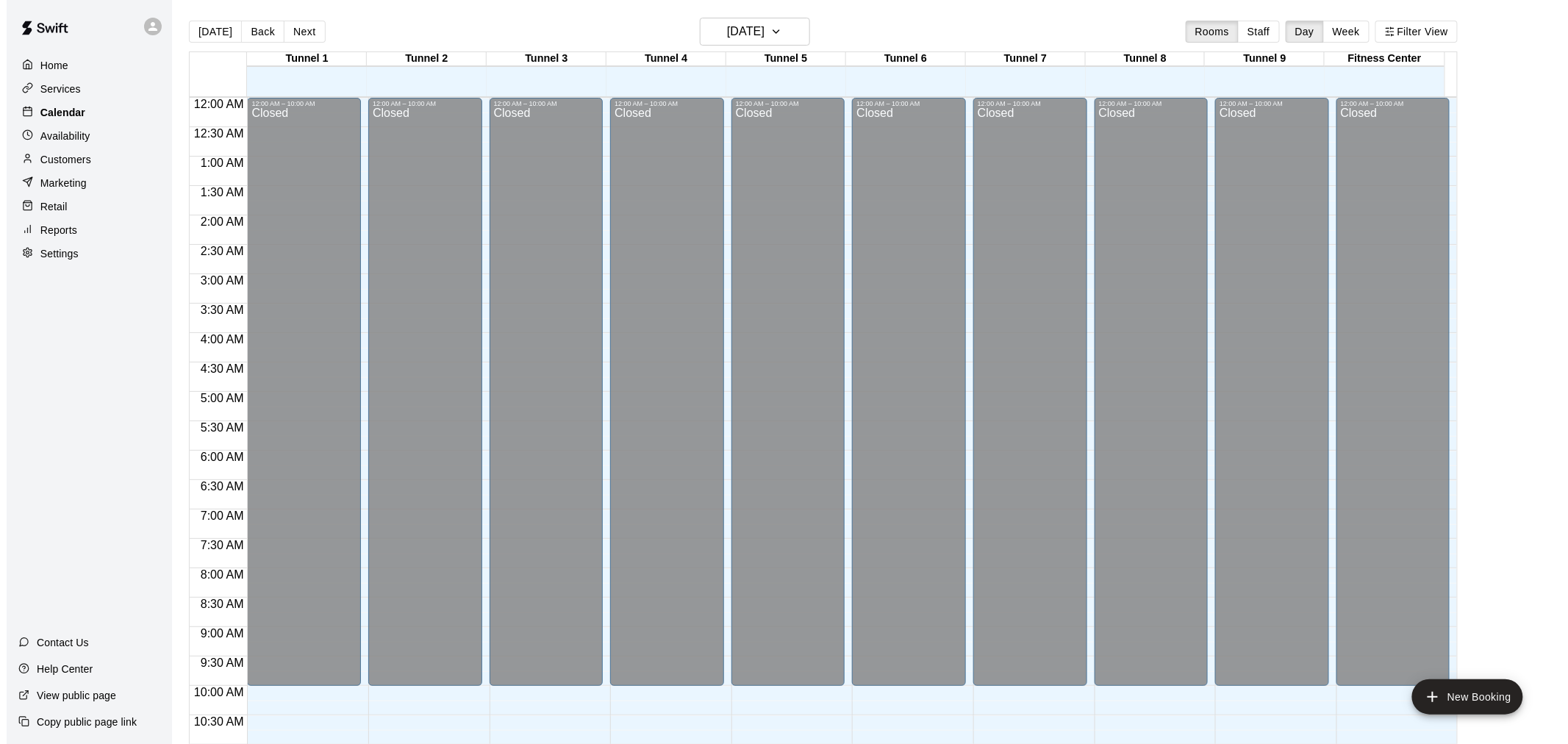
scroll to position [703, 0]
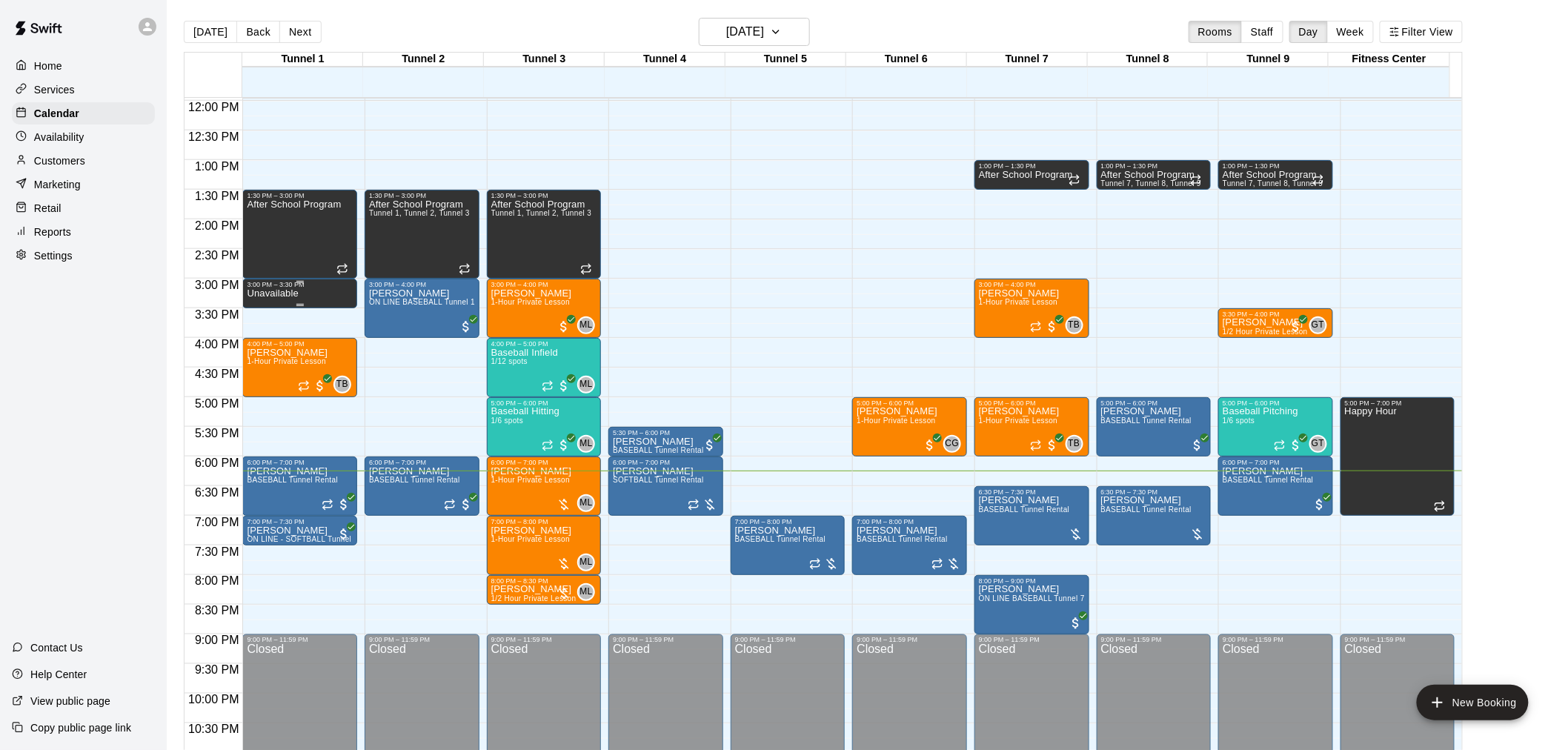
click at [292, 293] on p "Unavailable" at bounding box center [272, 293] width 51 height 0
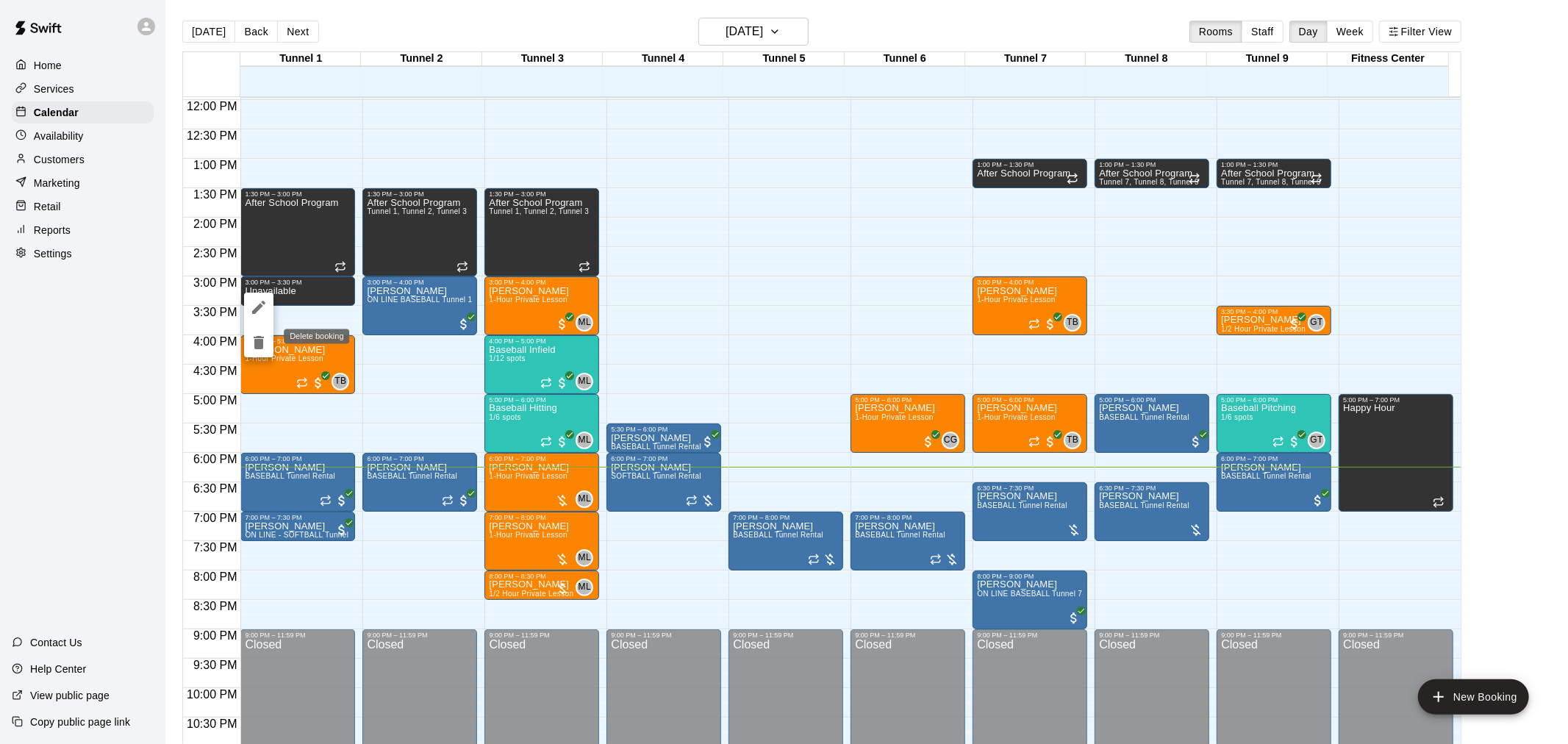
click at [264, 344] on icon "delete" at bounding box center [258, 342] width 18 height 18
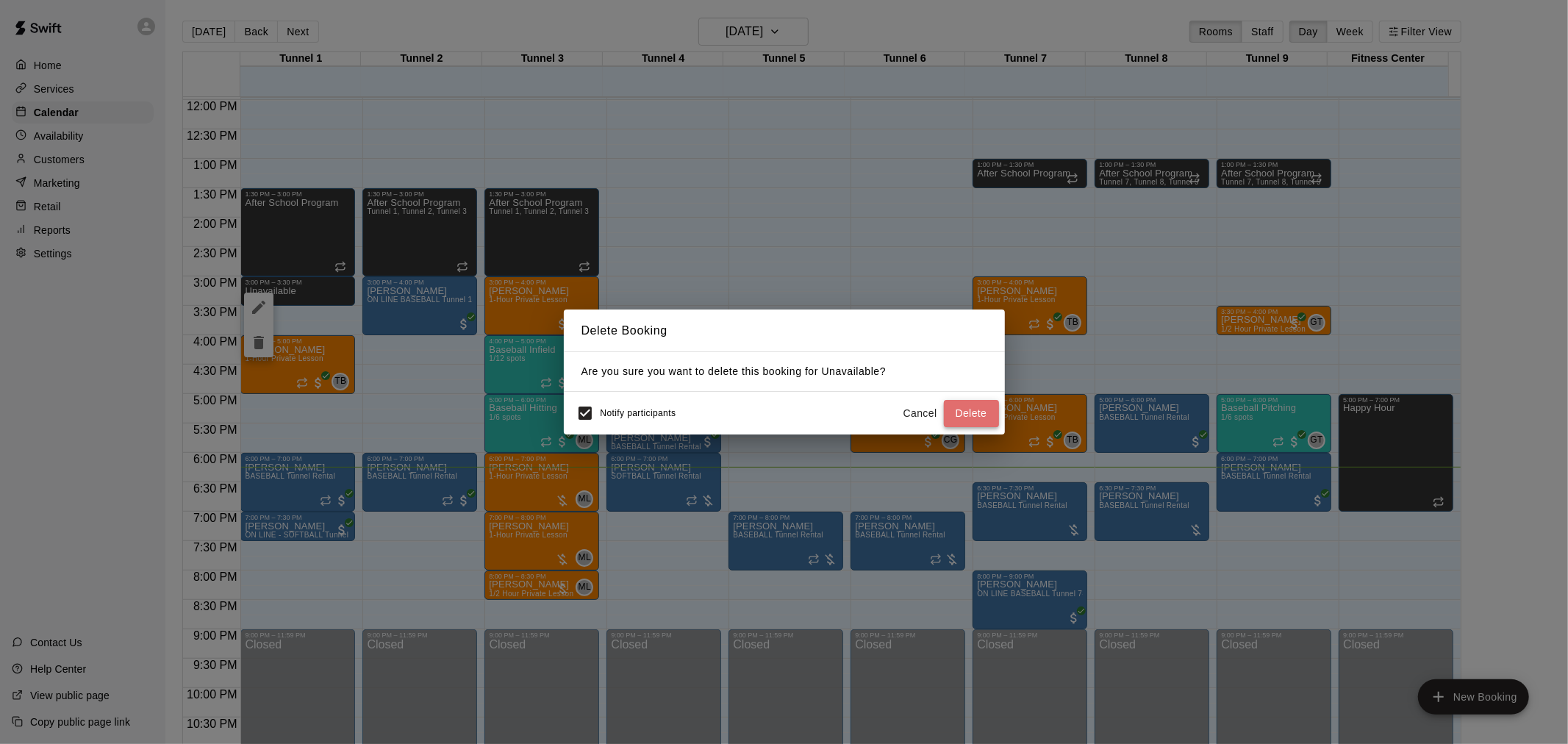
click at [980, 412] on button "Delete" at bounding box center [971, 413] width 55 height 27
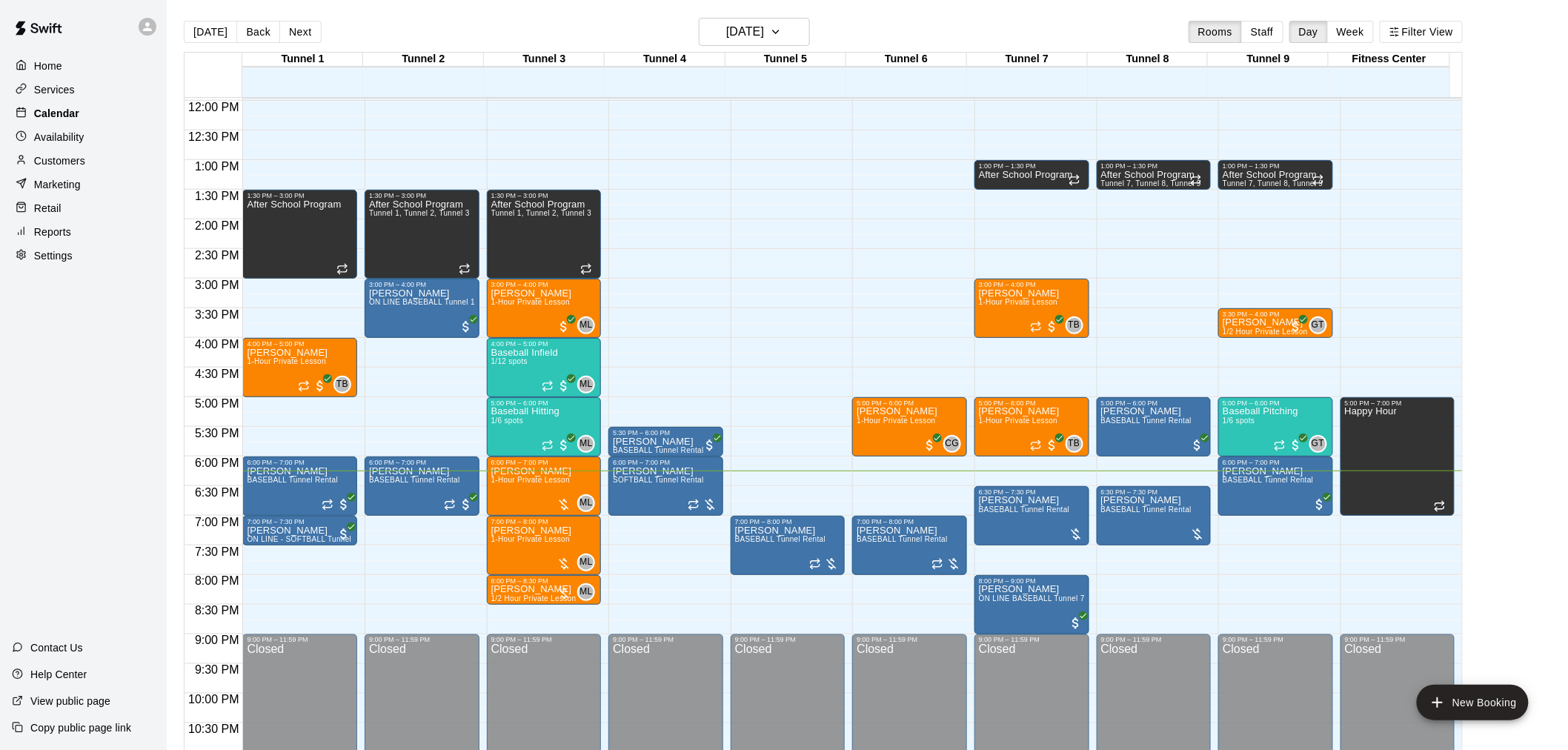
click at [89, 112] on div "Calendar" at bounding box center [84, 114] width 143 height 22
click at [713, 501] on div at bounding box center [702, 505] width 30 height 15
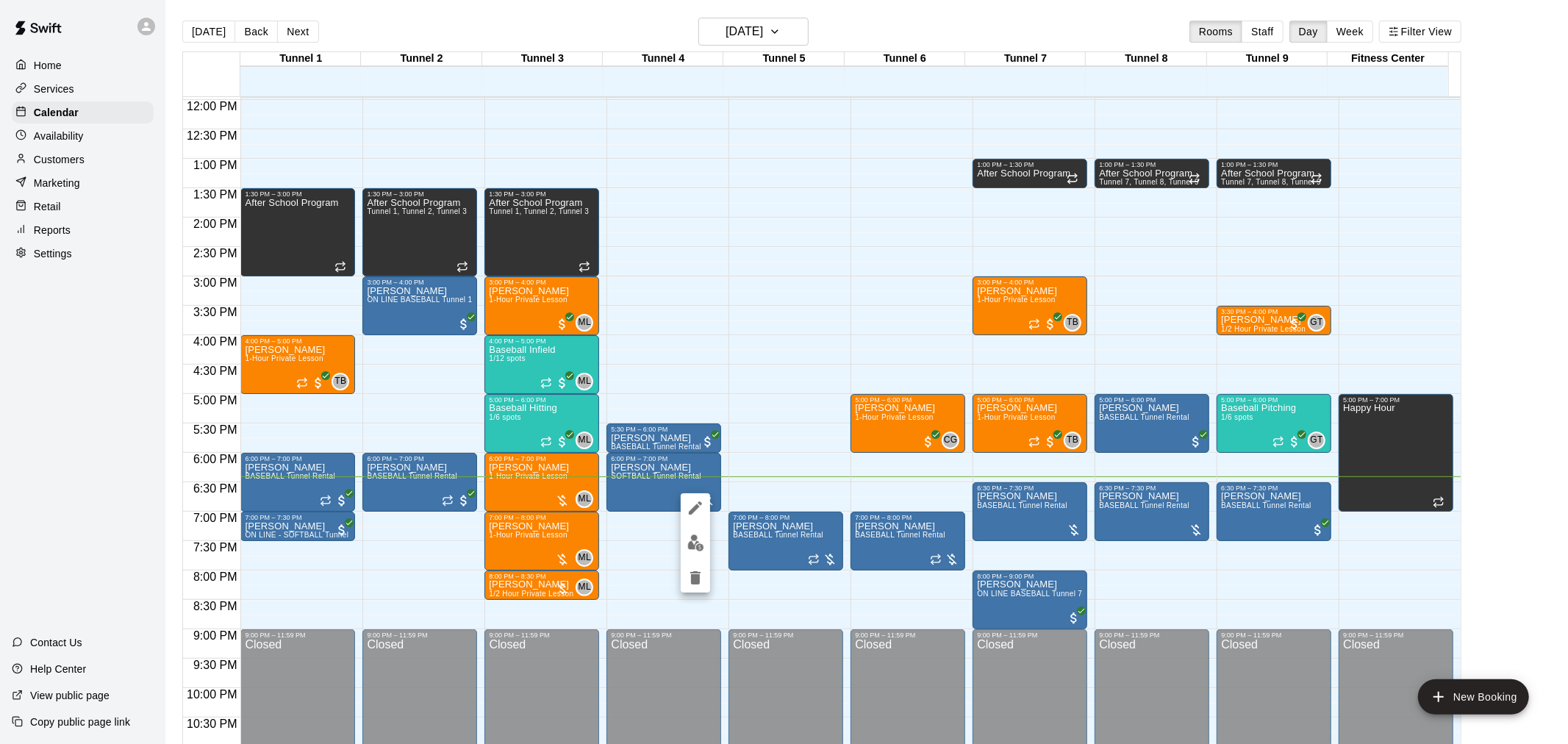
click at [559, 503] on div at bounding box center [784, 372] width 1568 height 744
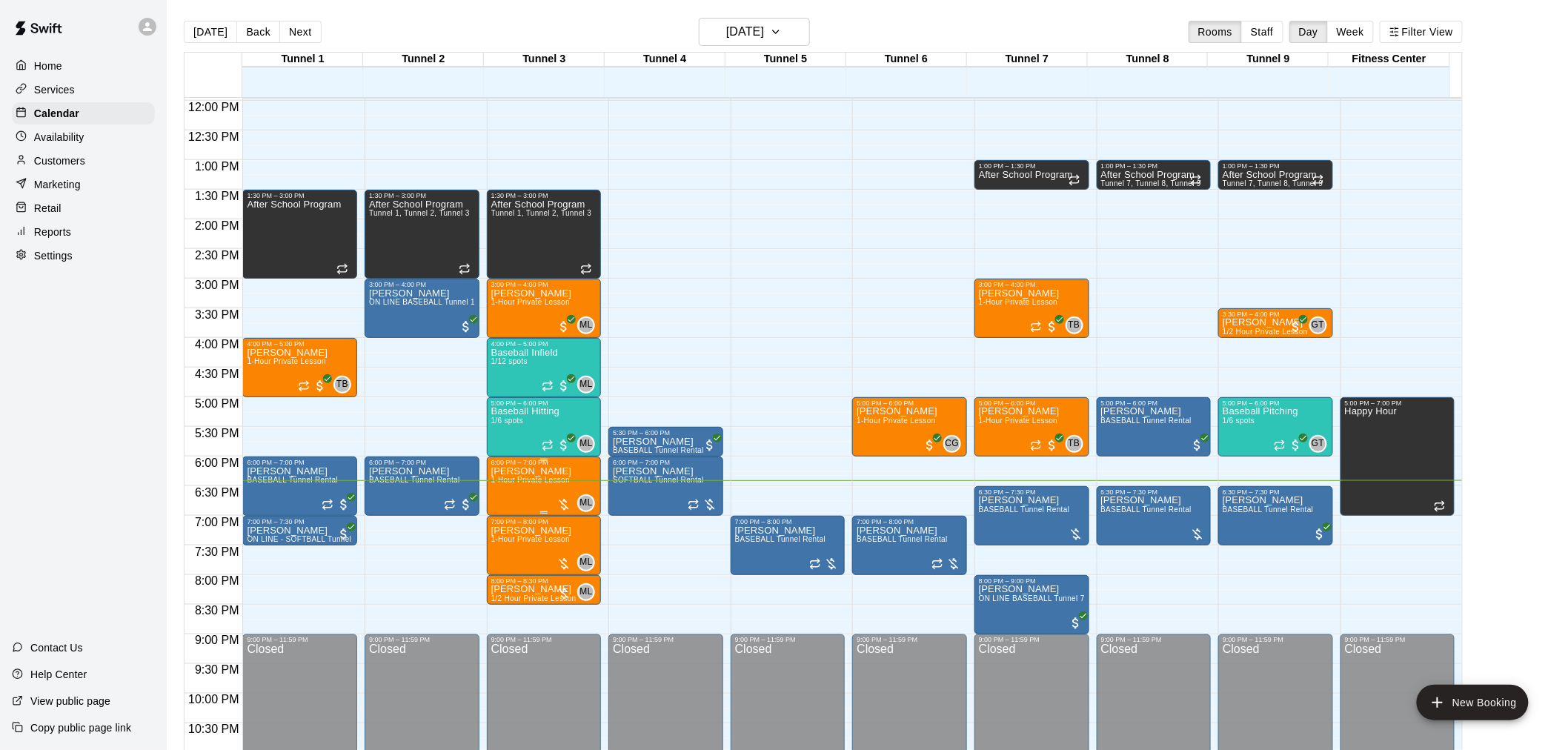
click at [567, 498] on div at bounding box center [564, 505] width 15 height 15
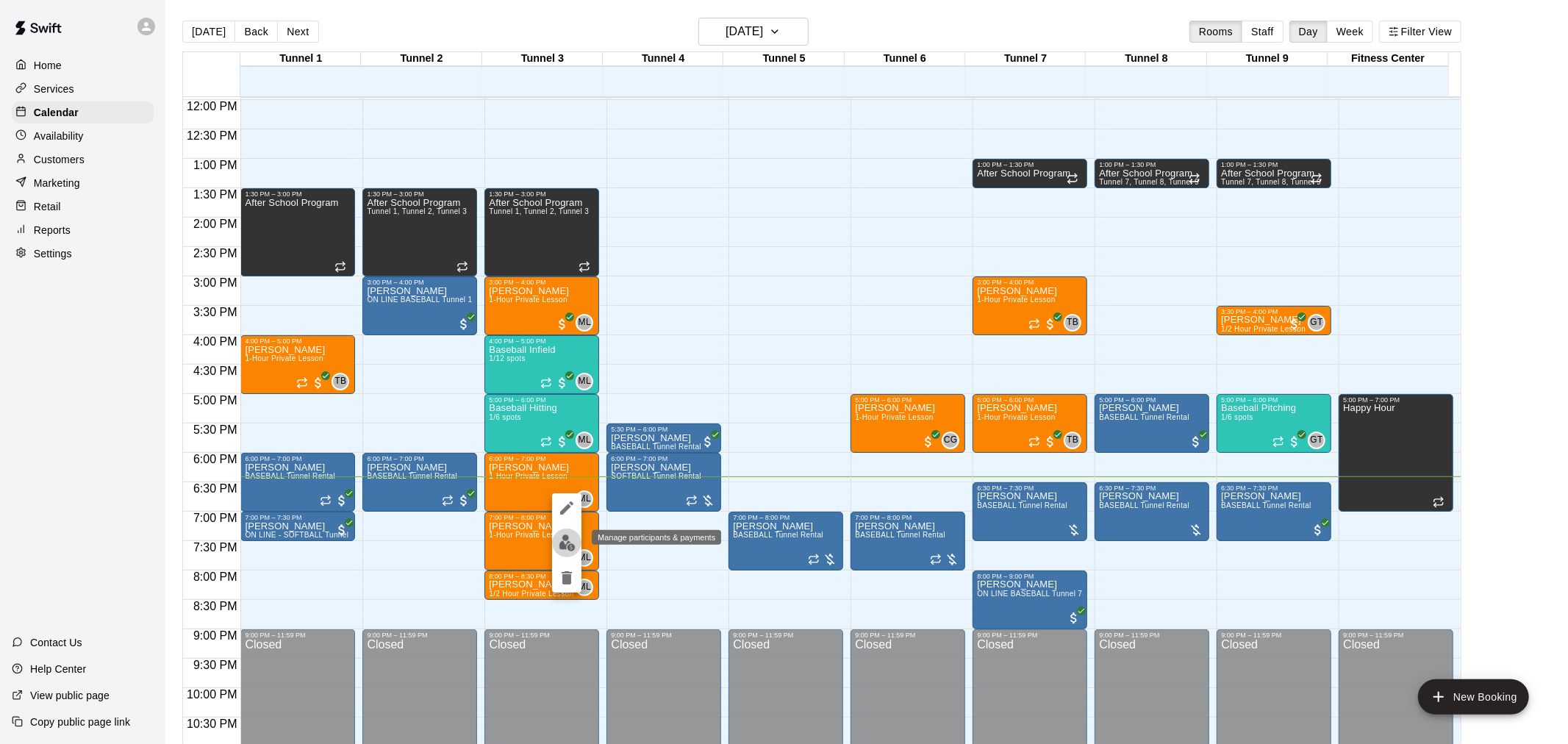
click at [566, 538] on img "edit" at bounding box center [567, 543] width 17 height 17
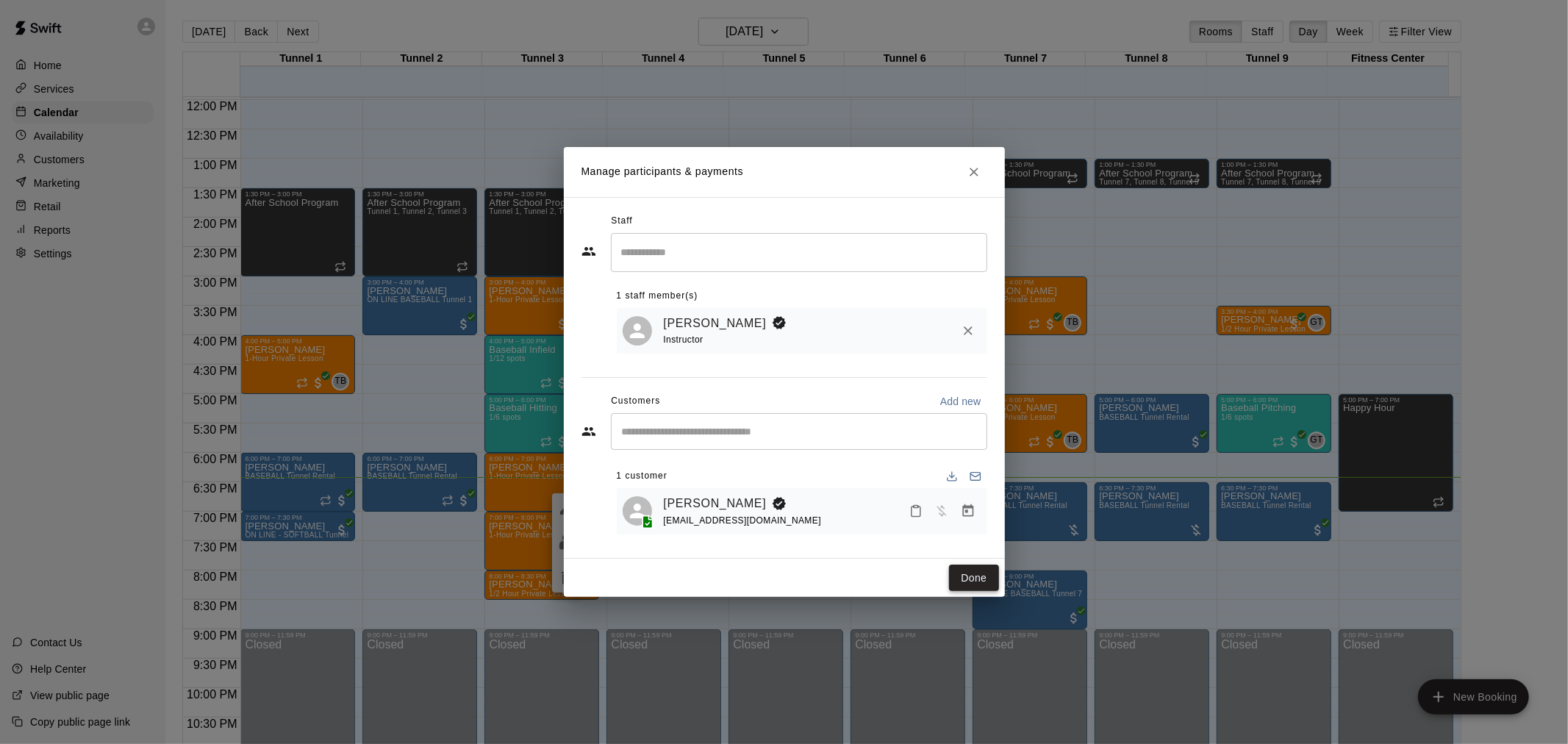
click at [955, 579] on button "Done" at bounding box center [973, 578] width 49 height 27
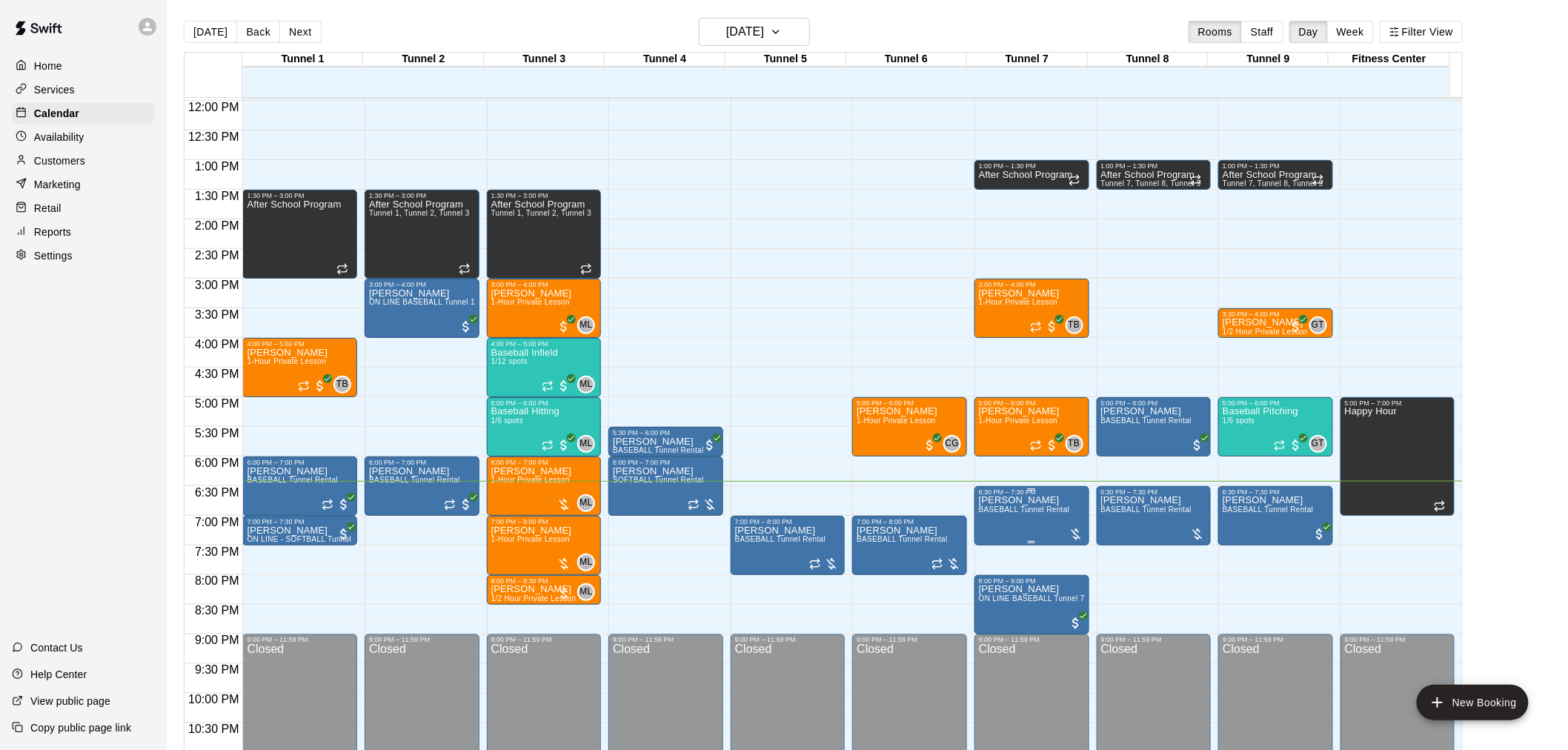
click at [1070, 527] on div at bounding box center [1076, 535] width 15 height 15
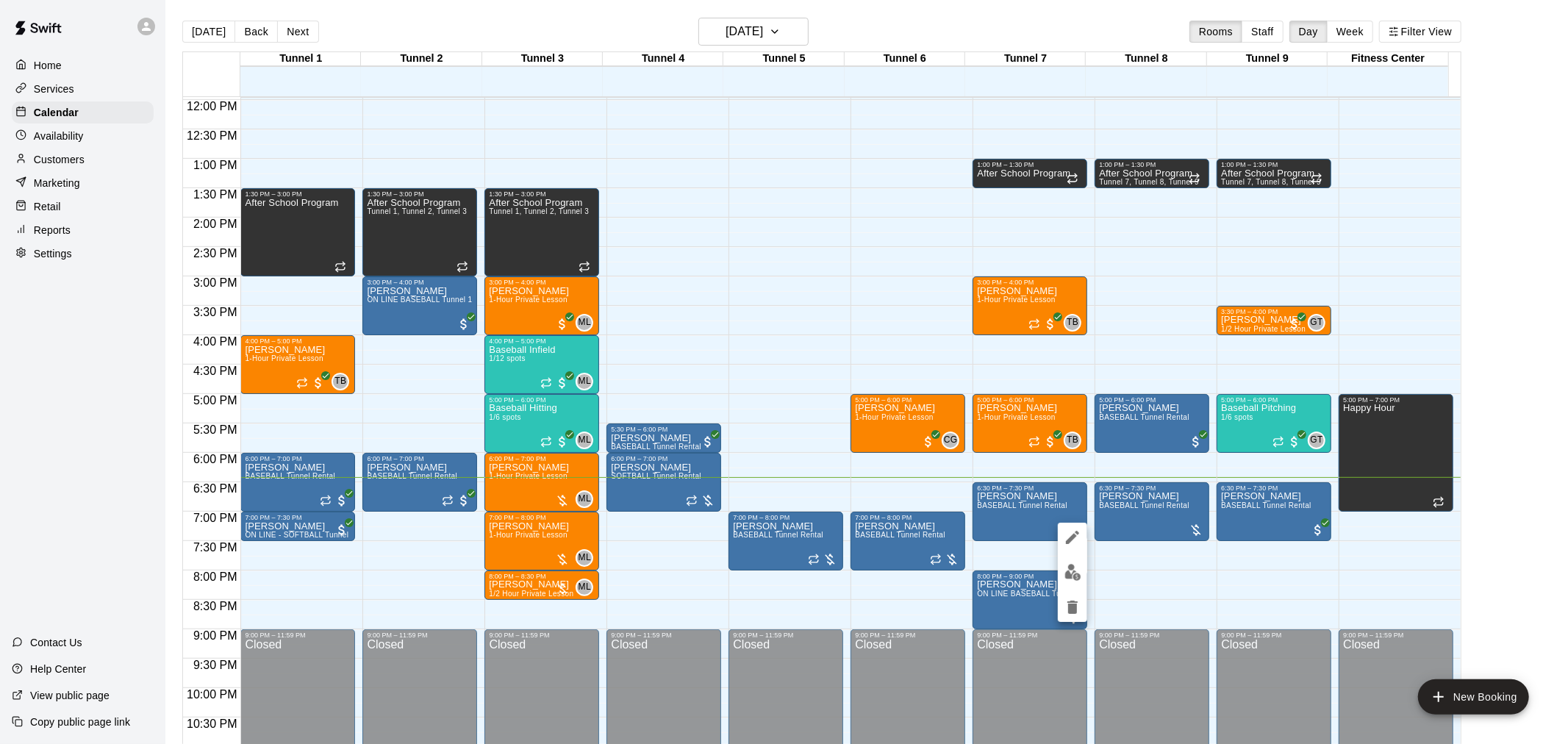
click at [1076, 579] on img "edit" at bounding box center [1073, 572] width 17 height 17
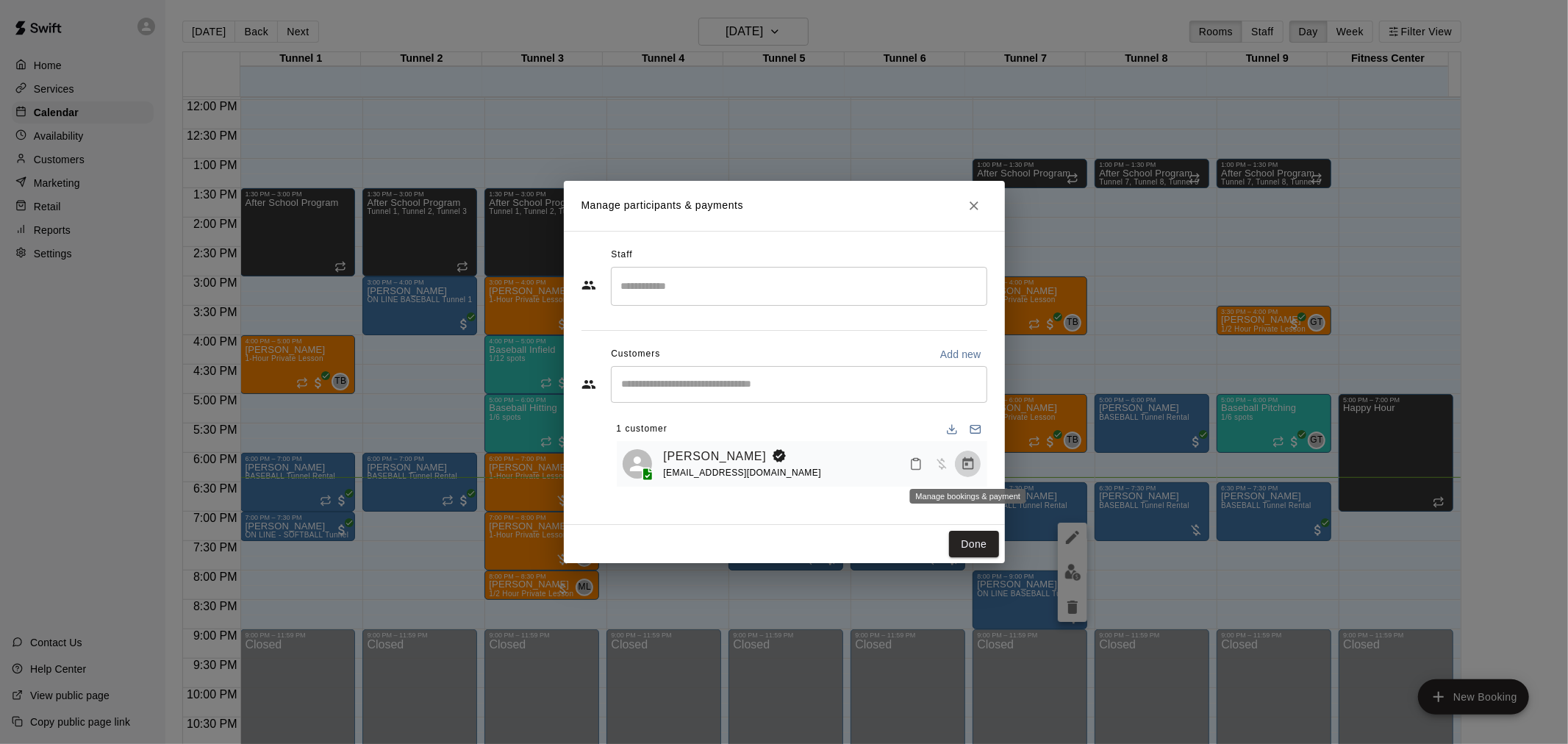
drag, startPoint x: 968, startPoint y: 469, endPoint x: 948, endPoint y: 461, distance: 21.5
click at [964, 466] on icon "Manage bookings & payment" at bounding box center [968, 464] width 15 height 15
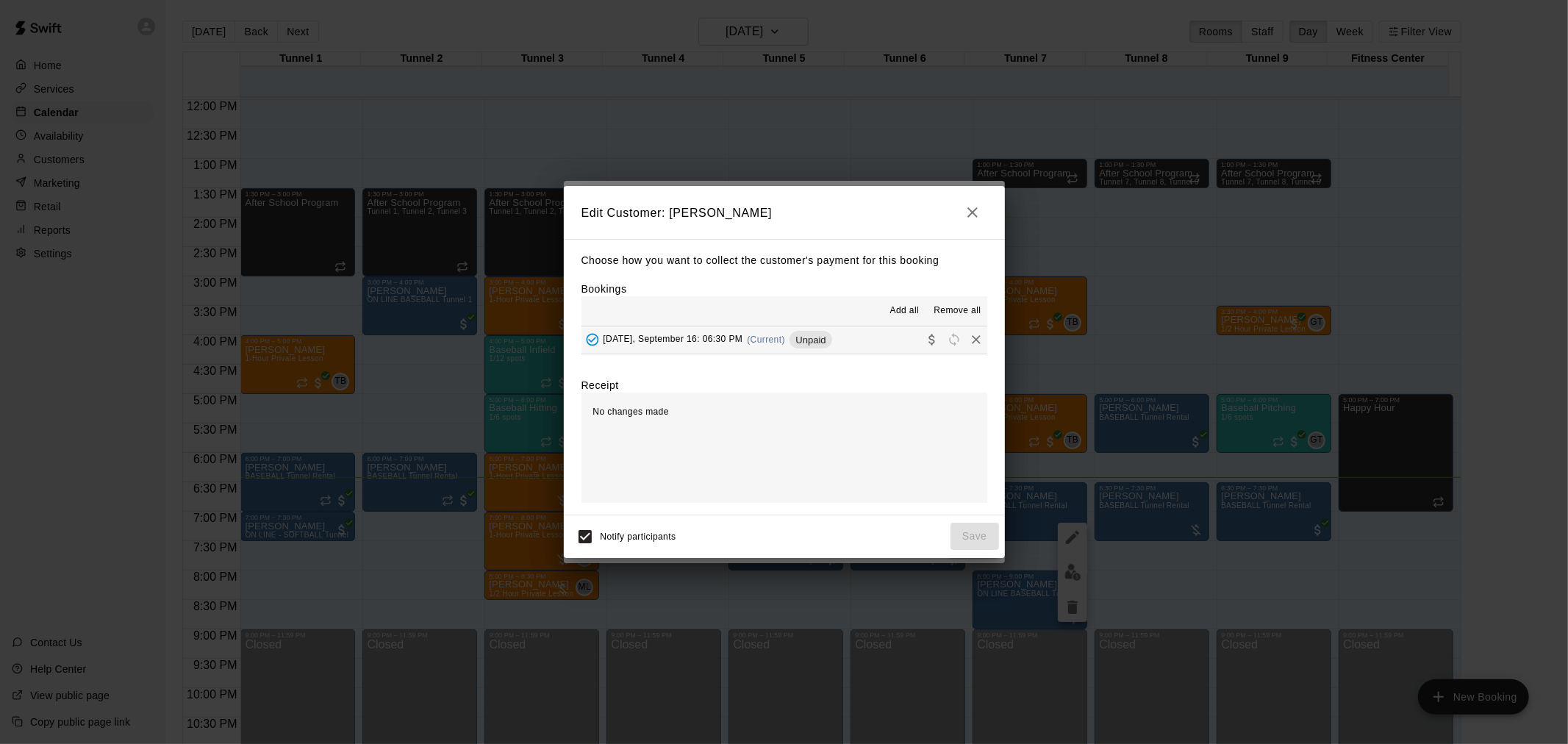
drag, startPoint x: 849, startPoint y: 338, endPoint x: 901, endPoint y: 397, distance: 78.6
click at [850, 339] on button "Tuesday, September 16: 06:30 PM (Current) Unpaid" at bounding box center [784, 339] width 406 height 27
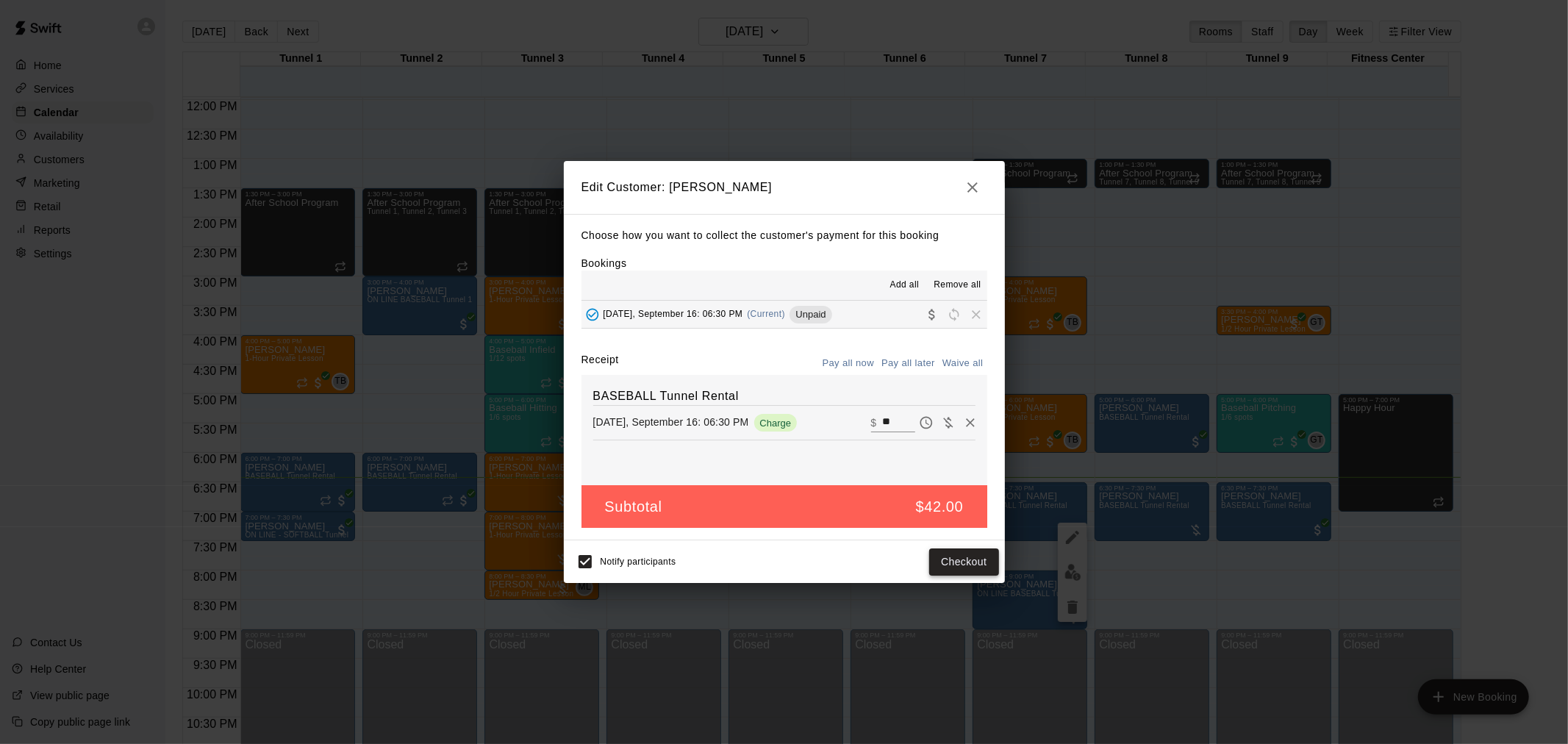
click at [985, 563] on button "Checkout" at bounding box center [964, 561] width 69 height 27
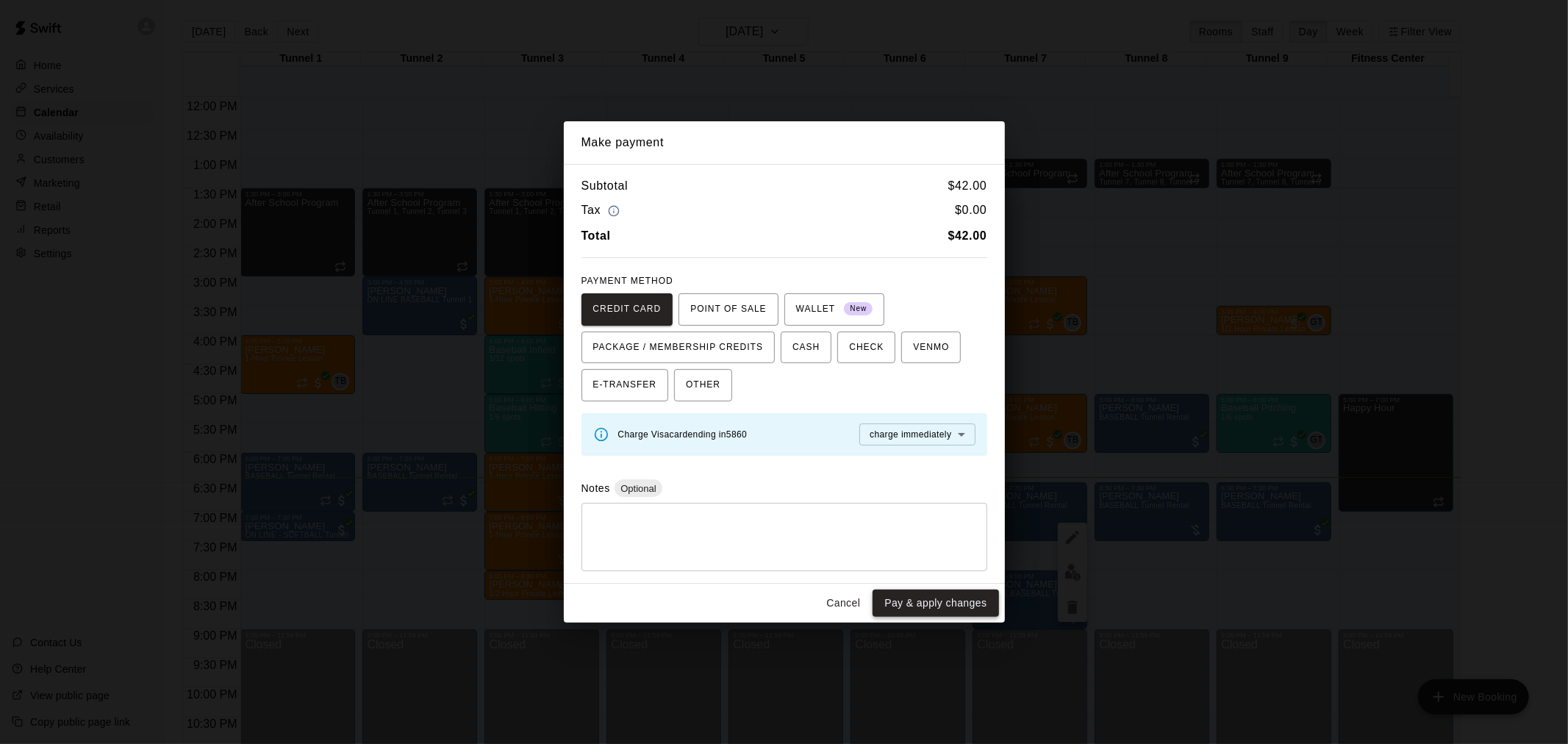
click at [943, 607] on button "Pay & apply changes" at bounding box center [935, 603] width 126 height 27
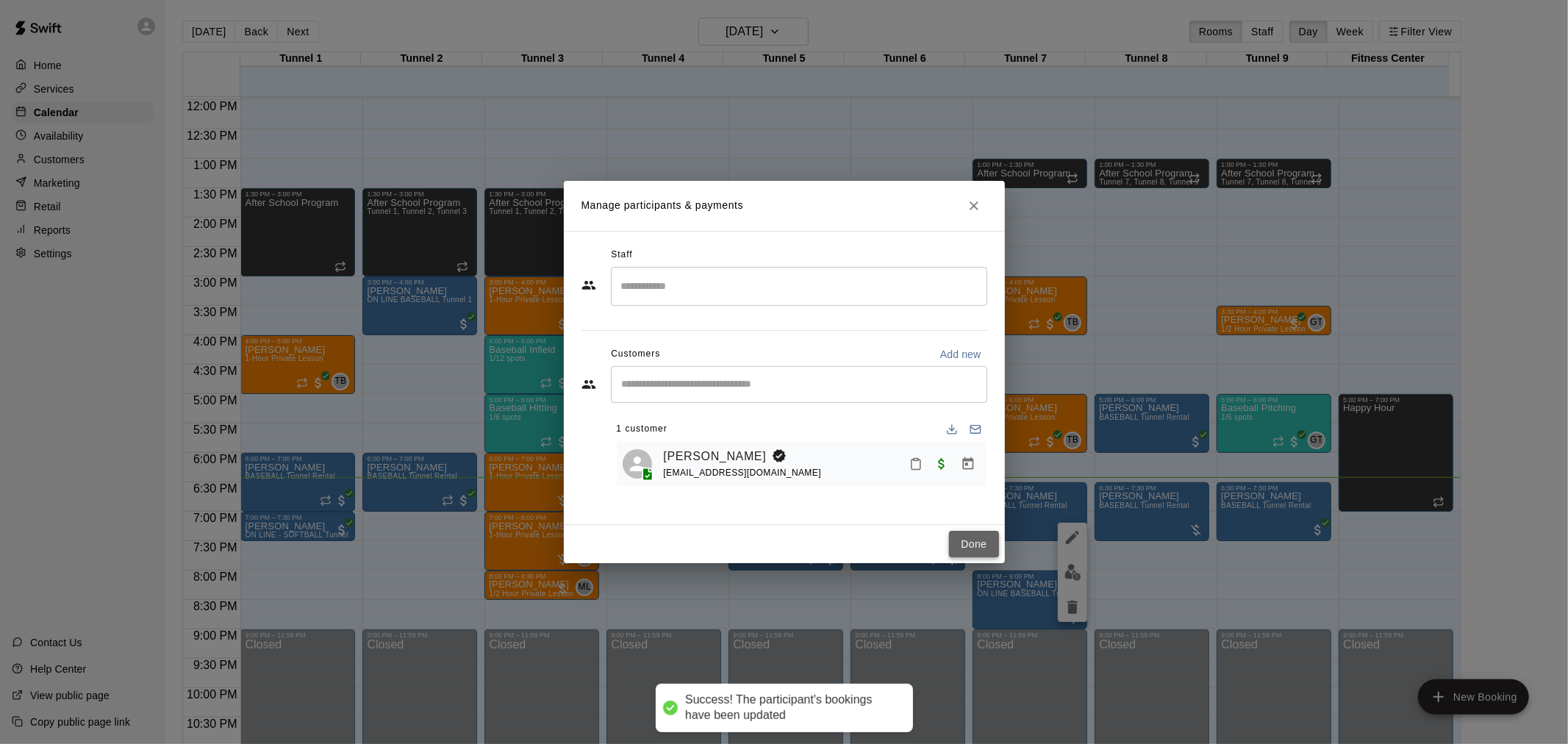
click at [973, 549] on button "Done" at bounding box center [973, 543] width 49 height 27
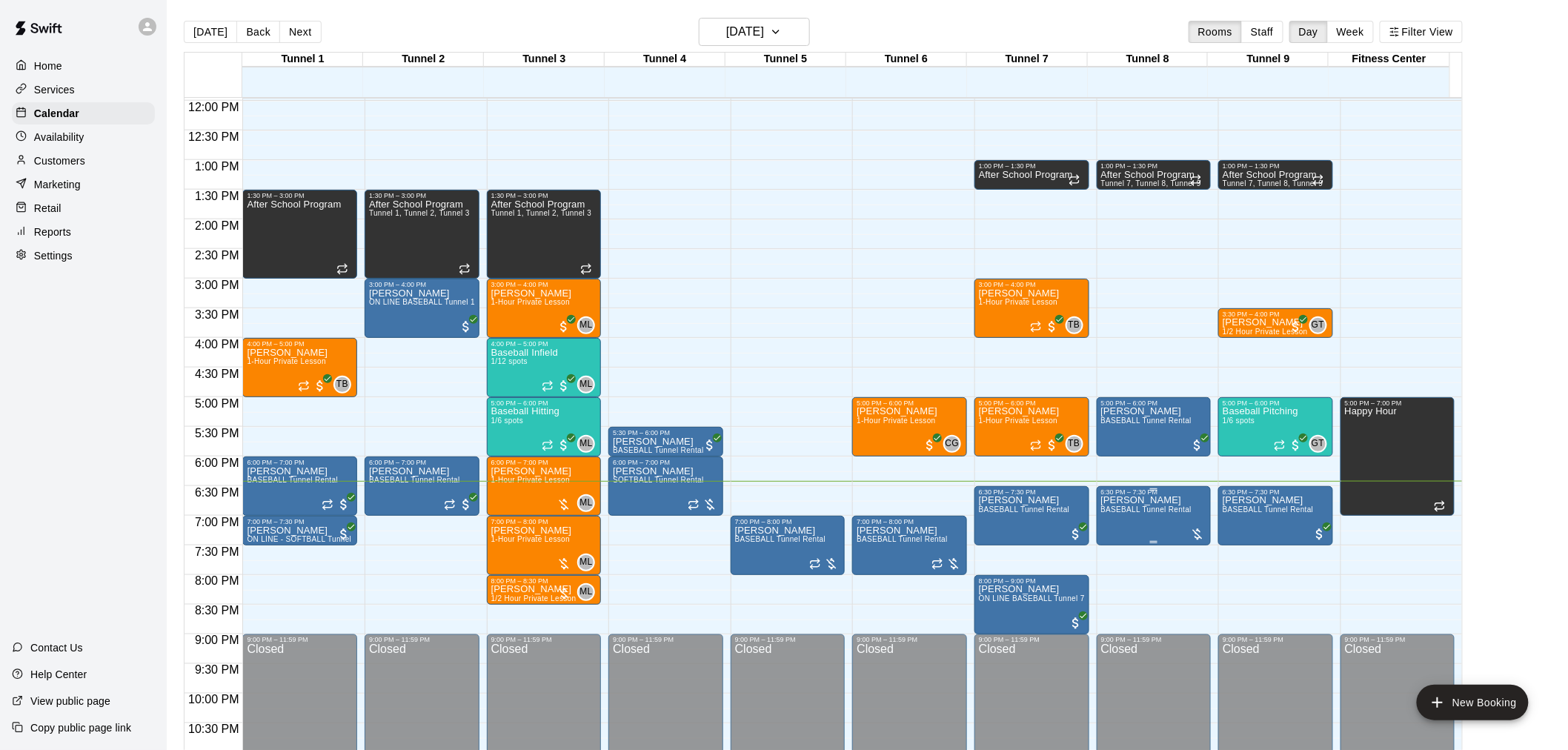
click at [1202, 538] on div at bounding box center [1198, 535] width 15 height 15
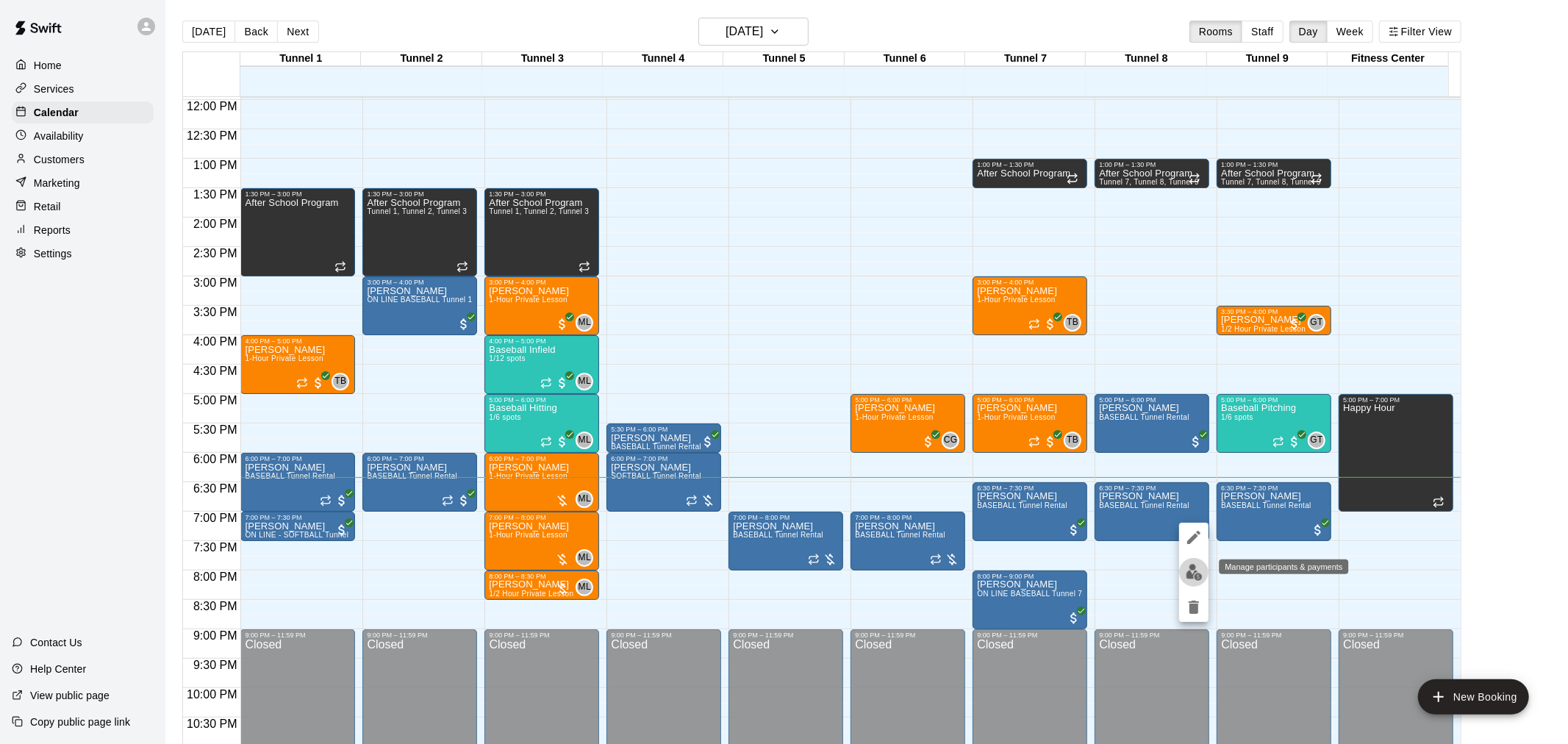
click at [1187, 577] on img "edit" at bounding box center [1194, 572] width 17 height 17
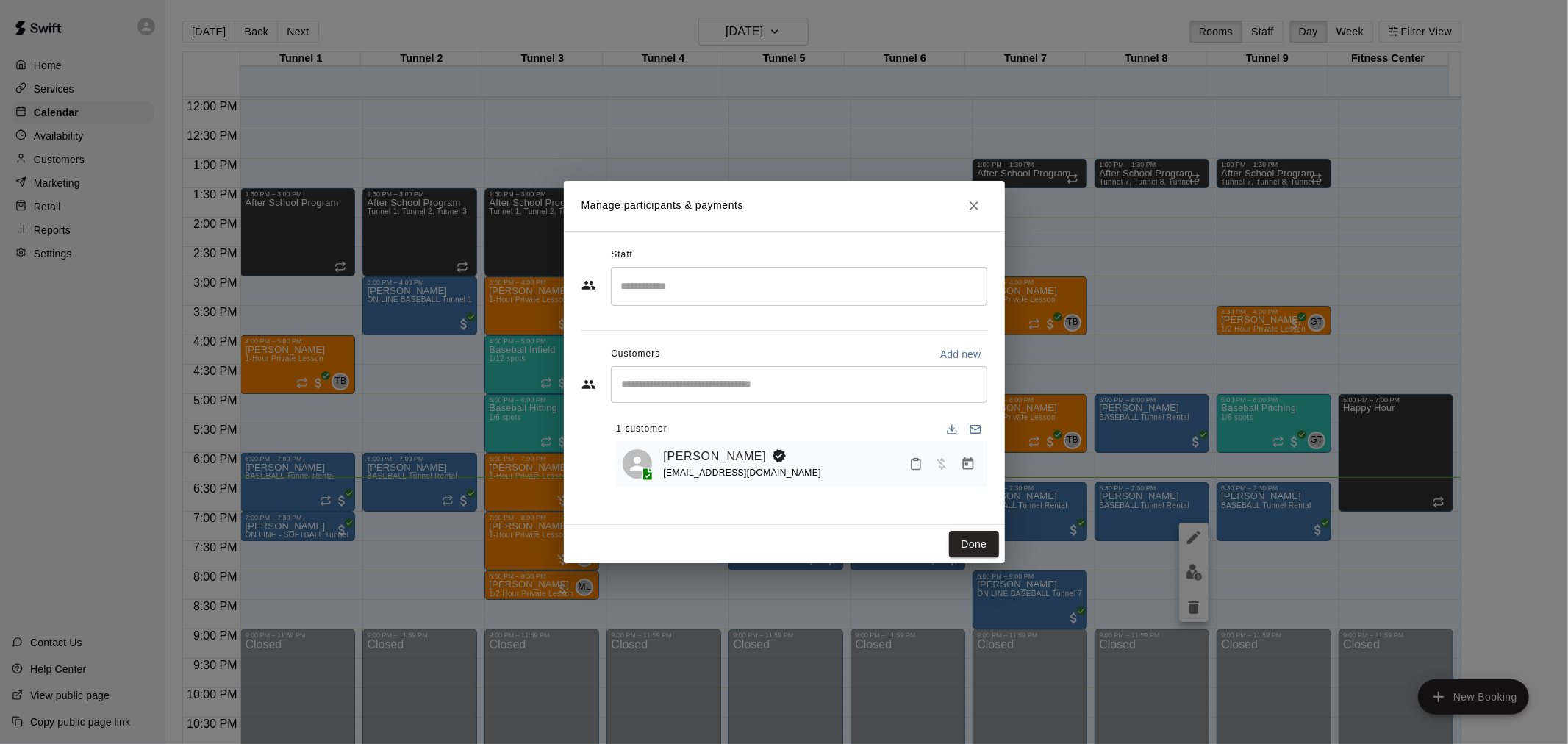
click at [978, 462] on button "Manage bookings & payment" at bounding box center [967, 464] width 27 height 27
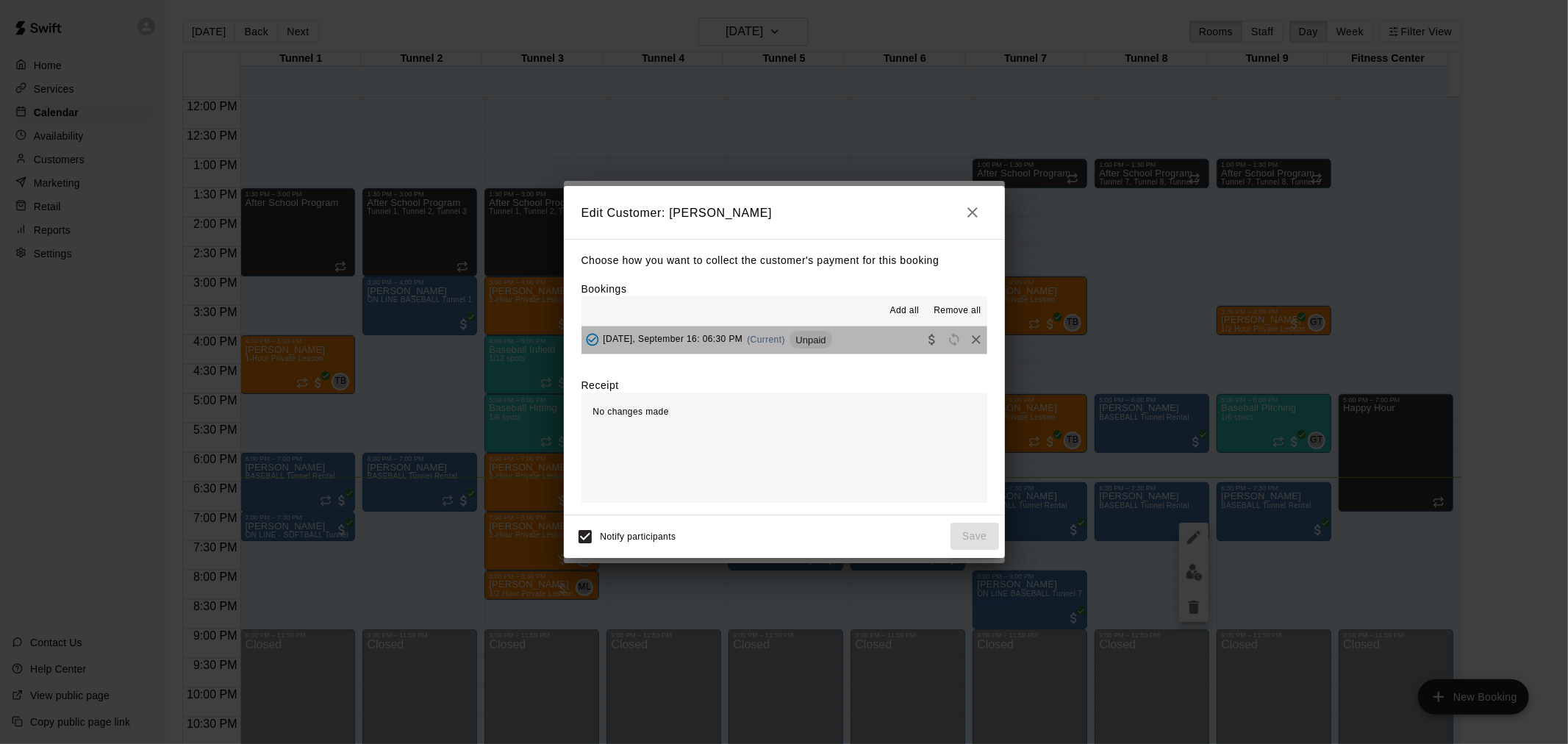
click at [828, 340] on span "Unpaid" at bounding box center [809, 340] width 42 height 11
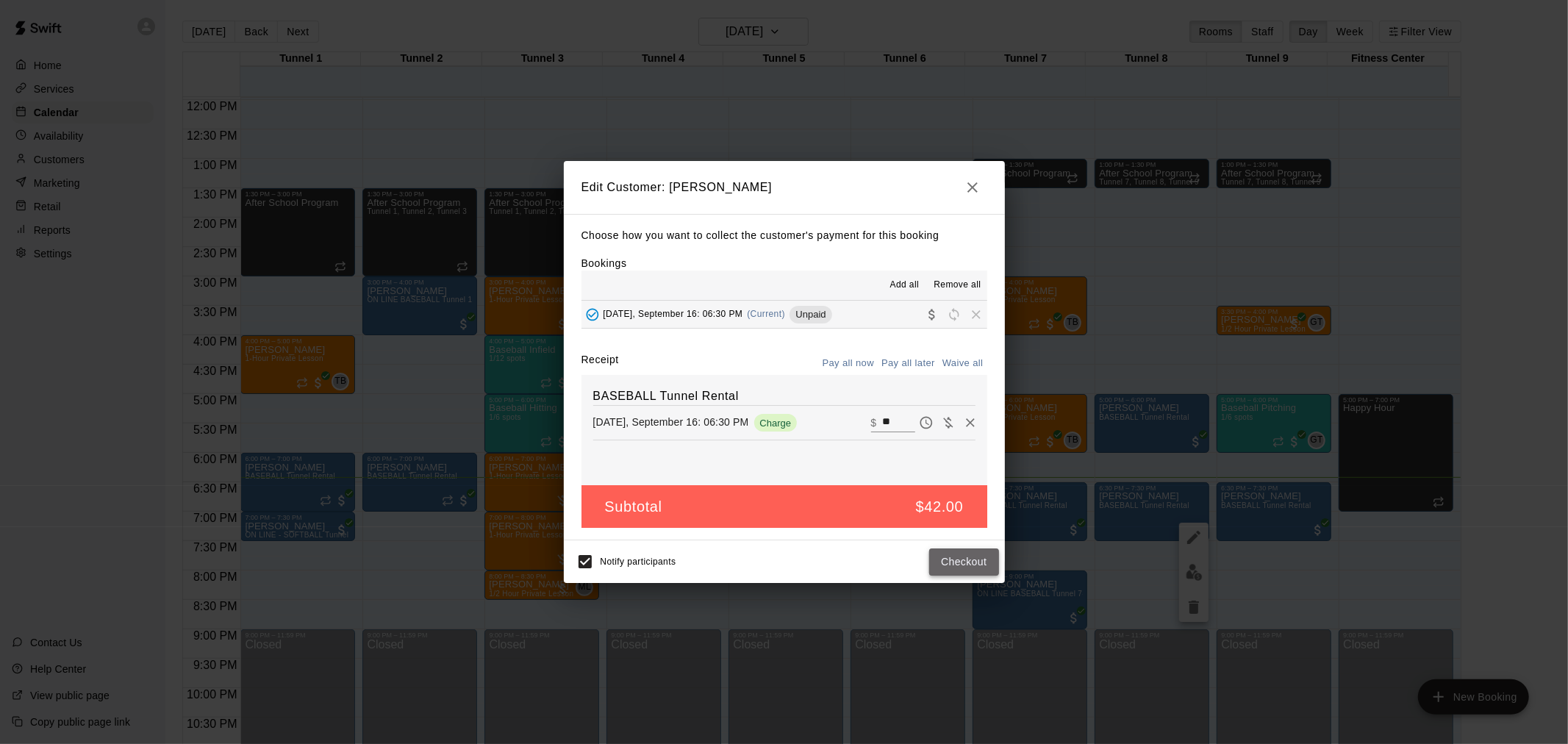
click at [956, 555] on button "Checkout" at bounding box center [964, 561] width 69 height 27
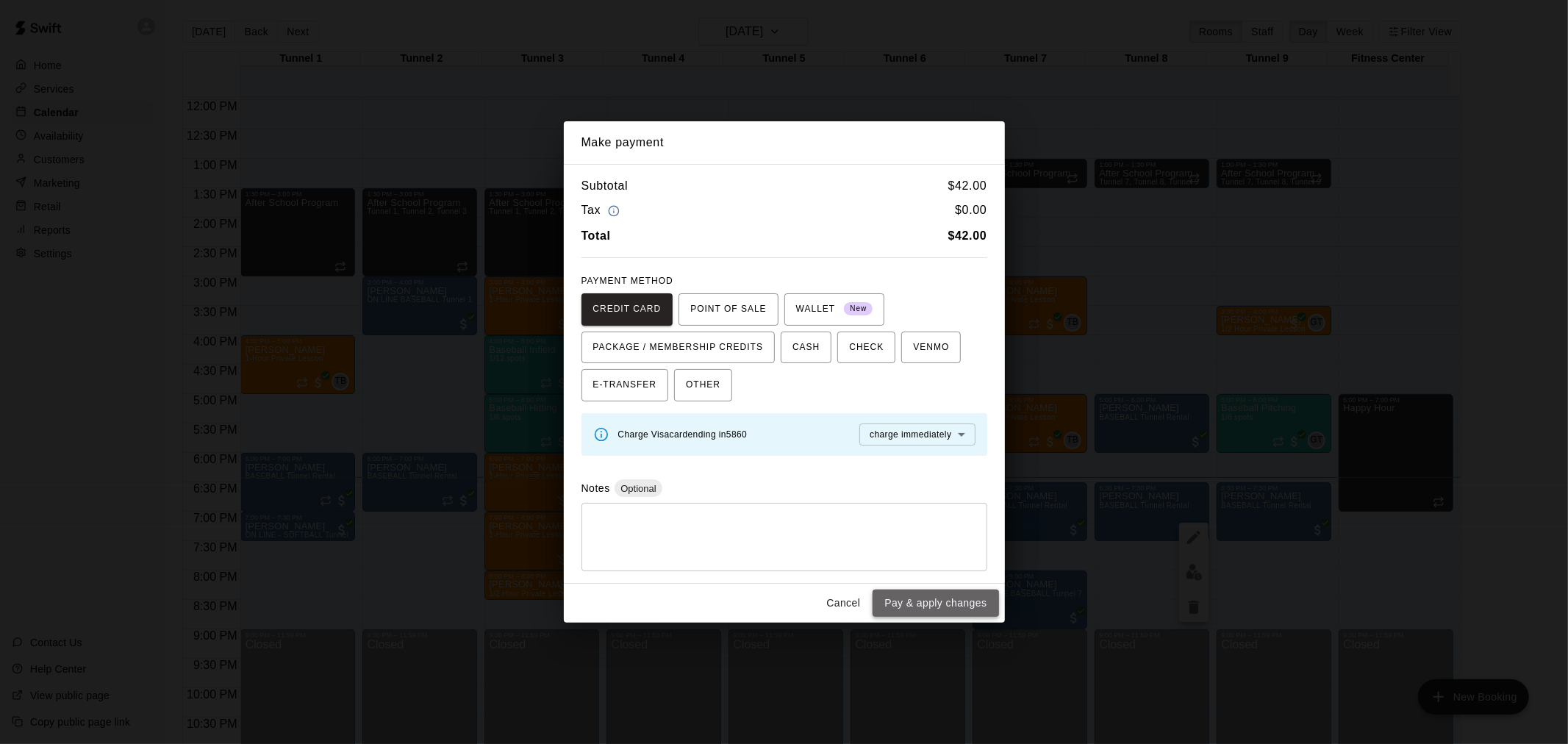
click at [932, 600] on button "Pay & apply changes" at bounding box center [935, 603] width 126 height 27
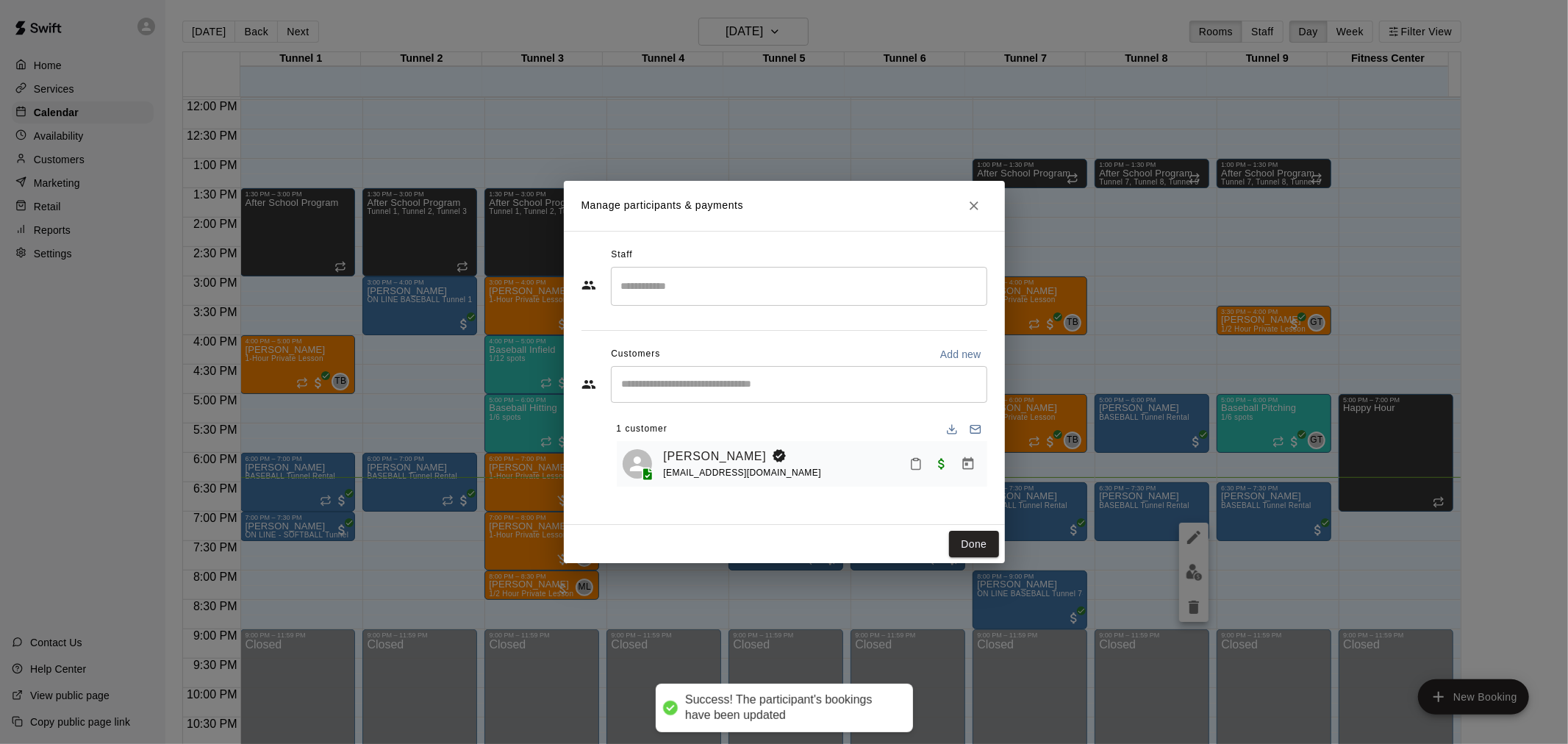
click at [962, 520] on div "Staff ​ Customers Add new ​ 1 customer Justin Schmaltz jschmaltz37@gmail.com" at bounding box center [784, 378] width 441 height 294
click at [966, 533] on button "Done" at bounding box center [973, 543] width 49 height 27
click at [966, 543] on button "Done" at bounding box center [973, 543] width 49 height 27
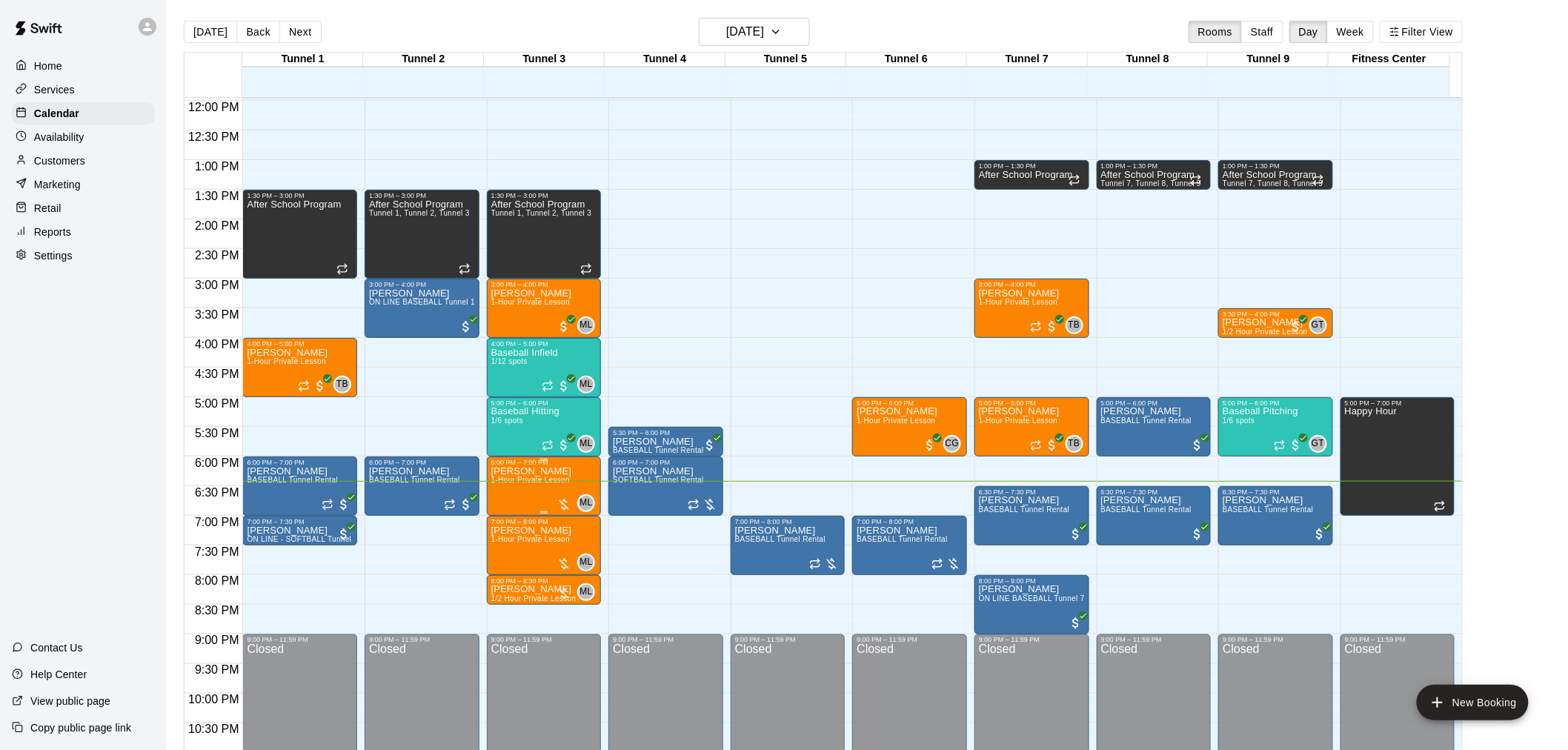
click at [564, 501] on div at bounding box center [564, 505] width 15 height 15
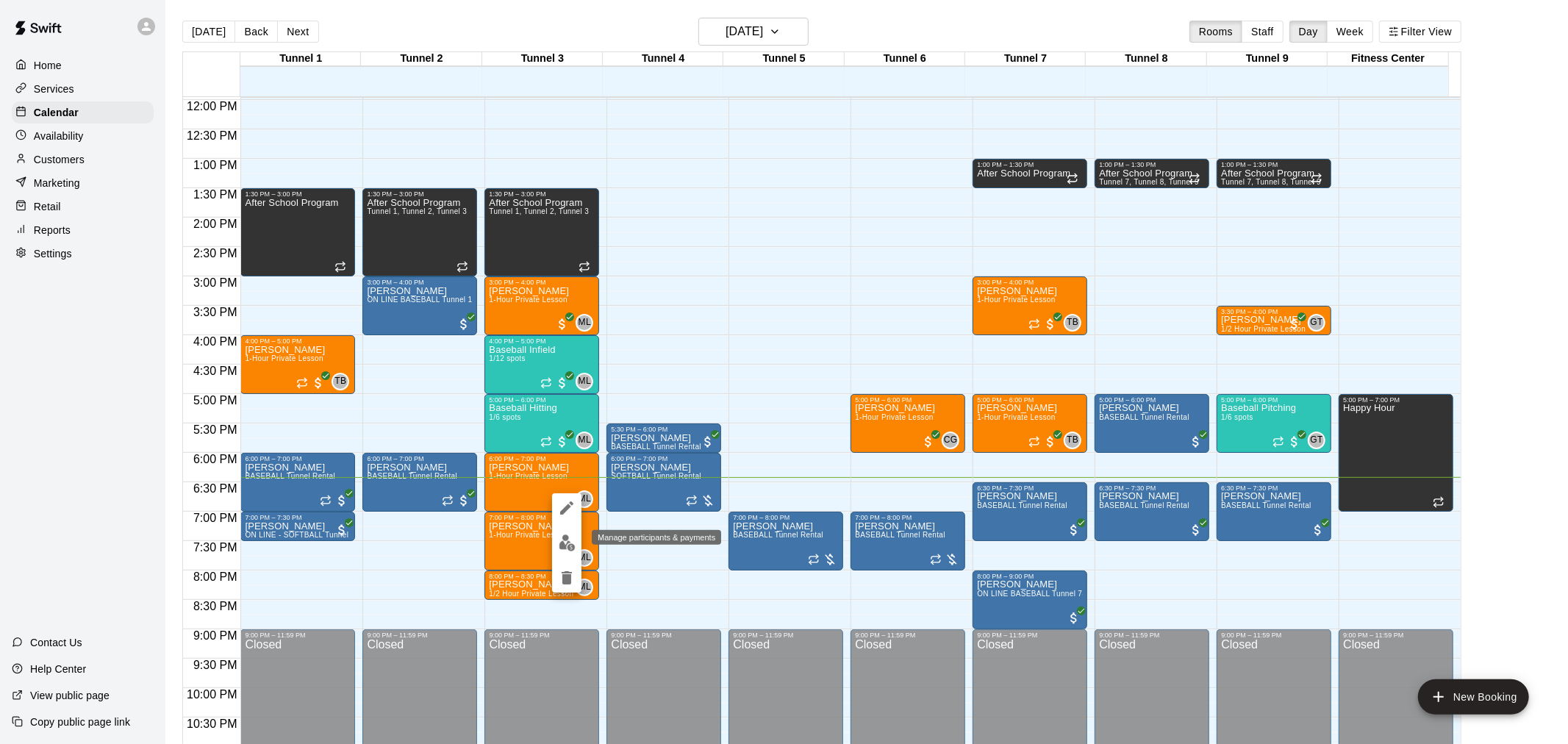
click at [561, 541] on img "edit" at bounding box center [567, 543] width 17 height 17
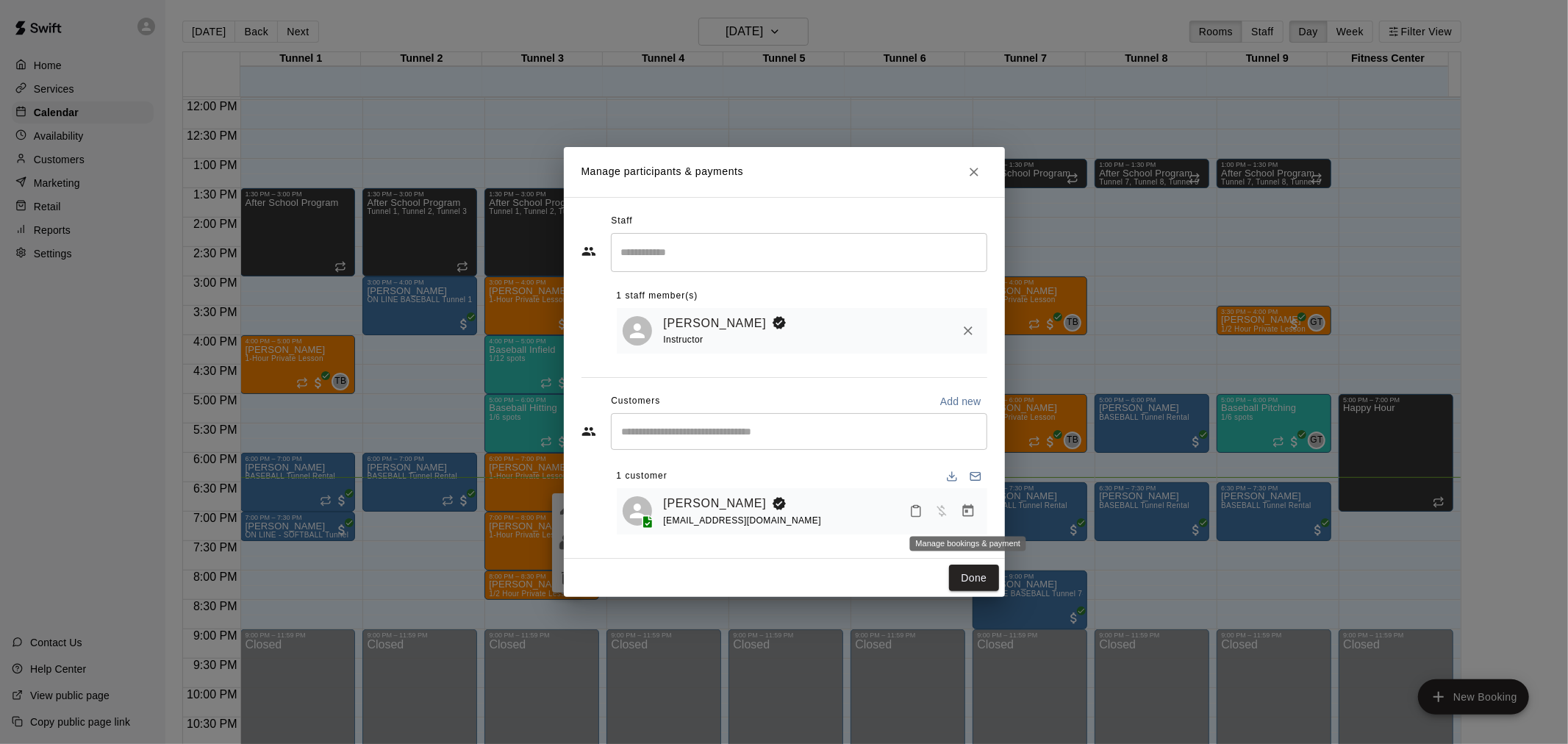
click at [970, 516] on icon "Manage bookings & payment" at bounding box center [968, 511] width 15 height 15
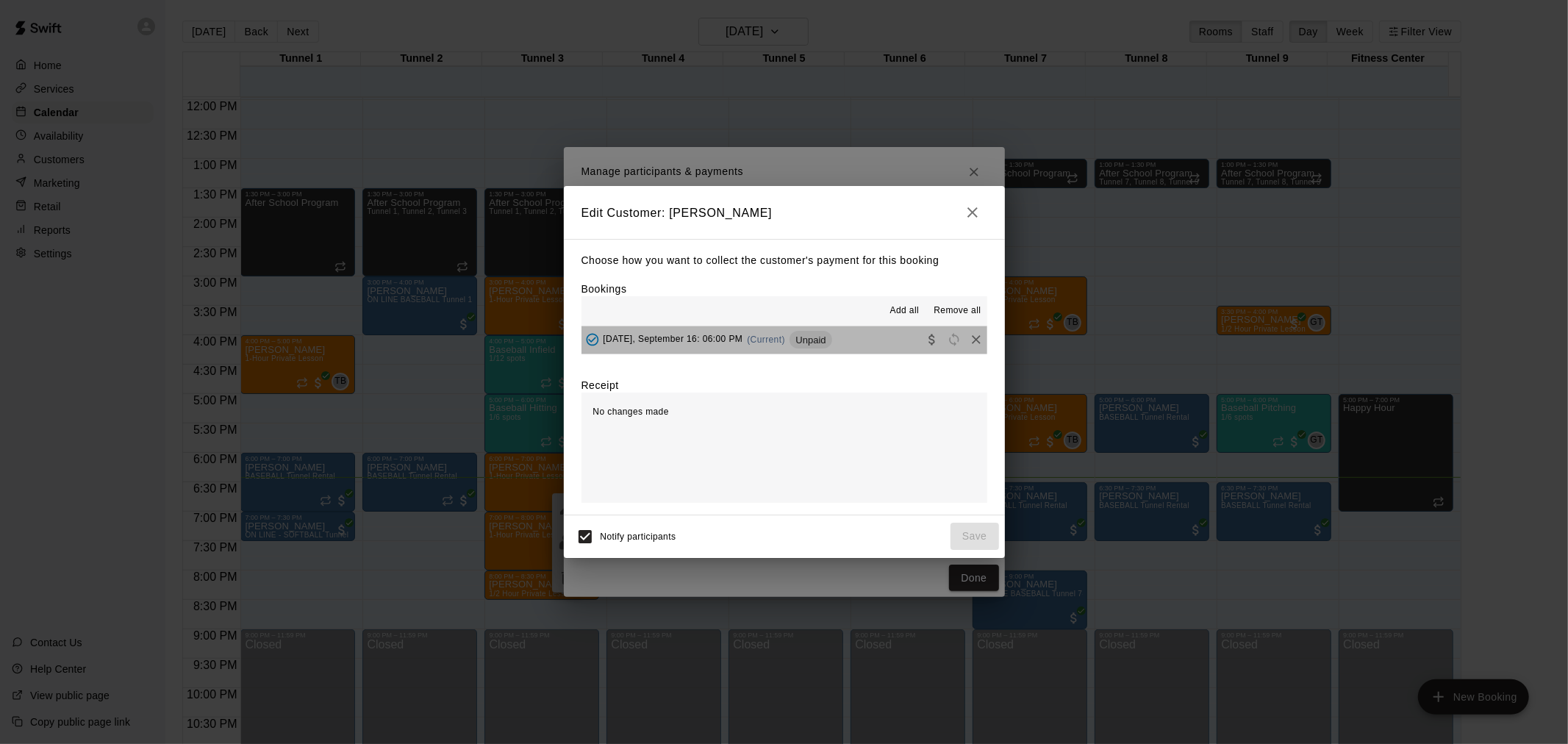
drag, startPoint x: 805, startPoint y: 347, endPoint x: 813, endPoint y: 360, distance: 15.3
click at [807, 342] on div "Unpaid" at bounding box center [809, 339] width 42 height 18
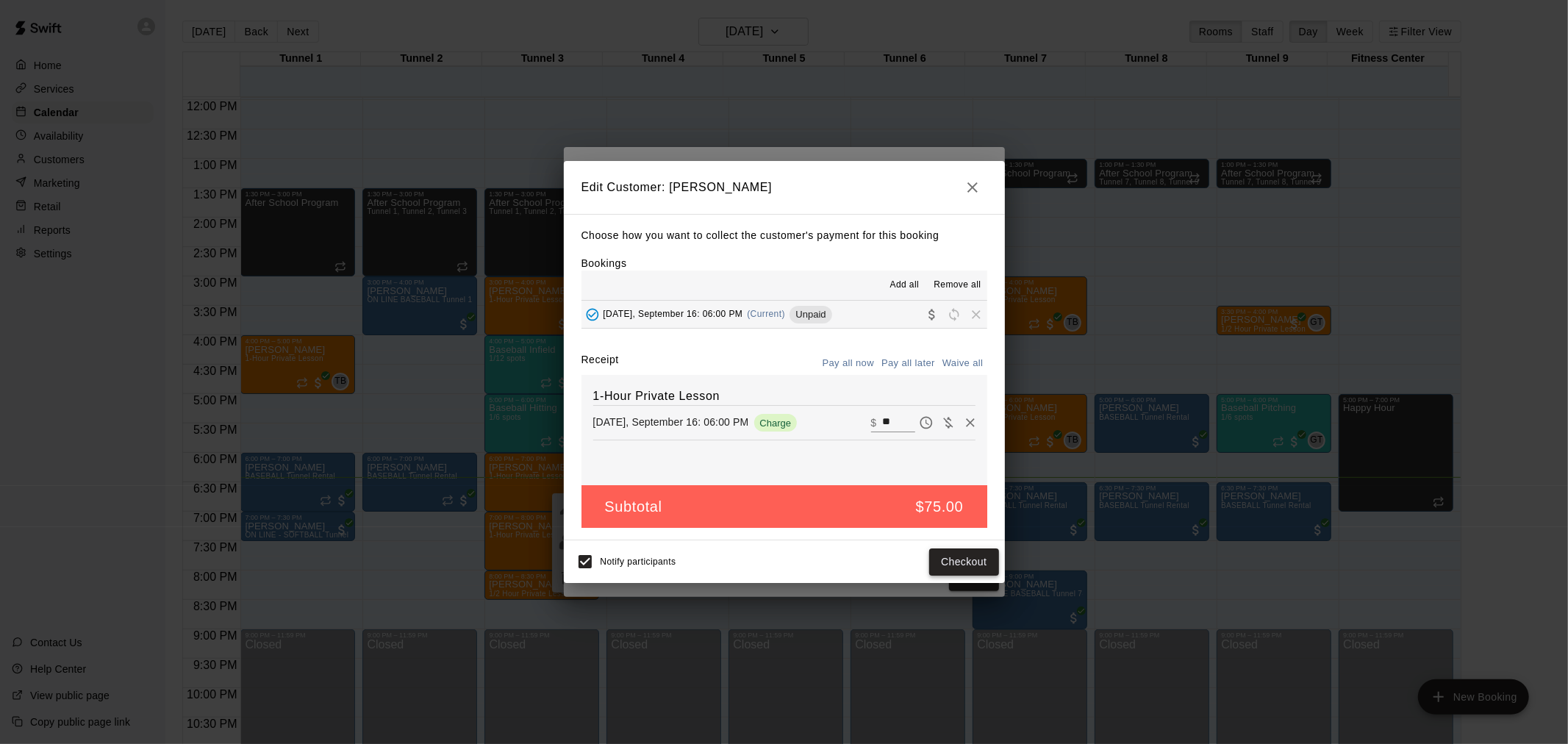
click at [942, 562] on button "Checkout" at bounding box center [964, 561] width 69 height 27
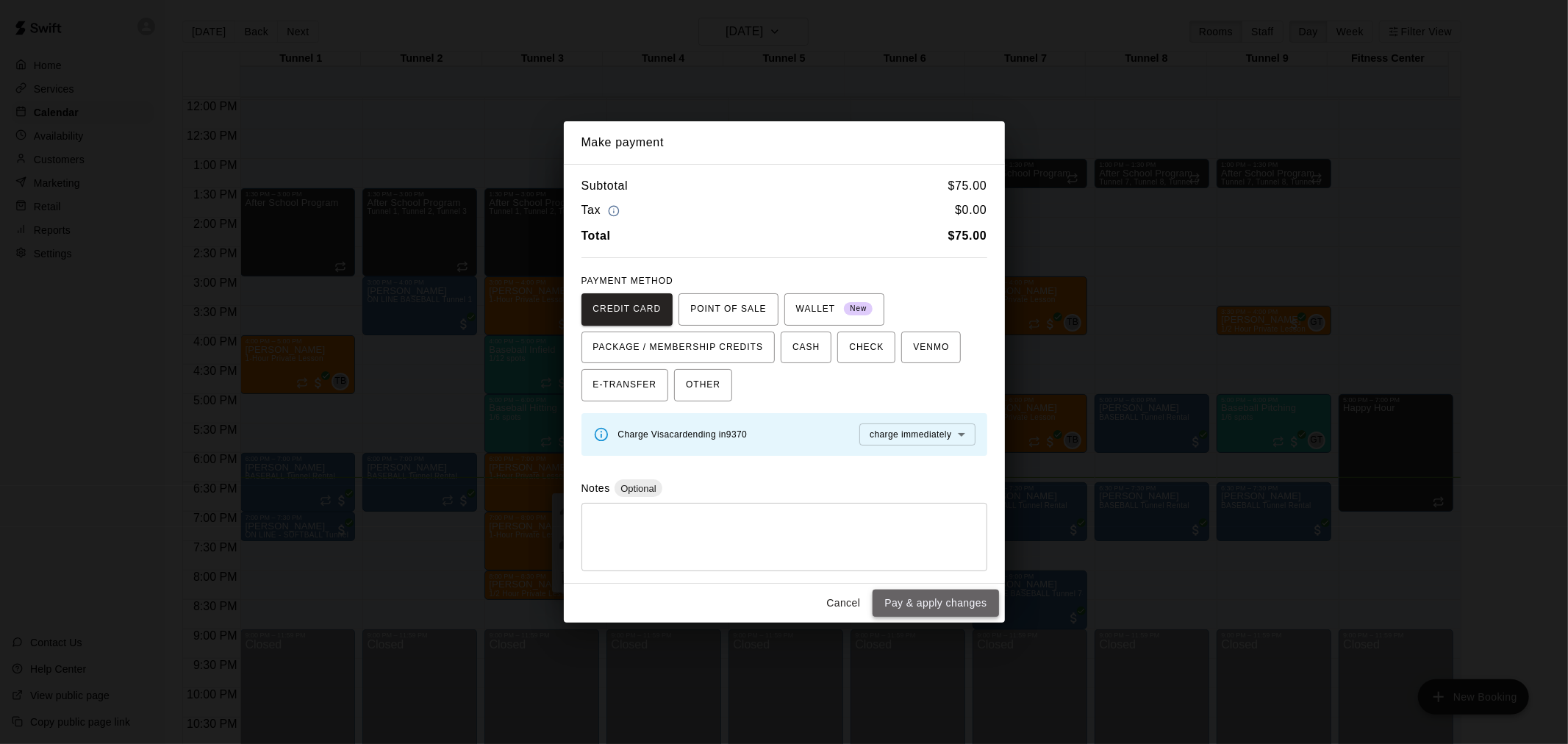
click at [921, 605] on button "Pay & apply changes" at bounding box center [935, 603] width 126 height 27
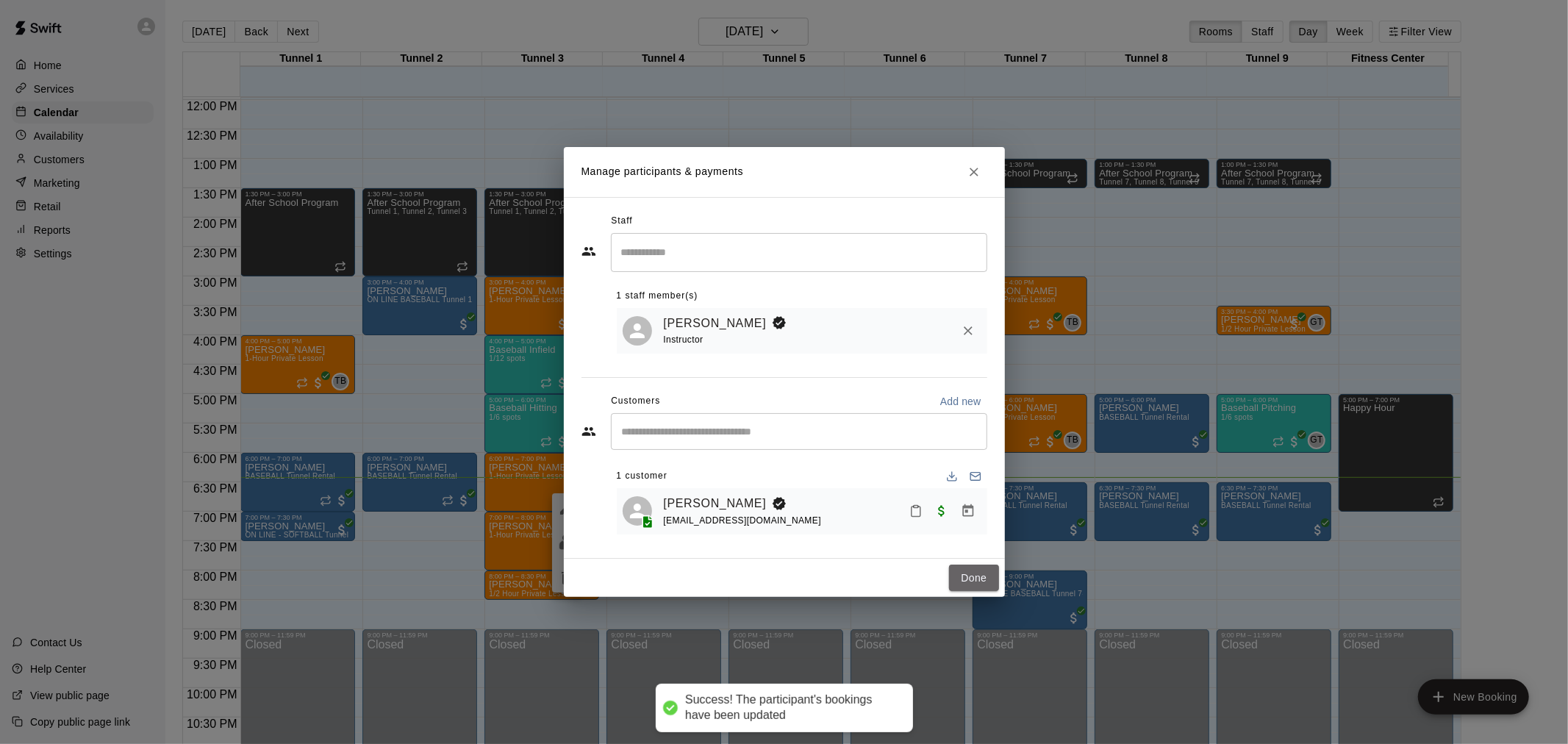
drag, startPoint x: 962, startPoint y: 567, endPoint x: 731, endPoint y: 542, distance: 232.3
click at [957, 569] on button "Done" at bounding box center [973, 578] width 49 height 27
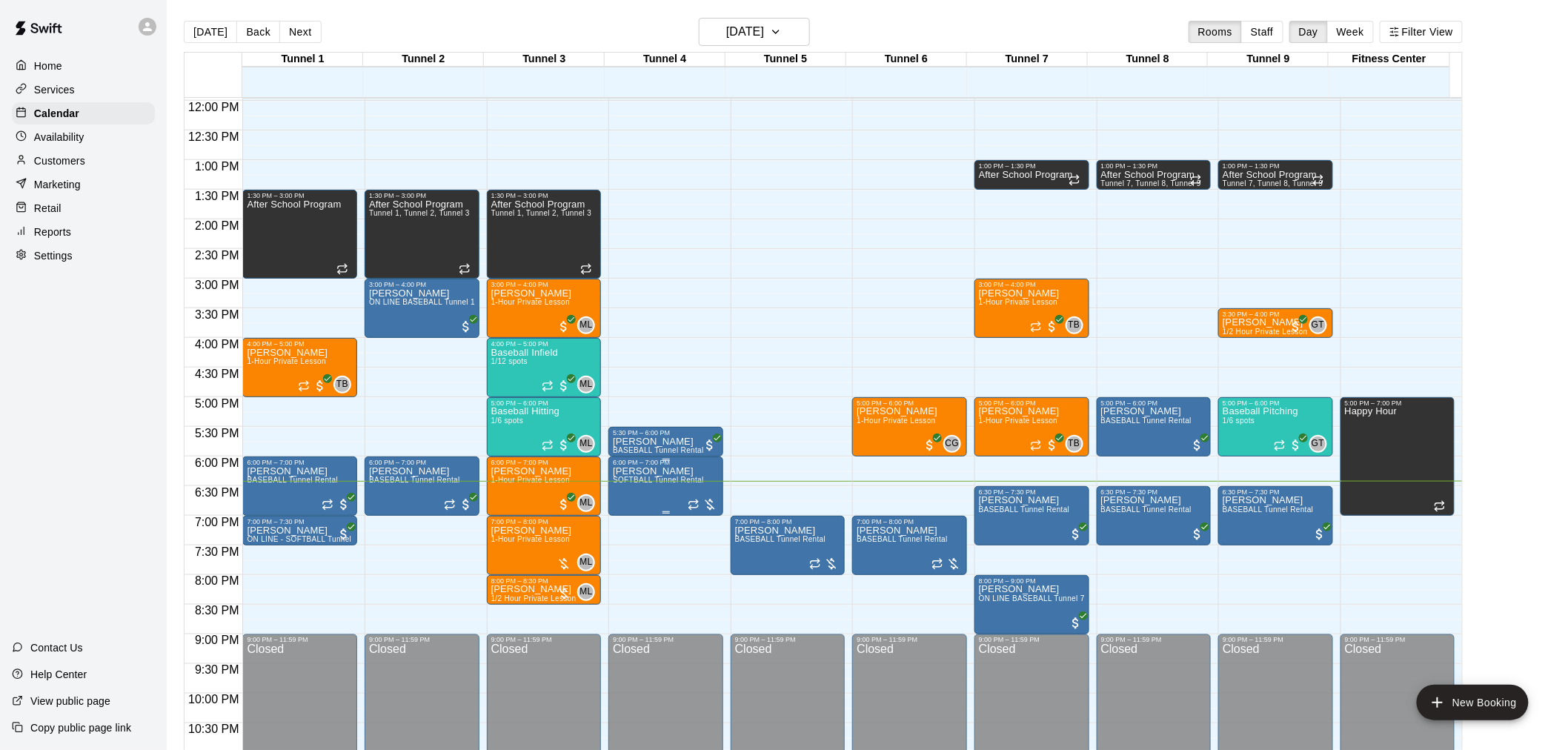
click at [707, 508] on div at bounding box center [702, 505] width 30 height 15
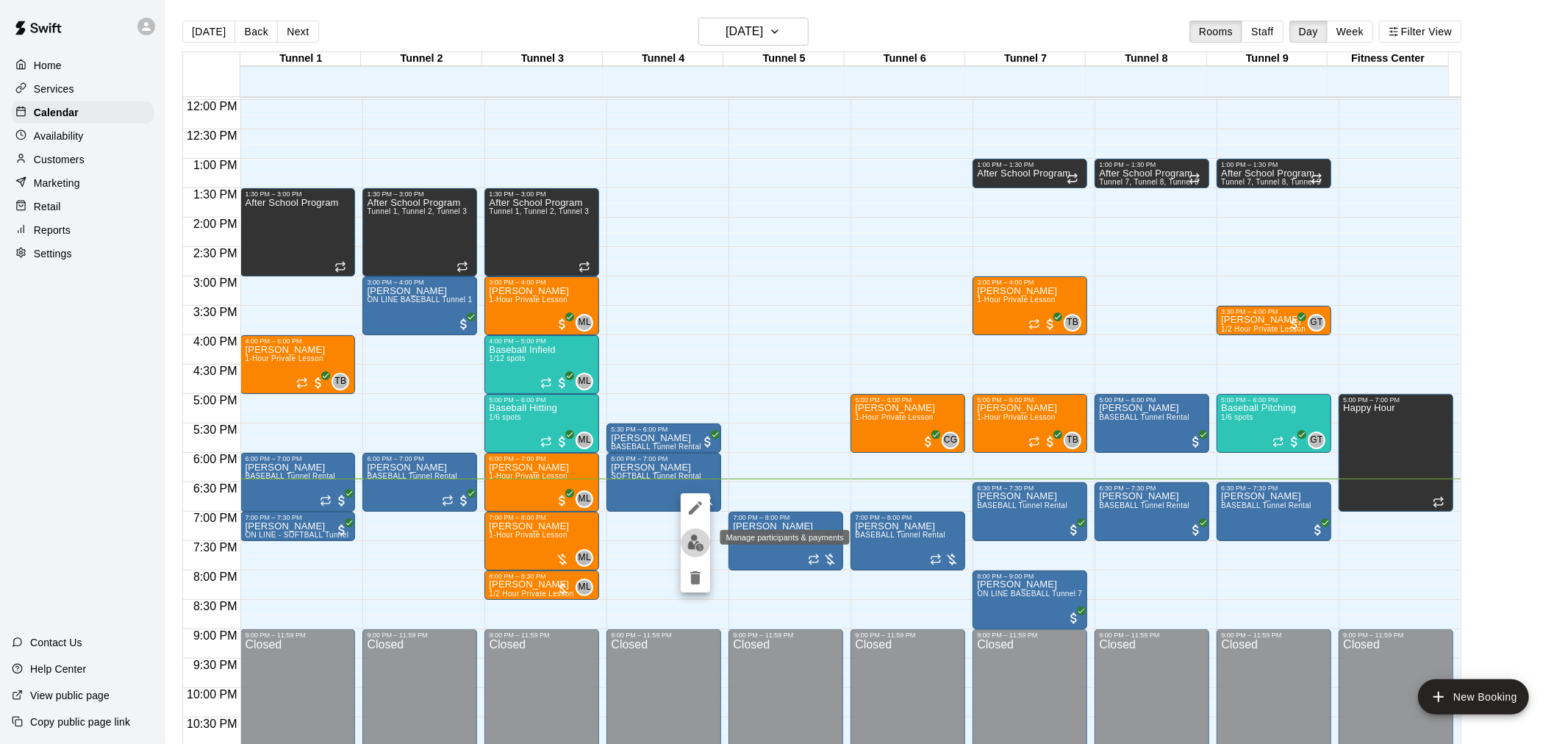
click at [694, 545] on img "edit" at bounding box center [696, 543] width 17 height 17
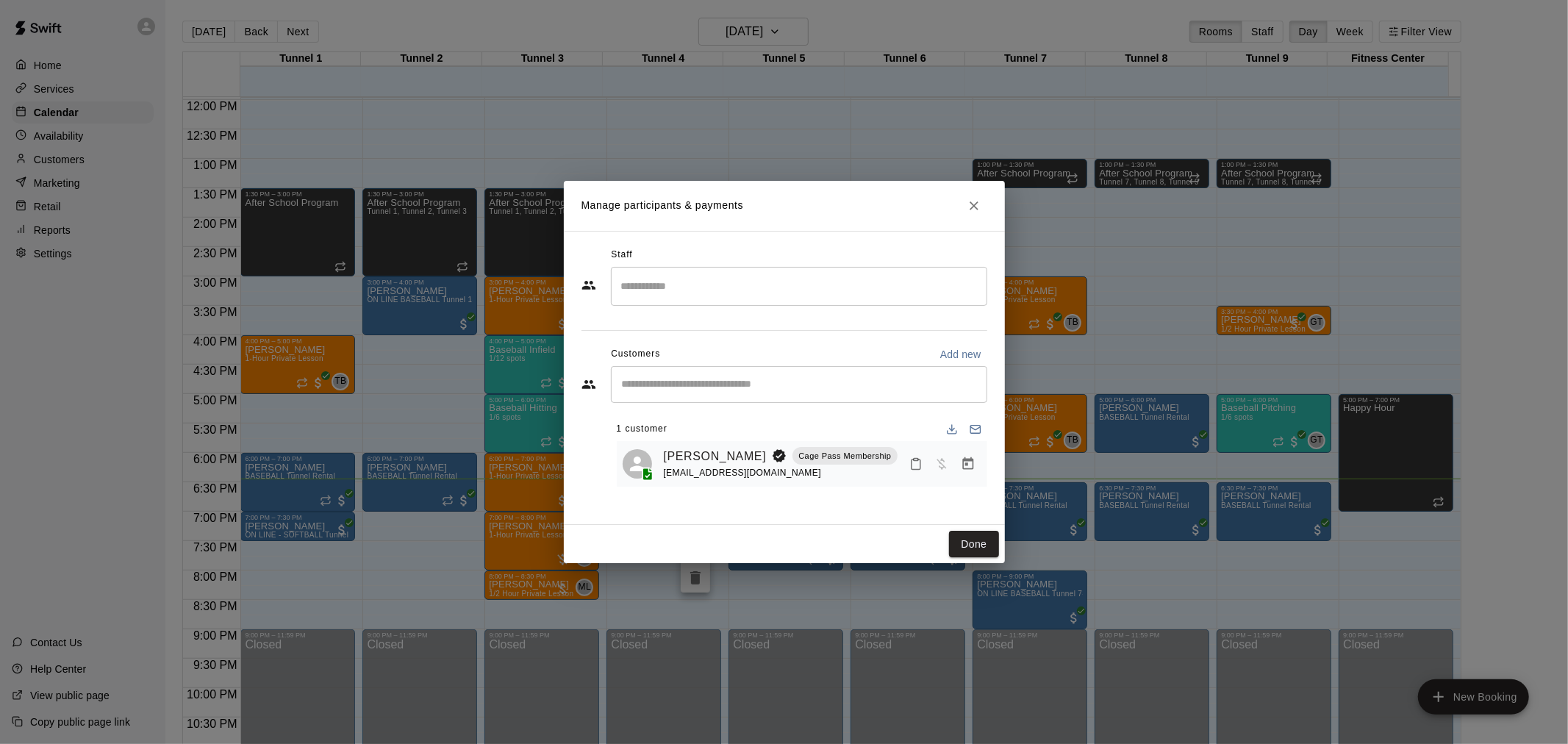
click at [971, 466] on icon "Manage bookings & payment" at bounding box center [968, 464] width 15 height 15
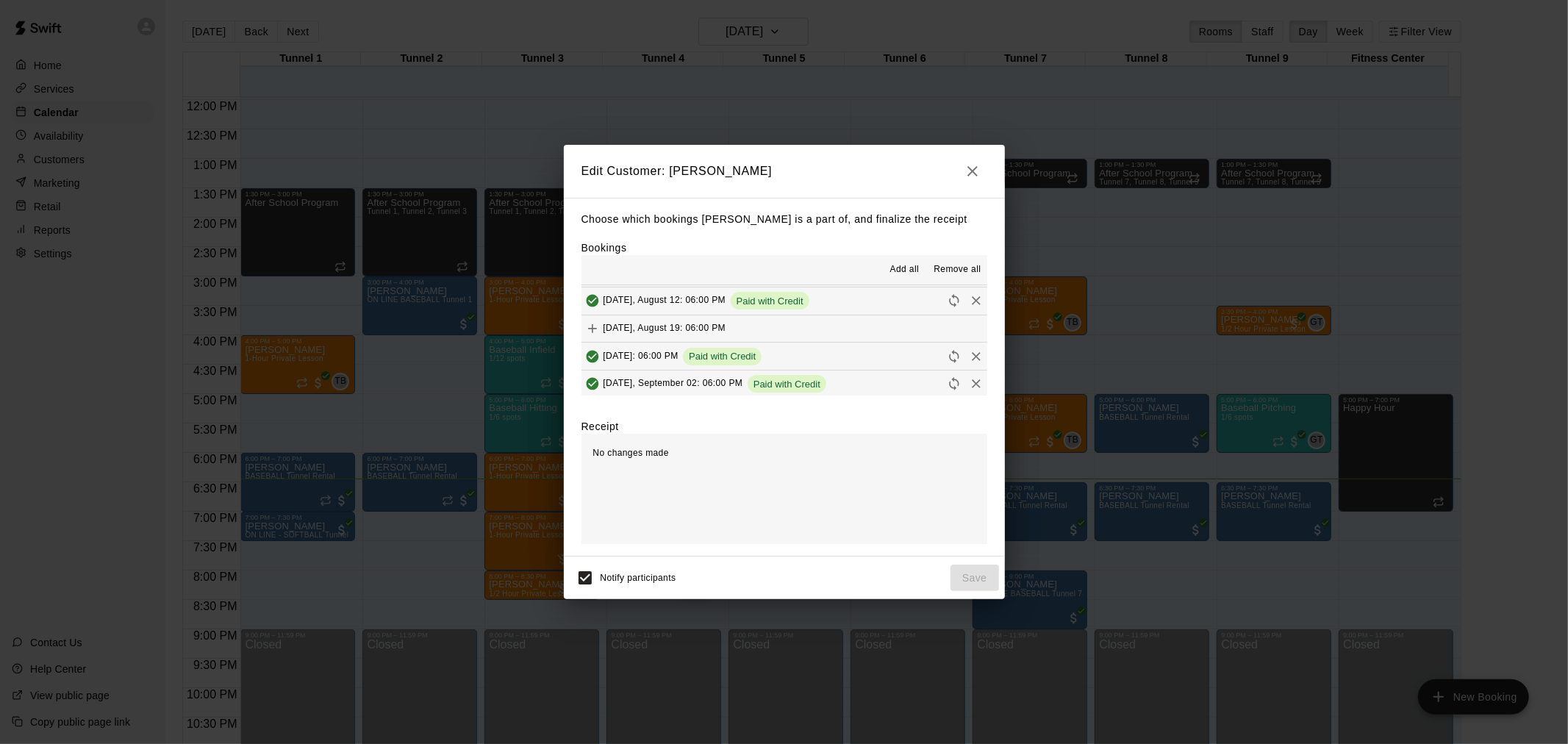
scroll to position [164, 0]
click at [804, 310] on button "Tuesday, August 19: 06:00 PM" at bounding box center [784, 301] width 406 height 27
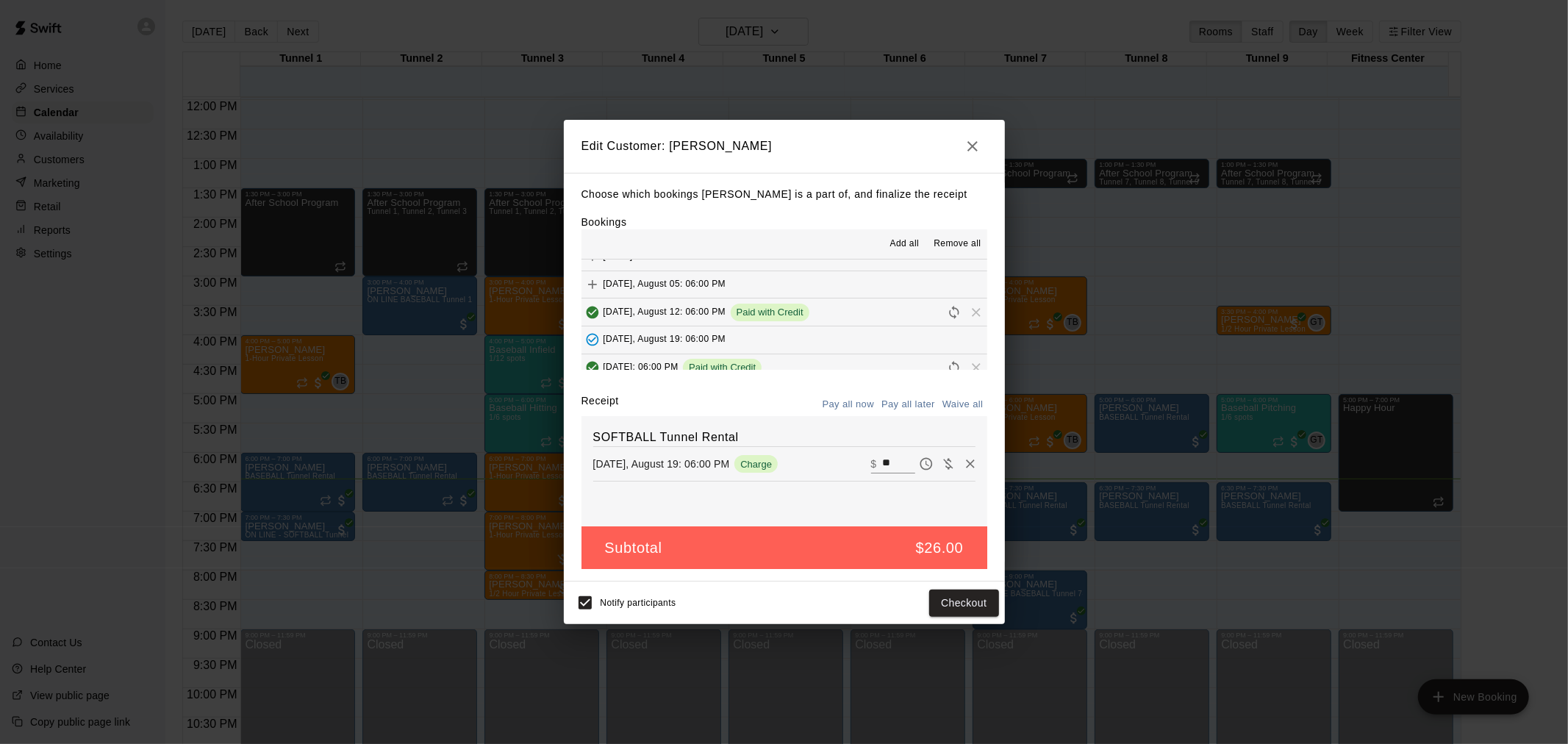
scroll to position [81, 0]
click at [710, 335] on span "Tuesday, August 12: 06:00 PM" at bounding box center [664, 329] width 123 height 10
click at [963, 466] on icon "Remove" at bounding box center [970, 464] width 15 height 15
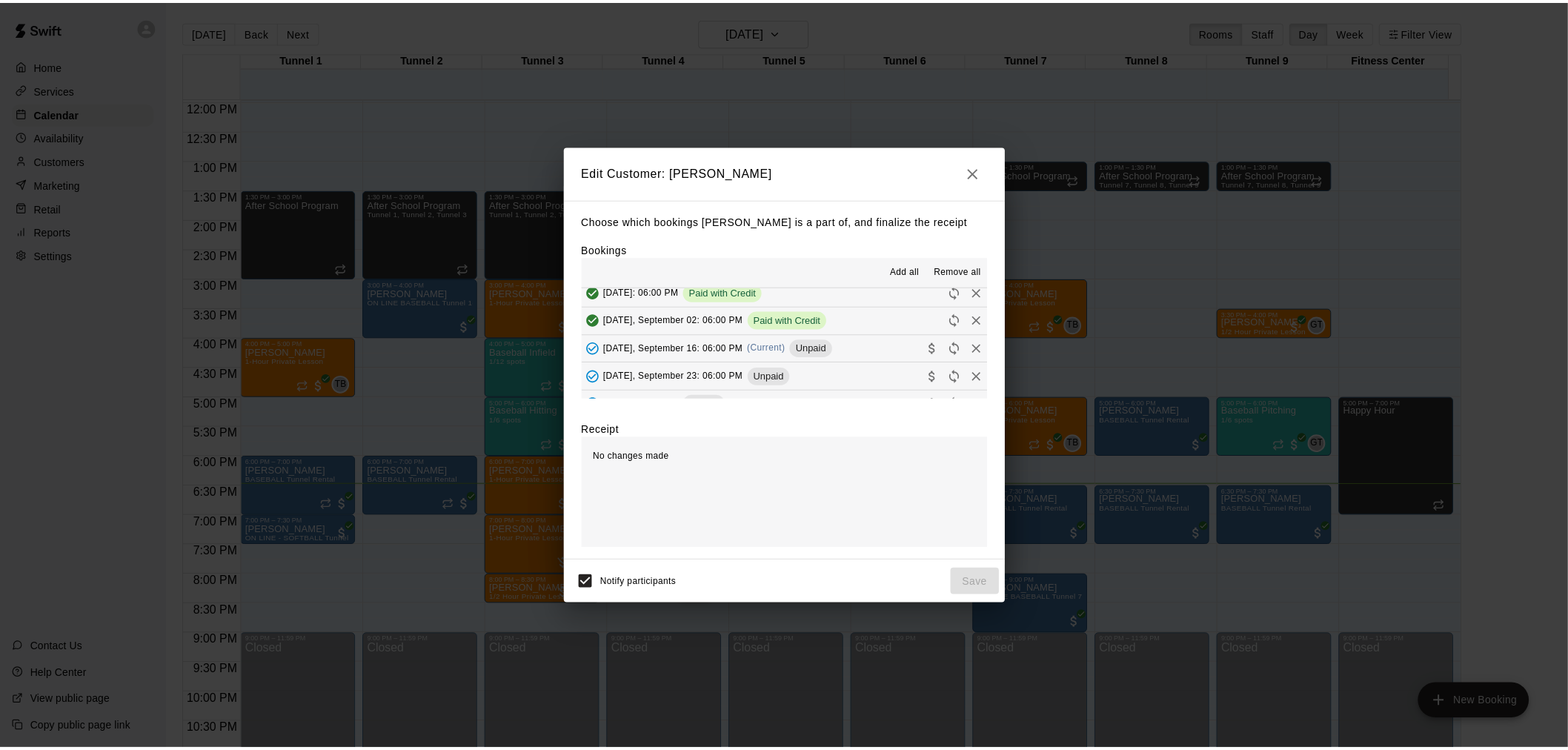
scroll to position [224, 0]
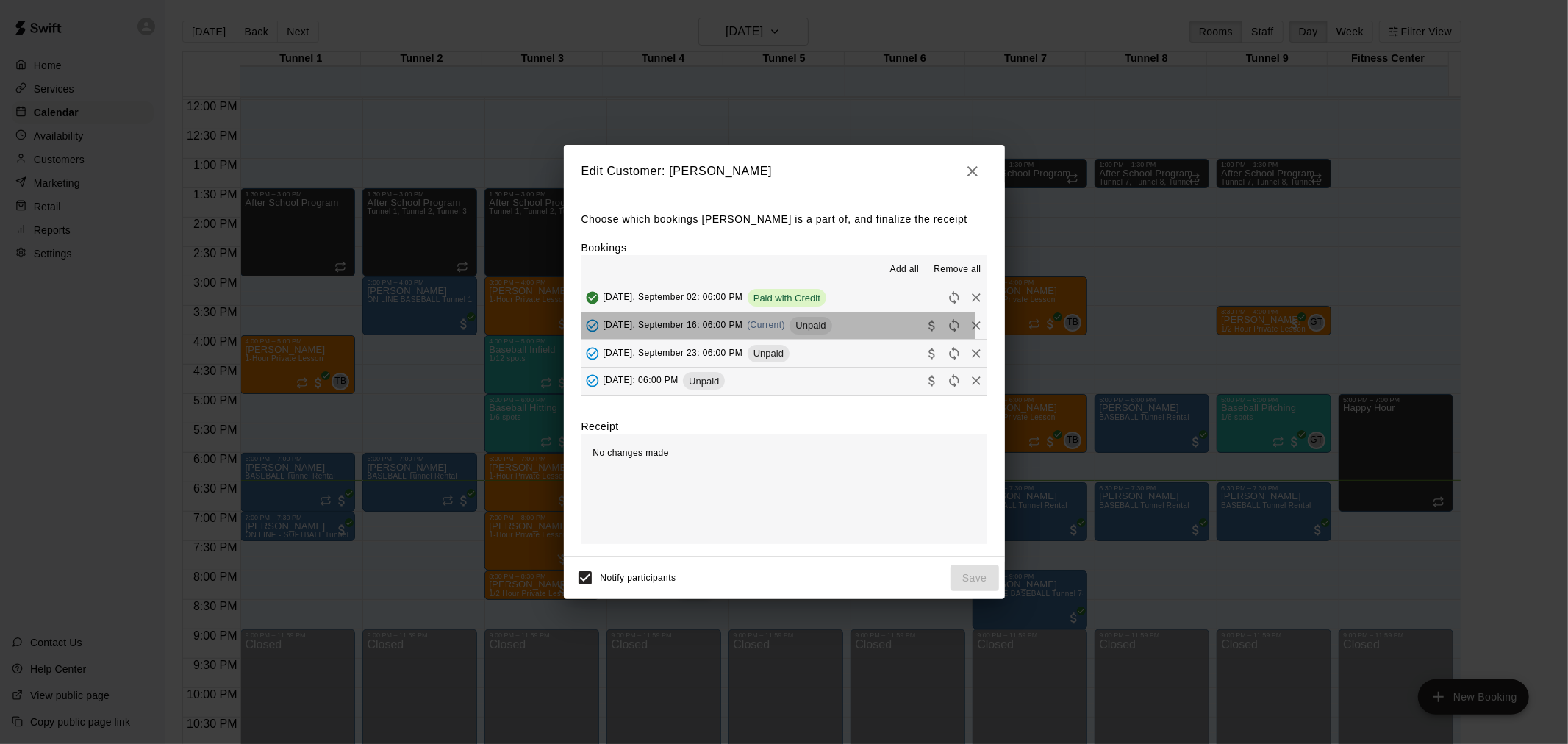
click at [740, 326] on span "Tuesday, September 16: 06:00 PM" at bounding box center [673, 324] width 140 height 10
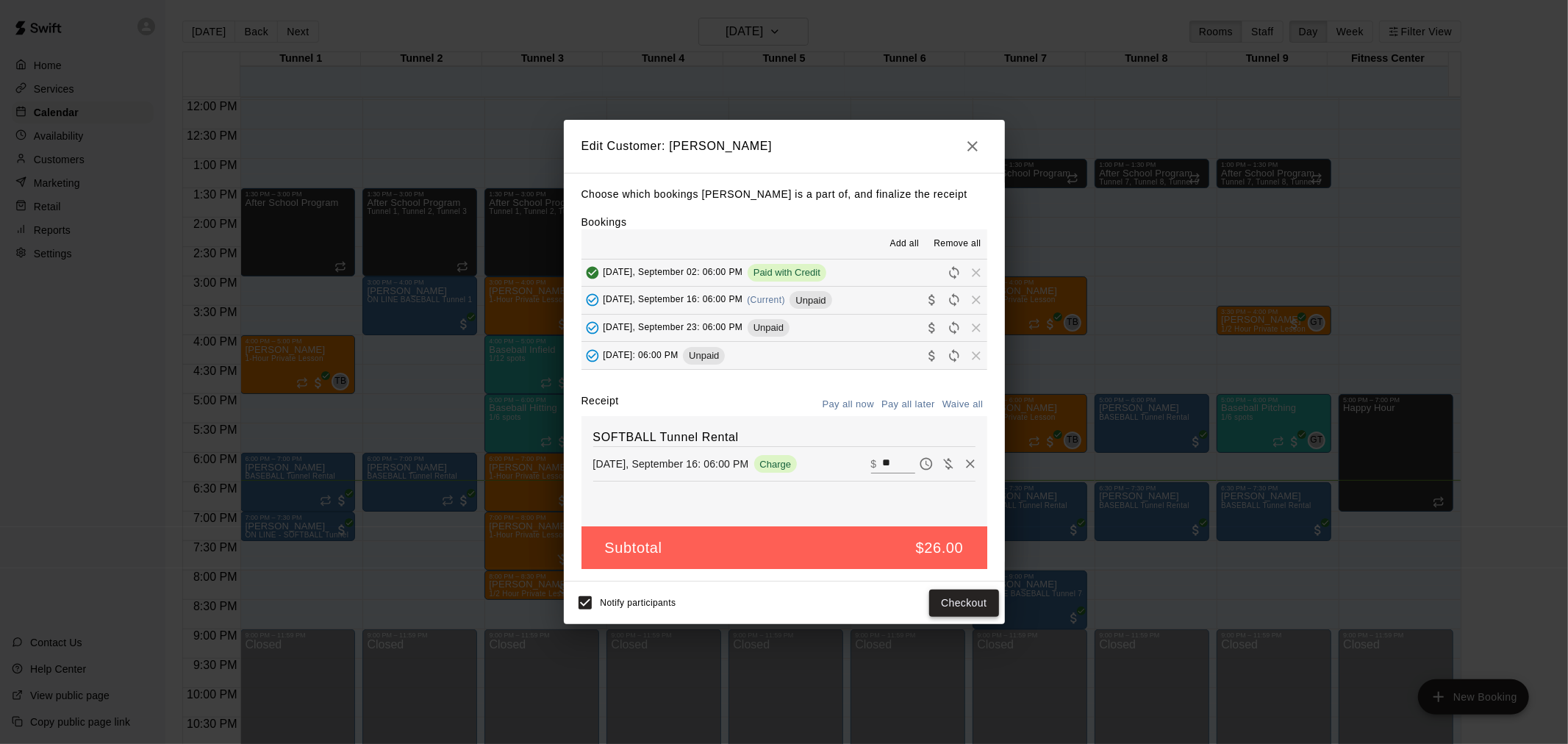
click at [956, 592] on button "Checkout" at bounding box center [964, 603] width 69 height 27
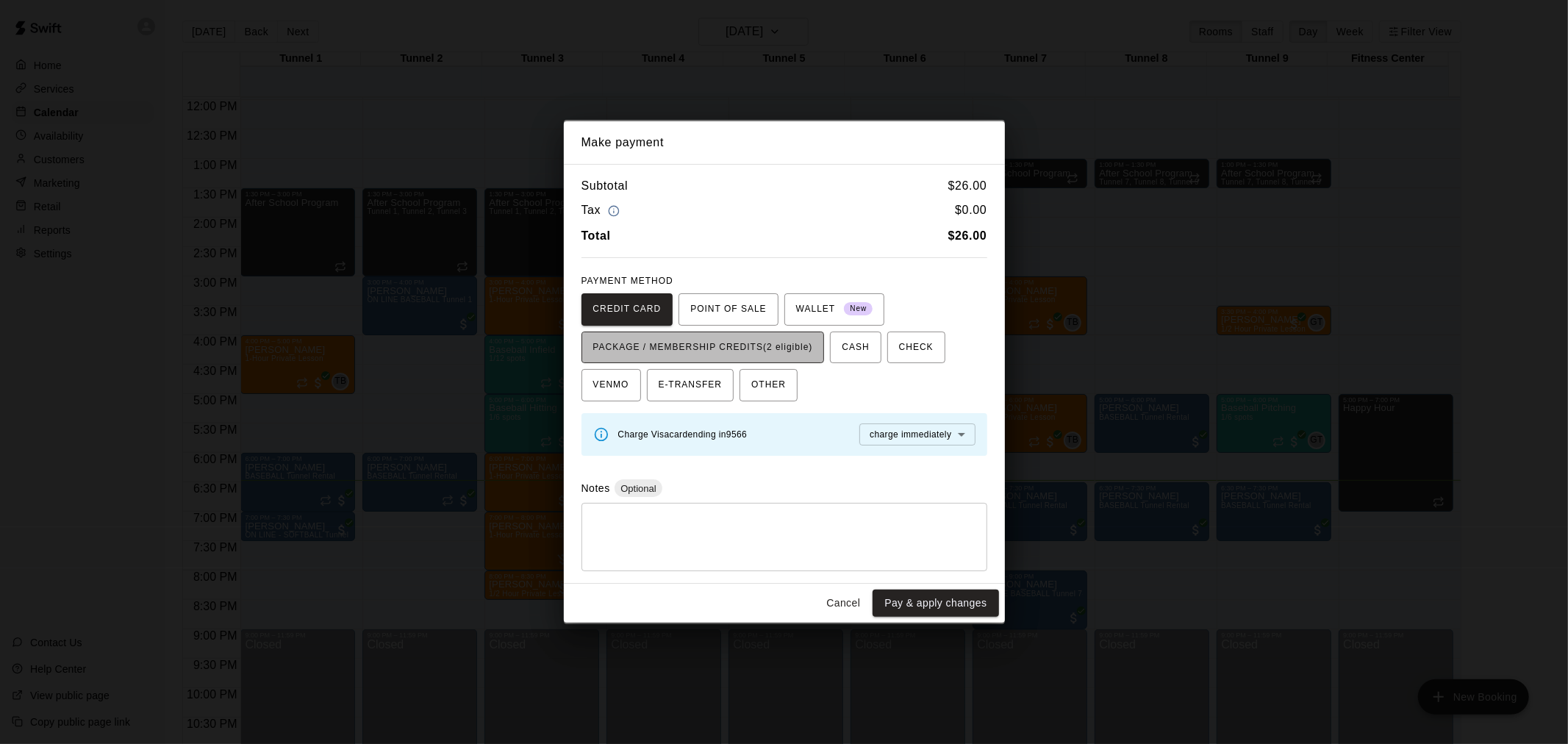
click at [780, 333] on button "PACKAGE / MEMBERSHIP CREDITS (2 eligible)" at bounding box center [702, 348] width 243 height 32
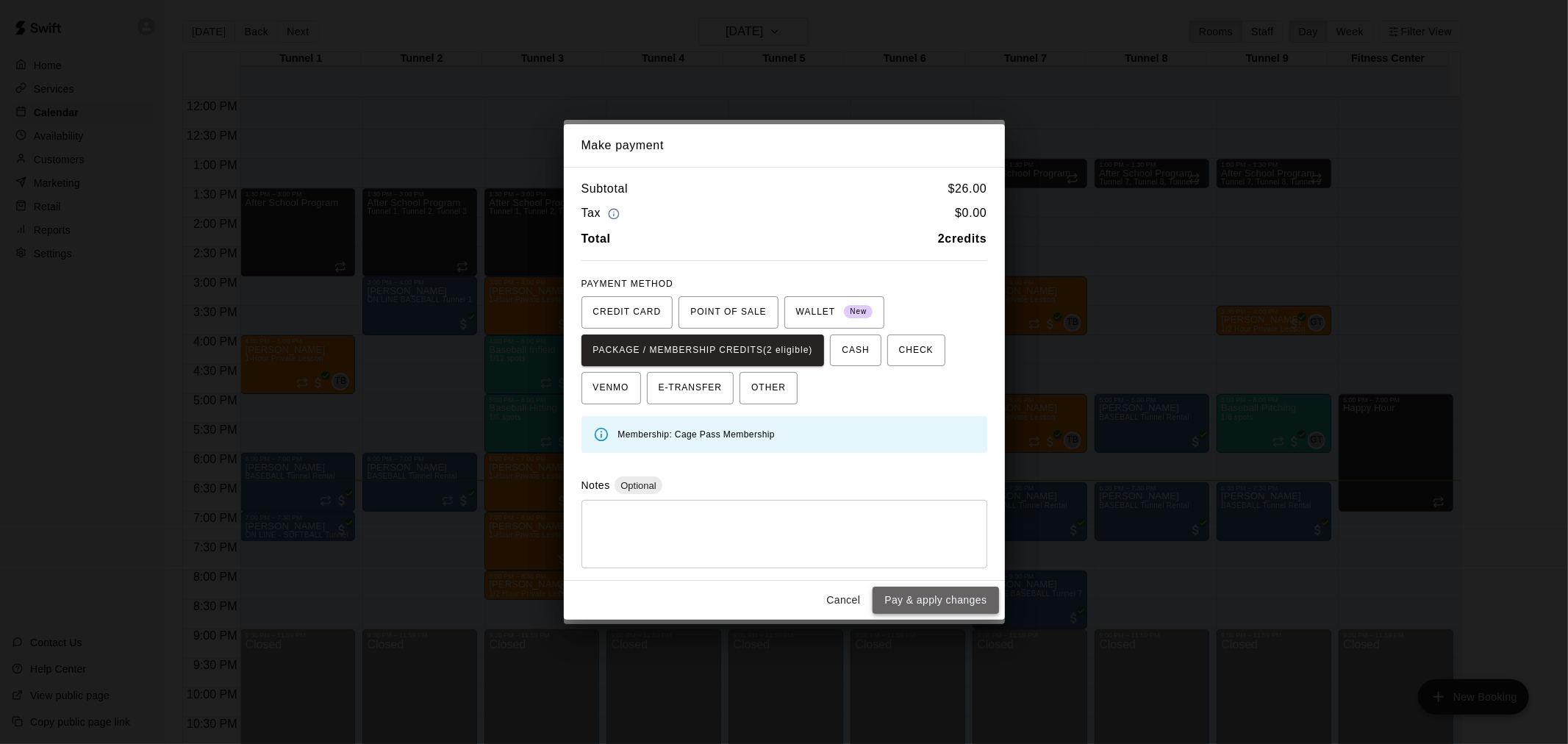
click at [916, 593] on button "Pay & apply changes" at bounding box center [935, 600] width 126 height 27
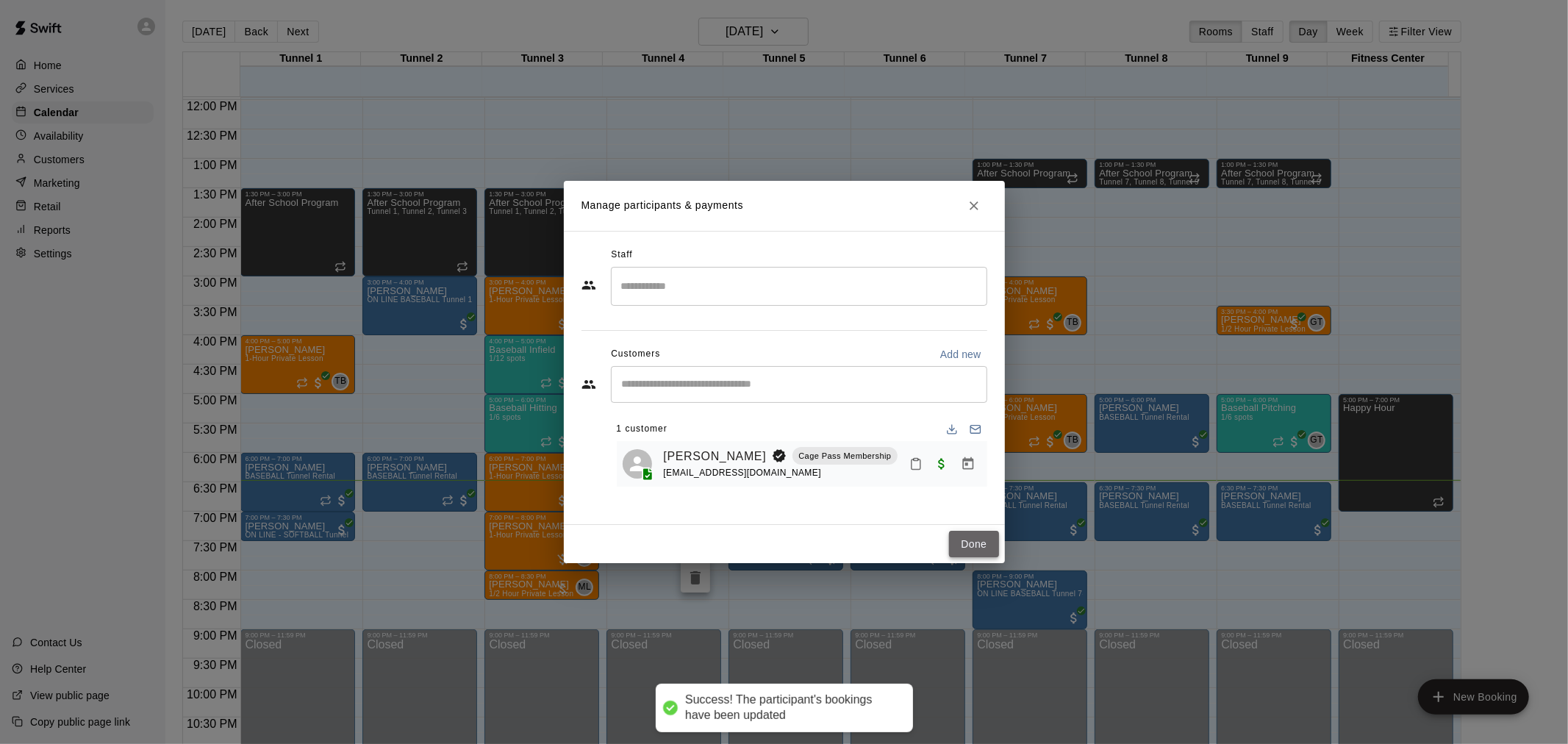
click at [991, 543] on button "Done" at bounding box center [973, 543] width 49 height 27
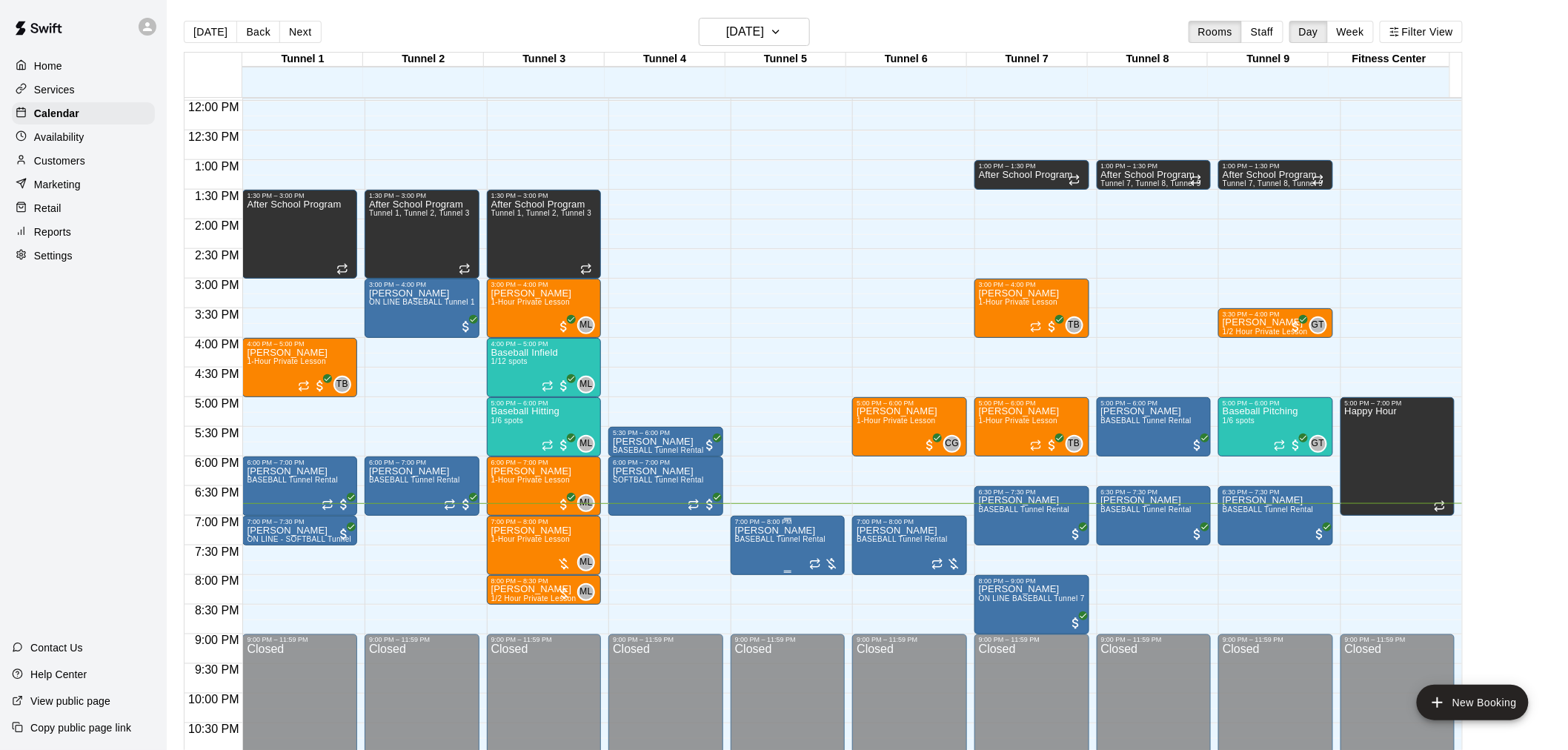
click at [832, 560] on div at bounding box center [825, 564] width 30 height 15
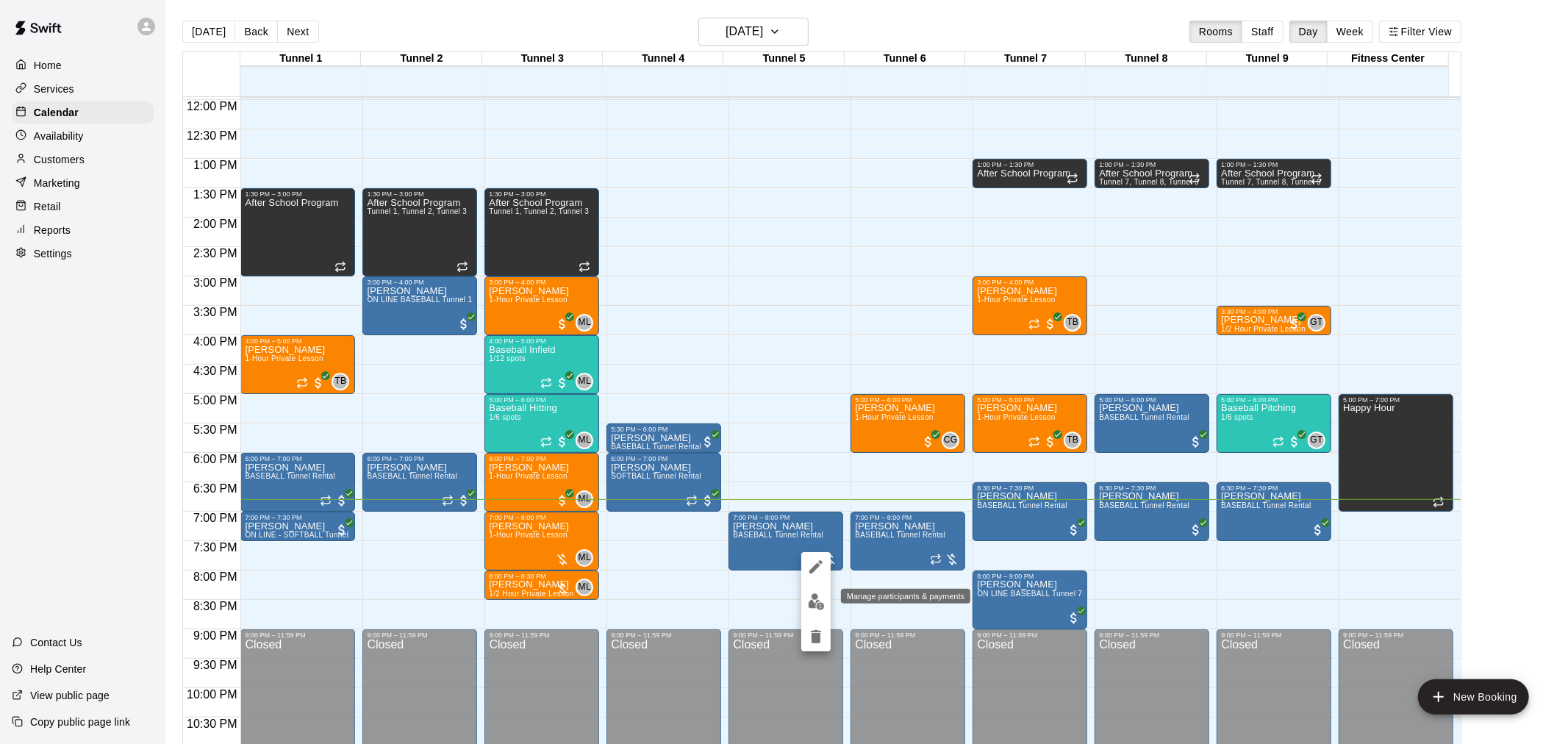
click at [814, 607] on img "edit" at bounding box center [816, 602] width 17 height 17
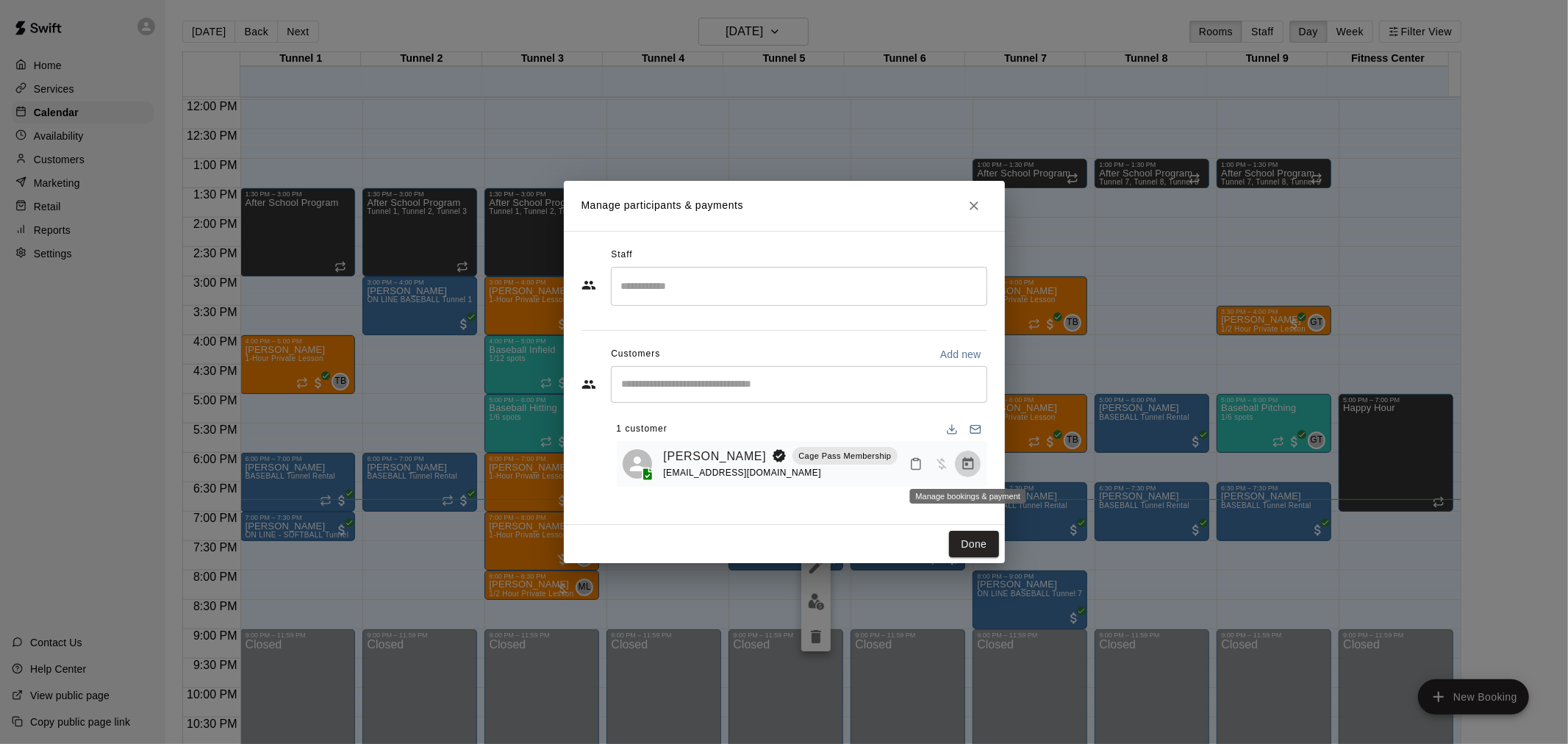
click at [967, 465] on icon "Manage bookings & payment" at bounding box center [967, 464] width 11 height 13
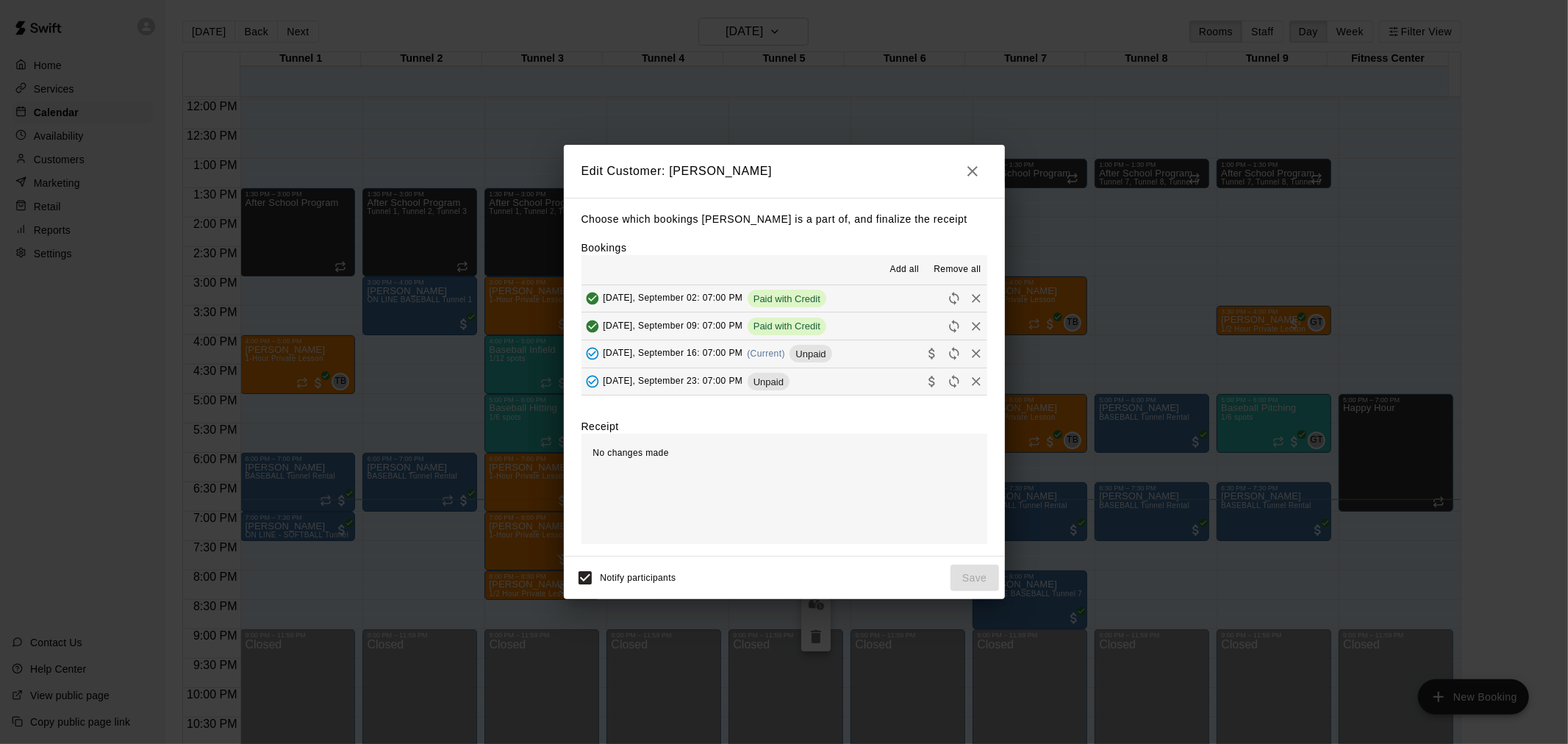
click at [851, 358] on button "Tuesday, September 16: 07:00 PM (Current) Unpaid" at bounding box center [784, 353] width 406 height 27
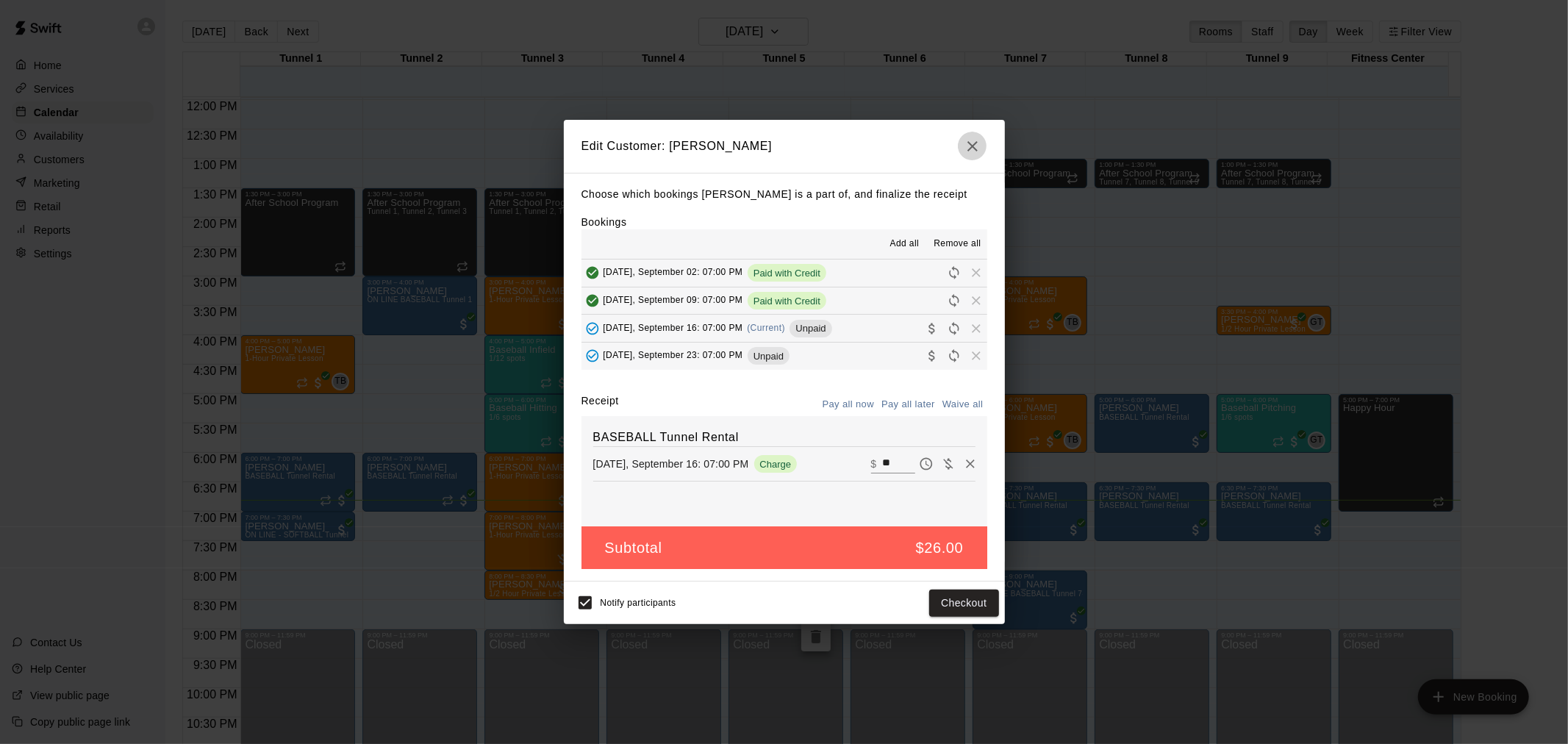
click at [973, 141] on icon "button" at bounding box center [972, 146] width 18 height 18
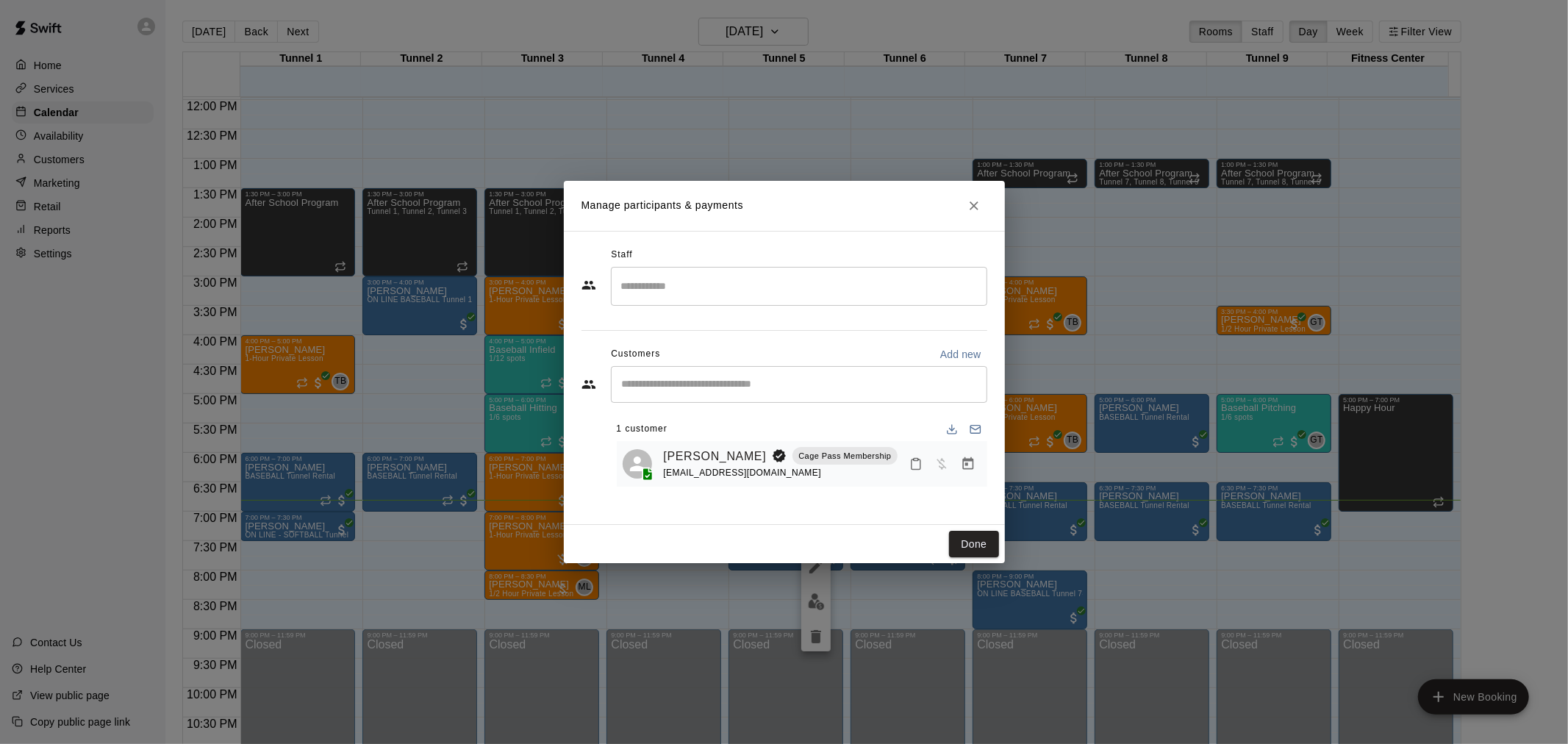
click at [972, 209] on icon "Close" at bounding box center [974, 206] width 15 height 15
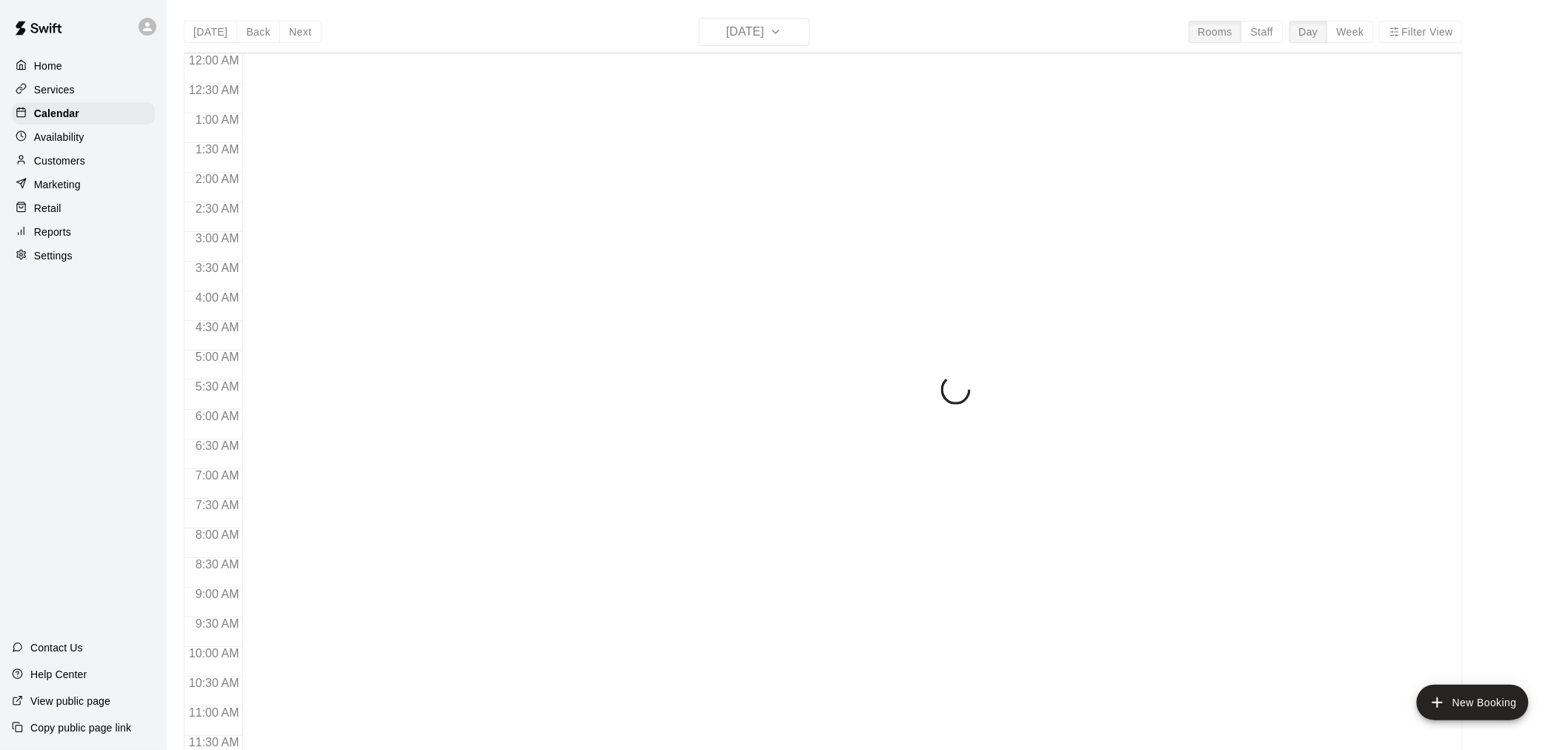
scroll to position [709, 0]
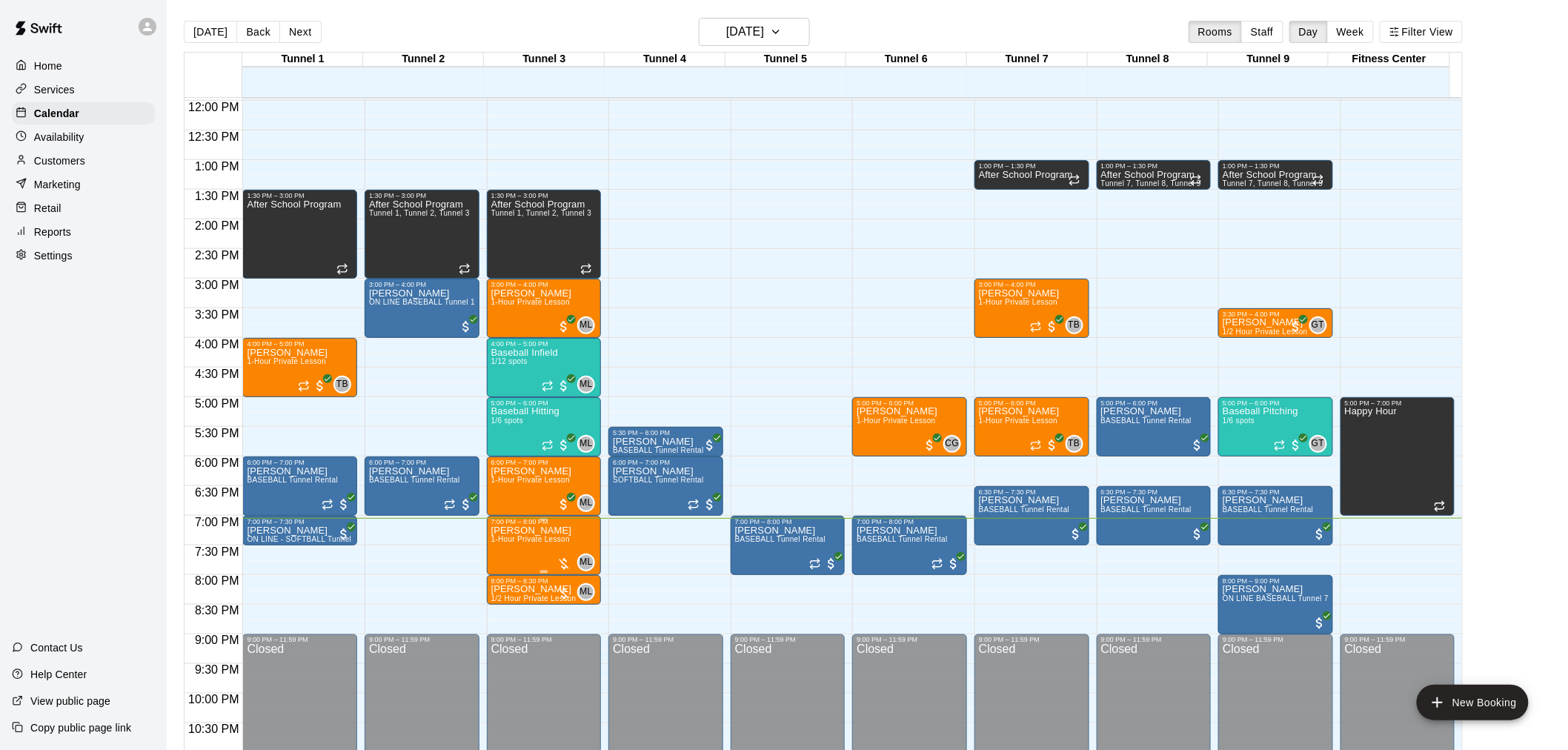
click at [566, 566] on div at bounding box center [564, 564] width 15 height 15
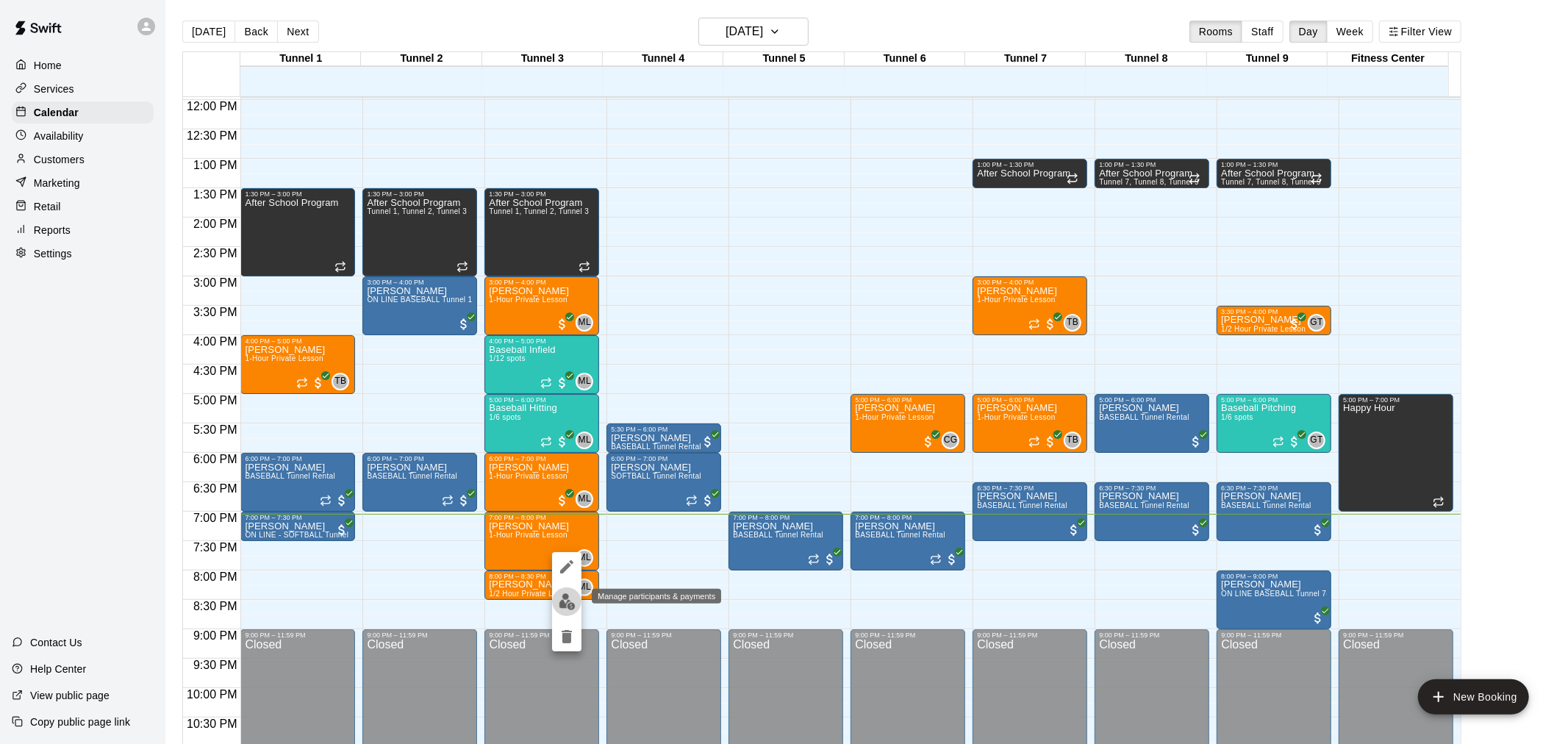
click at [565, 599] on img "edit" at bounding box center [567, 602] width 17 height 17
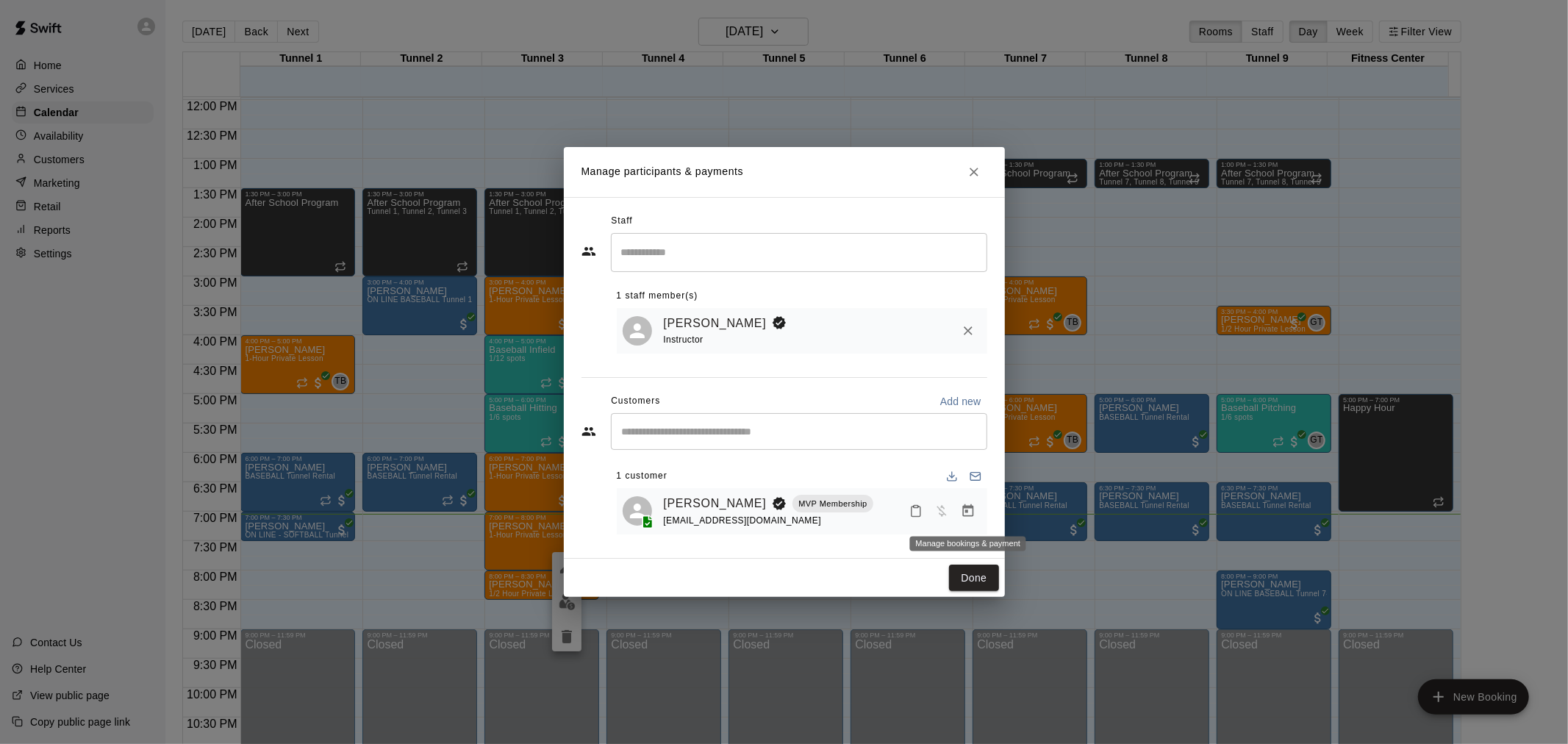
click at [962, 516] on button "Manage bookings & payment" at bounding box center [967, 511] width 27 height 27
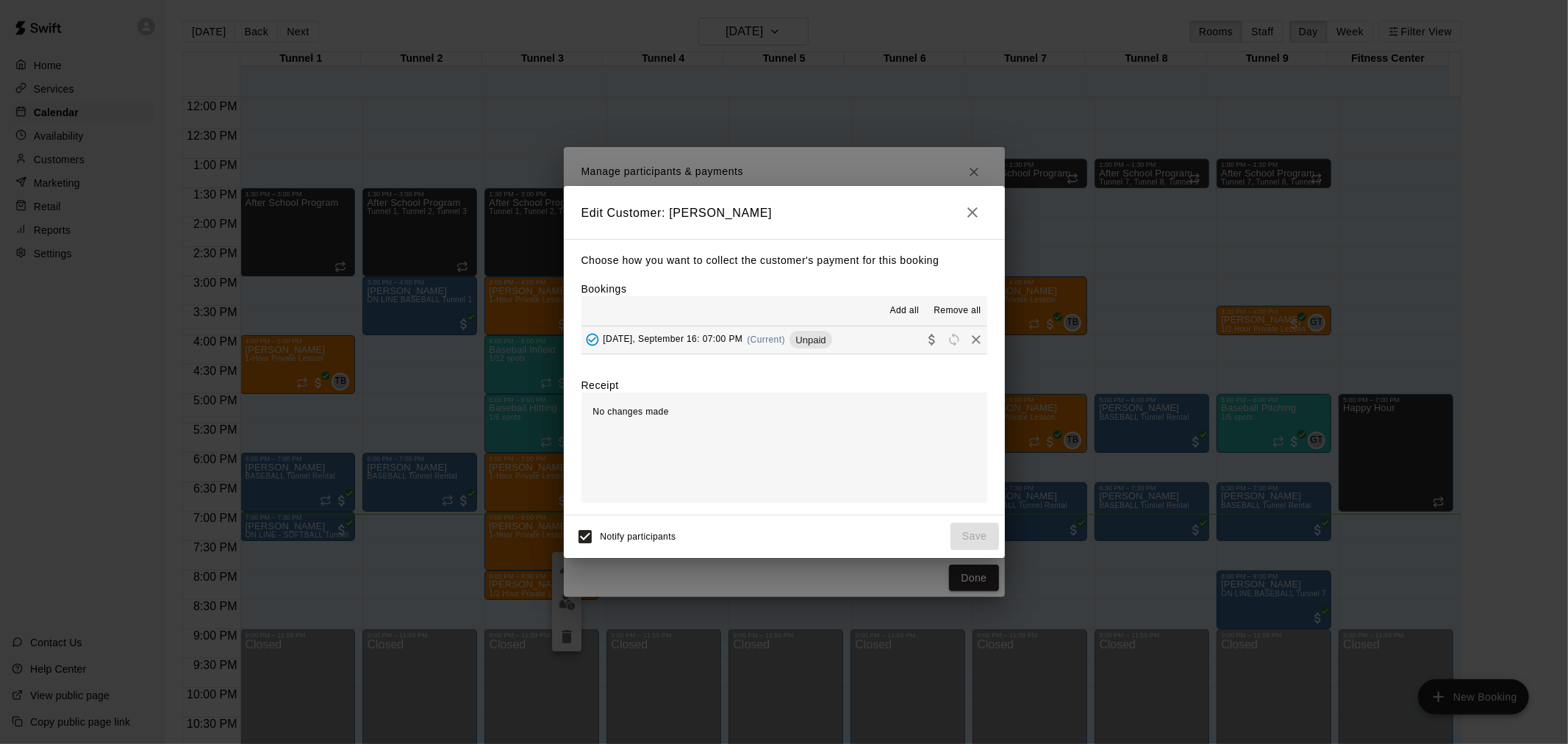
drag, startPoint x: 768, startPoint y: 348, endPoint x: 880, endPoint y: 470, distance: 165.6
click at [769, 349] on div "Tuesday, September 16: 07:00 PM (Current) Unpaid" at bounding box center [706, 340] width 250 height 22
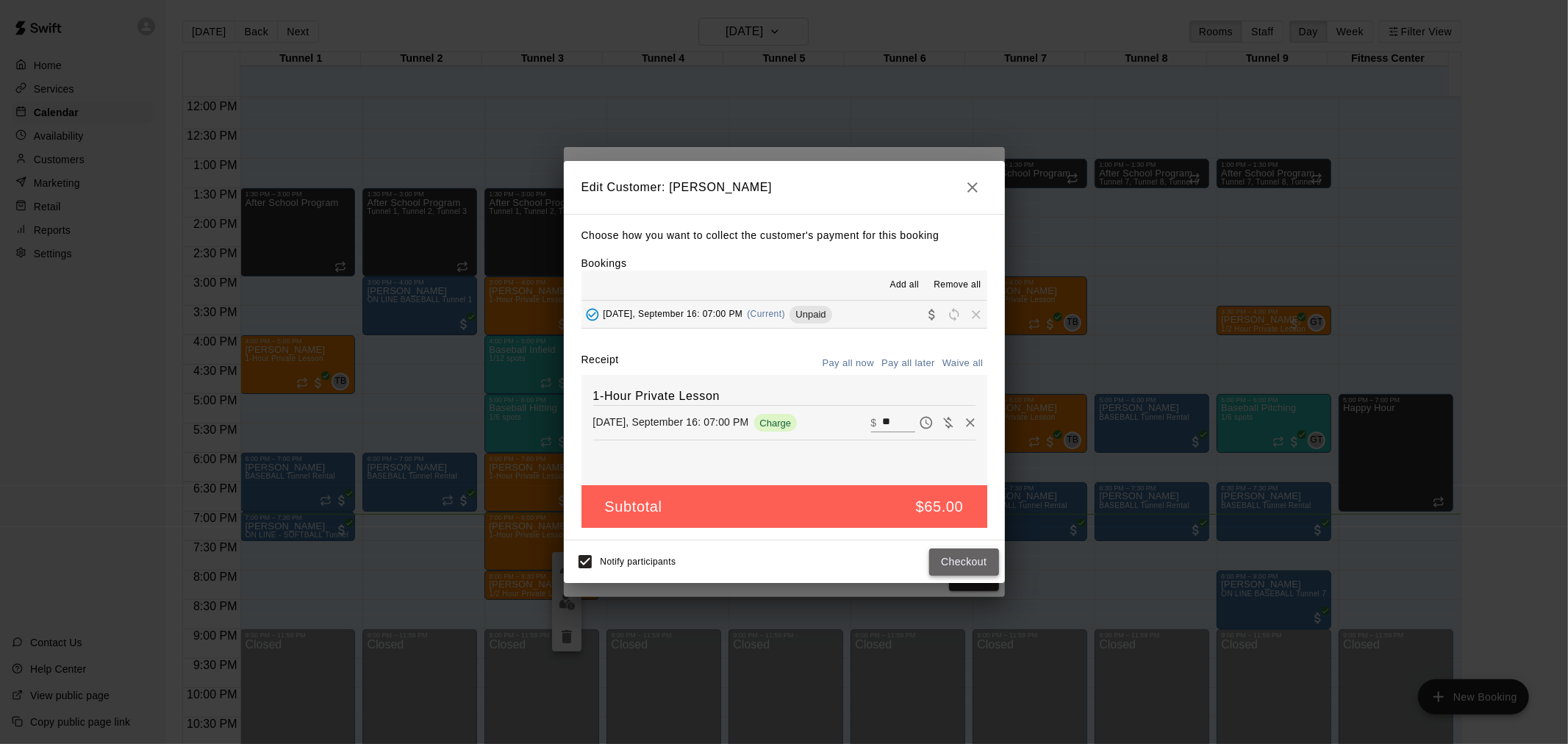
click at [975, 559] on button "Checkout" at bounding box center [964, 561] width 69 height 27
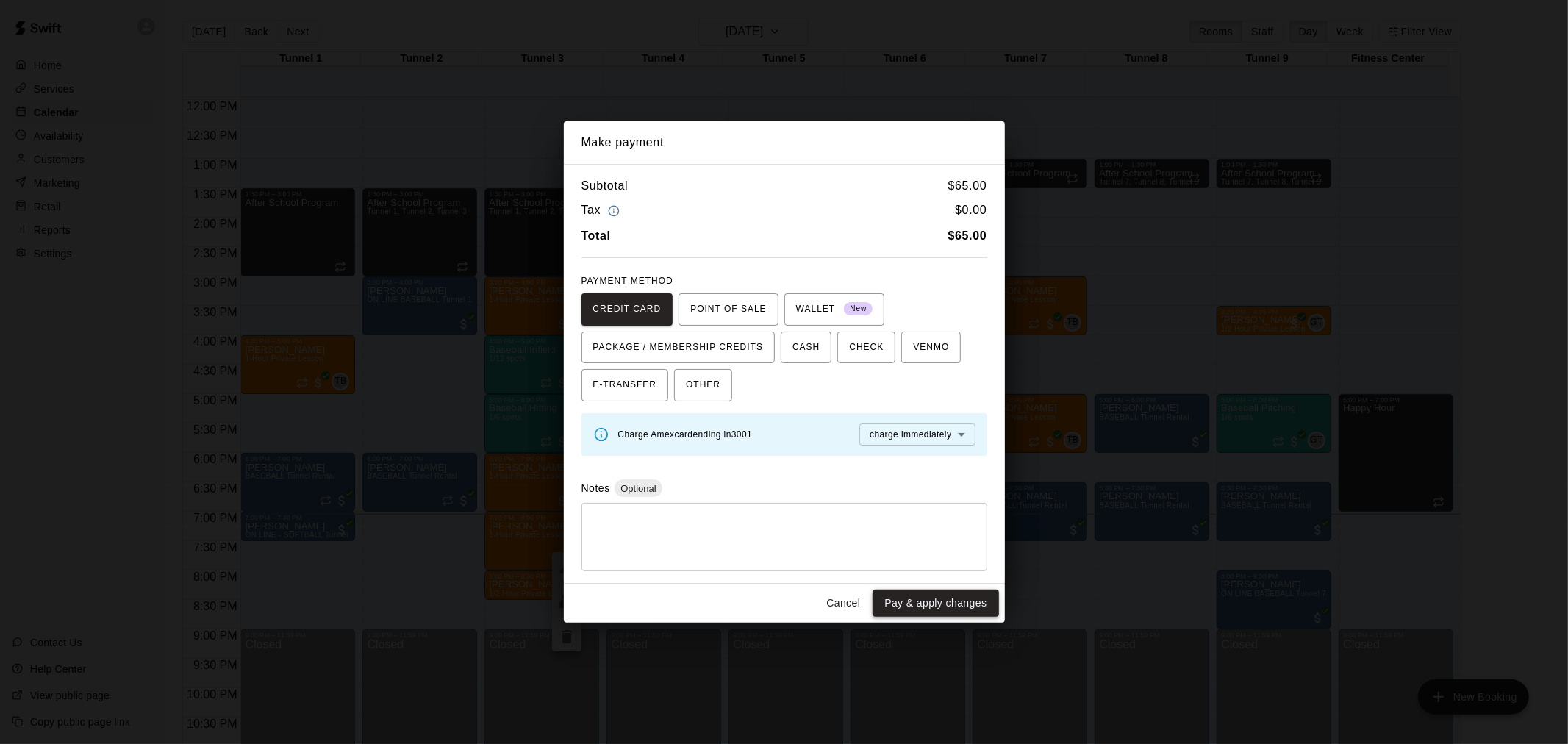
click at [928, 603] on button "Pay & apply changes" at bounding box center [935, 603] width 126 height 27
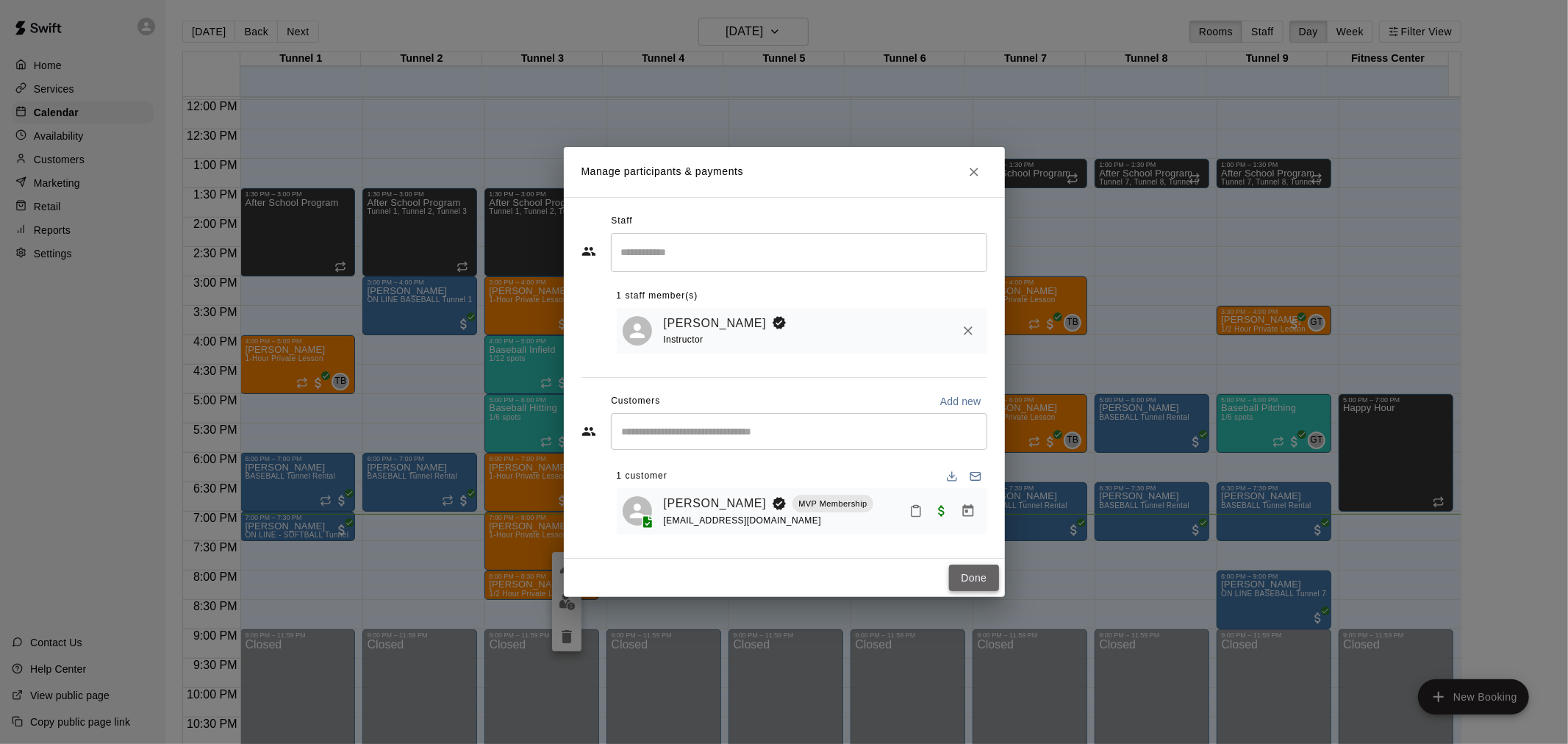
click at [970, 570] on button "Done" at bounding box center [973, 578] width 49 height 27
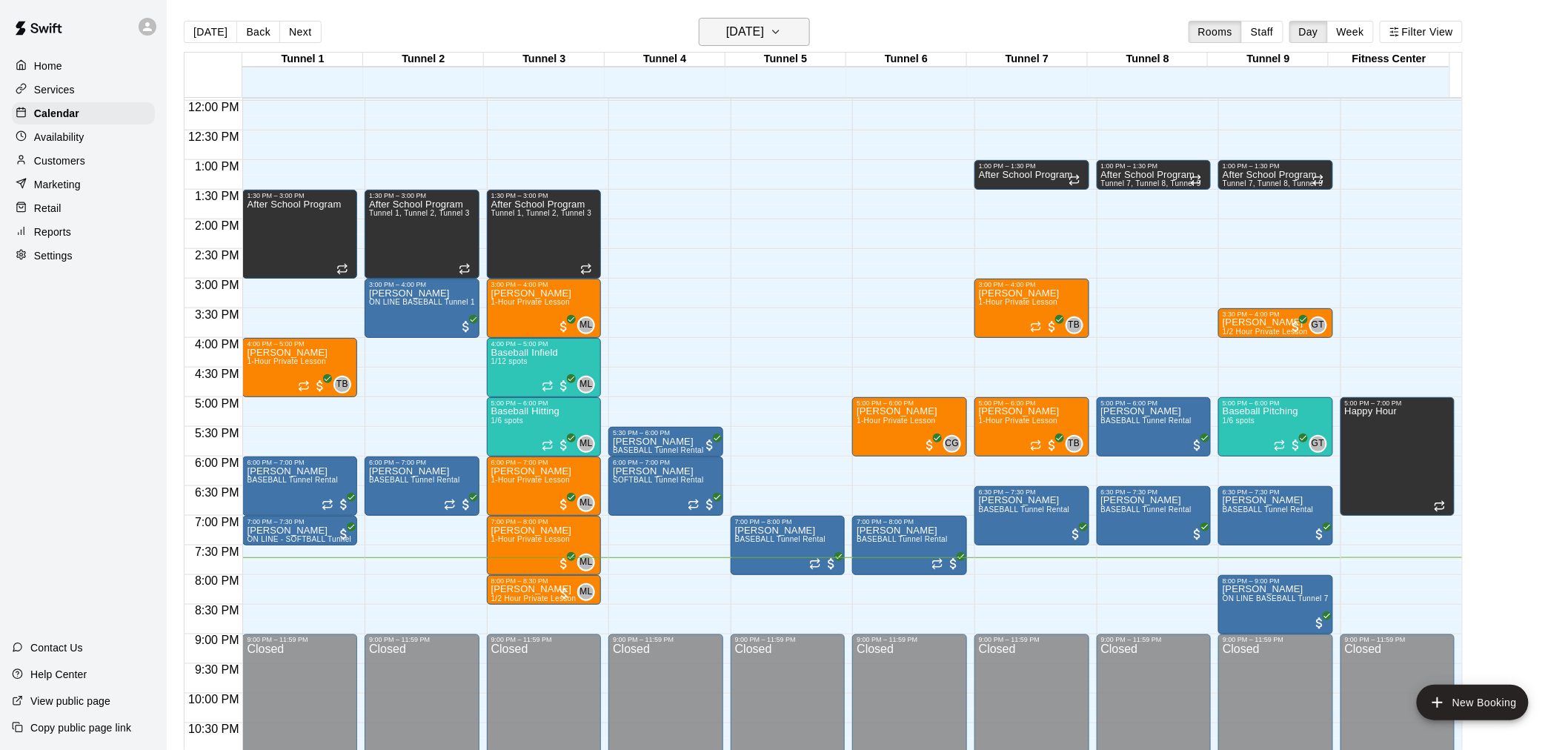
click at [764, 32] on h6 "[DATE]" at bounding box center [745, 32] width 38 height 20
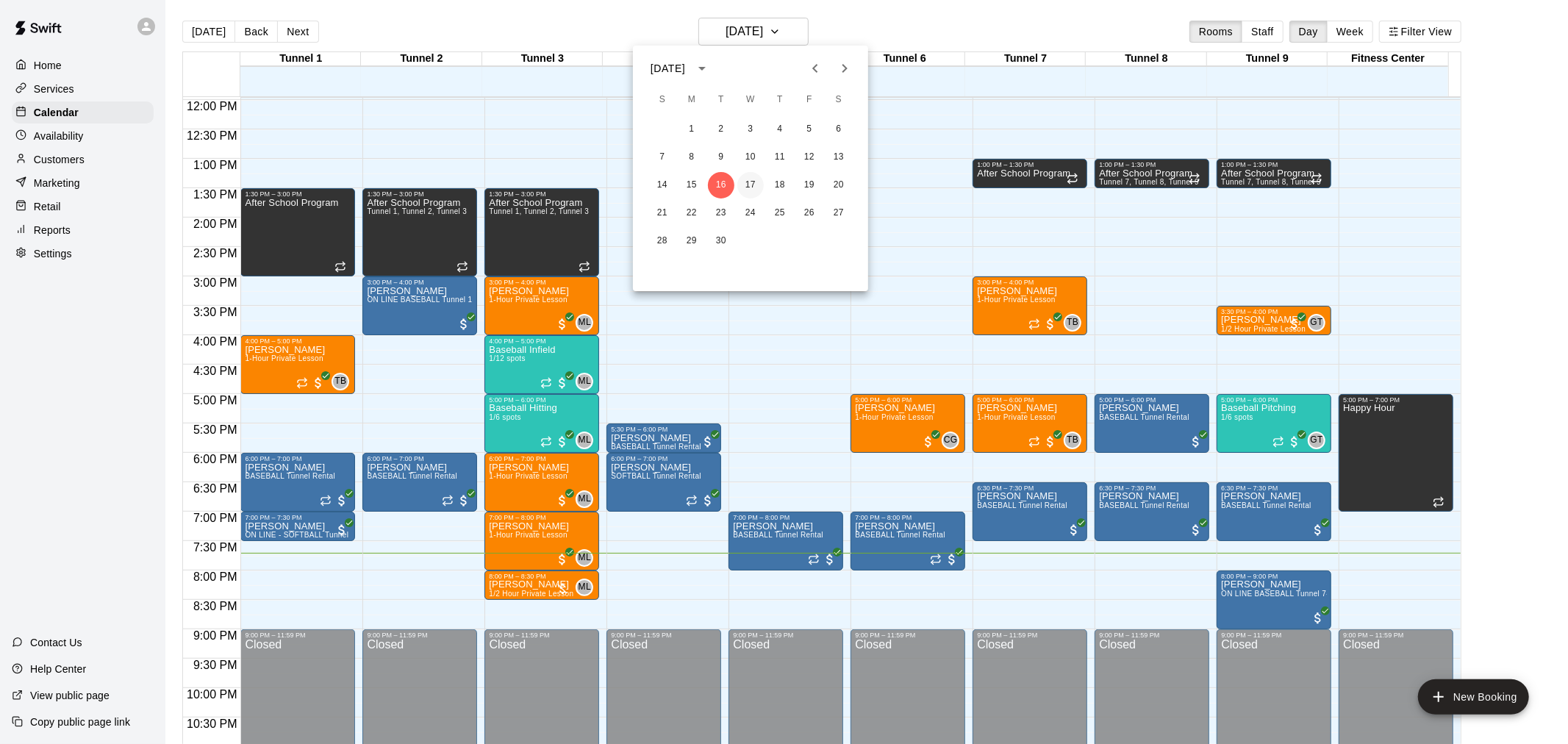
click at [760, 185] on button "17" at bounding box center [750, 185] width 27 height 27
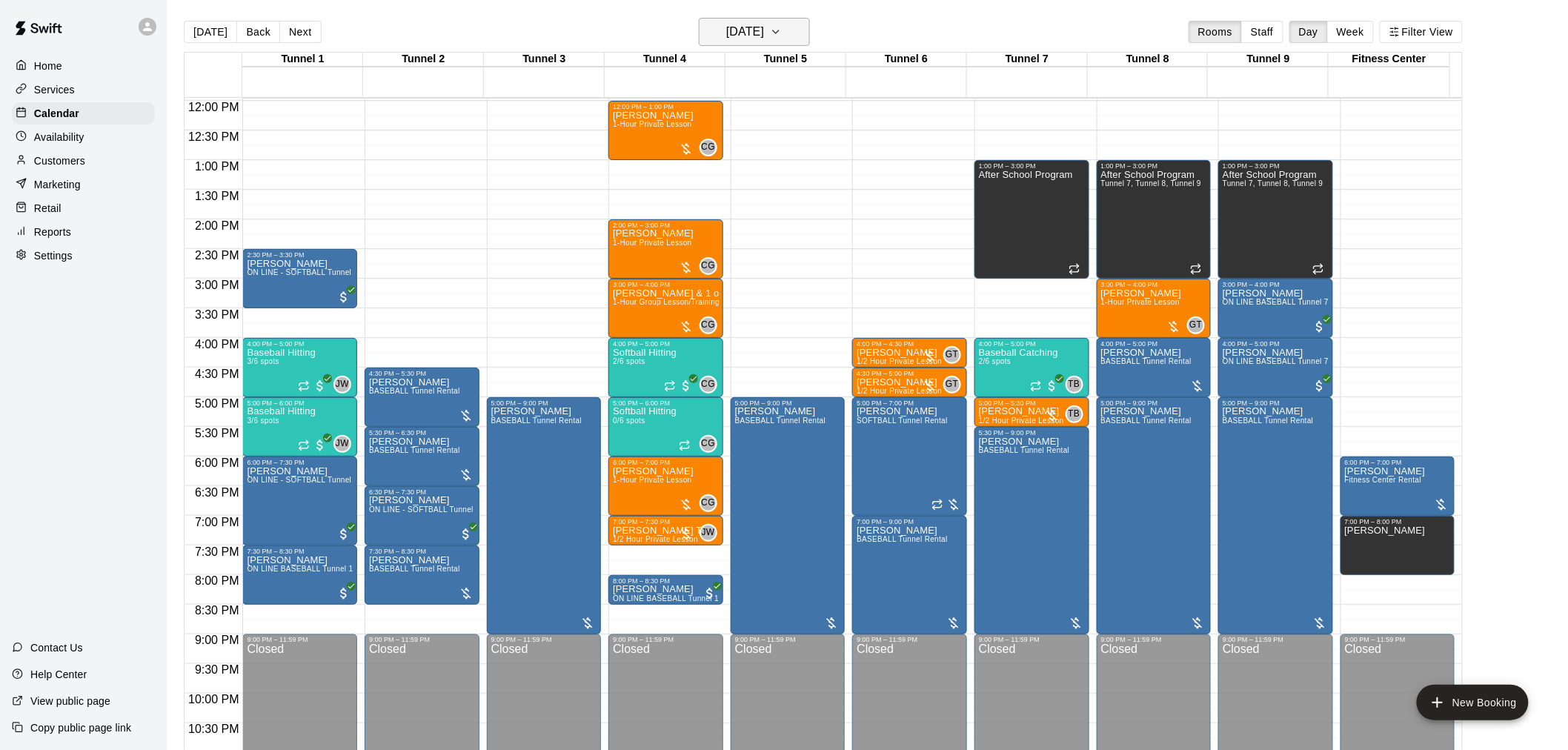
click at [764, 23] on h6 "Wednesday Sep 17" at bounding box center [745, 32] width 38 height 20
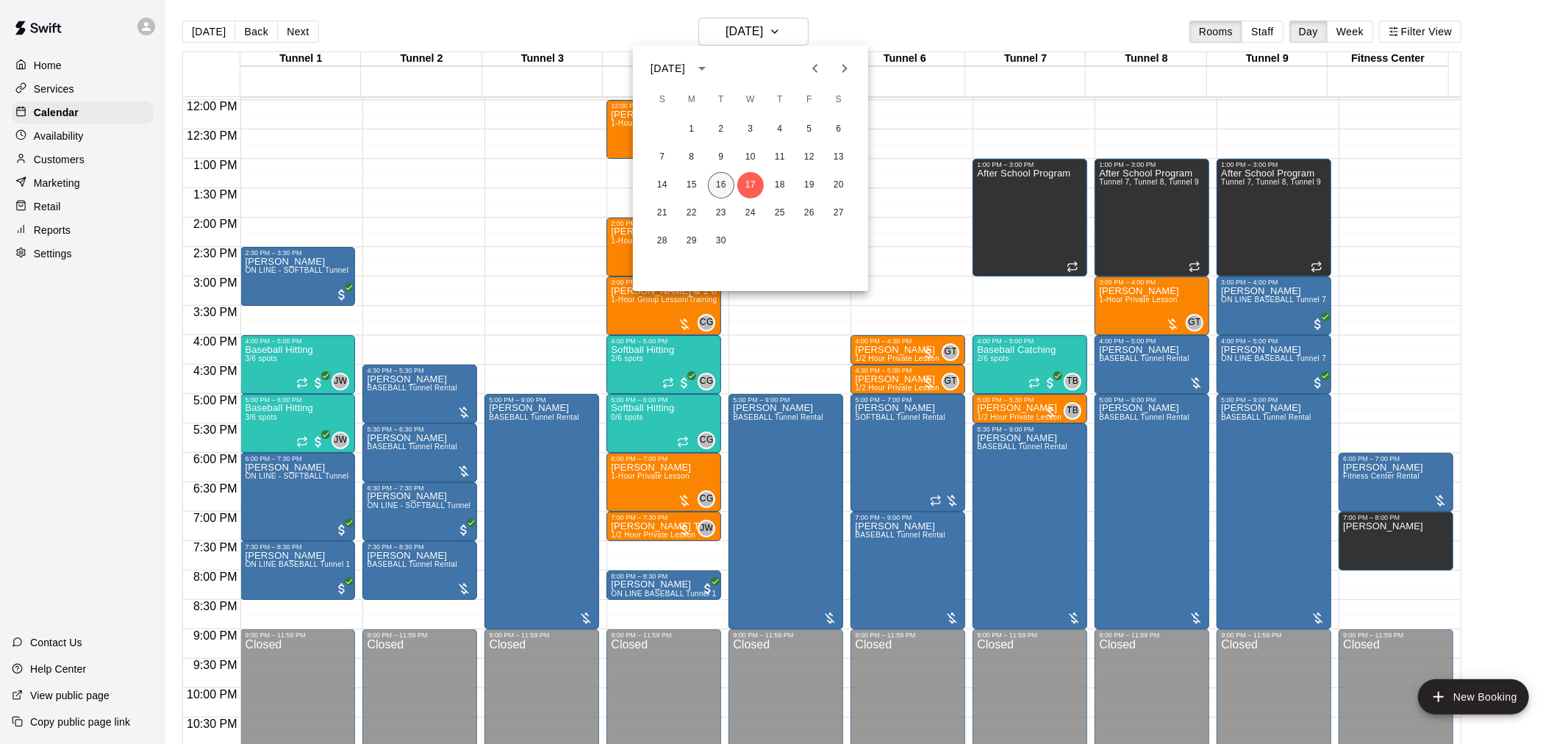
click at [721, 182] on button "16" at bounding box center [721, 185] width 27 height 27
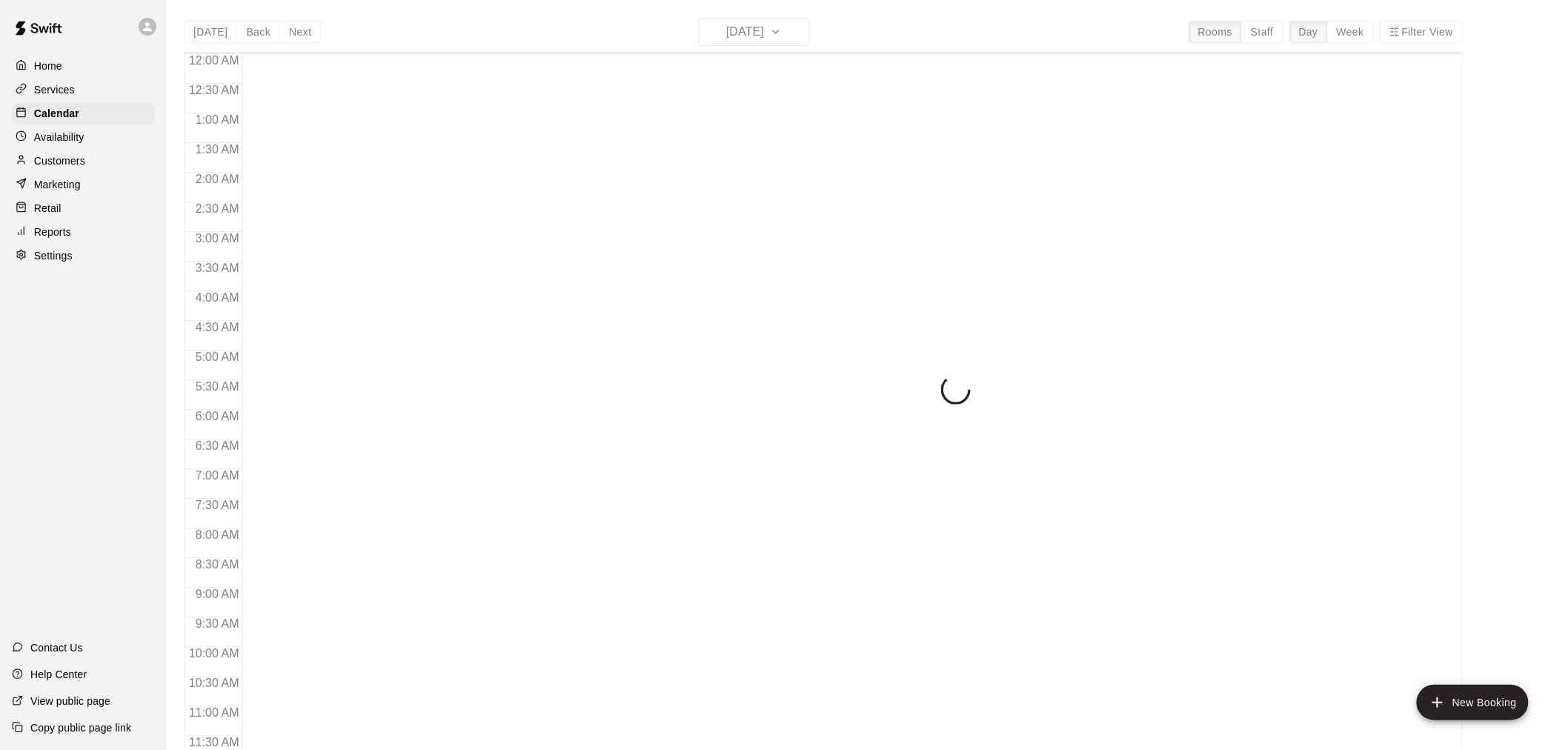
scroll to position [709, 0]
